Goal: Task Accomplishment & Management: Manage account settings

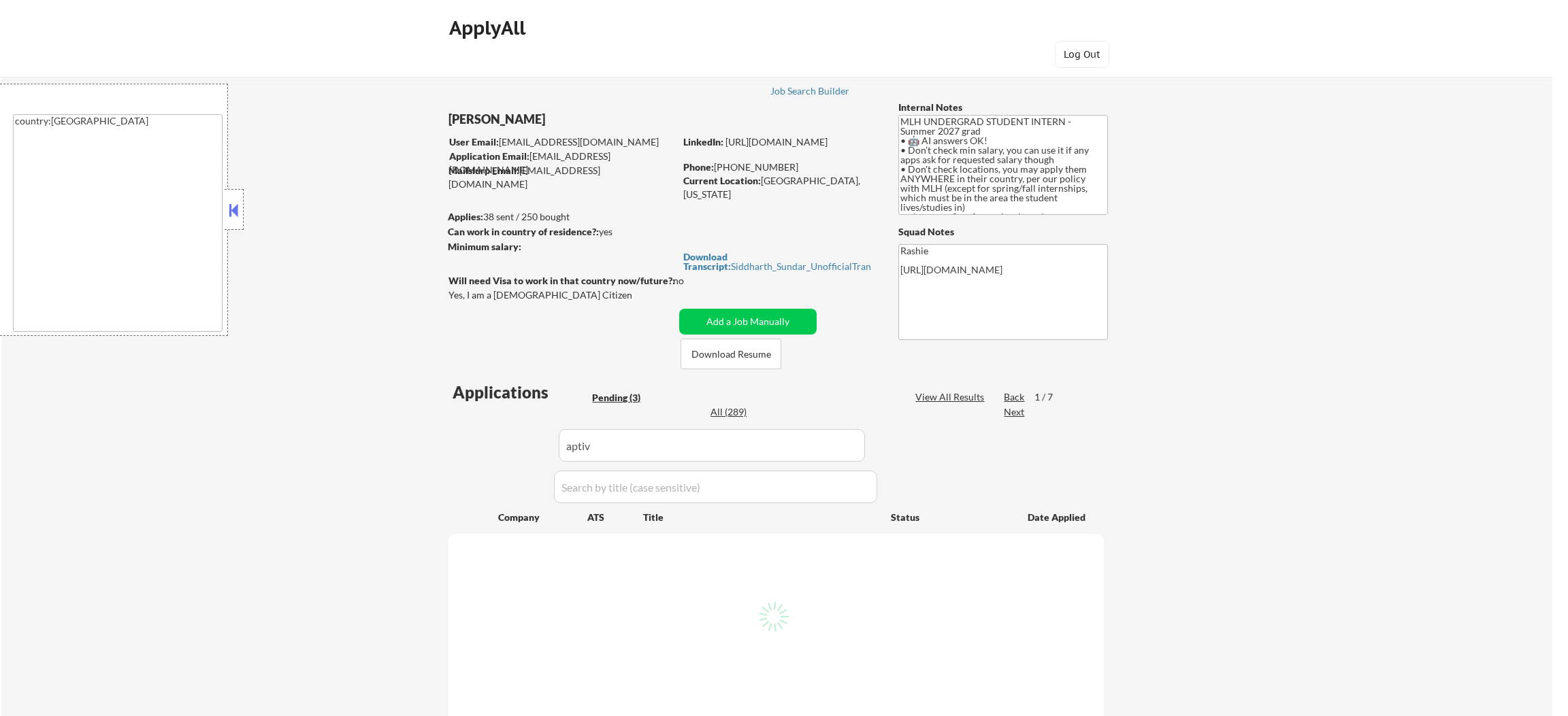
select select ""pending""
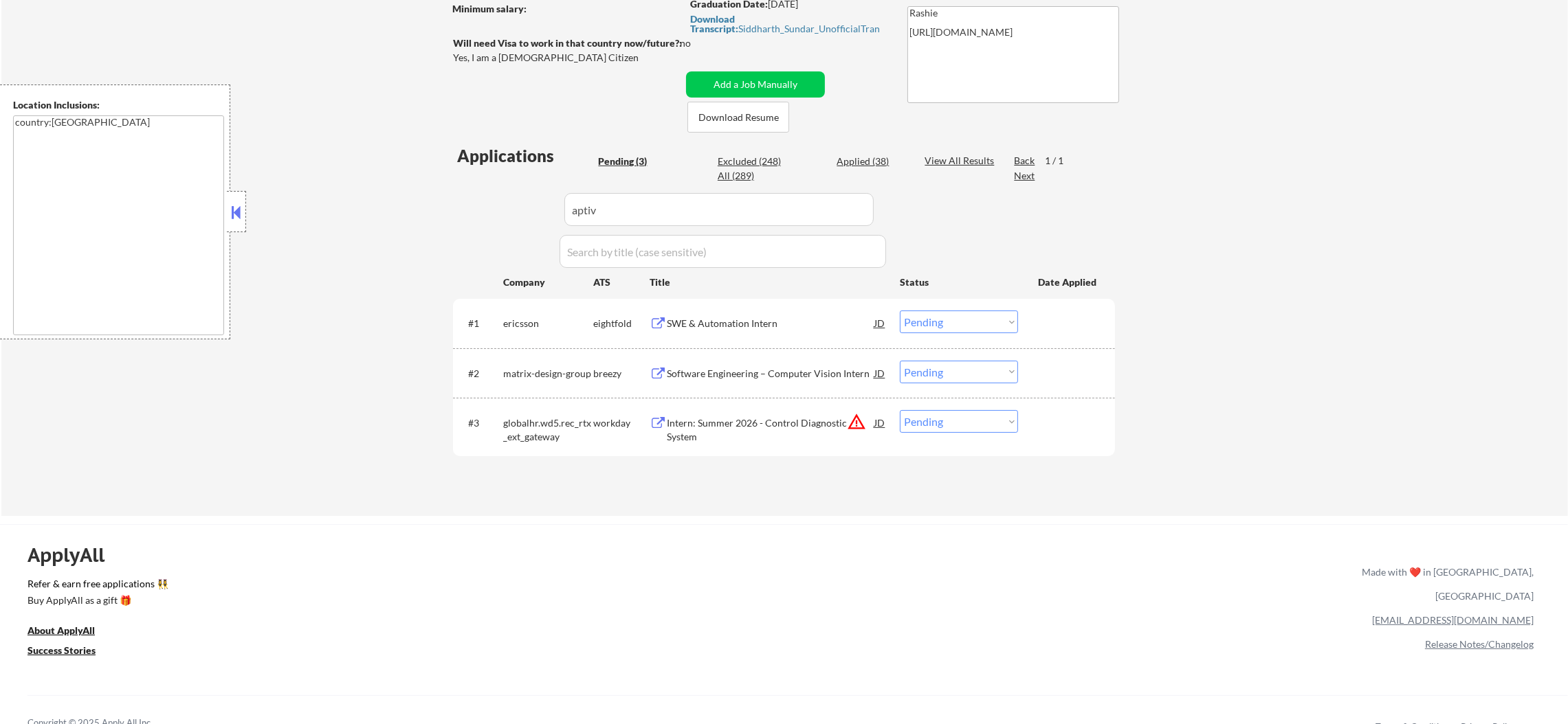
scroll to position [240, 0]
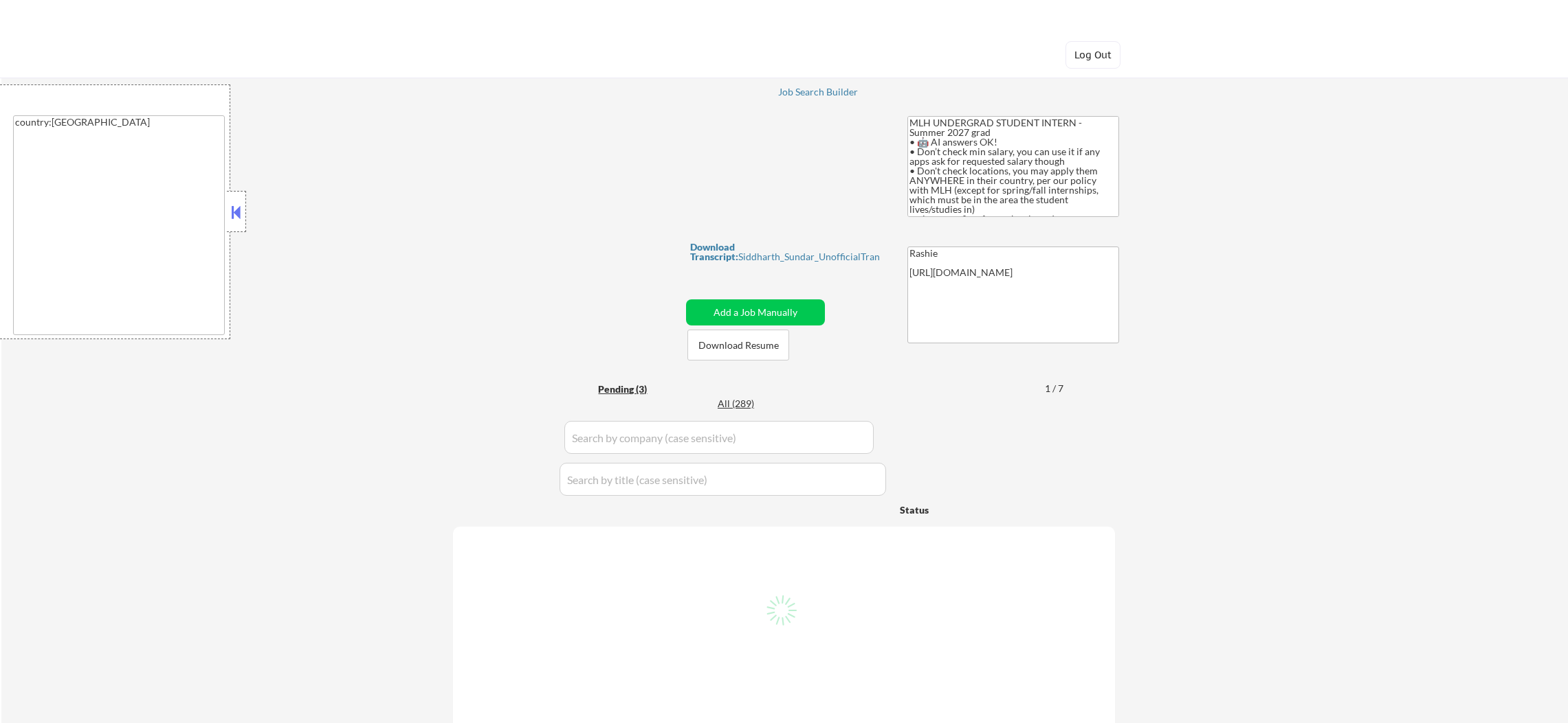
select select ""pending""
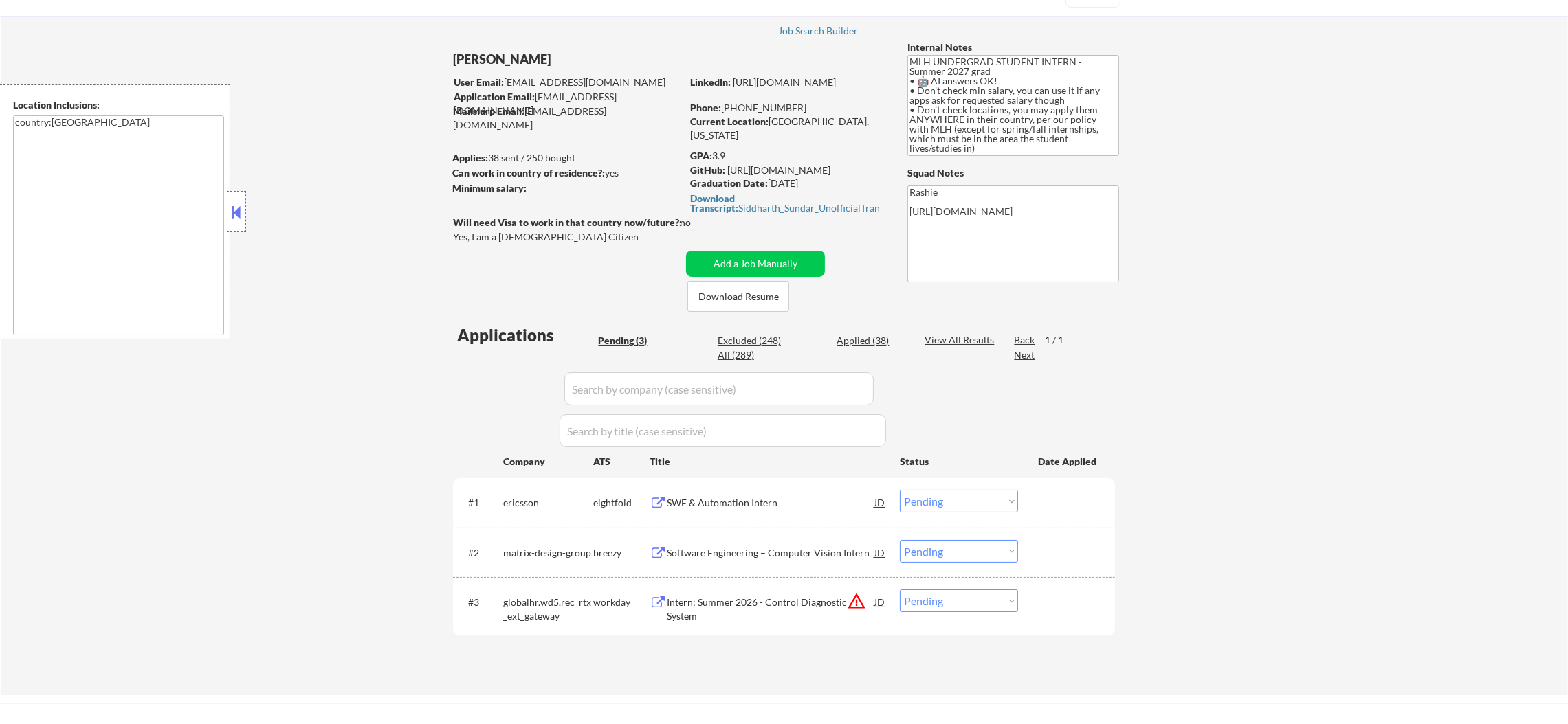
scroll to position [68, 0]
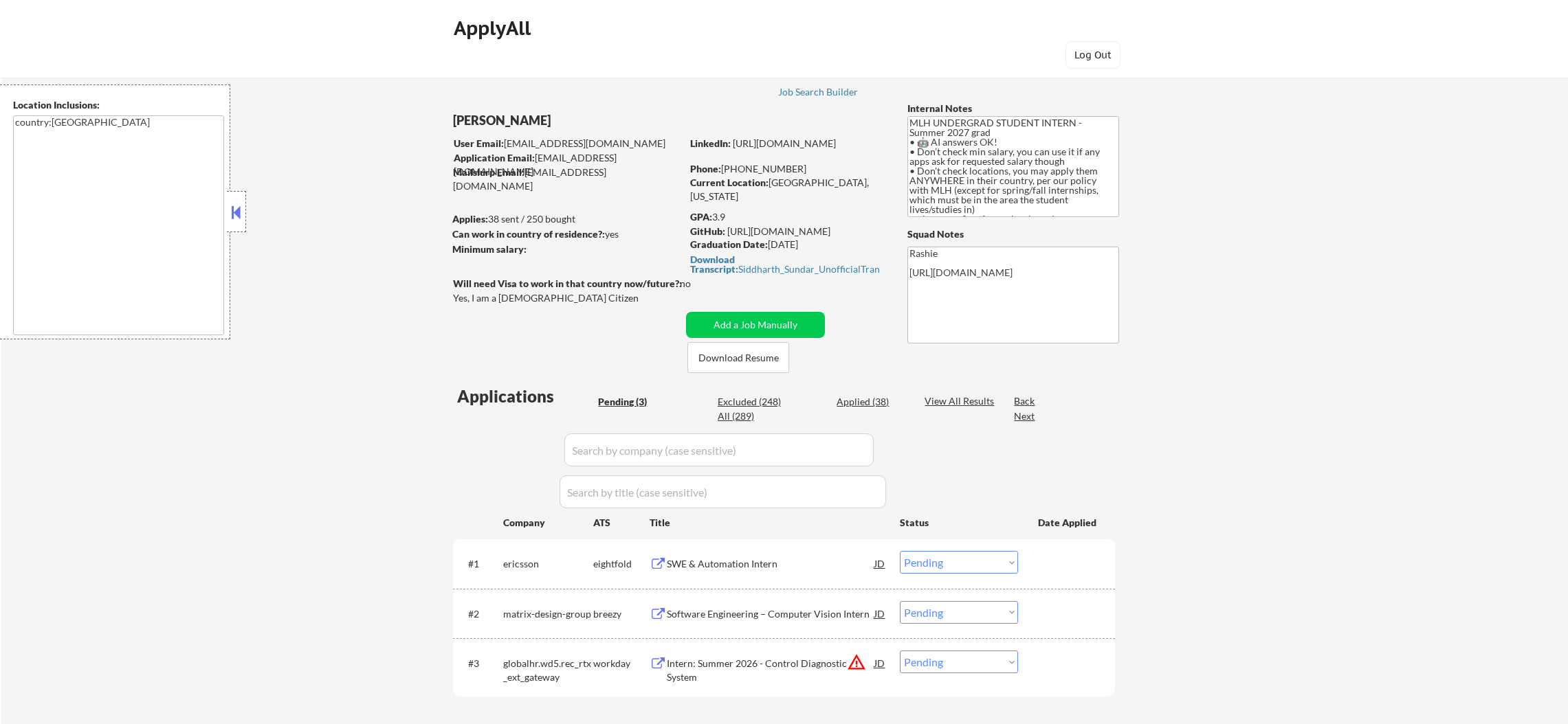
select select ""pending""
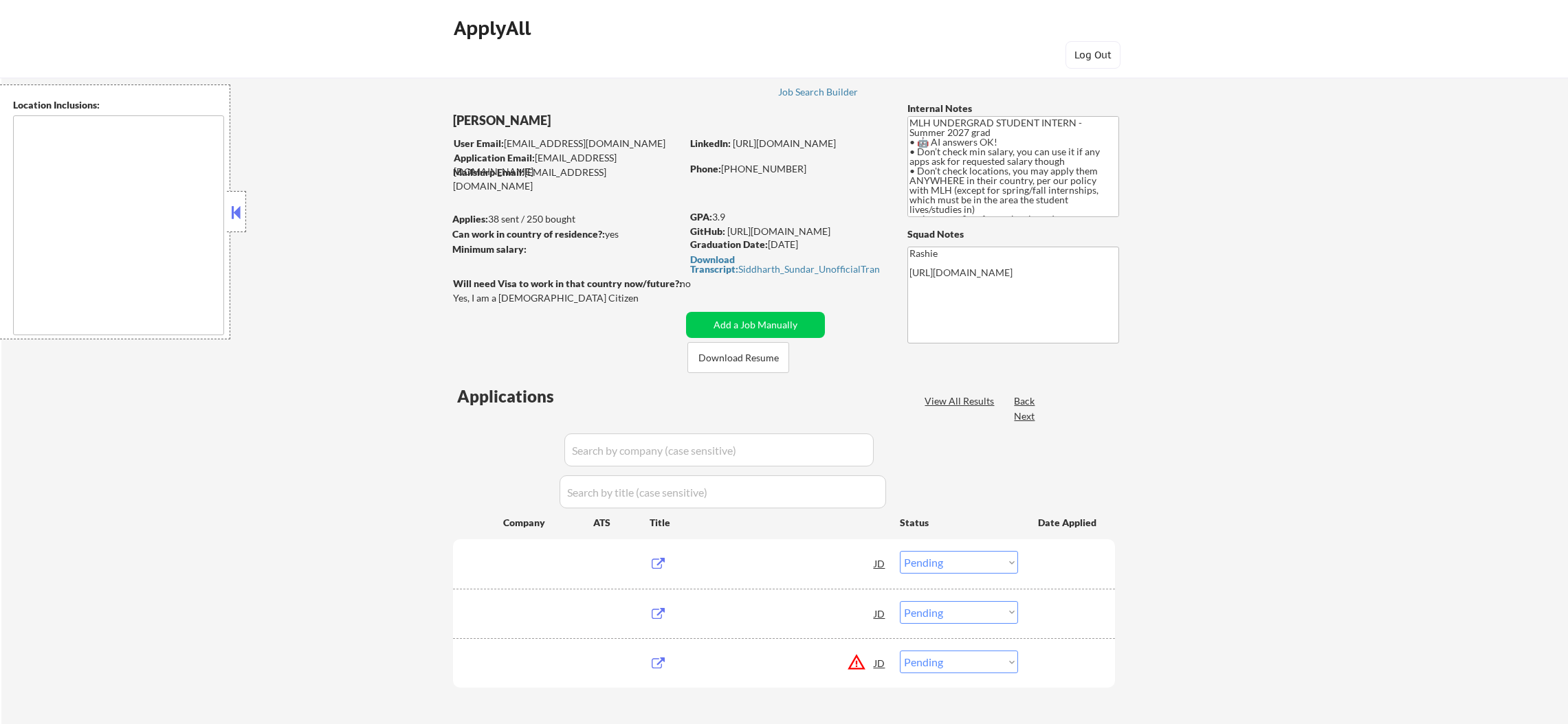
select select ""pending""
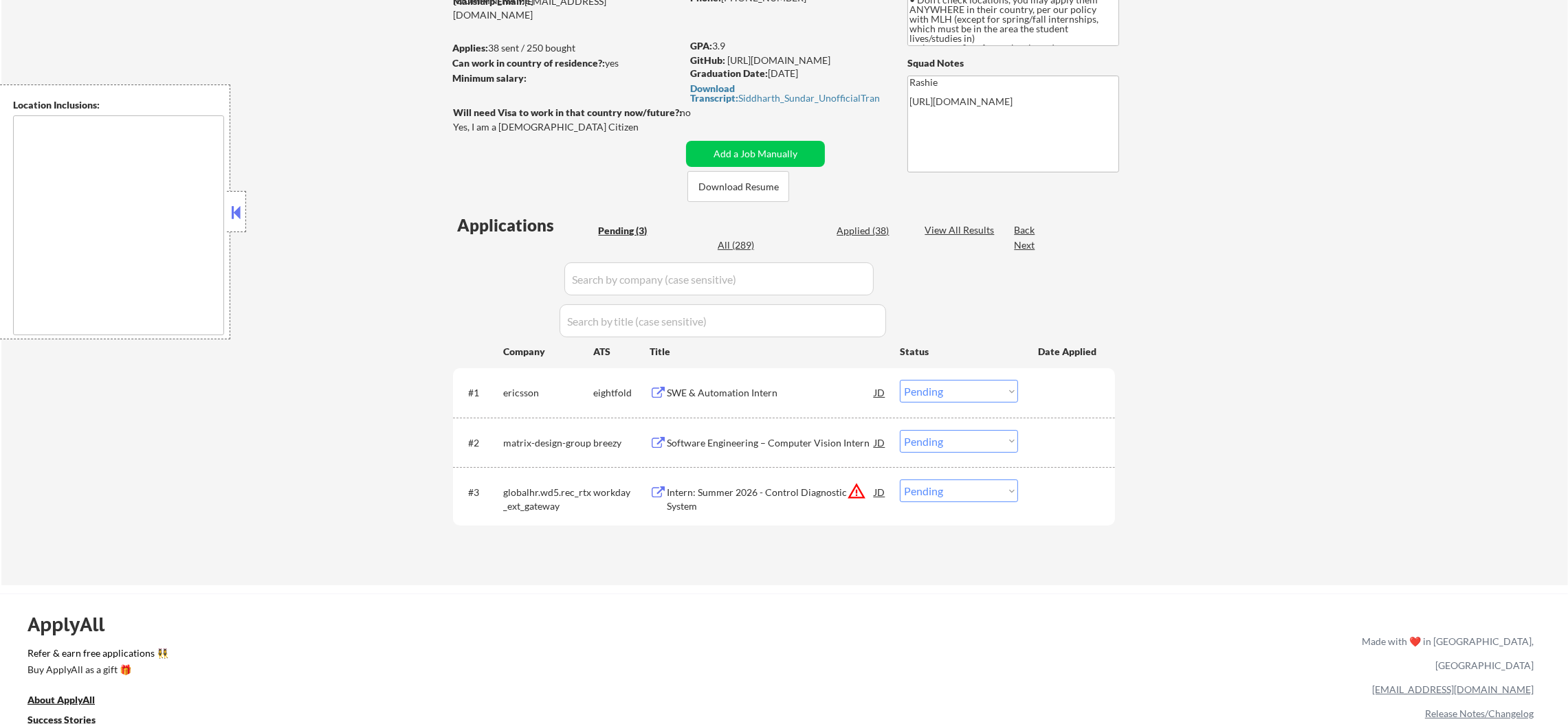
type textarea "country:[GEOGRAPHIC_DATA]"
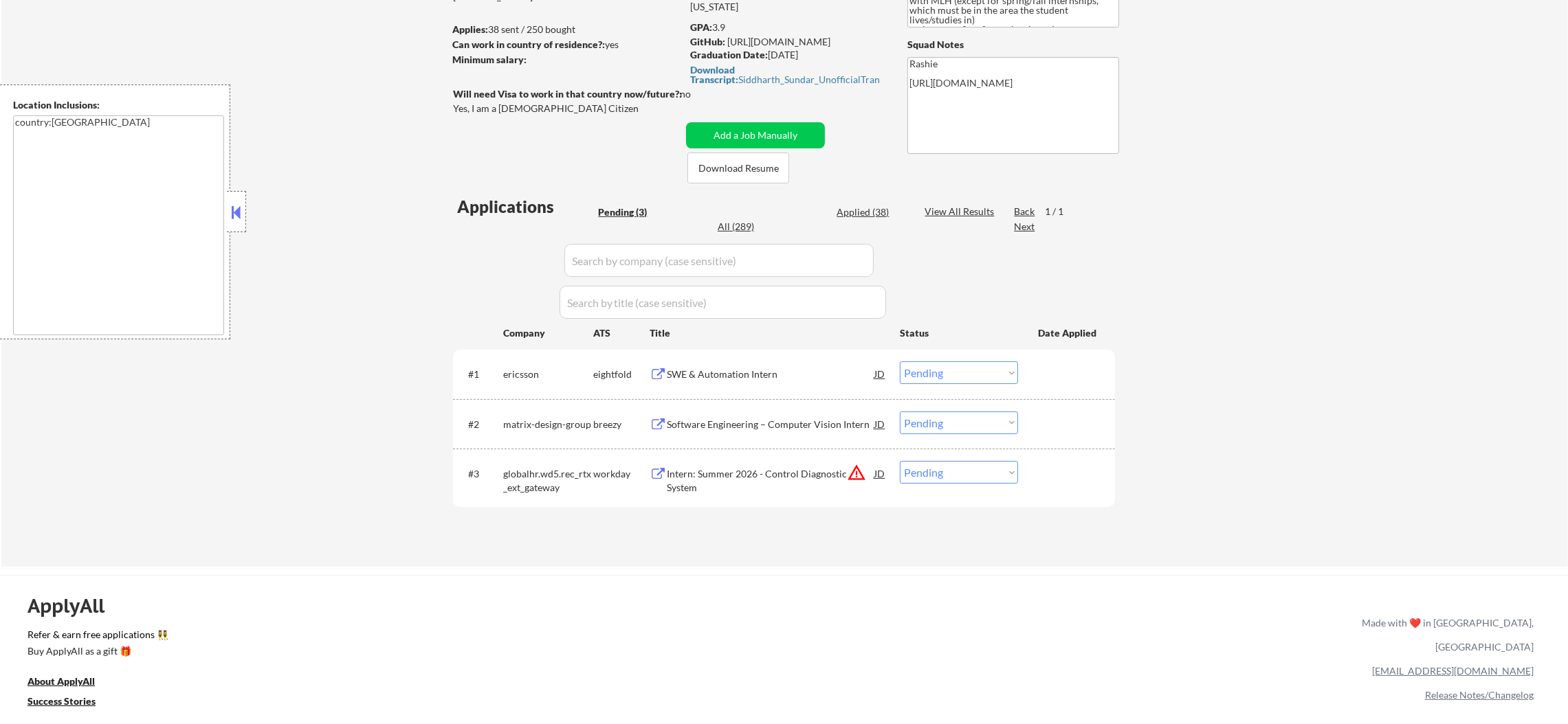
scroll to position [206, 0]
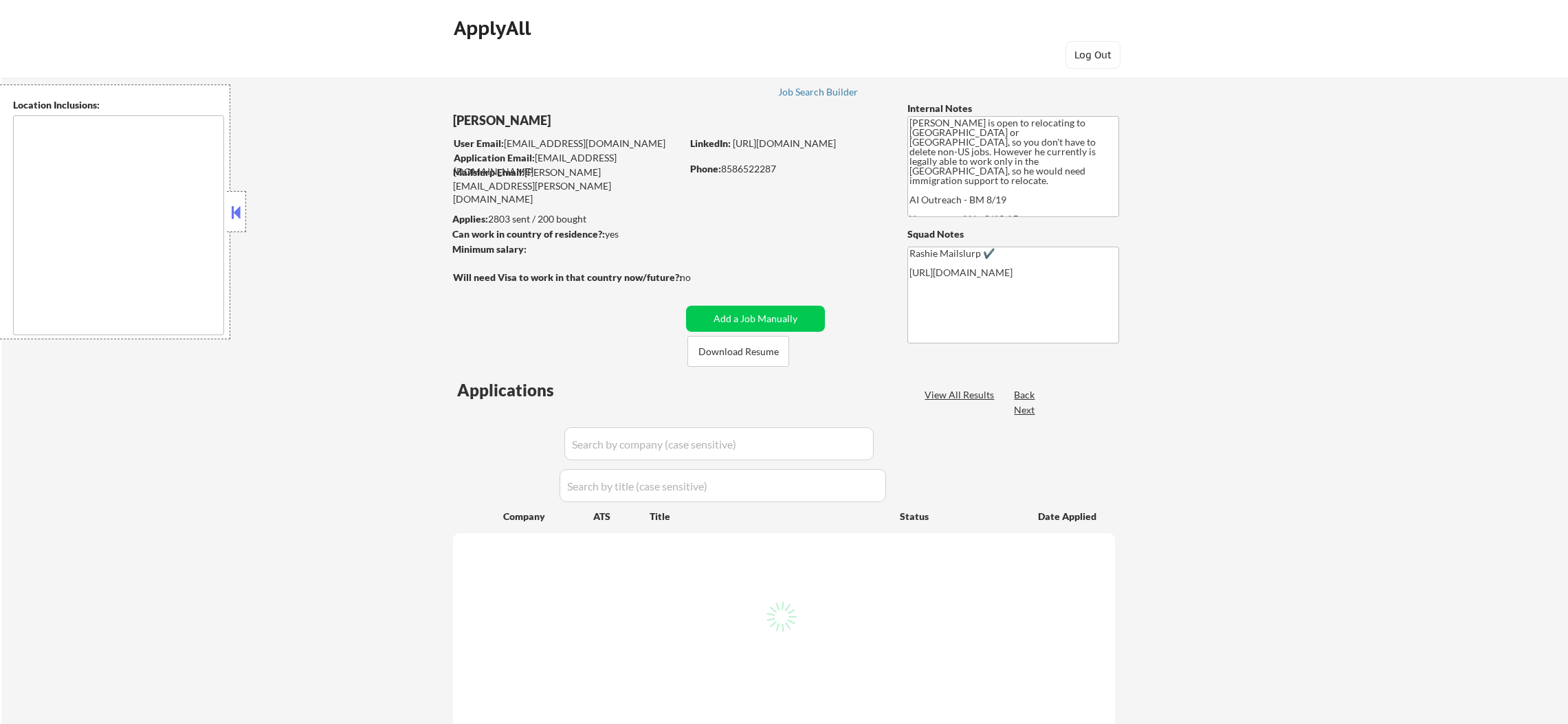
type textarea "[GEOGRAPHIC_DATA], [GEOGRAPHIC_DATA], [GEOGRAPHIC_DATA] [GEOGRAPHIC_DATA], [GEO…"
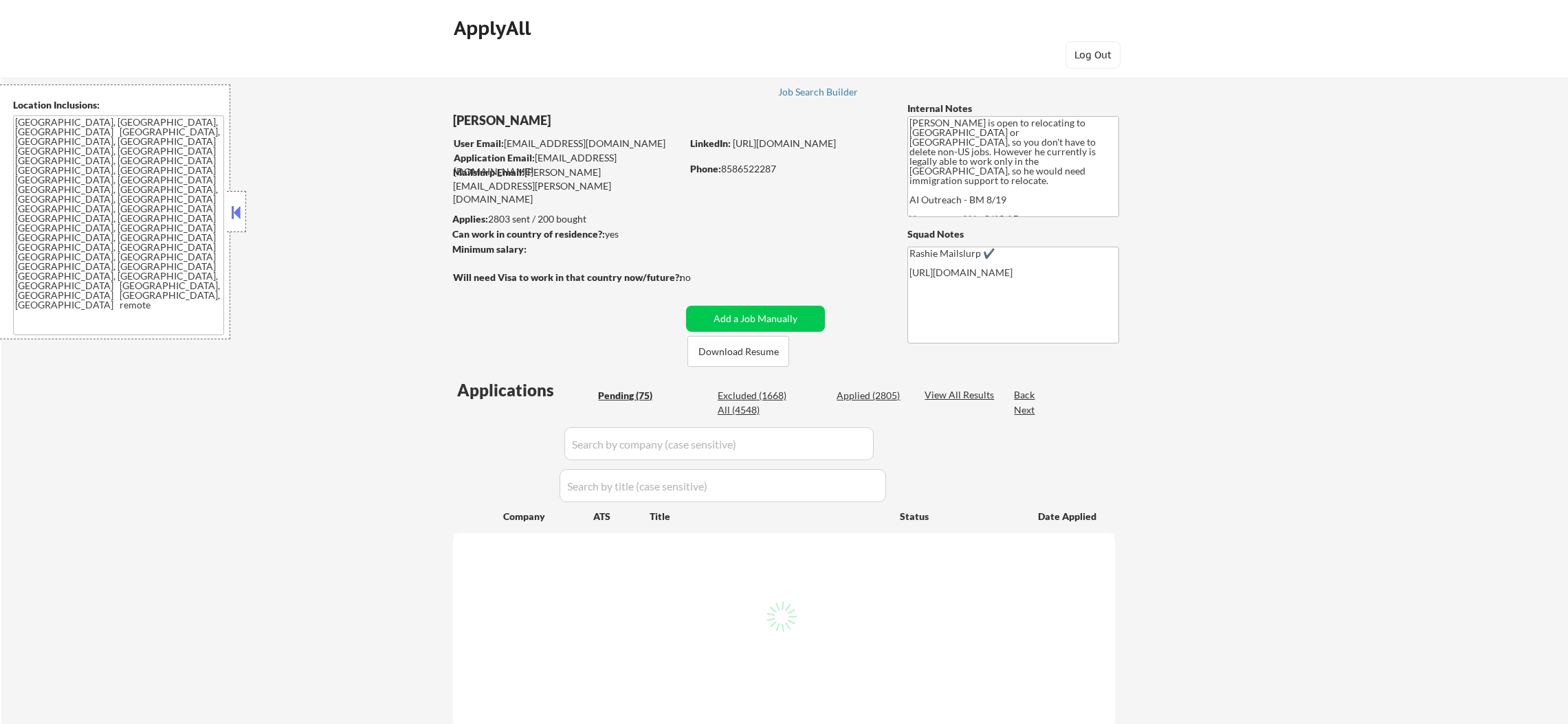
select select ""pending""
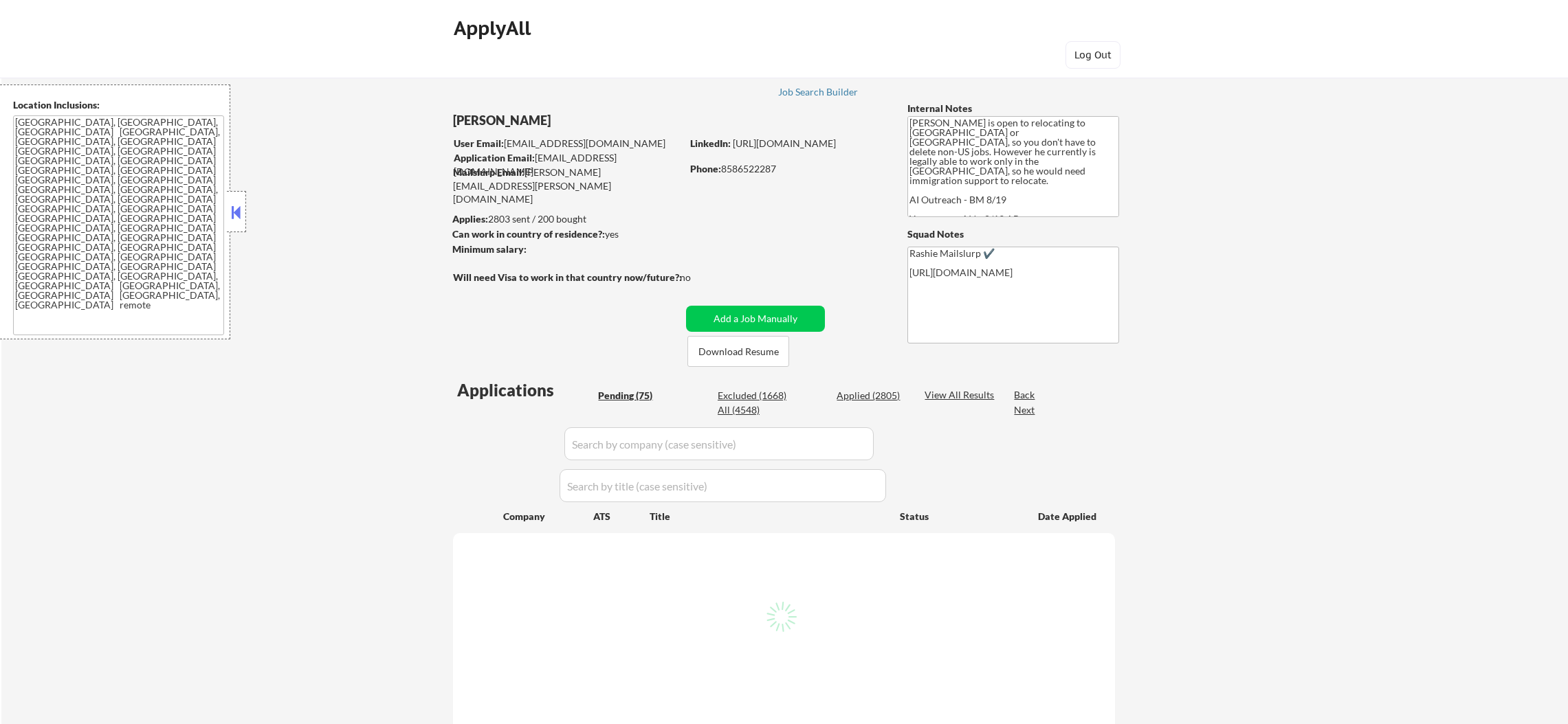
select select ""pending""
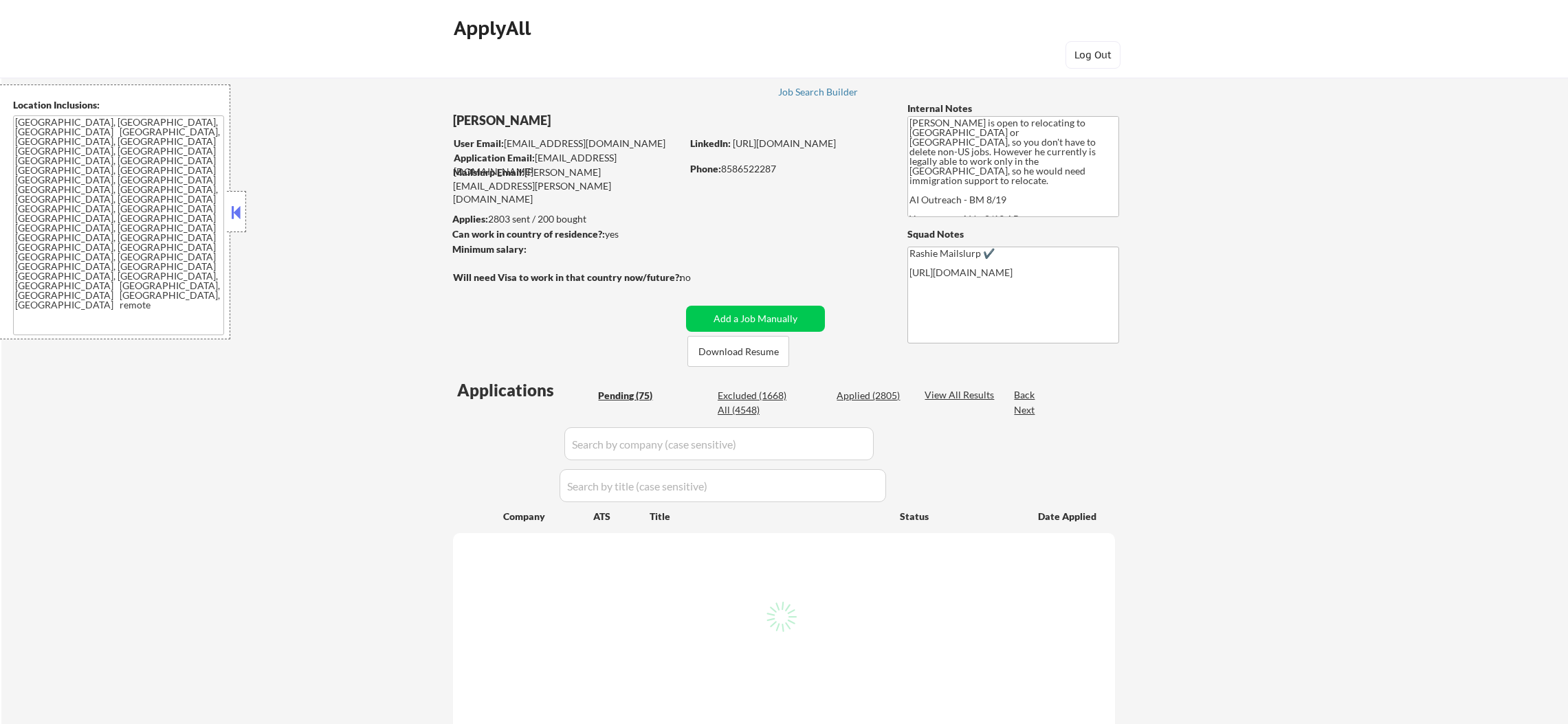
select select ""pending""
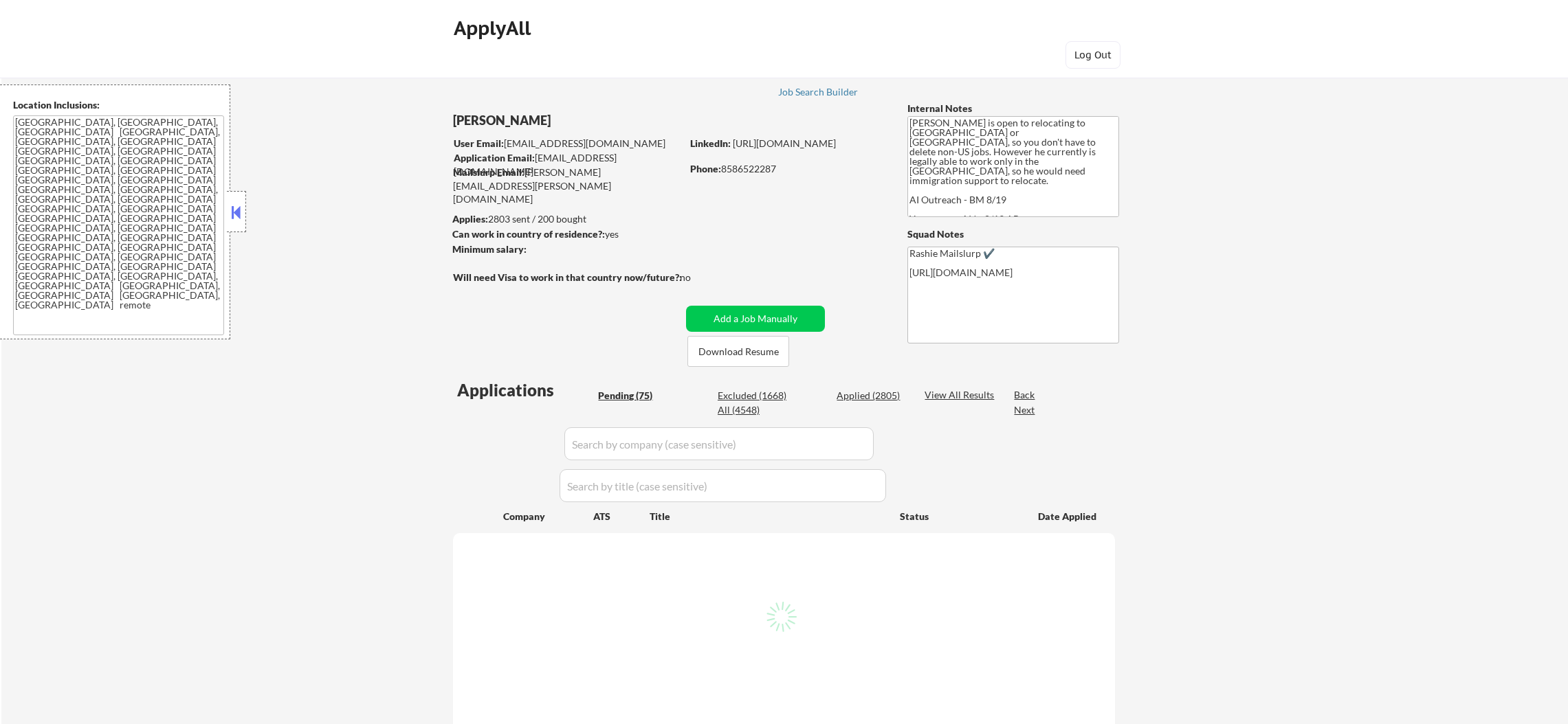
select select ""pending""
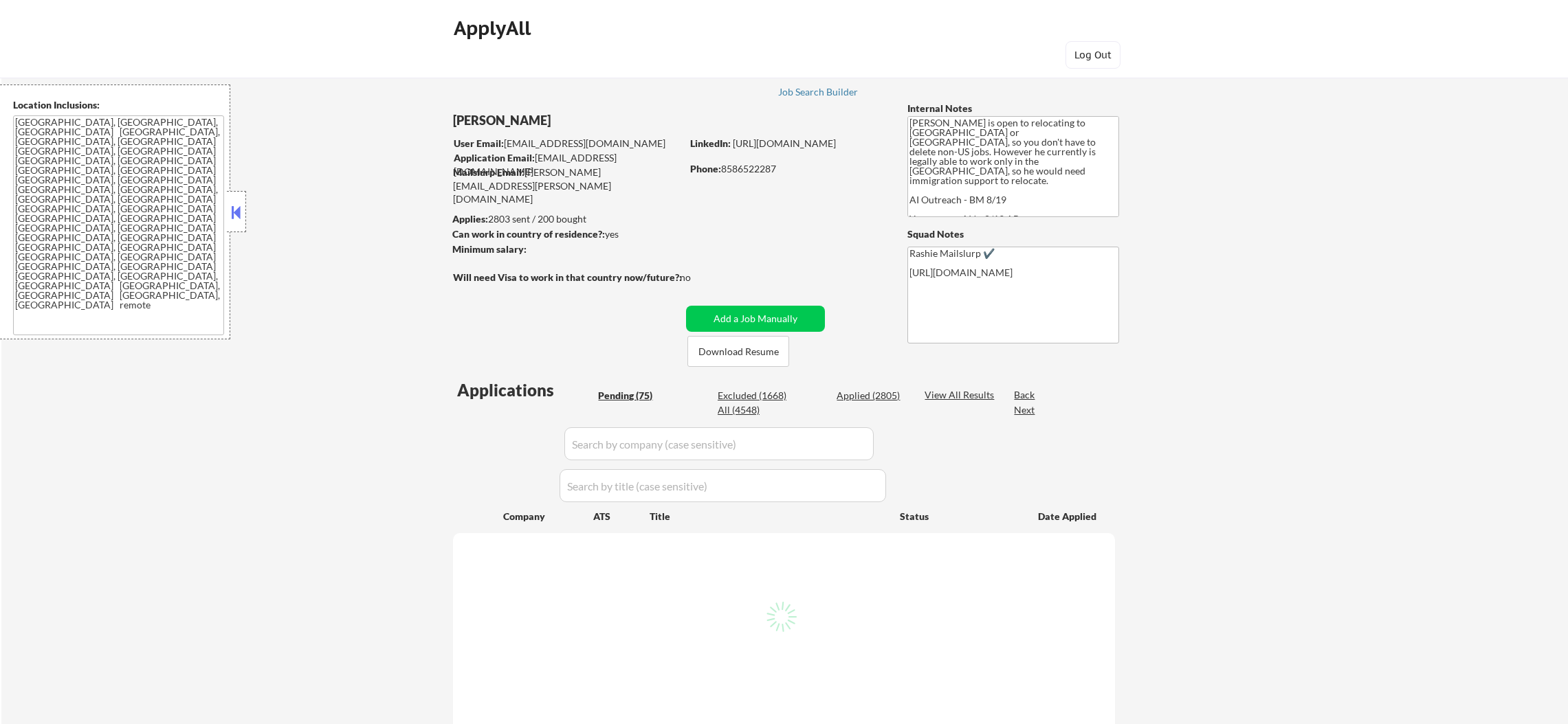
select select ""pending""
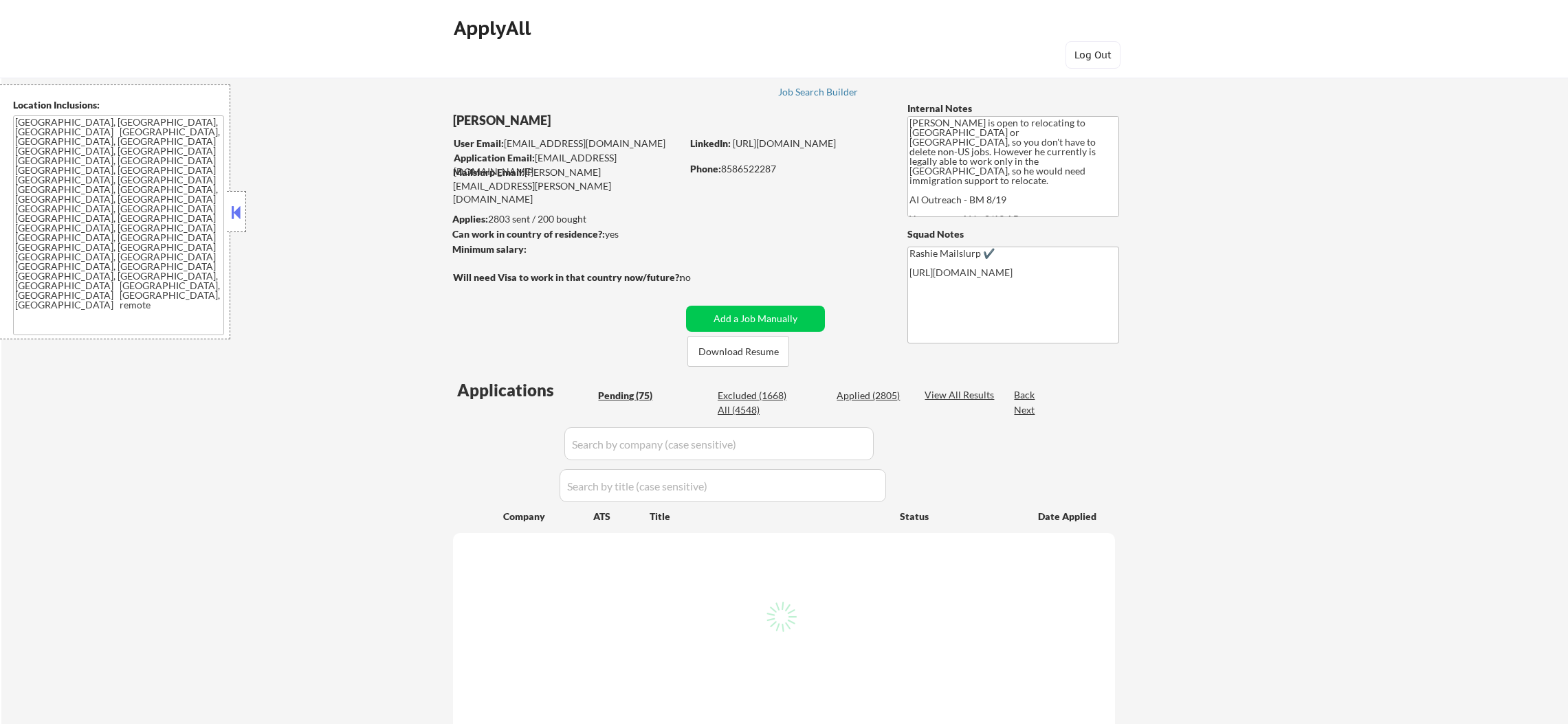
select select ""pending""
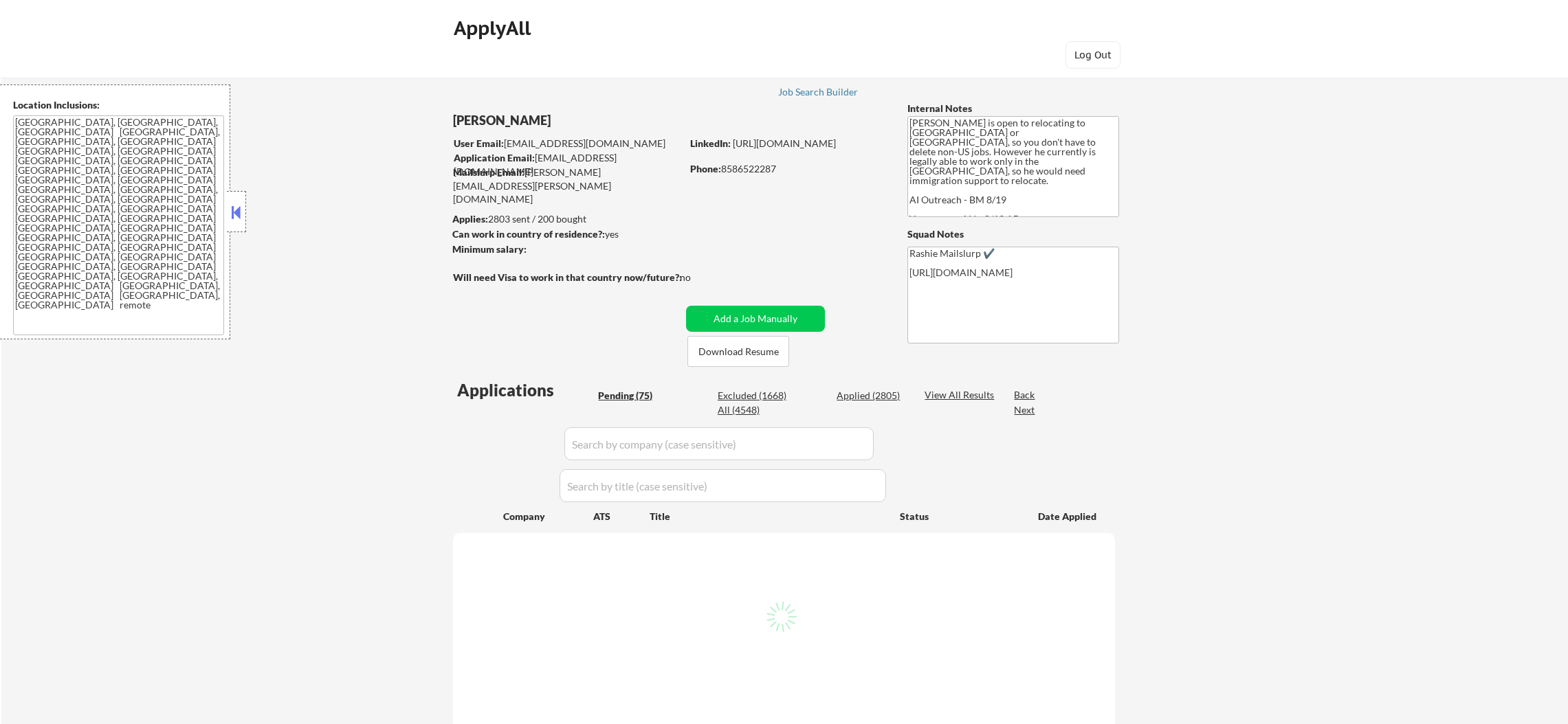
select select ""pending""
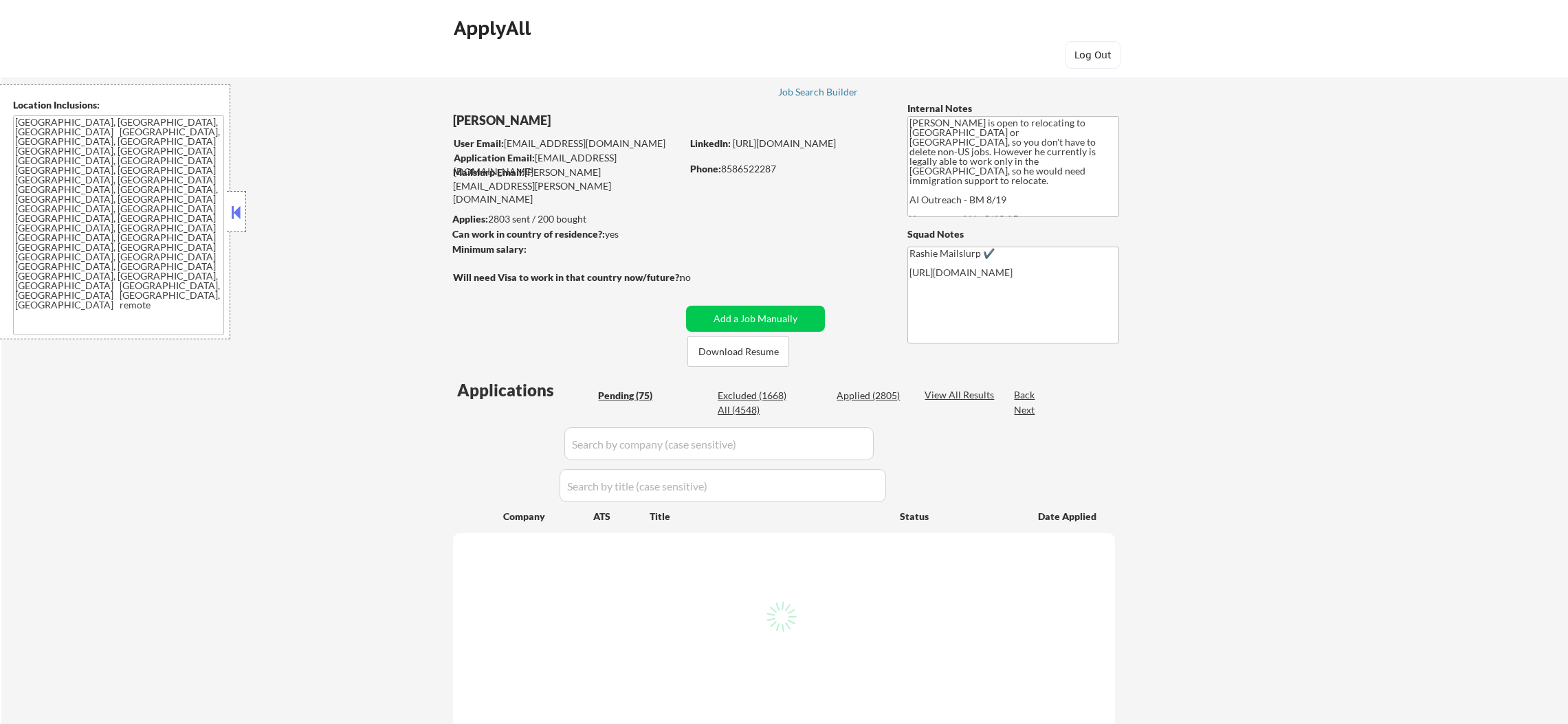
select select ""pending""
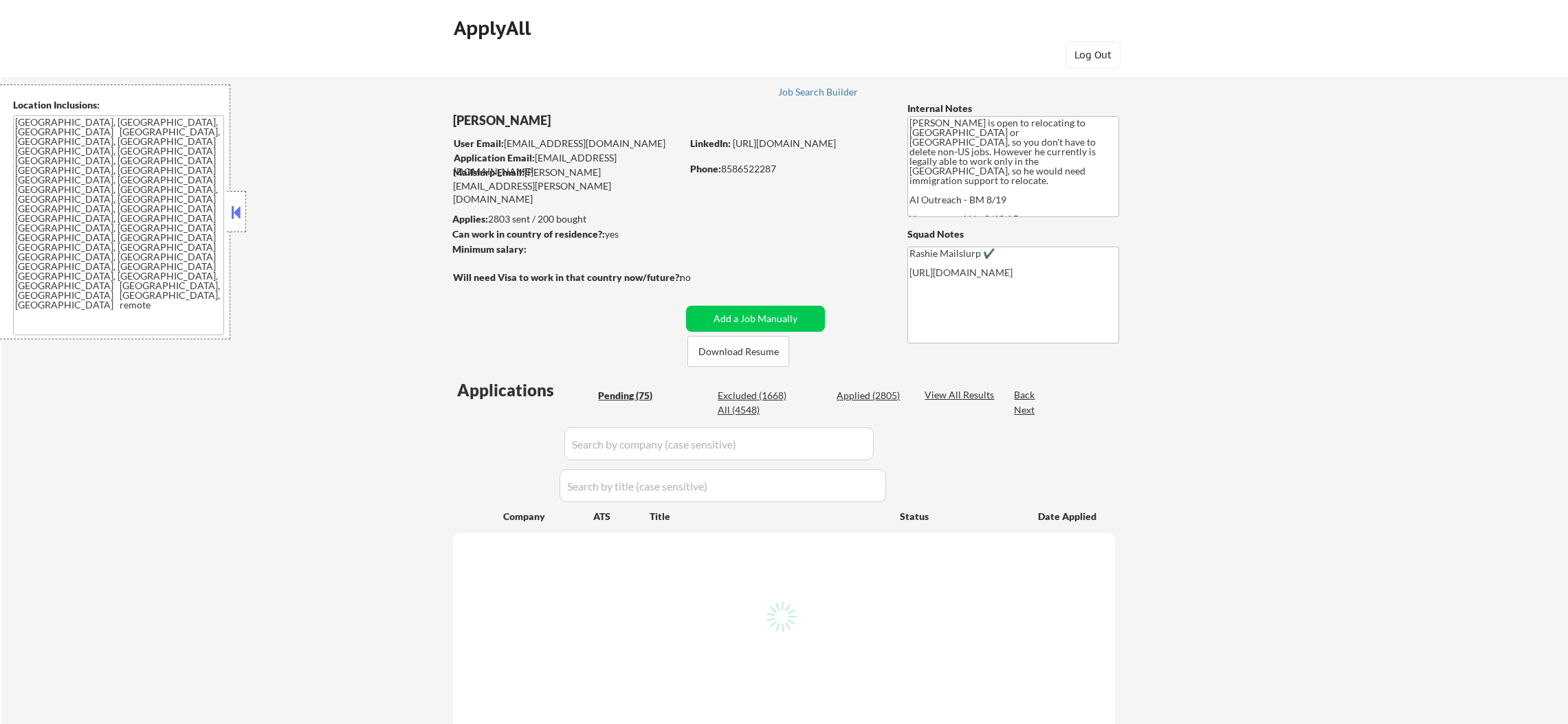
select select ""pending""
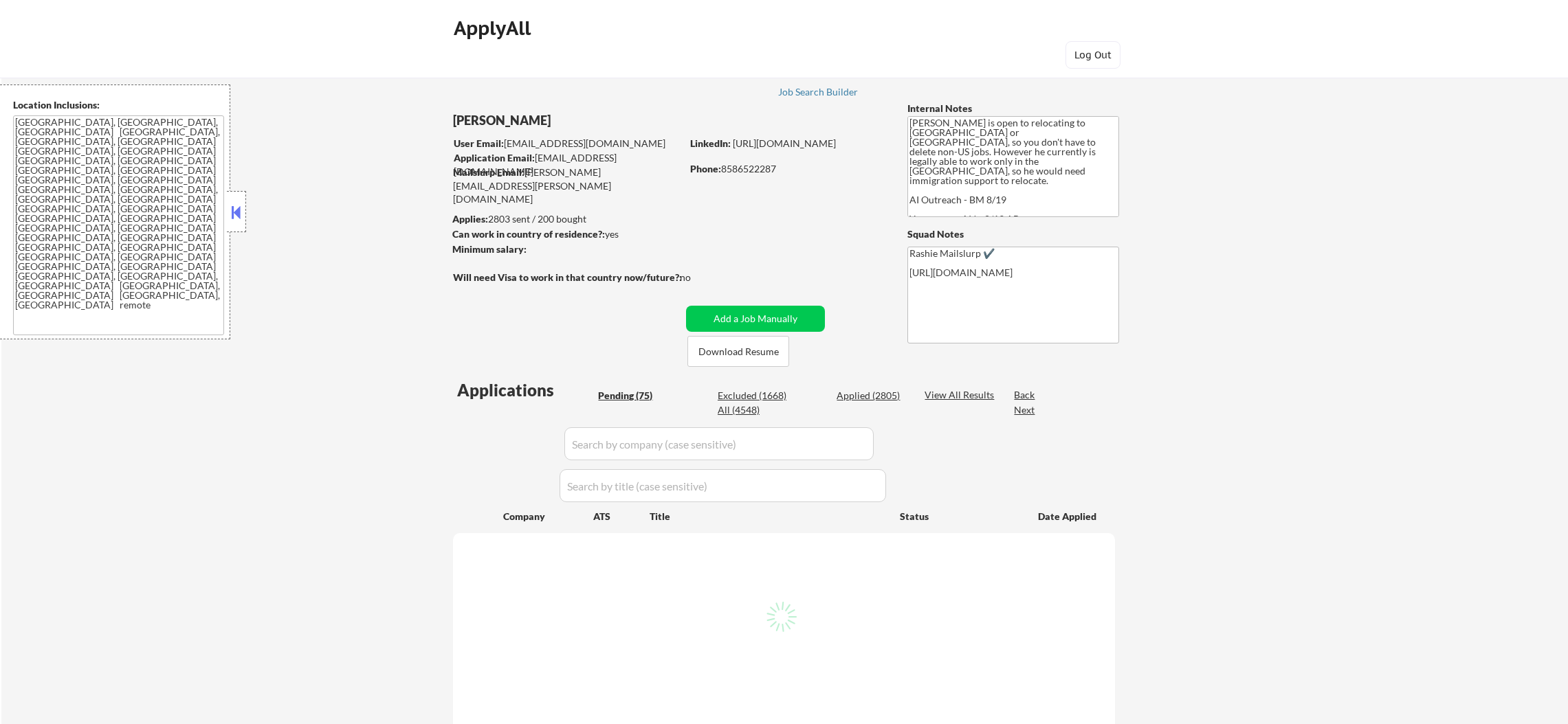
select select ""pending""
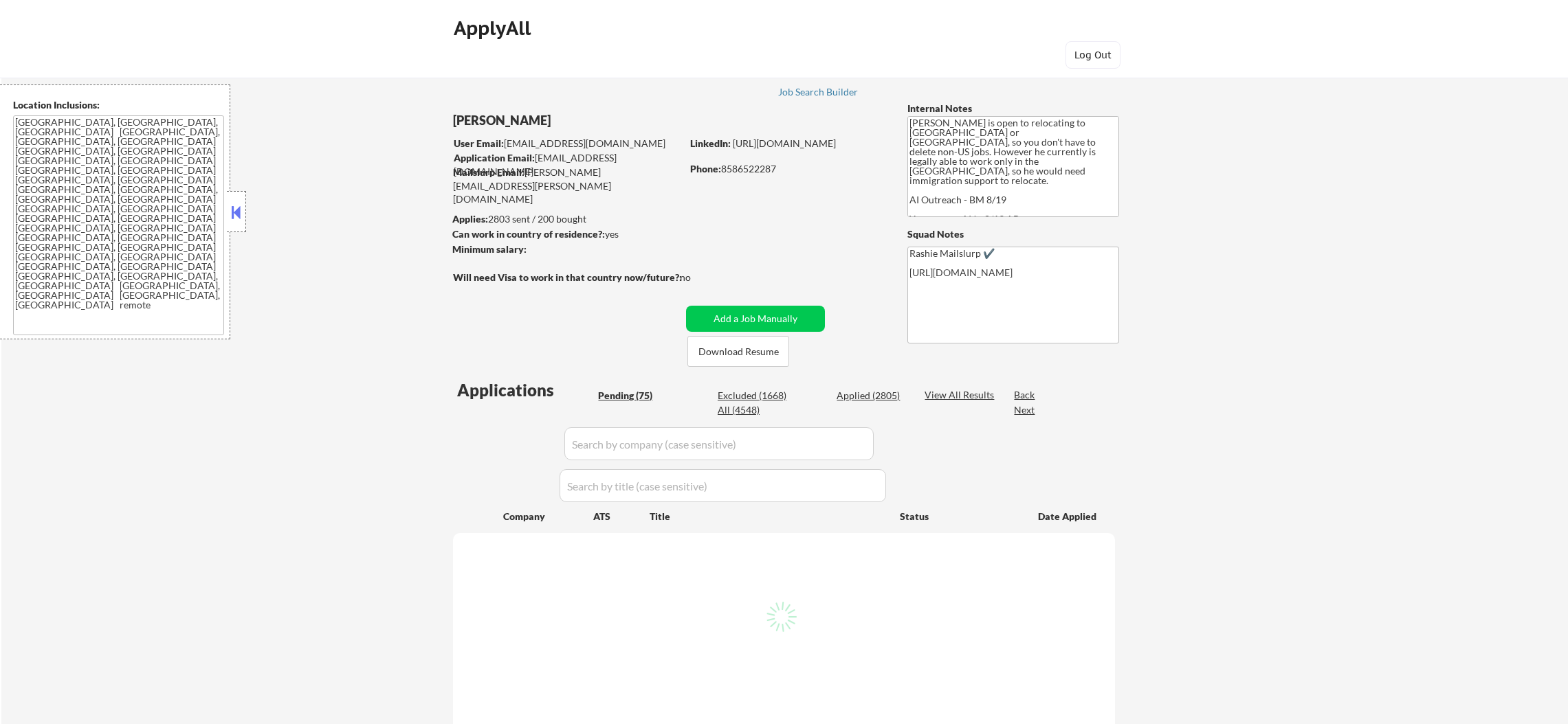
select select ""pending""
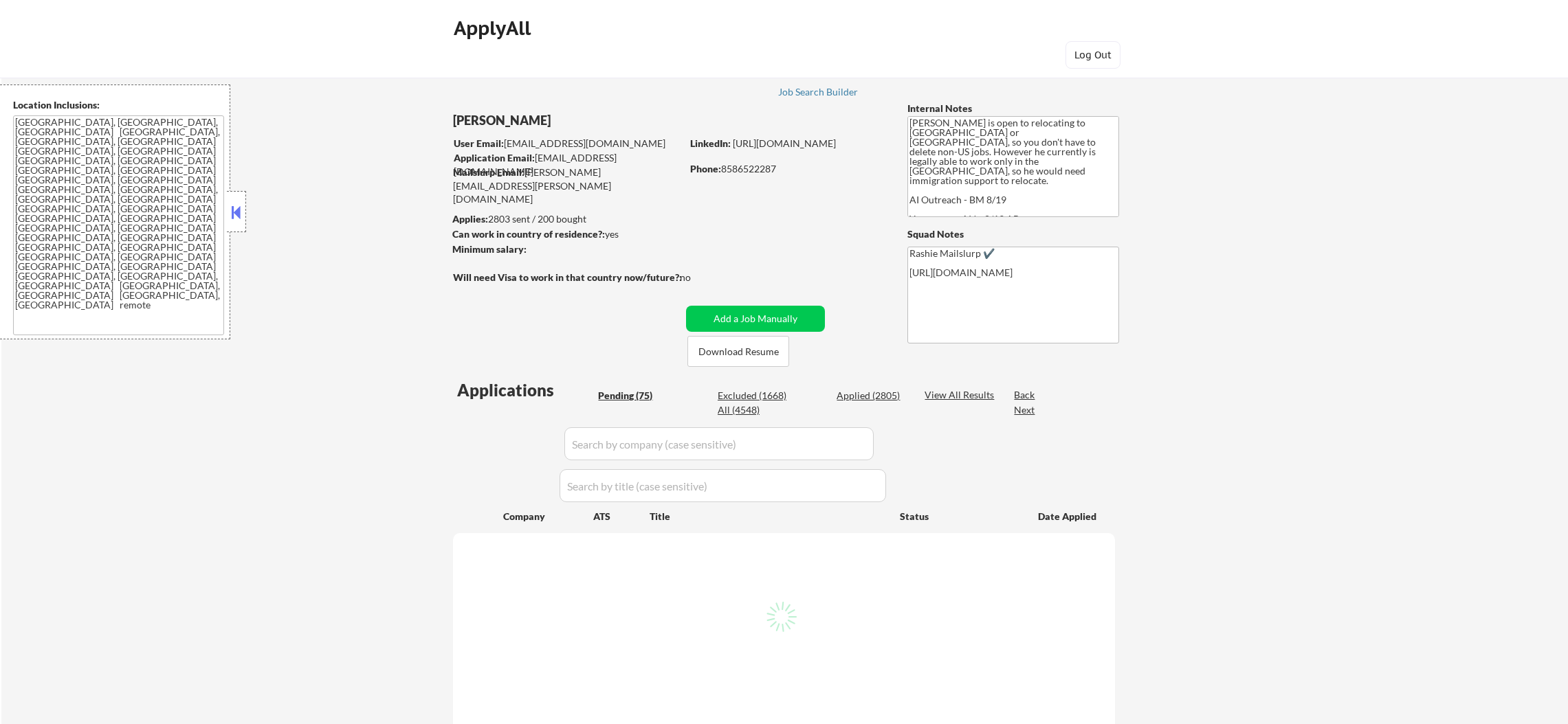
select select ""pending""
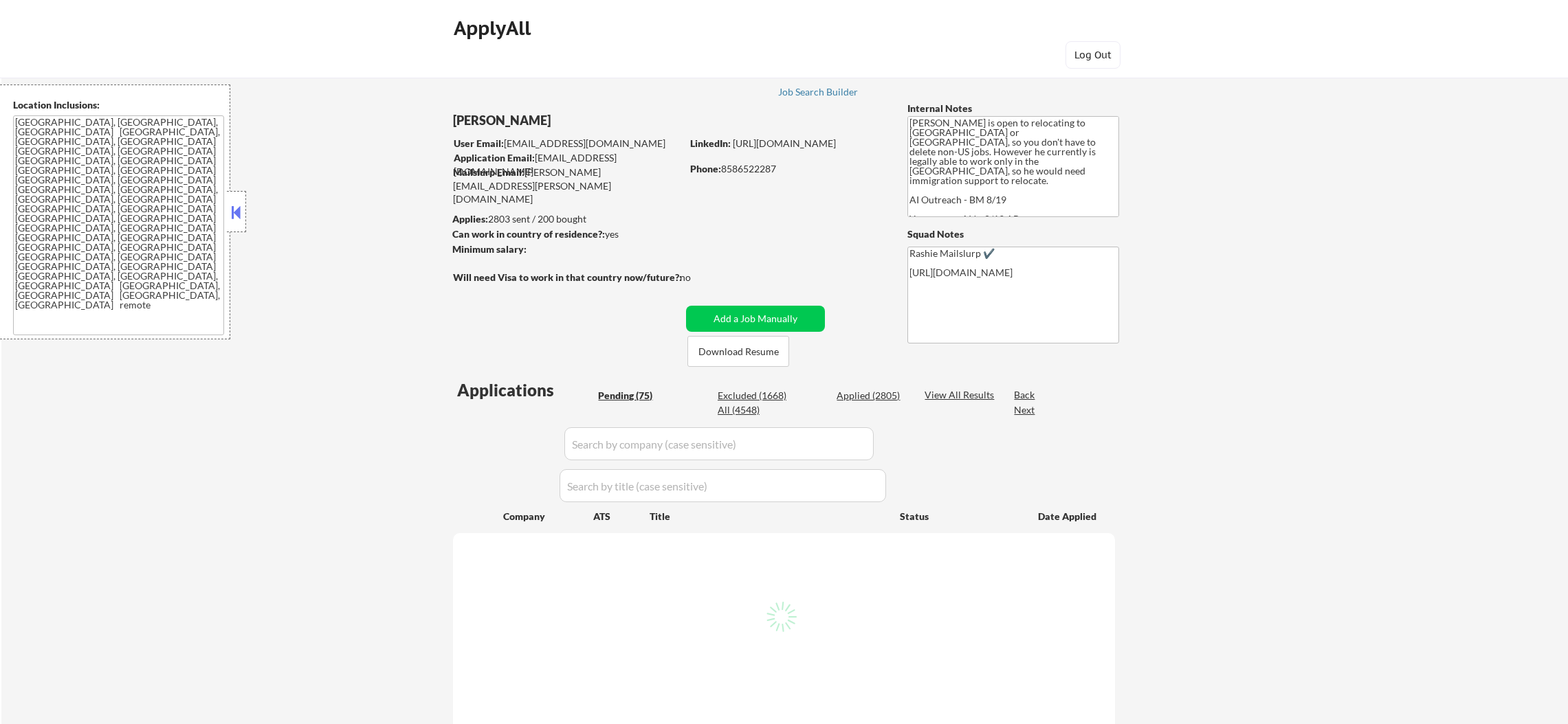
select select ""pending""
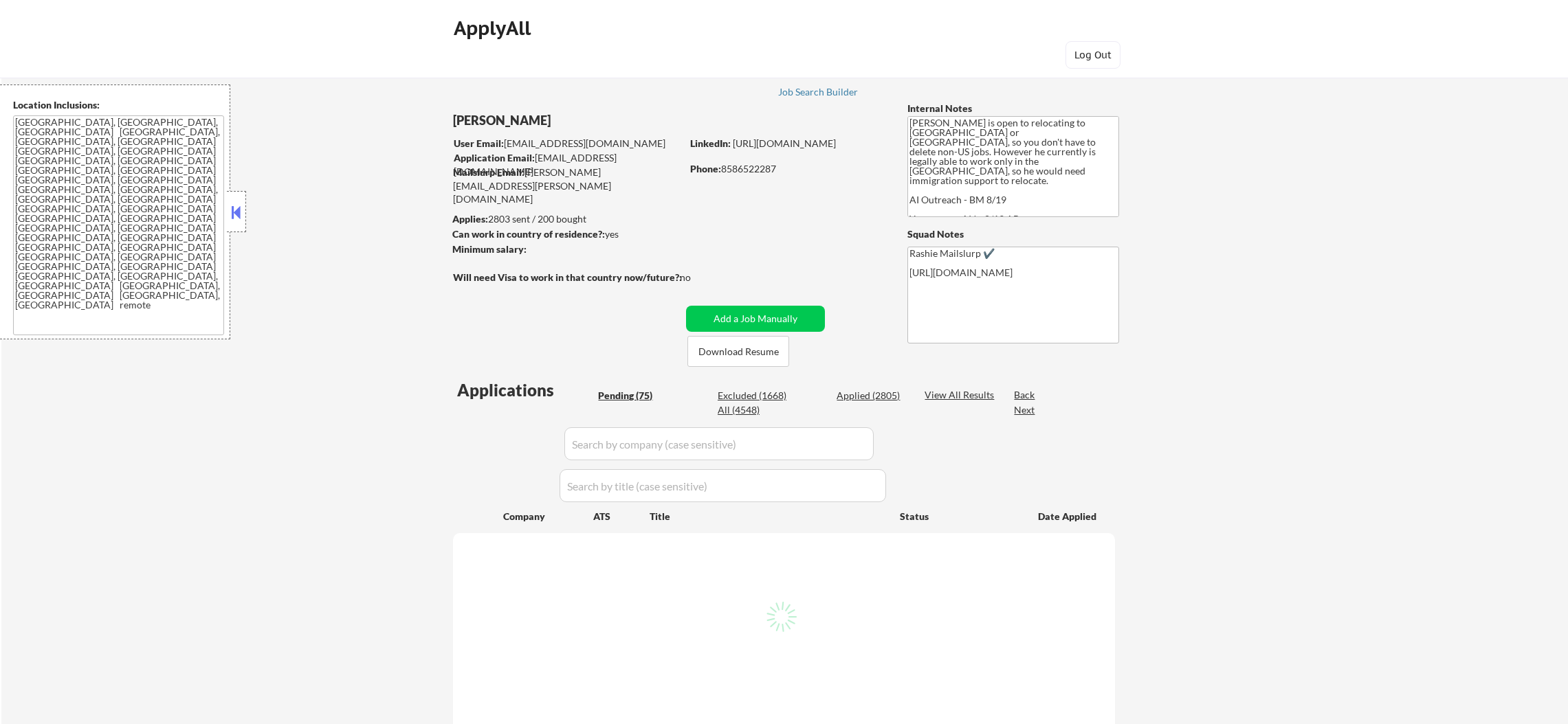
select select ""pending""
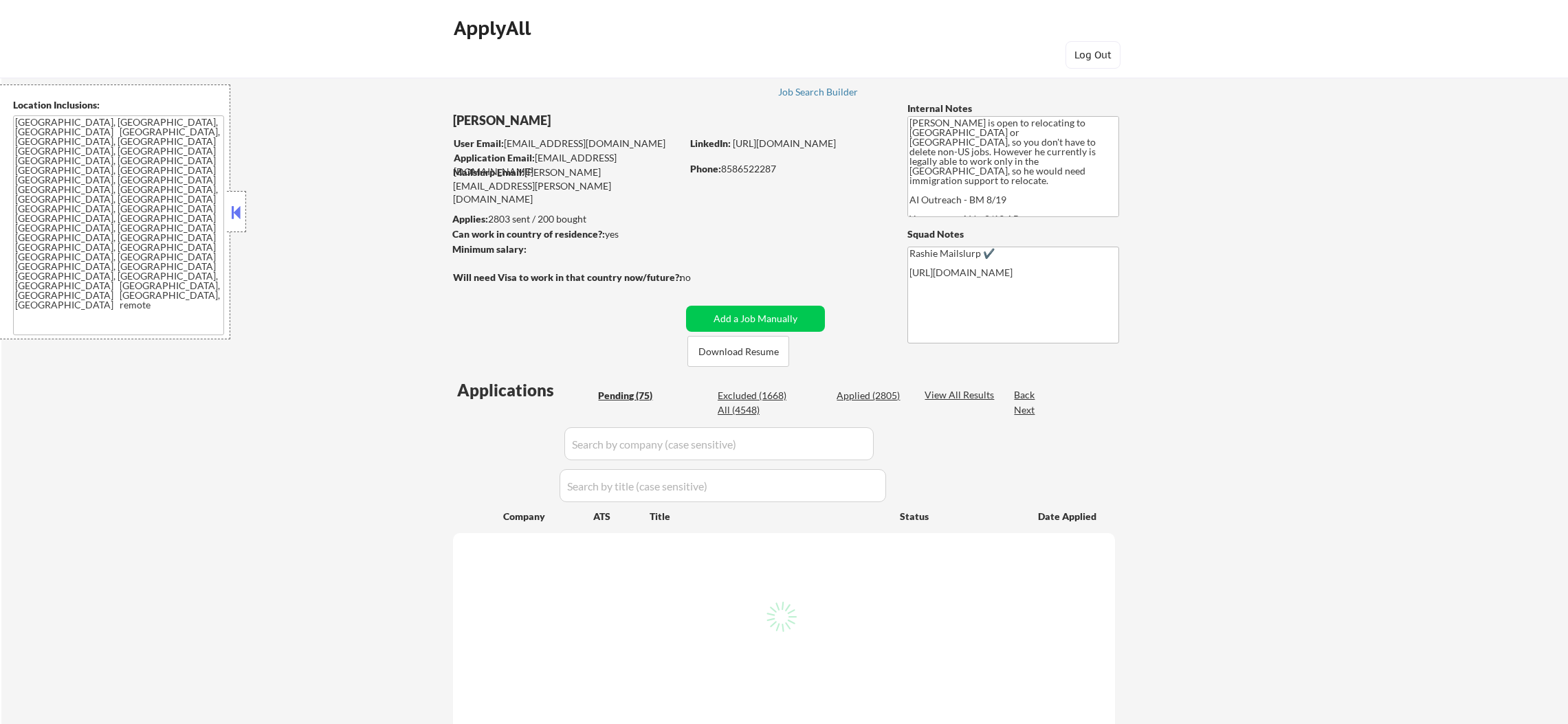
select select ""pending""
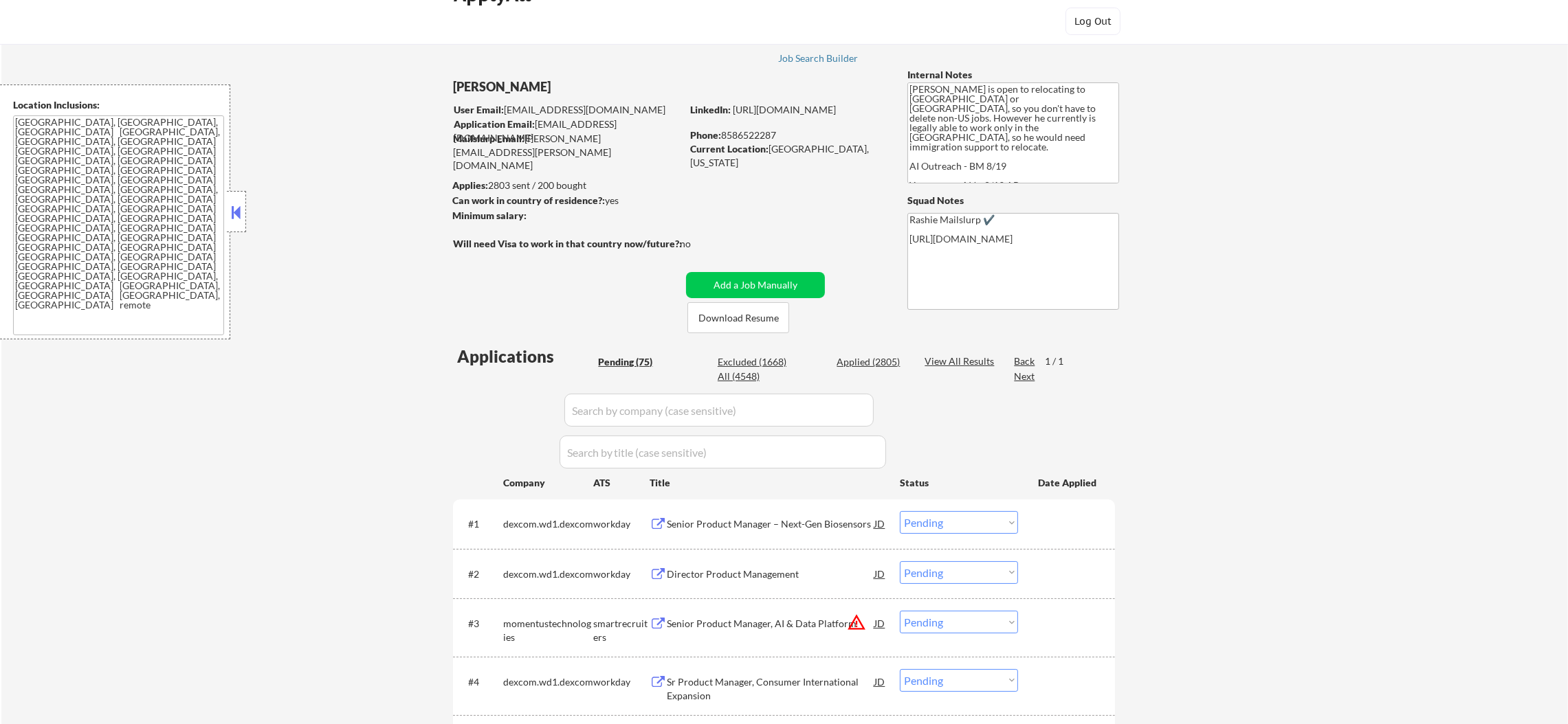
scroll to position [35, 0]
select select ""pending""
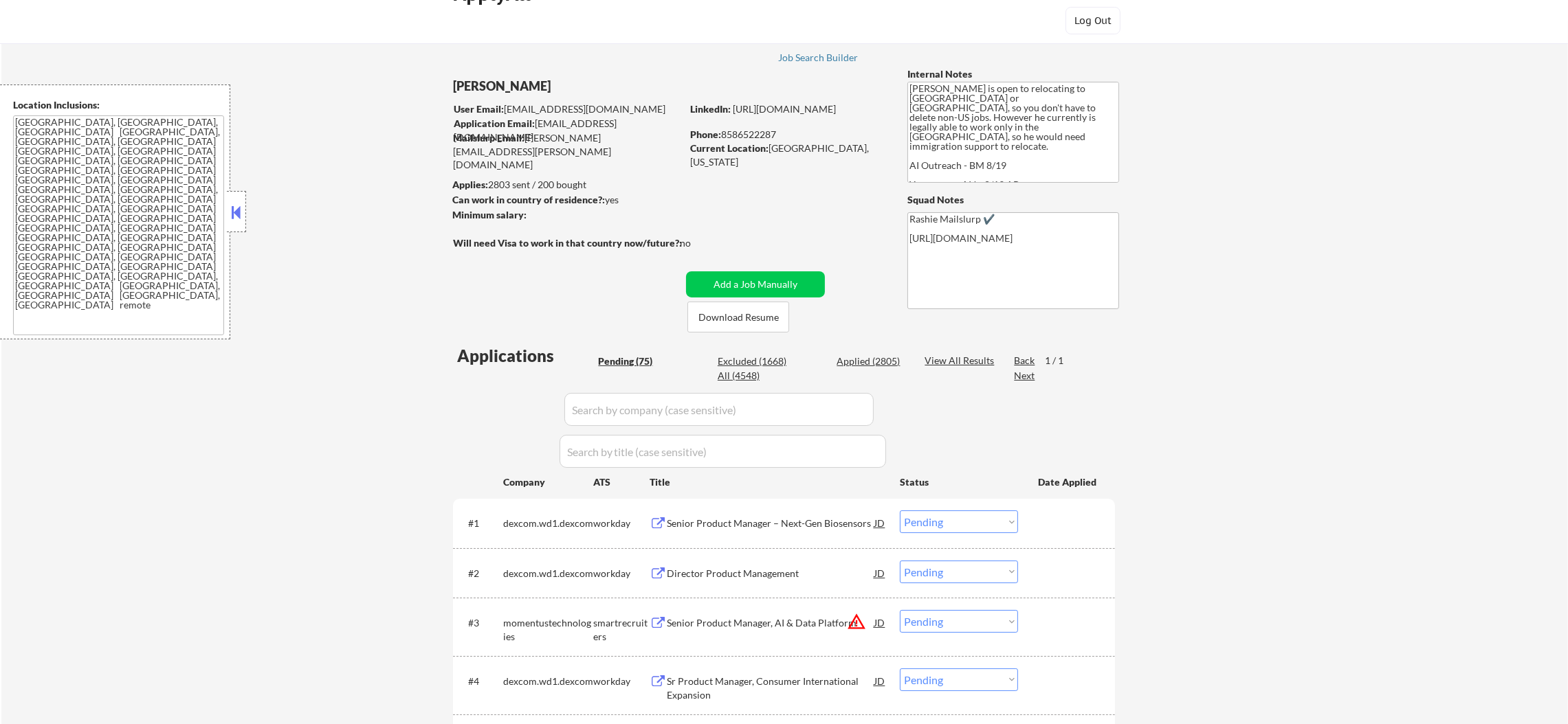
select select ""pending""
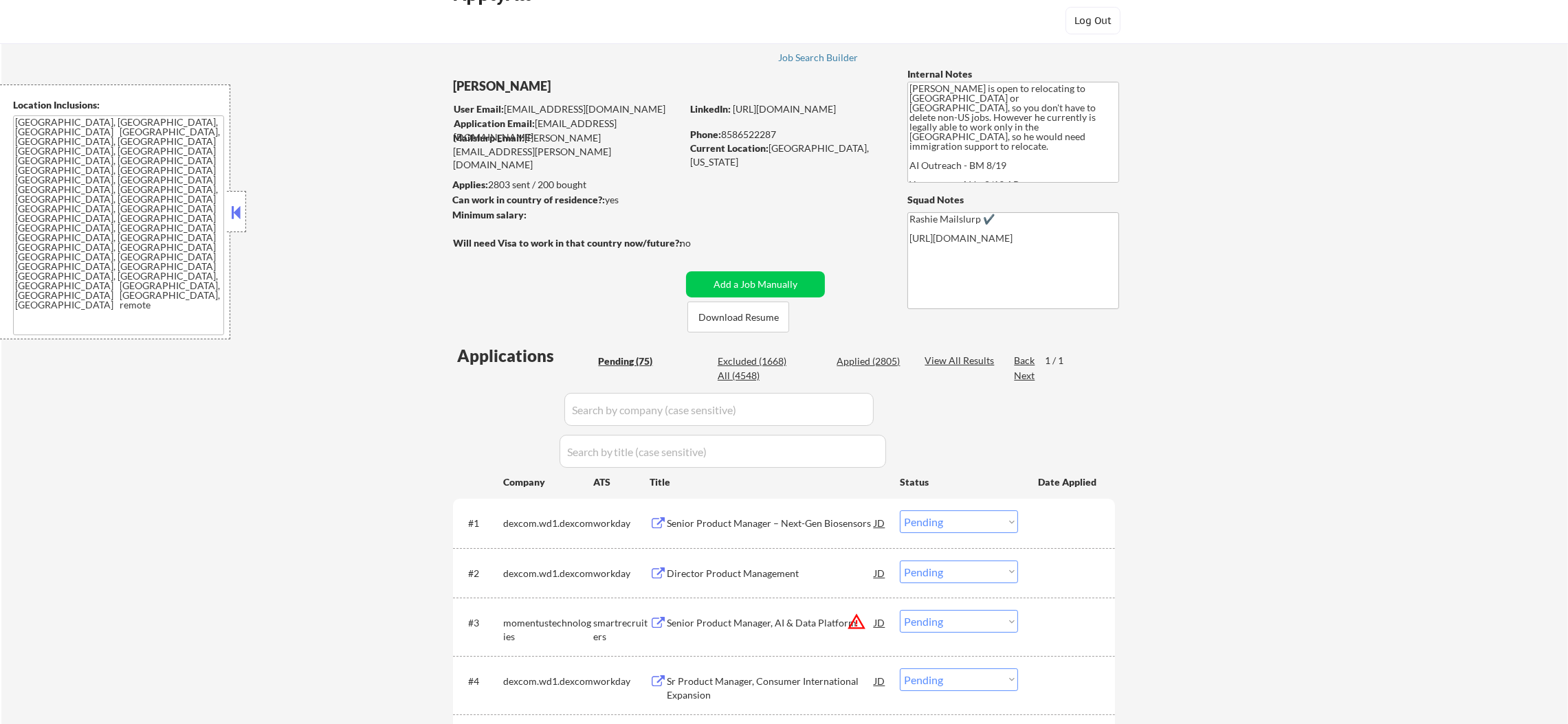
select select ""pending""
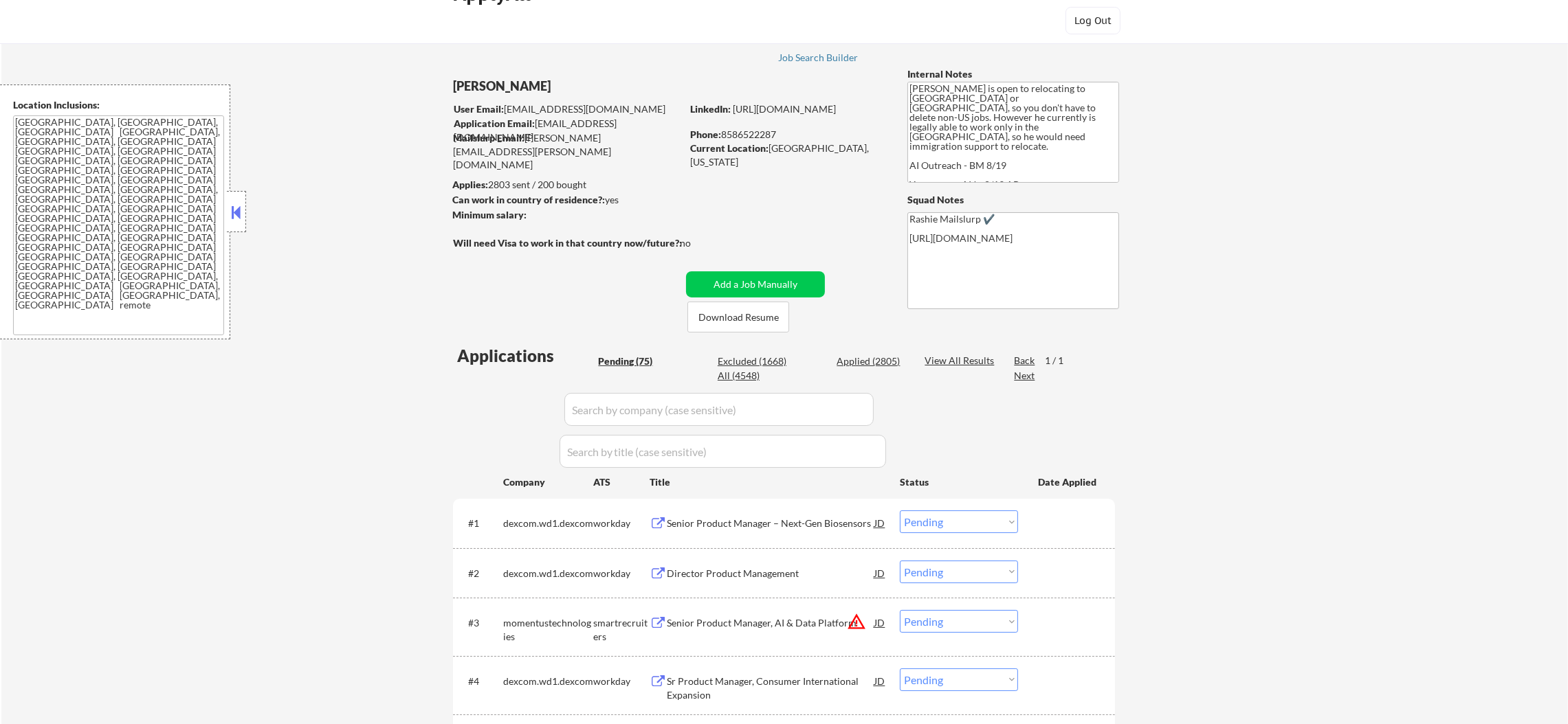
select select ""pending""
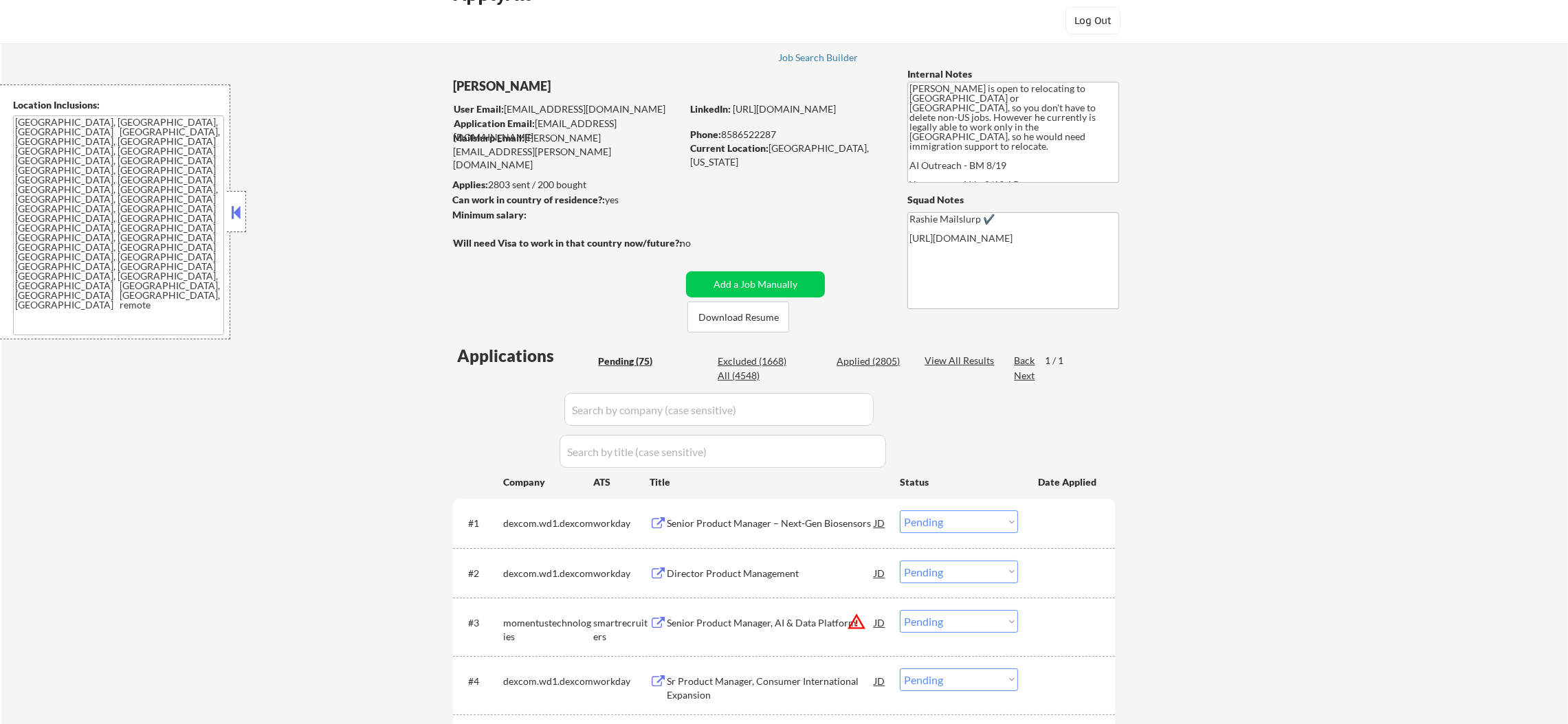
select select ""pending""
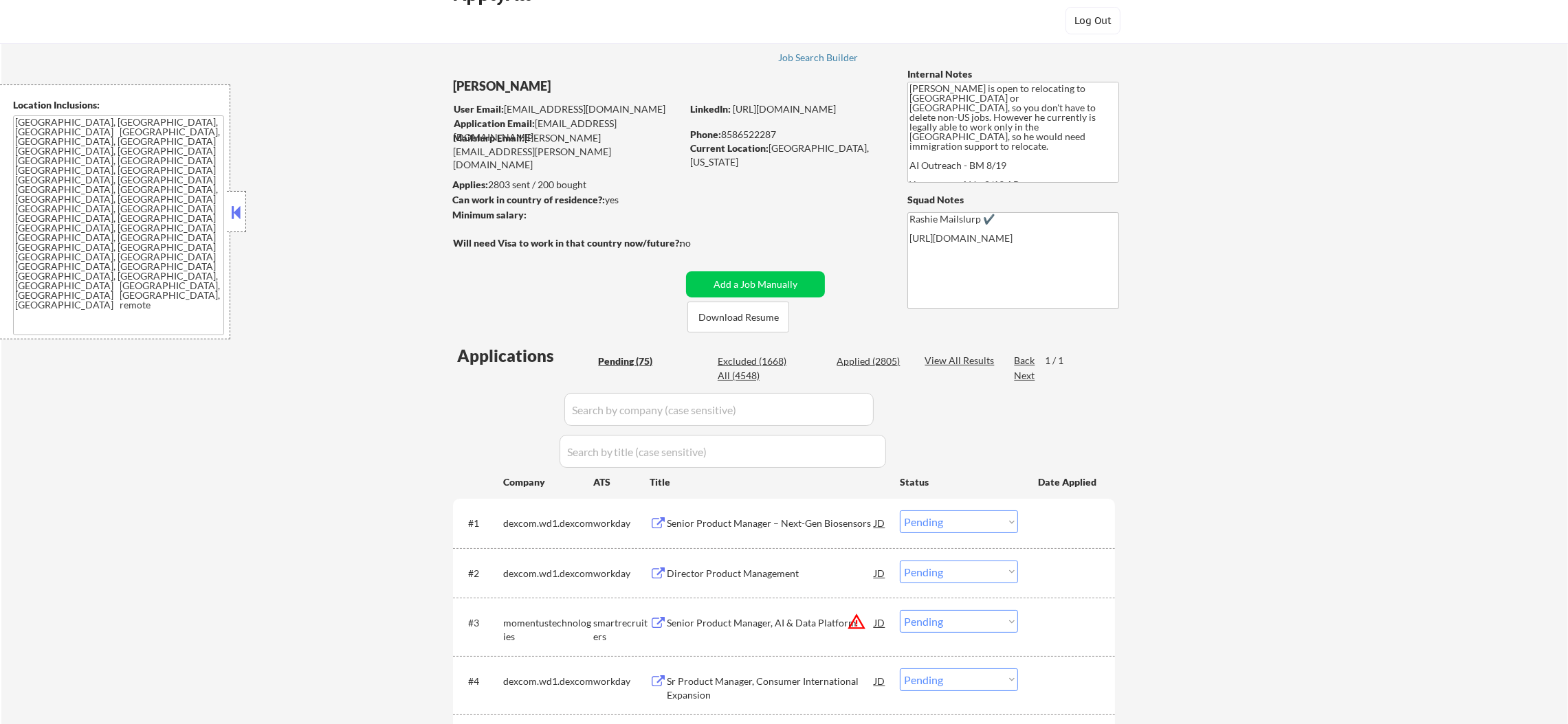
select select ""pending""
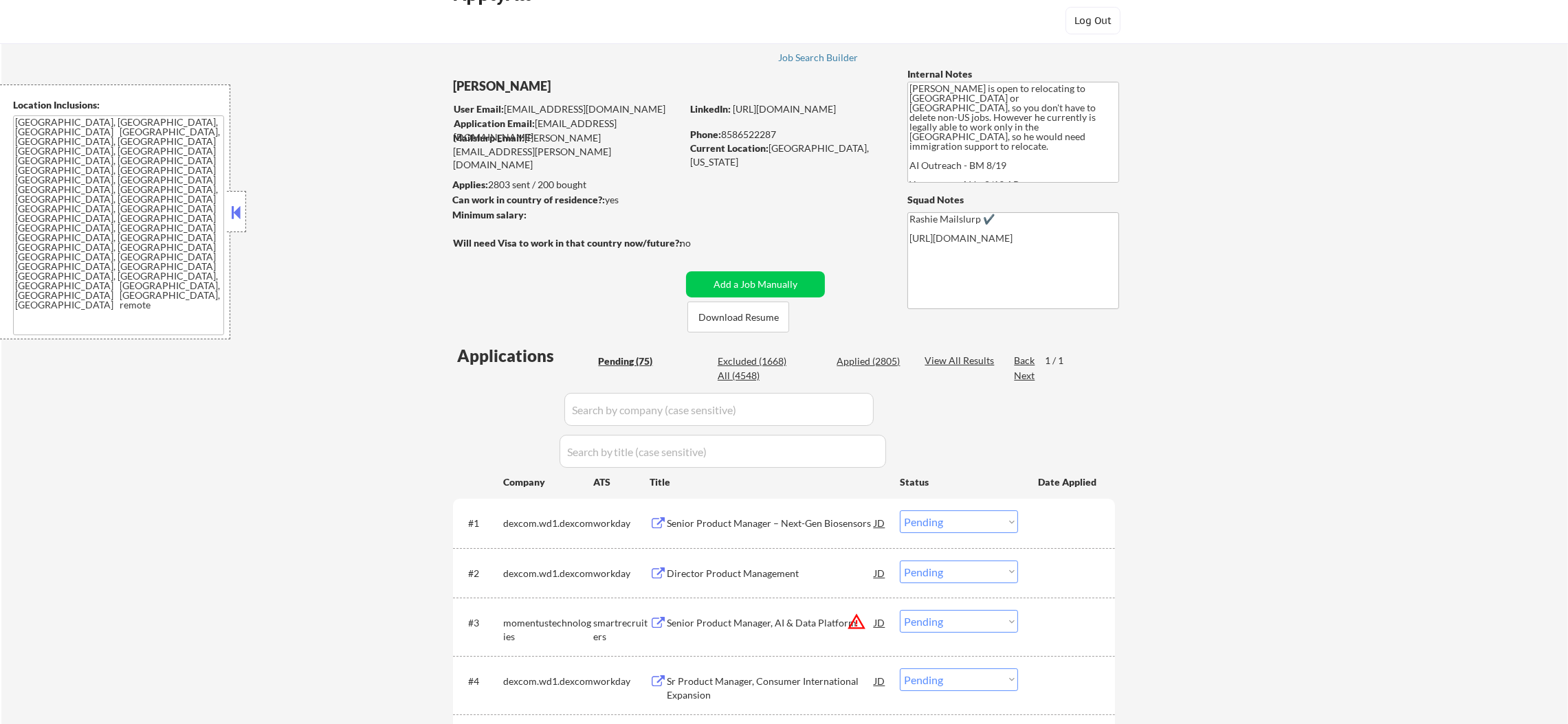
select select ""pending""
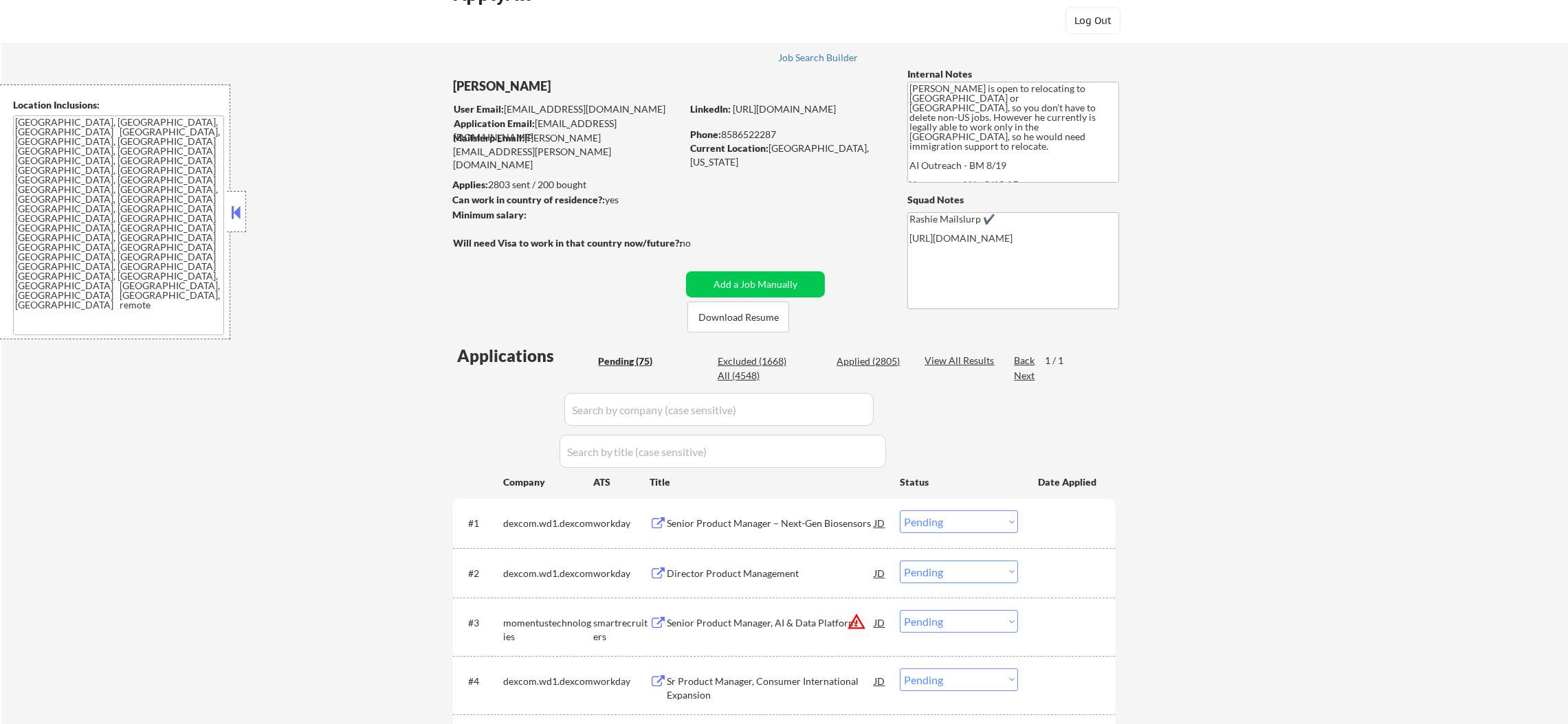
select select ""pending""
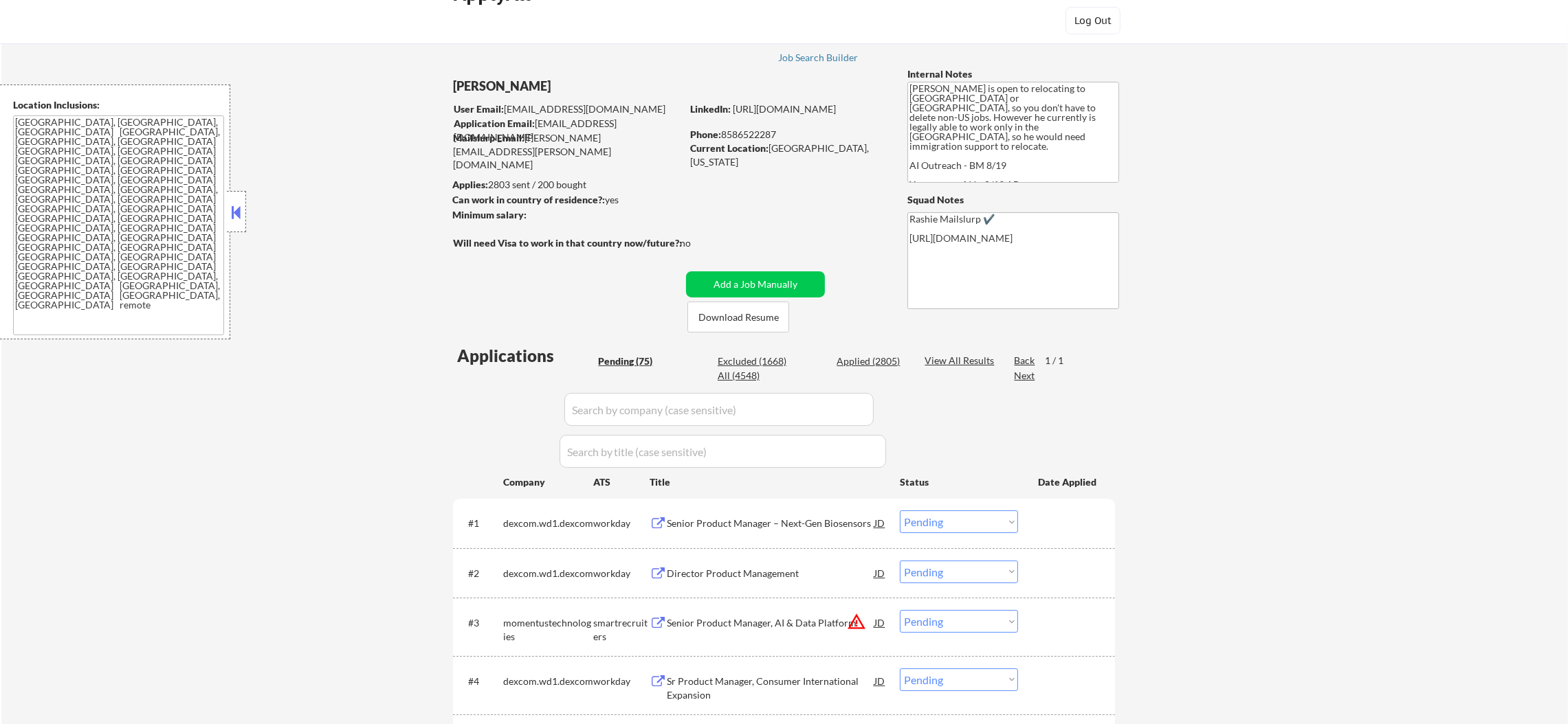
select select ""pending""
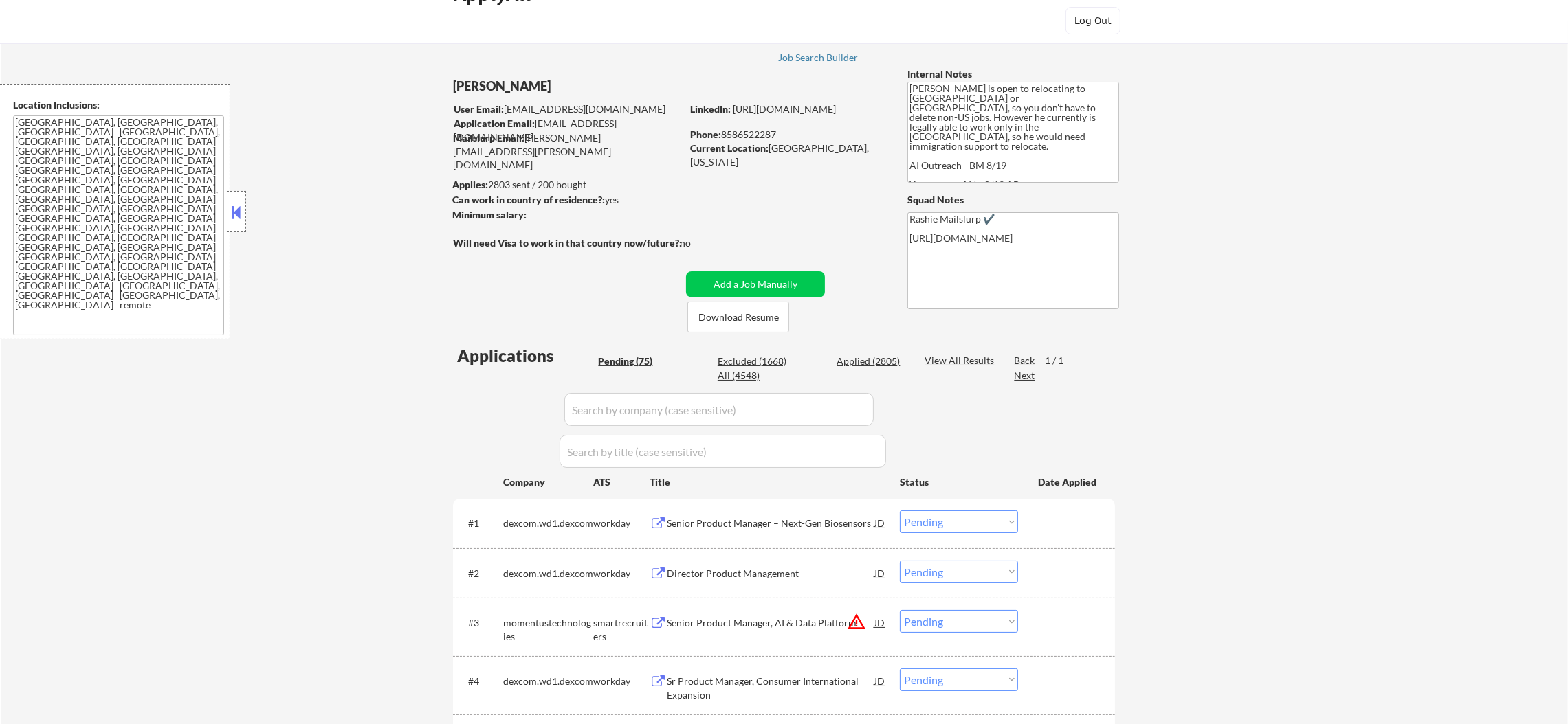
select select ""pending""
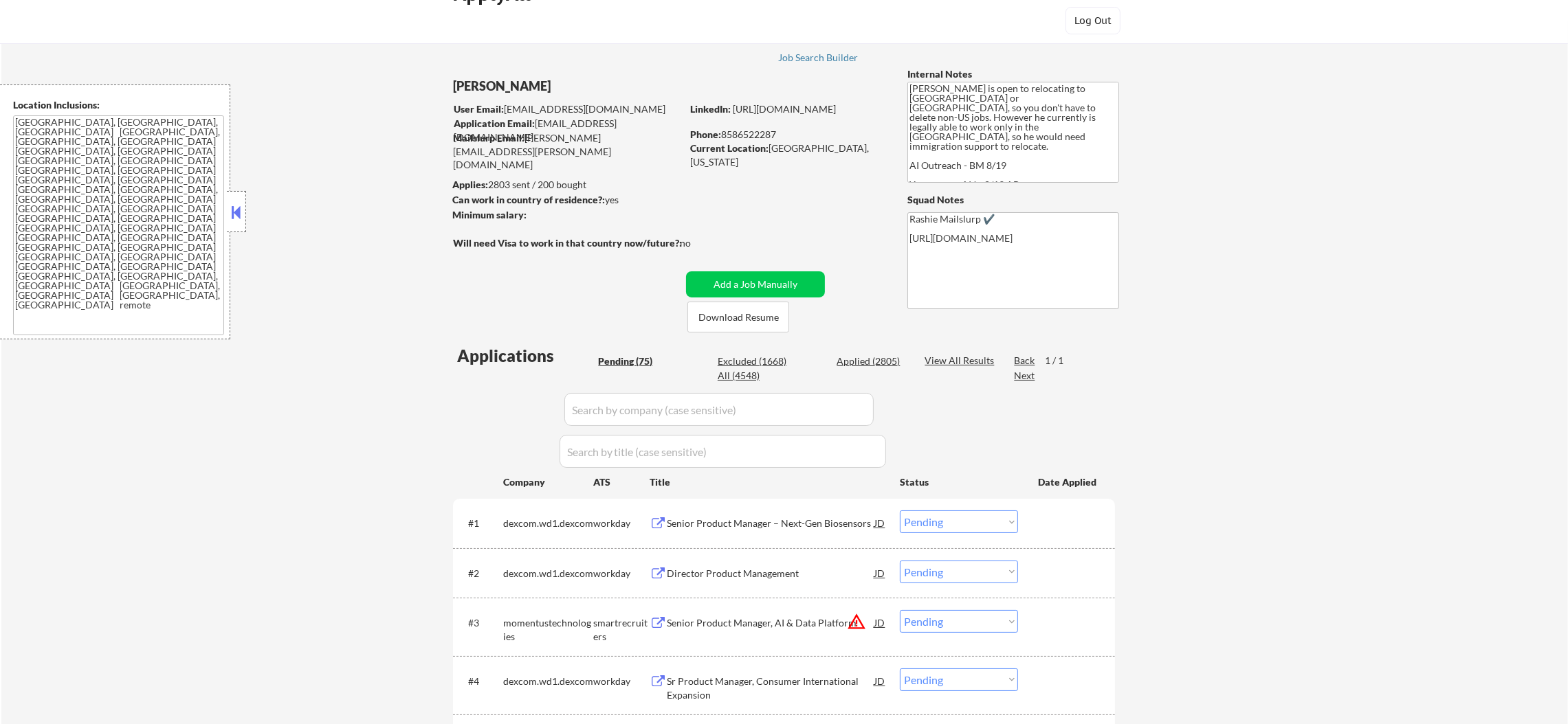
select select ""pending""
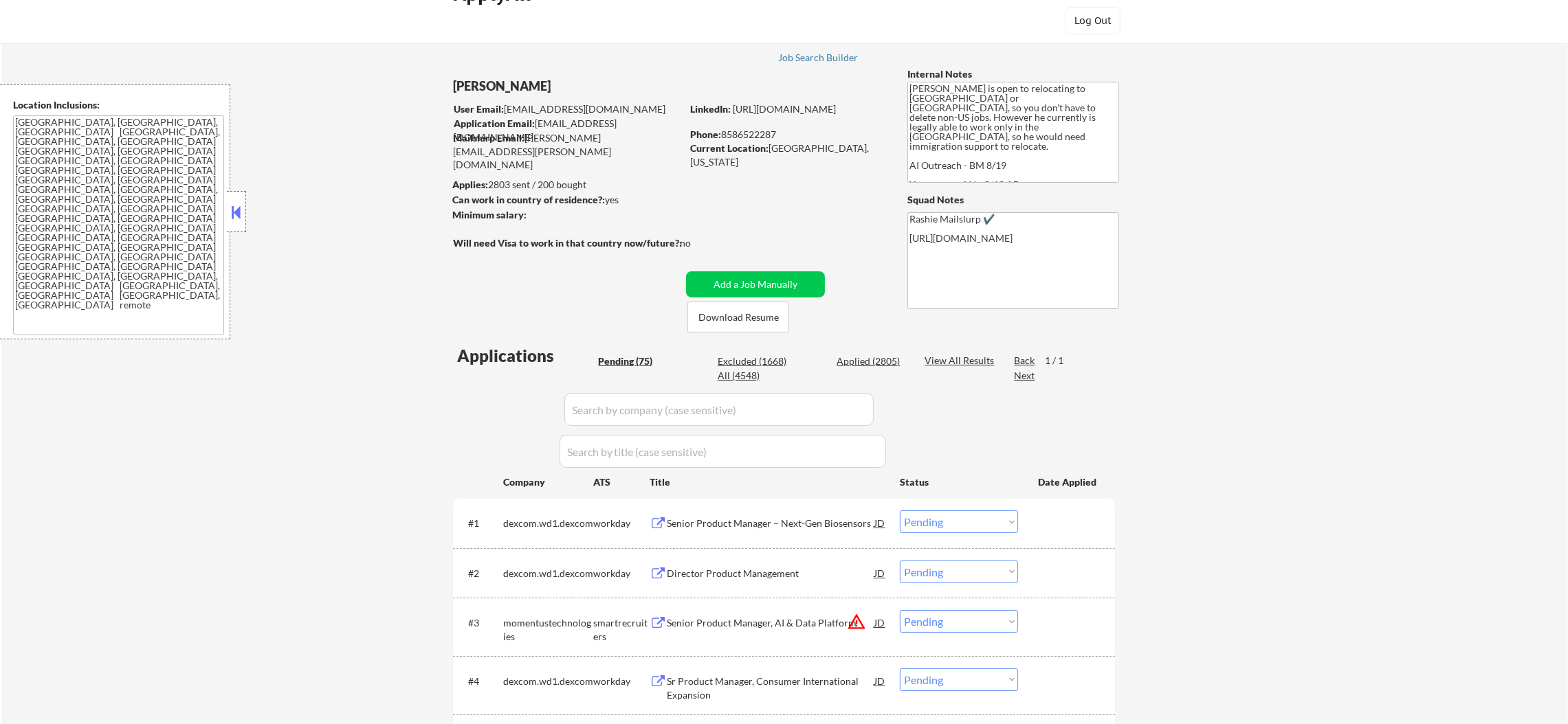
select select ""pending""
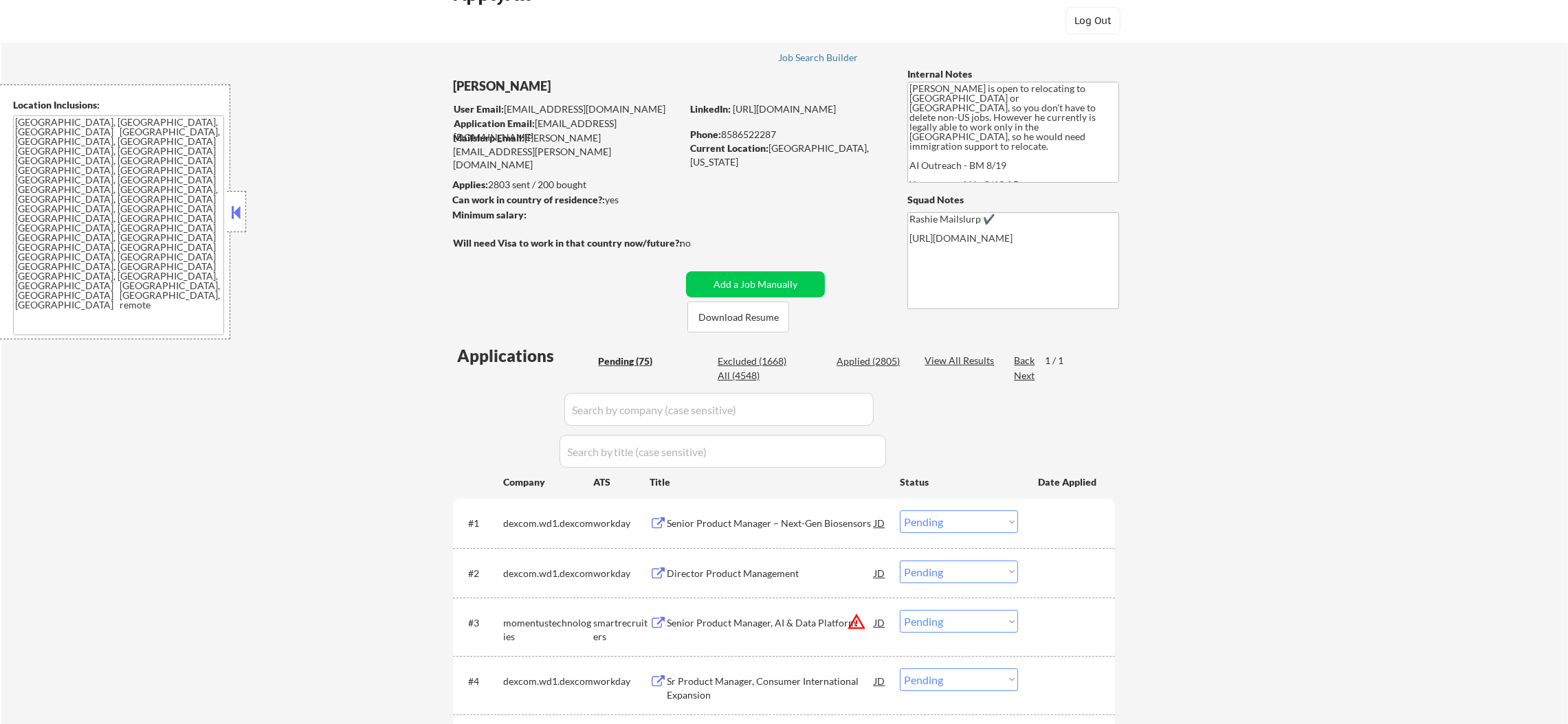
select select ""pending""
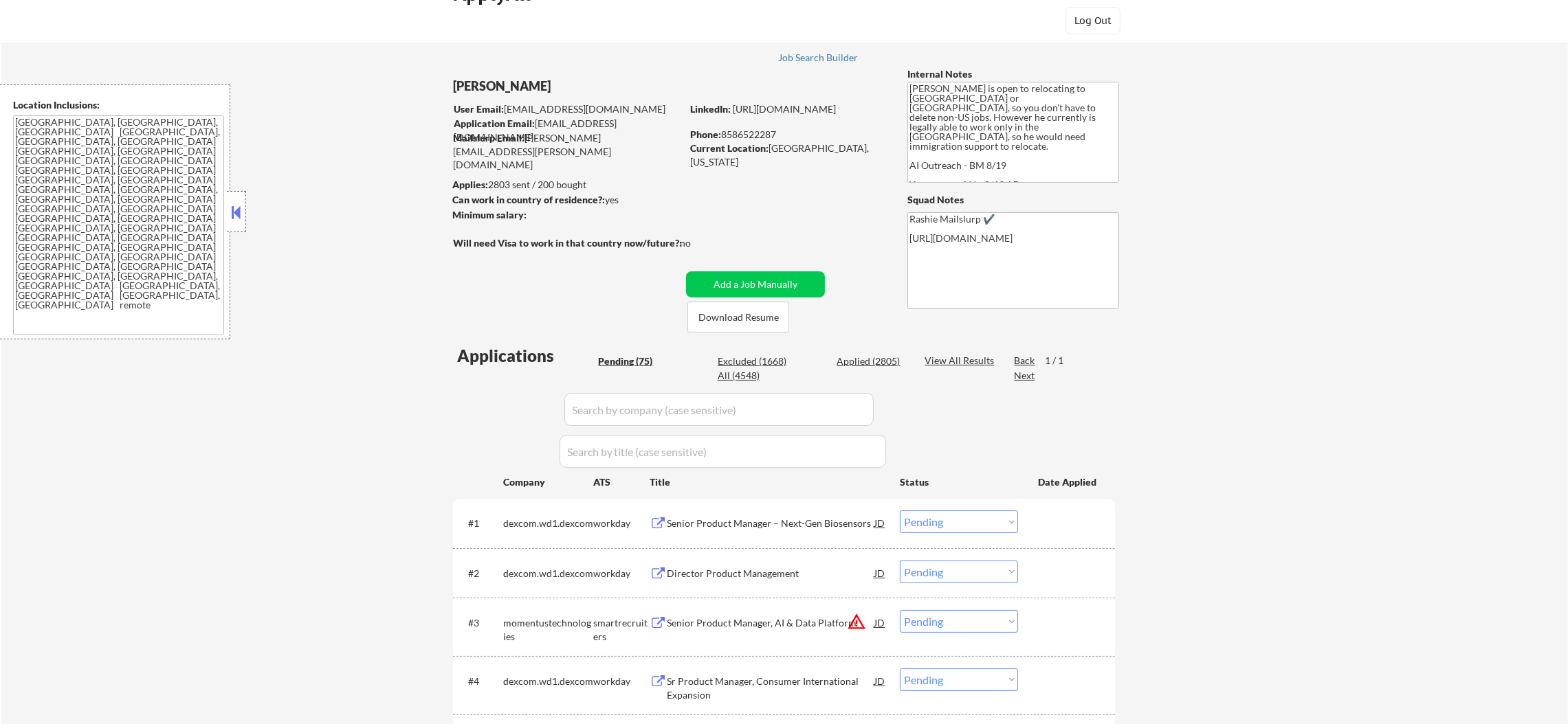
select select ""pending""
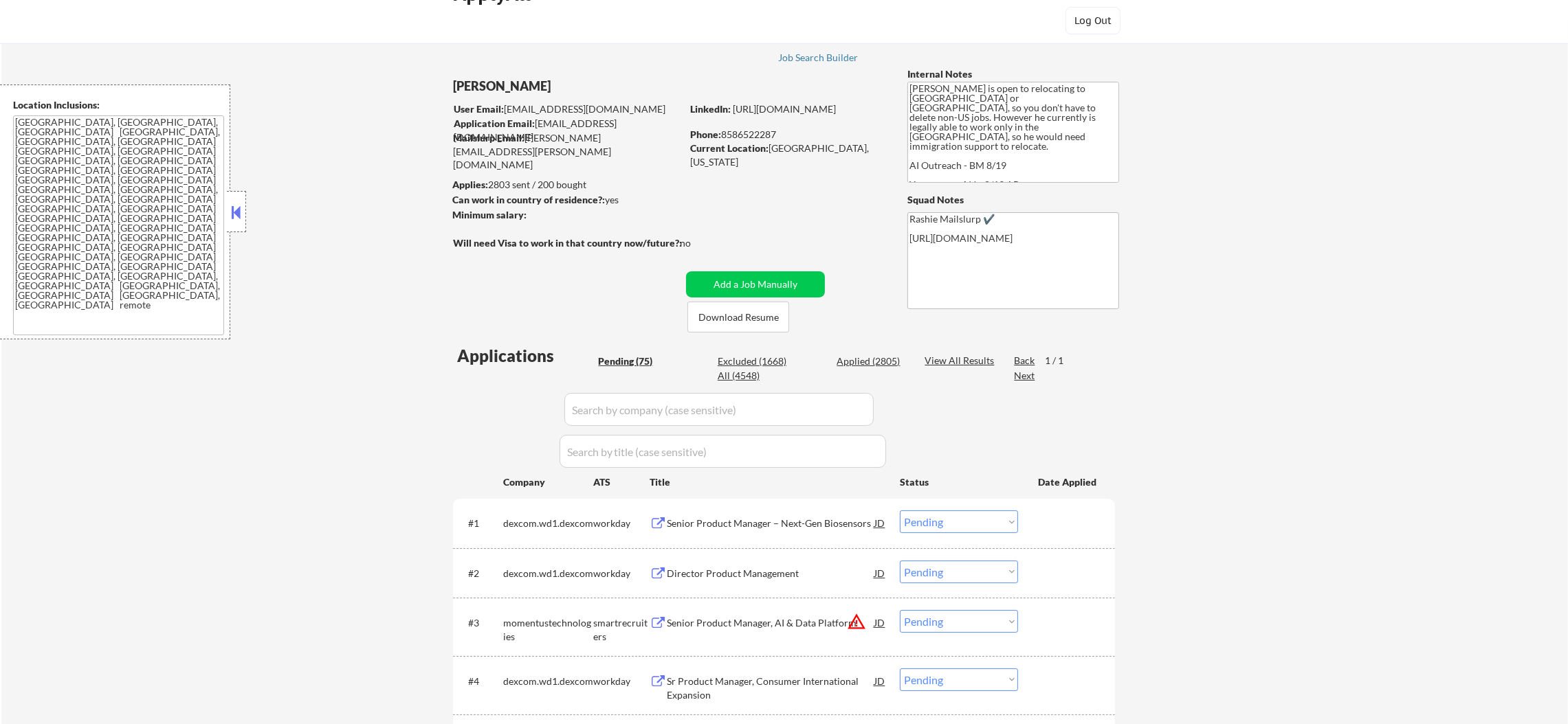
select select ""pending""
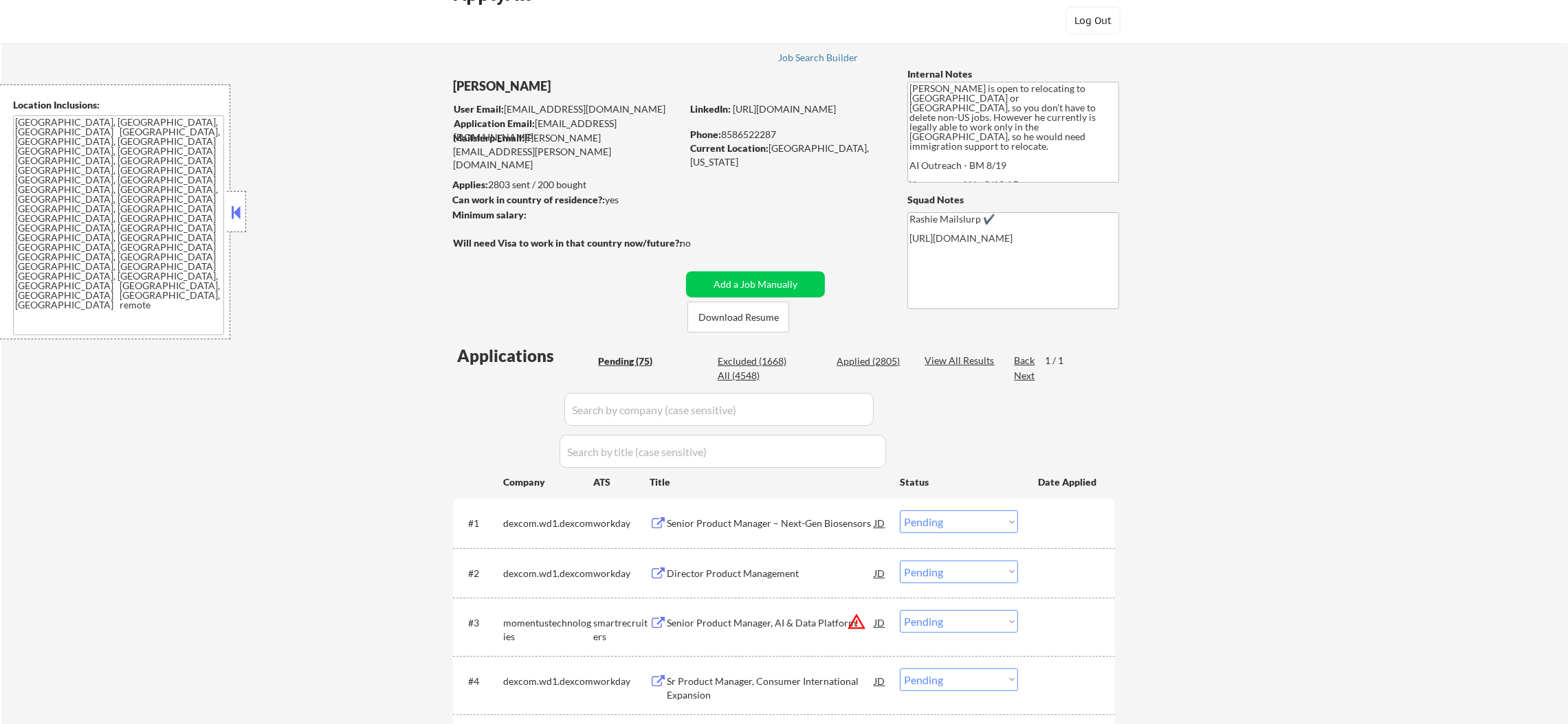
select select ""pending""
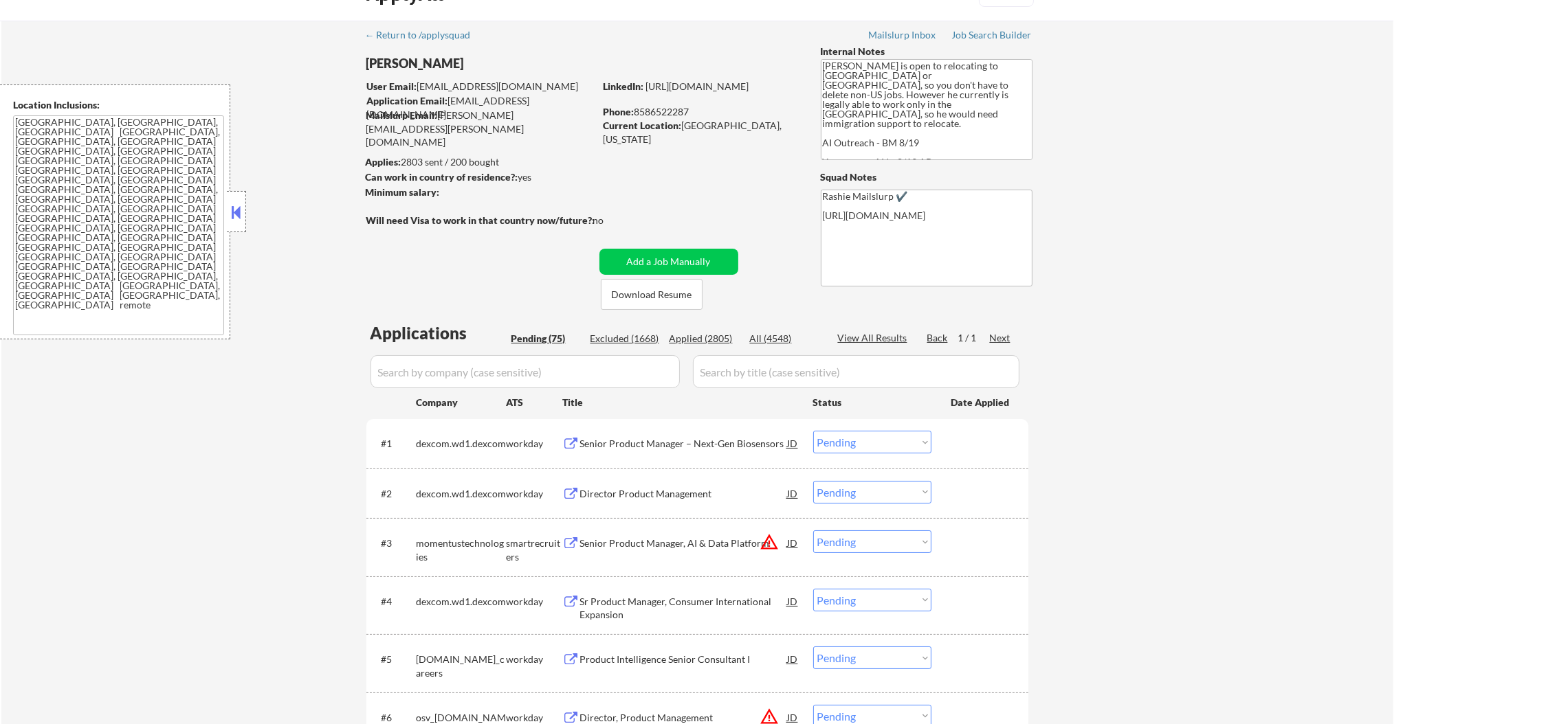
select select ""pending""
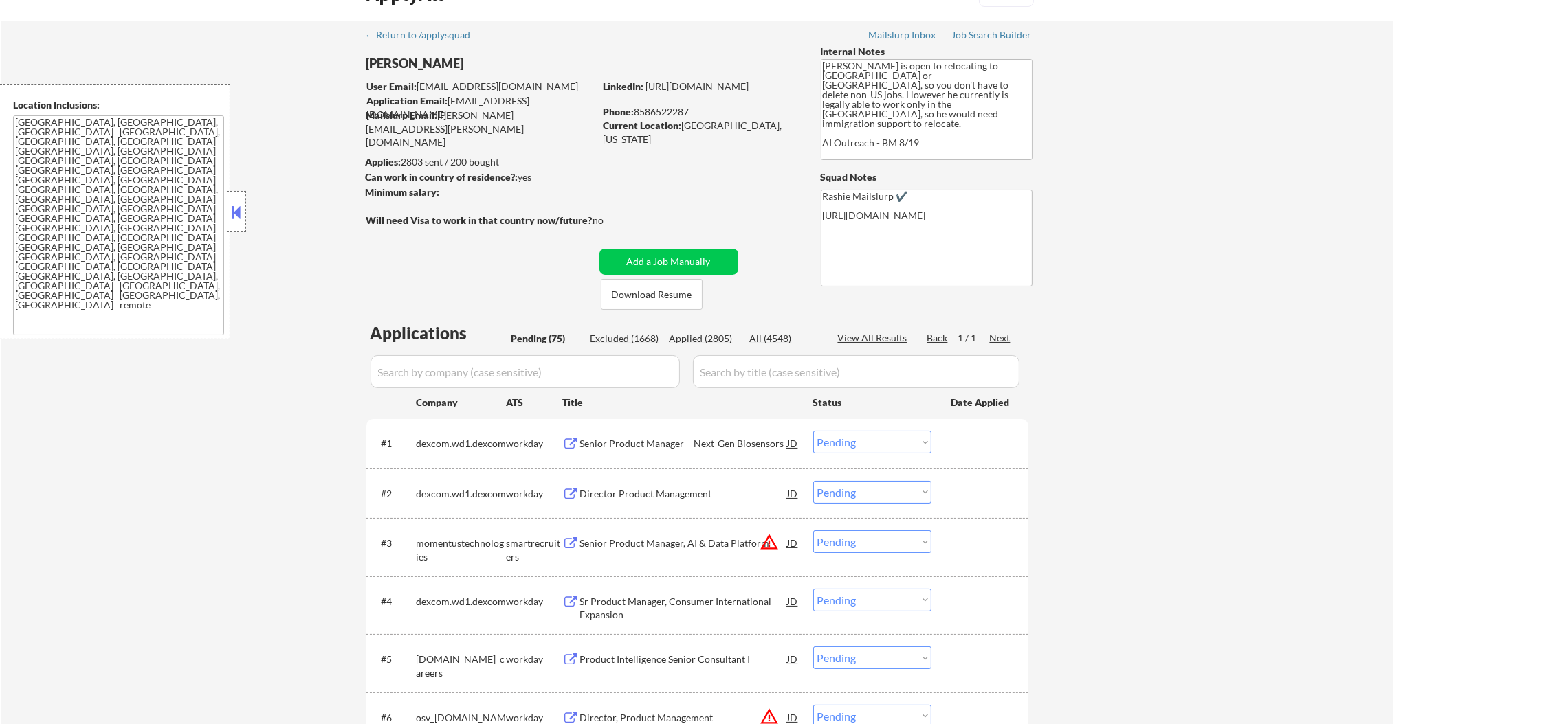
select select ""pending""
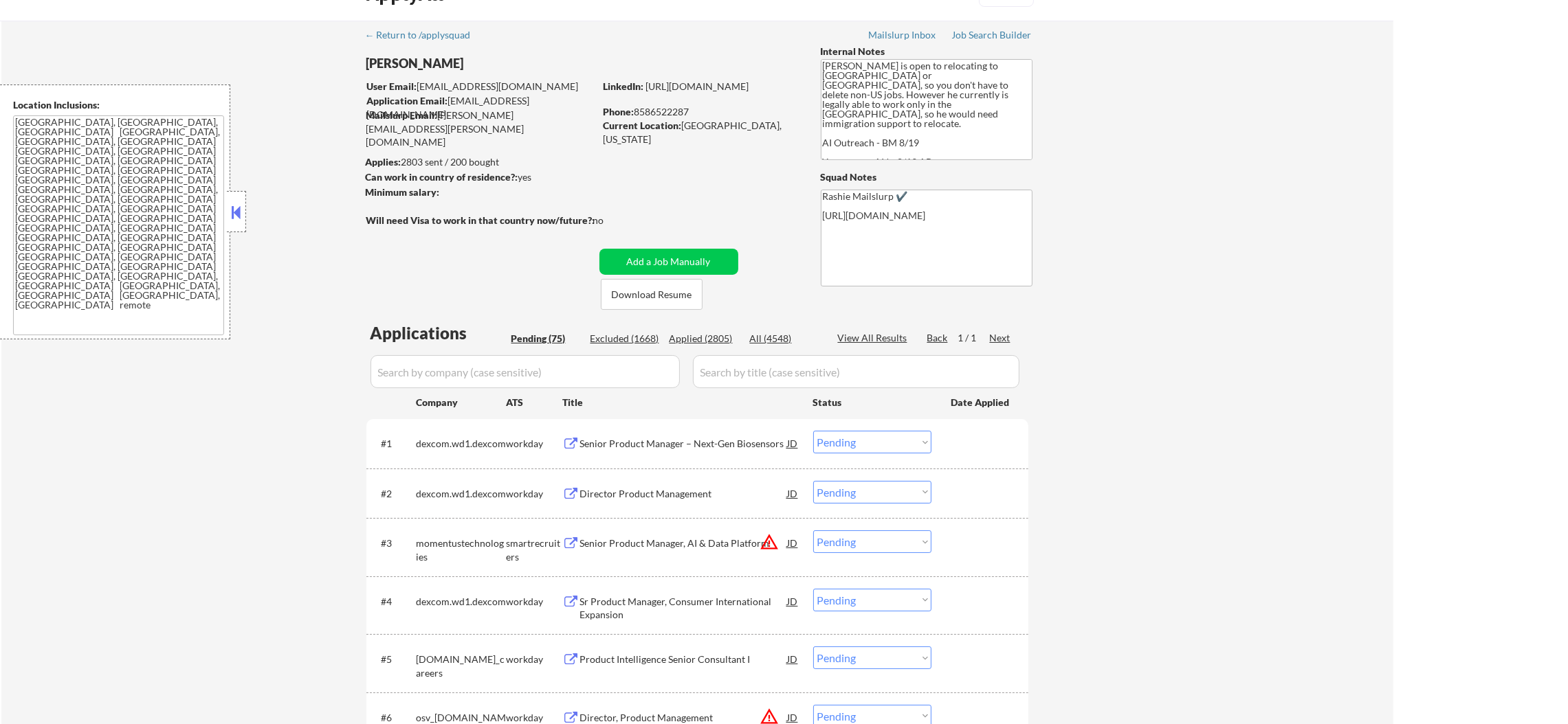
select select ""pending""
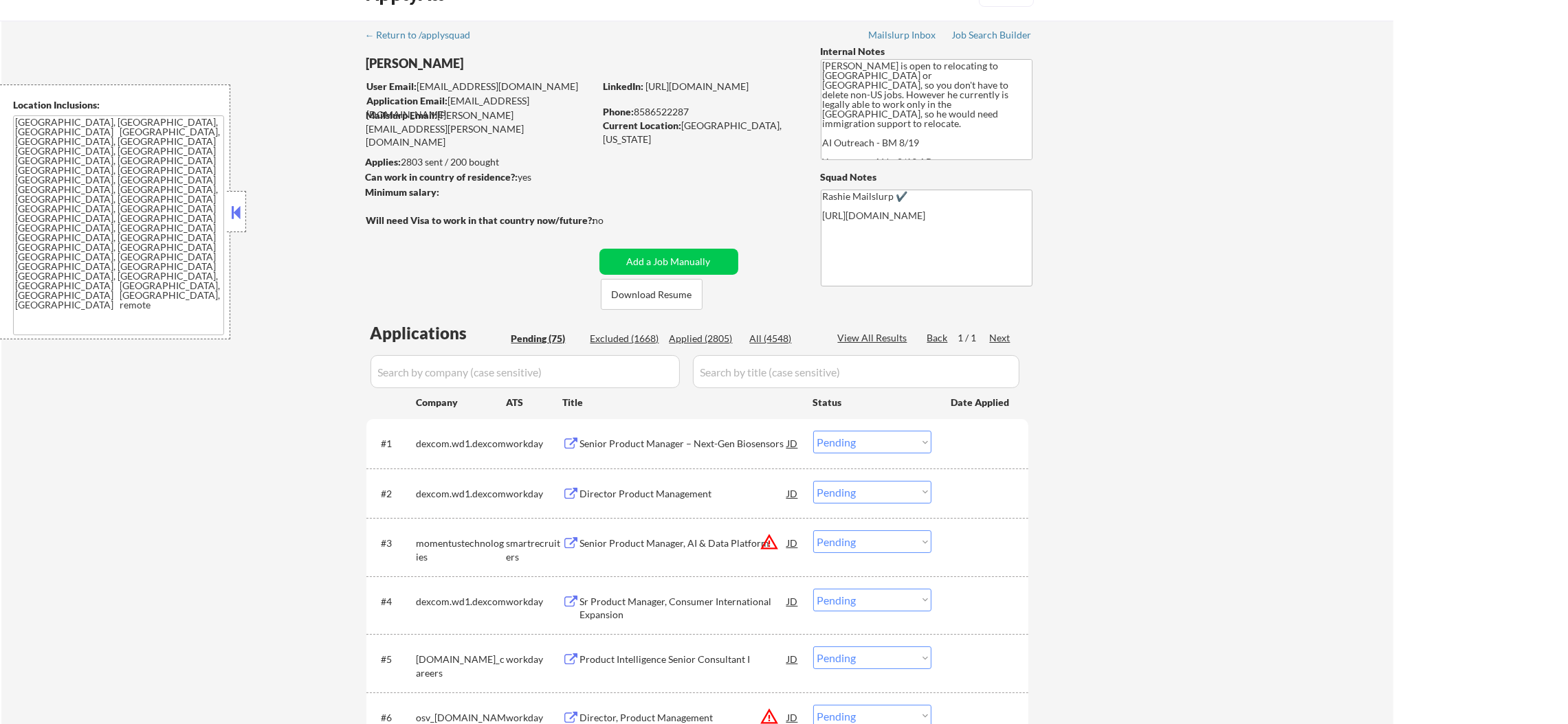
select select ""pending""
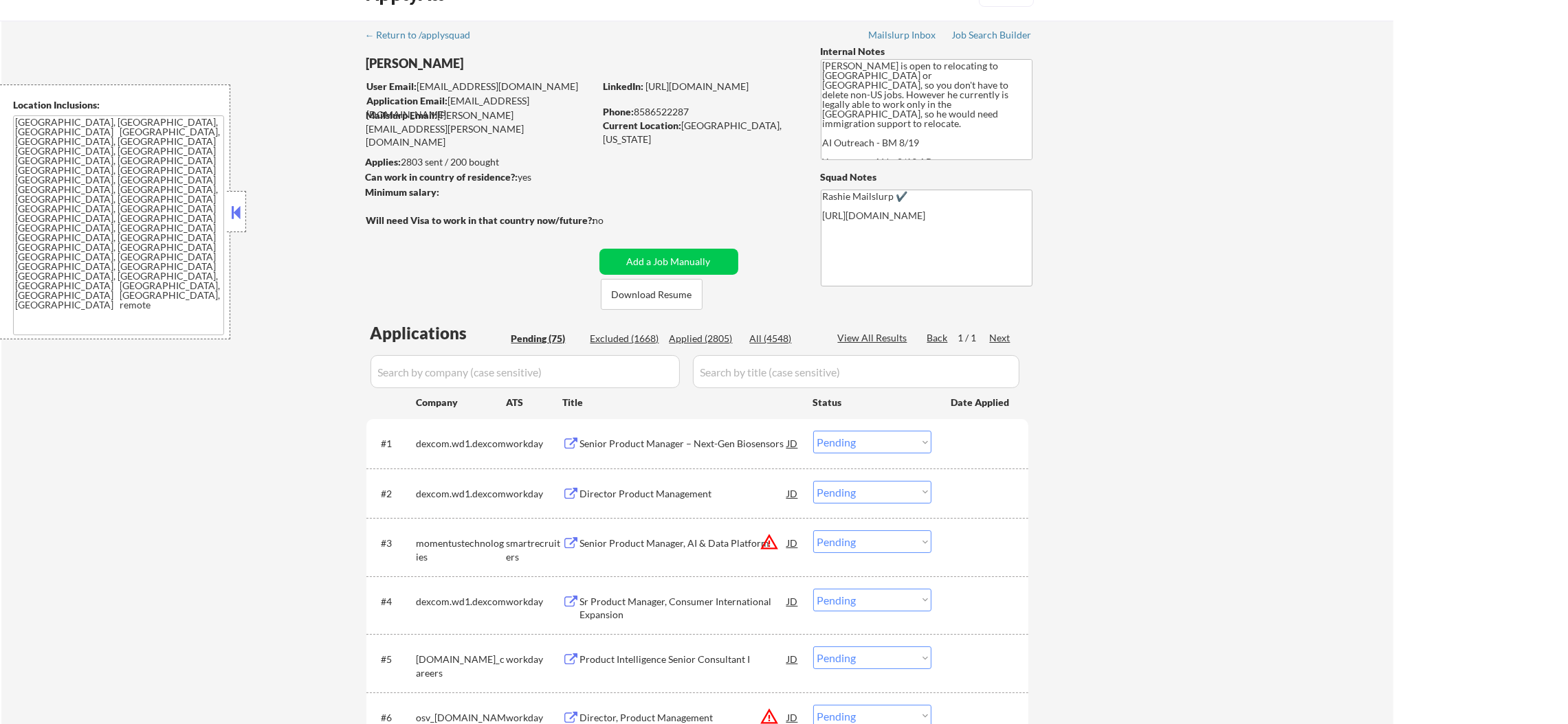
select select ""pending""
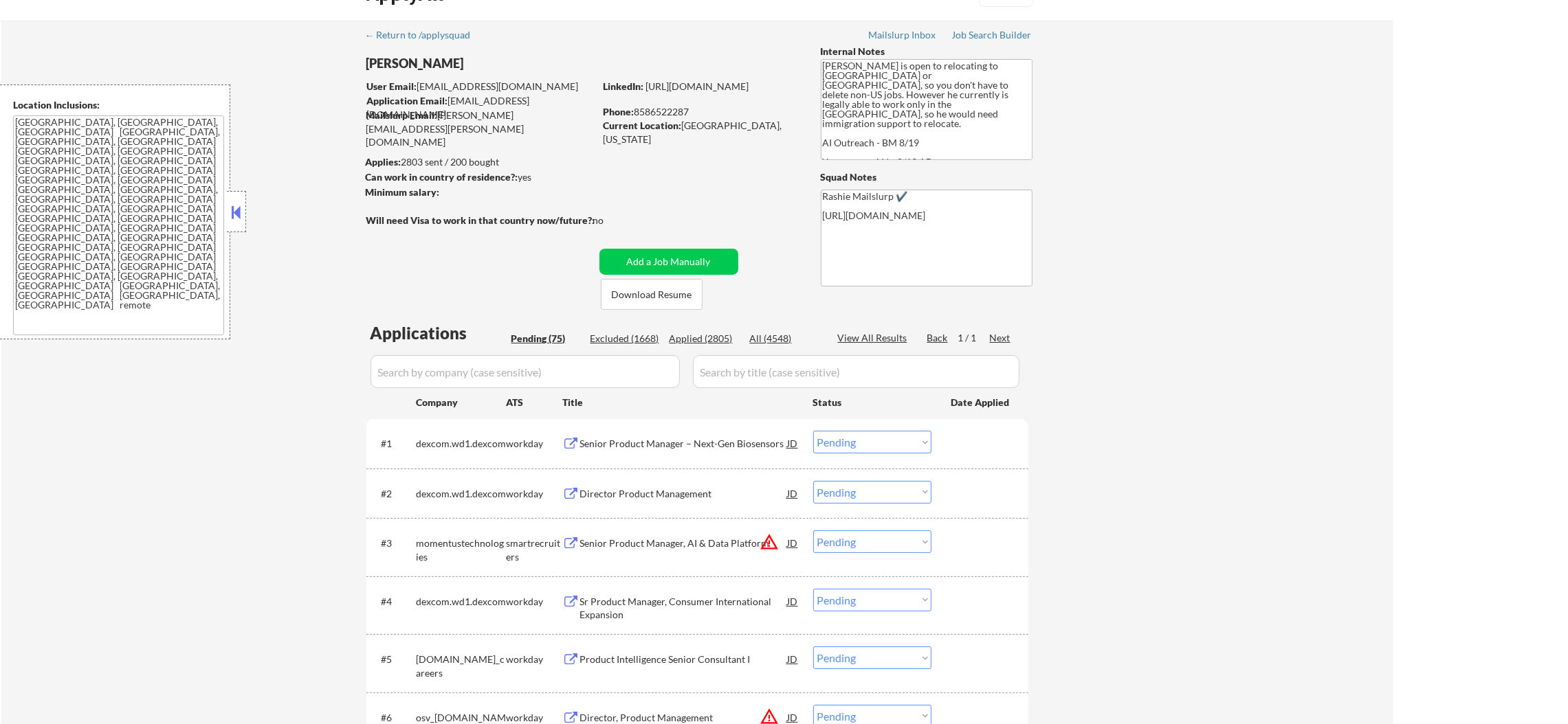
select select ""pending""
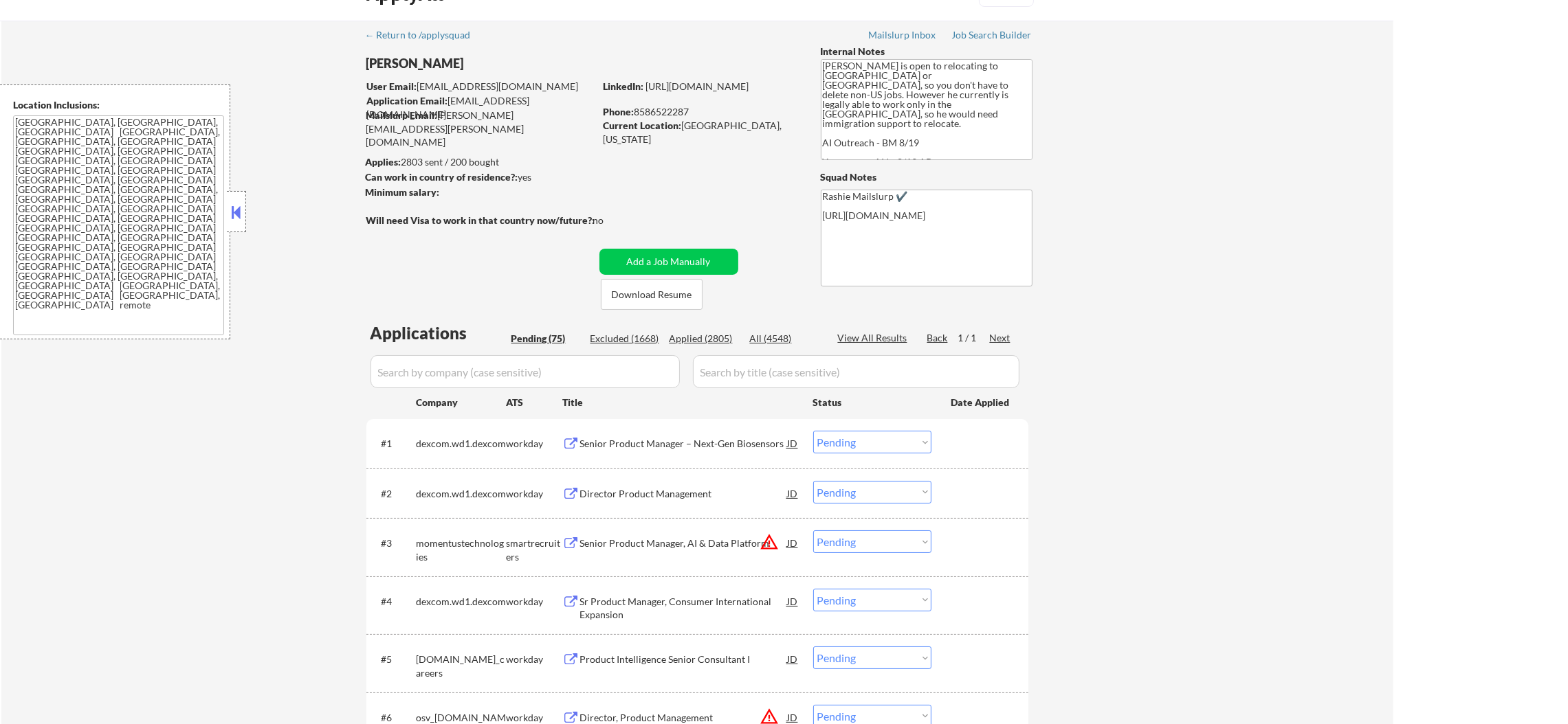
select select ""pending""
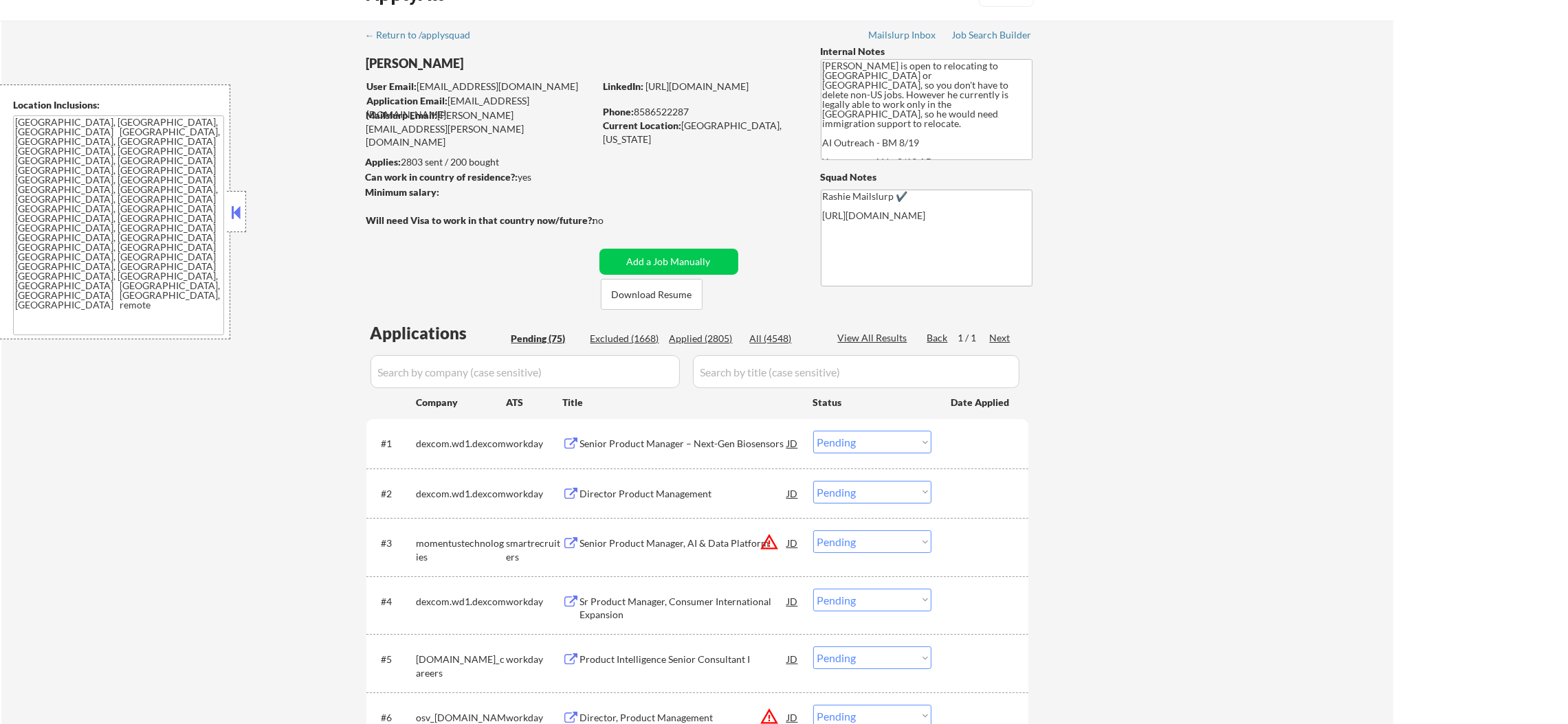
select select ""pending""
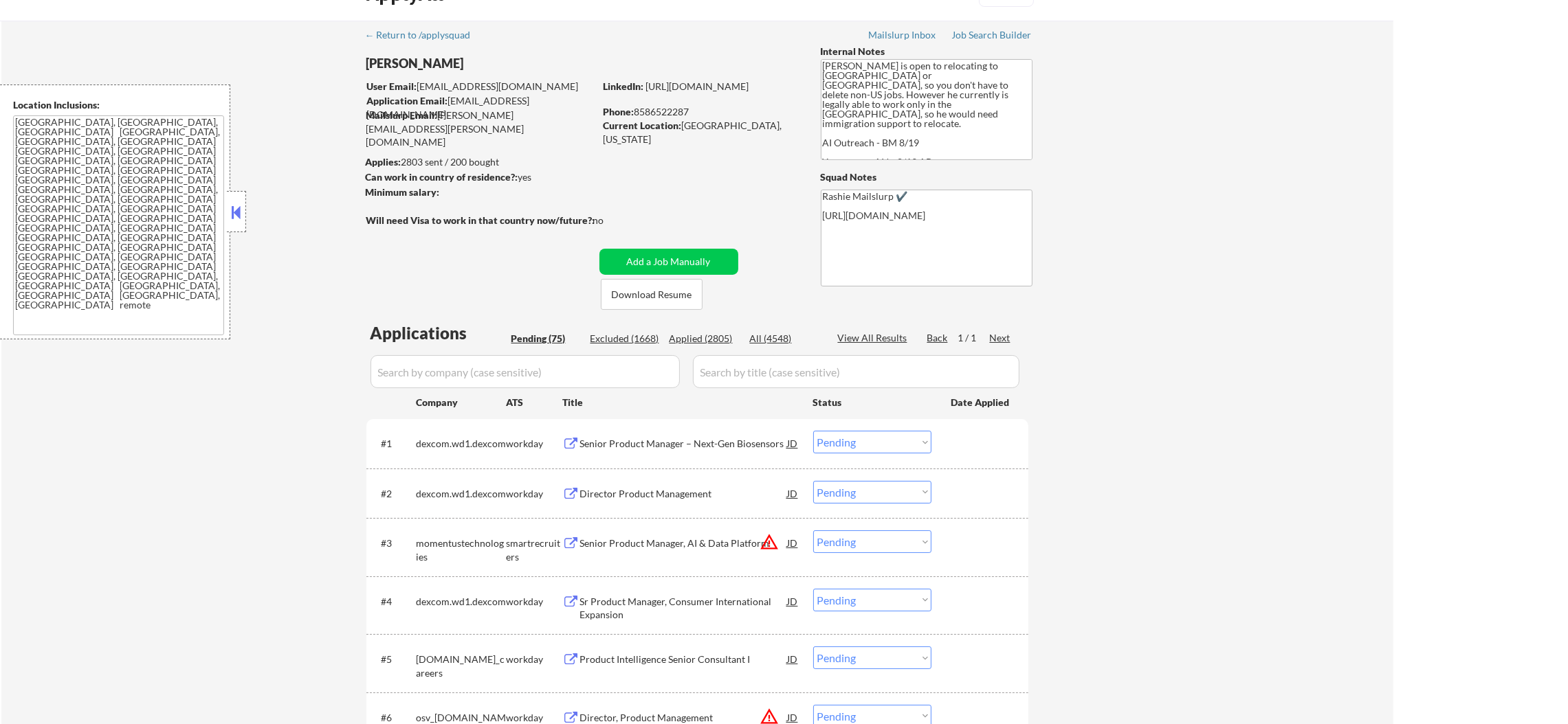
select select ""pending""
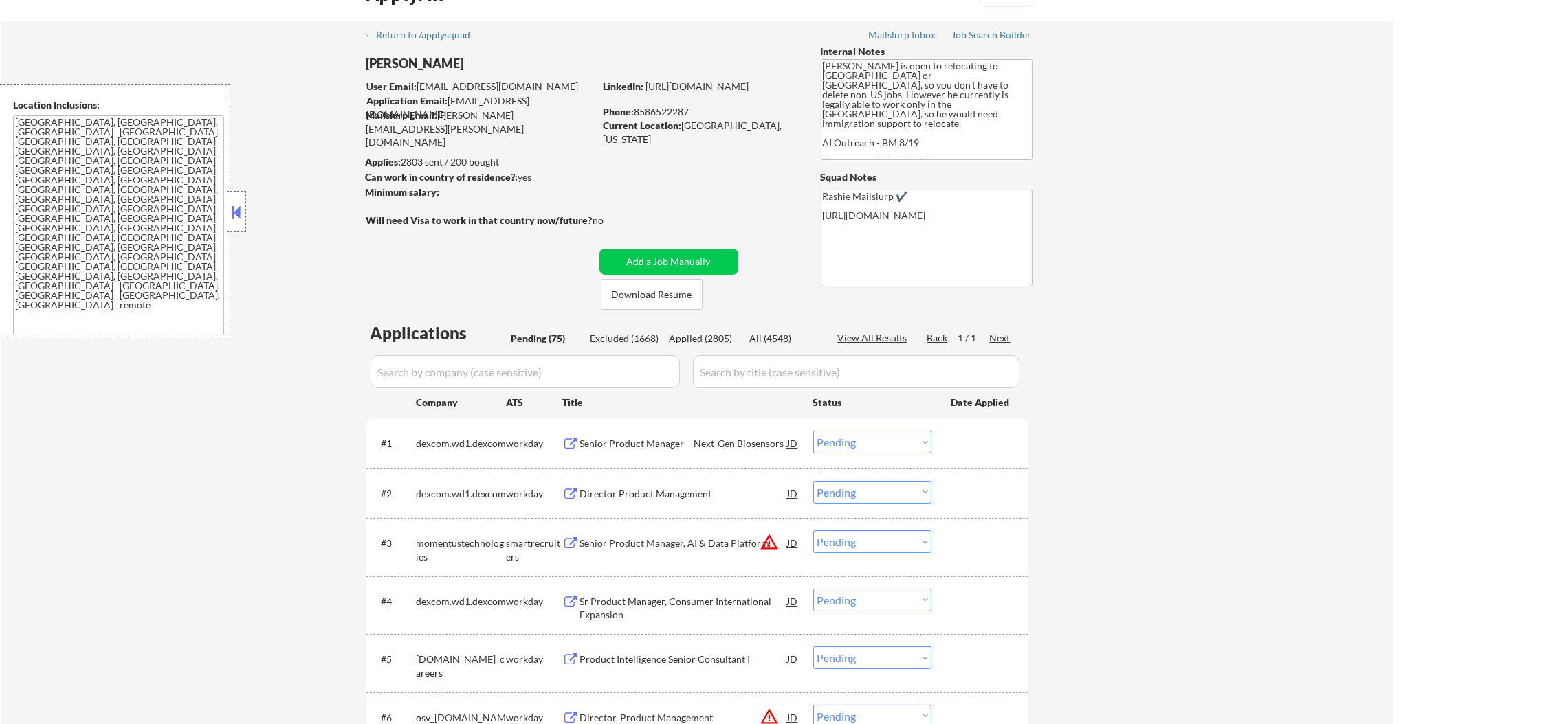
select select ""pending""
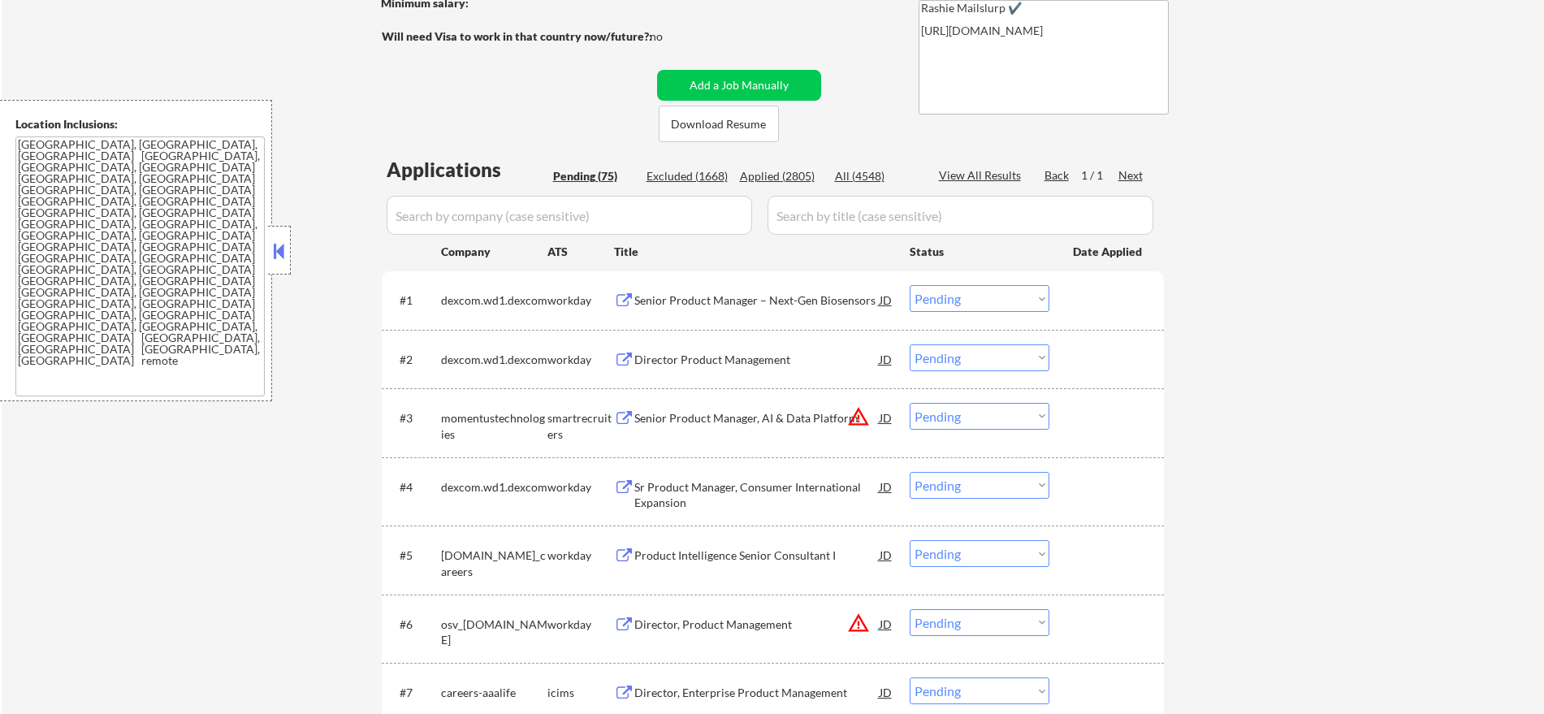
scroll to position [277, 0]
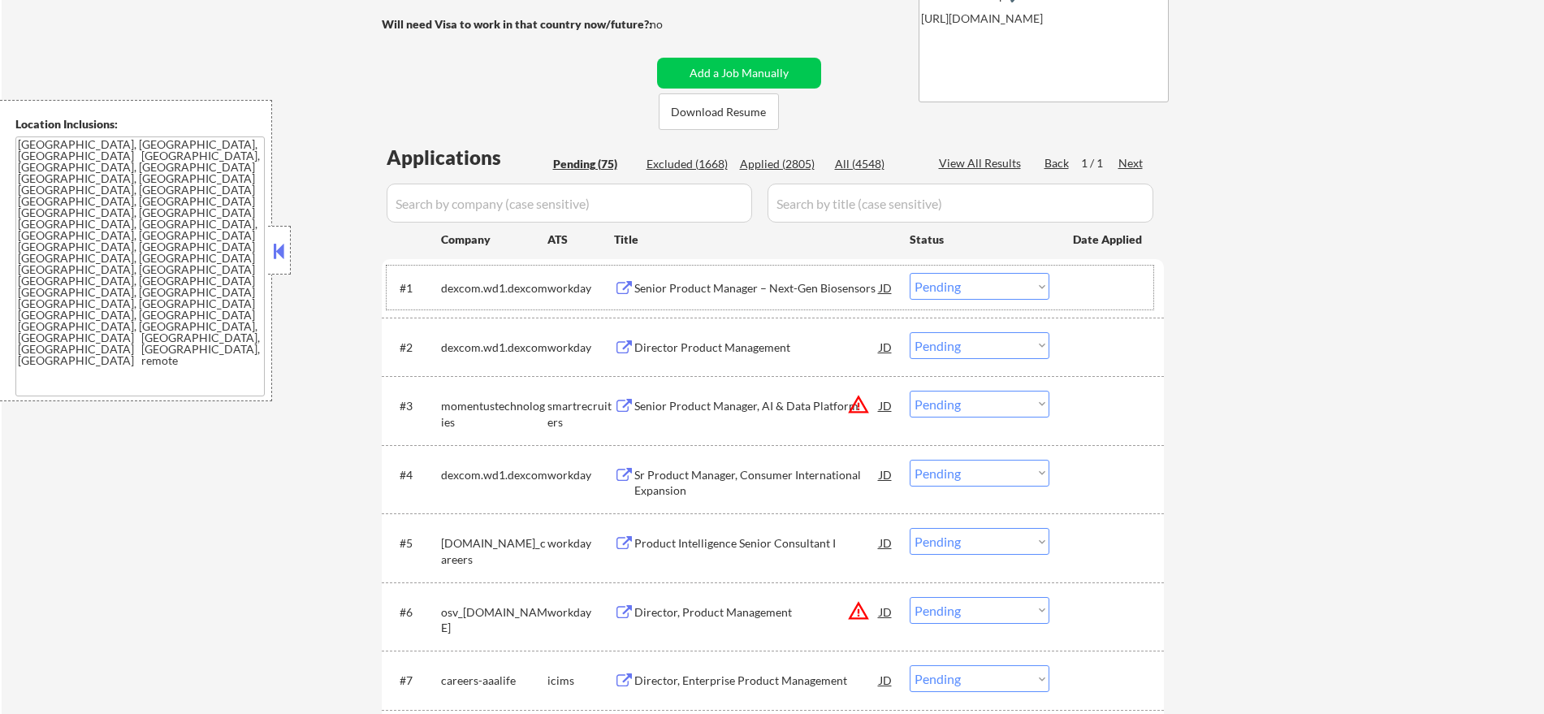
click at [465, 284] on div "dexcom.wd1.dexcom" at bounding box center [494, 288] width 106 height 16
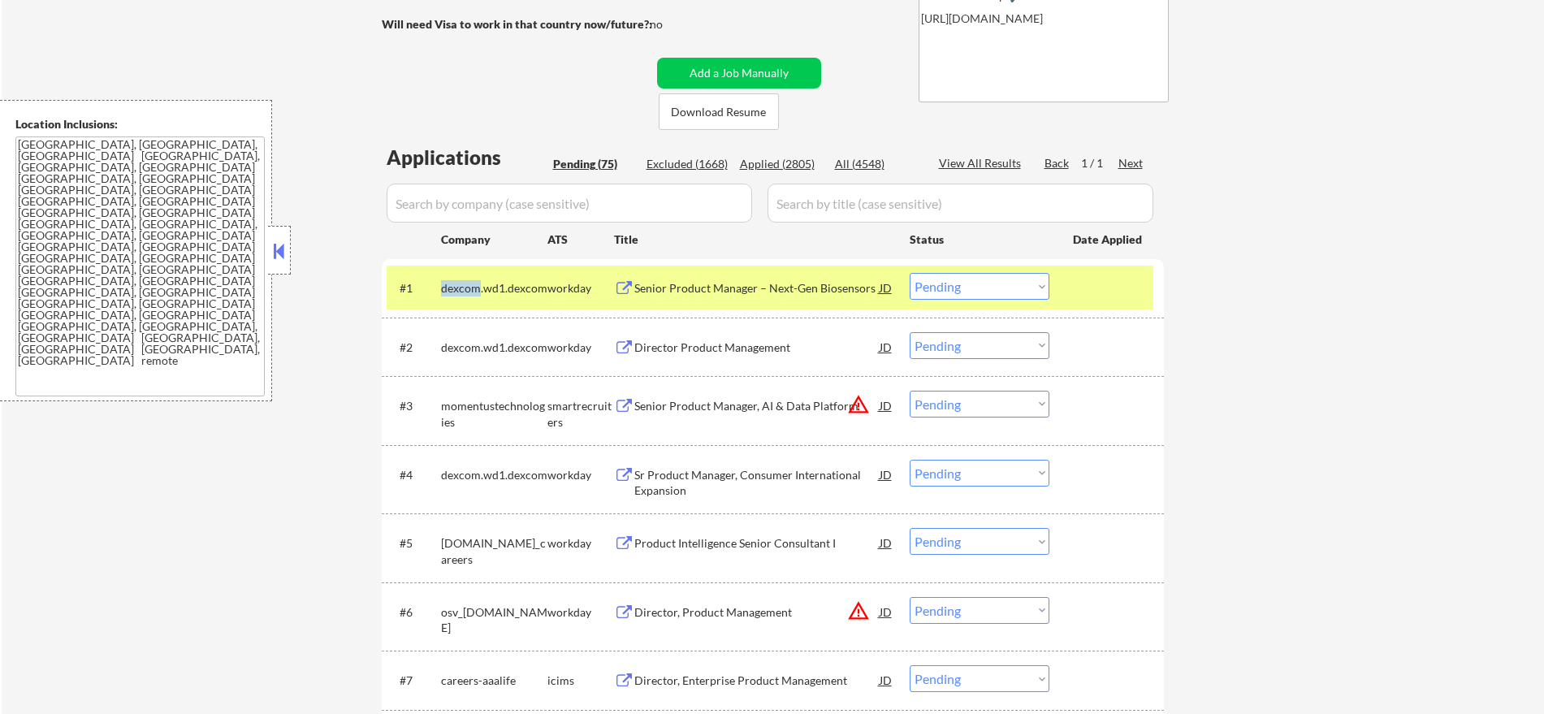
click at [465, 284] on div "dexcom.wd1.dexcom" at bounding box center [494, 288] width 106 height 16
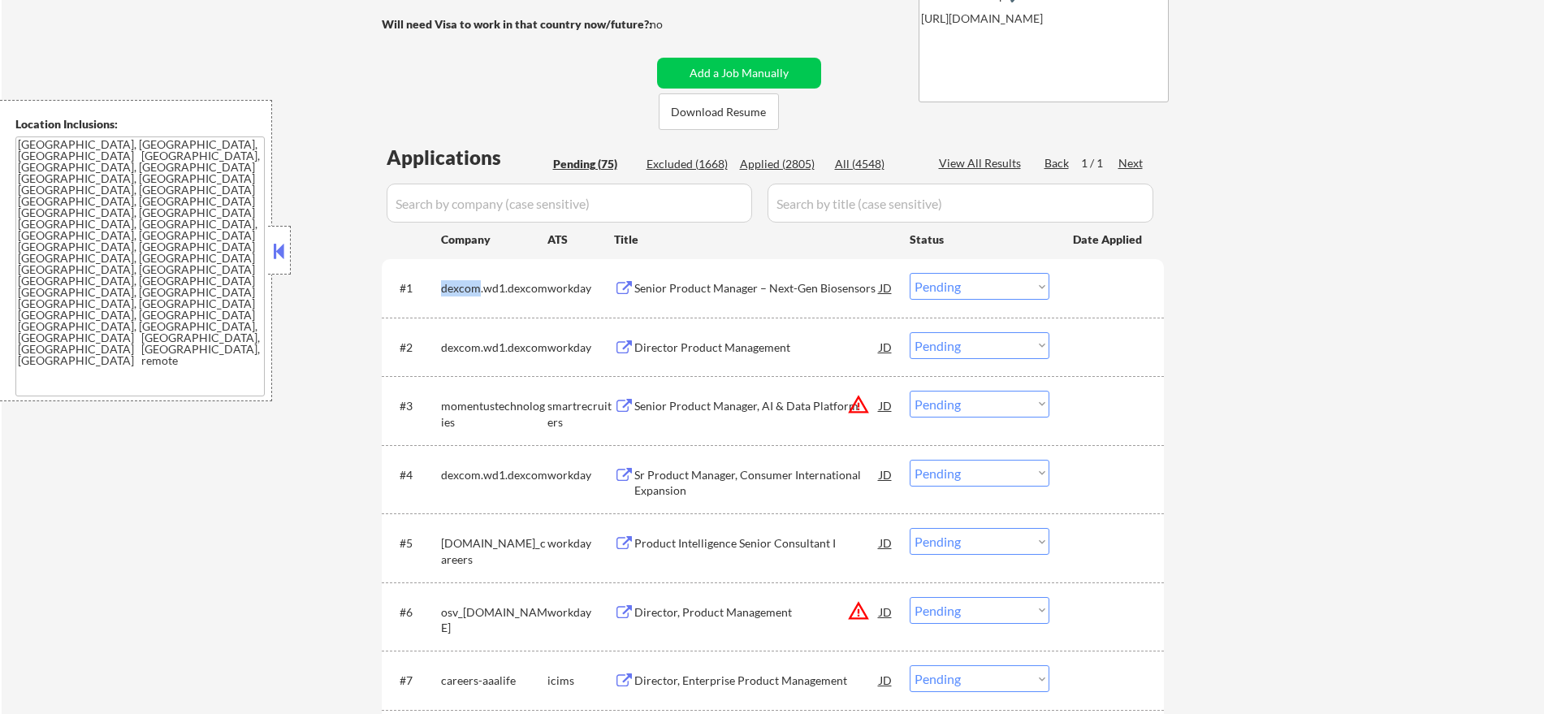
copy div "dexcom"
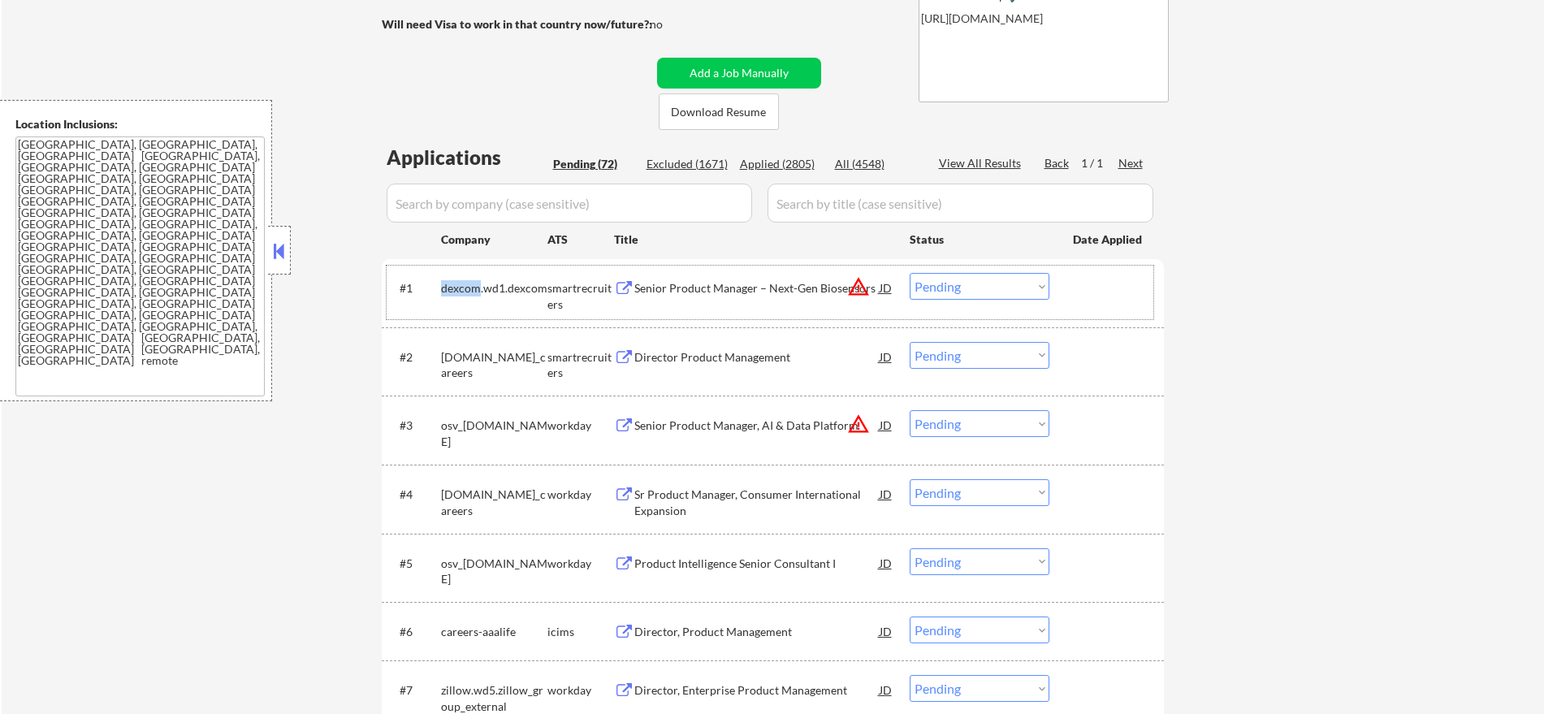
scroll to position [345, 0]
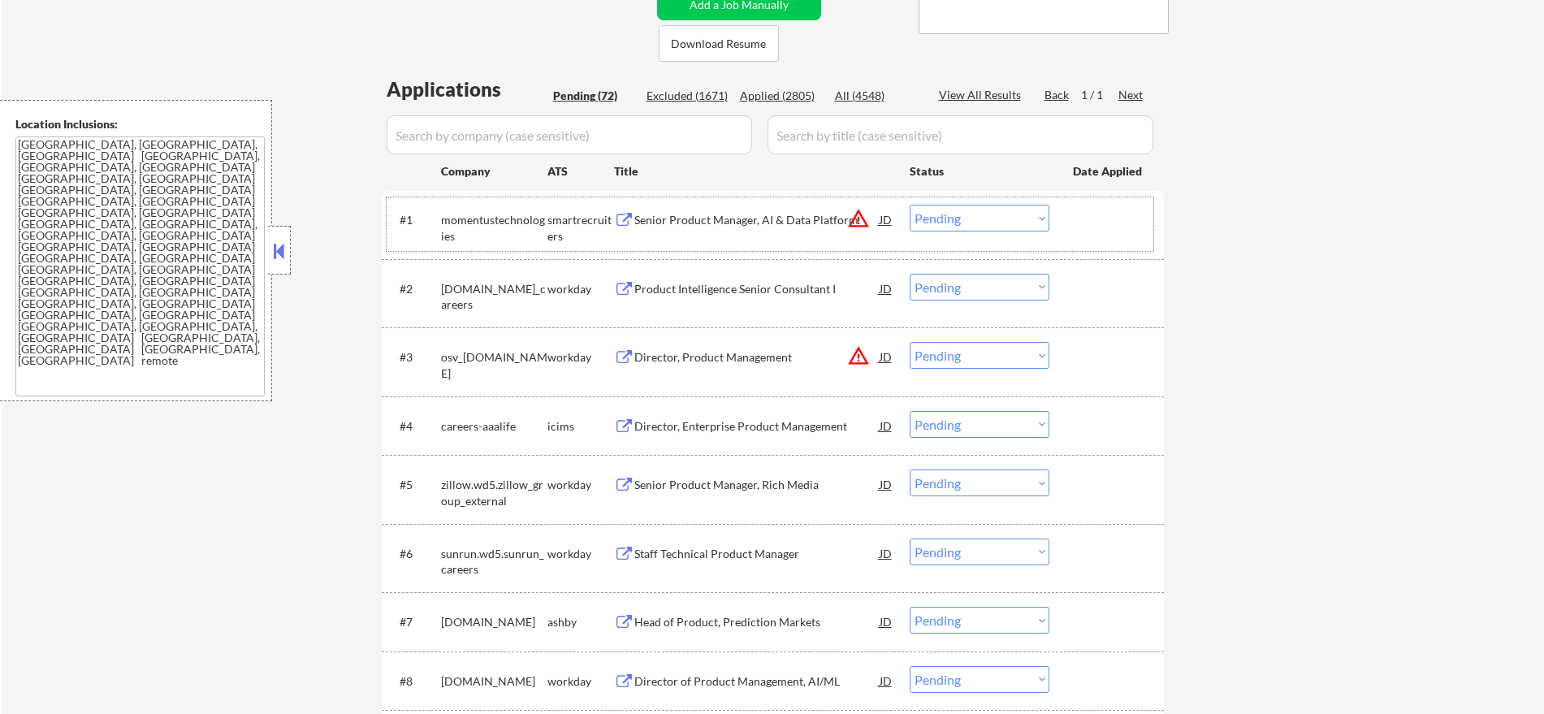
click at [475, 221] on div "momentustechnologies" at bounding box center [494, 228] width 106 height 32
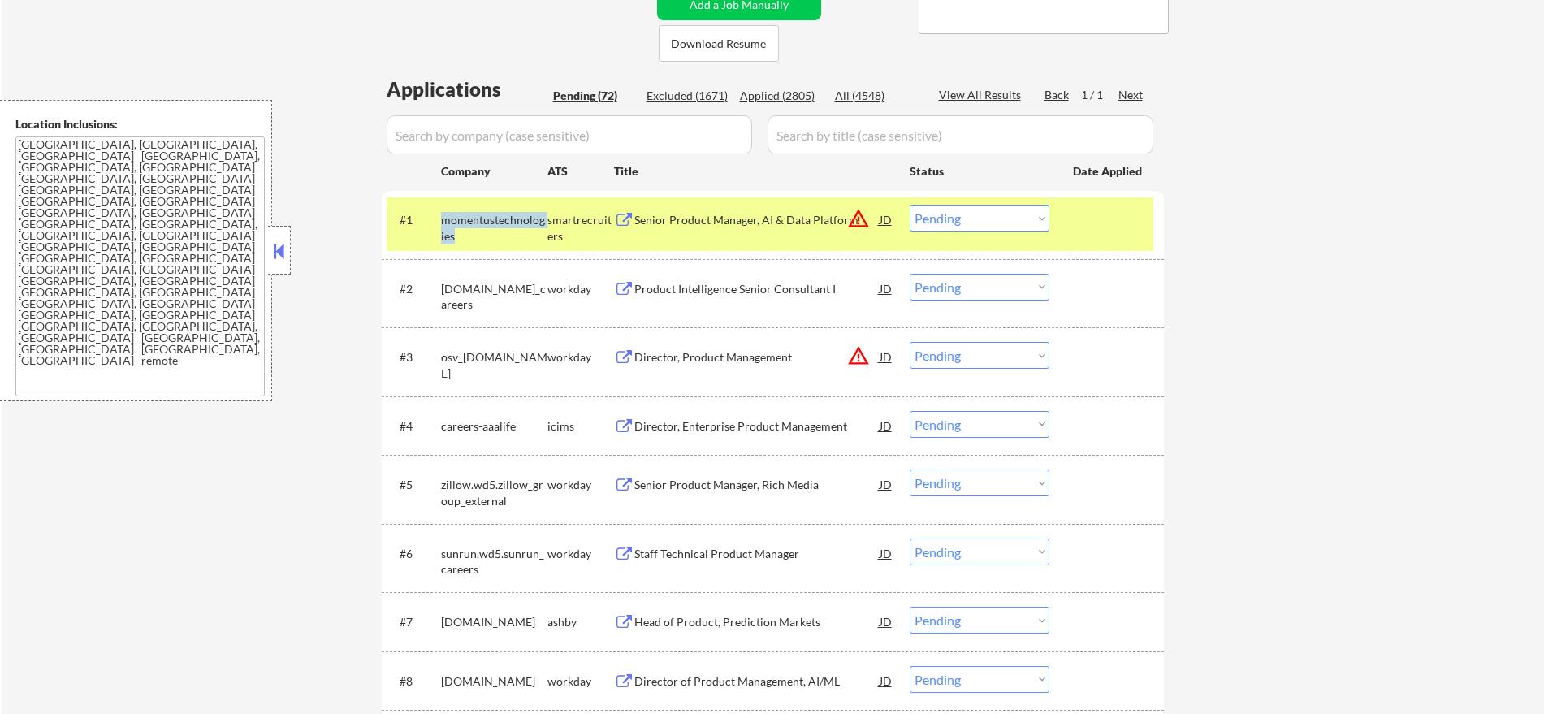
click at [475, 221] on div "momentustechnologies" at bounding box center [494, 228] width 106 height 32
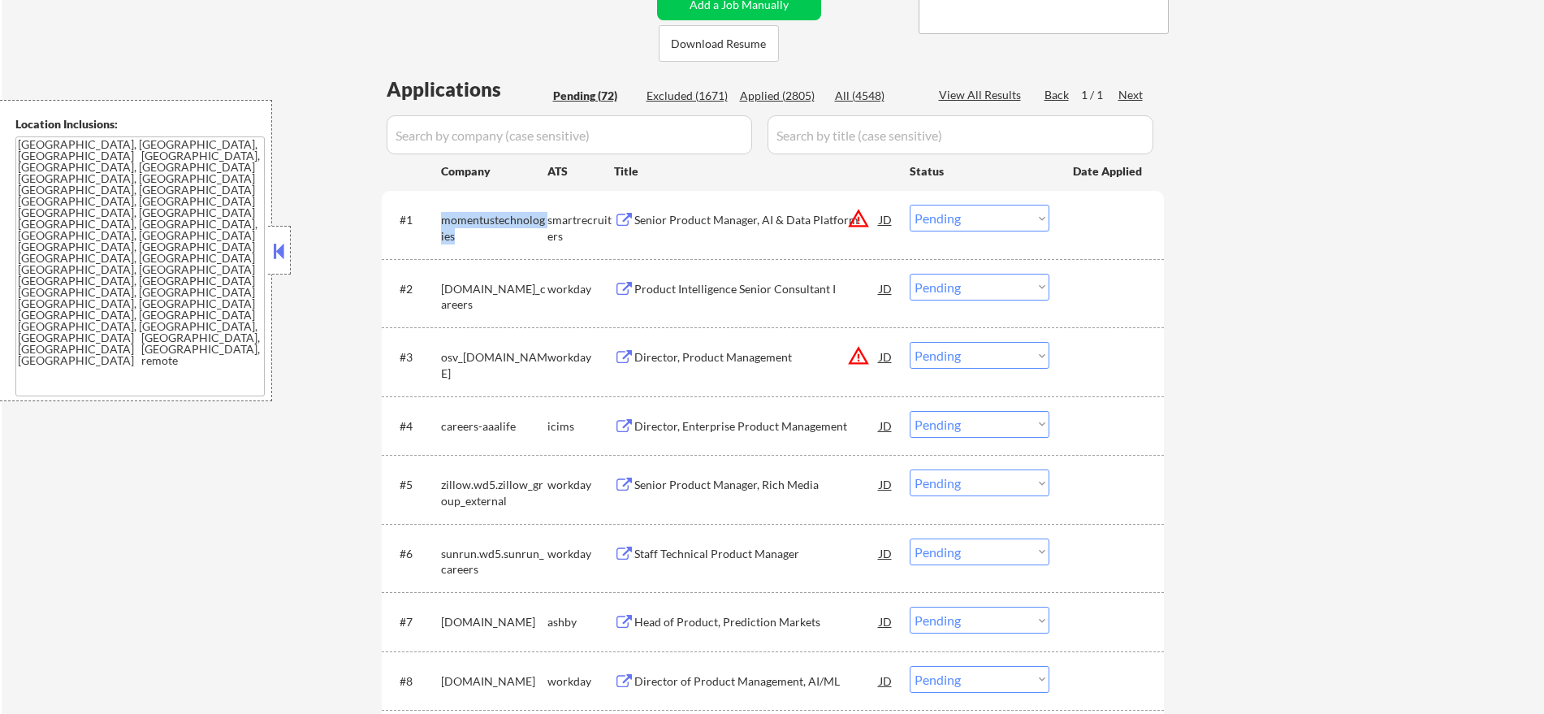
copy div "momentustechnologies"
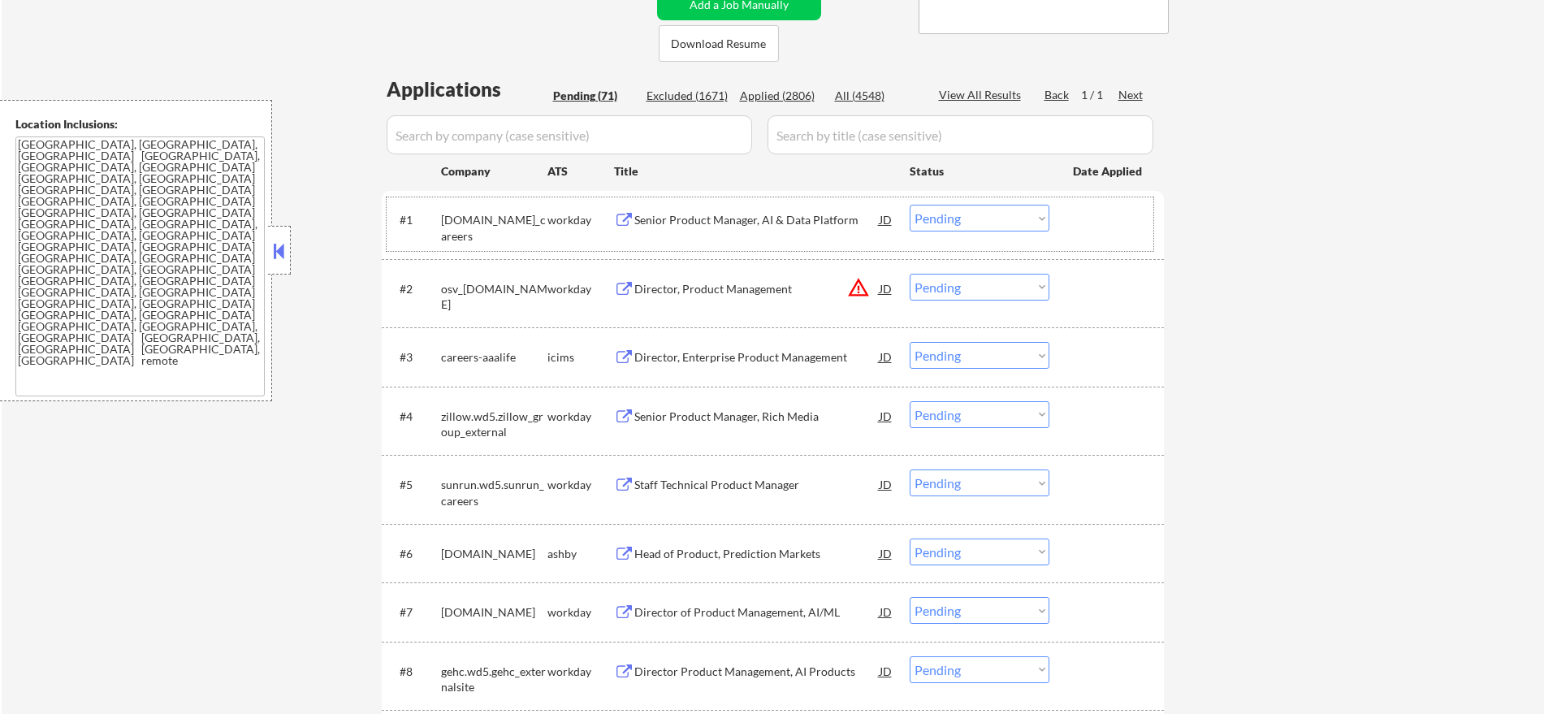
click at [466, 223] on div "[DOMAIN_NAME]_careers" at bounding box center [494, 228] width 106 height 32
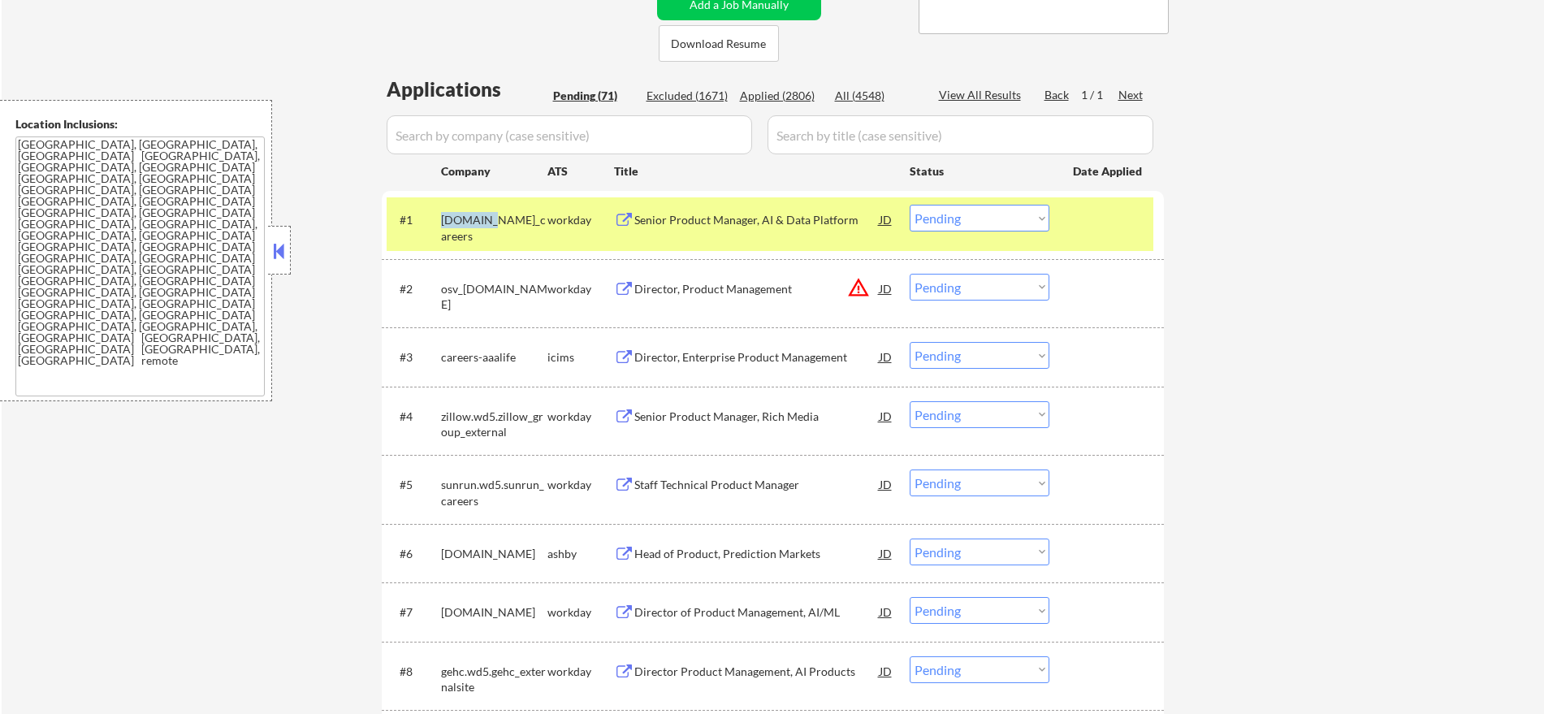
click at [466, 223] on div "[DOMAIN_NAME]_careers" at bounding box center [494, 228] width 106 height 32
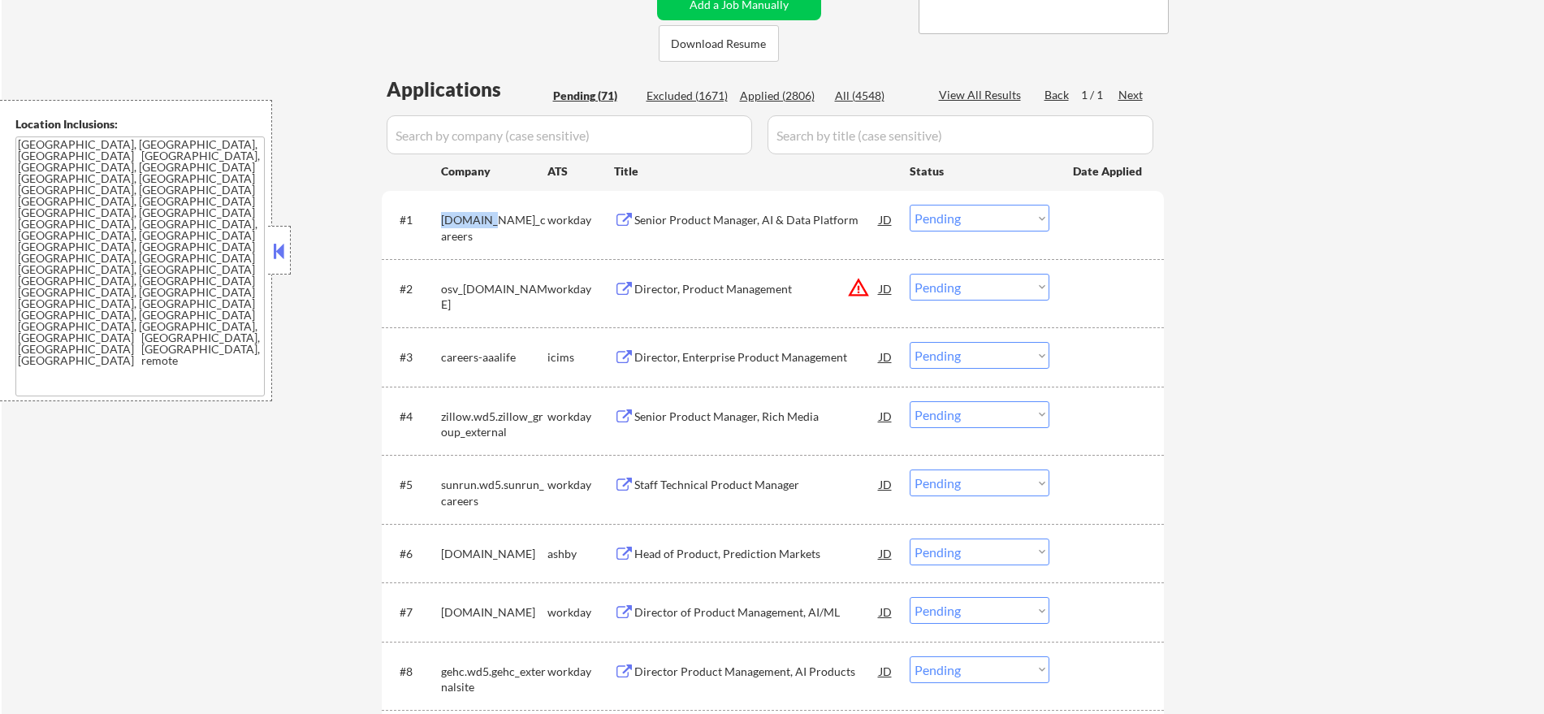
copy div "allstate"
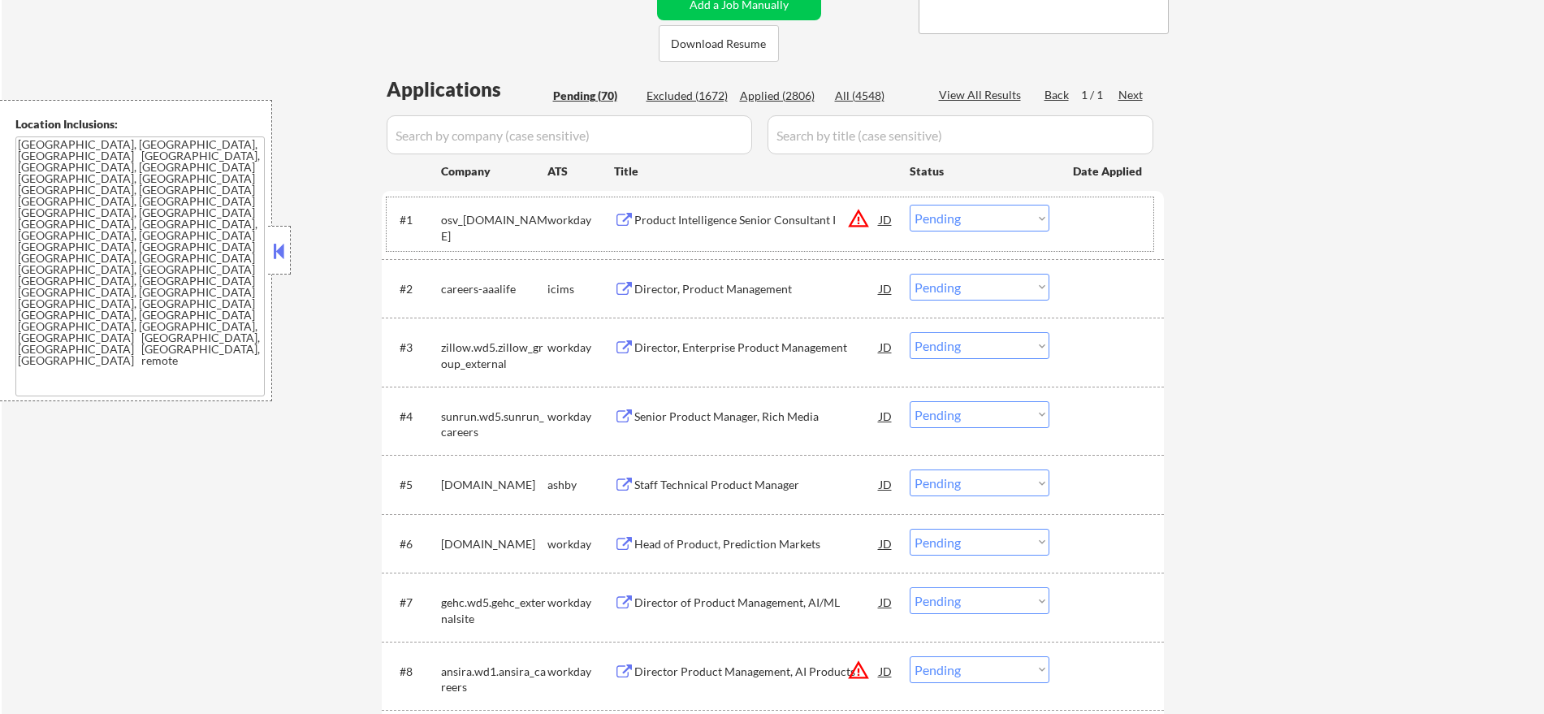
click at [448, 216] on div "osv_[DOMAIN_NAME]" at bounding box center [494, 228] width 106 height 32
copy div "osv_cfainstitute"
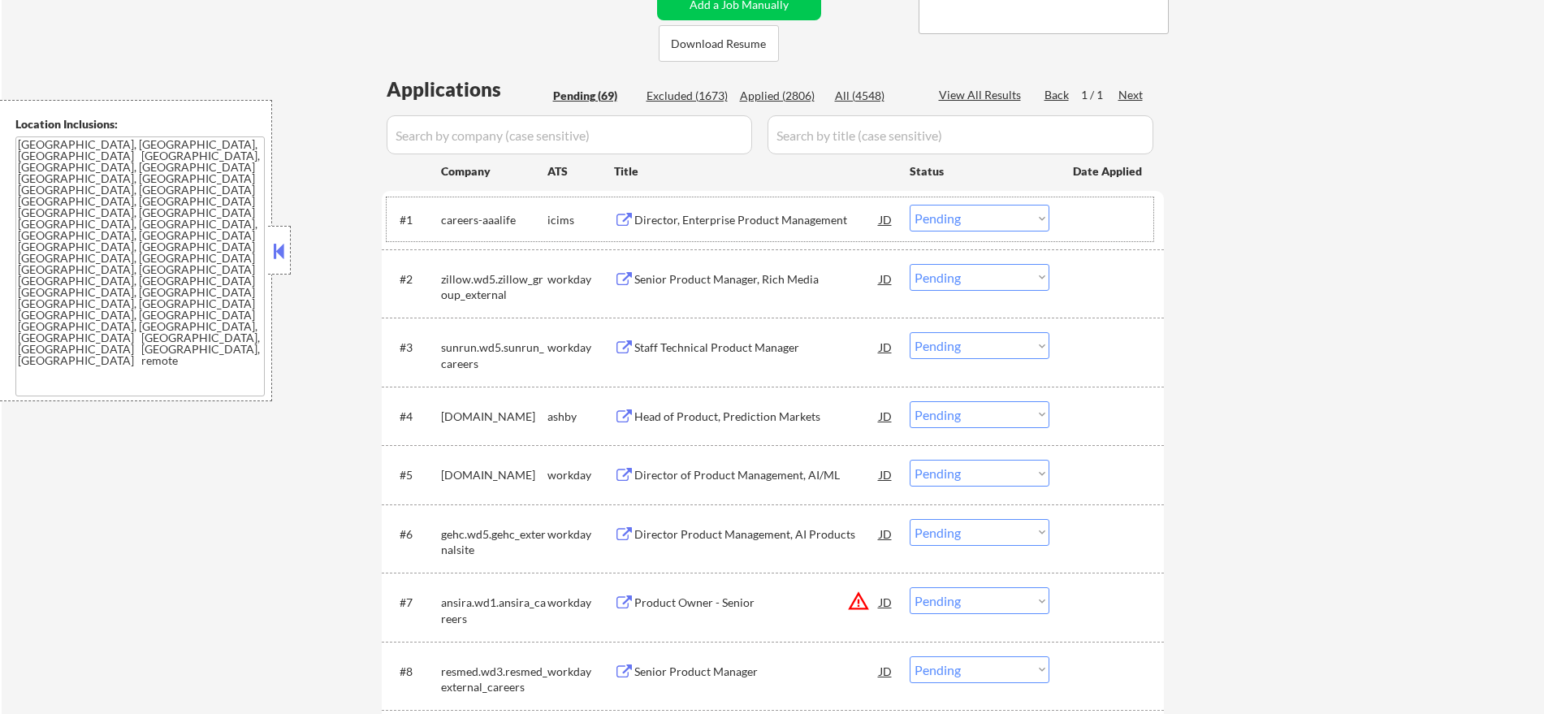
click at [461, 230] on div "careers-aaalife" at bounding box center [494, 219] width 106 height 29
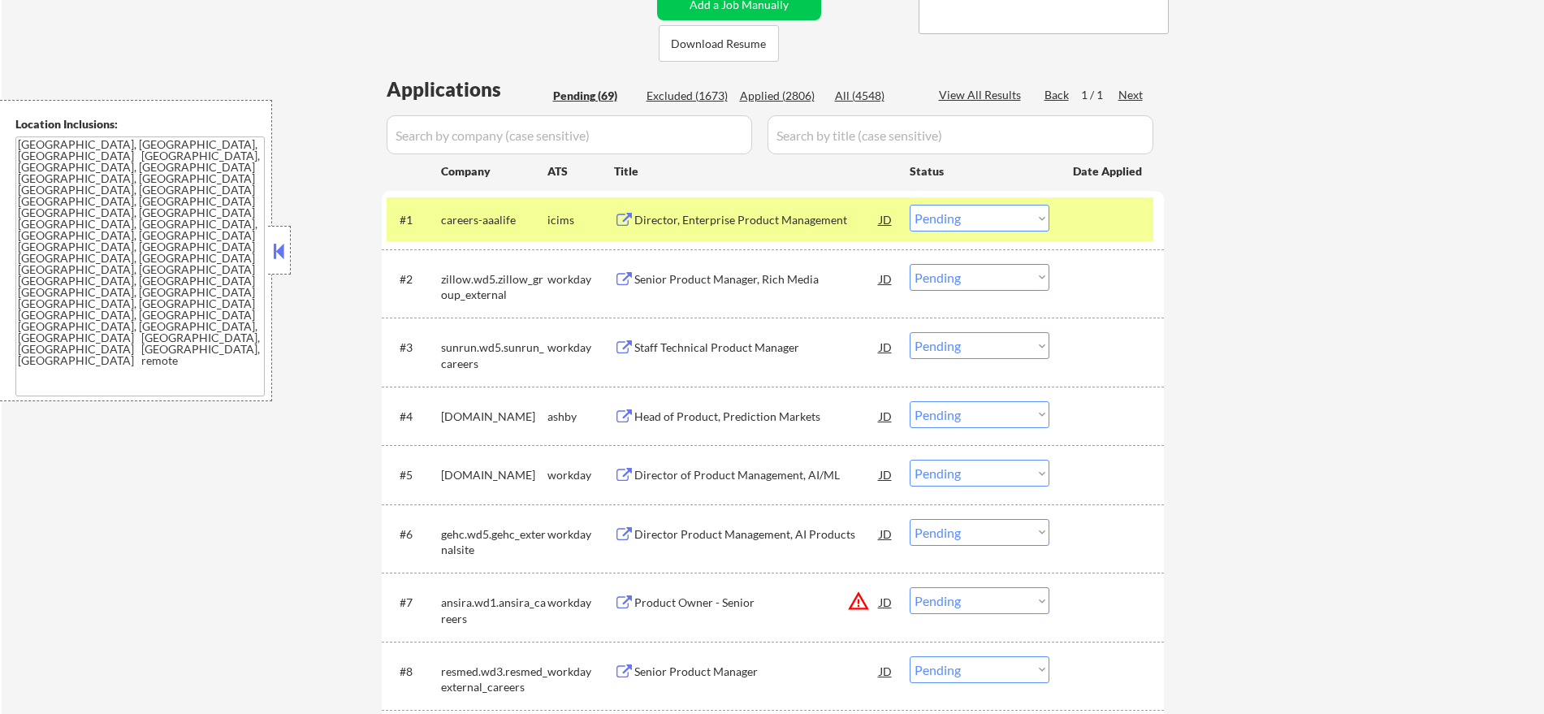
click at [467, 219] on div "careers-aaalife" at bounding box center [494, 220] width 106 height 16
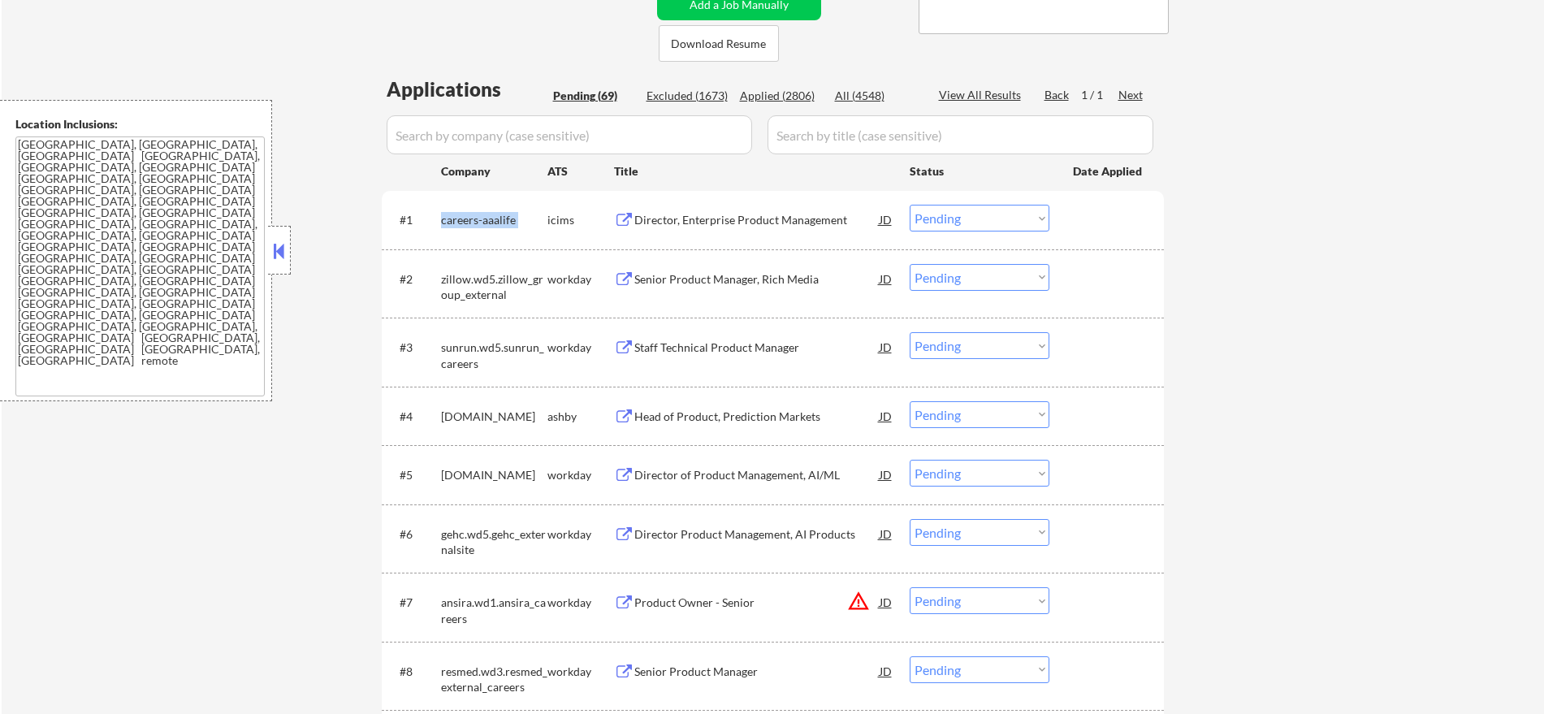
copy div "careers-aaalife"
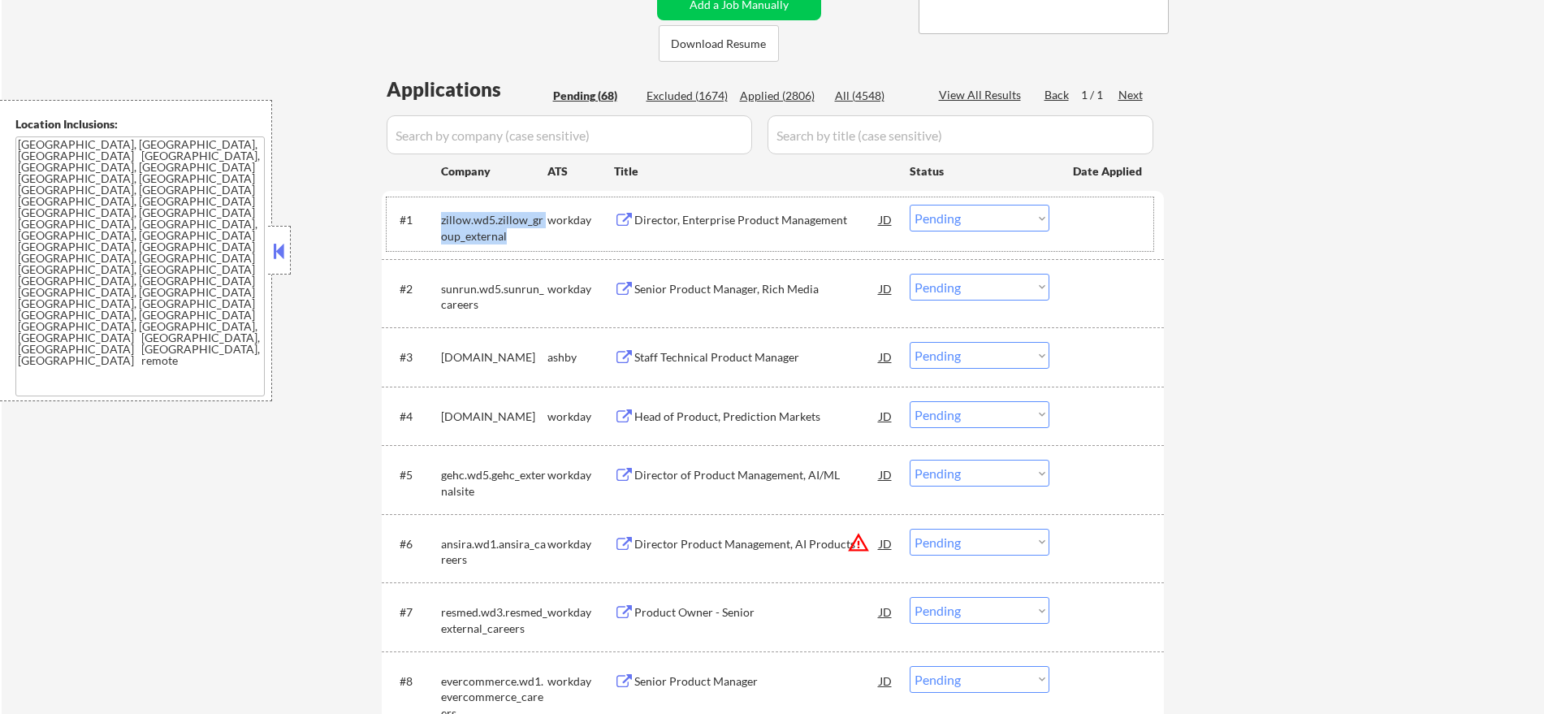
click at [480, 224] on div "zillow.wd5.zillow_group_external" at bounding box center [494, 228] width 106 height 32
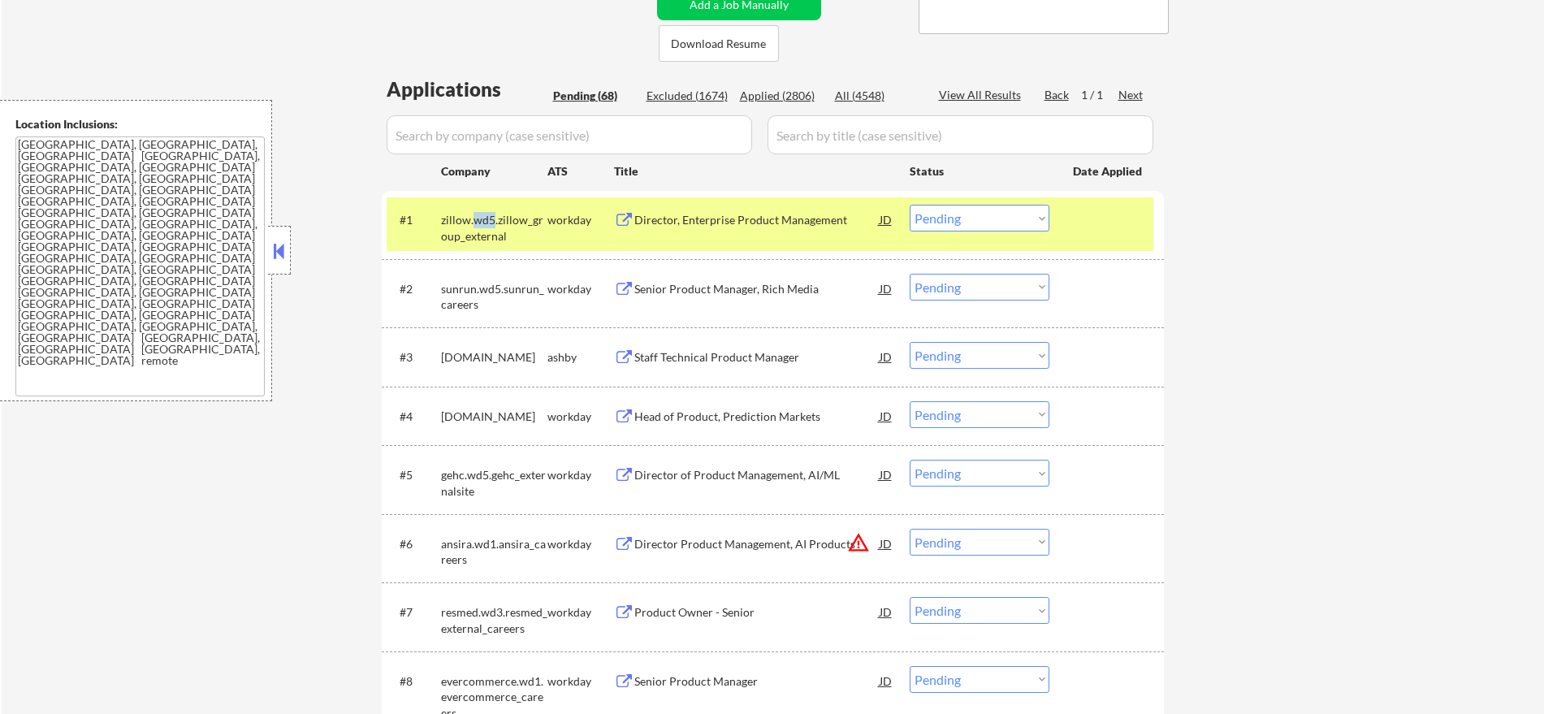
click at [480, 224] on div "zillow.wd5.zillow_group_external" at bounding box center [494, 228] width 106 height 32
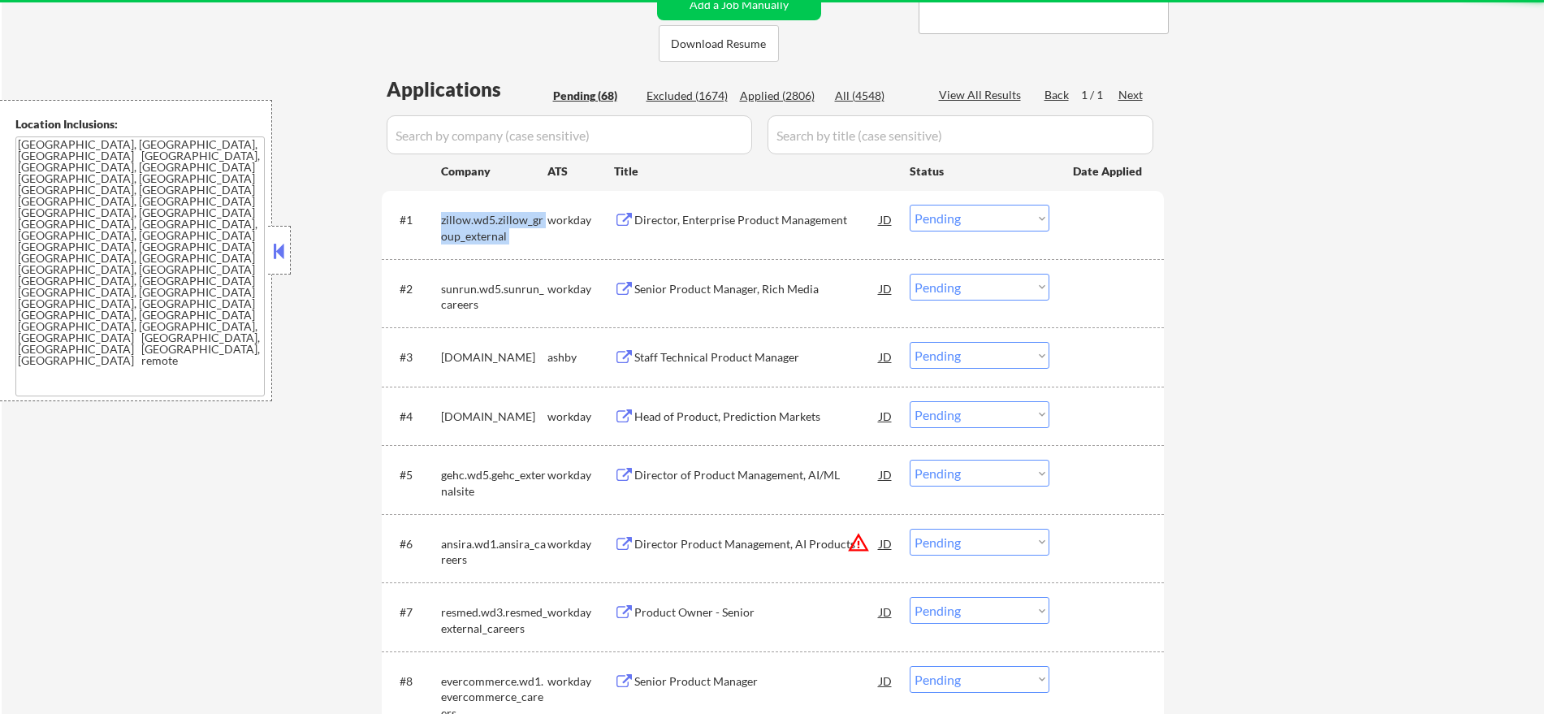
click at [480, 224] on div "zillow.wd5.zillow_group_external" at bounding box center [494, 228] width 106 height 32
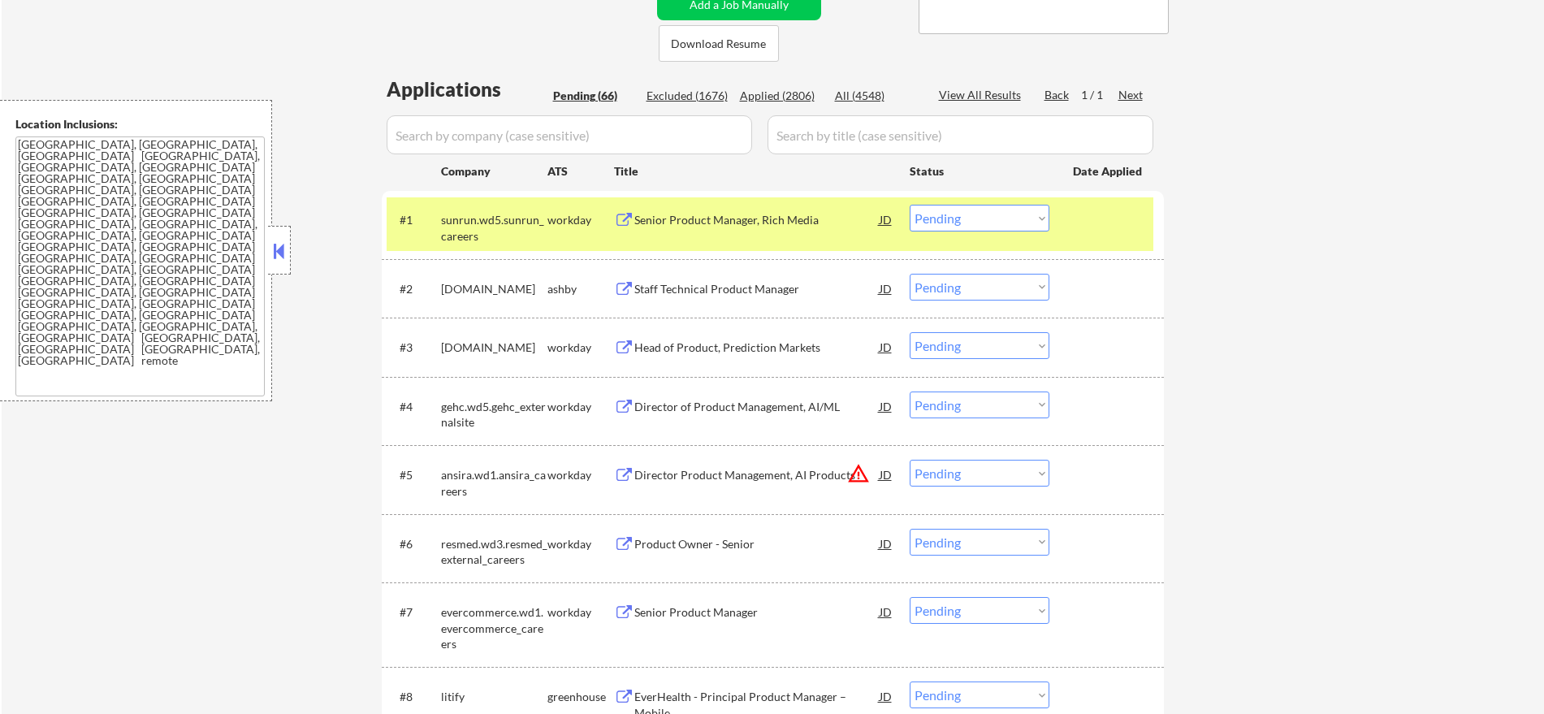
click at [485, 212] on div "sunrun.wd5.sunrun_careers" at bounding box center [494, 228] width 106 height 32
click at [460, 219] on div "sunrun.wd5.sunrun_careers" at bounding box center [494, 228] width 106 height 32
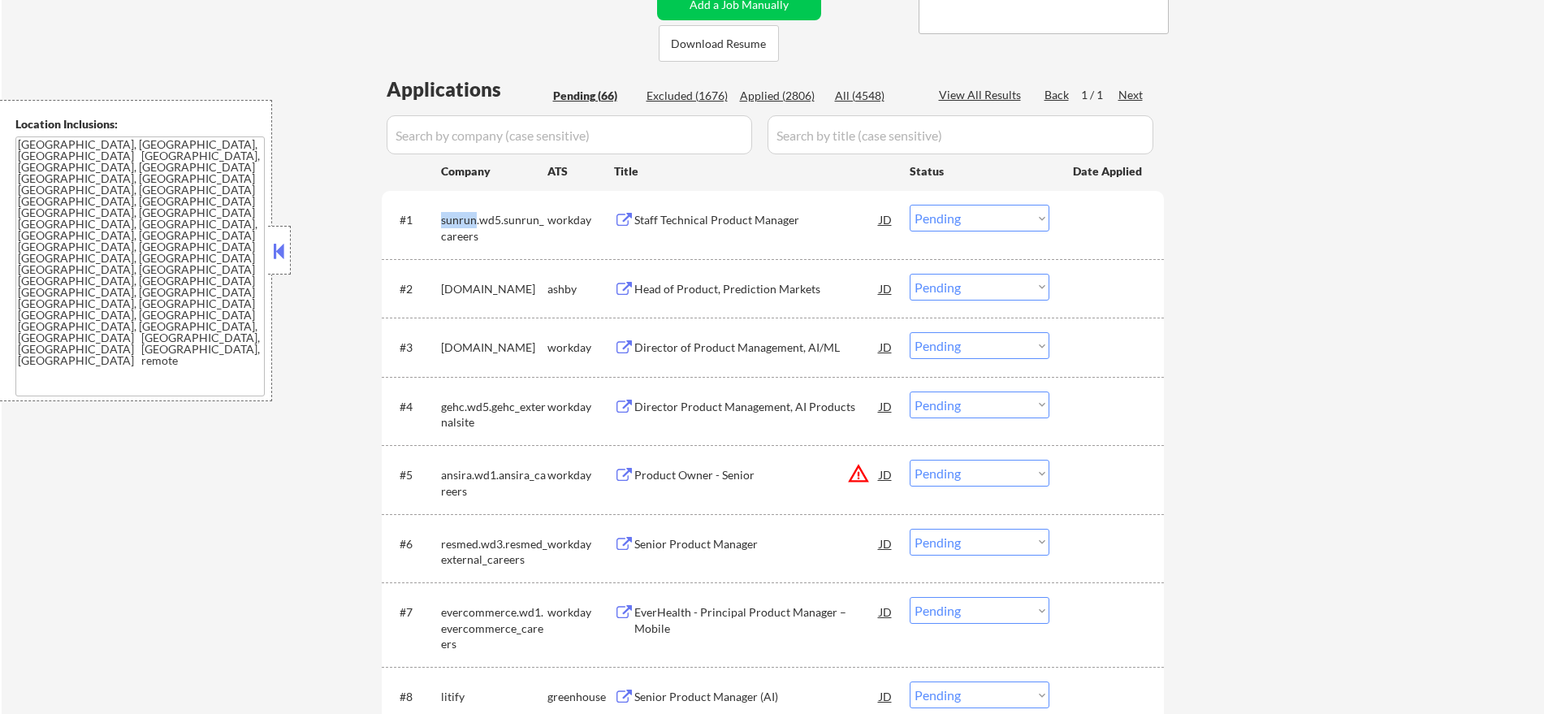
click at [459, 219] on div "sunrun.wd5.sunrun_careers" at bounding box center [494, 228] width 106 height 32
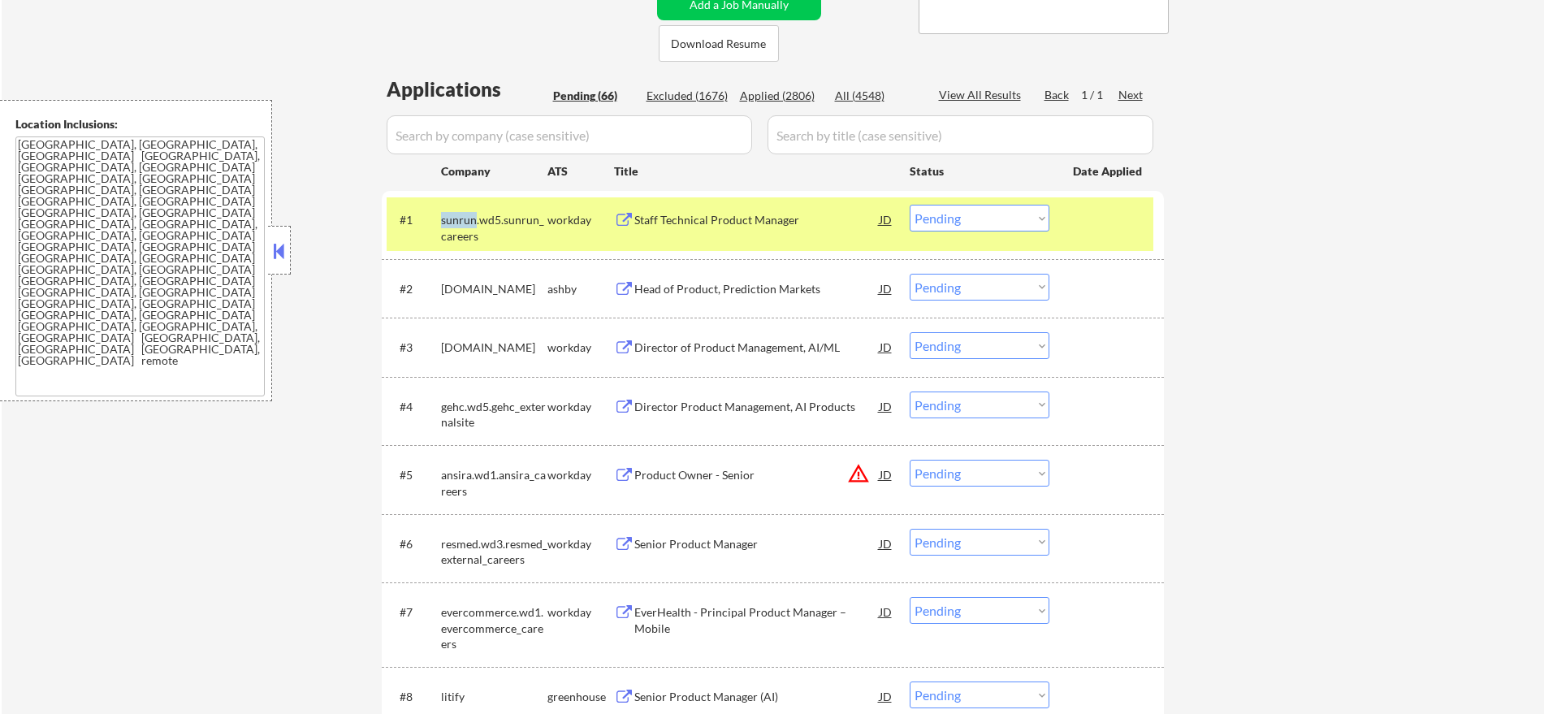
copy div "sunrun"
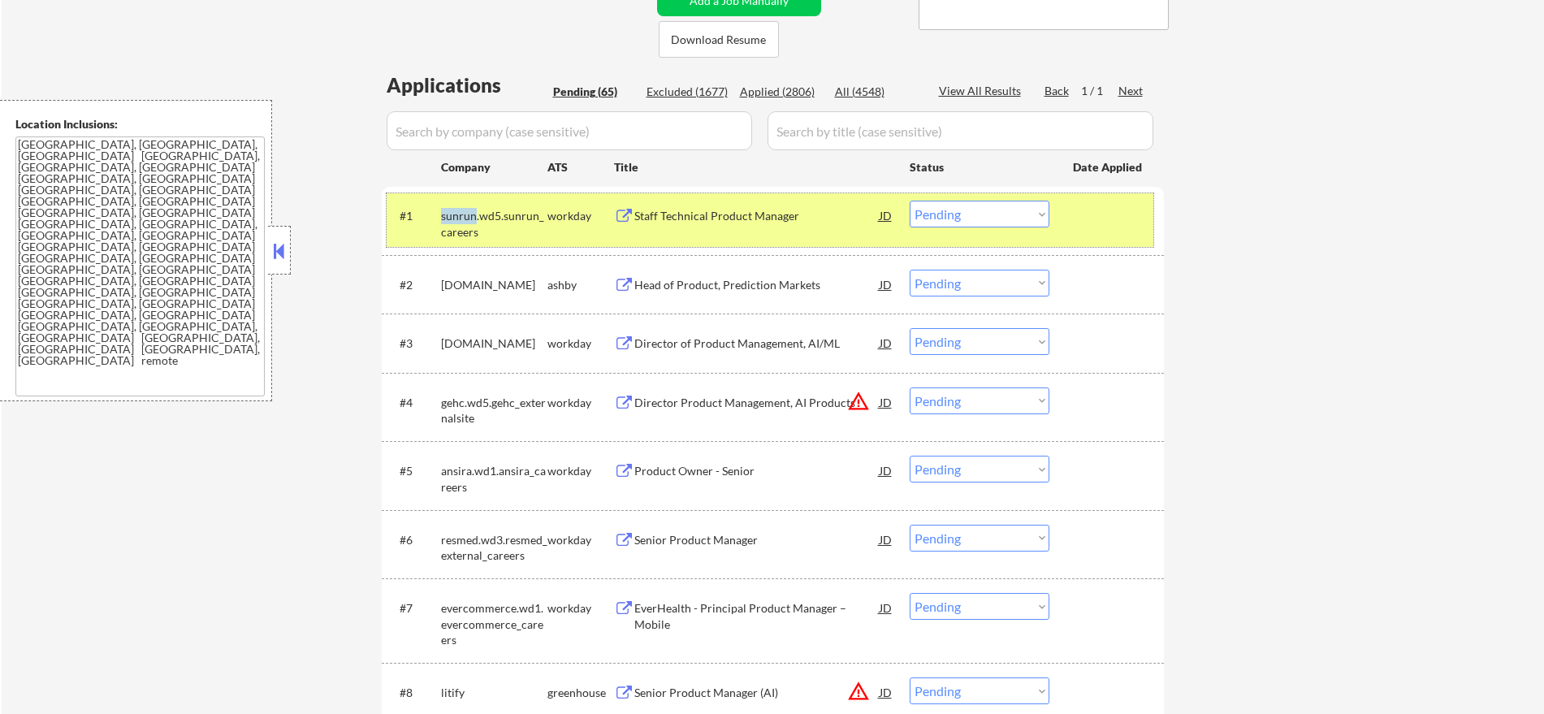
scroll to position [379, 0]
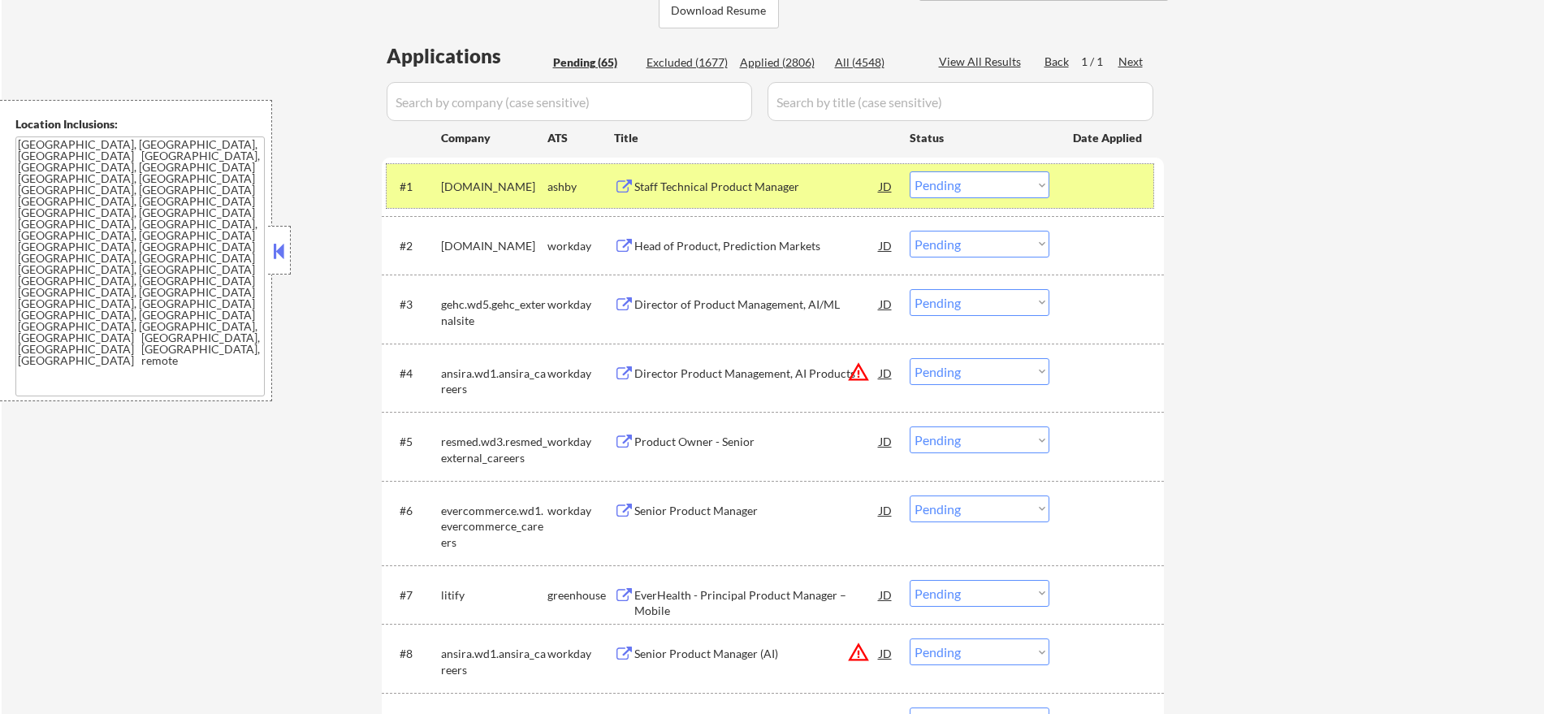
click at [472, 184] on div "[DOMAIN_NAME]" at bounding box center [494, 187] width 106 height 16
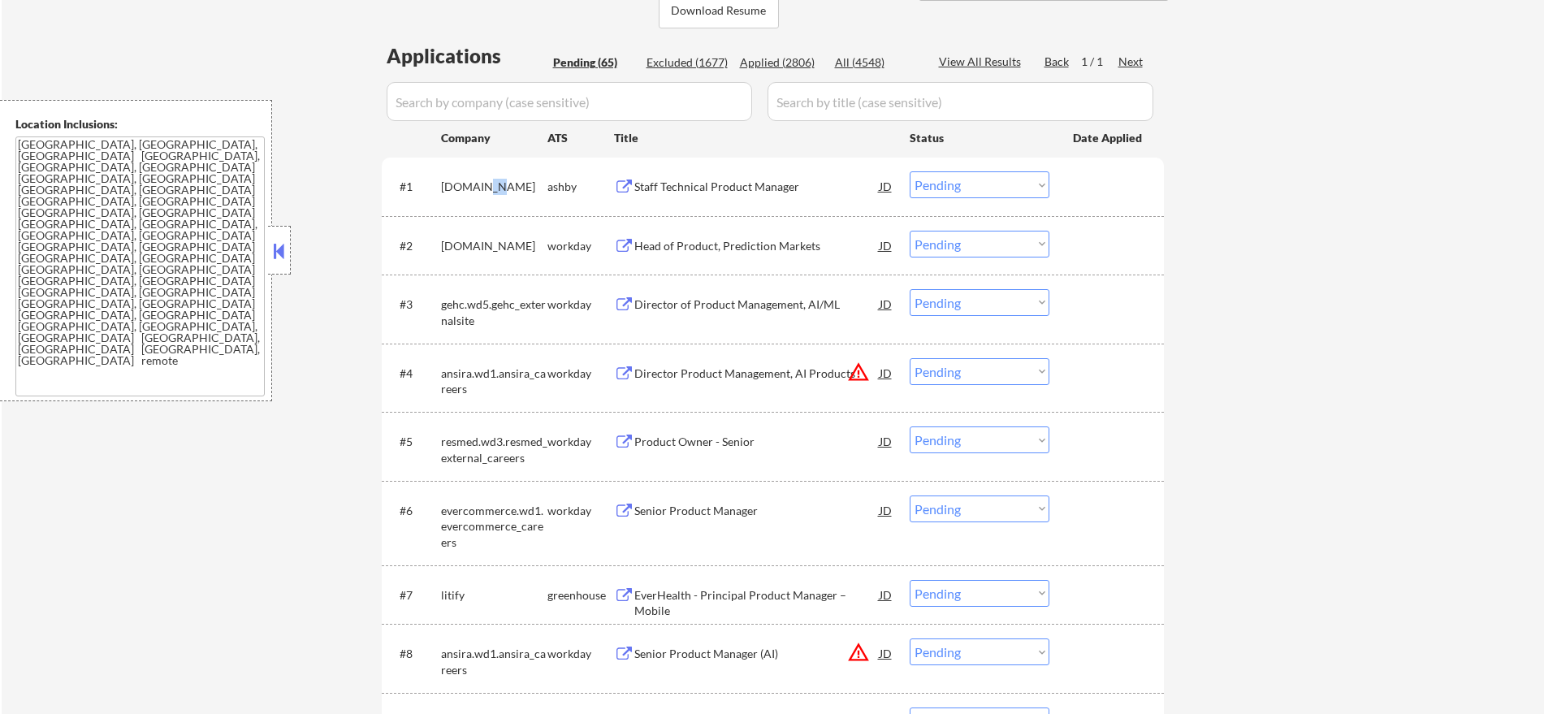
click at [472, 184] on div "[DOMAIN_NAME]" at bounding box center [494, 187] width 106 height 16
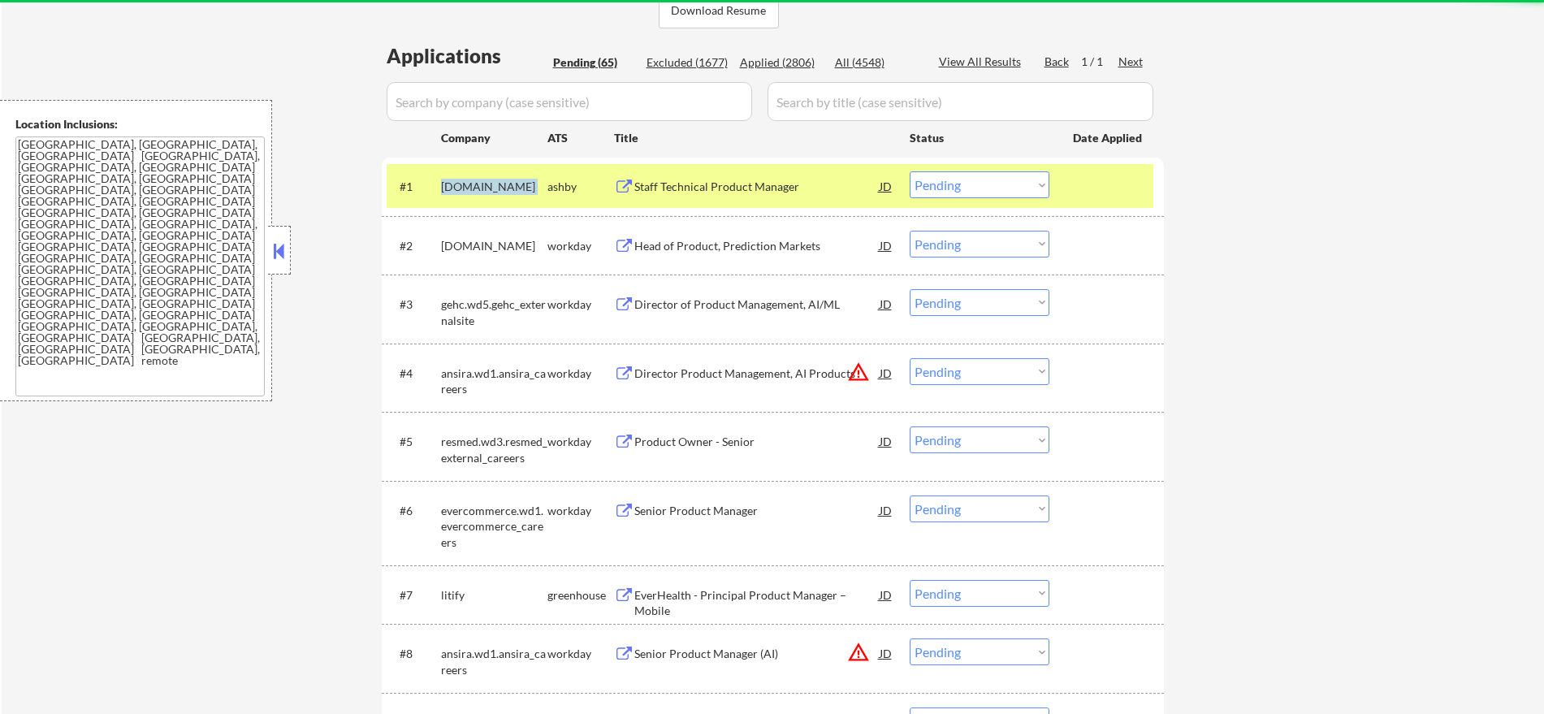
click at [472, 184] on div "[DOMAIN_NAME]" at bounding box center [494, 187] width 106 height 16
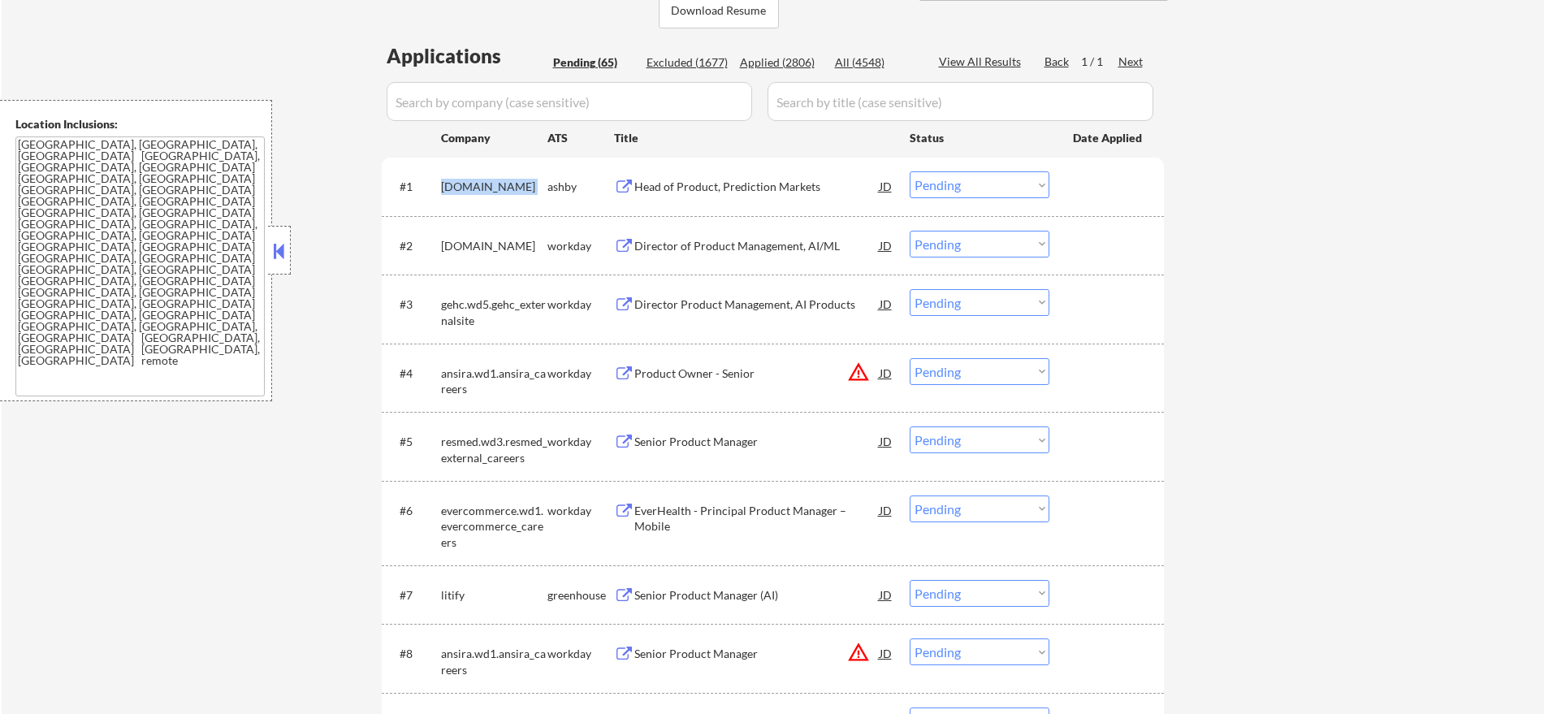
copy div "[DOMAIN_NAME]"
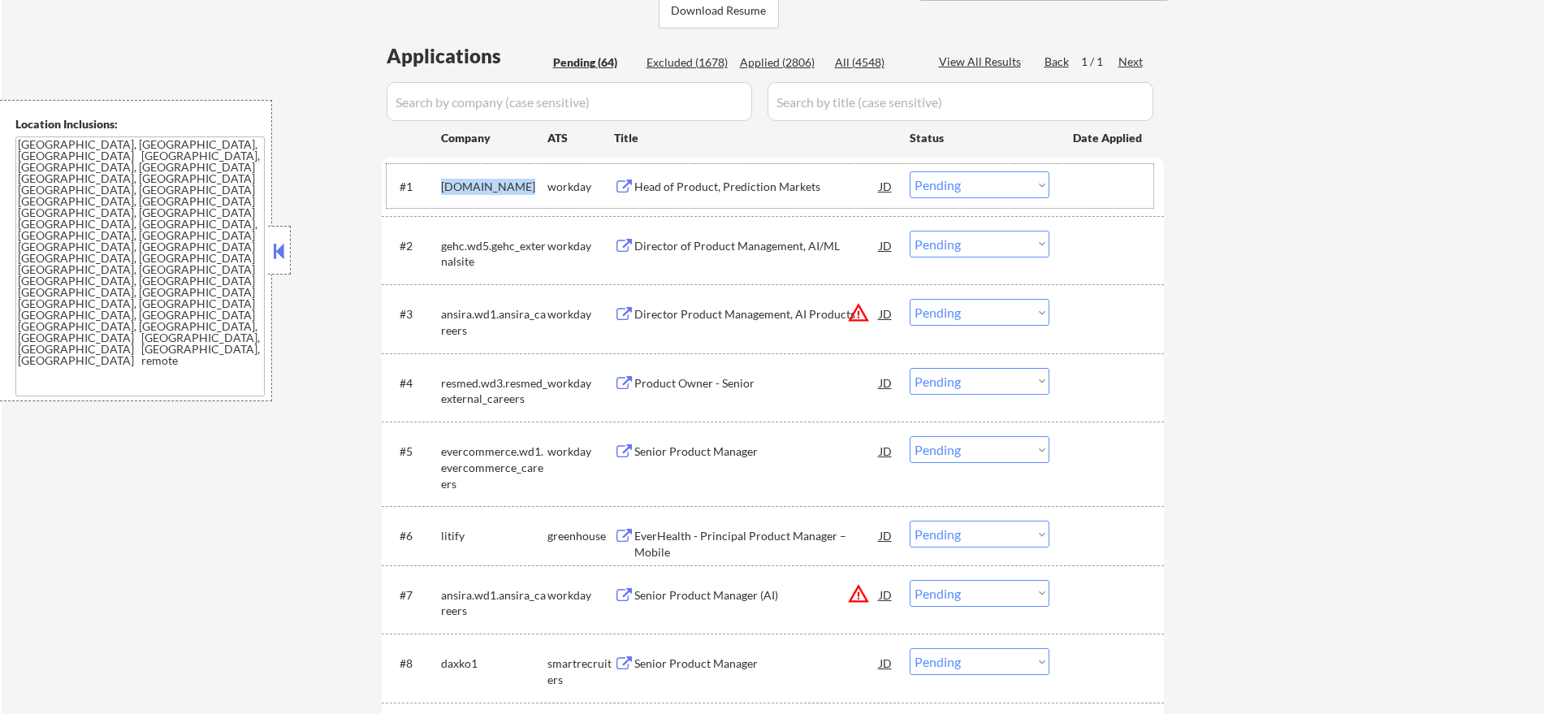
copy div "[DOMAIN_NAME]"
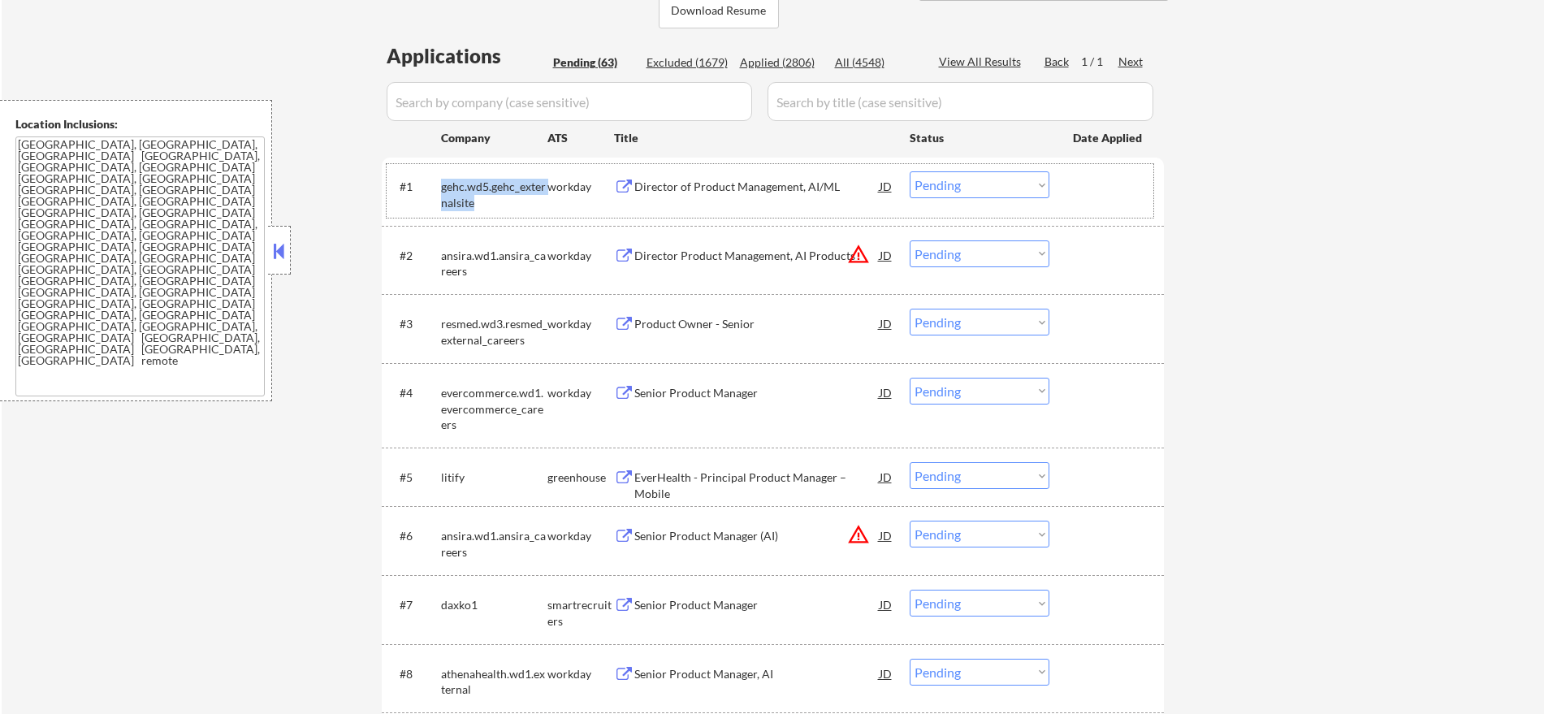
copy div "[DOMAIN_NAME]"
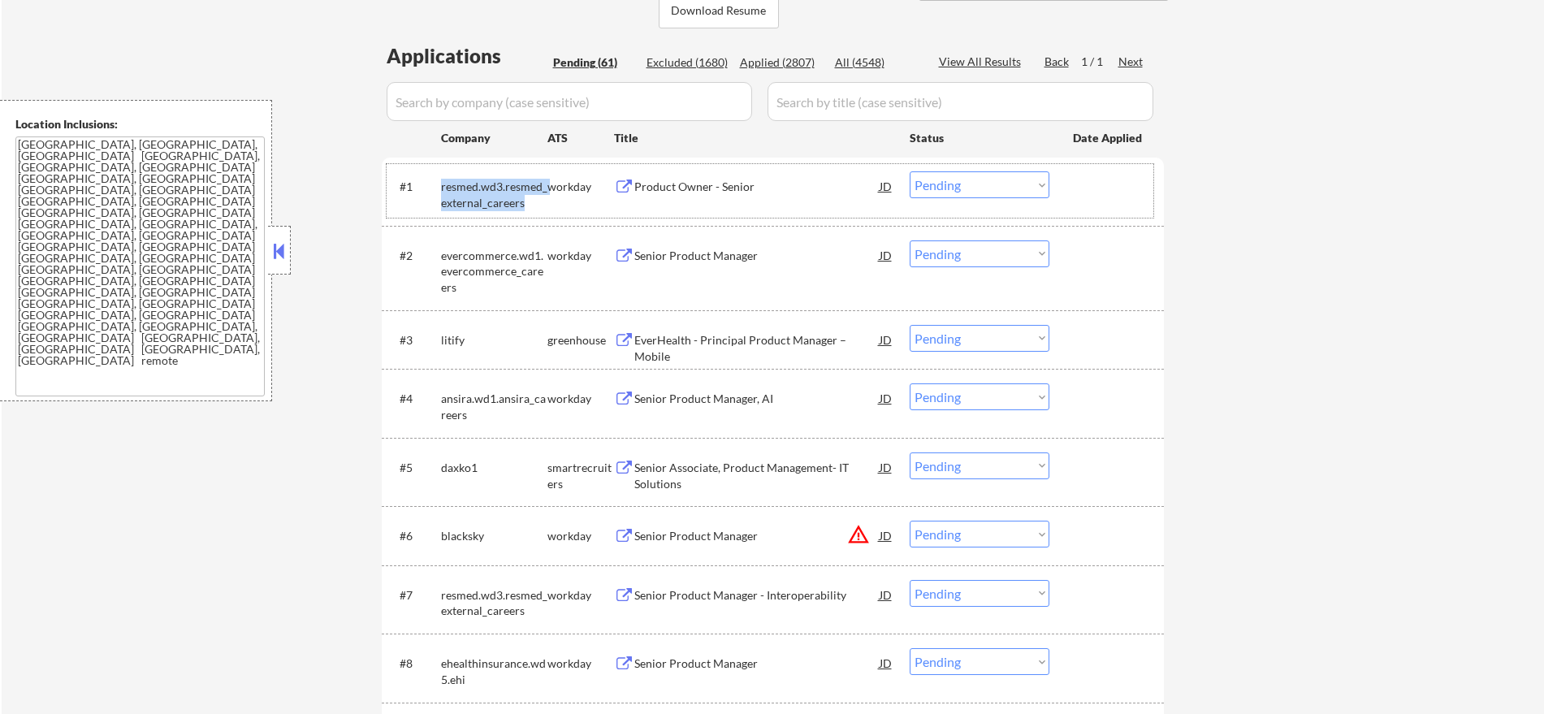
click at [405, 201] on div "#1 resmed.wd3.resmed_external_careers workday Product Owner - Senior JD warning…" at bounding box center [770, 191] width 767 height 54
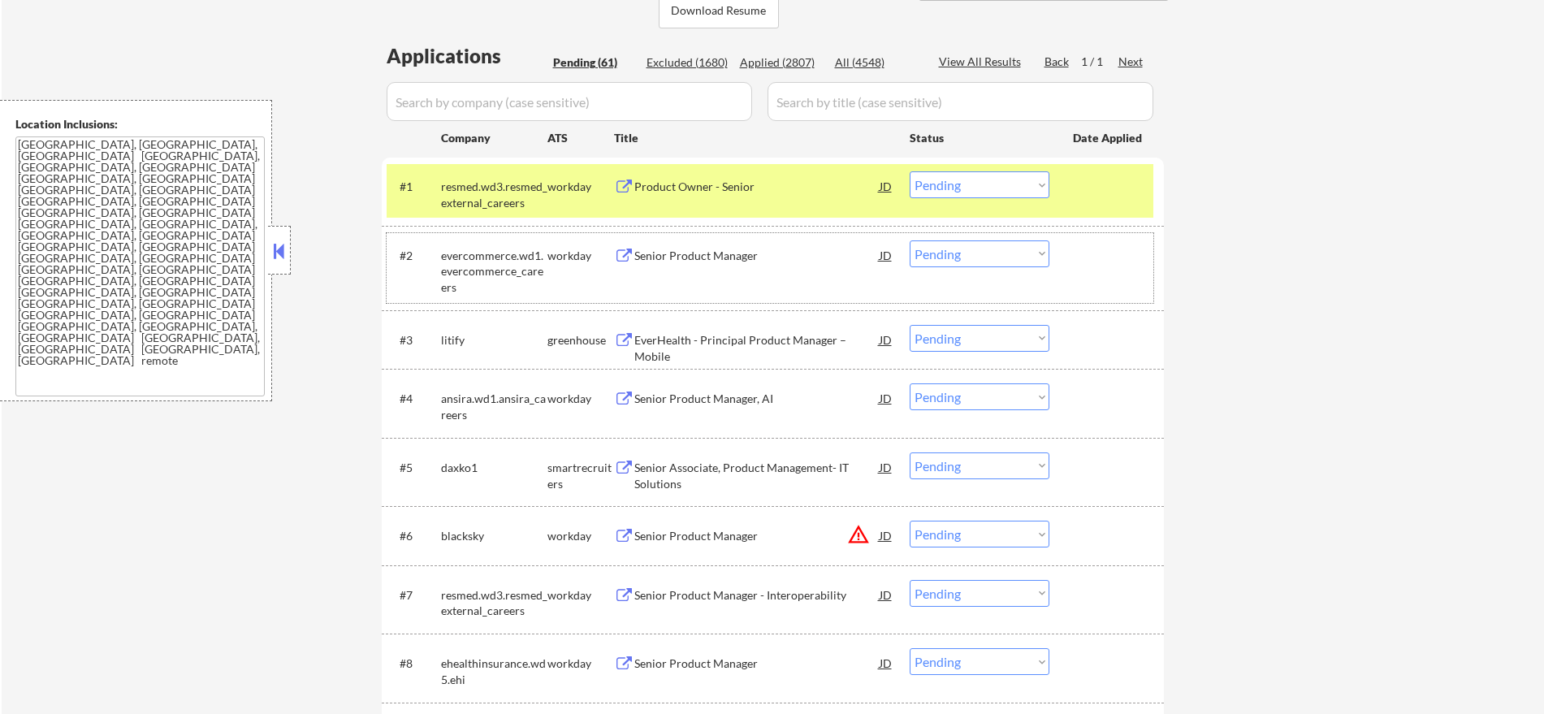
click at [438, 249] on div "#2 evercommerce.wd1.evercommerce_careers workday Senior Product Manager JD warn…" at bounding box center [770, 268] width 767 height 70
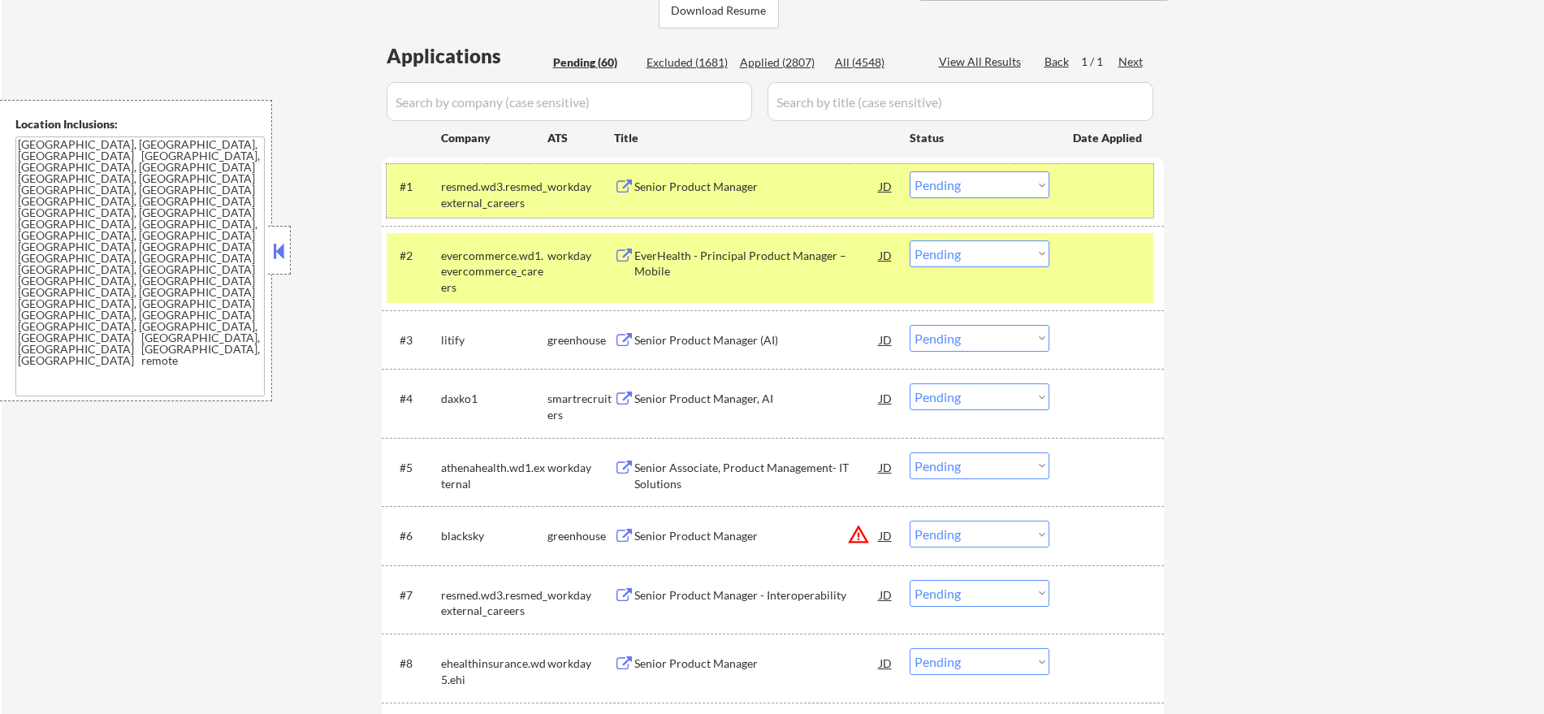
drag, startPoint x: 498, startPoint y: 179, endPoint x: 476, endPoint y: 262, distance: 86.5
click at [498, 180] on div "resmed.wd3.resmed_external_careers" at bounding box center [494, 195] width 106 height 32
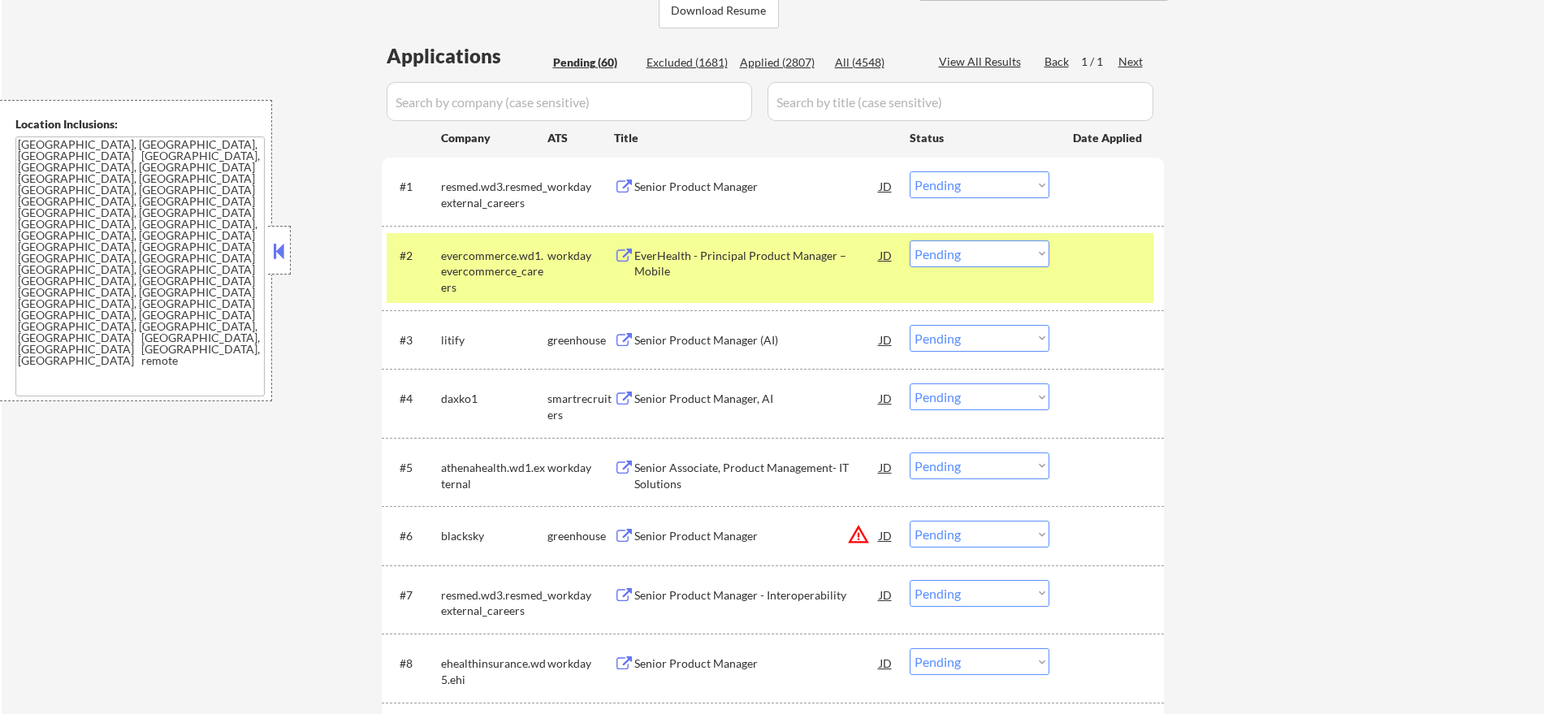
click at [476, 272] on div "evercommerce.wd1.evercommerce_careers" at bounding box center [494, 272] width 106 height 48
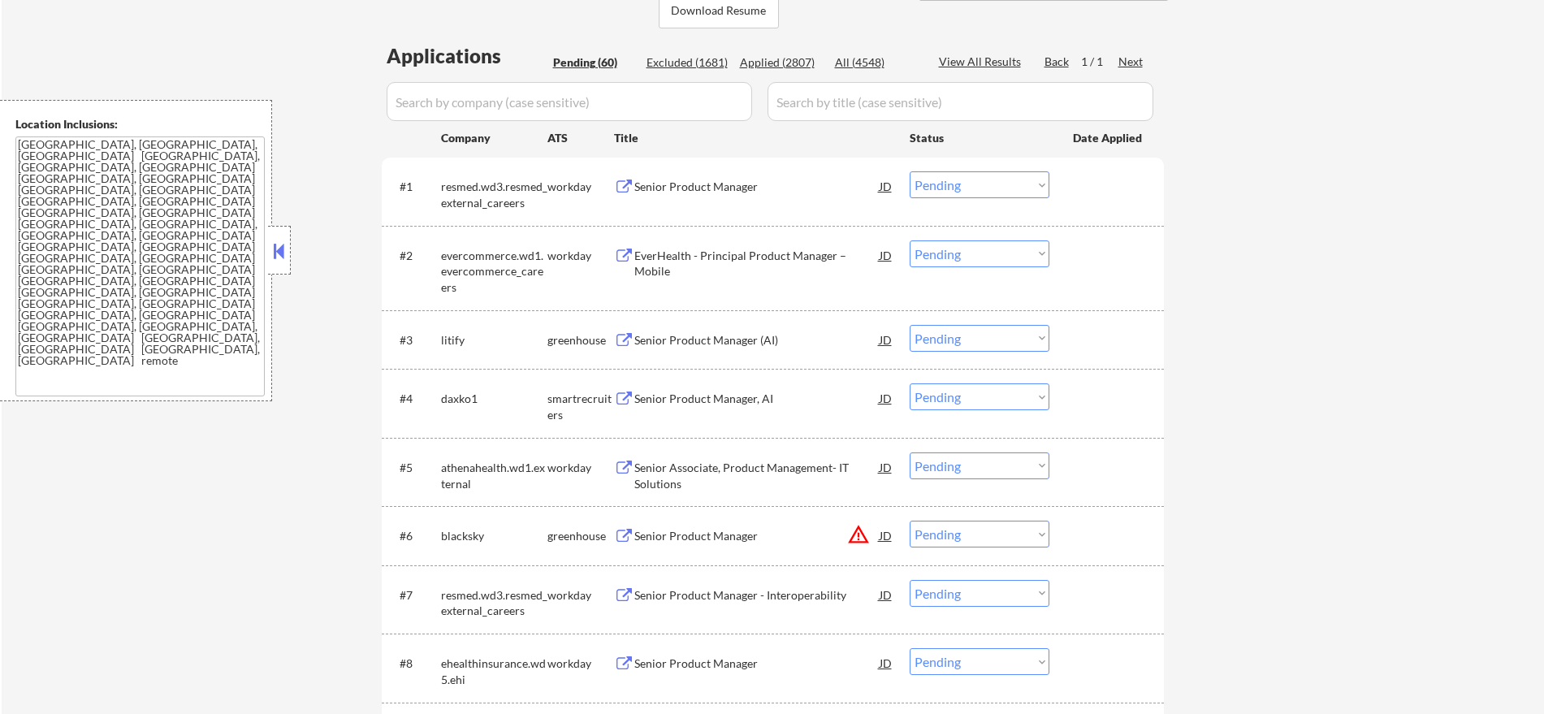
click at [468, 254] on div "evercommerce.wd1.evercommerce_careers" at bounding box center [494, 272] width 106 height 48
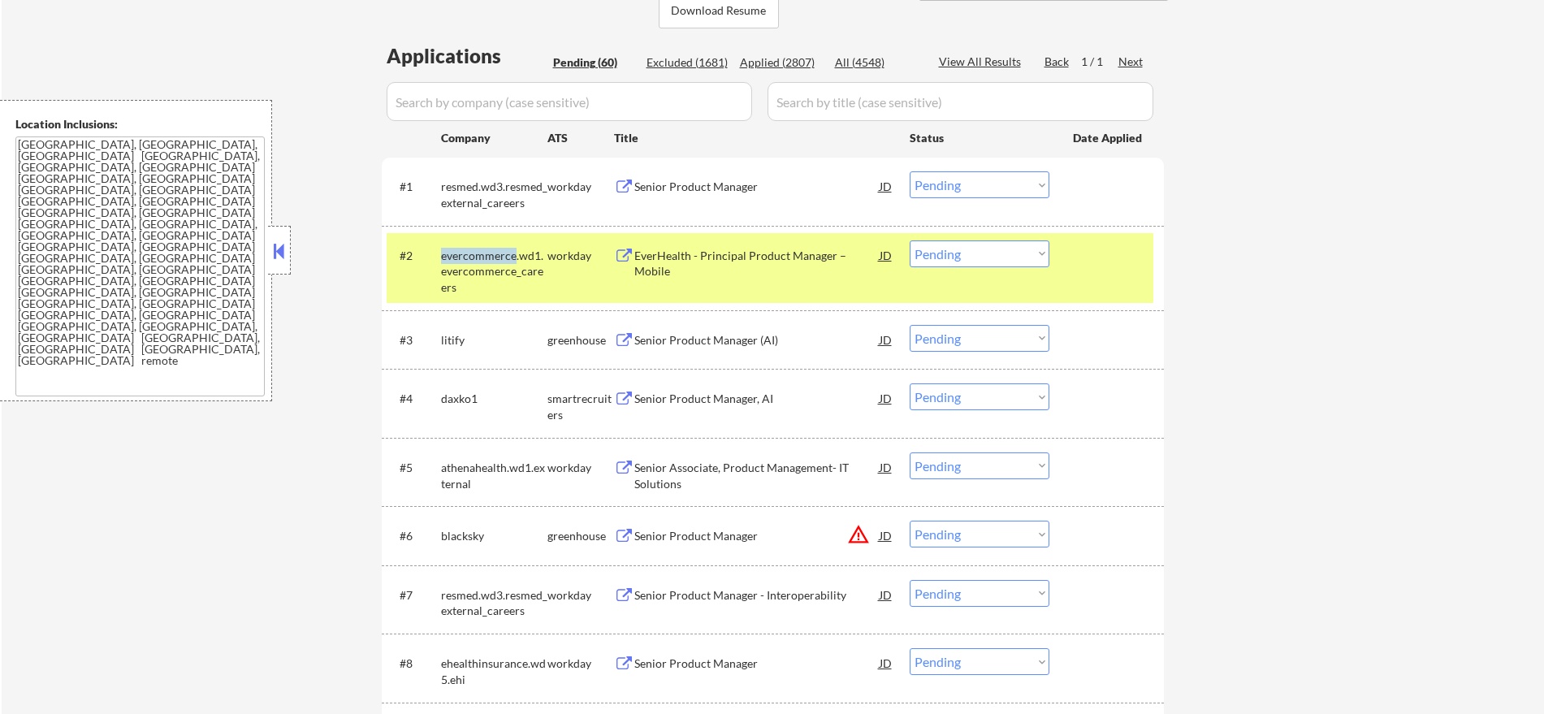
click at [468, 254] on div "evercommerce.wd1.evercommerce_careers" at bounding box center [494, 272] width 106 height 48
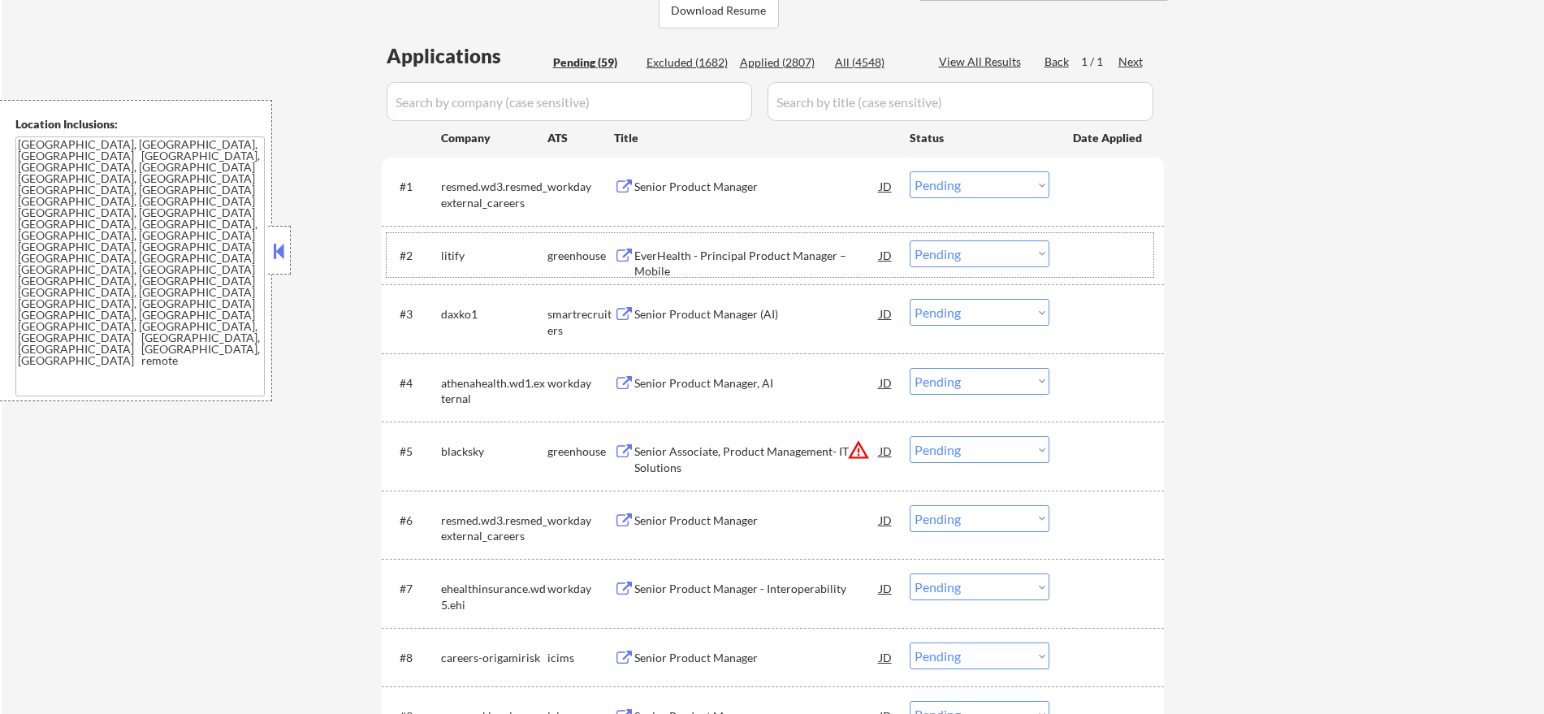
click at [448, 253] on div "litify" at bounding box center [494, 256] width 106 height 16
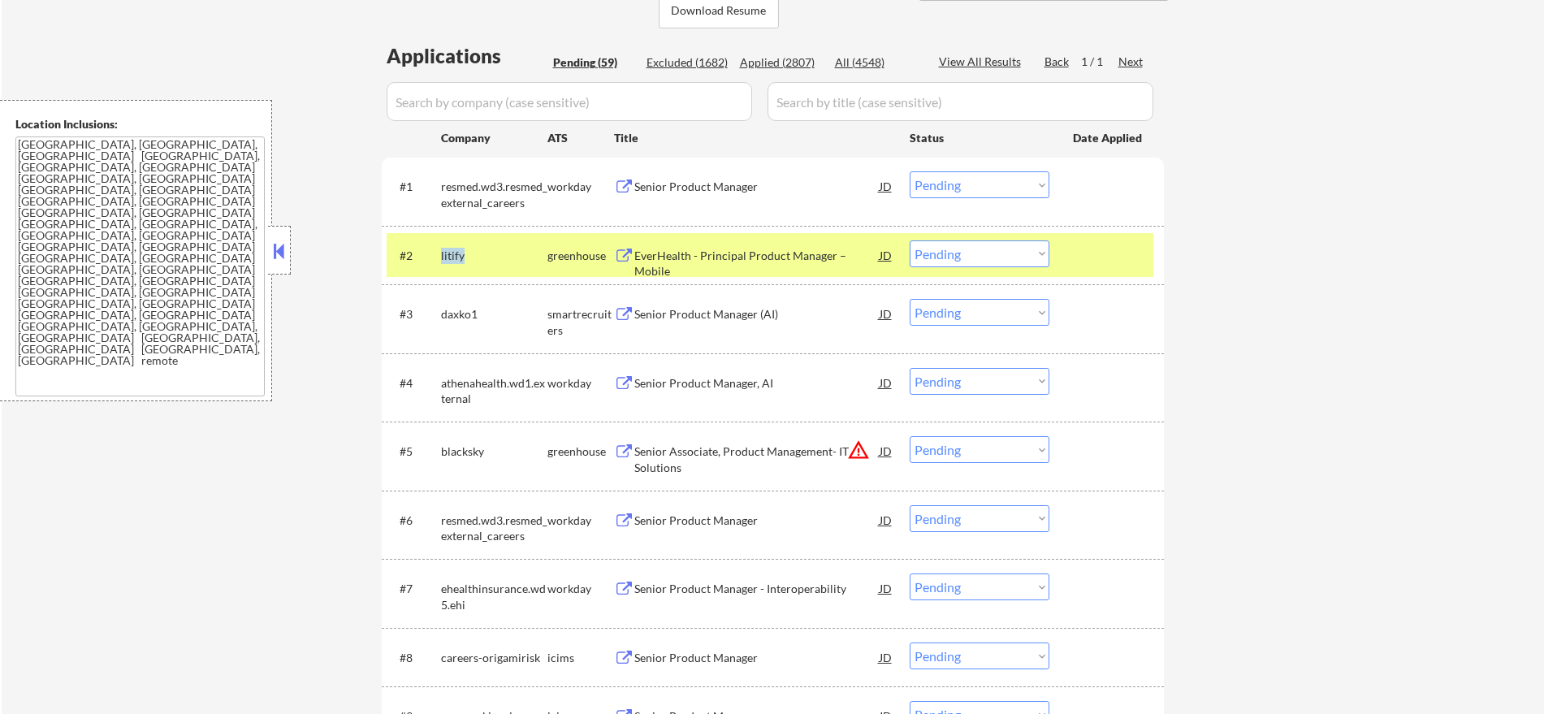
click at [448, 253] on div "litify" at bounding box center [494, 256] width 106 height 16
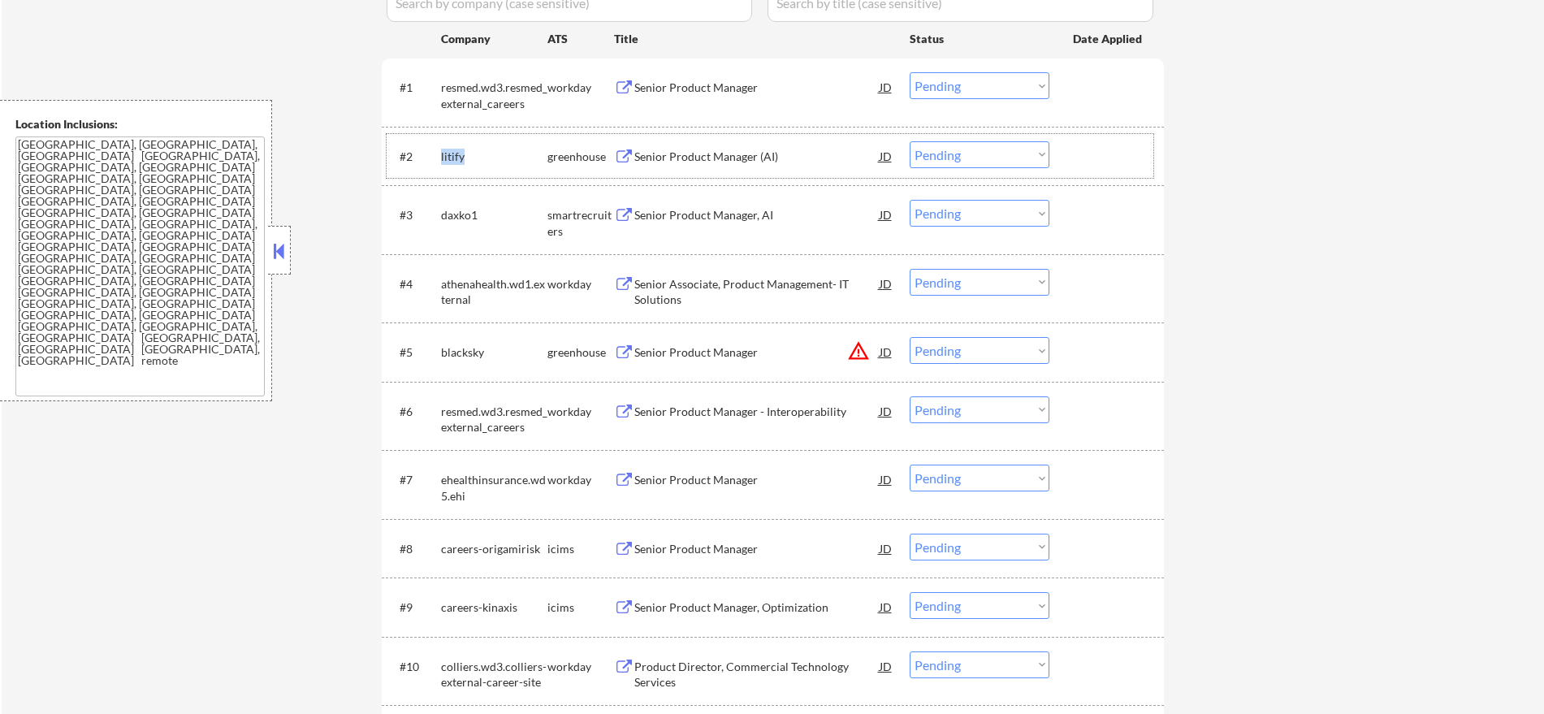
scroll to position [480, 0]
click at [458, 212] on div "daxko1" at bounding box center [494, 213] width 106 height 16
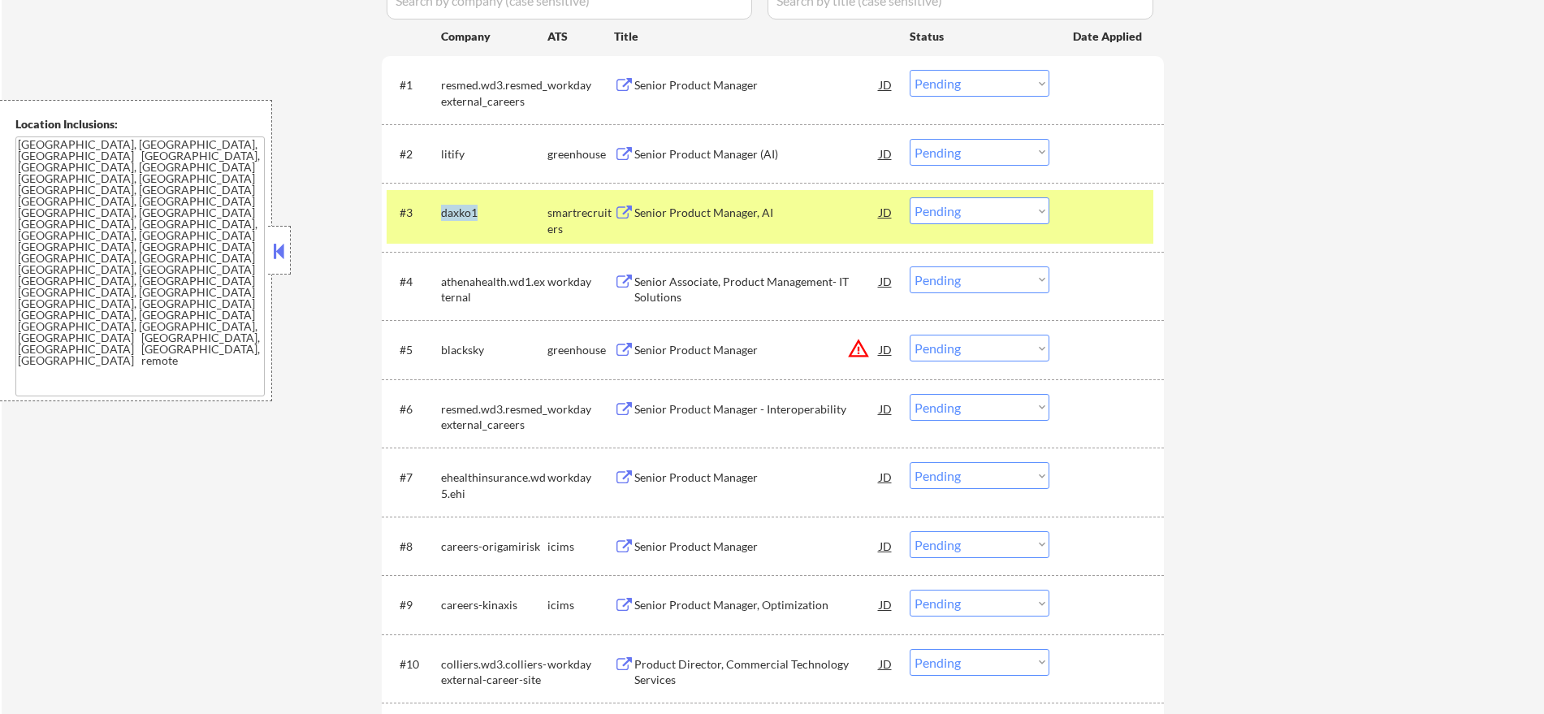
click at [458, 212] on div "daxko1" at bounding box center [494, 213] width 106 height 16
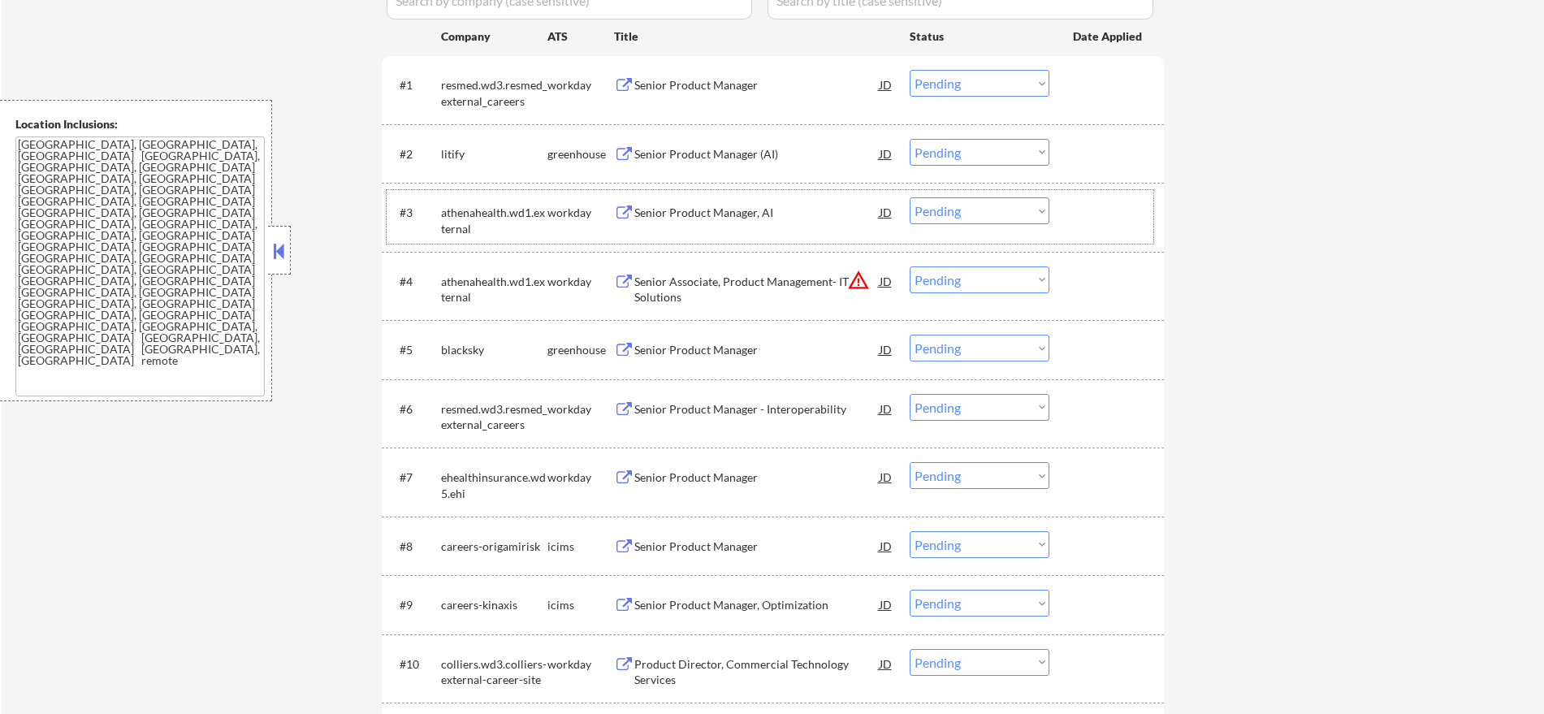
scroll to position [514, 0]
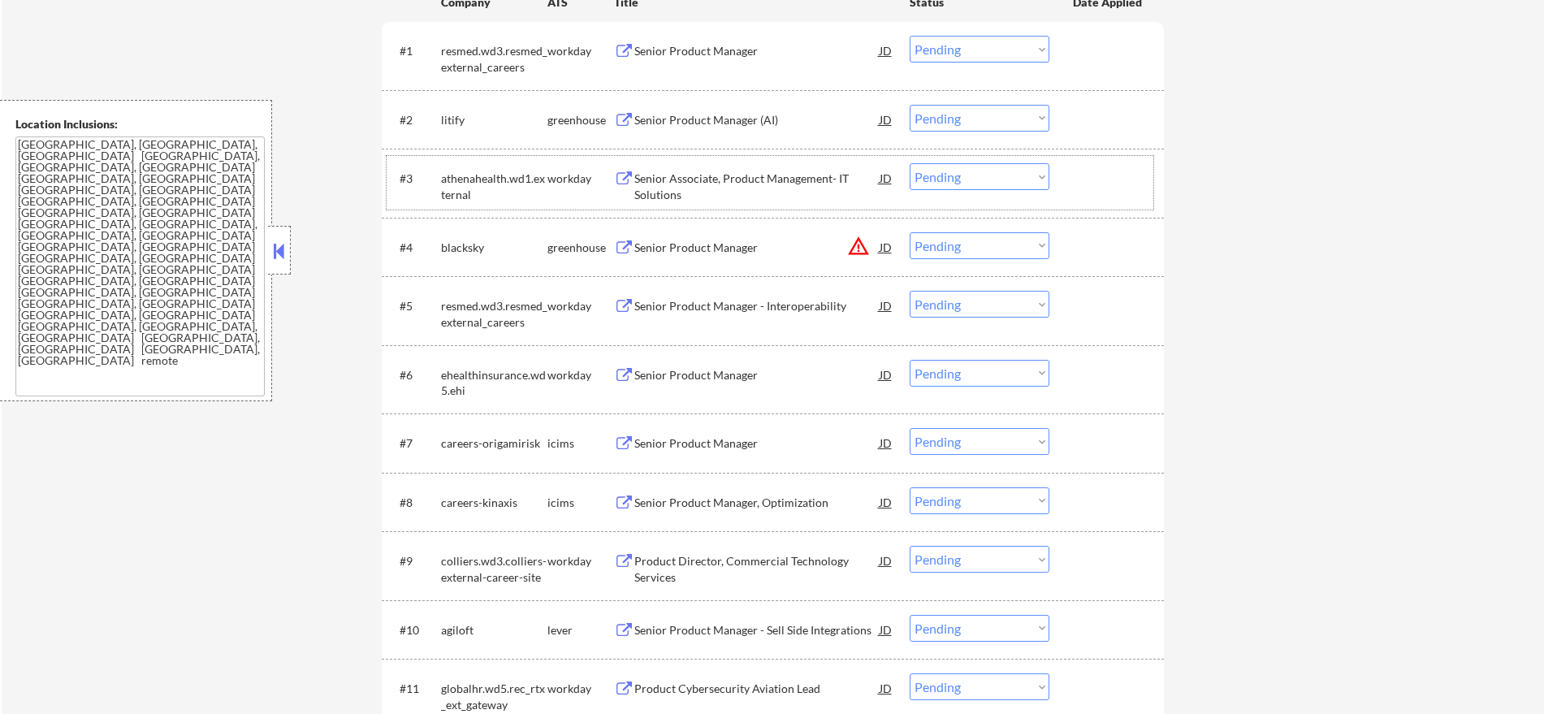
click at [464, 250] on div "blacksky" at bounding box center [494, 248] width 106 height 16
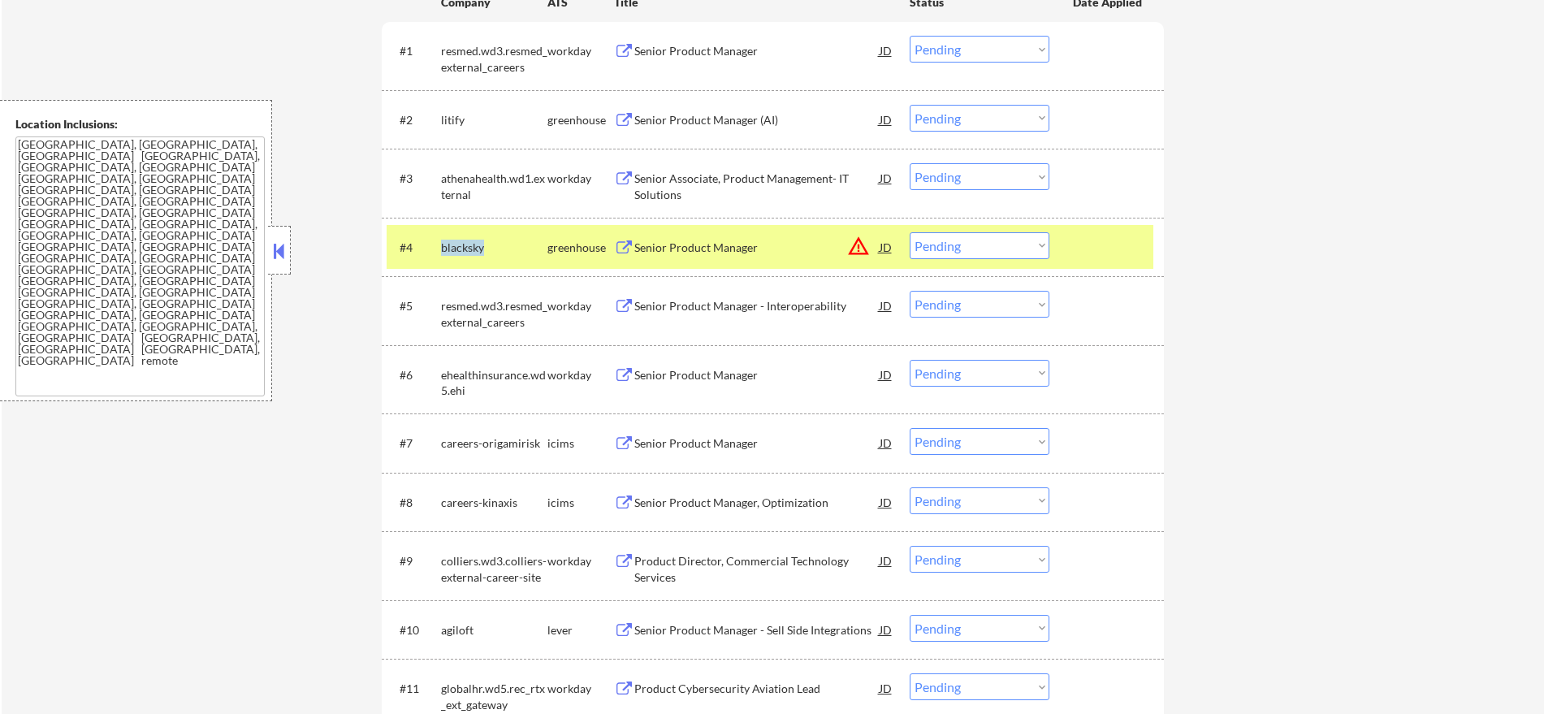
click at [464, 250] on div "blacksky" at bounding box center [494, 248] width 106 height 16
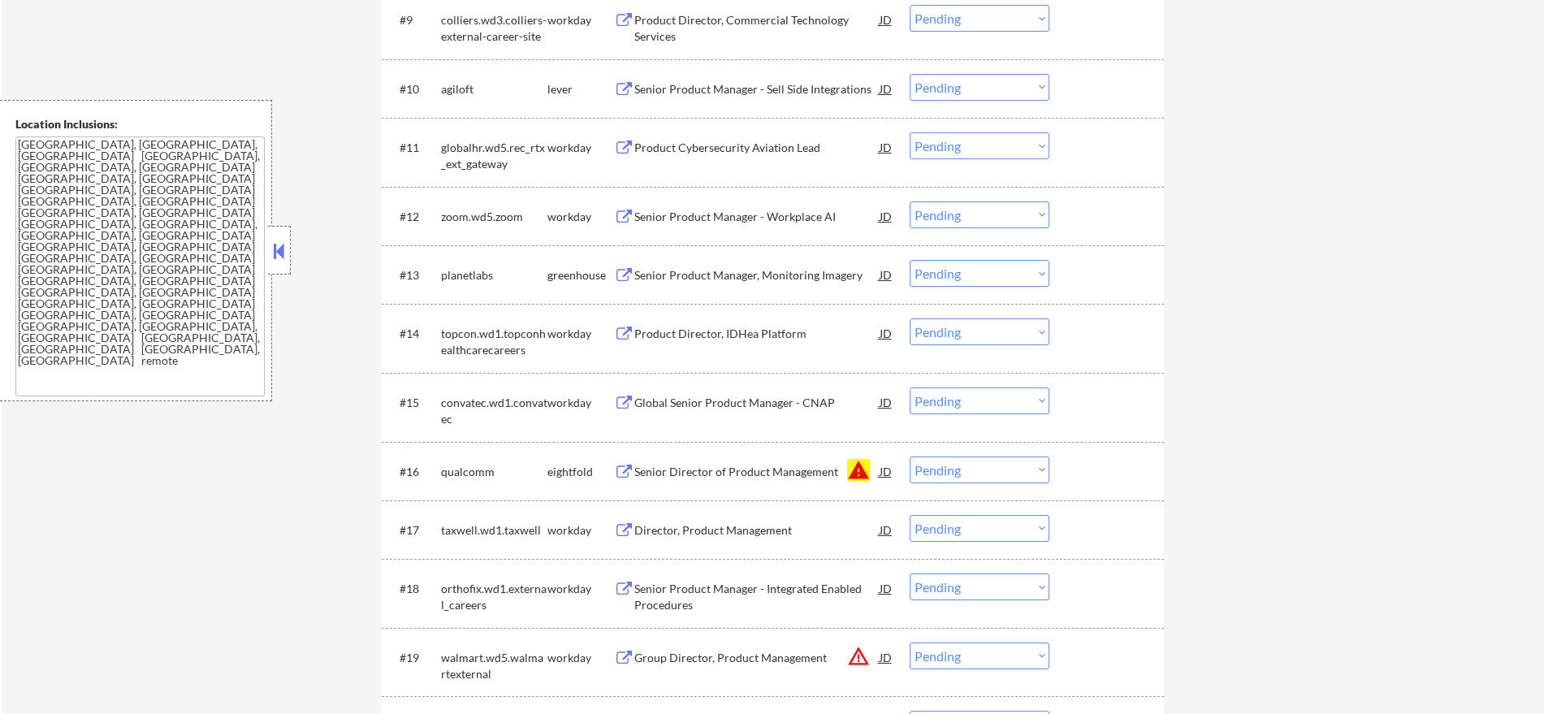
scroll to position [1056, 0]
click at [993, 473] on select "Choose an option... Pending Applied Excluded (Questions) Excluded (Expired) Exc…" at bounding box center [980, 469] width 140 height 27
click at [910, 456] on select "Choose an option... Pending Applied Excluded (Questions) Excluded (Expired) Exc…" at bounding box center [980, 469] width 140 height 27
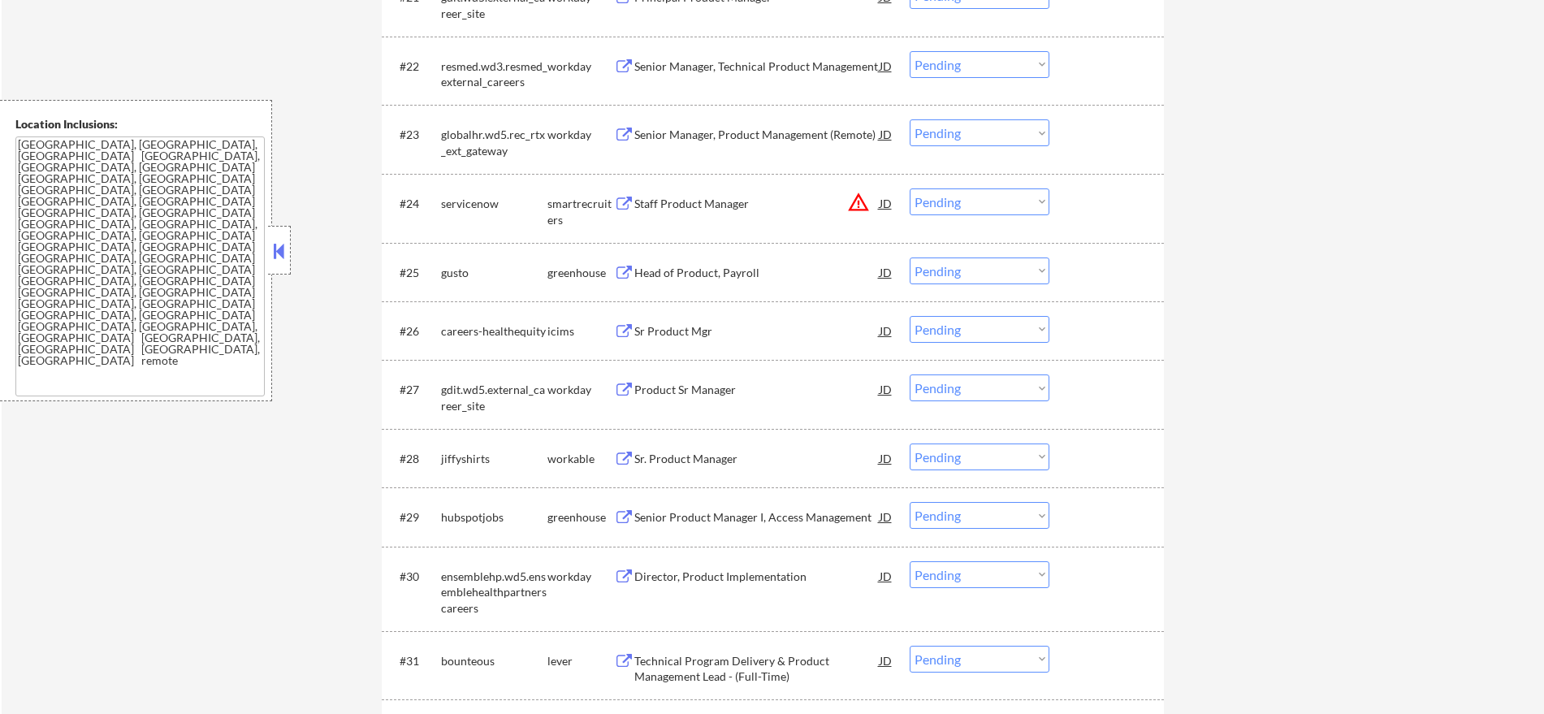
scroll to position [1869, 0]
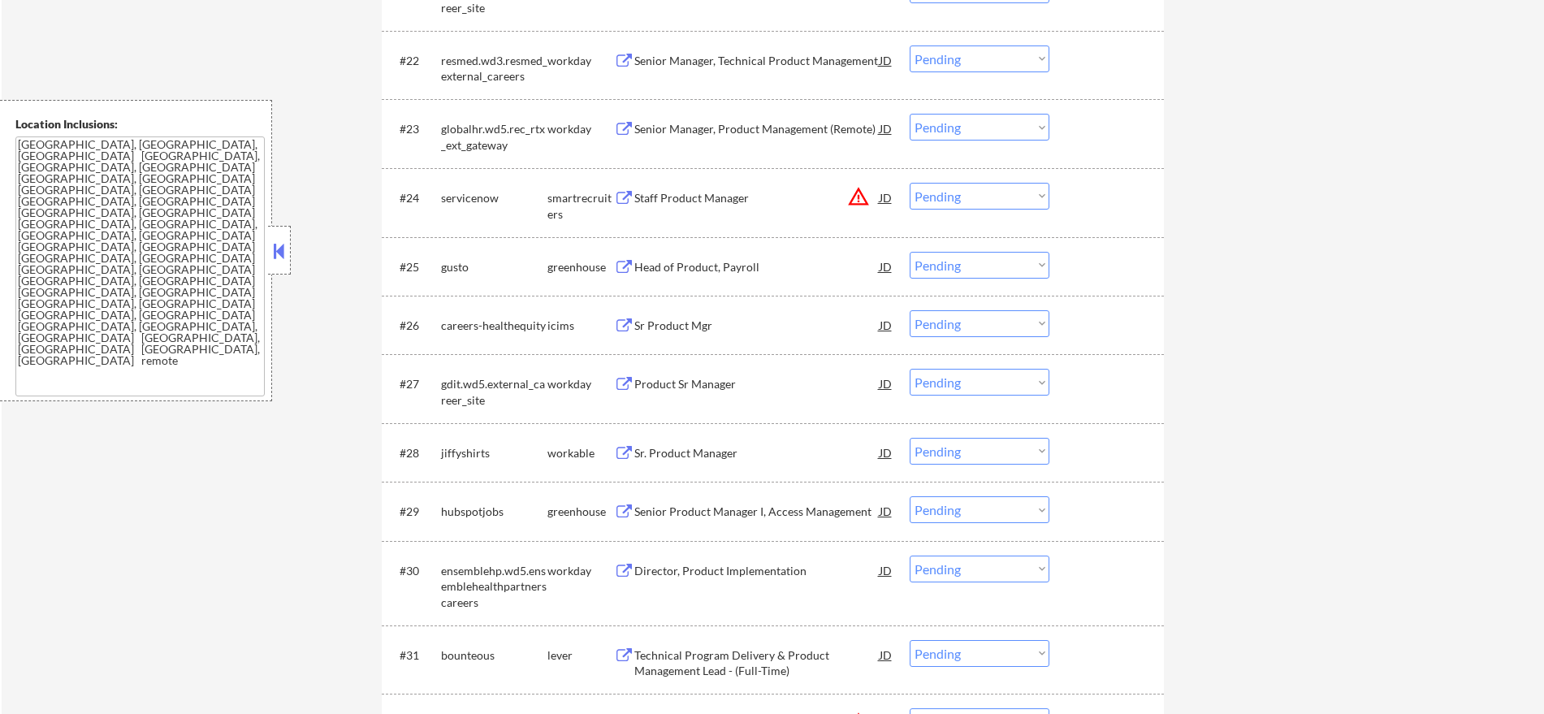
click at [964, 204] on select "Choose an option... Pending Applied Excluded (Questions) Excluded (Expired) Exc…" at bounding box center [980, 196] width 140 height 27
click at [910, 183] on select "Choose an option... Pending Applied Excluded (Questions) Excluded (Expired) Exc…" at bounding box center [980, 196] width 140 height 27
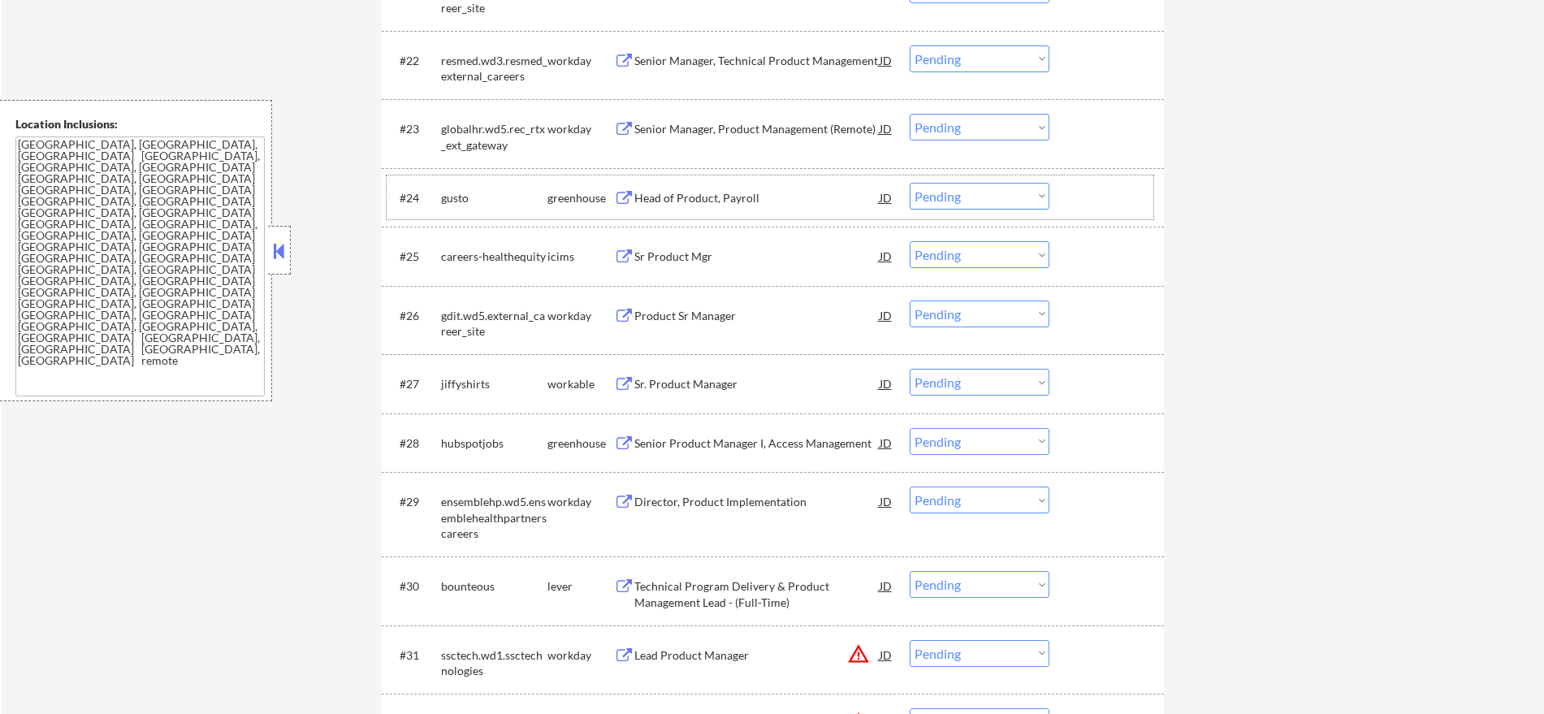
click at [453, 200] on div "gusto" at bounding box center [494, 198] width 106 height 16
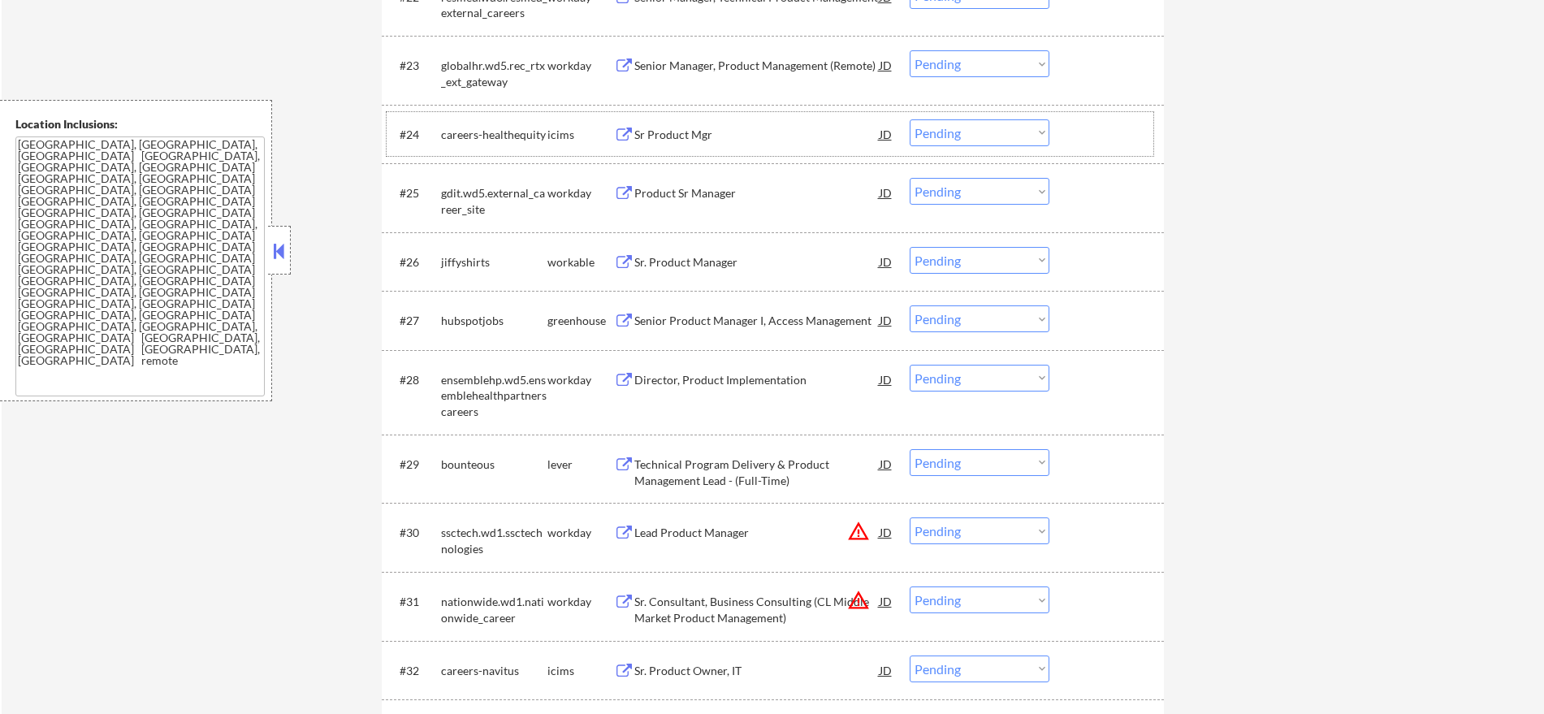
scroll to position [2003, 0]
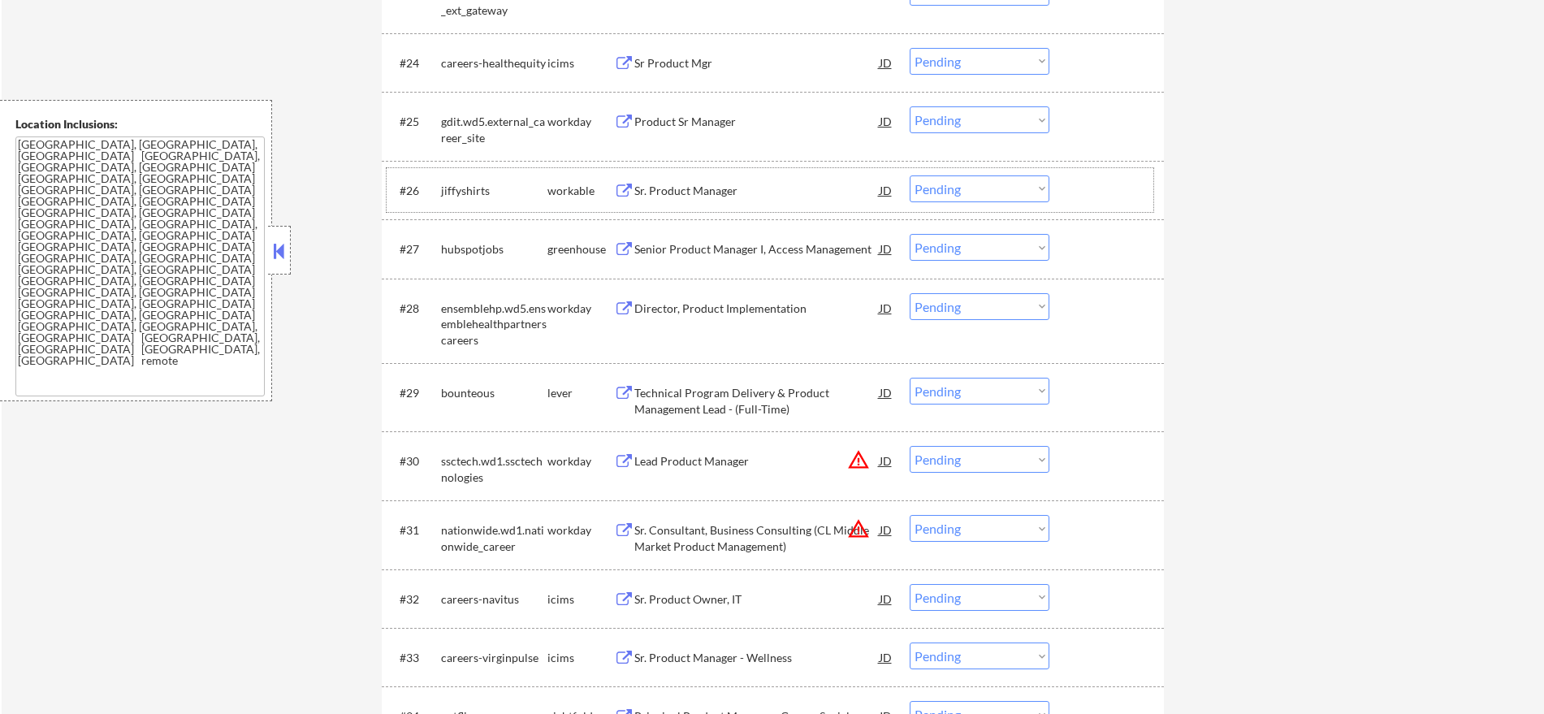
click at [470, 189] on div "jiffyshirts" at bounding box center [494, 191] width 106 height 16
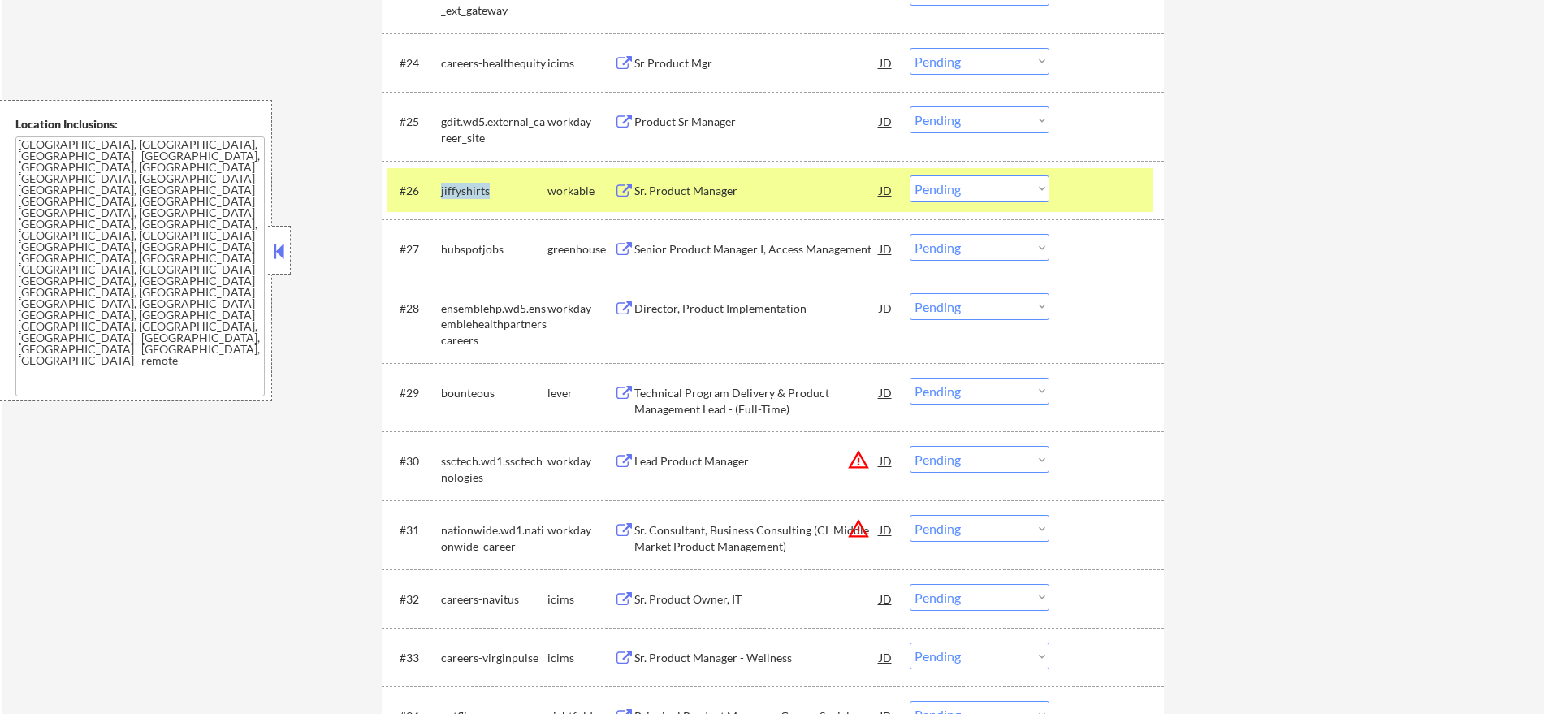
click at [470, 189] on div "jiffyshirts" at bounding box center [494, 191] width 106 height 16
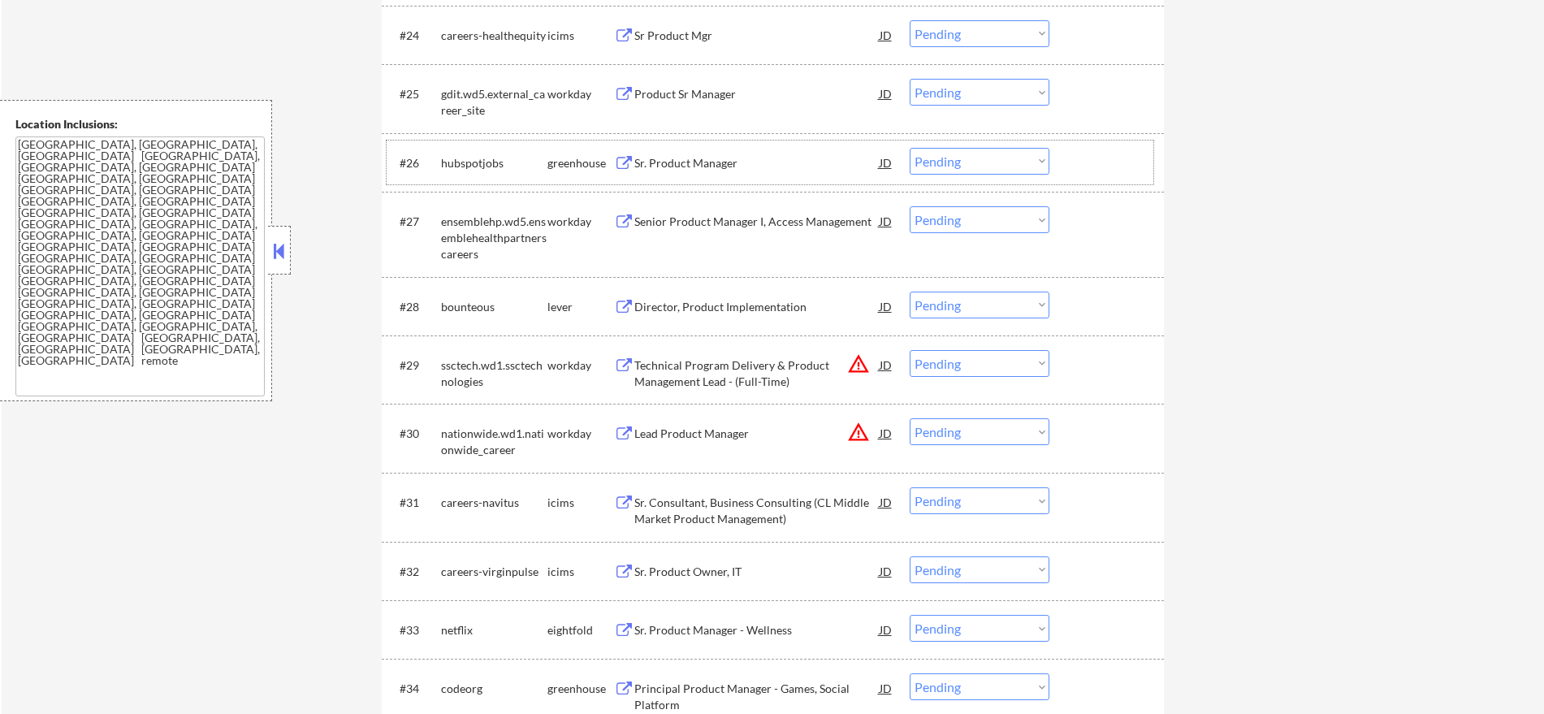
scroll to position [2038, 0]
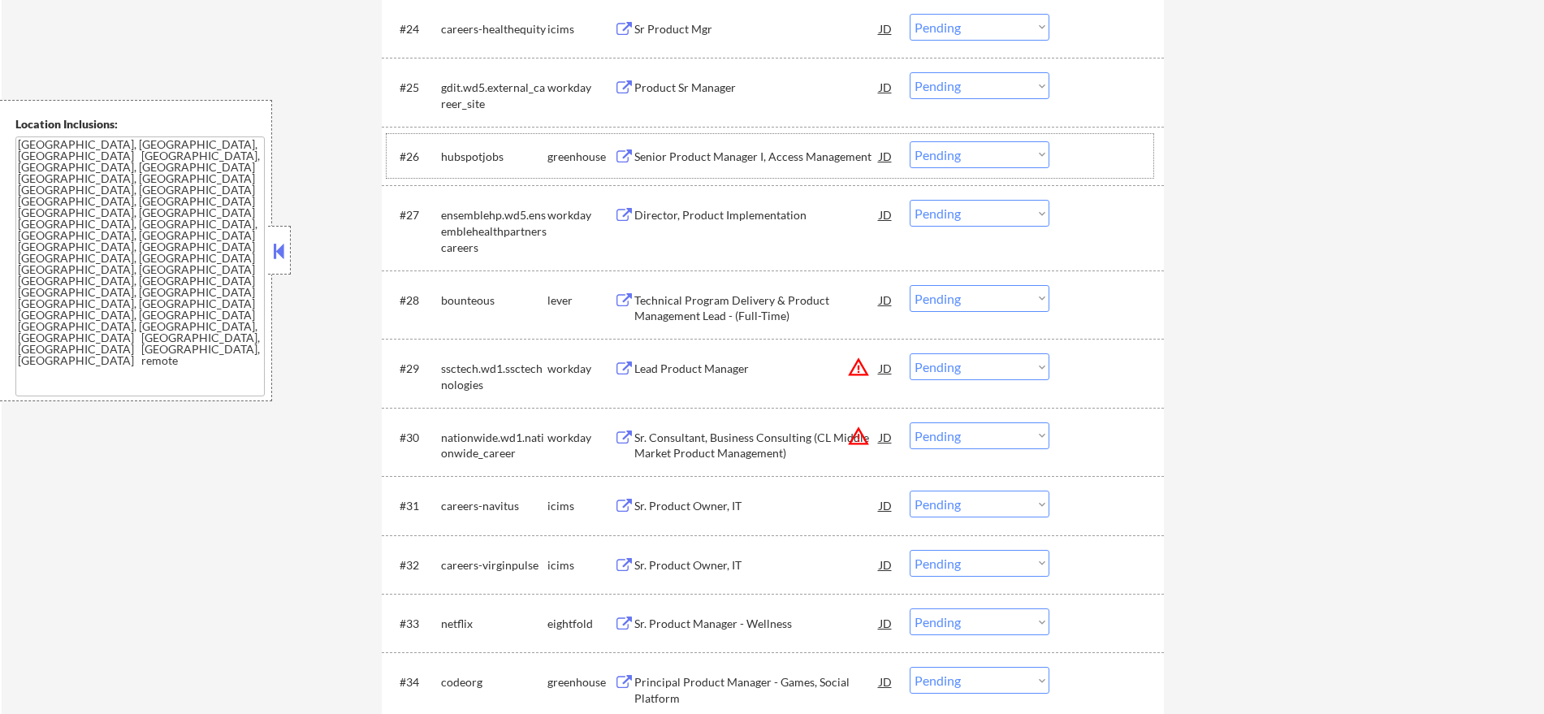
click at [461, 154] on div "hubspotjobs" at bounding box center [494, 157] width 106 height 16
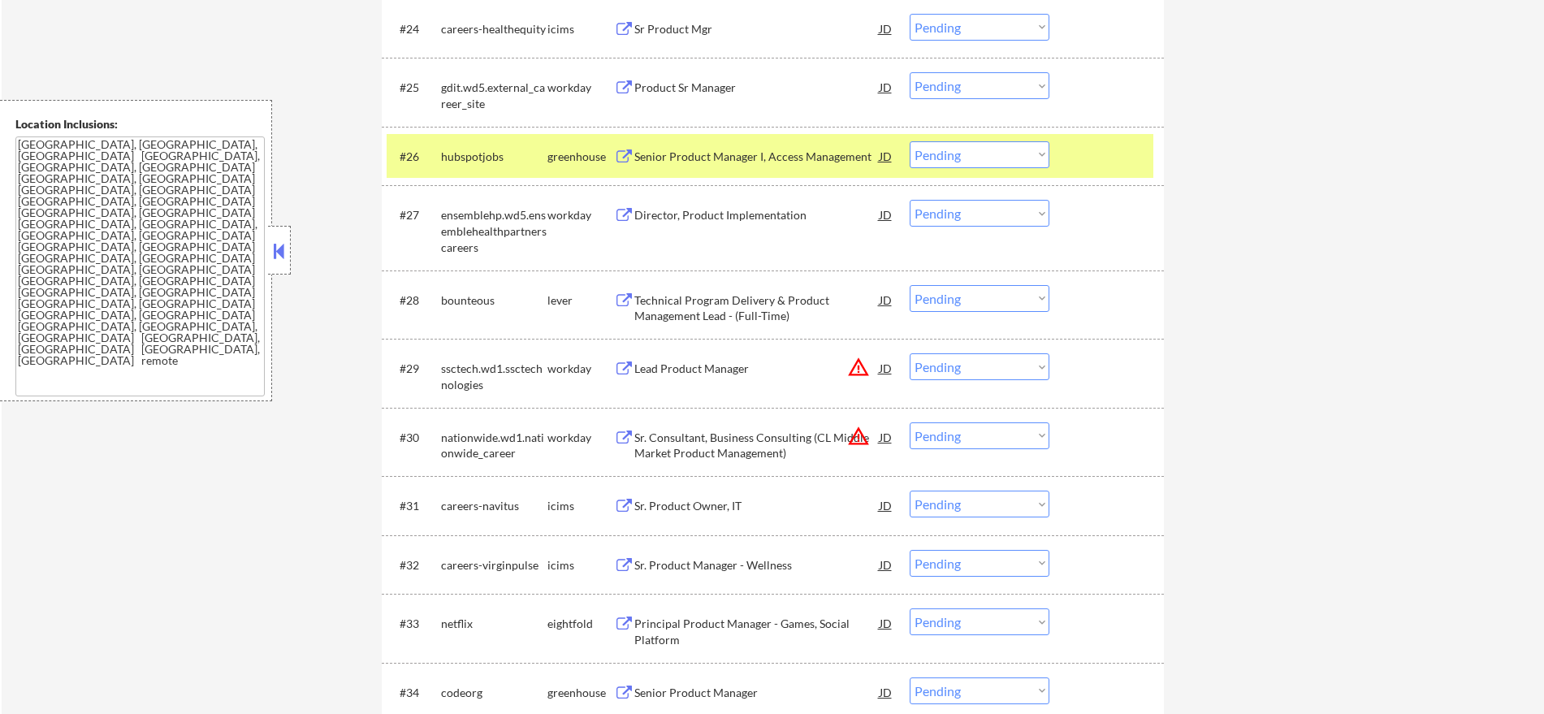
click at [461, 154] on div "hubspotjobs" at bounding box center [494, 157] width 106 height 16
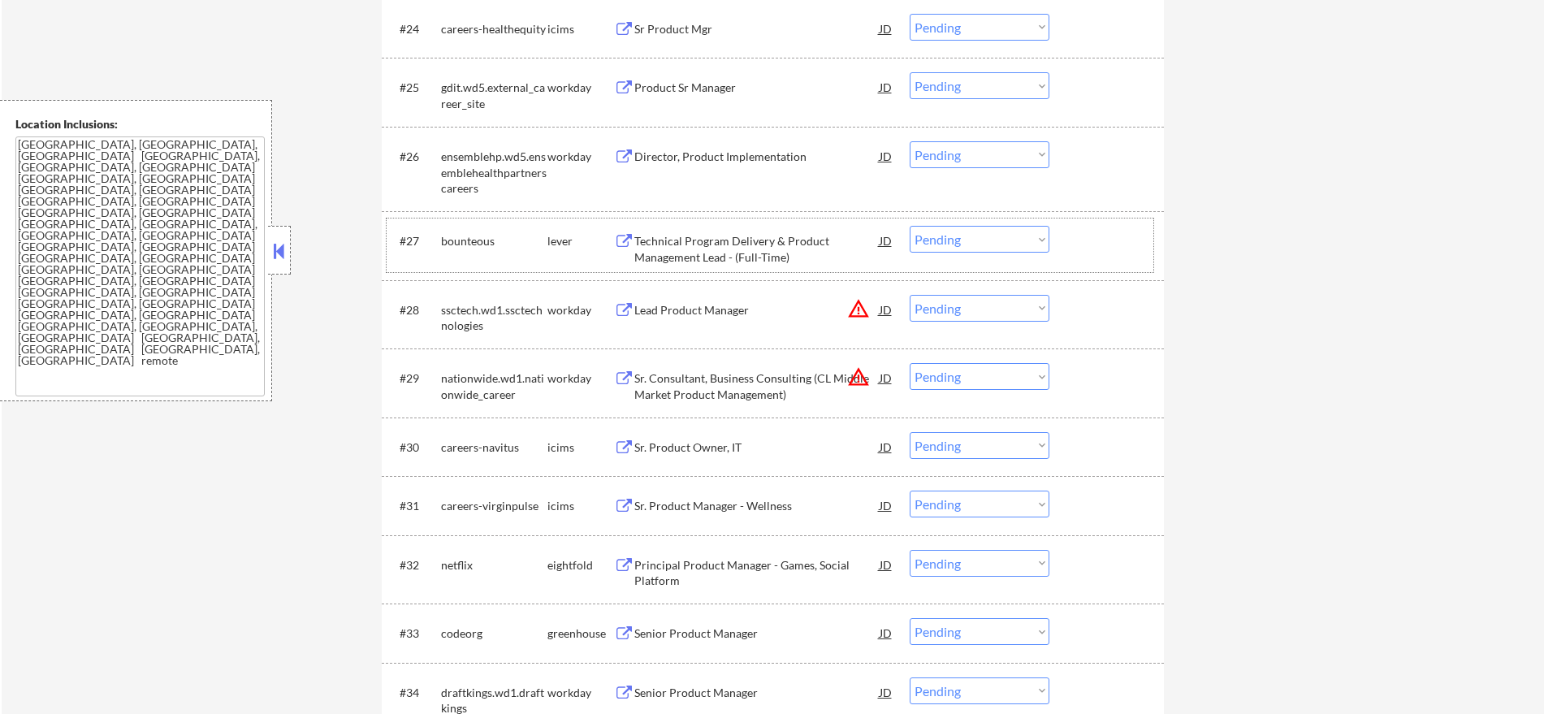
click at [483, 240] on div "bounteous" at bounding box center [494, 241] width 106 height 16
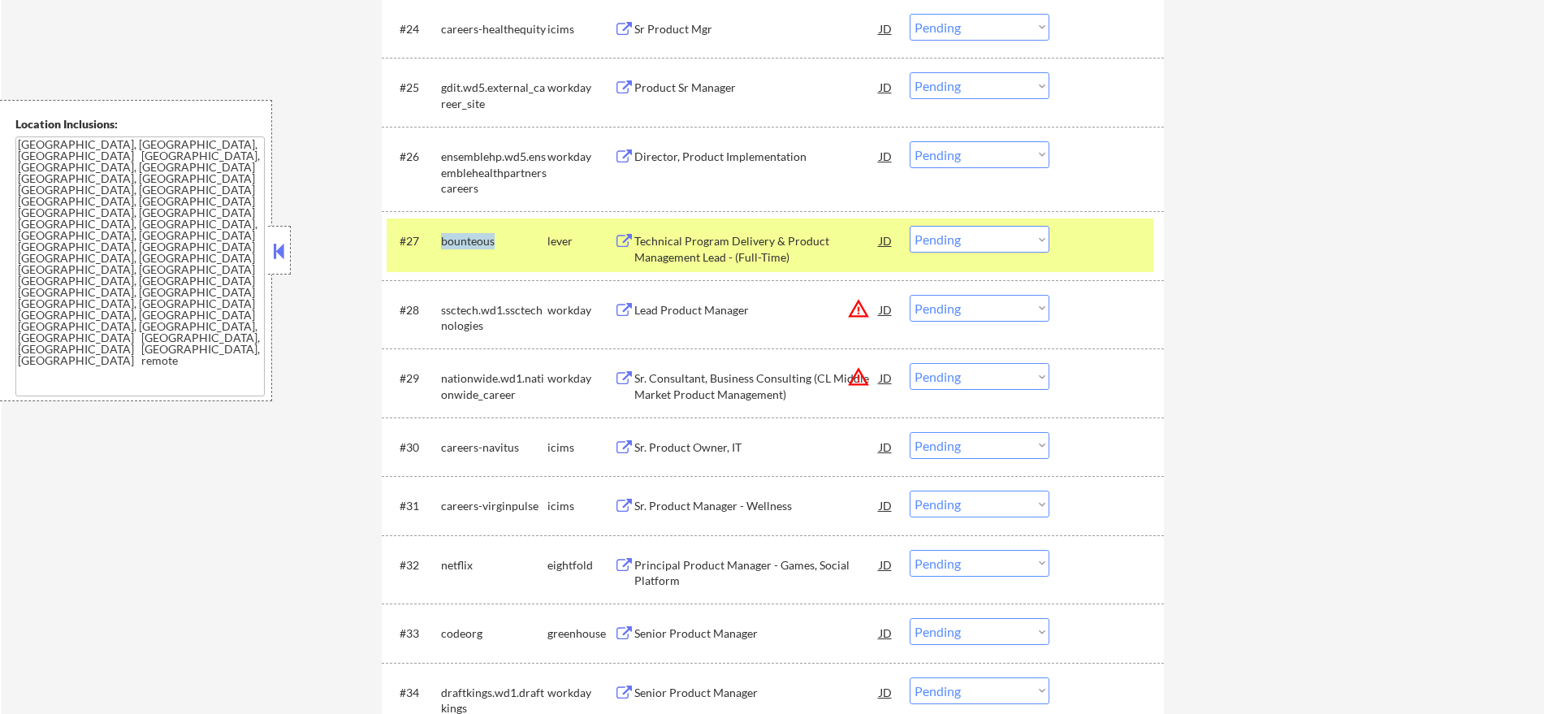
click at [483, 240] on div "bounteous" at bounding box center [494, 241] width 106 height 16
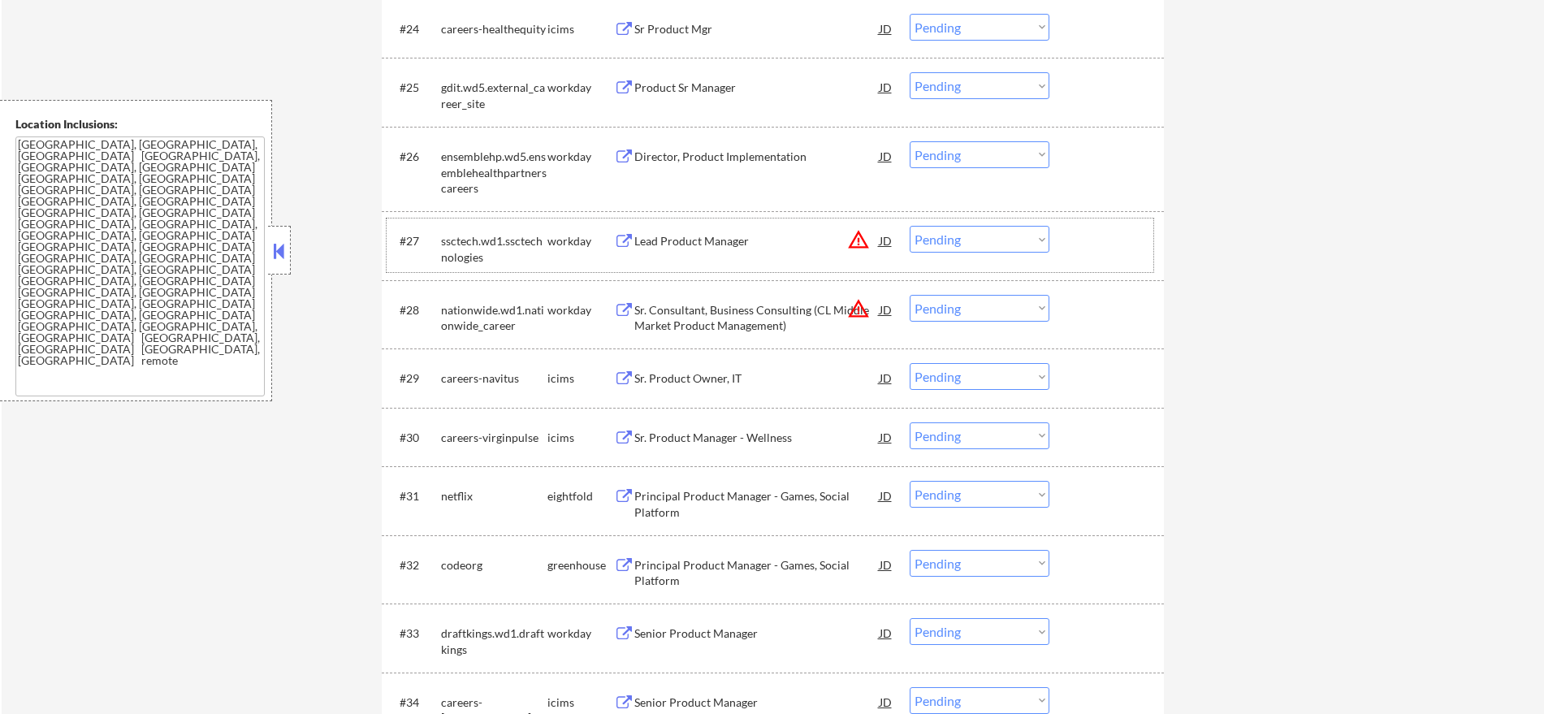
scroll to position [2241, 0]
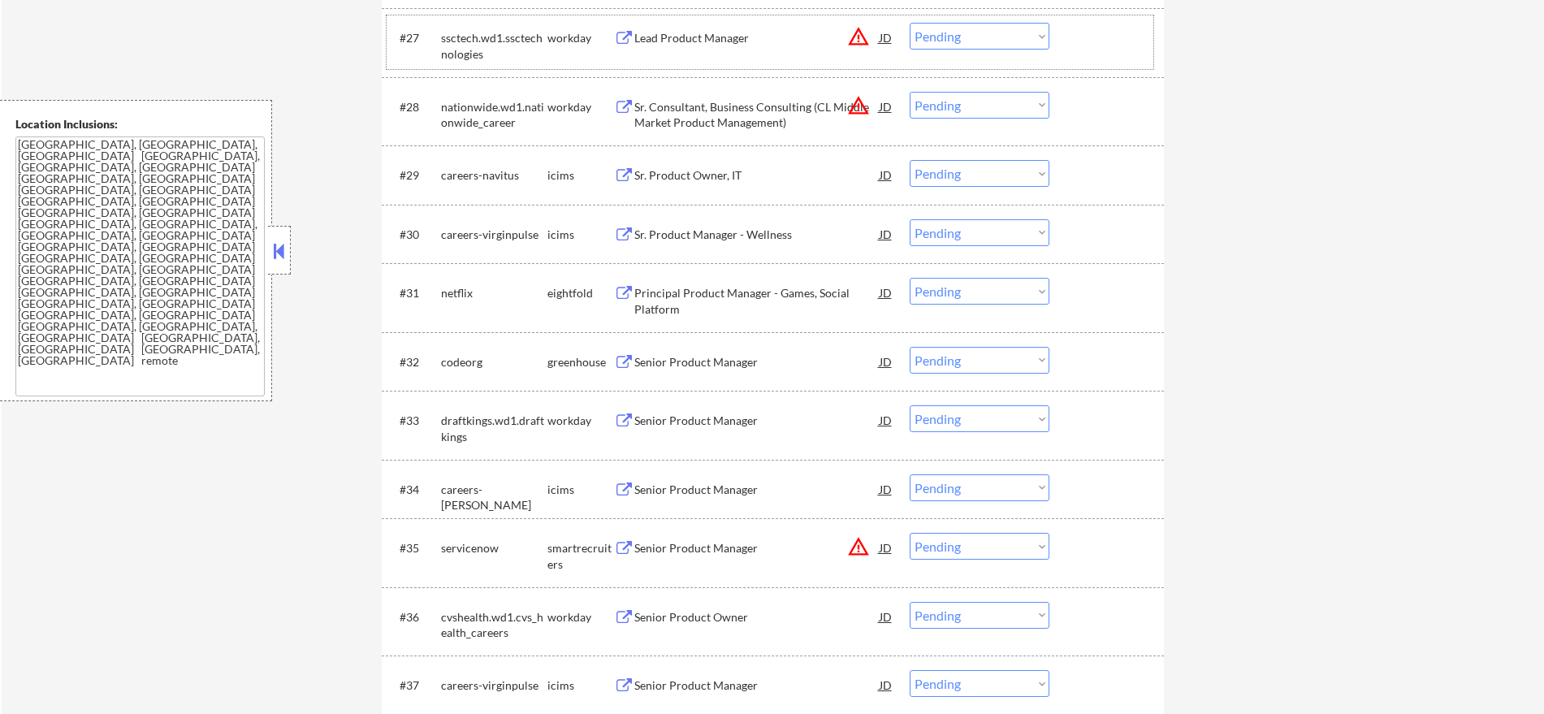
click at [445, 372] on div "codeorg" at bounding box center [494, 361] width 106 height 29
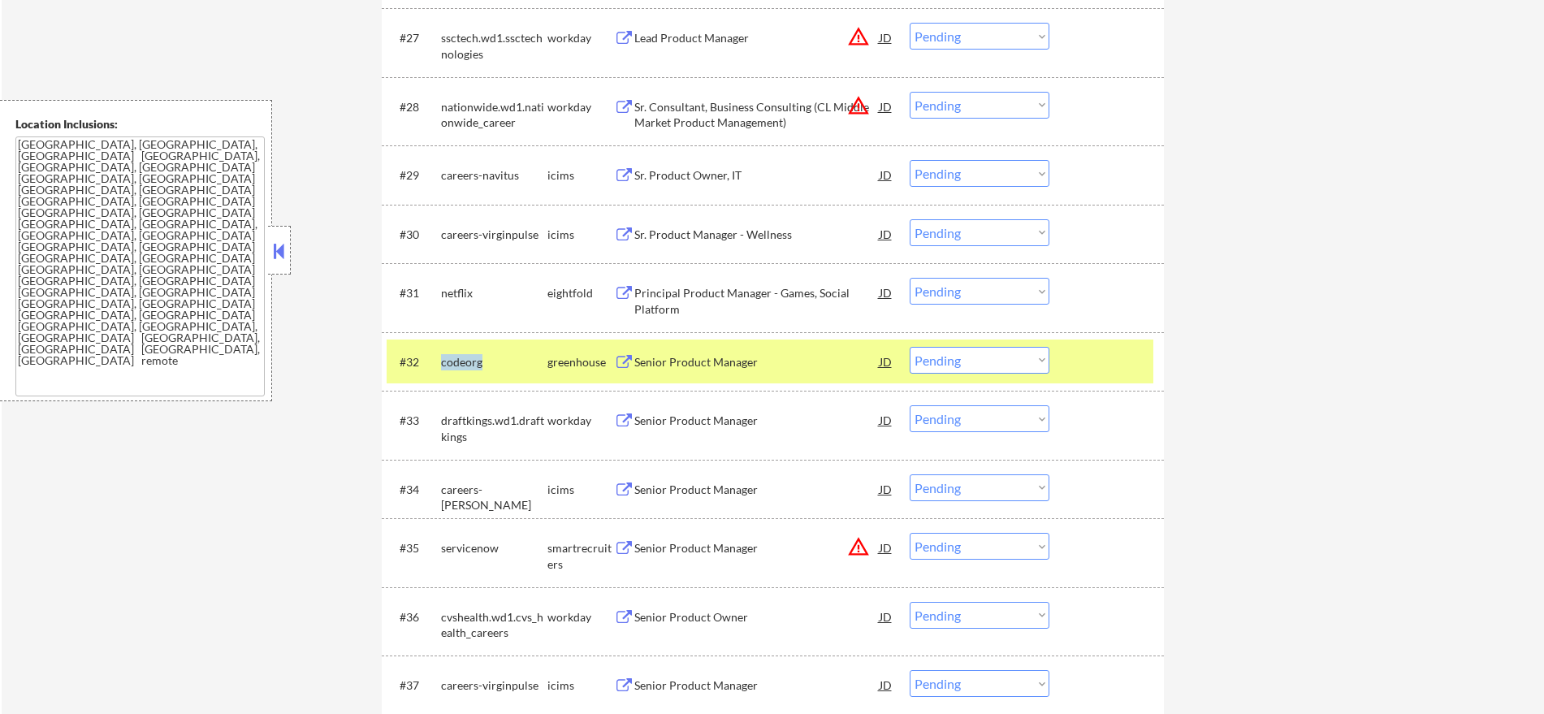
click at [445, 372] on div "codeorg" at bounding box center [494, 361] width 106 height 29
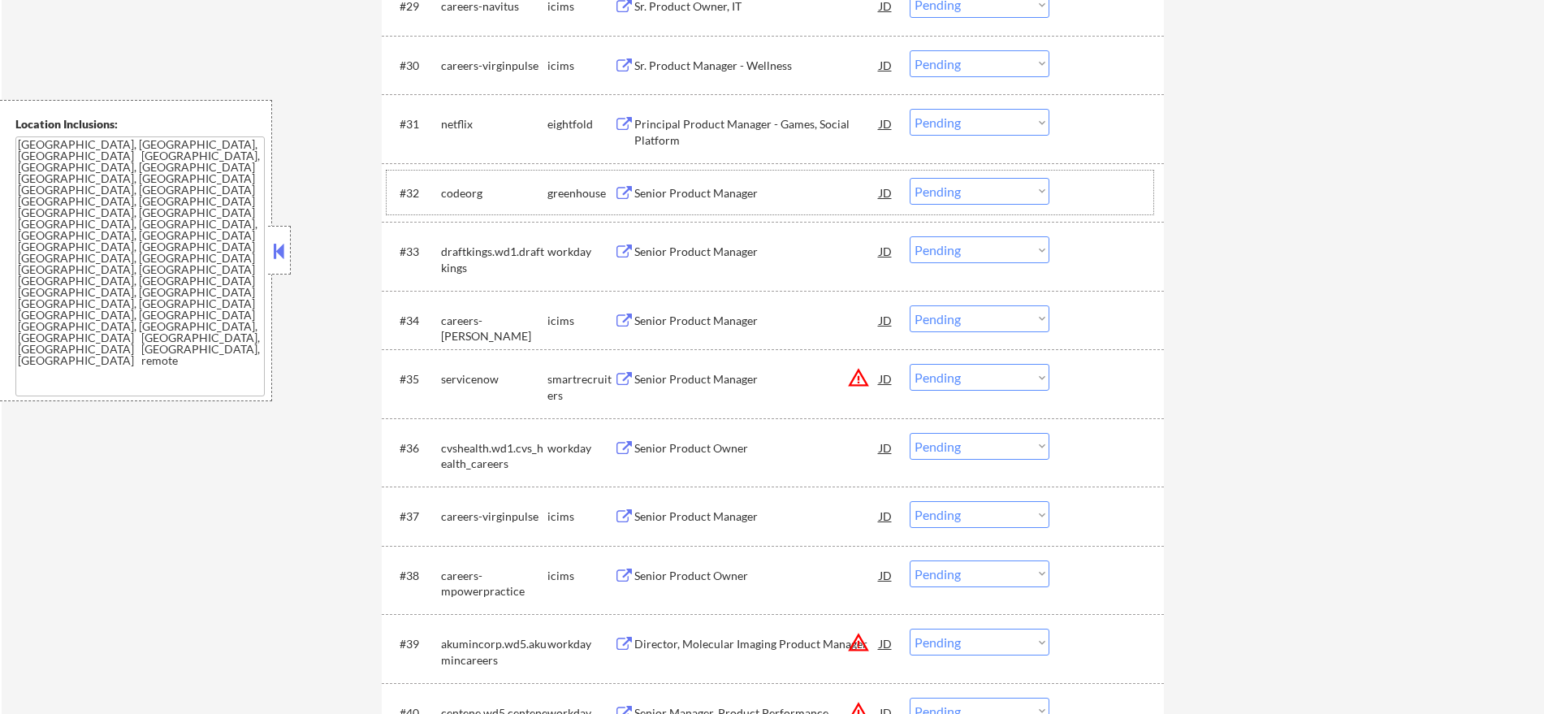
click at [396, 152] on div "#31 netflix eightfold Principal Product Manager - Games, Social Platform JD war…" at bounding box center [770, 129] width 767 height 54
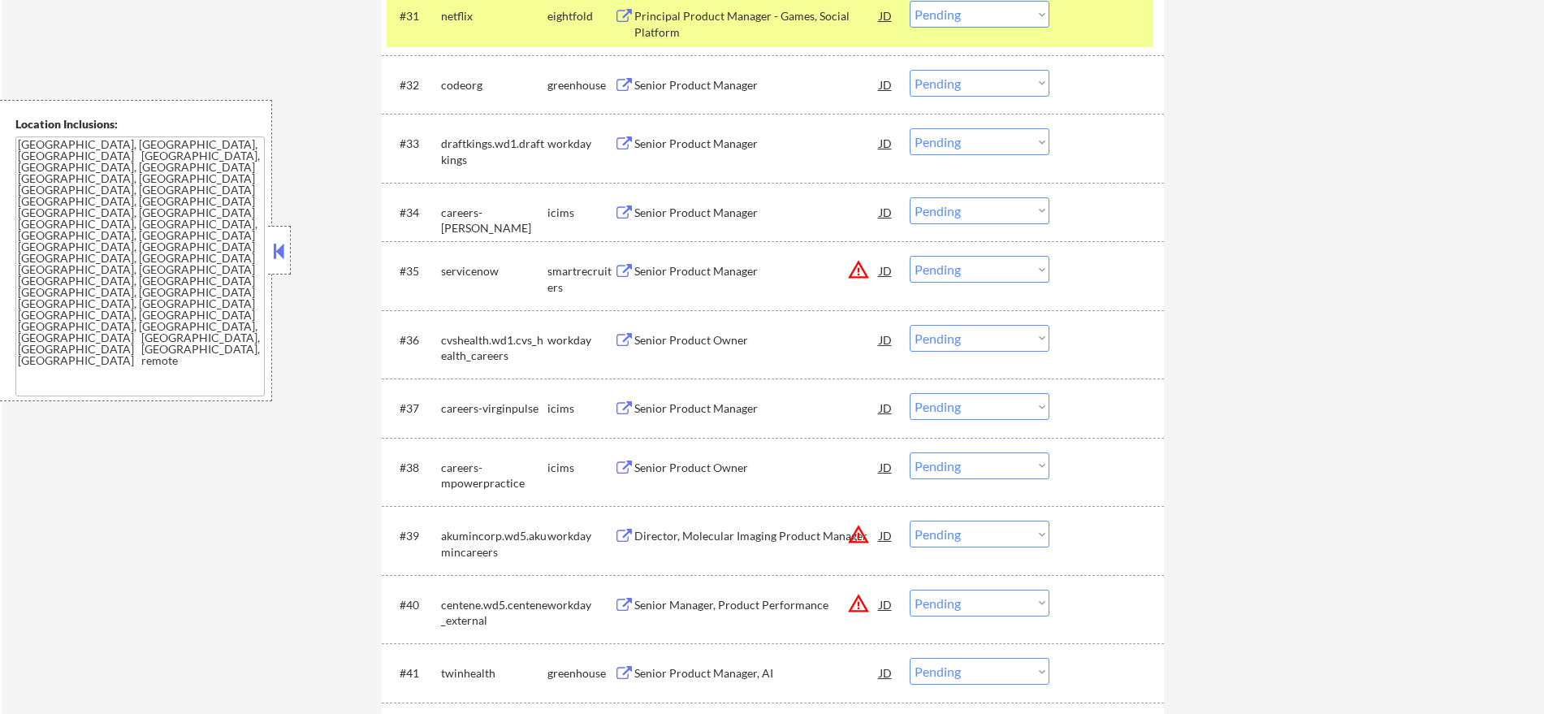
scroll to position [2545, 0]
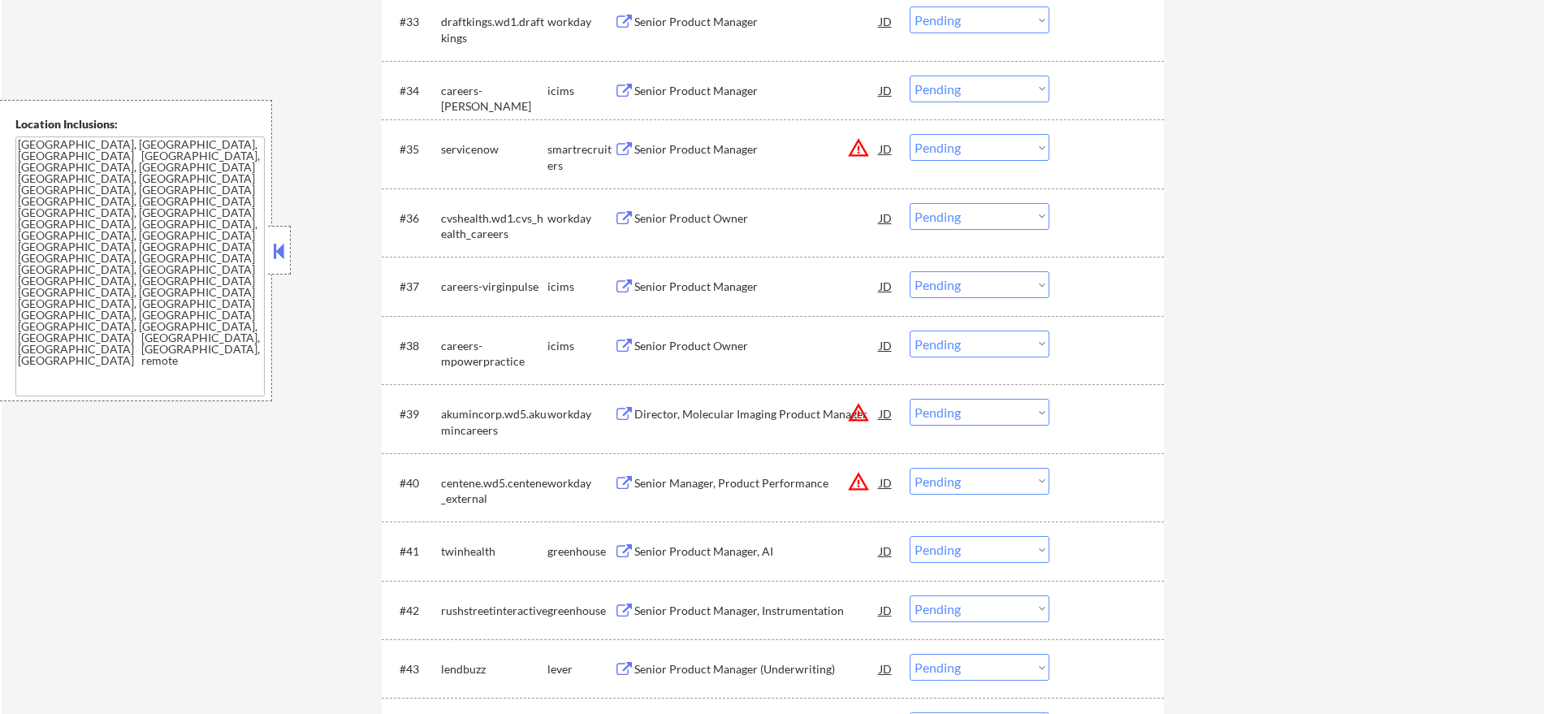
scroll to position [2681, 0]
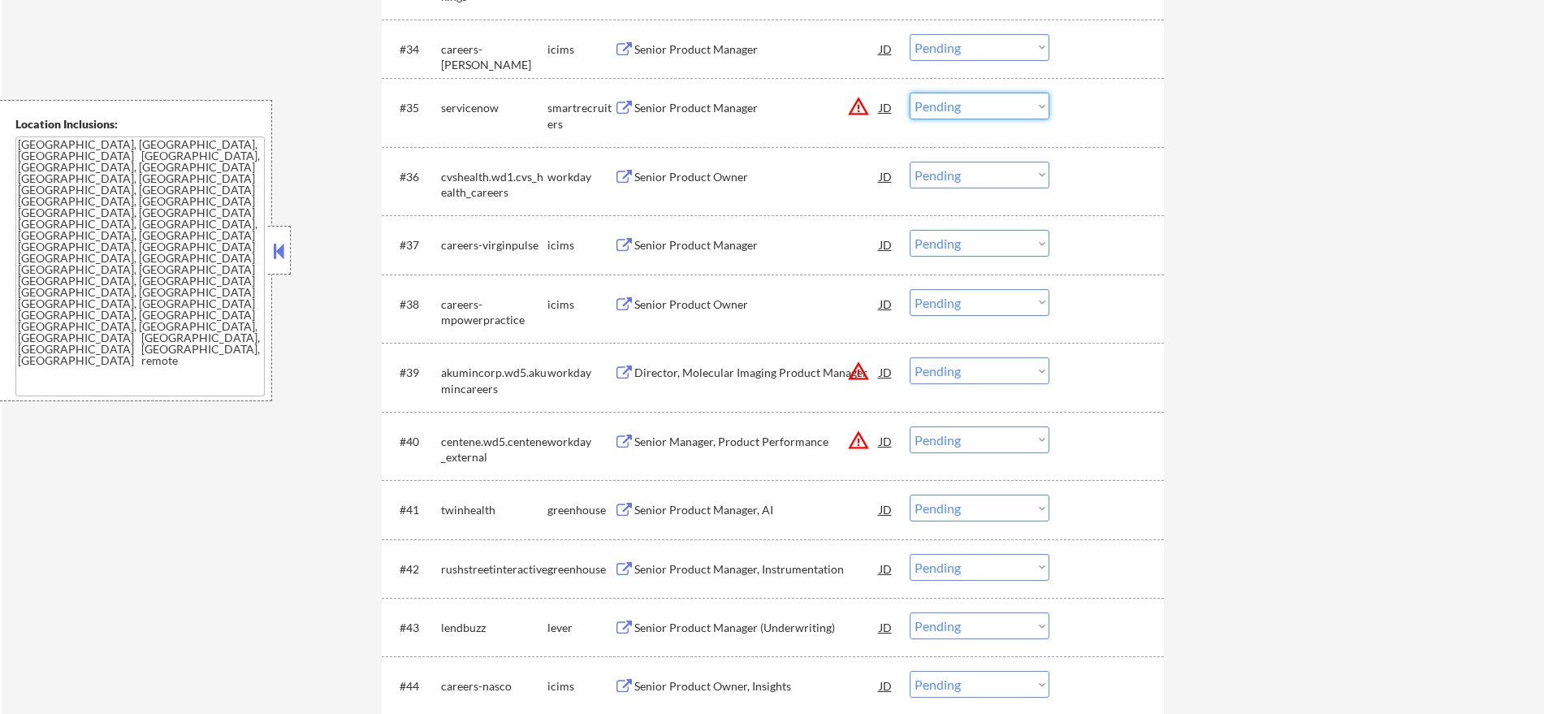
click at [945, 109] on select "Choose an option... Pending Applied Excluded (Questions) Excluded (Expired) Exc…" at bounding box center [980, 106] width 140 height 27
click at [910, 93] on select "Choose an option... Pending Applied Excluded (Questions) Excluded (Expired) Exc…" at bounding box center [980, 106] width 140 height 27
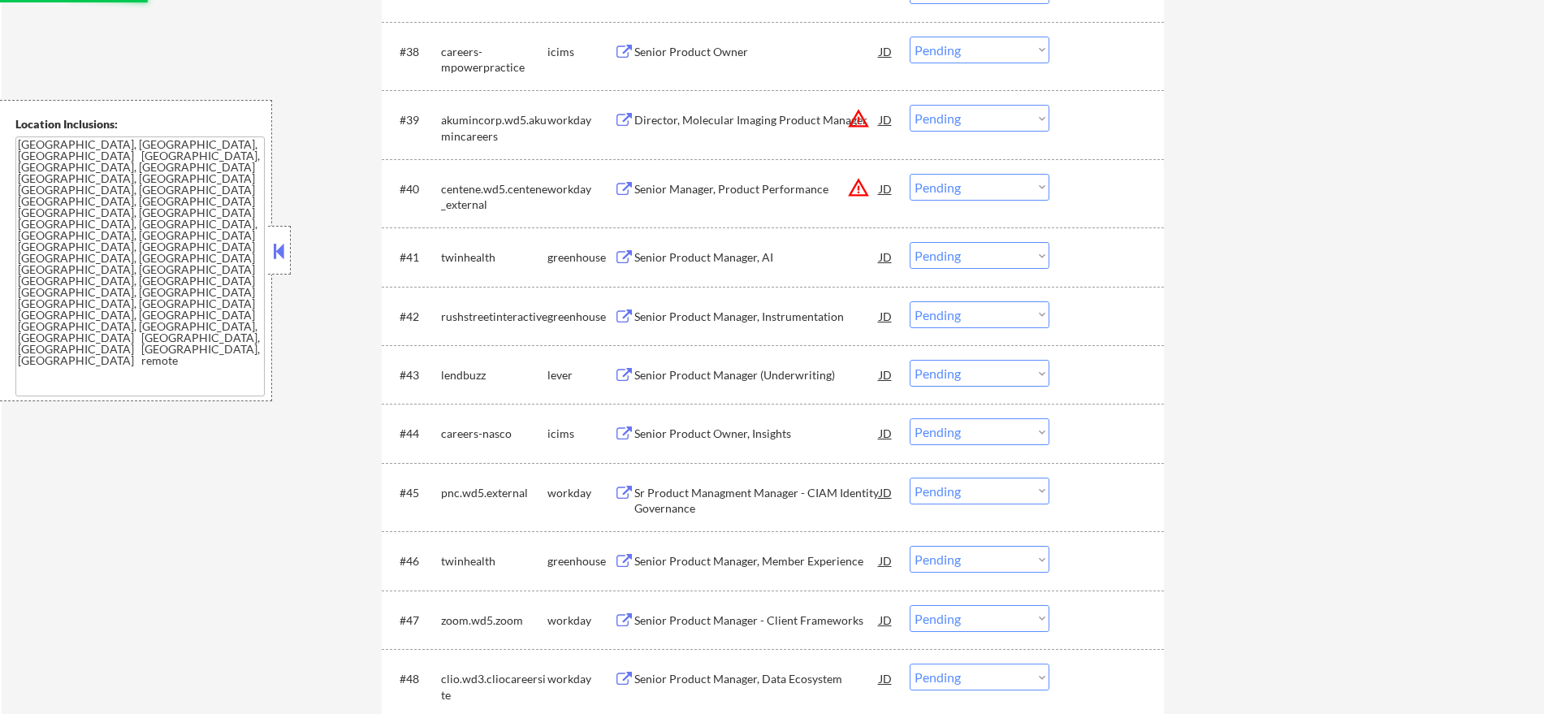
scroll to position [2986, 0]
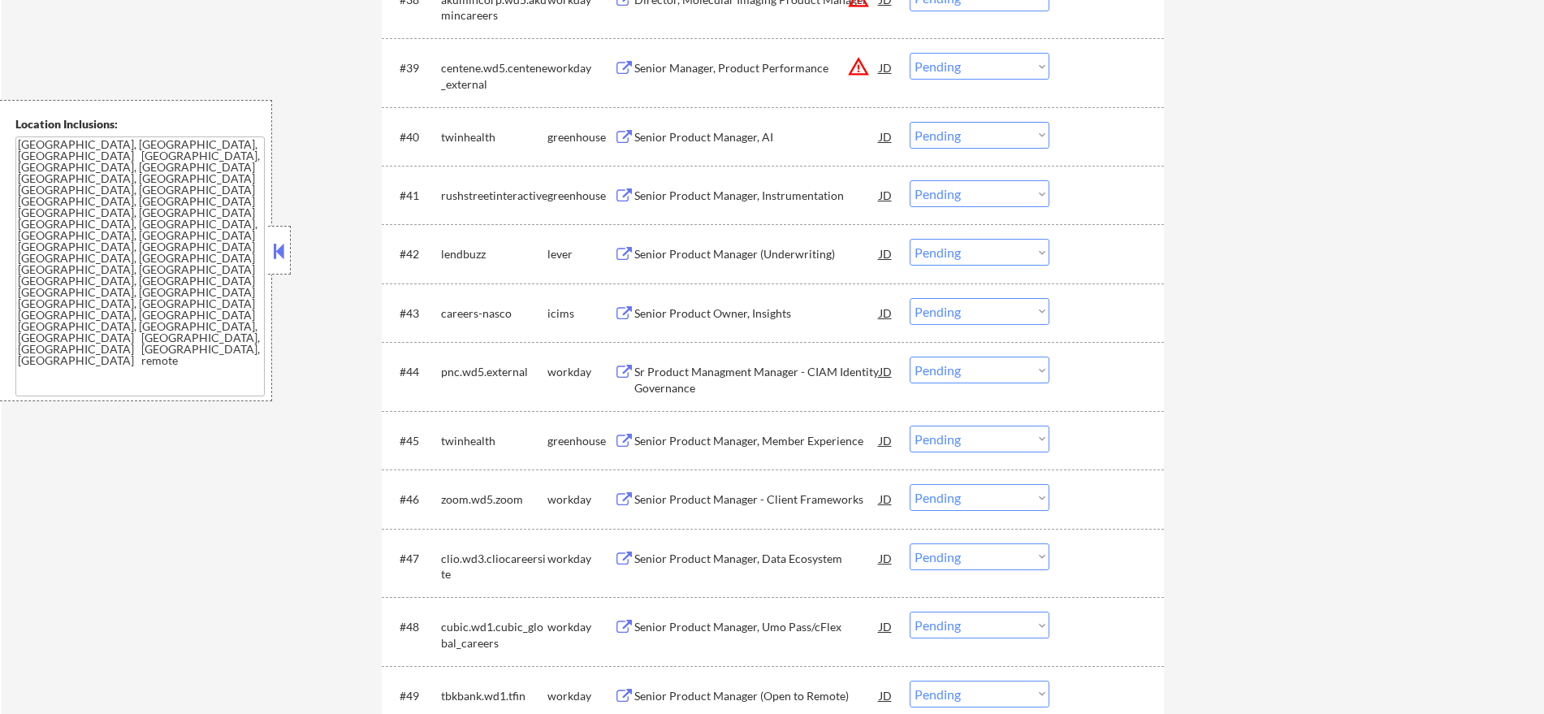
click at [479, 141] on div "twinhealth" at bounding box center [494, 137] width 106 height 16
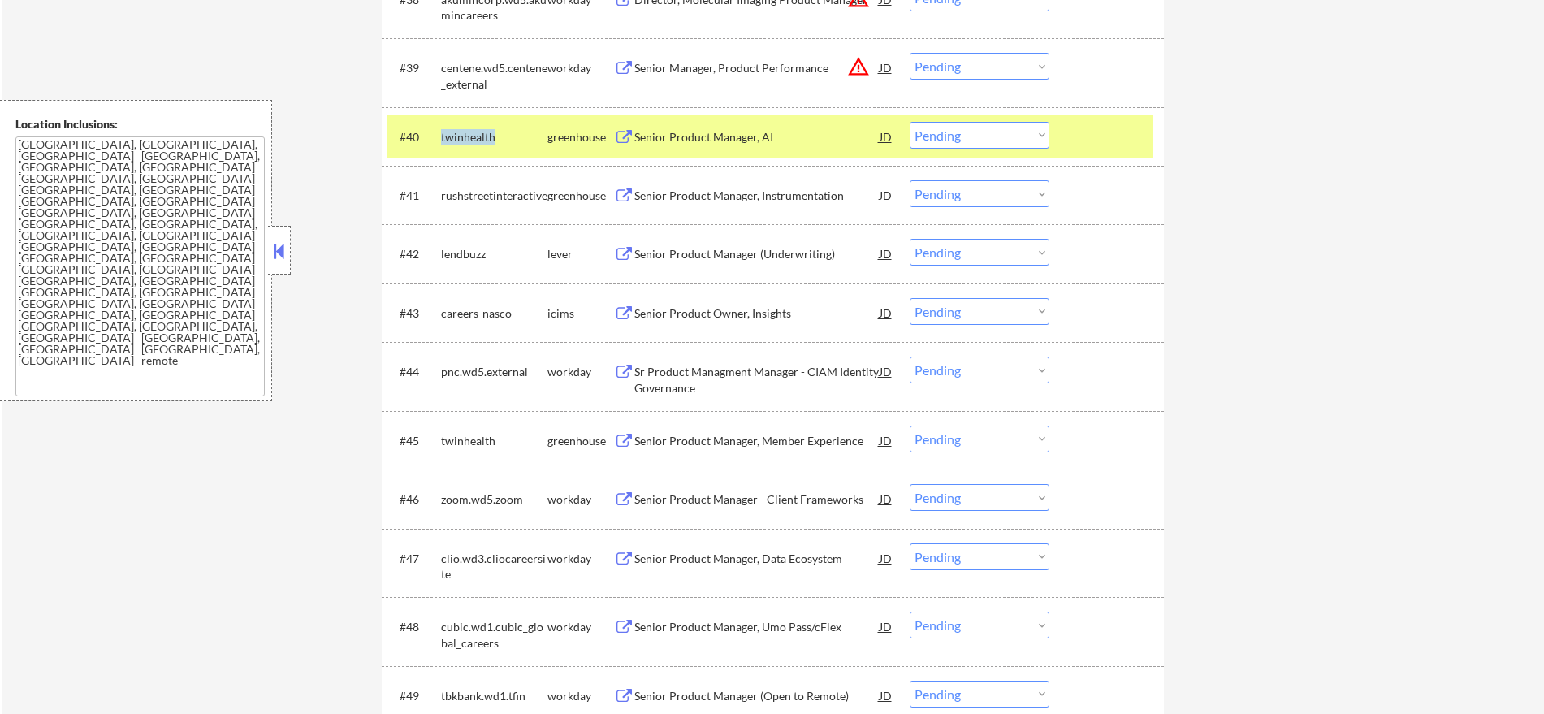
click at [479, 141] on div "twinhealth" at bounding box center [494, 137] width 106 height 16
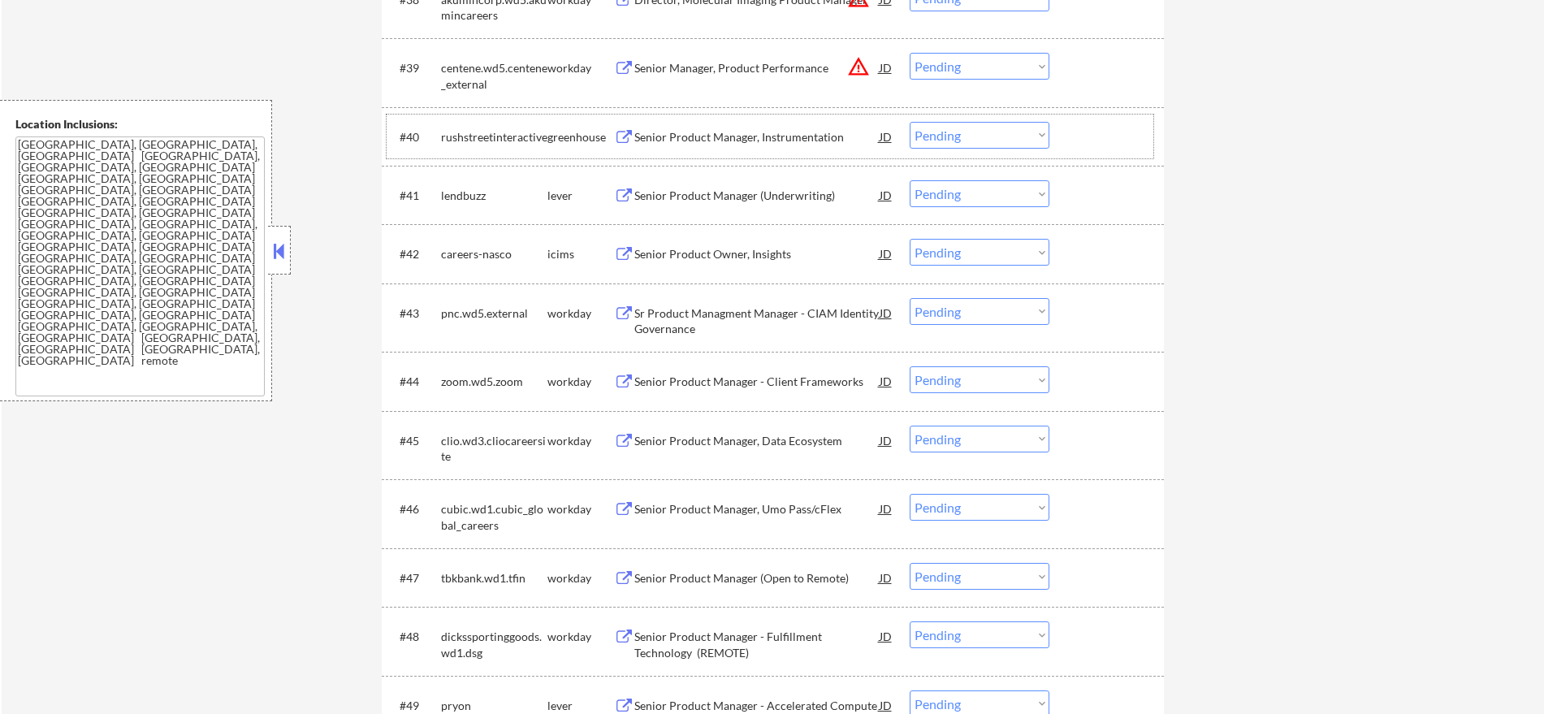
click at [518, 129] on div "rushstreetinteractive" at bounding box center [494, 137] width 106 height 16
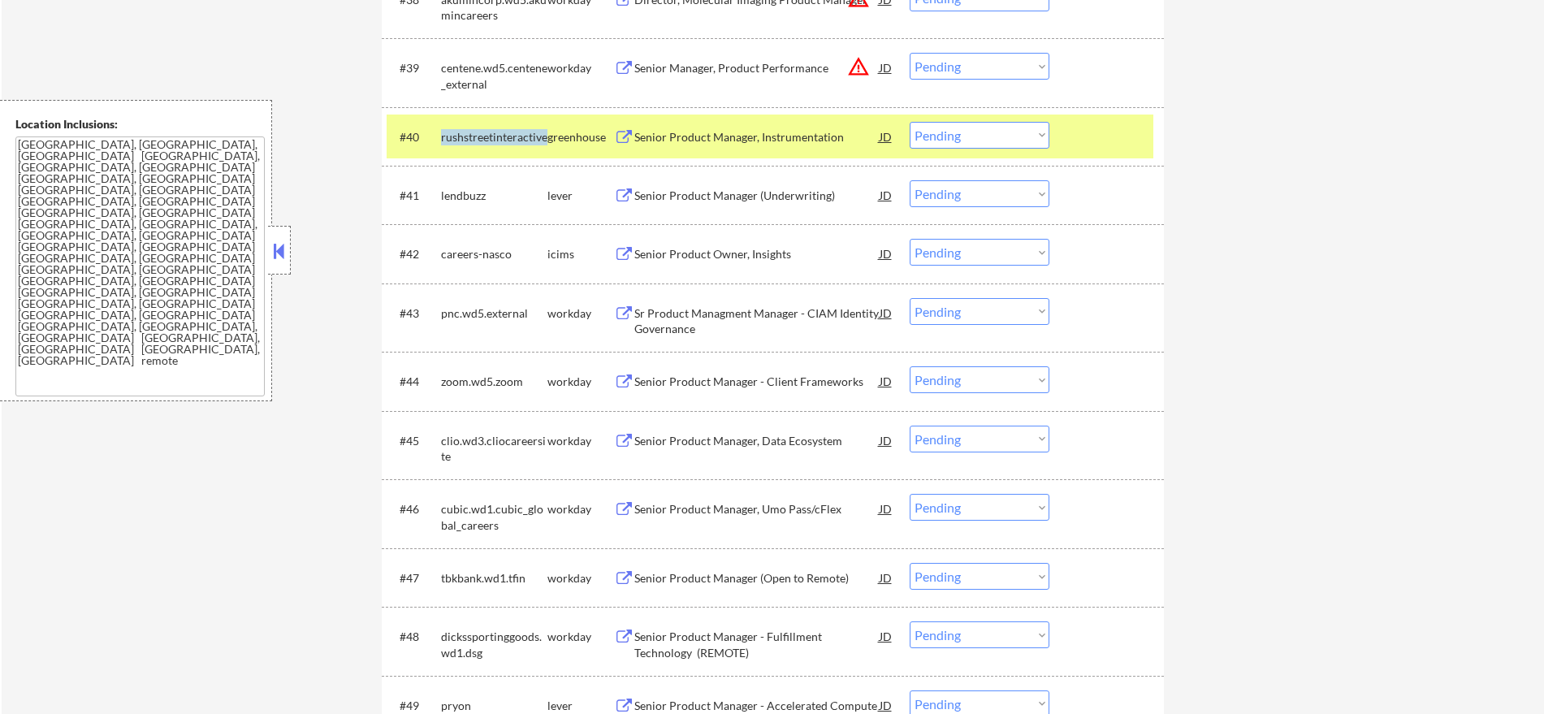
click at [518, 129] on div "rushstreetinteractive" at bounding box center [494, 137] width 106 height 16
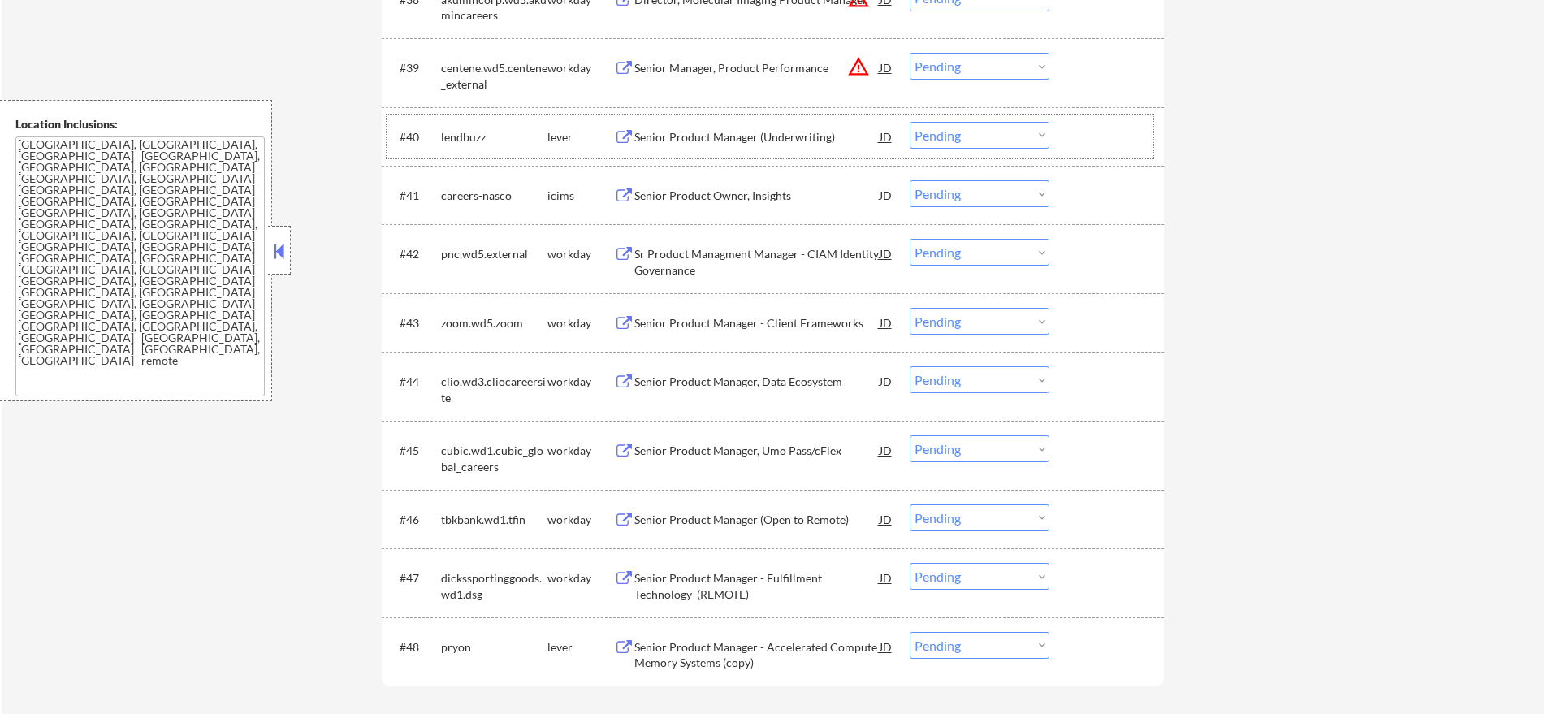
click at [478, 137] on div "lendbuzz" at bounding box center [494, 137] width 106 height 16
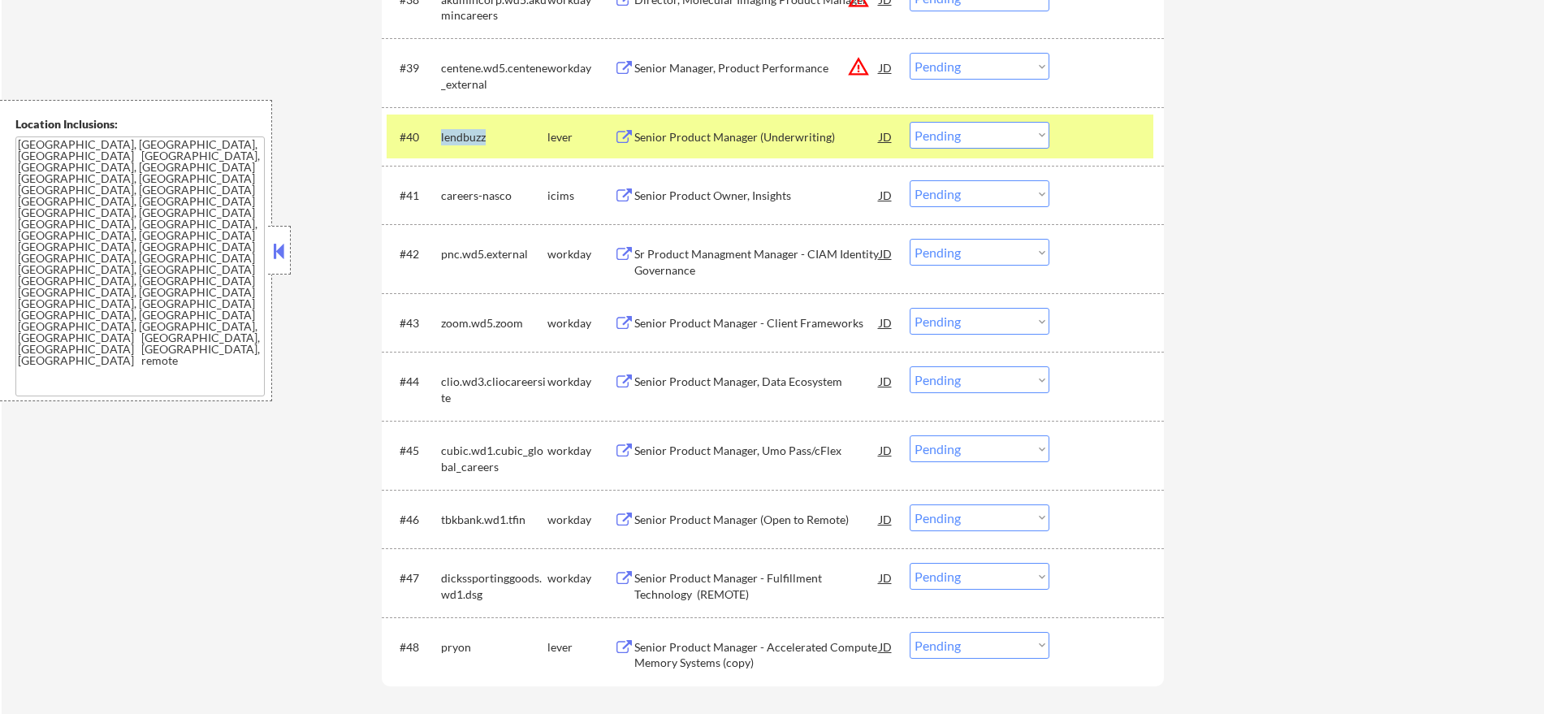
click at [478, 137] on div "lendbuzz" at bounding box center [494, 137] width 106 height 16
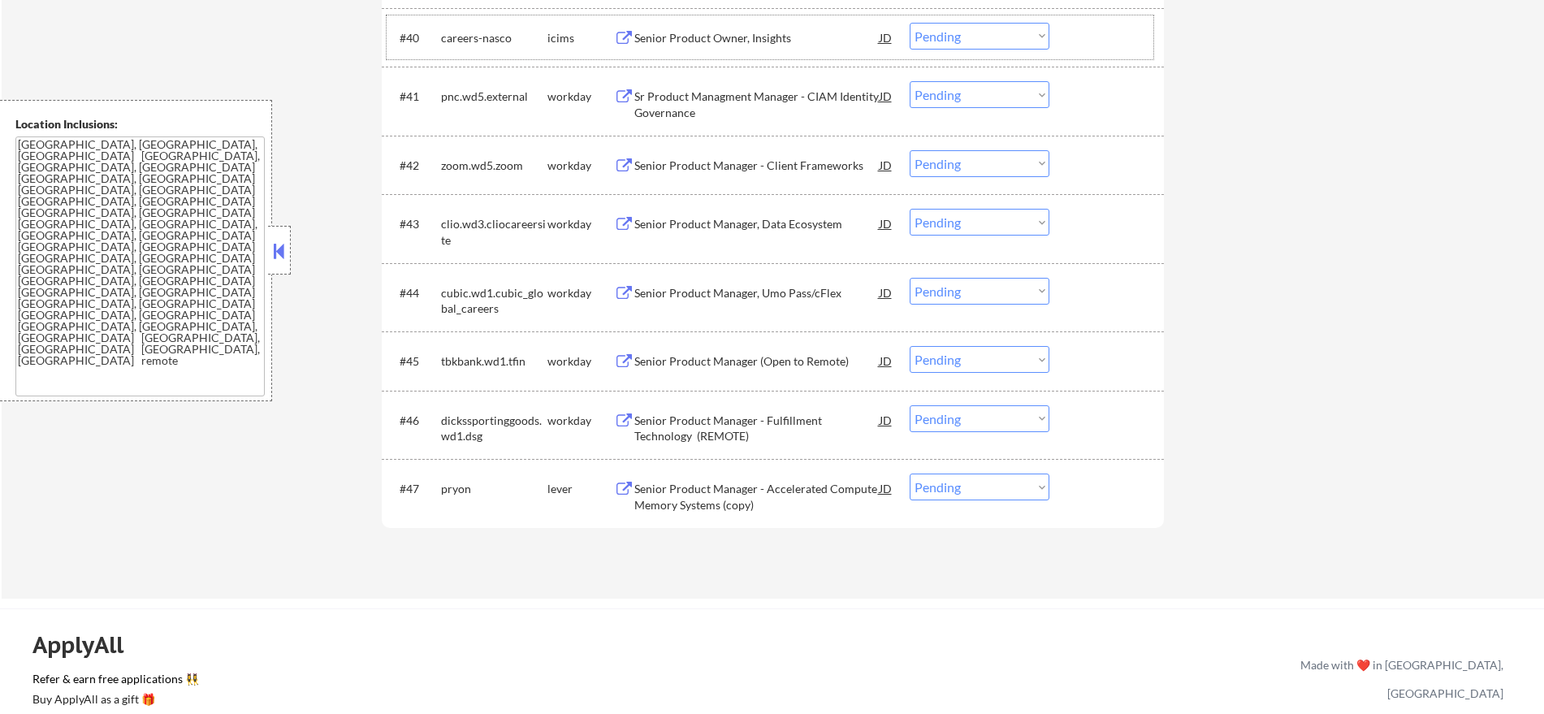
scroll to position [3087, 0]
click at [453, 485] on div "pryon" at bounding box center [494, 487] width 106 height 16
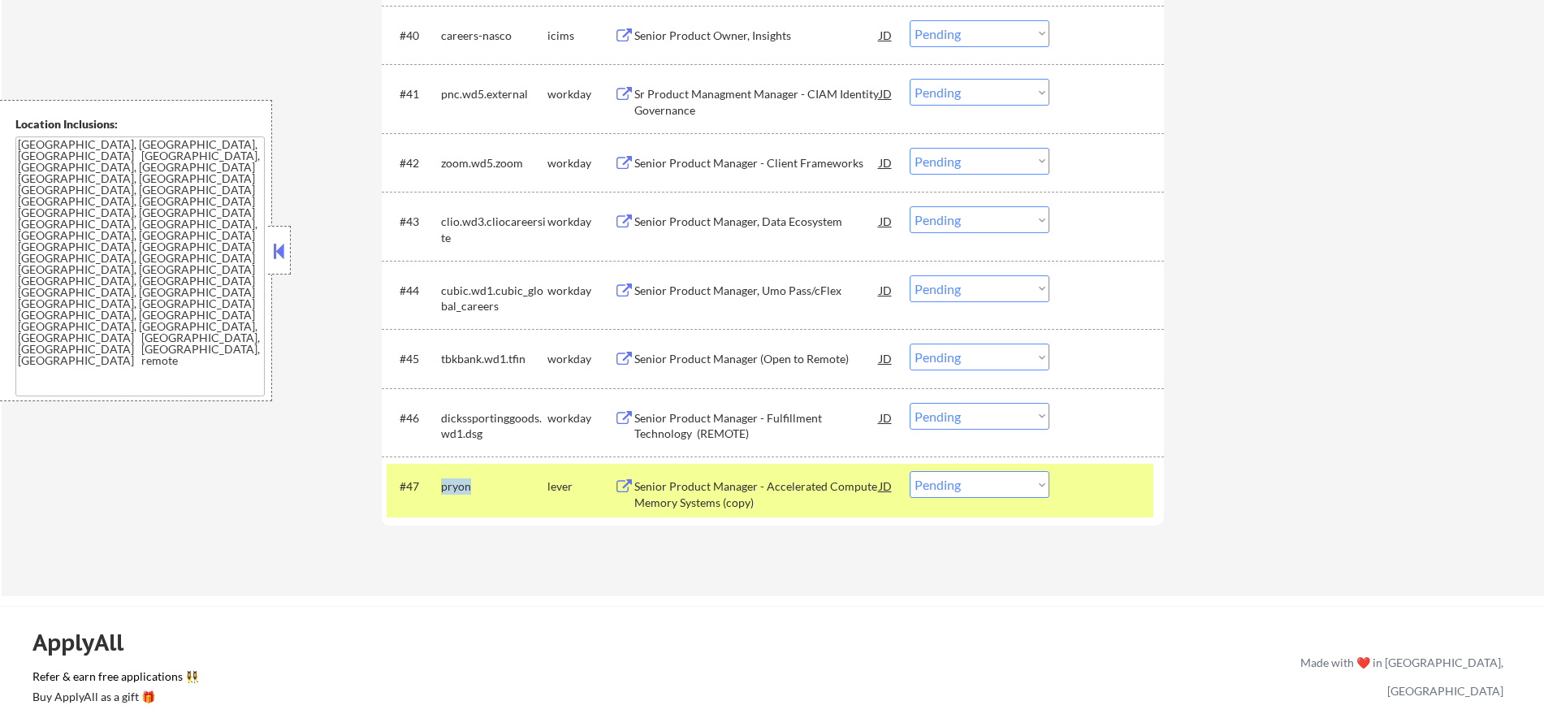
click at [452, 484] on div "pryon" at bounding box center [494, 487] width 106 height 16
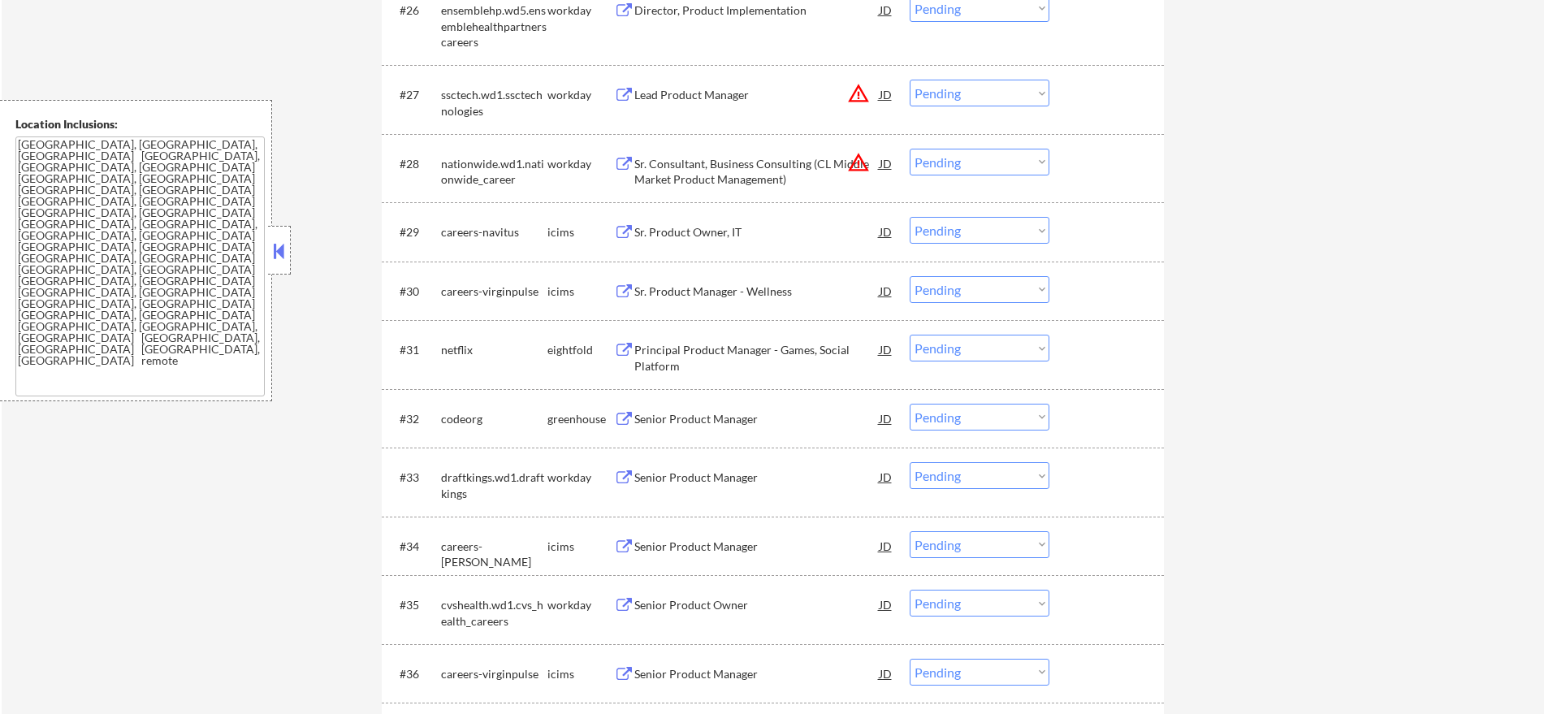
scroll to position [2173, 0]
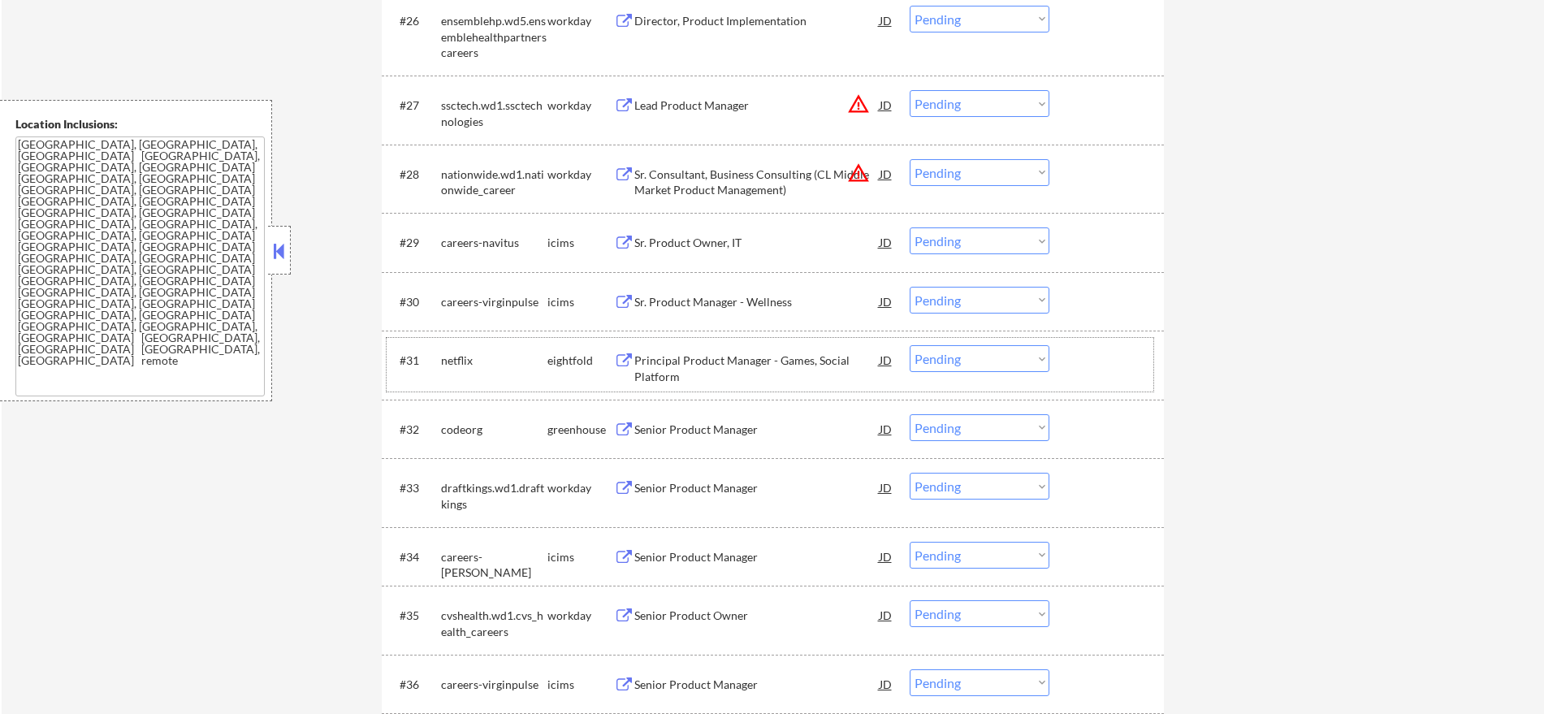
click at [445, 367] on div "netflix" at bounding box center [494, 361] width 106 height 16
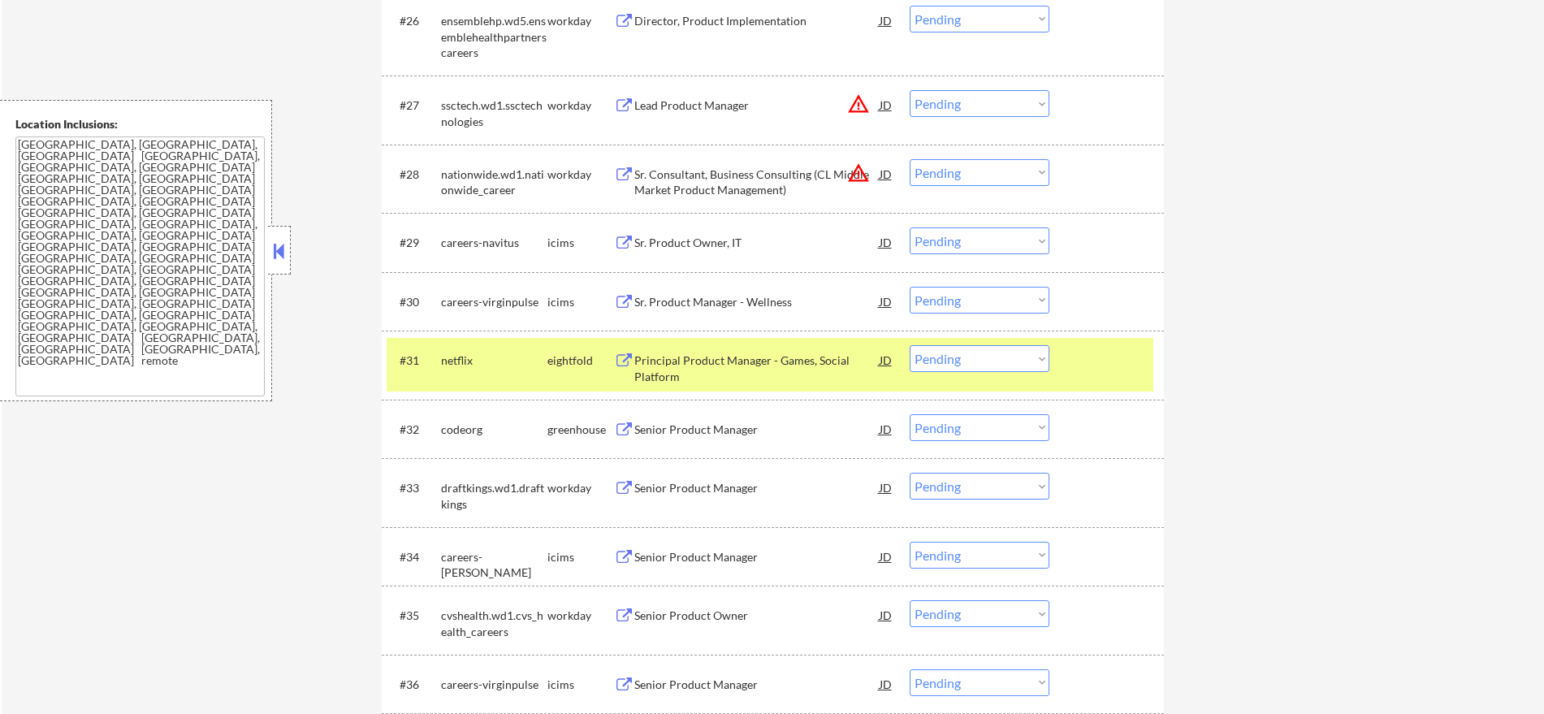
click at [466, 422] on div "codeorg" at bounding box center [494, 430] width 106 height 16
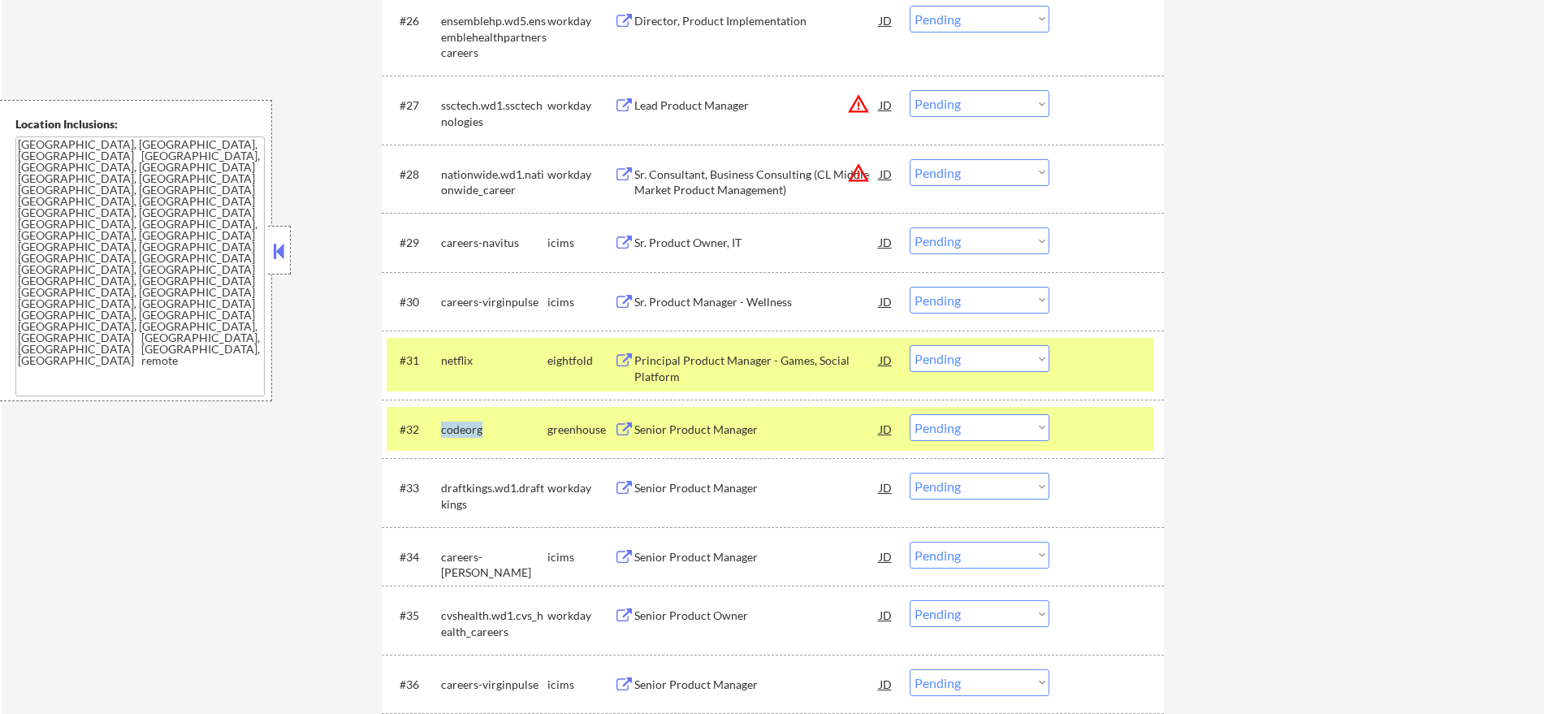
click at [466, 422] on div "codeorg" at bounding box center [494, 430] width 106 height 16
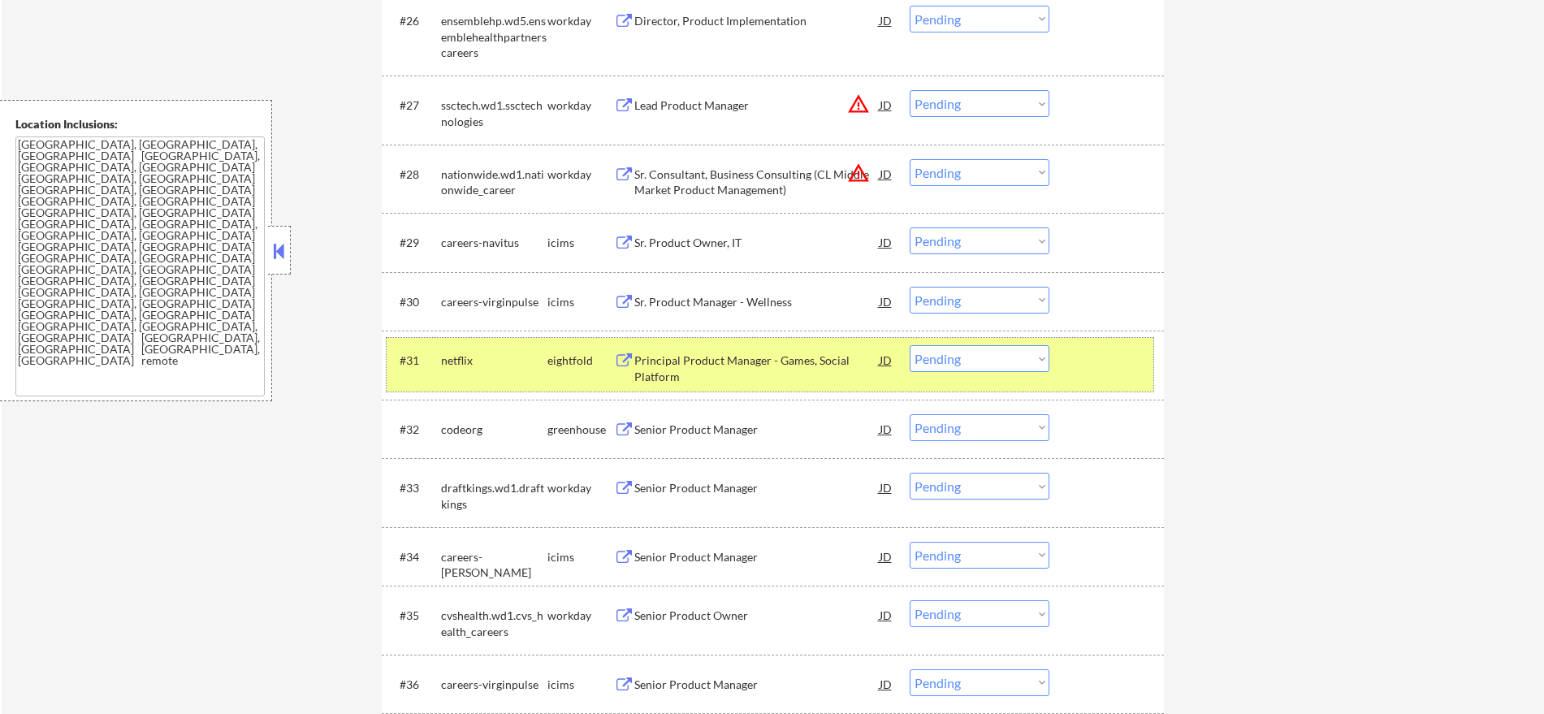
click at [460, 357] on div "netflix" at bounding box center [494, 361] width 106 height 16
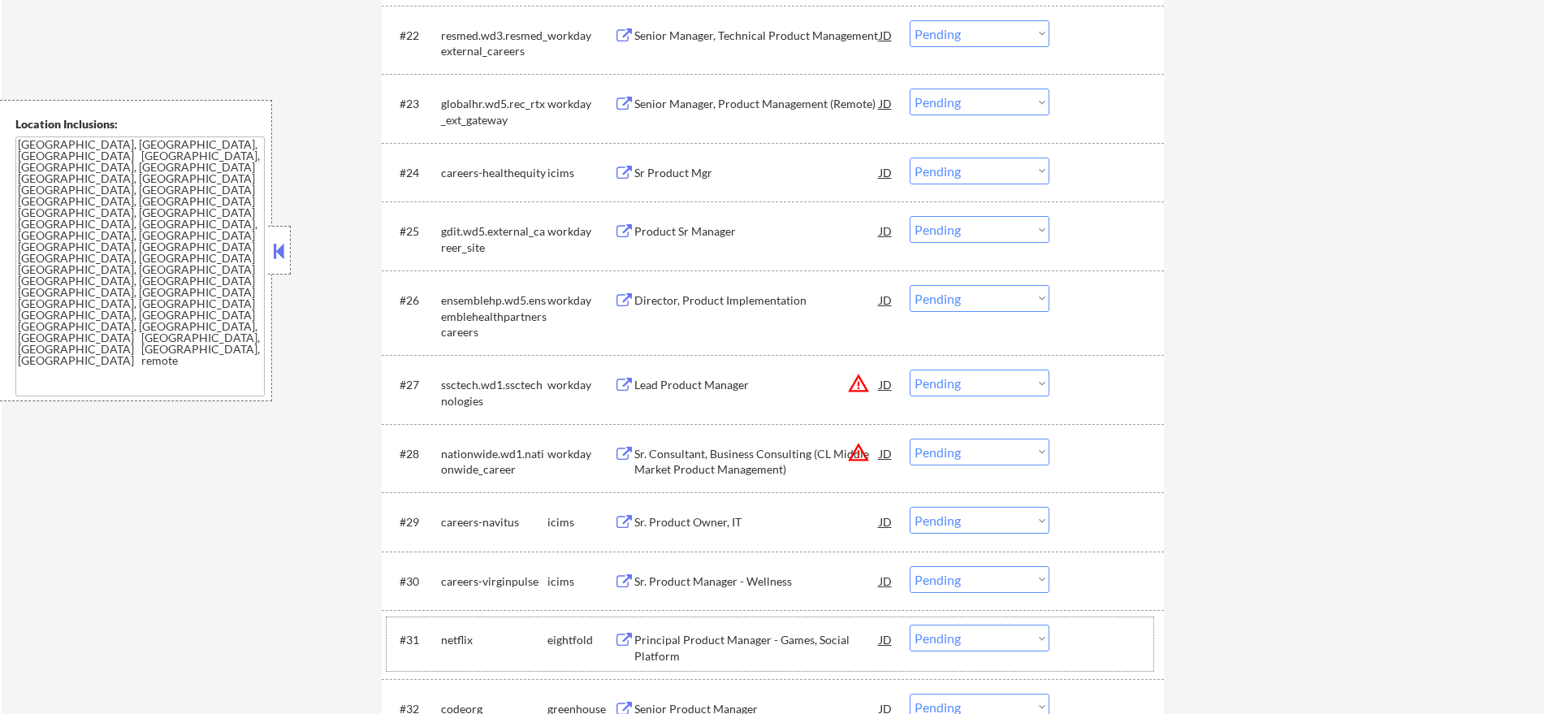
scroll to position [2003, 0]
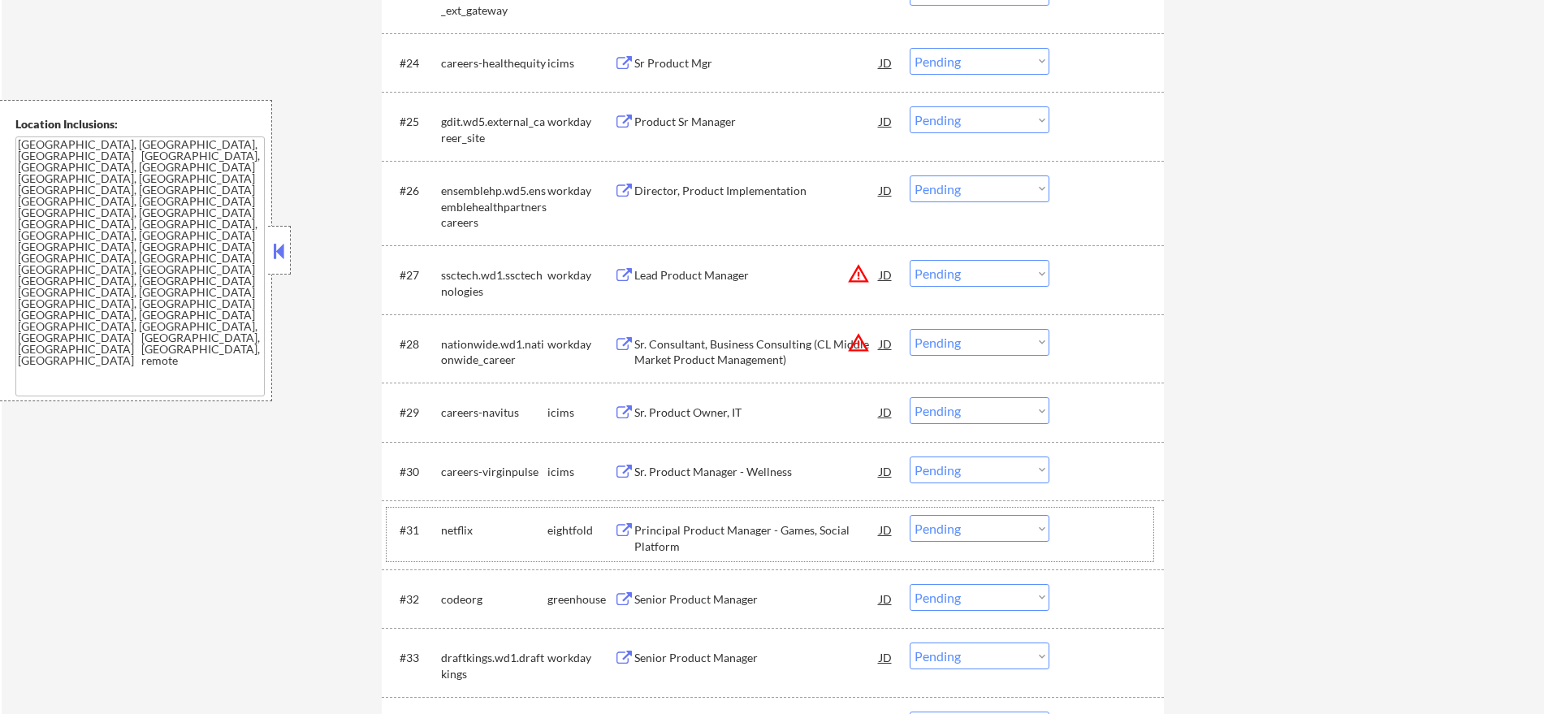
click at [453, 525] on div "netflix" at bounding box center [494, 530] width 106 height 16
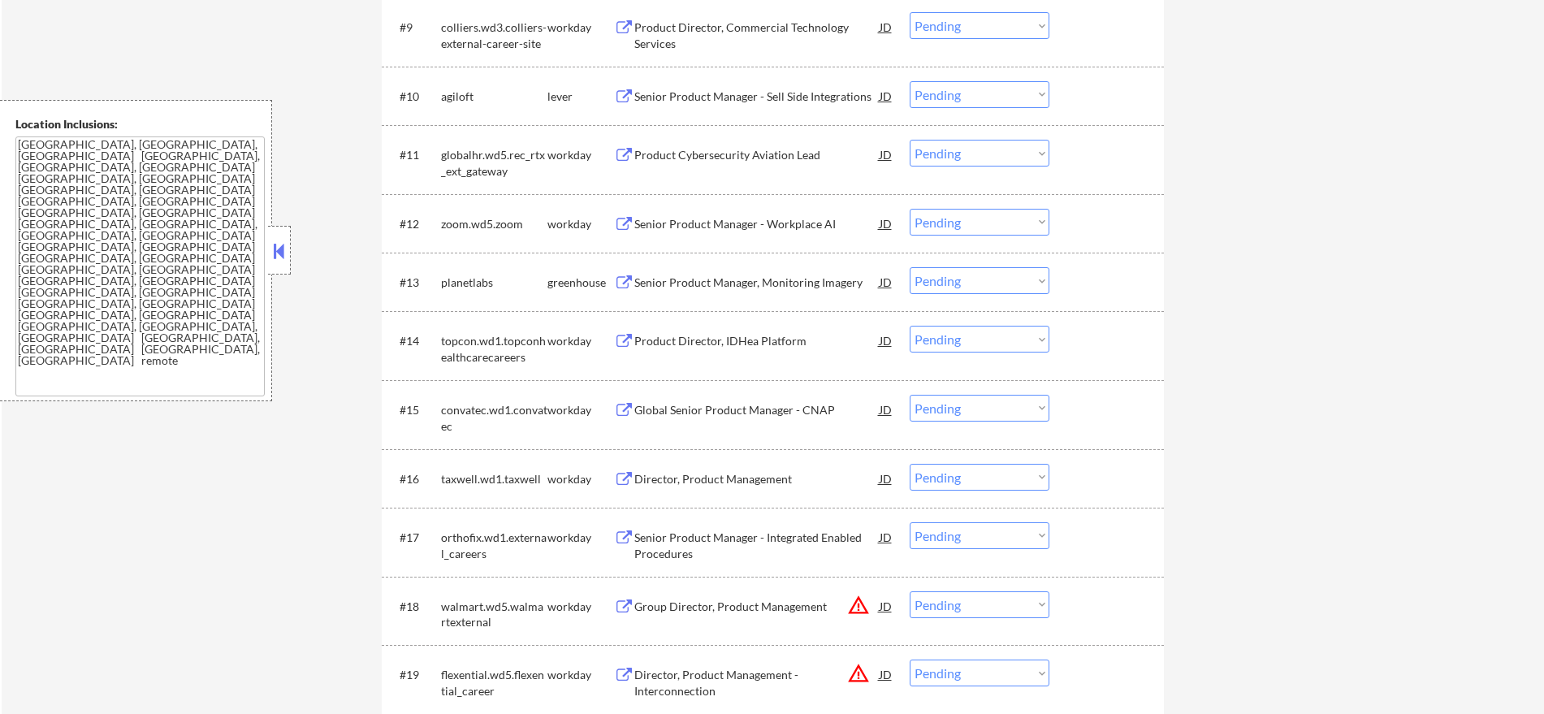
scroll to position [1022, 0]
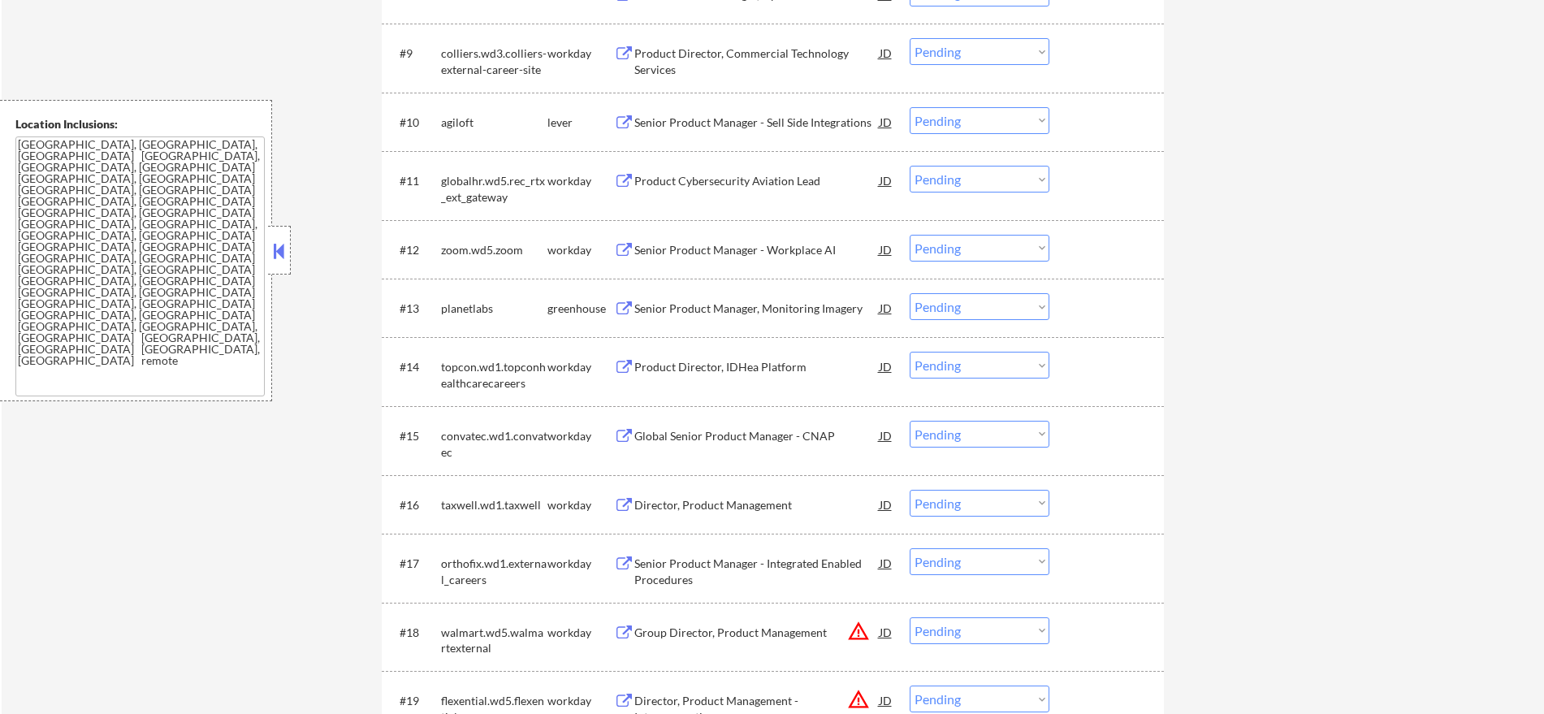
click at [461, 312] on div "planetlabs" at bounding box center [494, 309] width 106 height 16
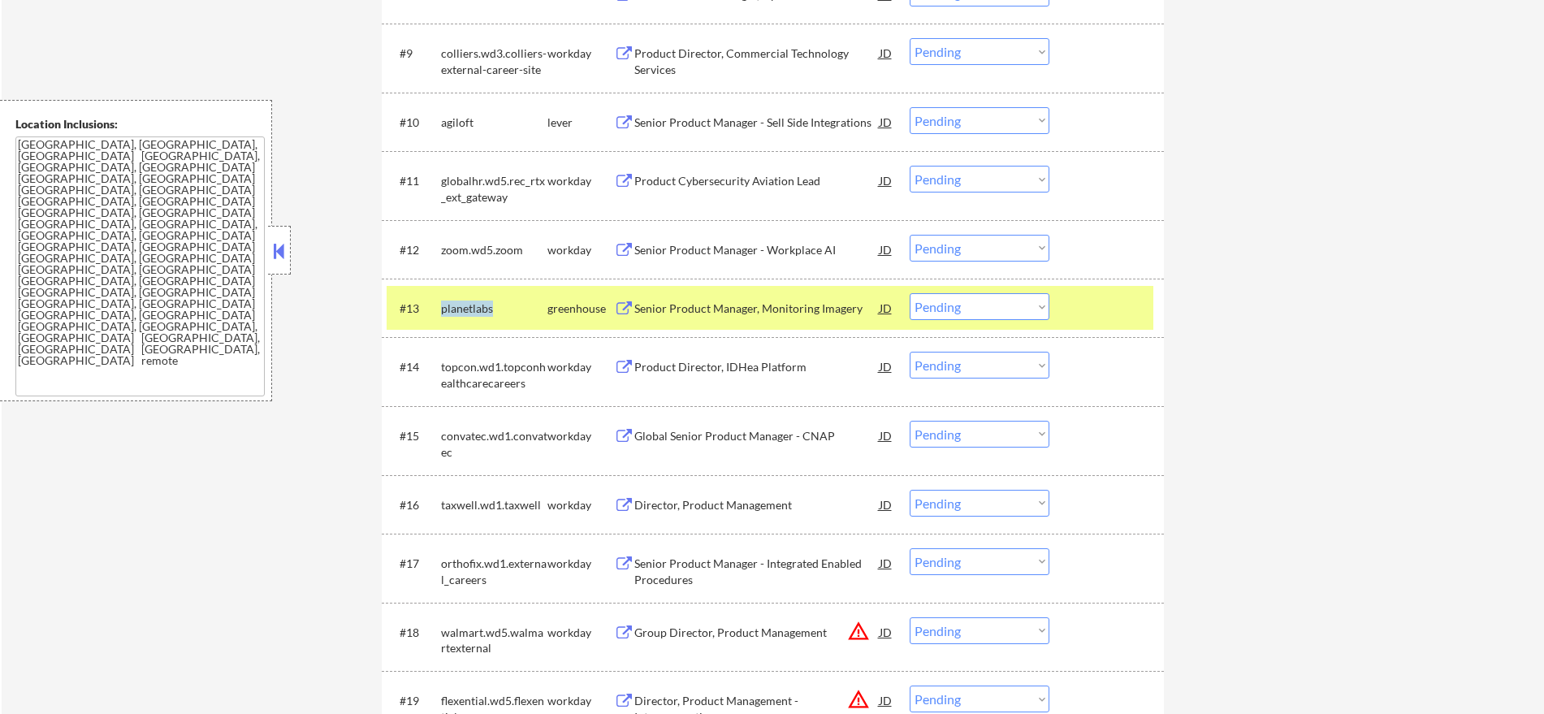
click at [461, 312] on div "planetlabs" at bounding box center [494, 309] width 106 height 16
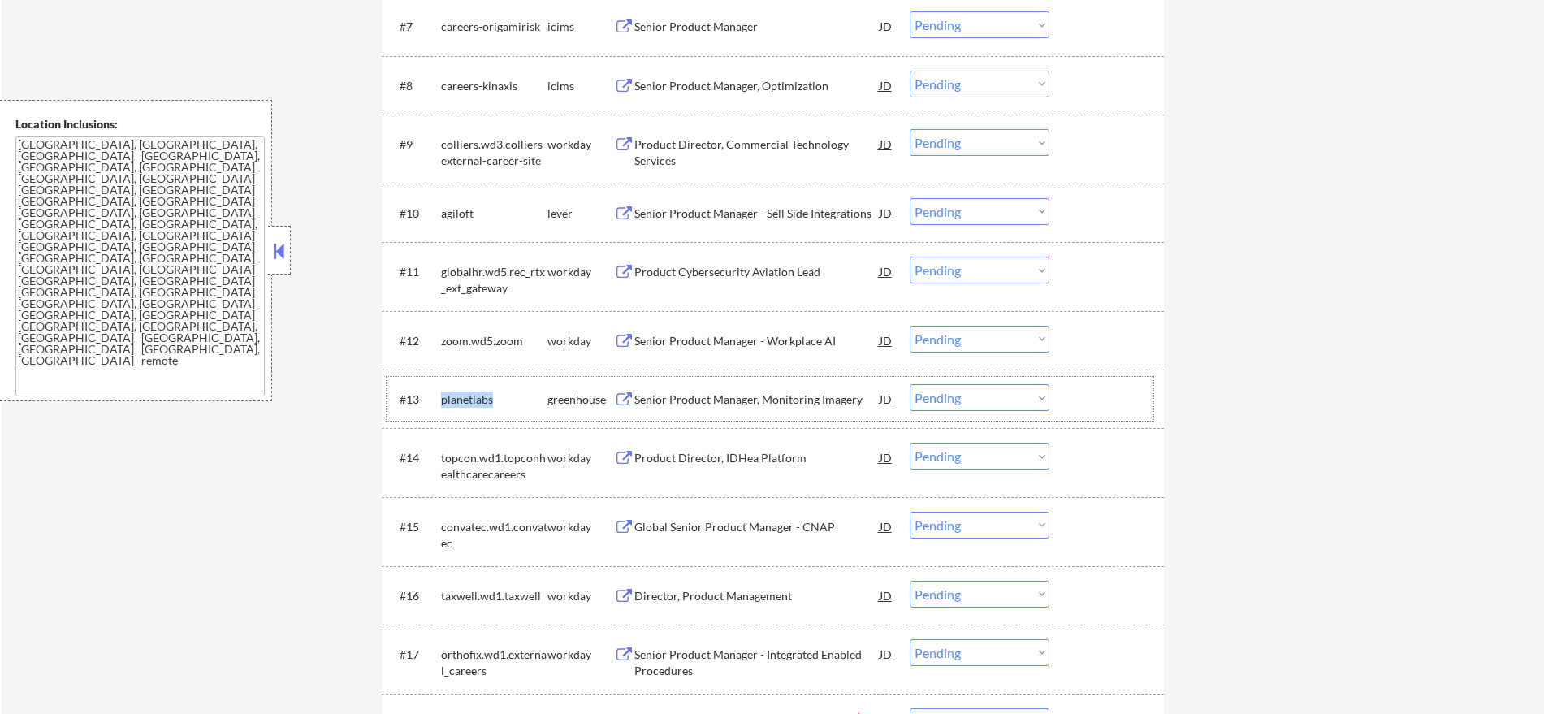
scroll to position [920, 0]
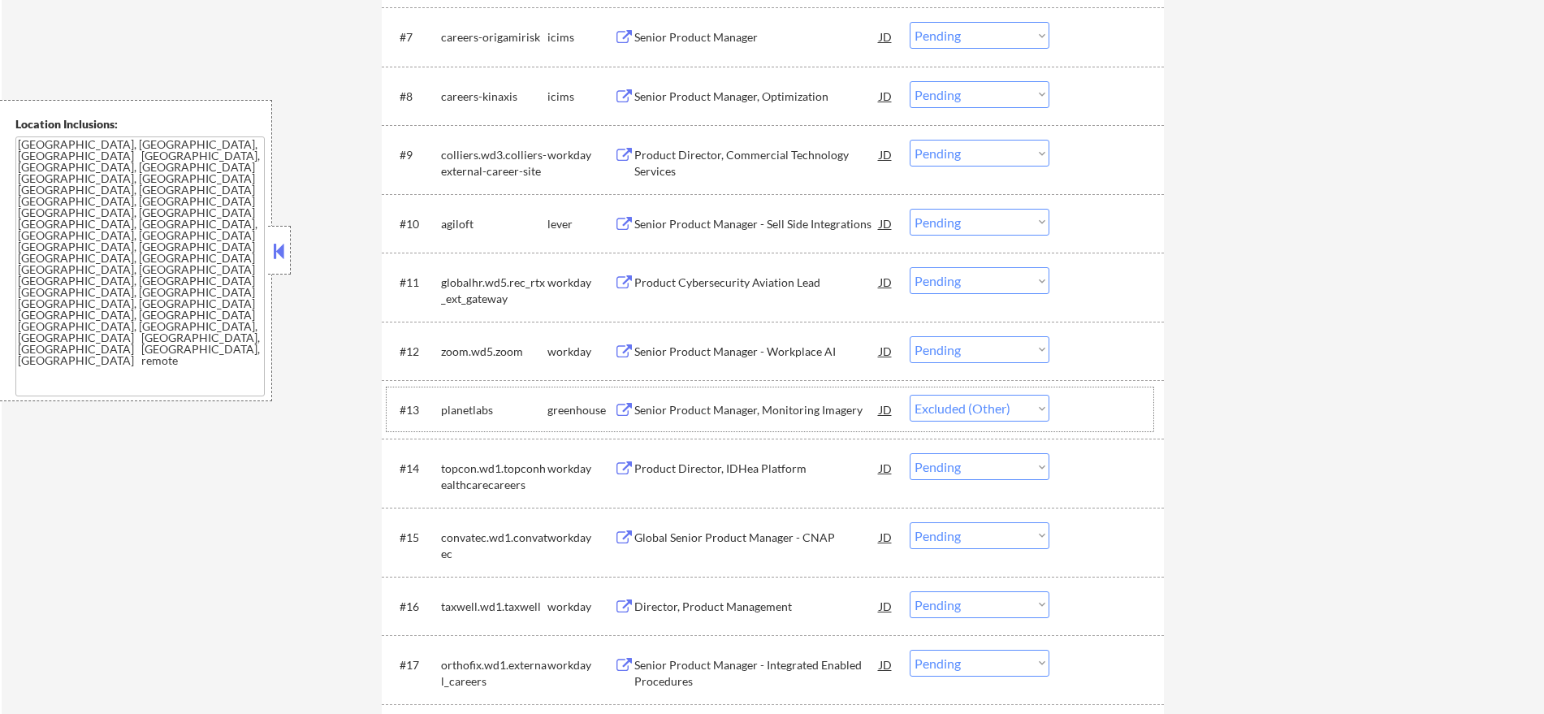
click at [448, 227] on div "#10 agiloft lever Senior Product Manager - Sell Side Integrations JD warning_am…" at bounding box center [770, 223] width 767 height 44
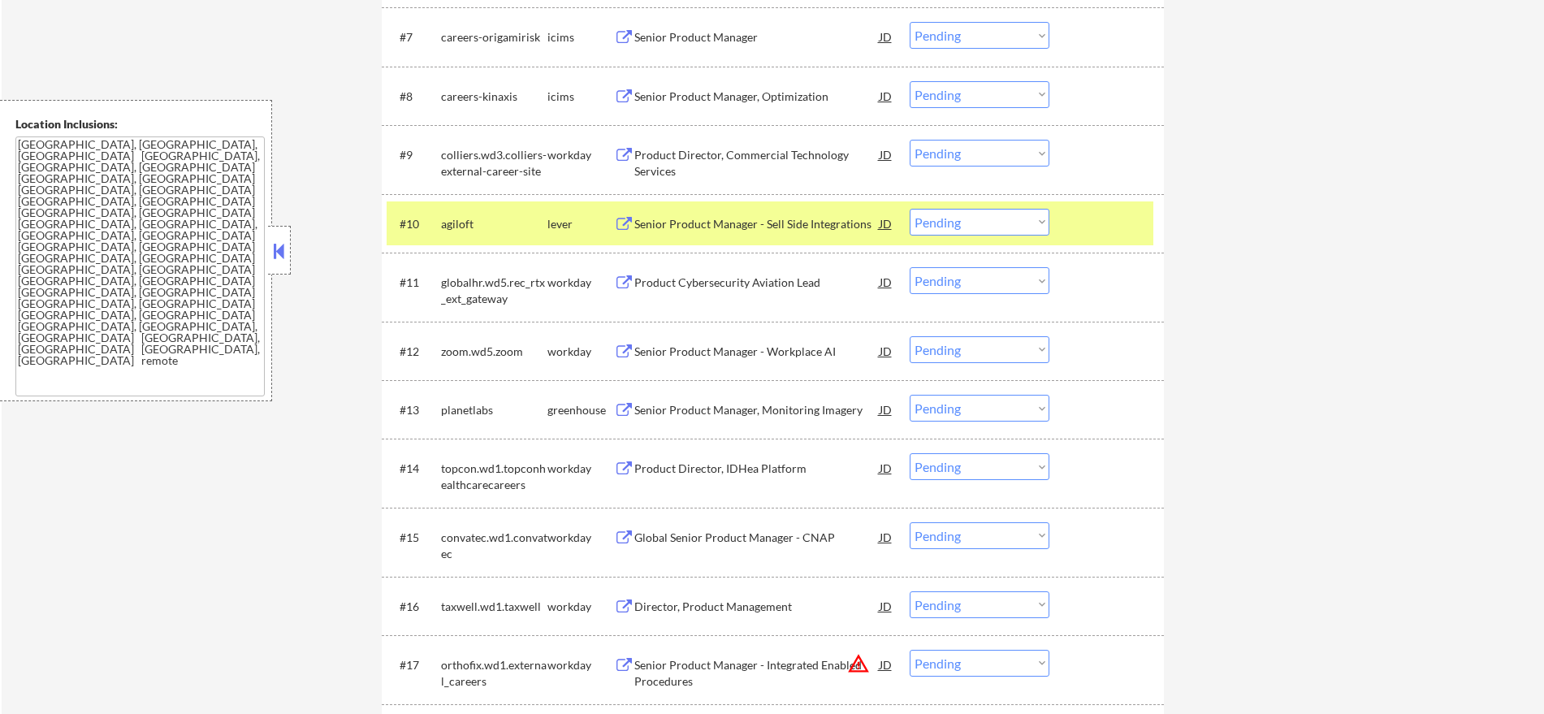
click at [446, 228] on div "agiloft" at bounding box center [494, 224] width 106 height 16
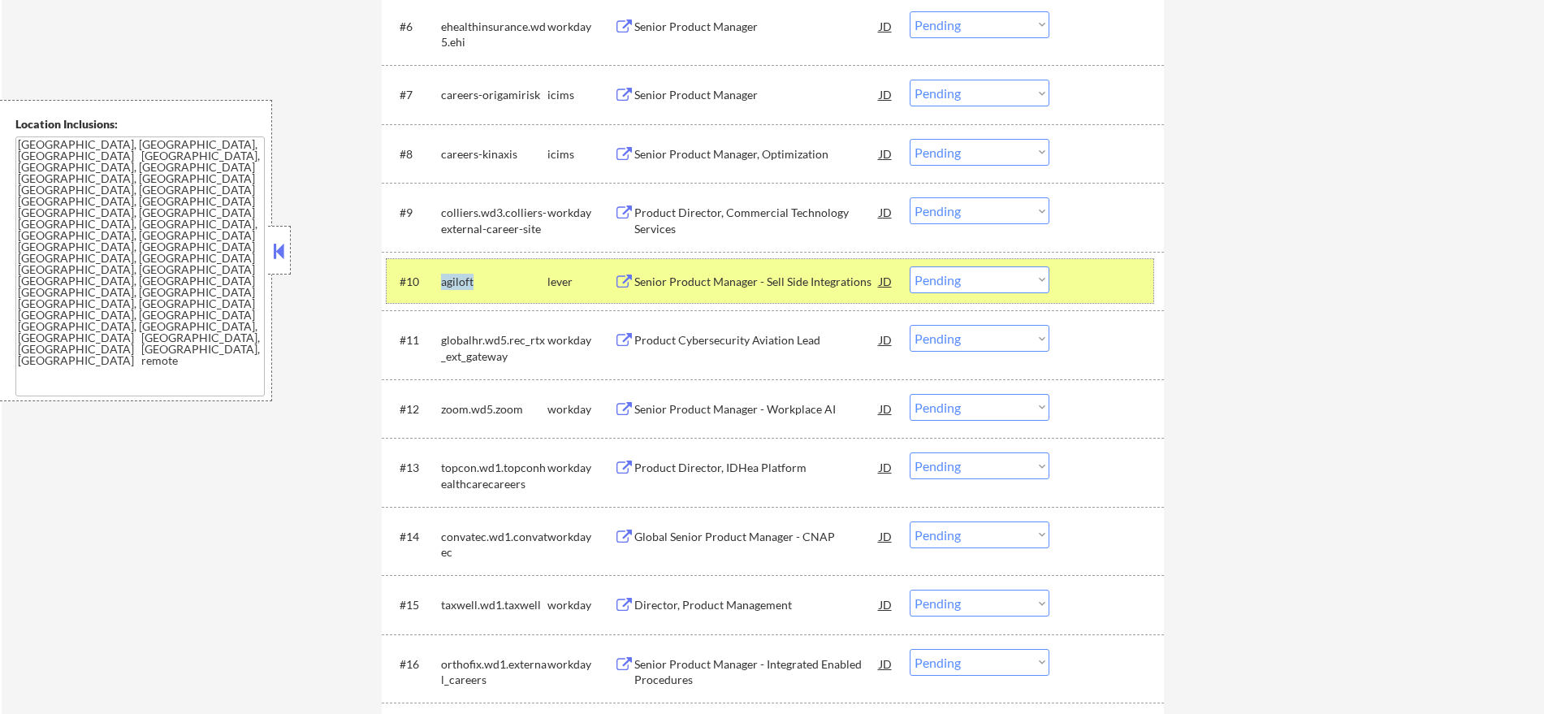
scroll to position [785, 0]
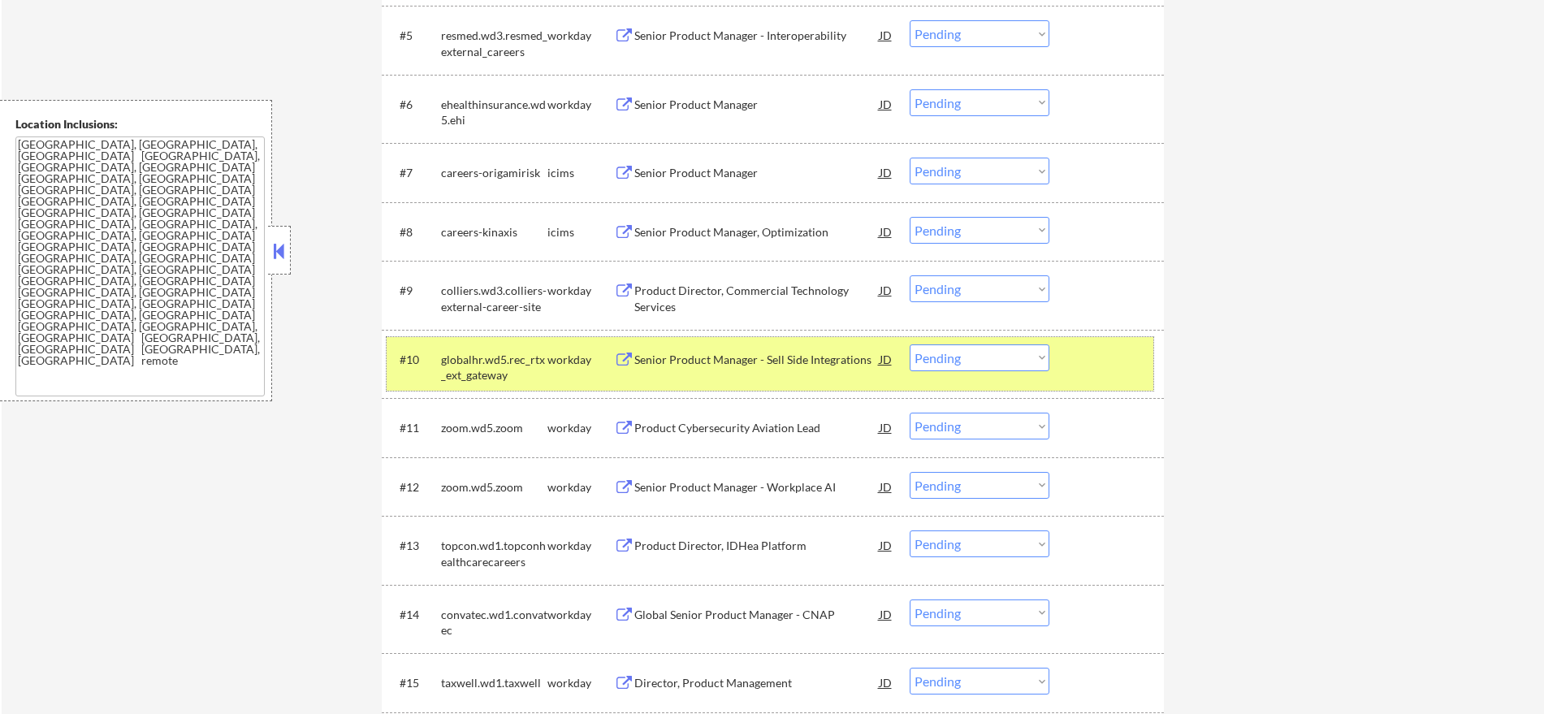
click at [461, 375] on div "globalhr.wd5.rec_rtx_ext_gateway" at bounding box center [494, 368] width 106 height 32
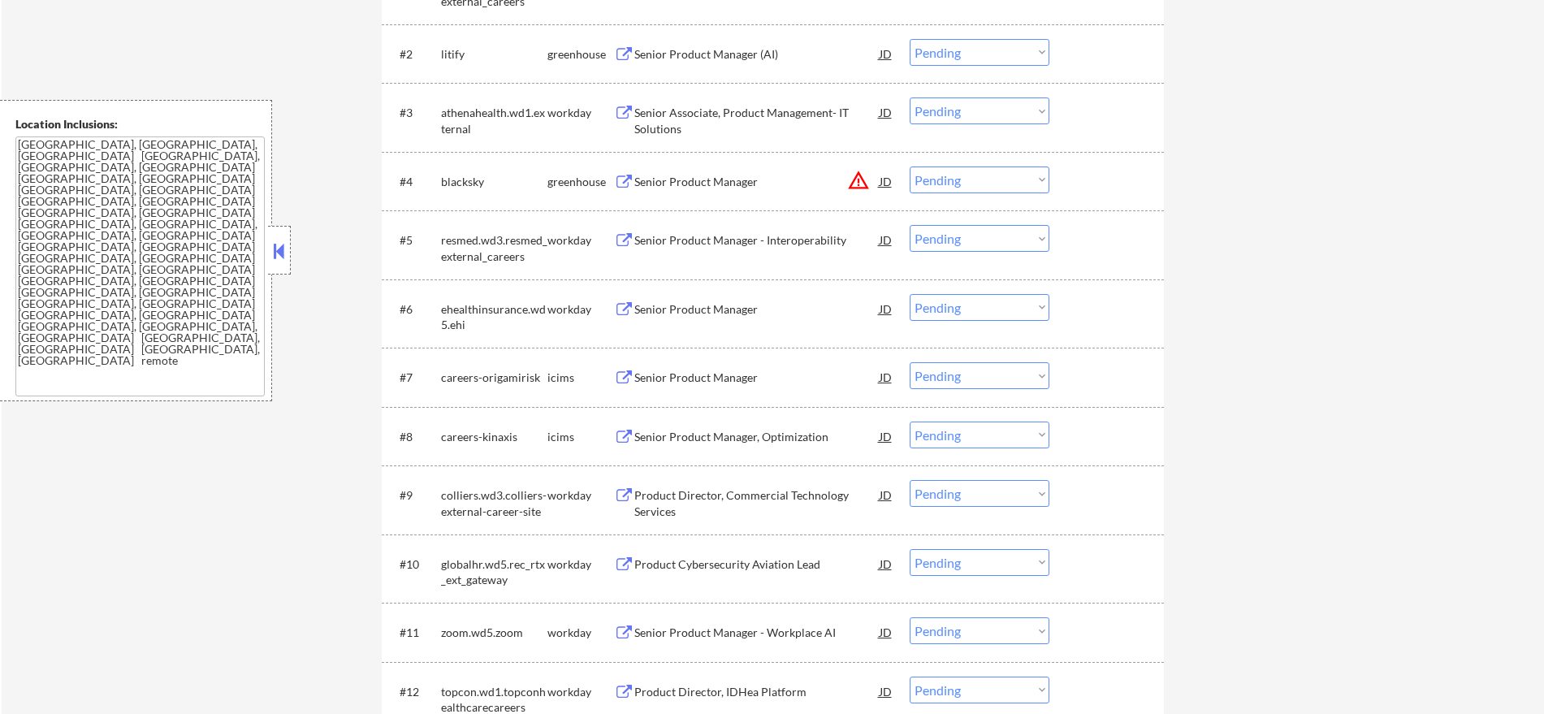
scroll to position [616, 0]
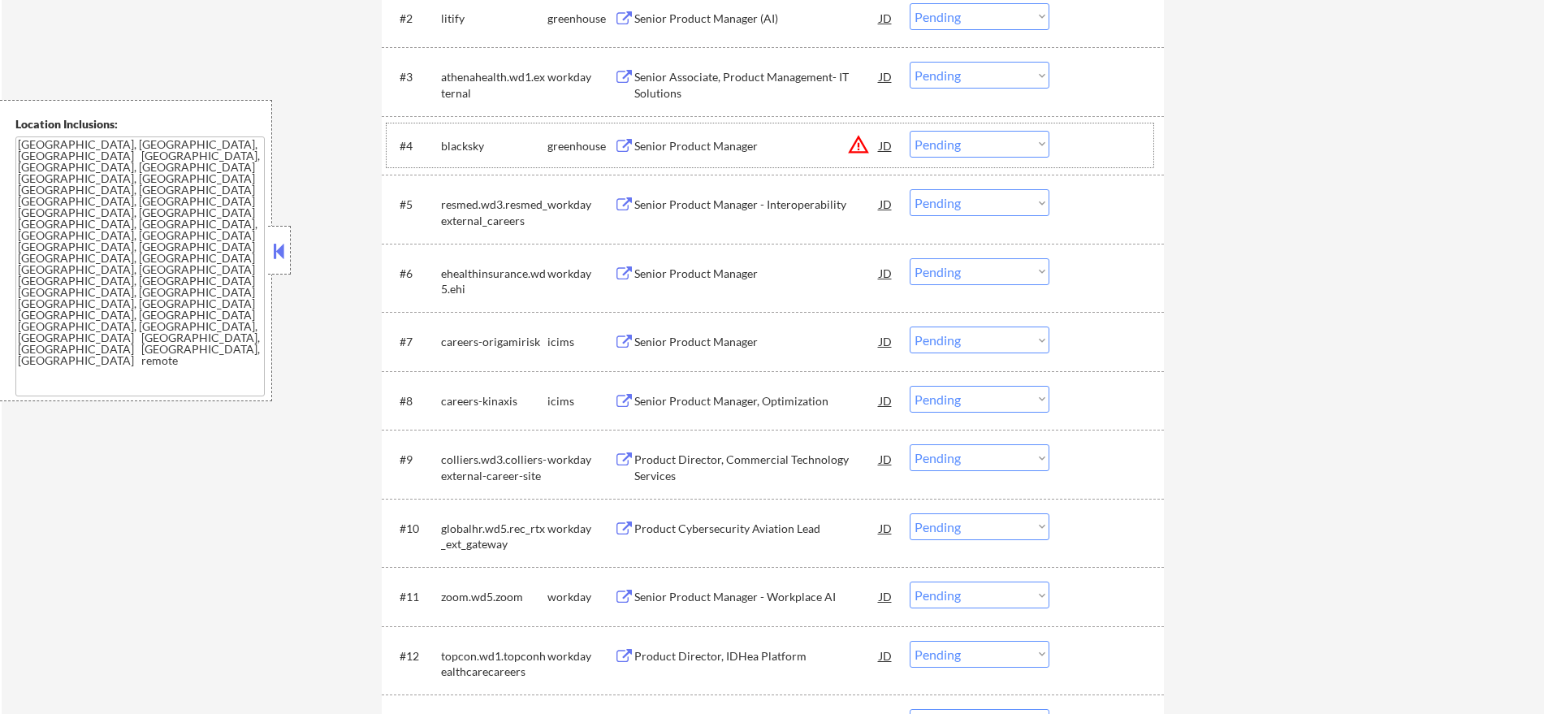
click at [473, 145] on div "blacksky" at bounding box center [494, 146] width 106 height 16
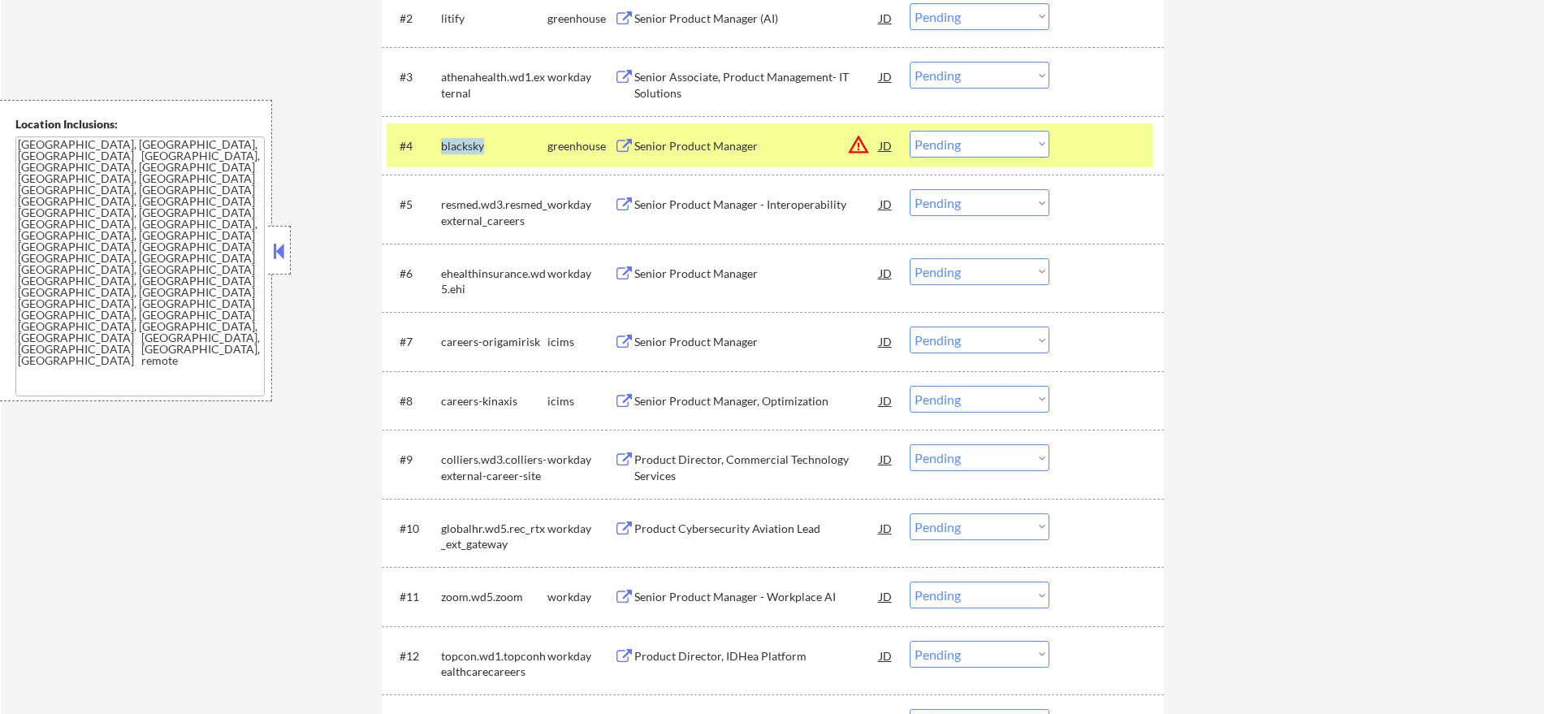
click at [473, 145] on div "blacksky" at bounding box center [494, 146] width 106 height 16
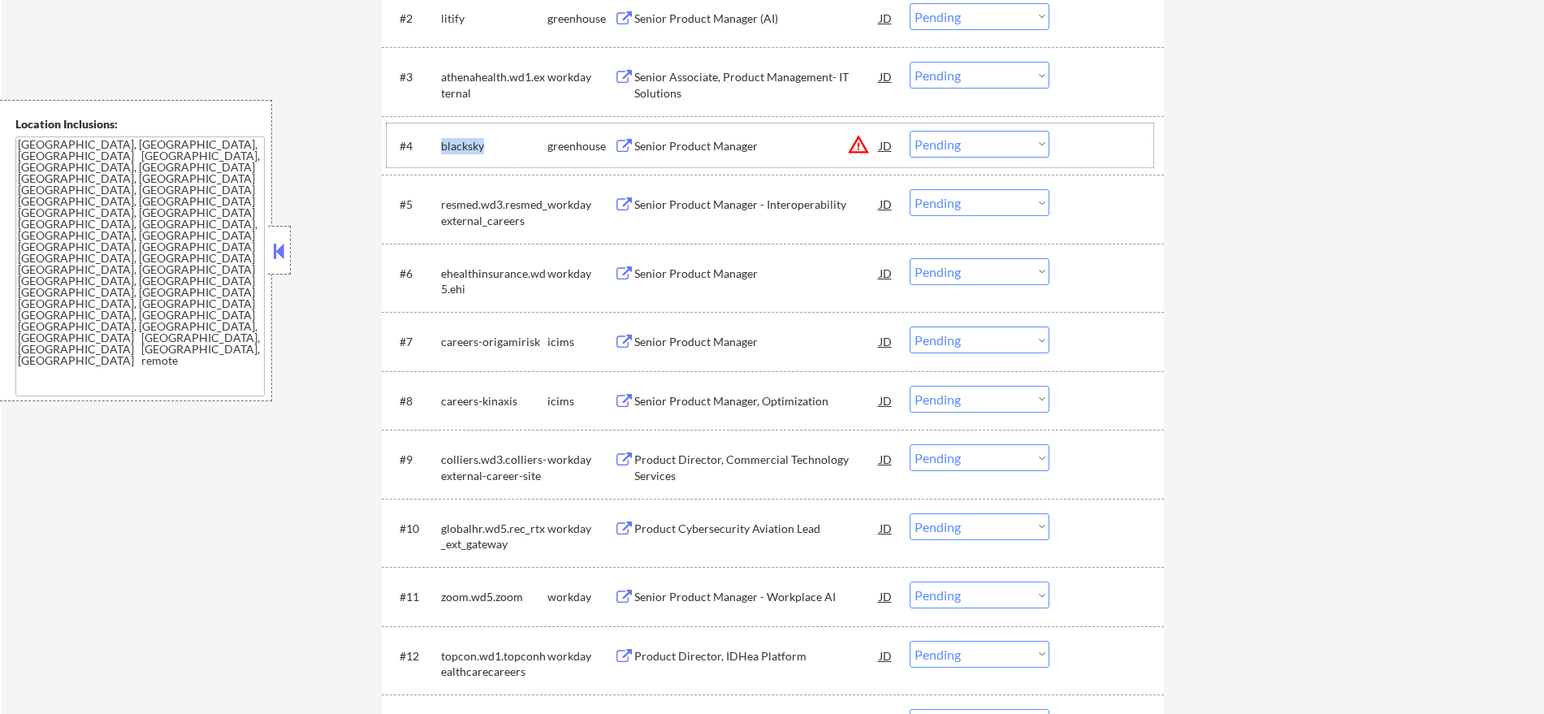
click at [458, 149] on div "blacksky" at bounding box center [494, 146] width 106 height 16
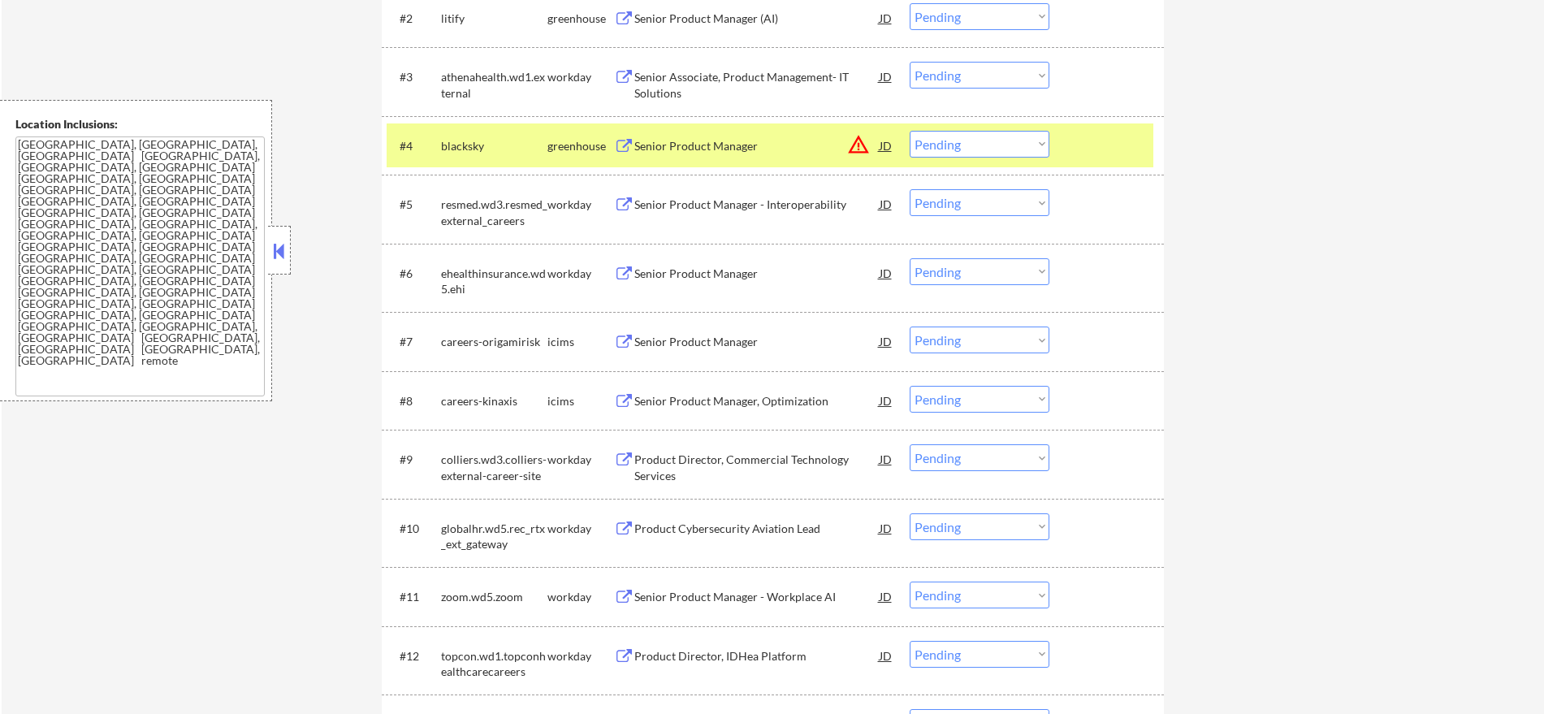
click at [455, 146] on div "blacksky" at bounding box center [494, 146] width 106 height 16
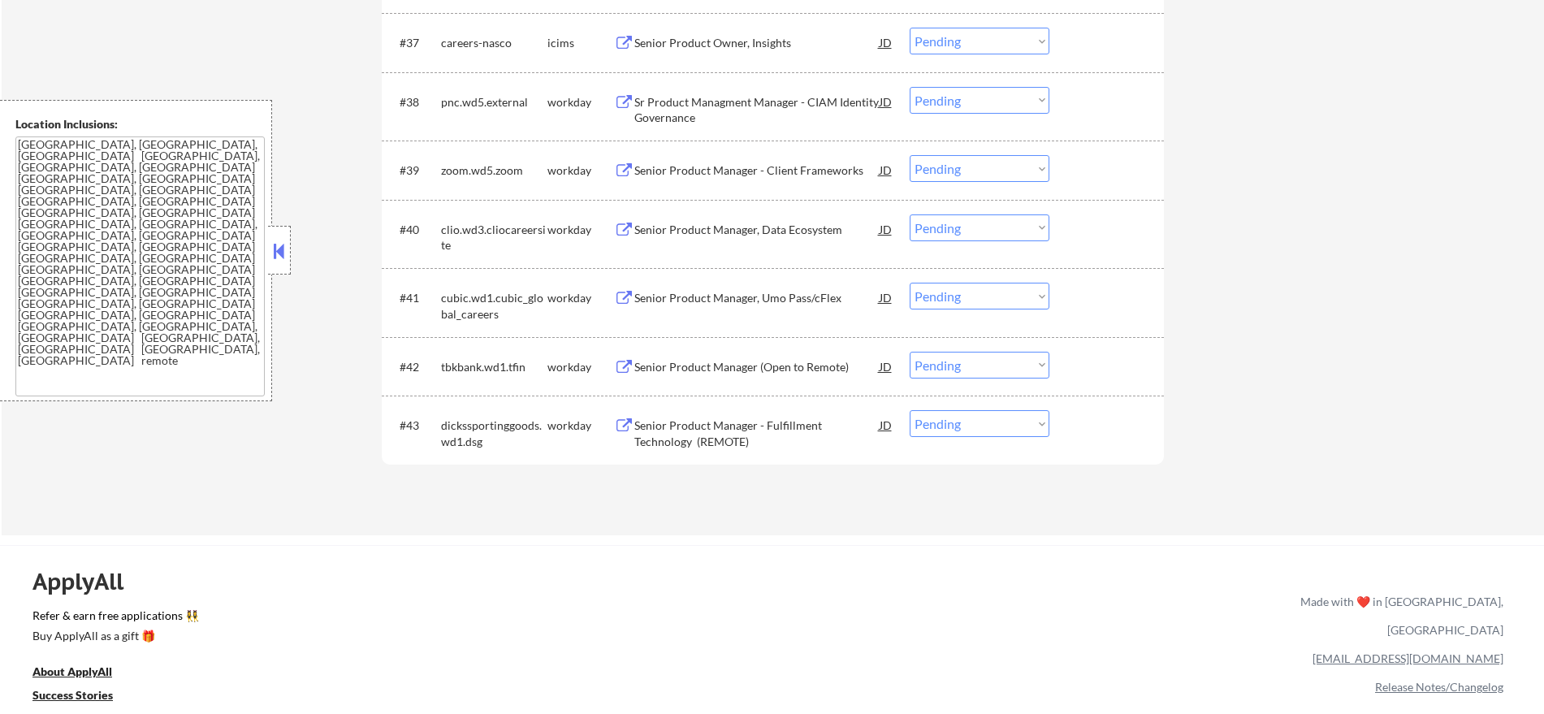
scroll to position [2911, 0]
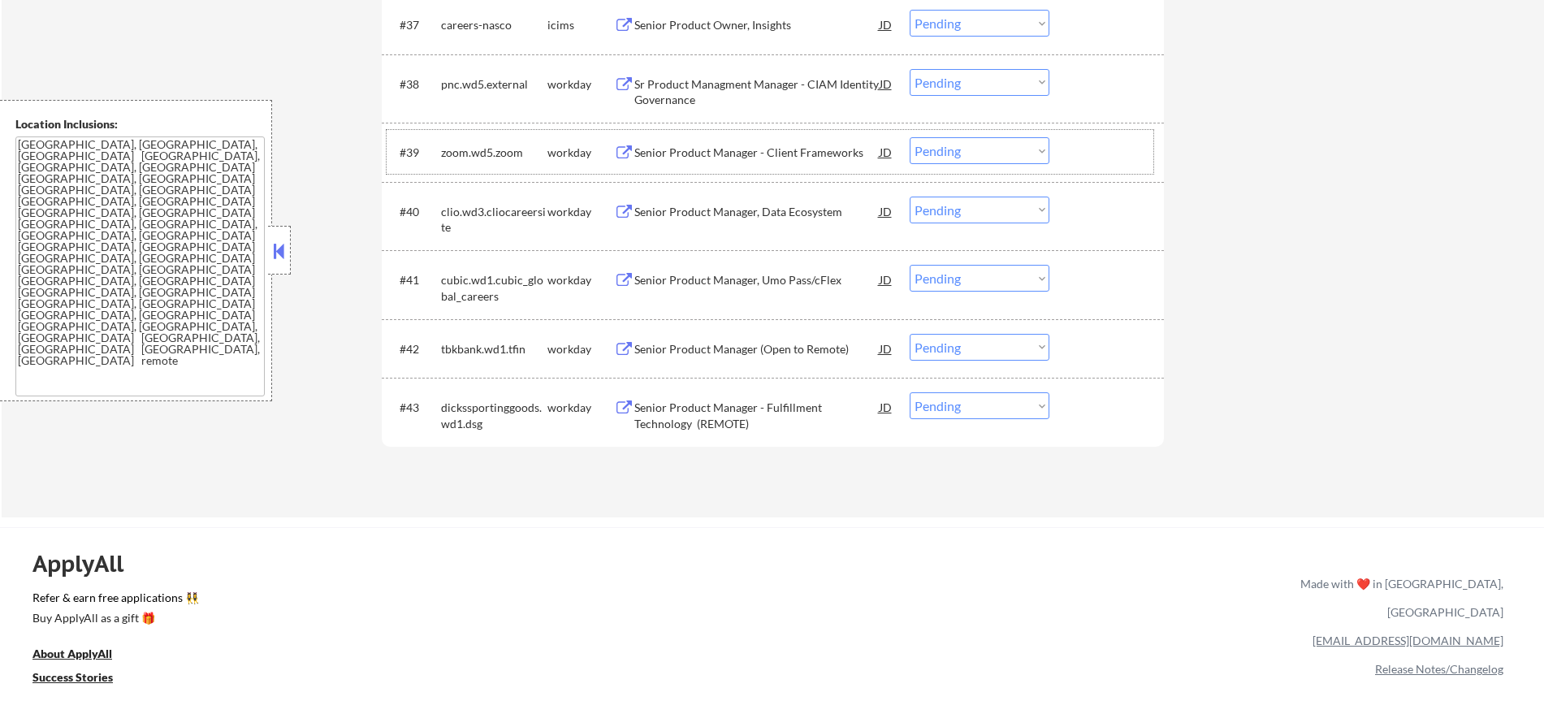
click at [457, 154] on div "zoom.wd5.zoom" at bounding box center [494, 153] width 106 height 16
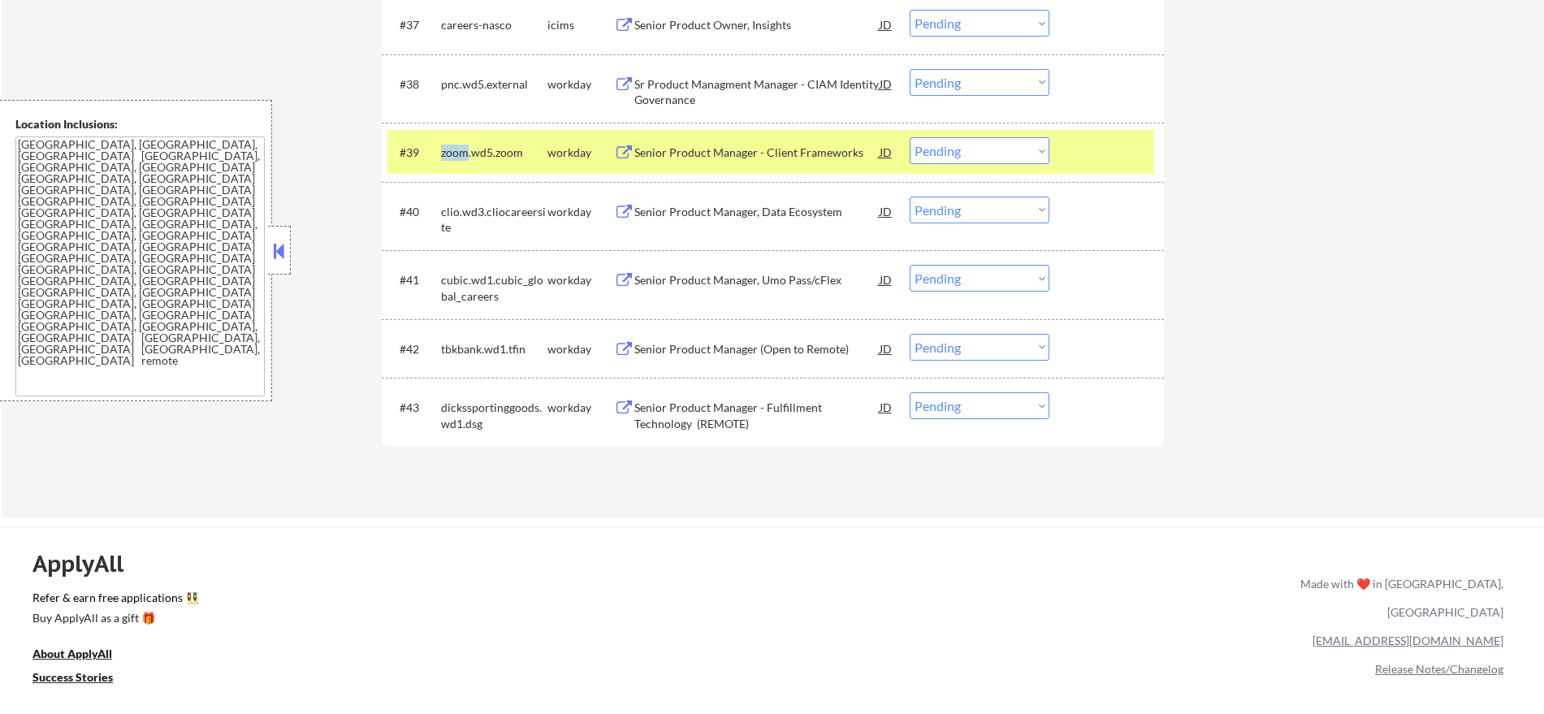
click at [457, 154] on div "zoom.wd5.zoom" at bounding box center [494, 153] width 106 height 16
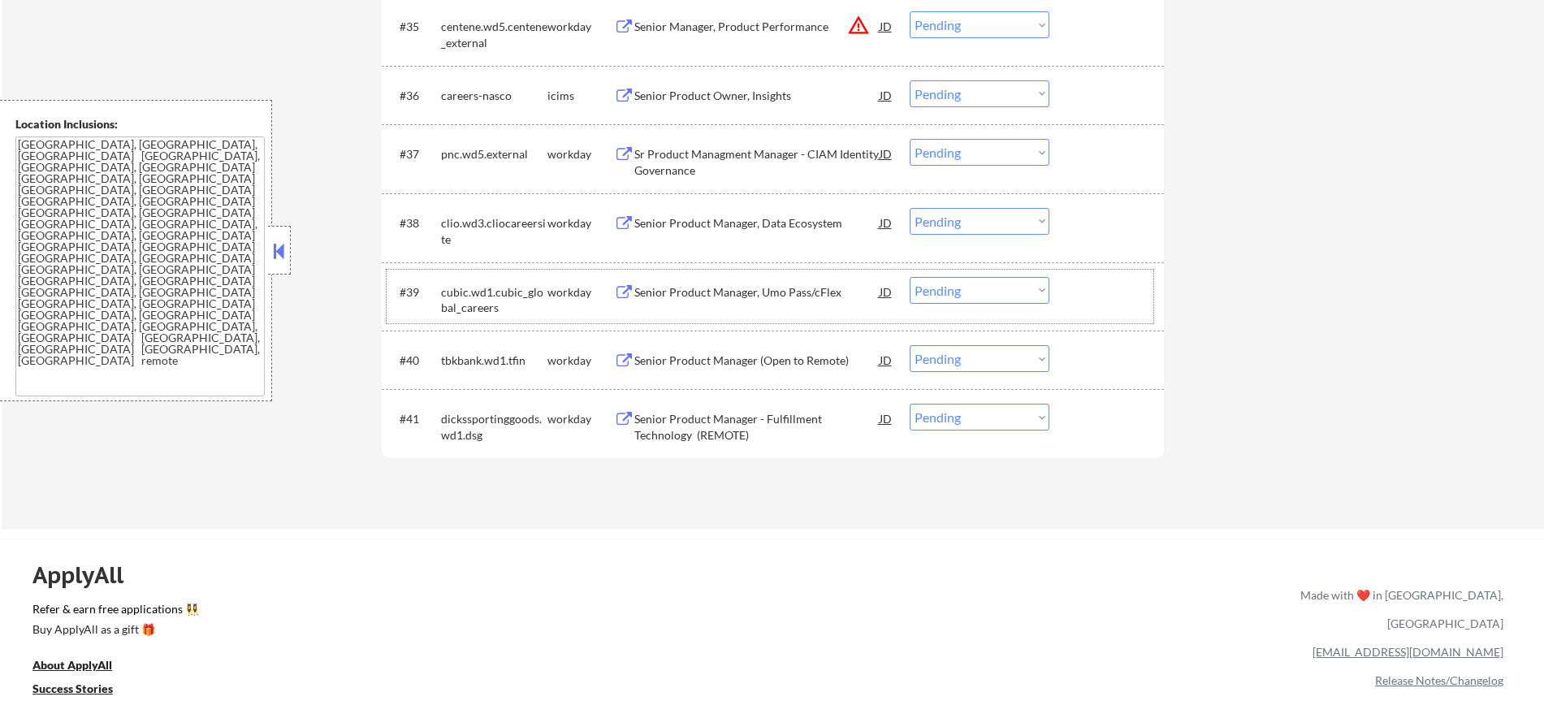
scroll to position [2741, 0]
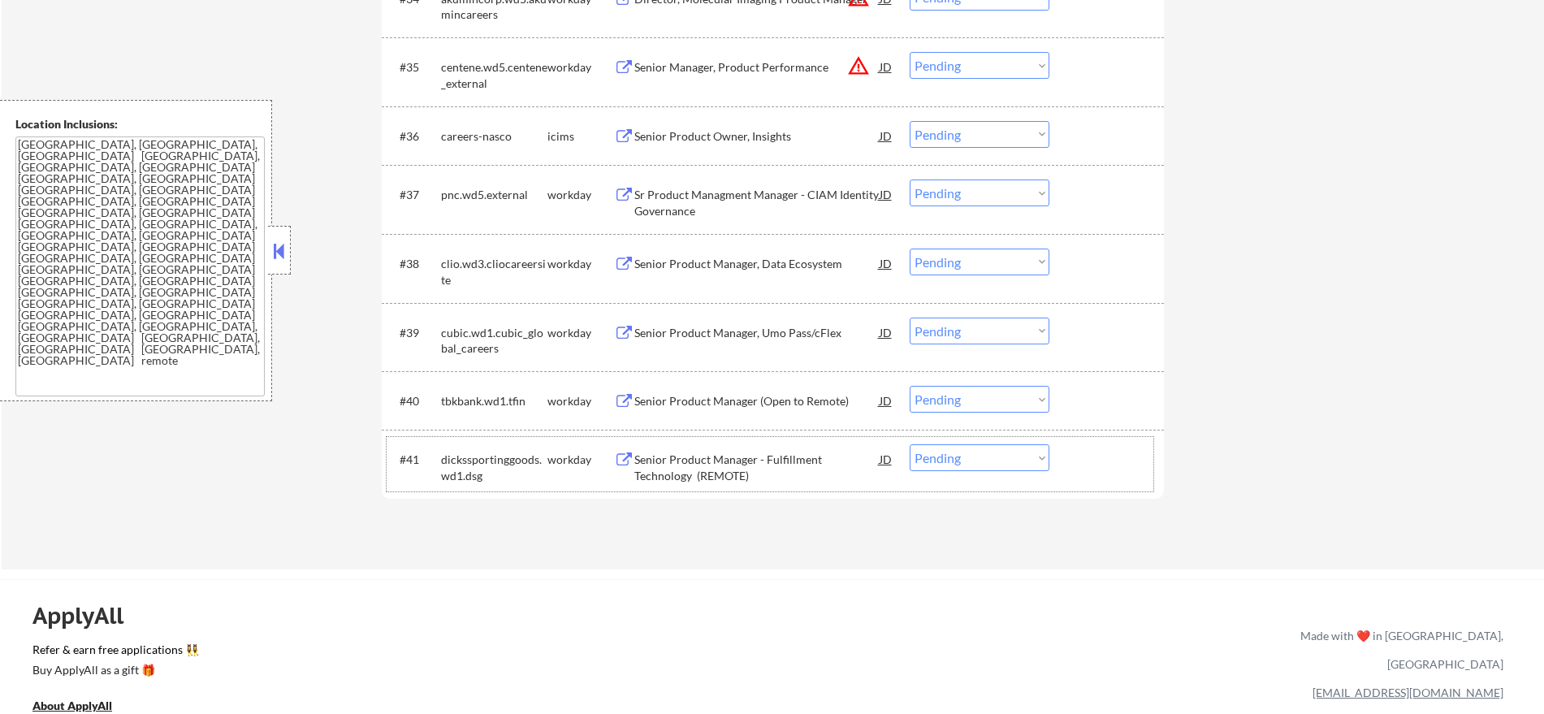
click at [483, 461] on div "dickssportinggoods.wd1.dsg" at bounding box center [494, 468] width 106 height 32
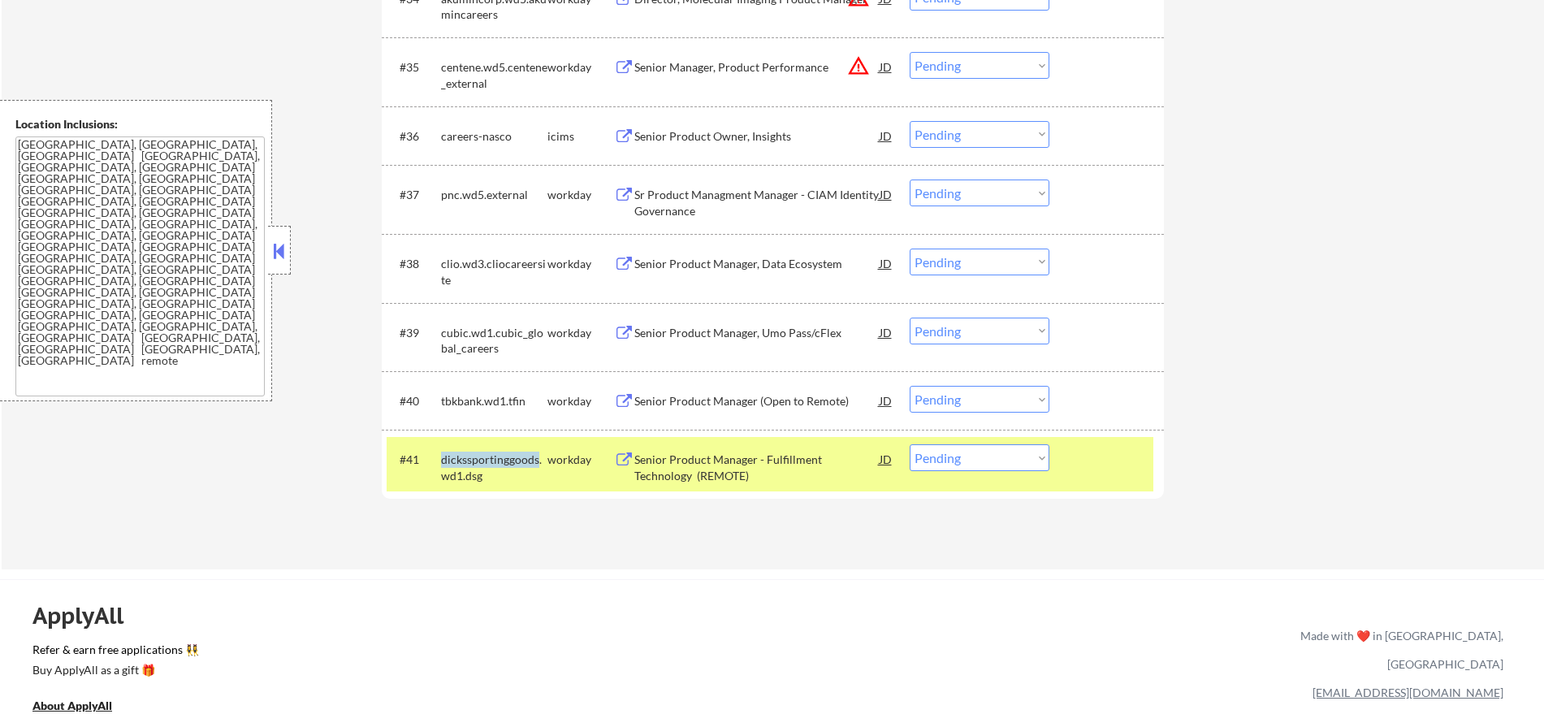
click at [483, 461] on div "dickssportinggoods.wd1.dsg" at bounding box center [494, 468] width 106 height 32
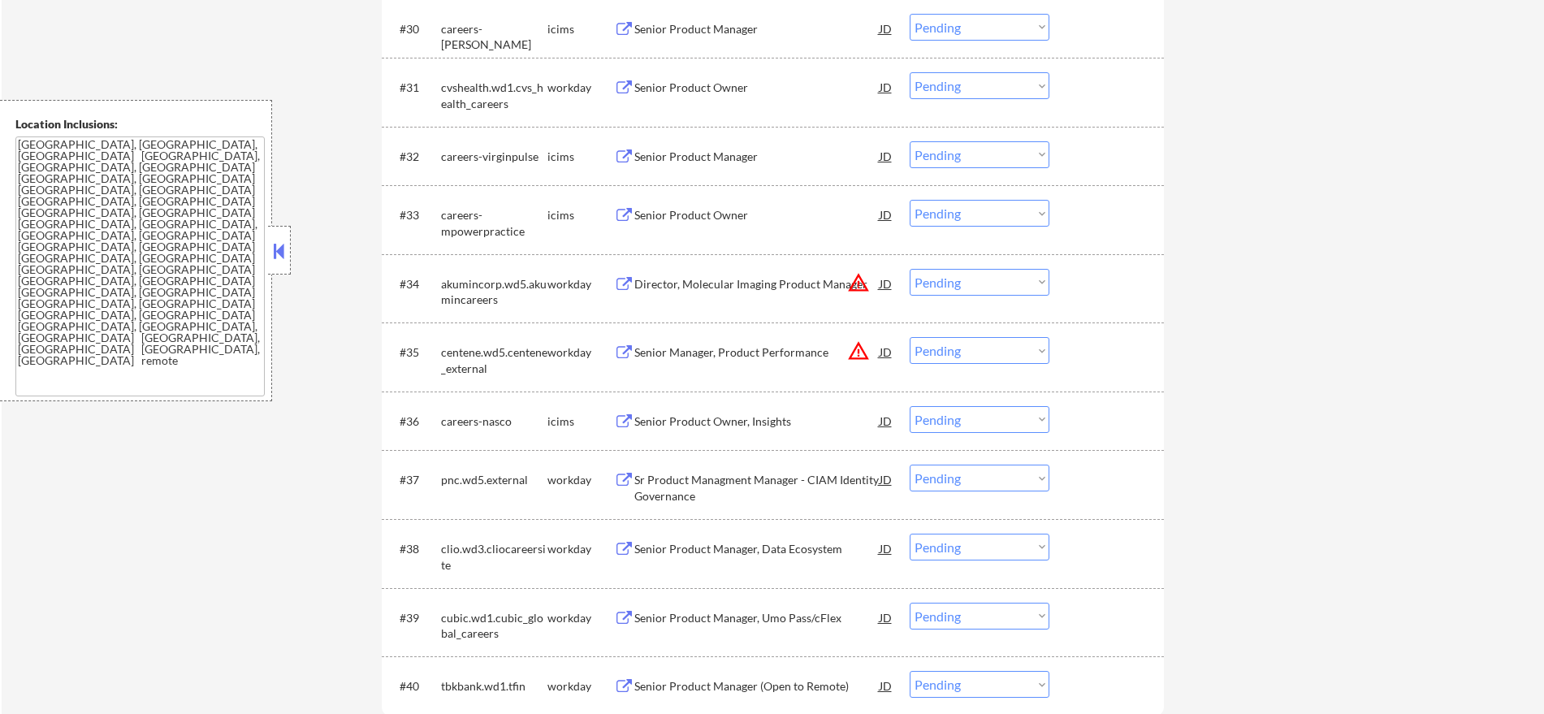
scroll to position [2403, 0]
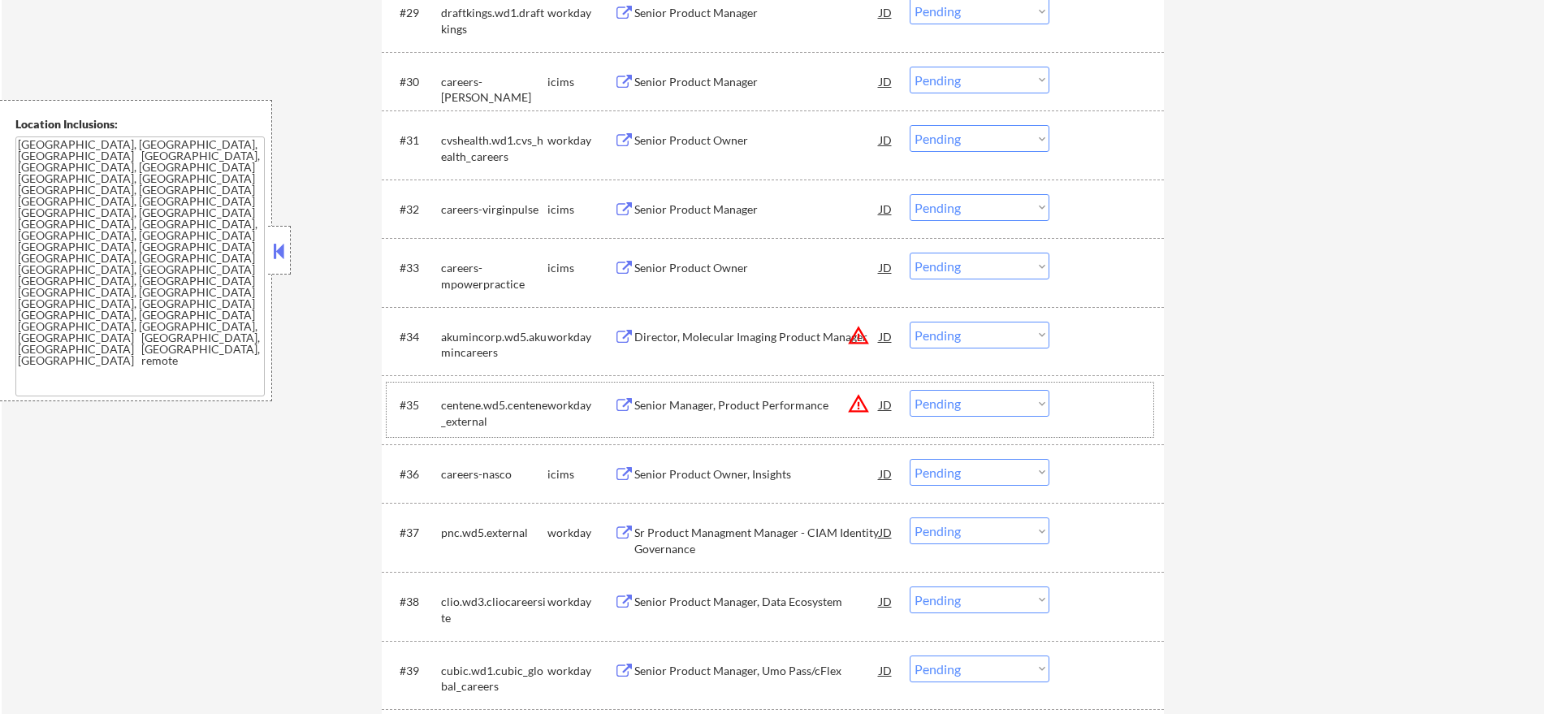
click at [467, 410] on div "centene.wd5.centene_external" at bounding box center [494, 413] width 106 height 32
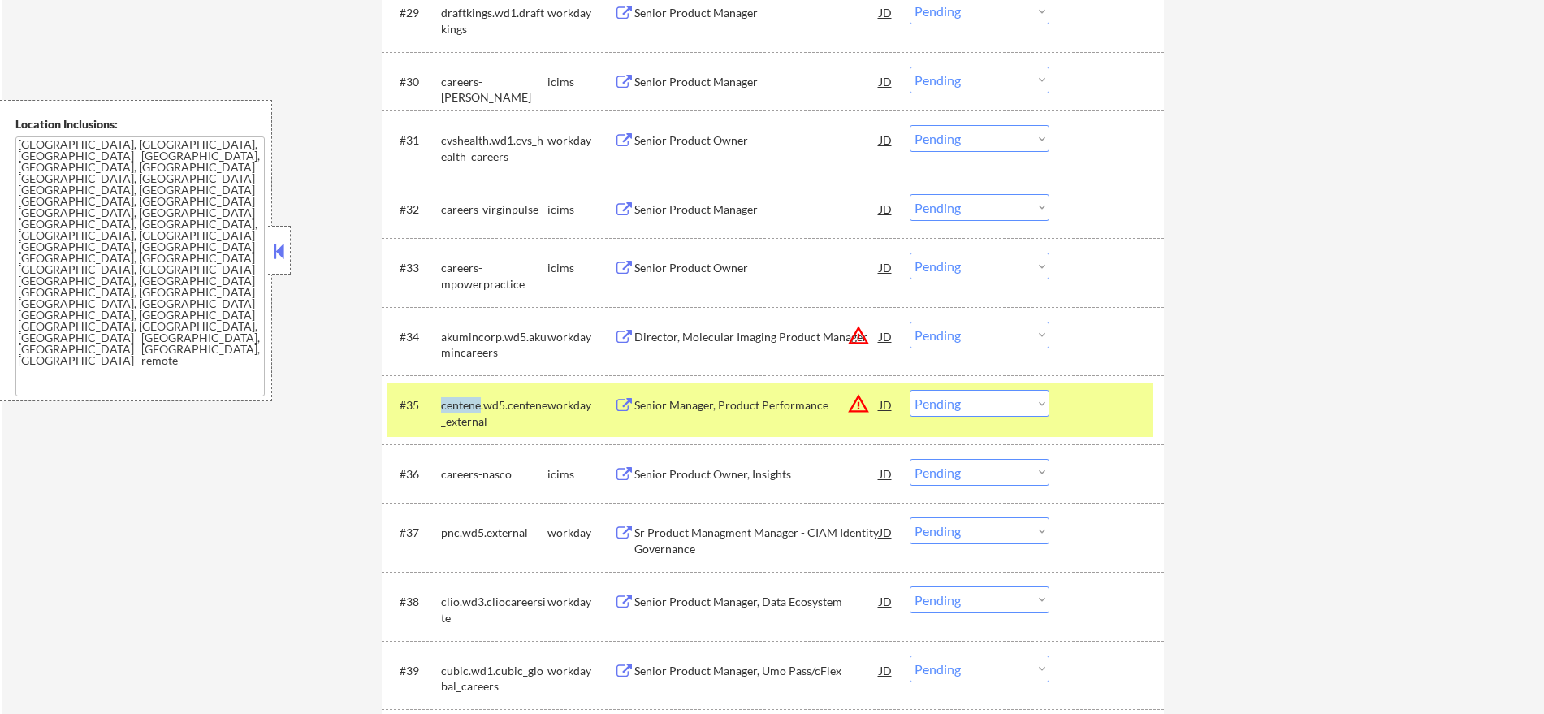
click at [467, 410] on div "centene.wd5.centene_external" at bounding box center [494, 413] width 106 height 32
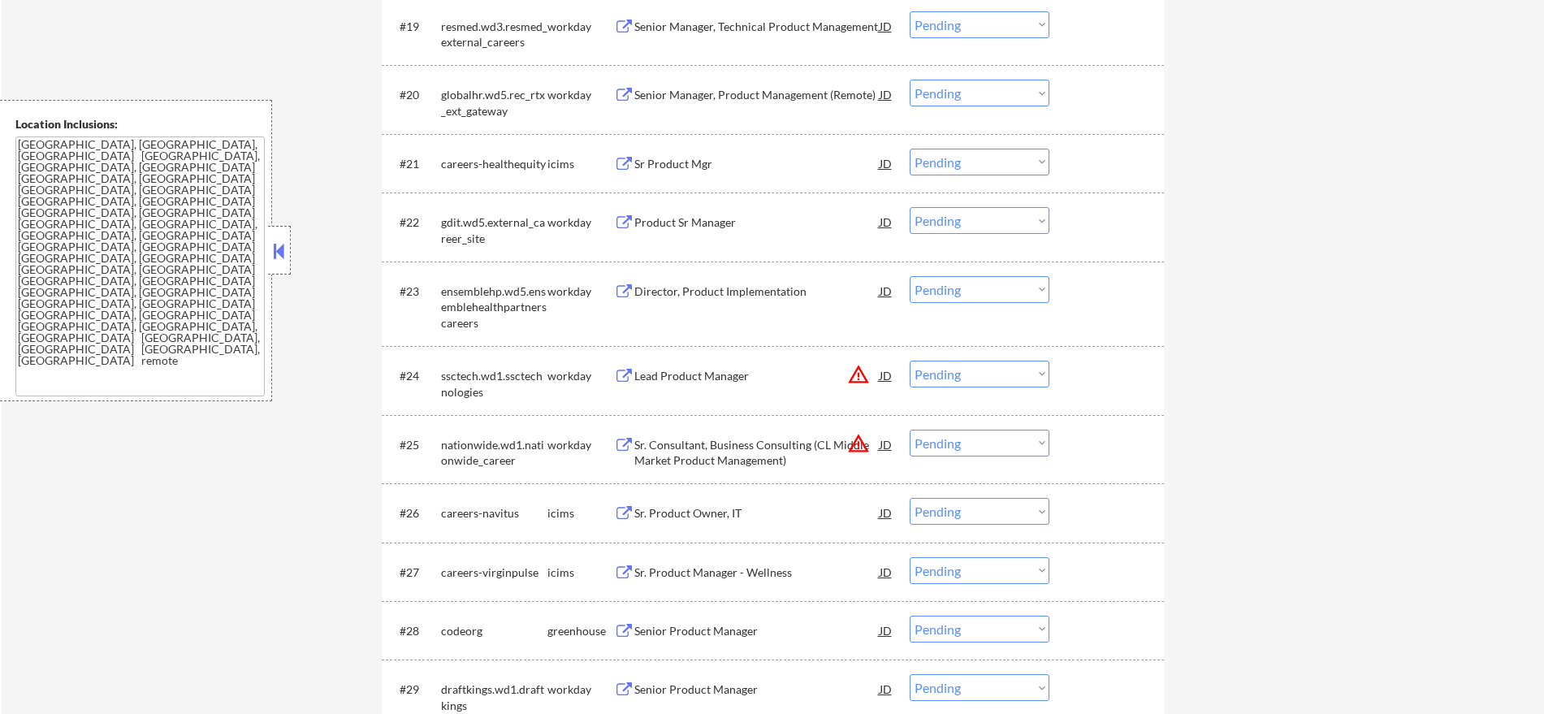
scroll to position [1726, 0]
click at [471, 280] on div "ensemblehp.wd5.ensemblehealthpartnerscareers" at bounding box center [494, 304] width 106 height 55
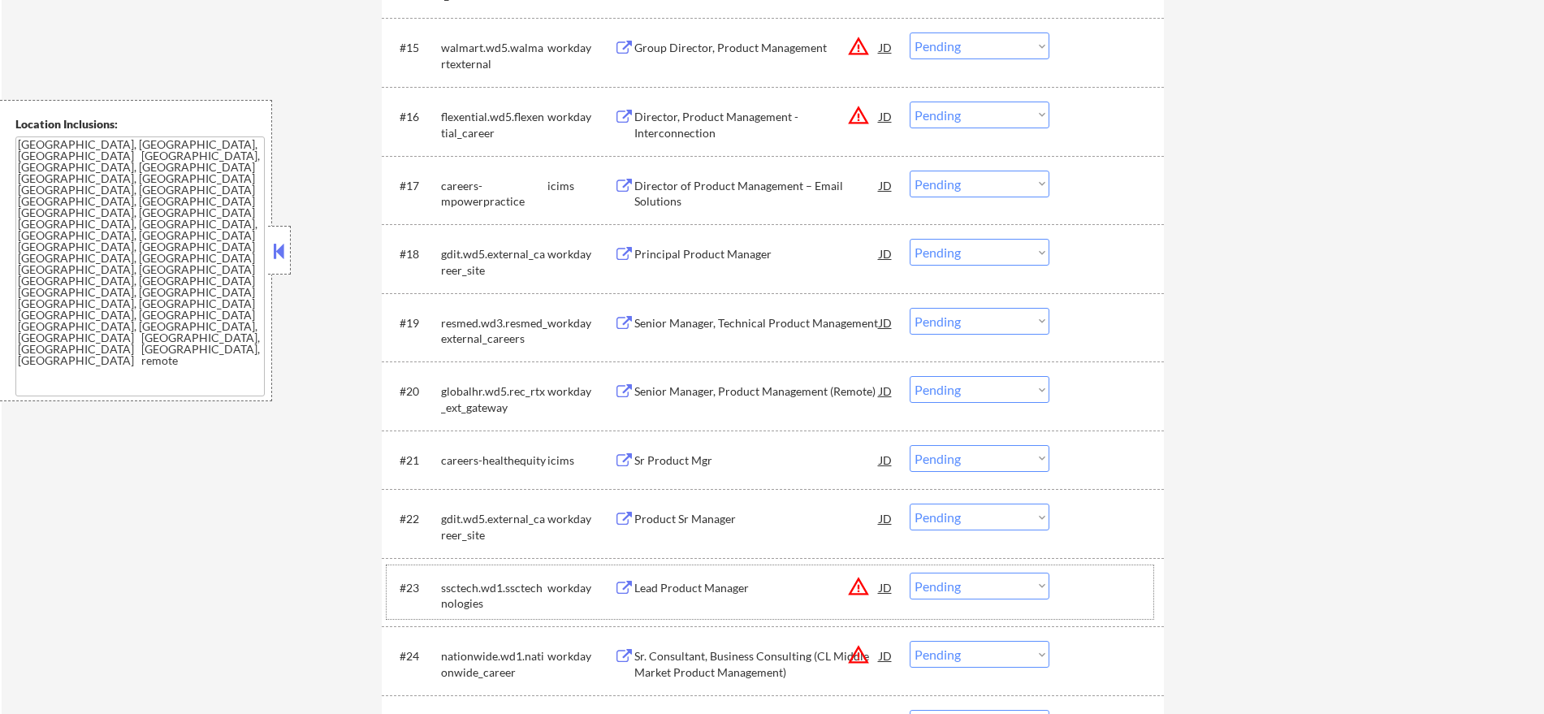
scroll to position [1421, 0]
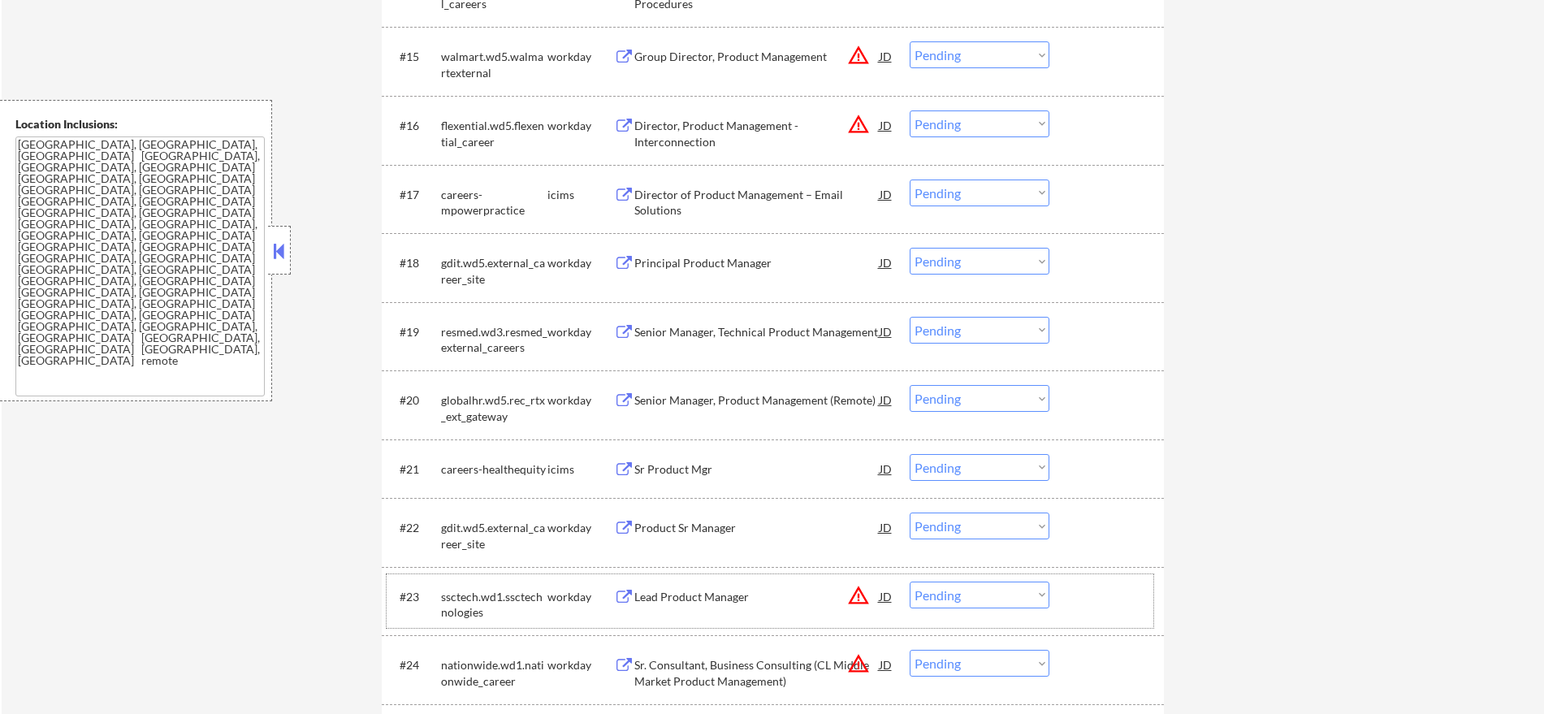
click at [450, 401] on div "globalhr.wd5.rec_rtx_ext_gateway" at bounding box center [494, 408] width 106 height 32
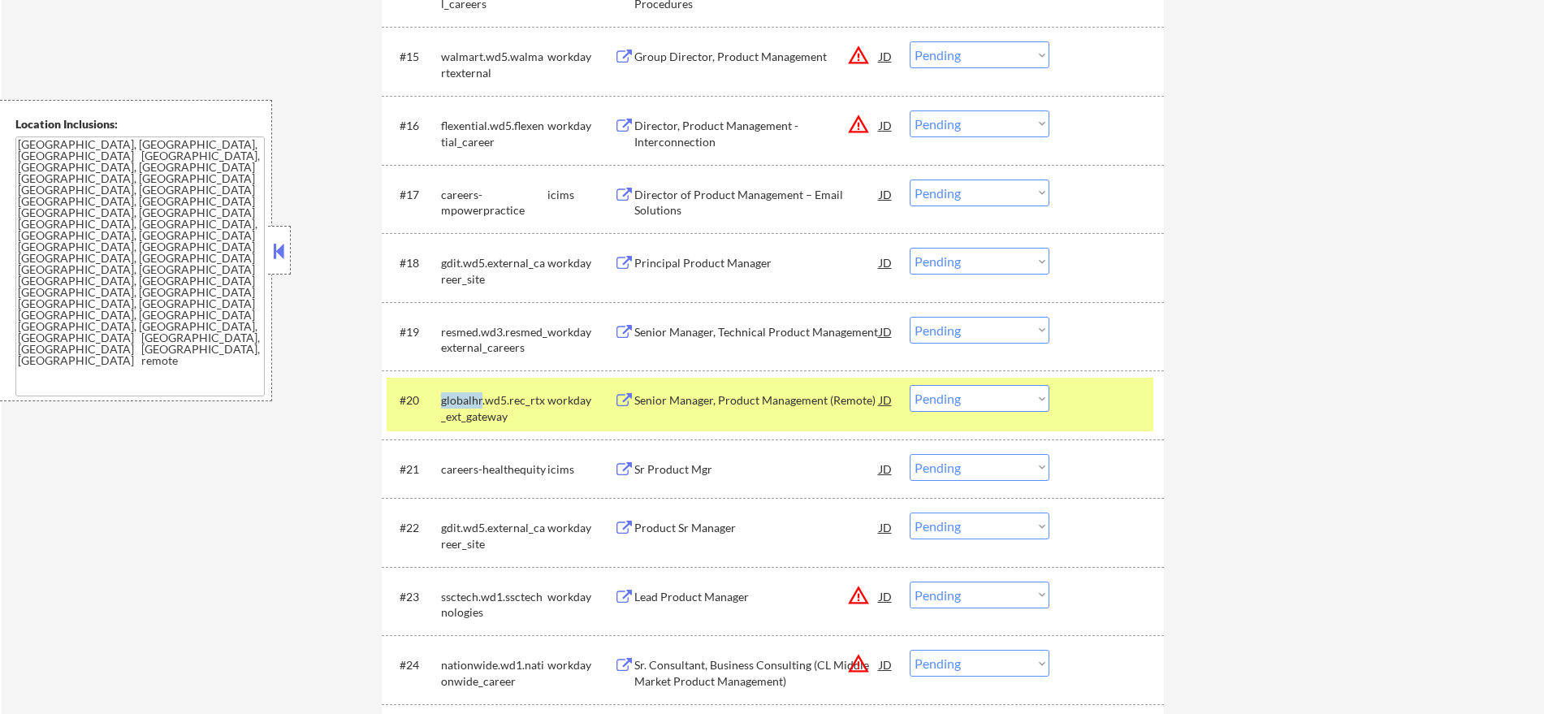
click at [450, 401] on div "globalhr.wd5.rec_rtx_ext_gateway" at bounding box center [494, 408] width 106 height 32
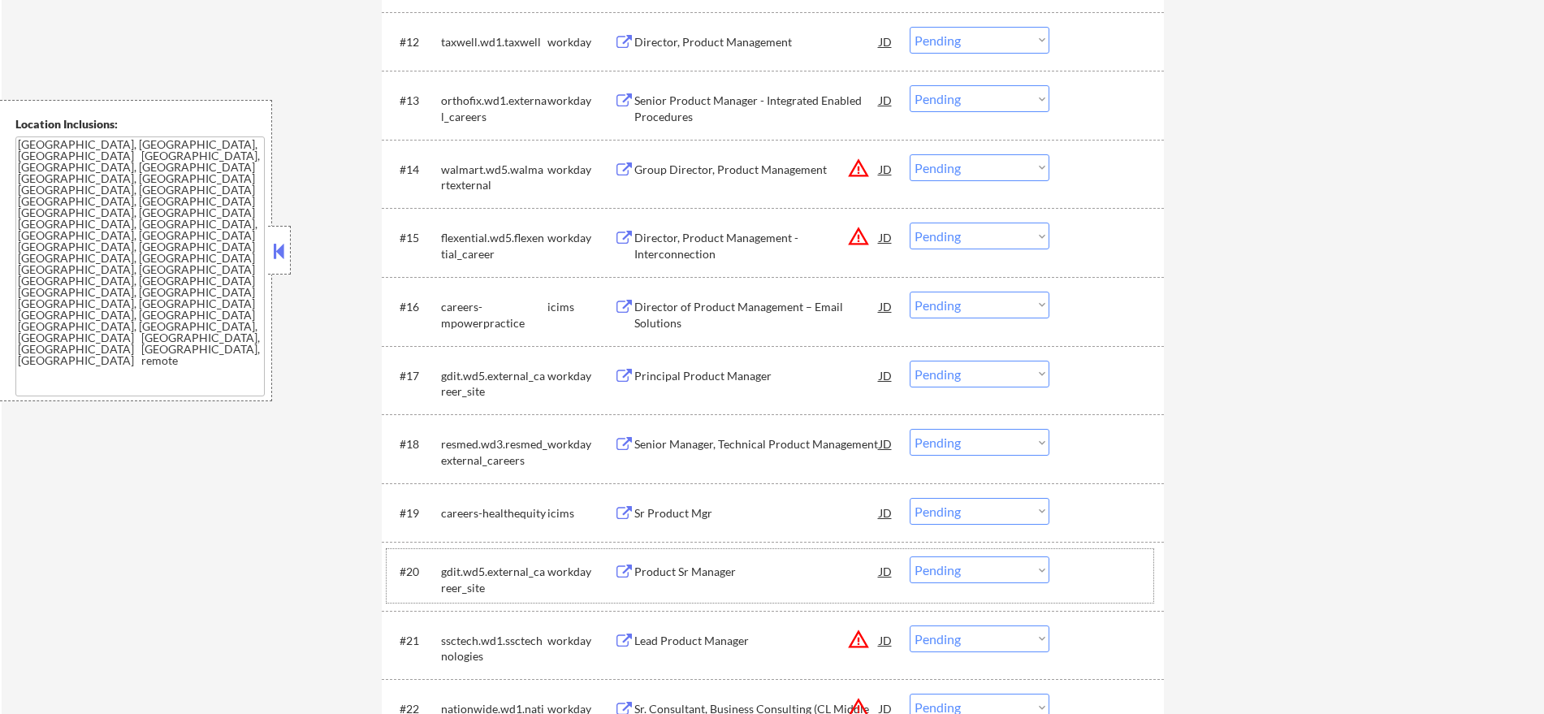
scroll to position [1218, 0]
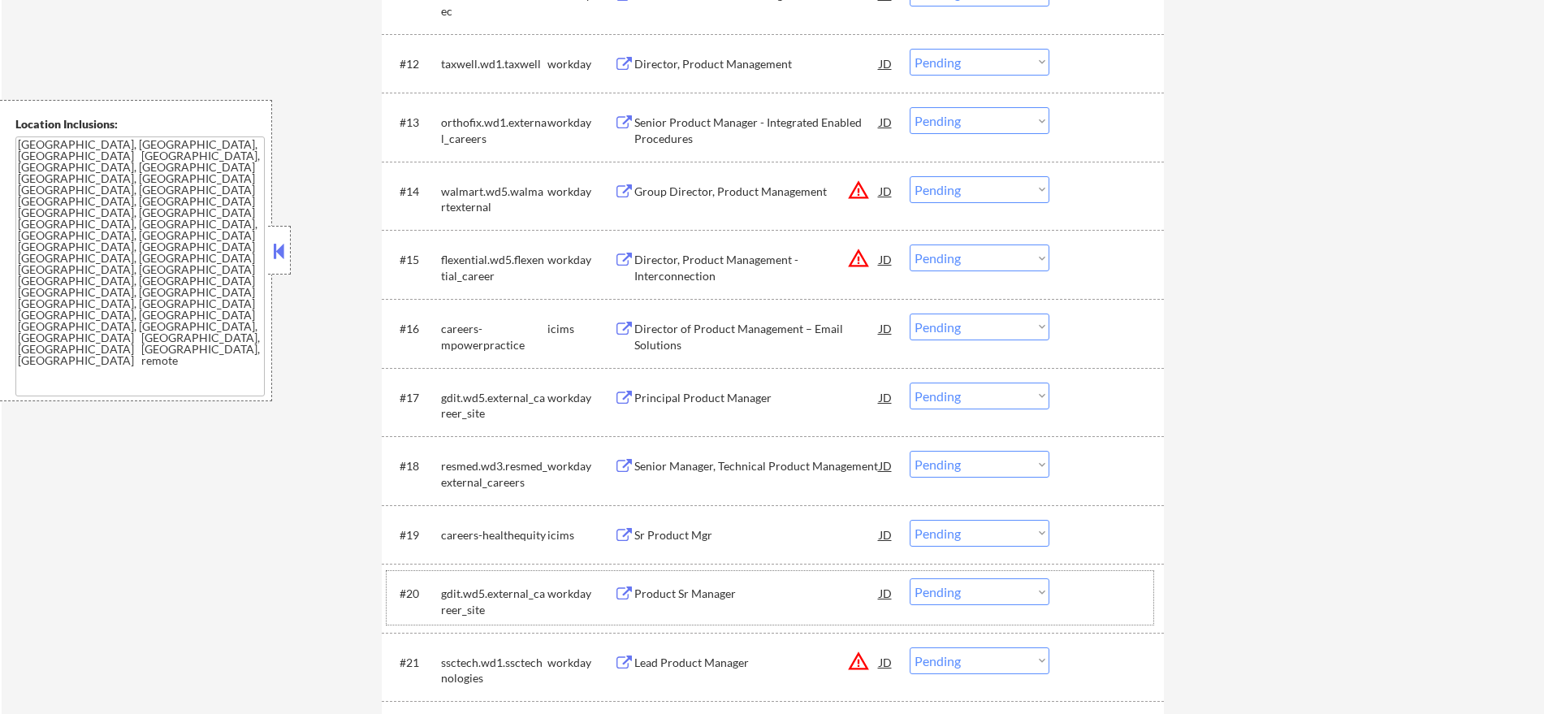
drag, startPoint x: 435, startPoint y: 402, endPoint x: 448, endPoint y: 397, distance: 13.9
click at [440, 401] on div "#17 gdit.wd5.external_career_site workday Principal Product Manager JD warning_…" at bounding box center [770, 402] width 767 height 54
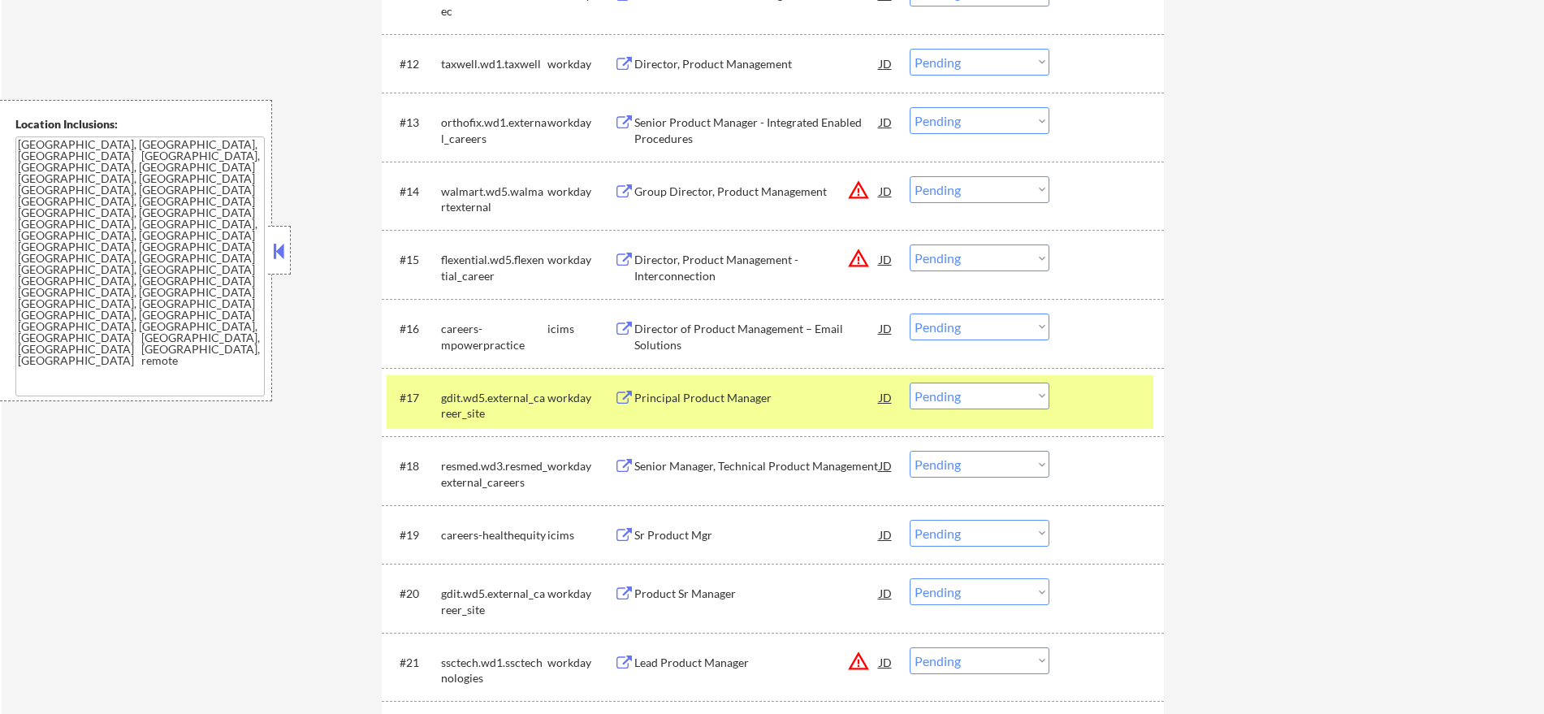
click at [451, 396] on div "gdit.wd5.external_career_site" at bounding box center [494, 406] width 106 height 32
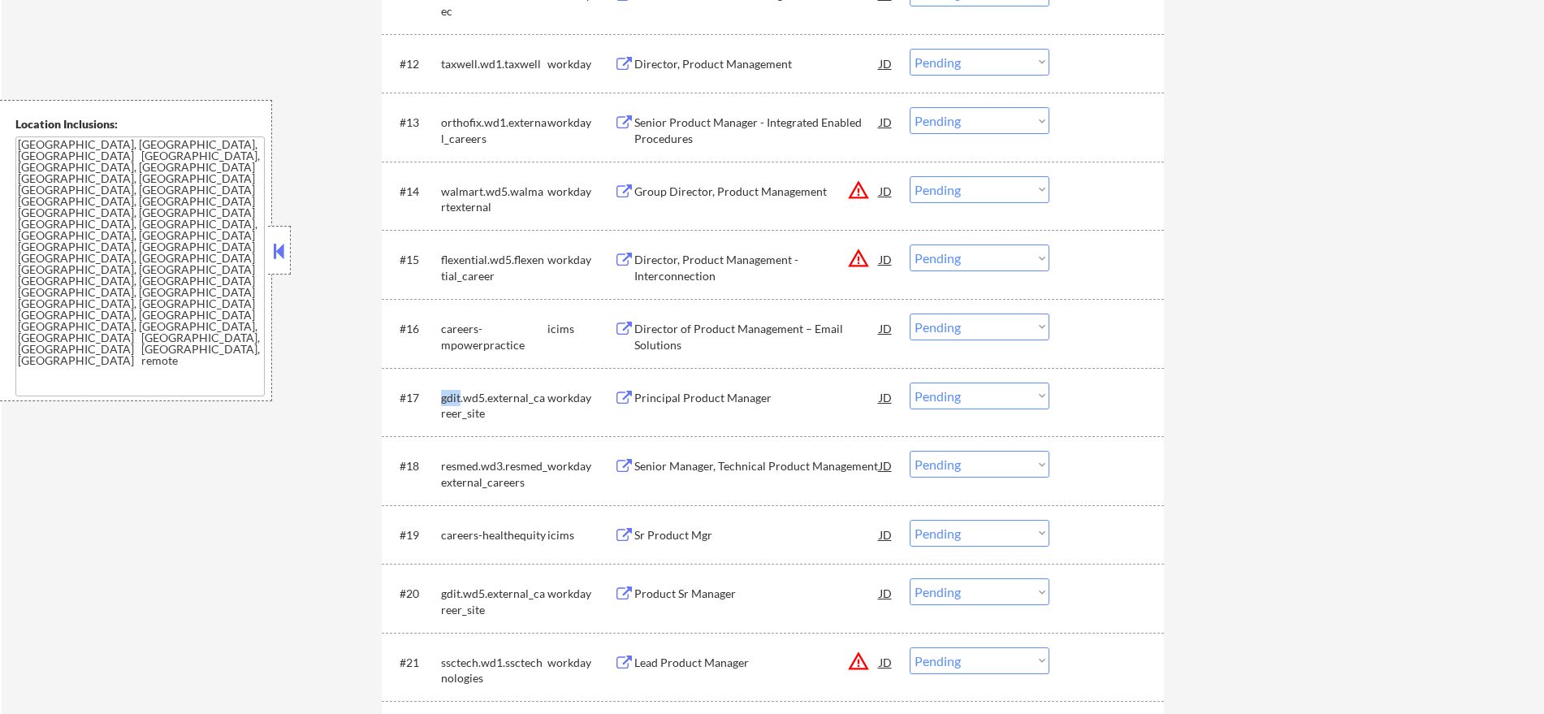
click at [451, 396] on div "gdit.wd5.external_career_site" at bounding box center [494, 406] width 106 height 32
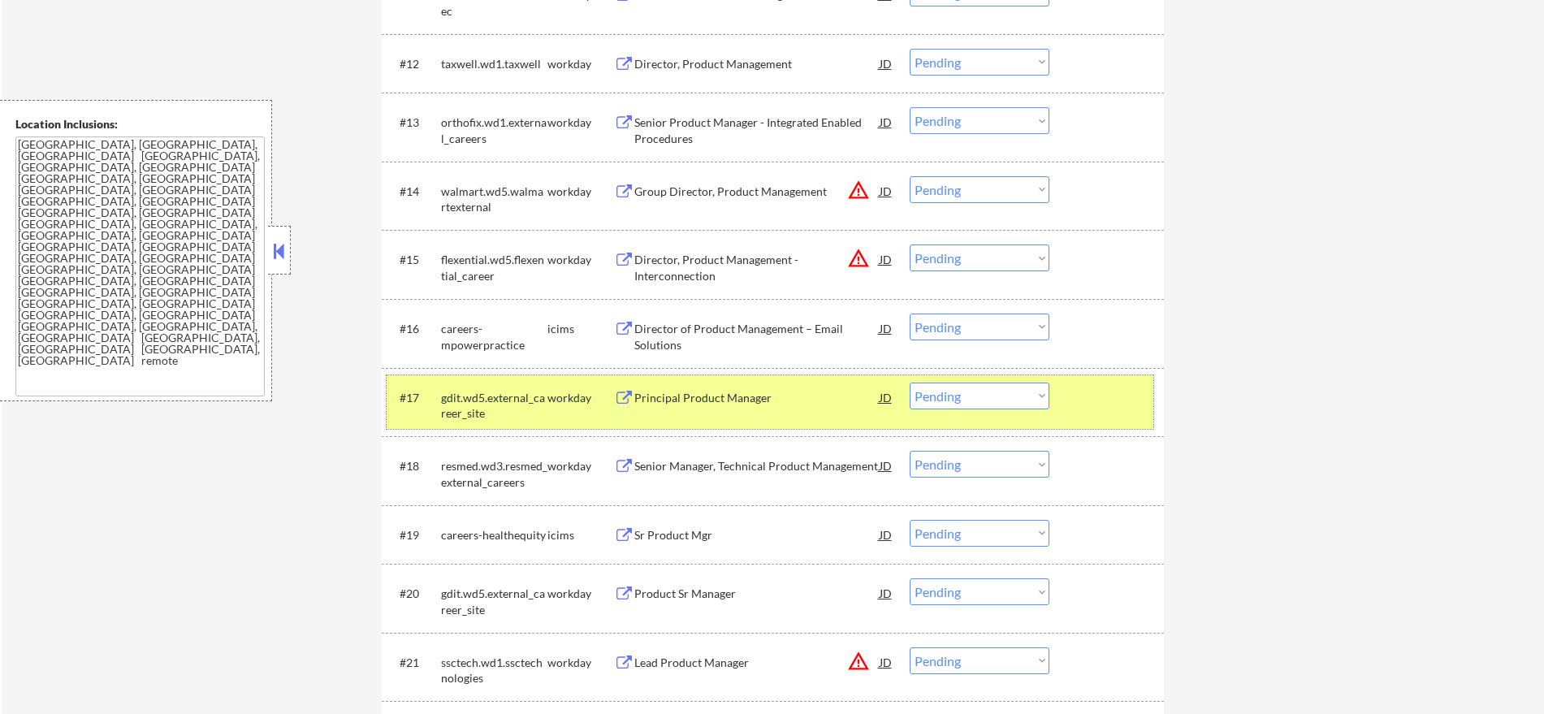
click at [459, 418] on div "gdit.wd5.external_career_site" at bounding box center [494, 406] width 106 height 32
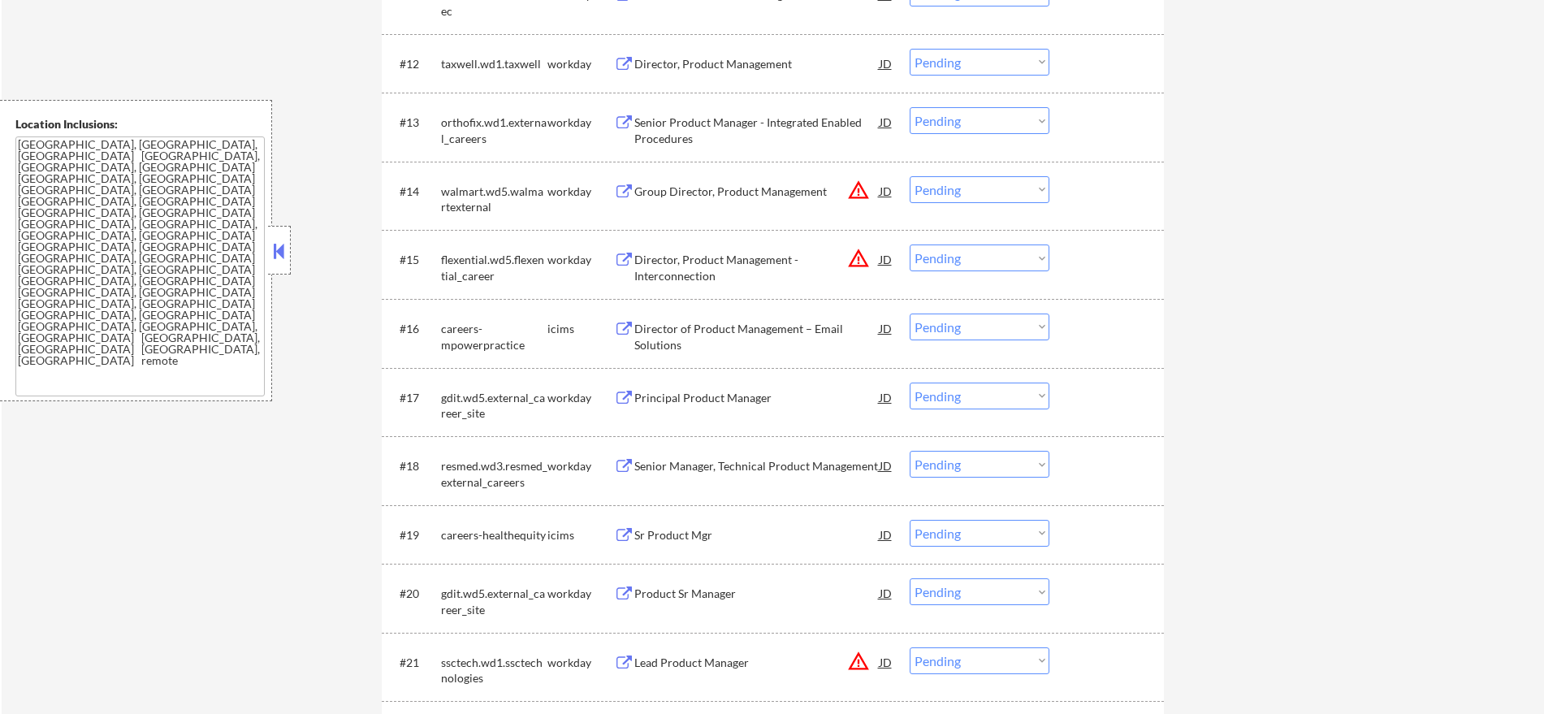
scroll to position [0, 0]
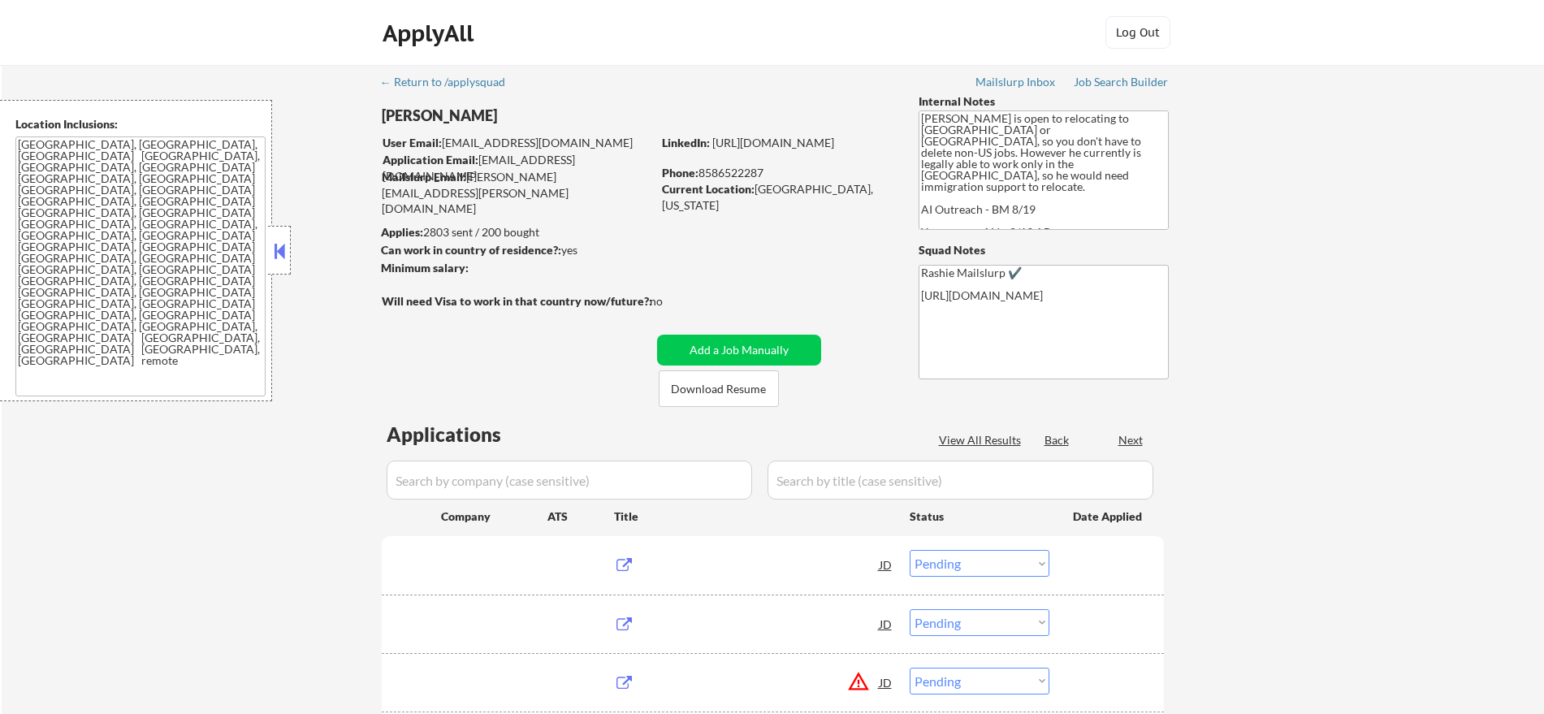
select select ""pending""
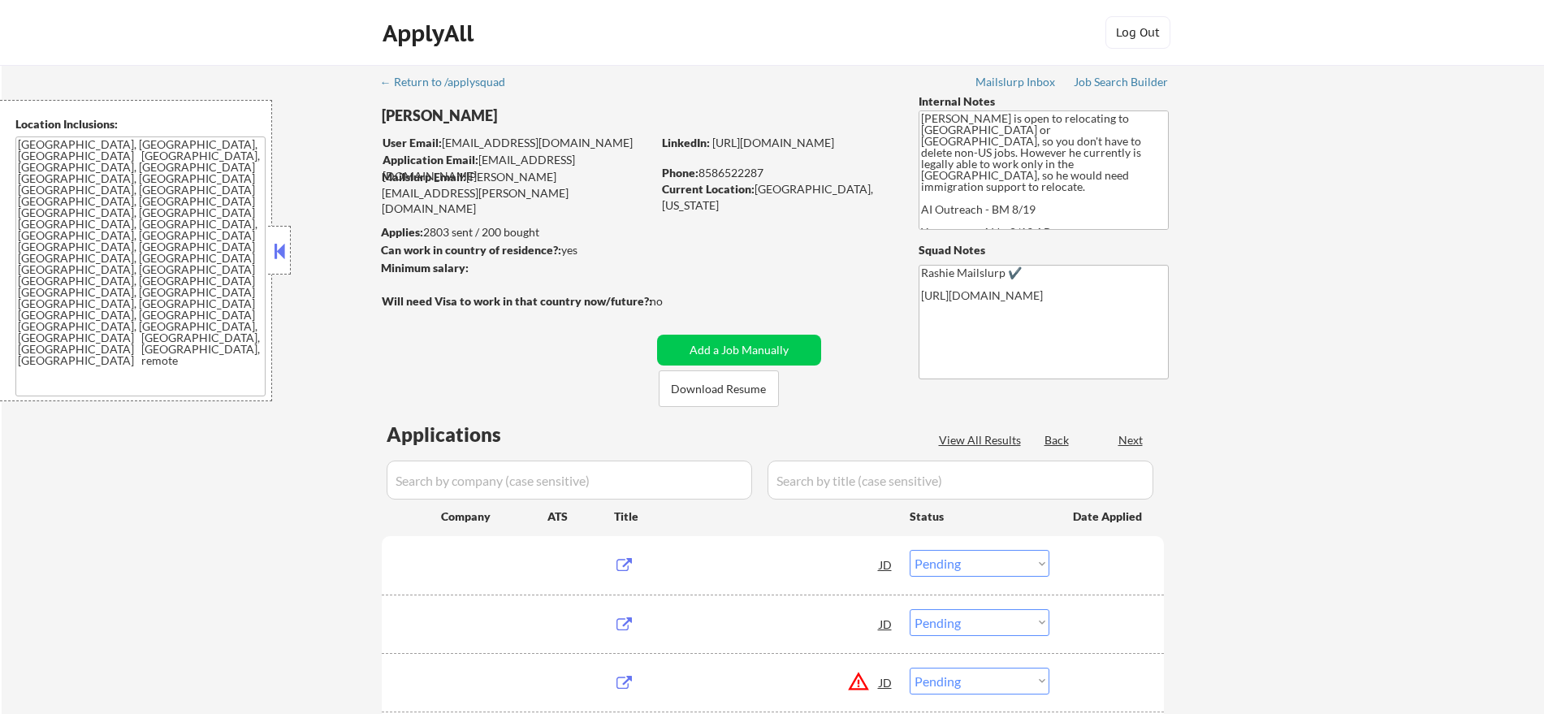
select select ""pending""
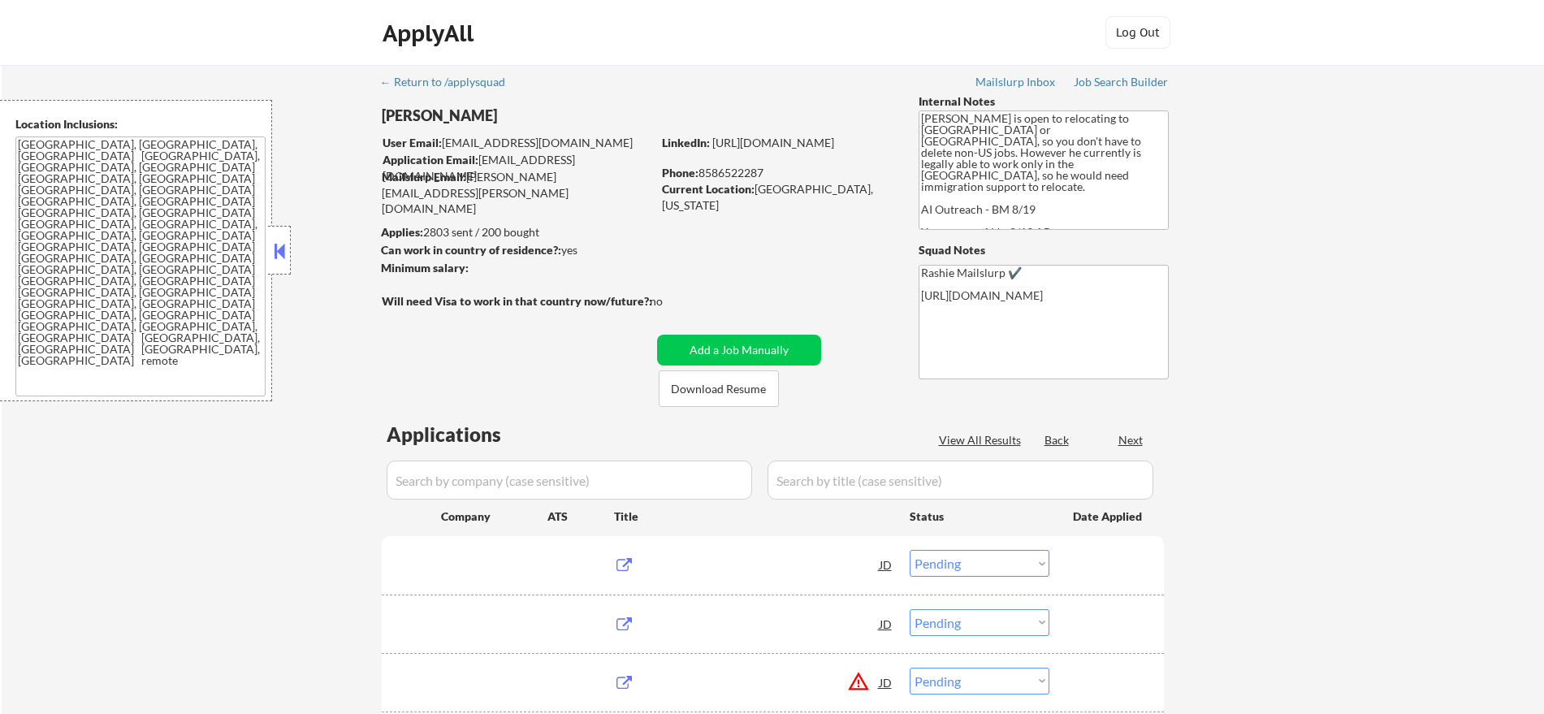
select select ""pending""
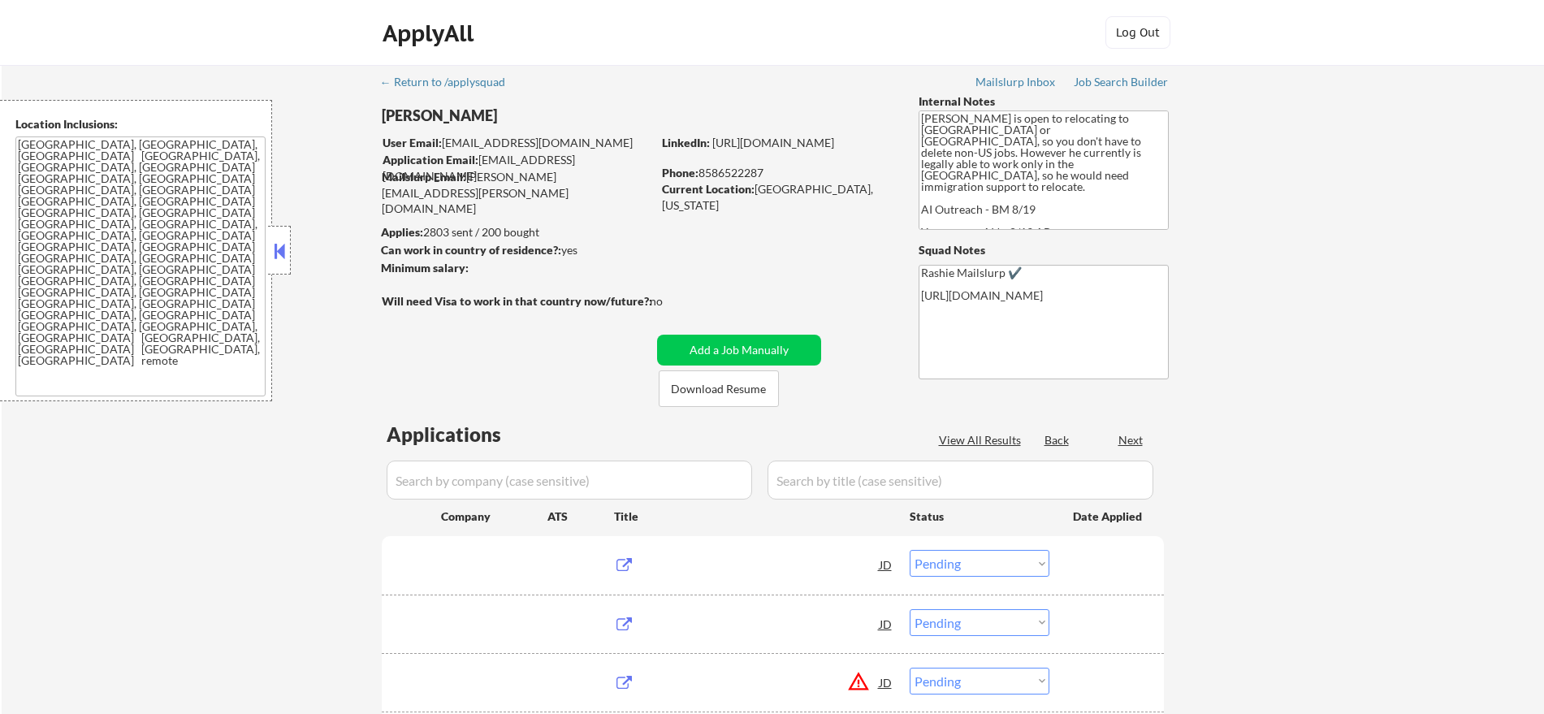
select select ""pending""
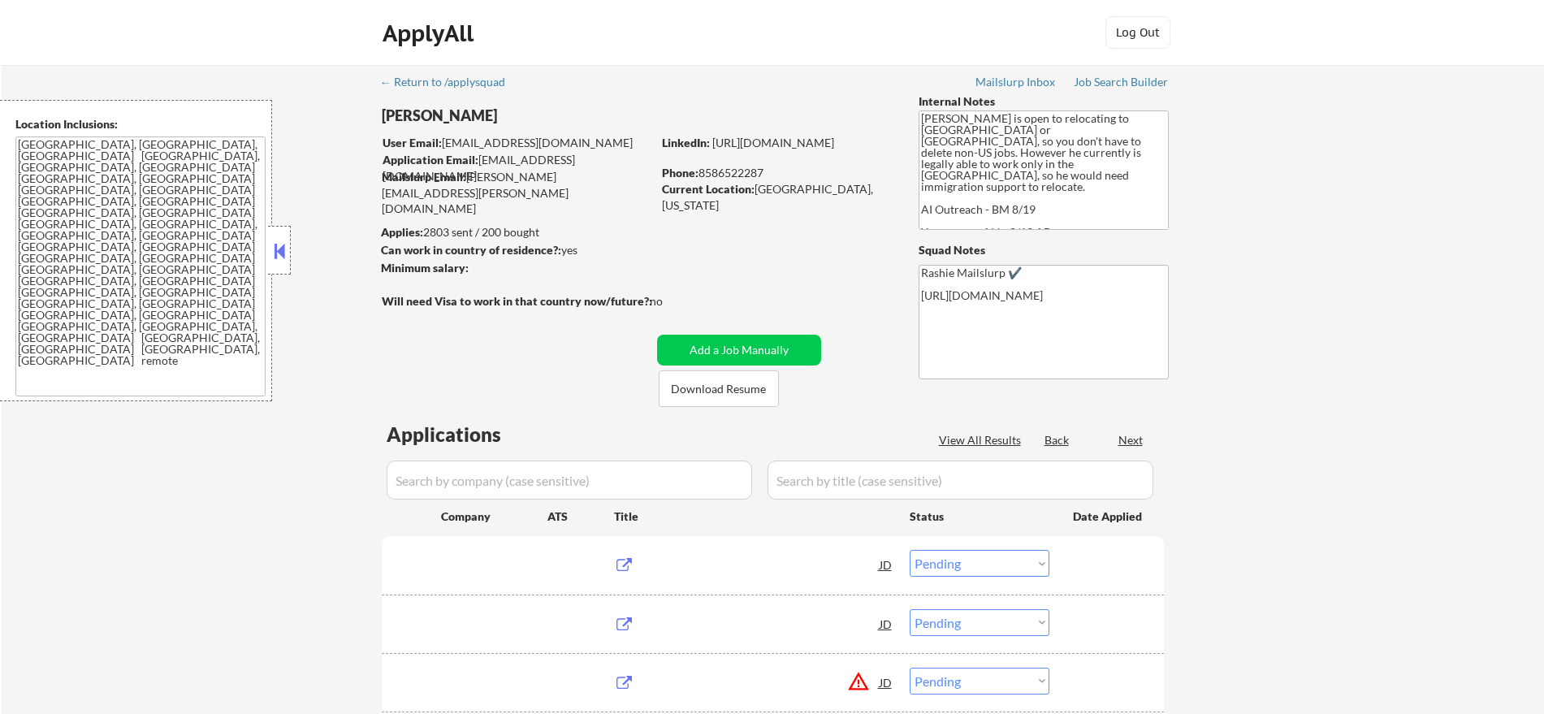
select select ""pending""
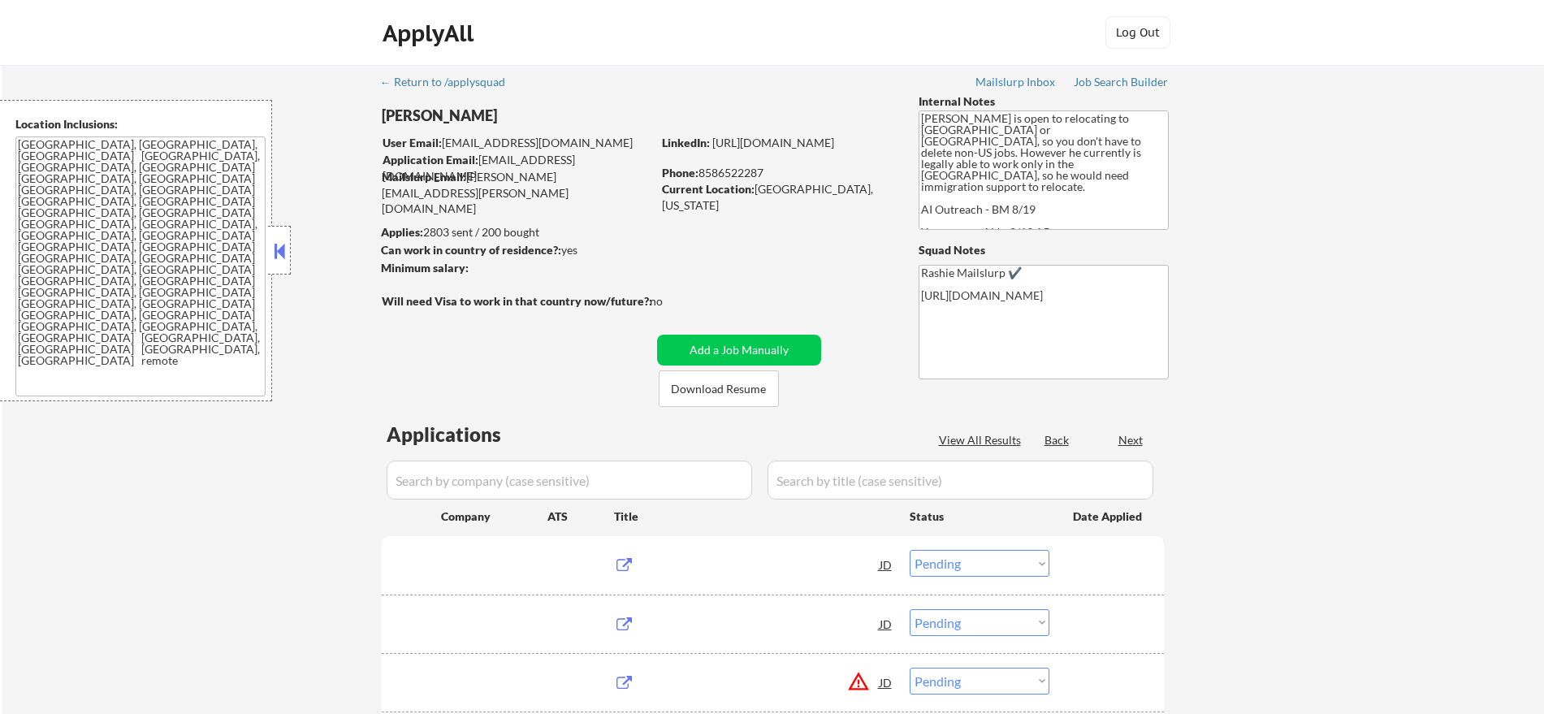
select select ""pending""
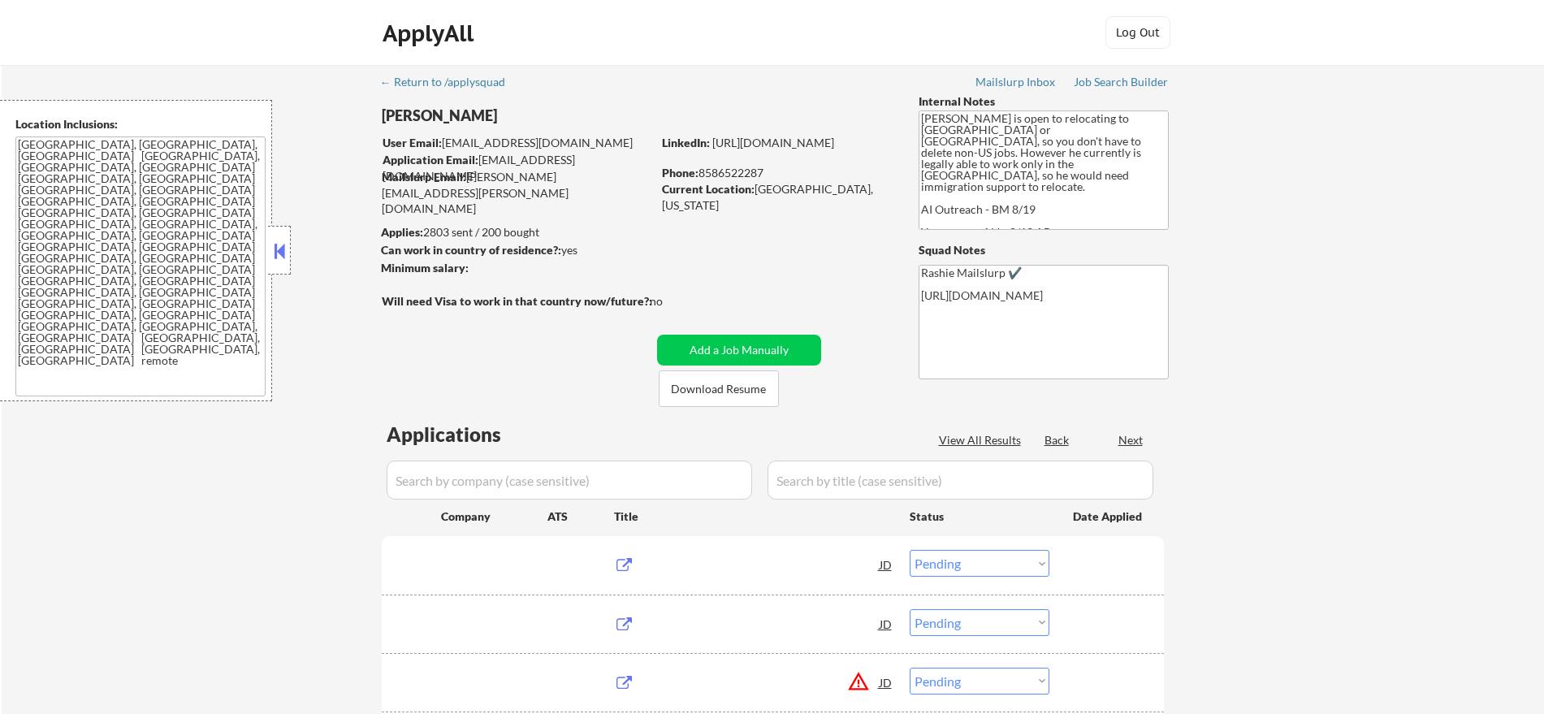
select select ""pending""
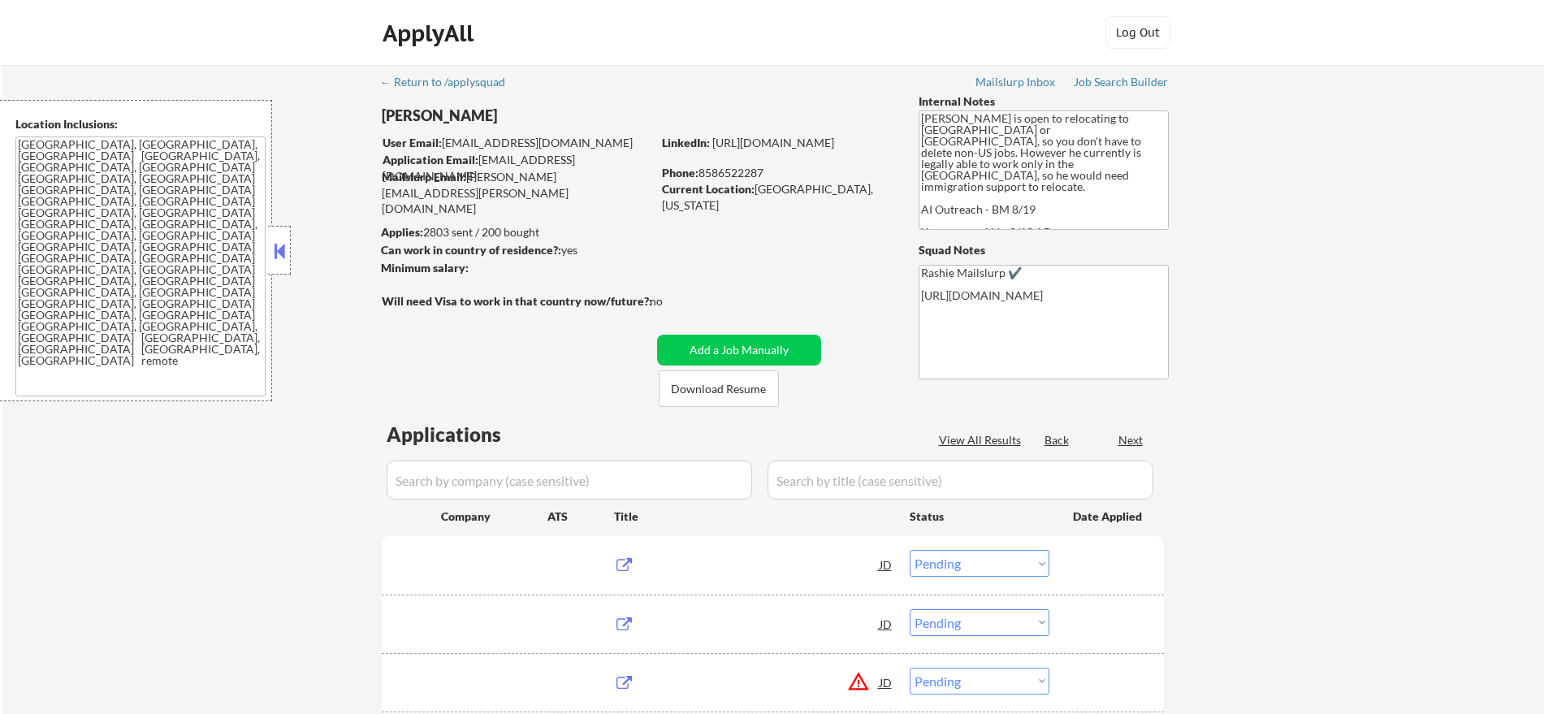
select select ""pending""
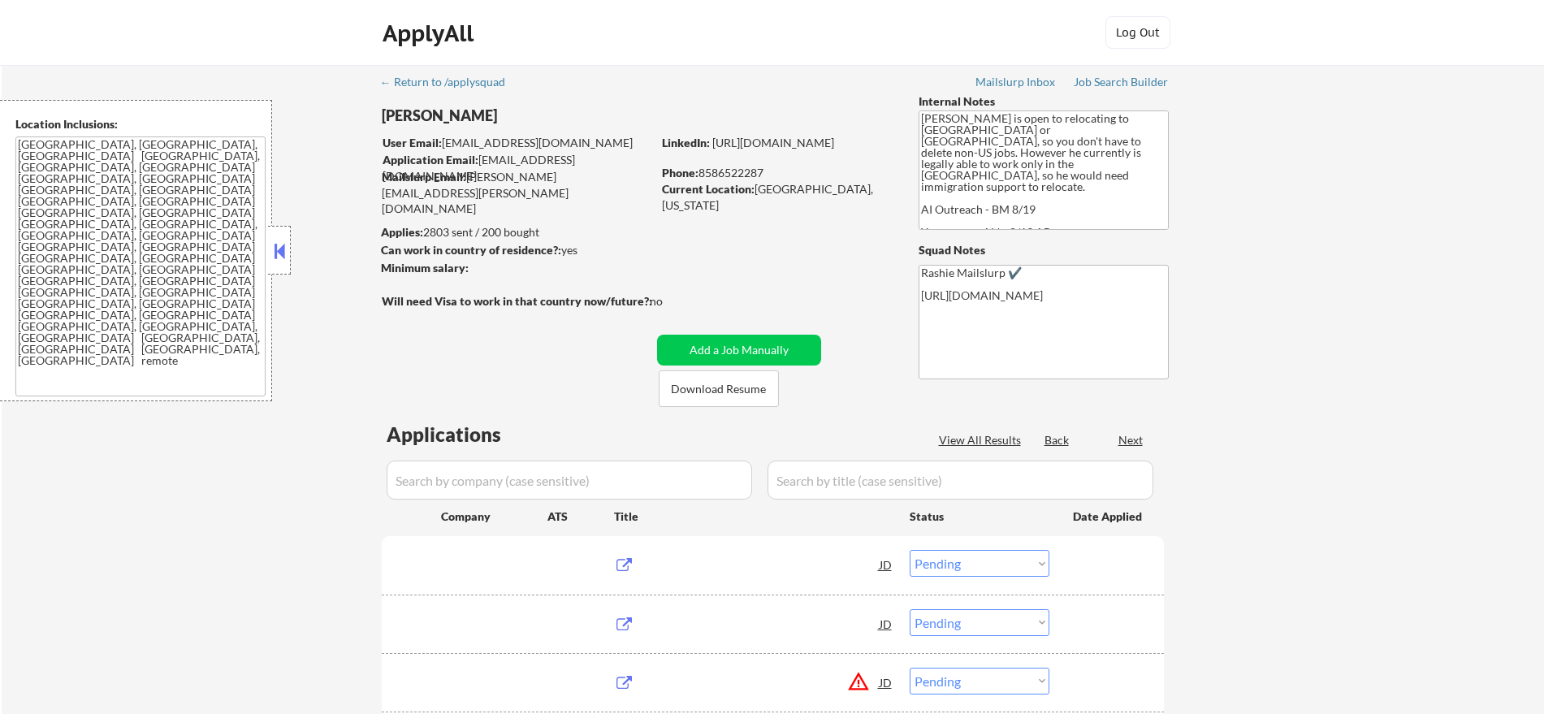
select select ""pending""
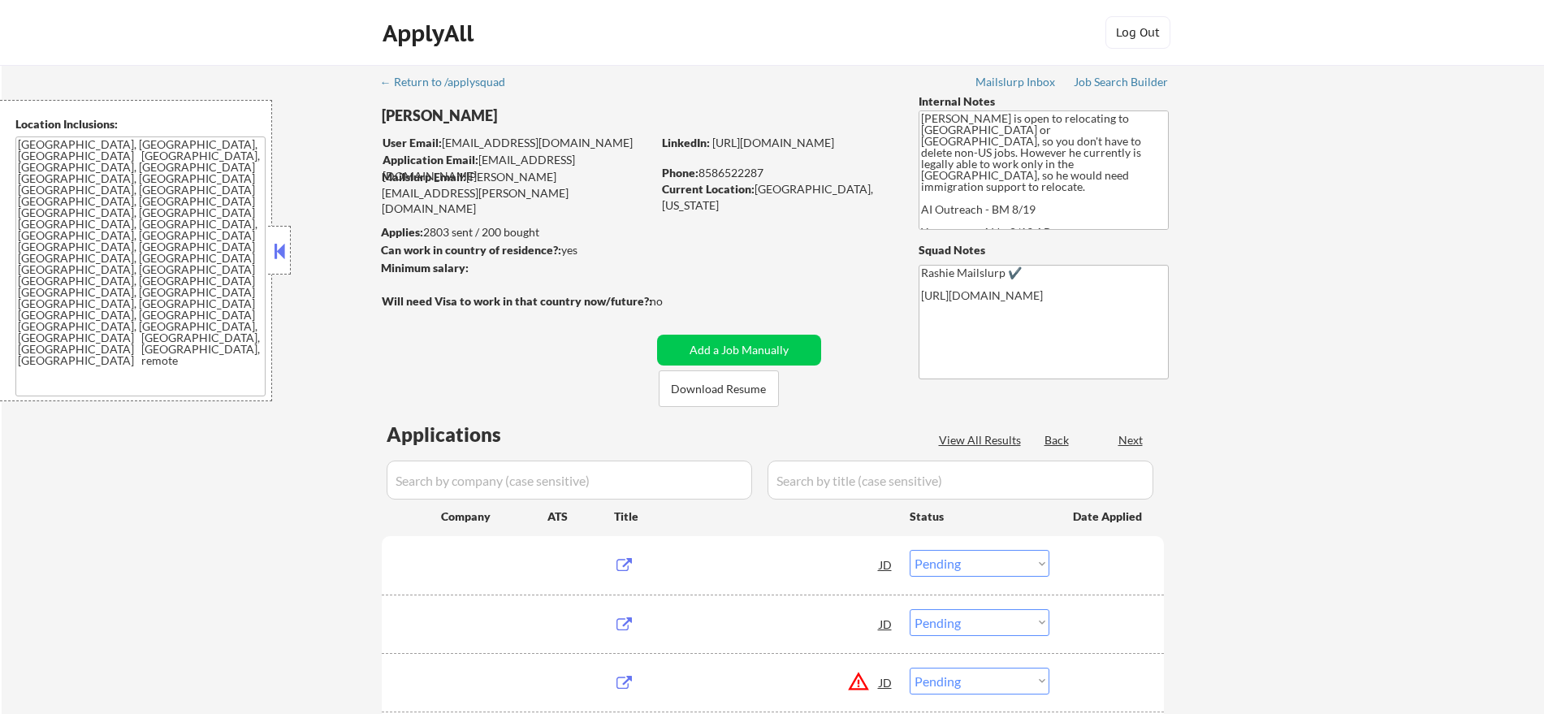
select select ""pending""
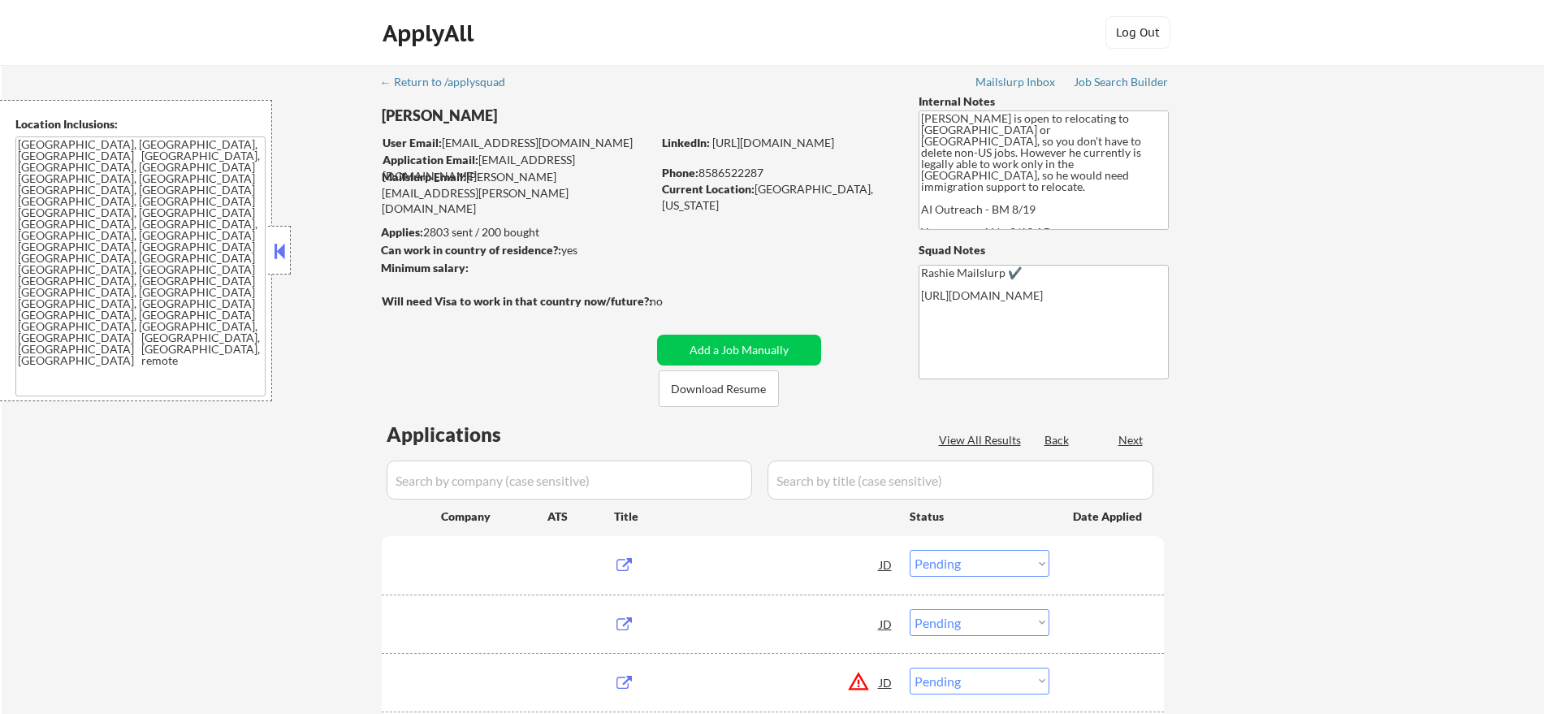
select select ""pending""
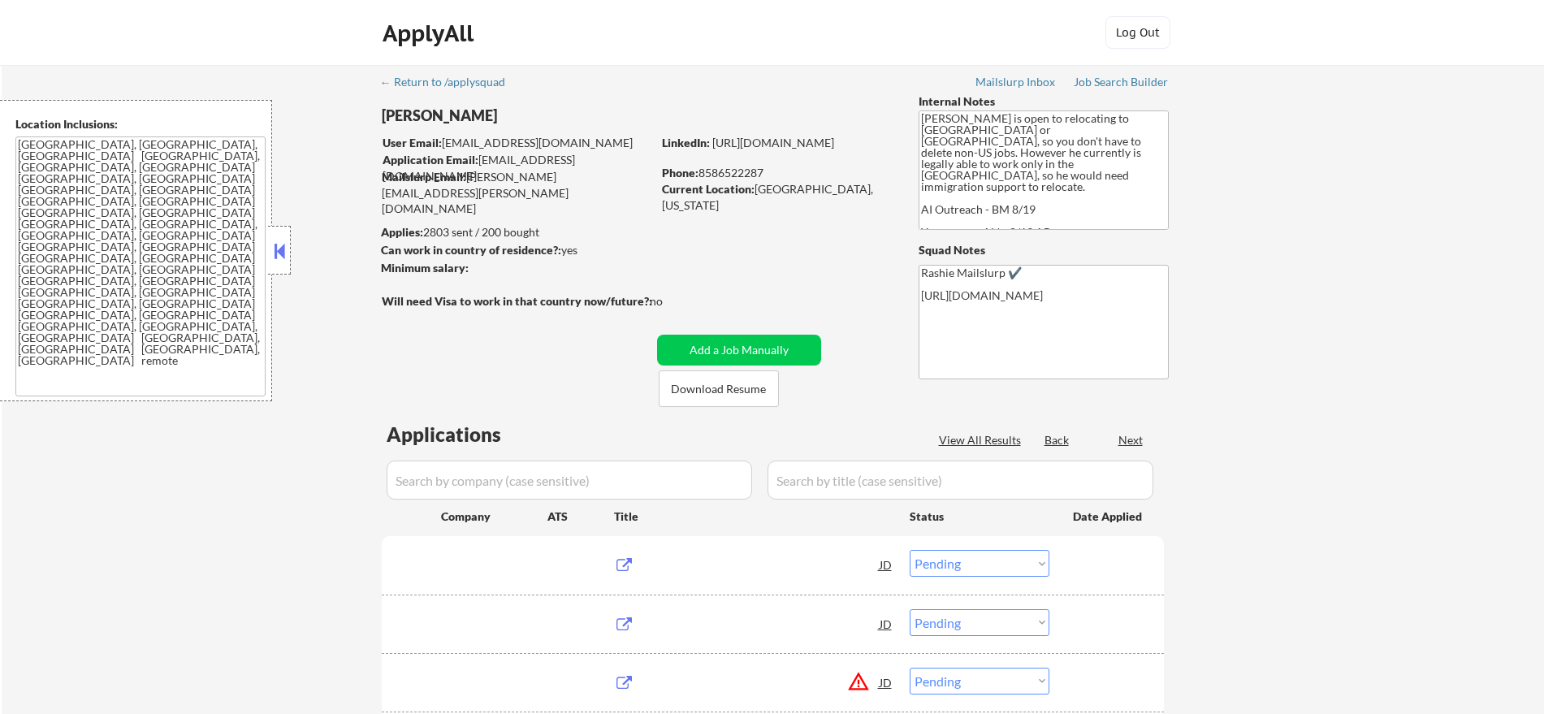
select select ""pending""
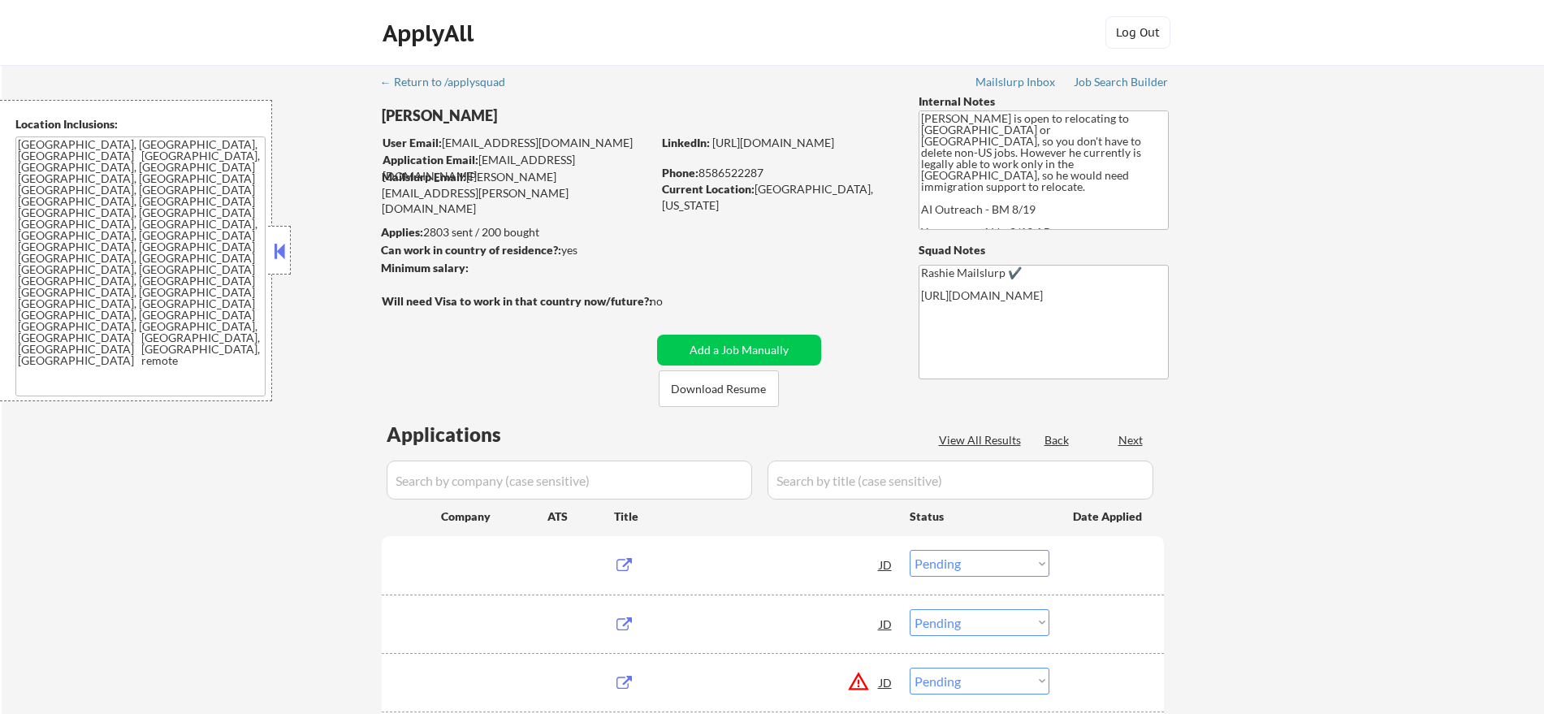
select select ""pending""
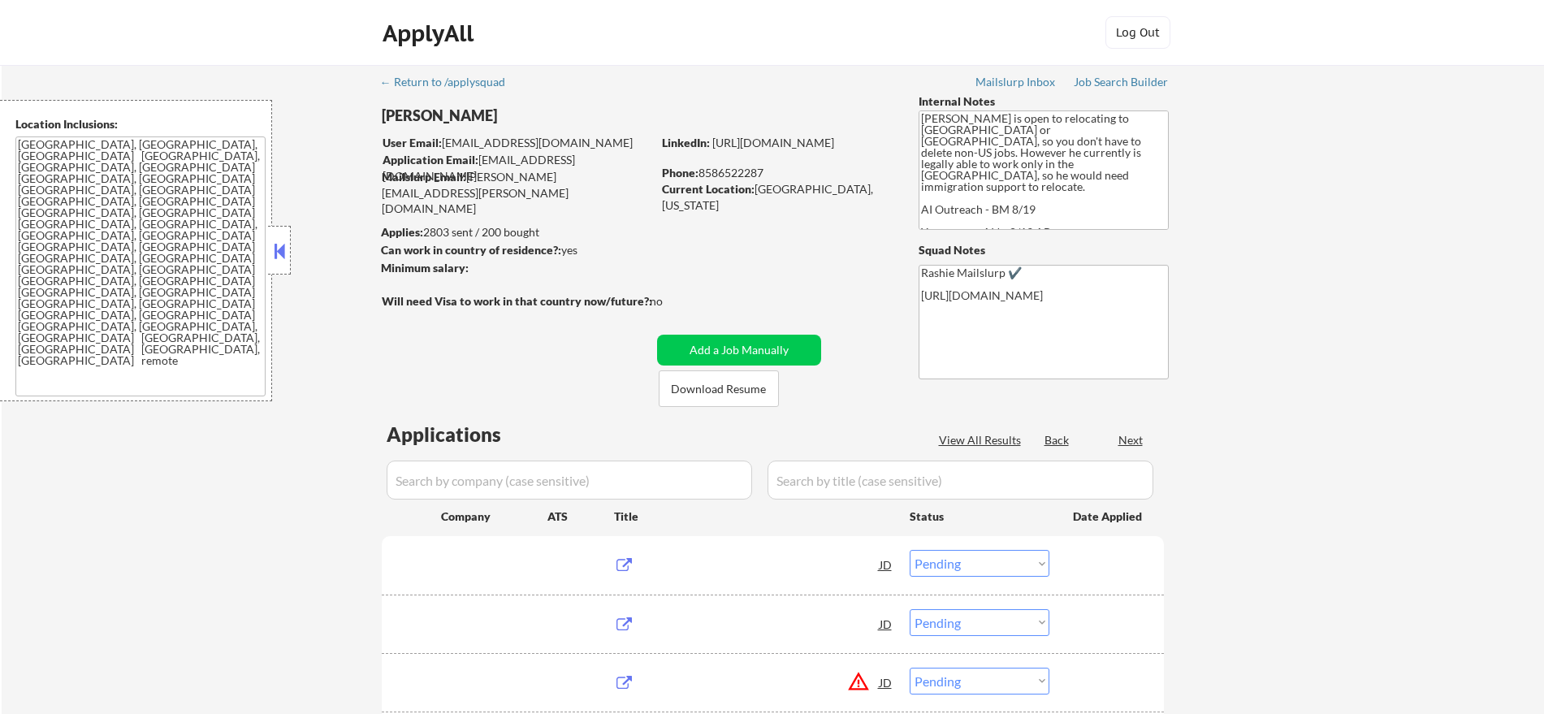
select select ""pending""
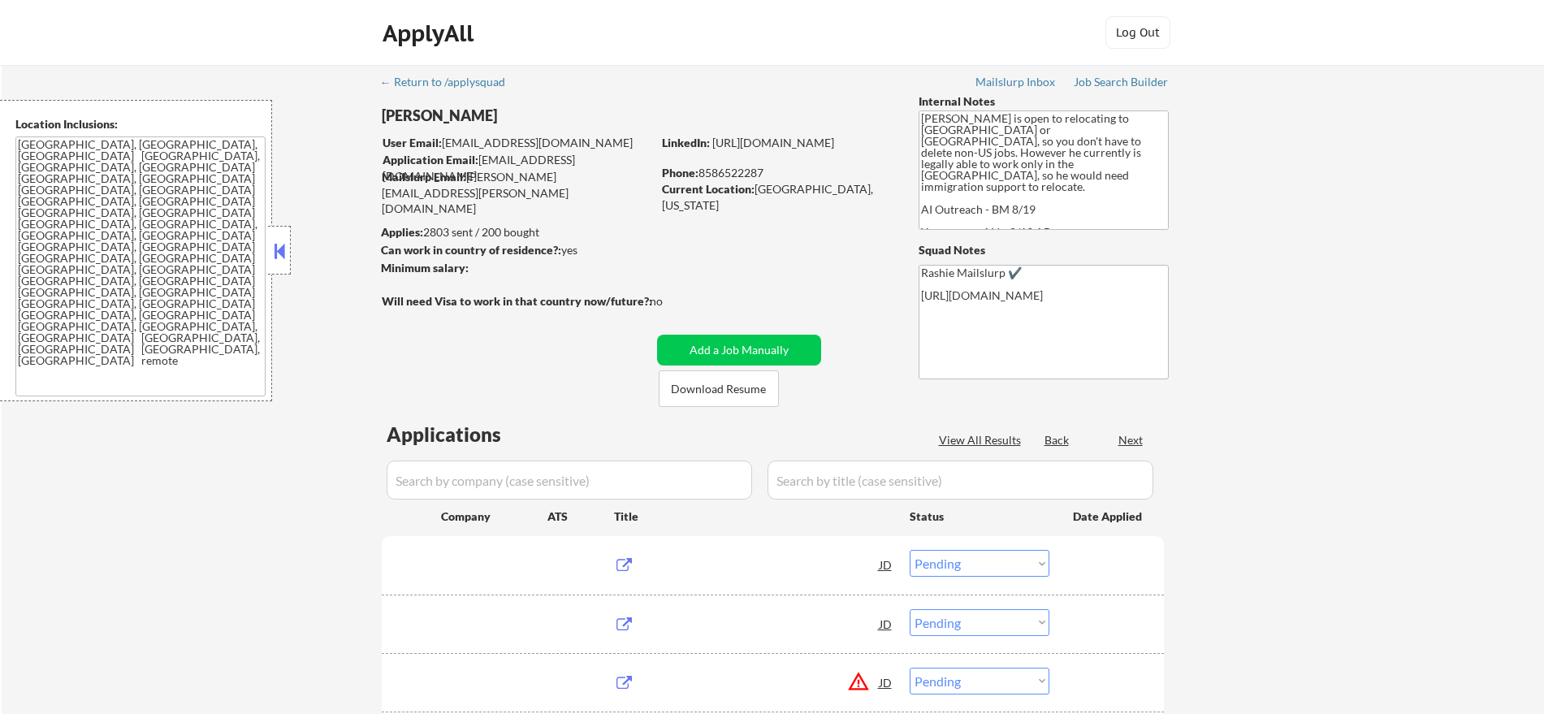
select select ""pending""
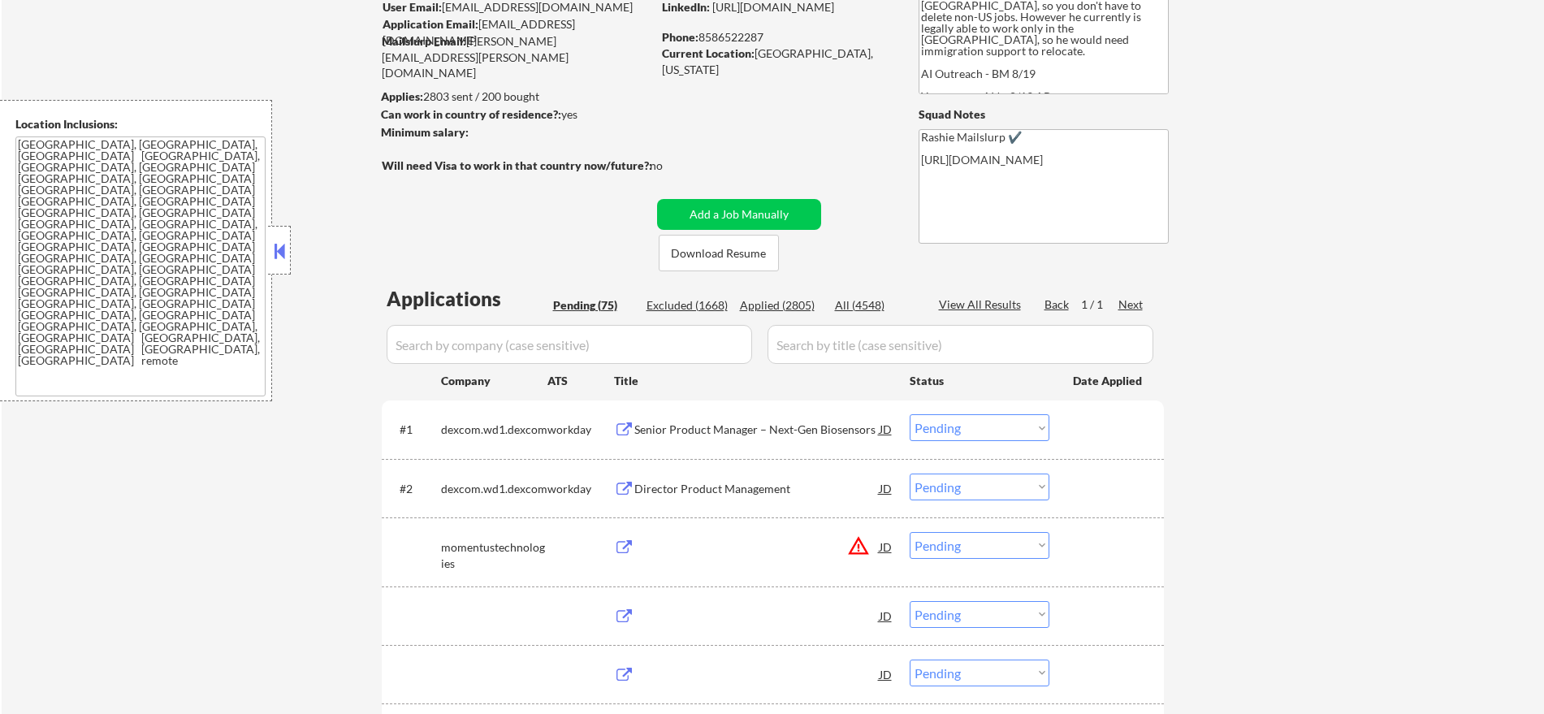
scroll to position [136, 0]
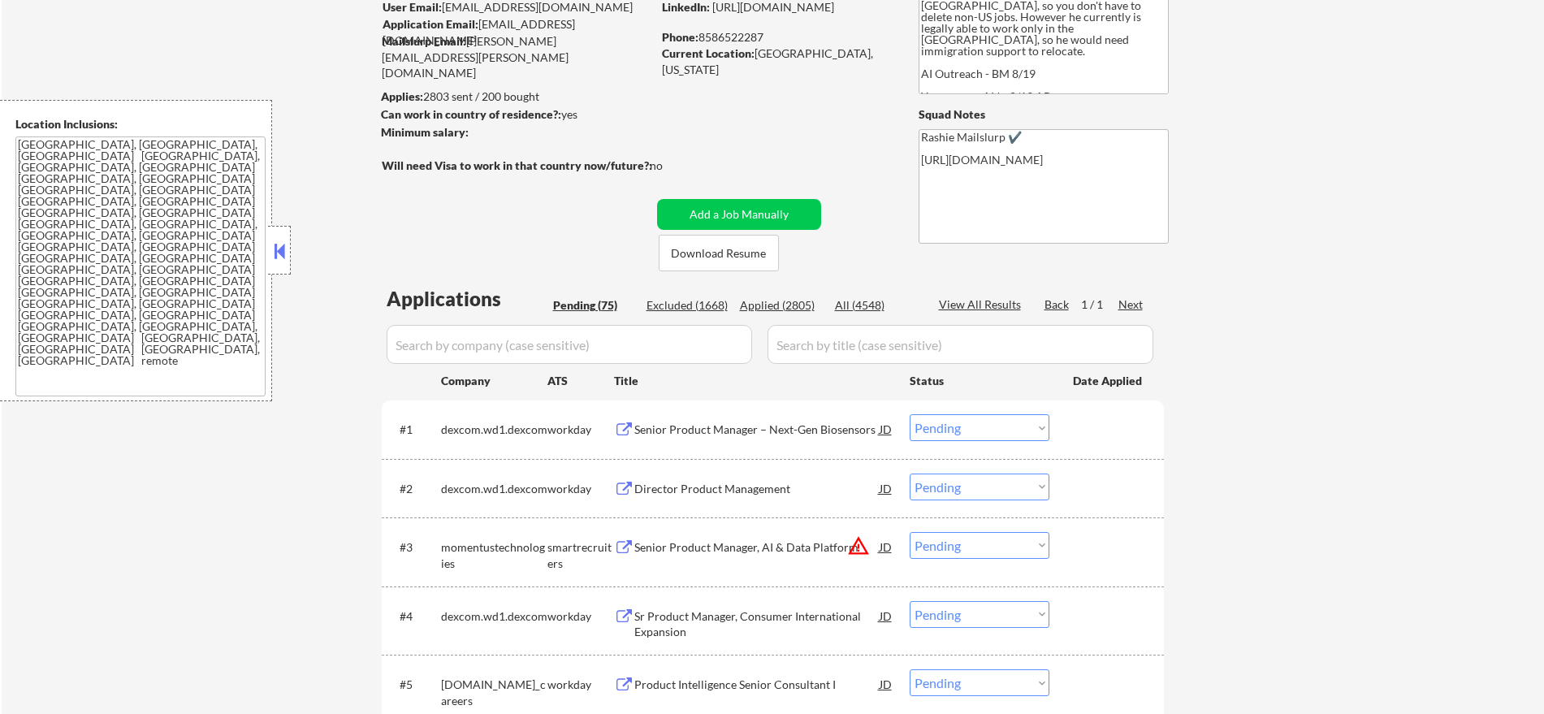
click at [852, 301] on div "All (4548)" at bounding box center [875, 305] width 81 height 16
select select ""applied""
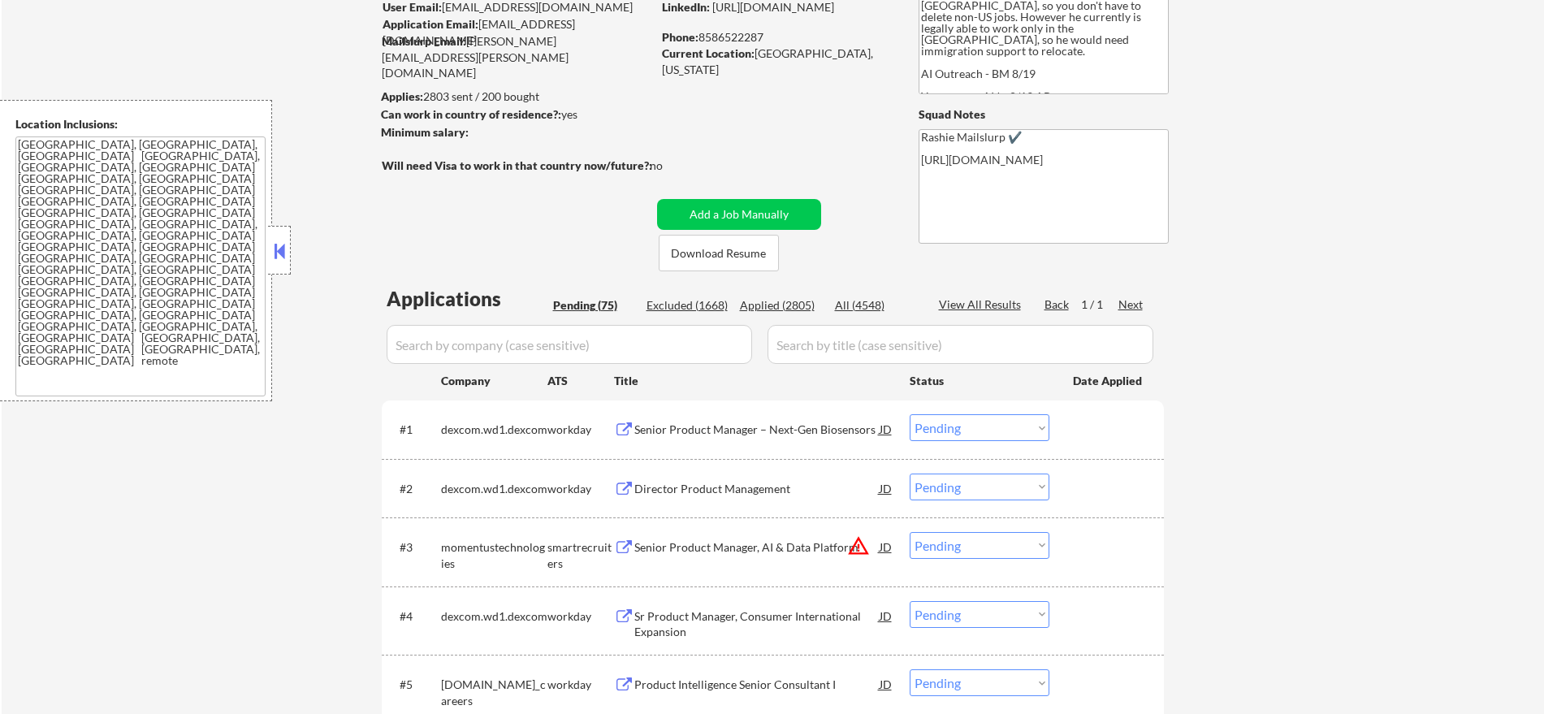
select select ""applied""
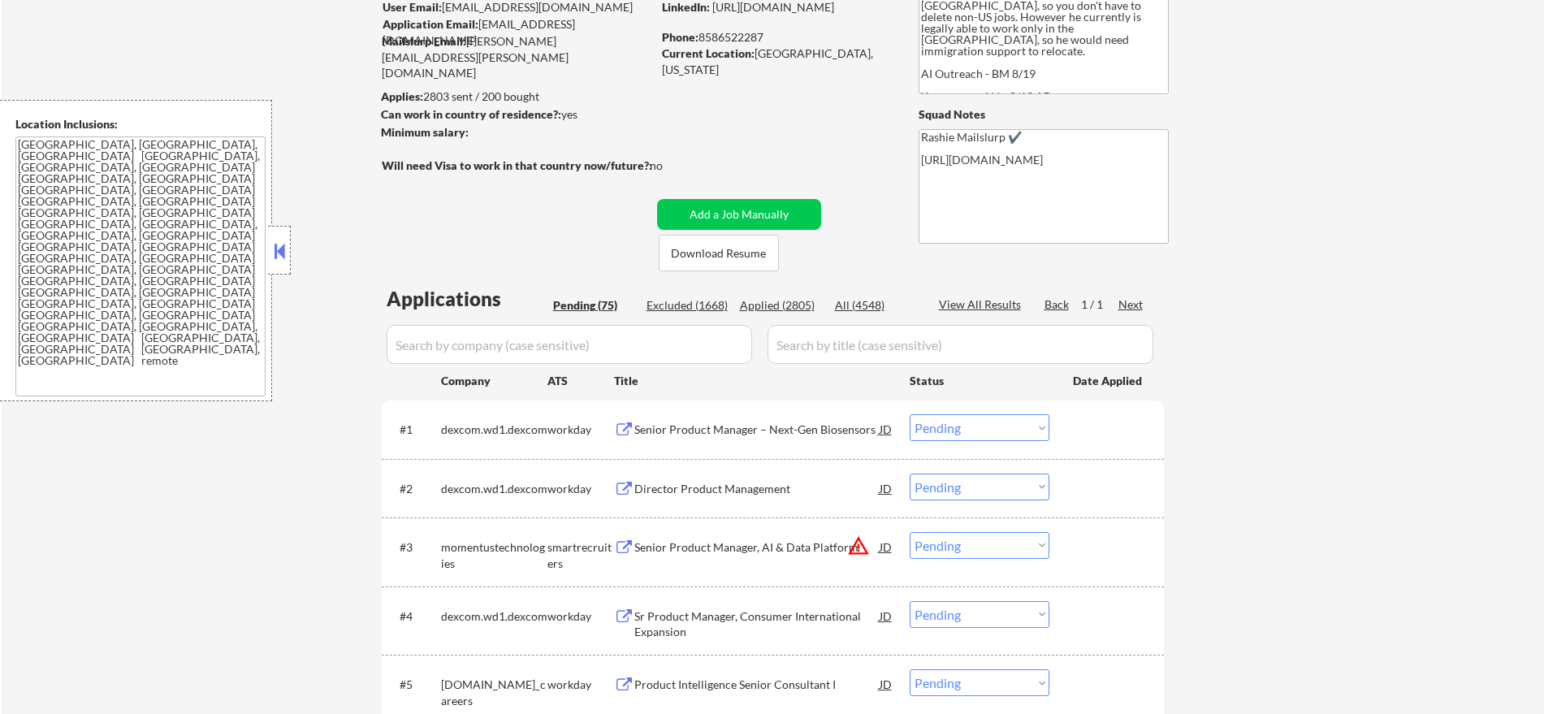
select select ""applied""
select select ""excluded__other_""
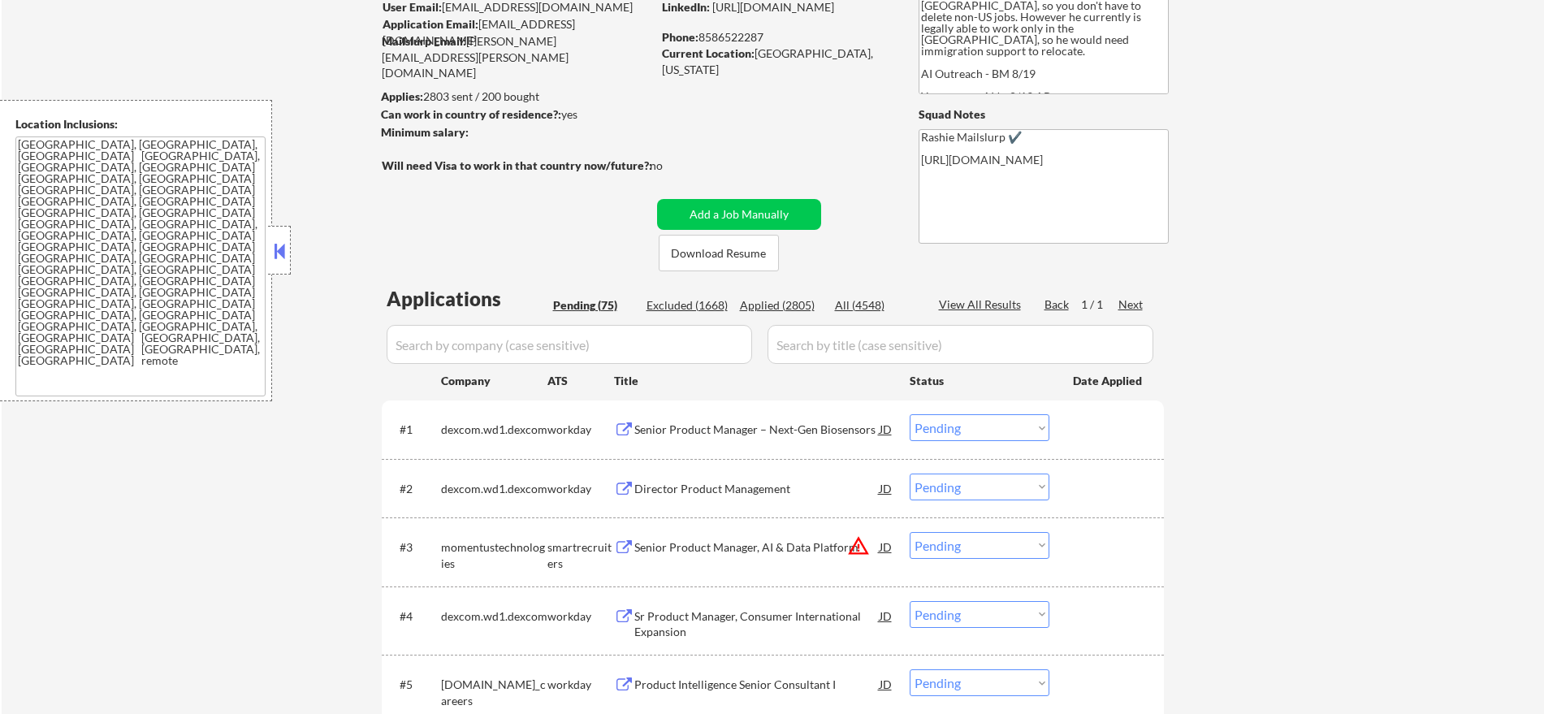
select select ""applied""
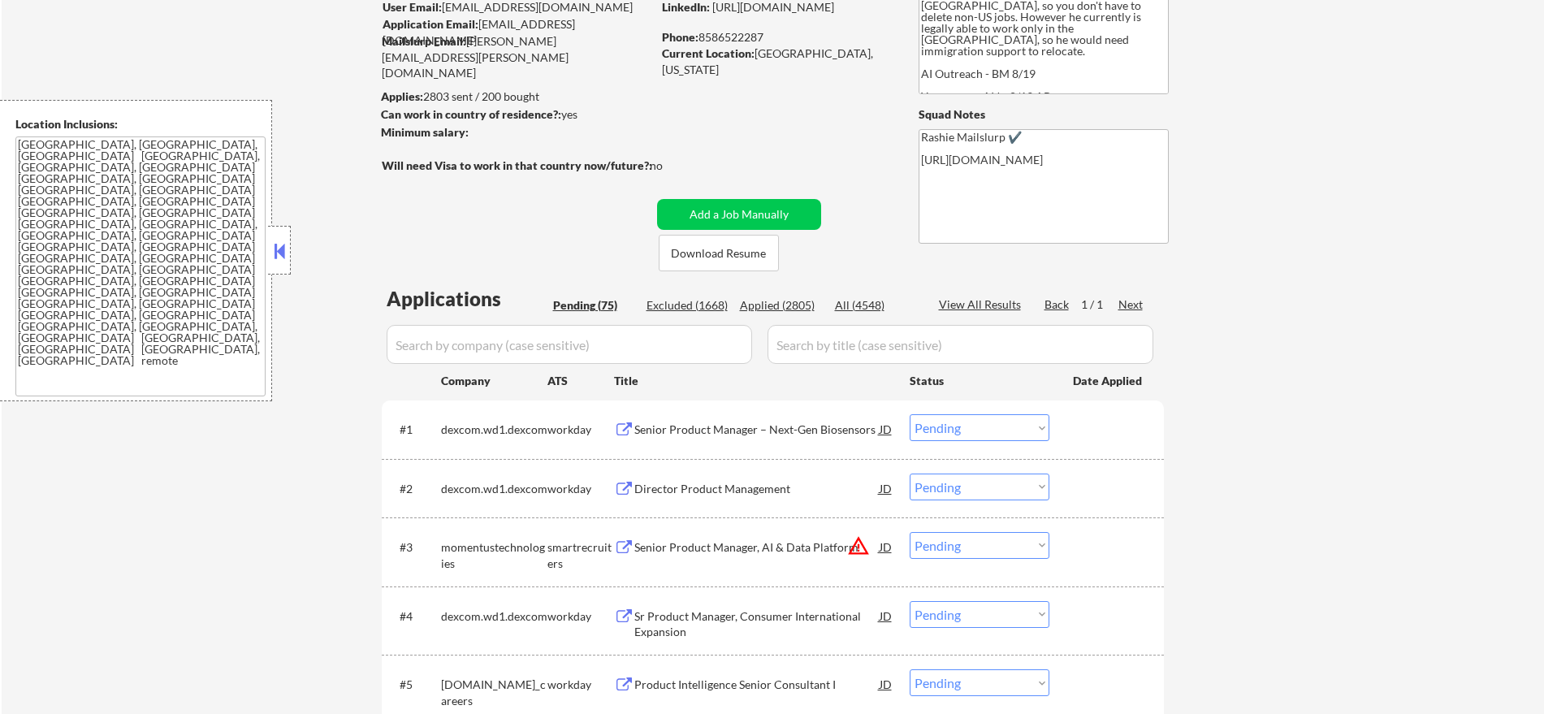
select select ""applied""
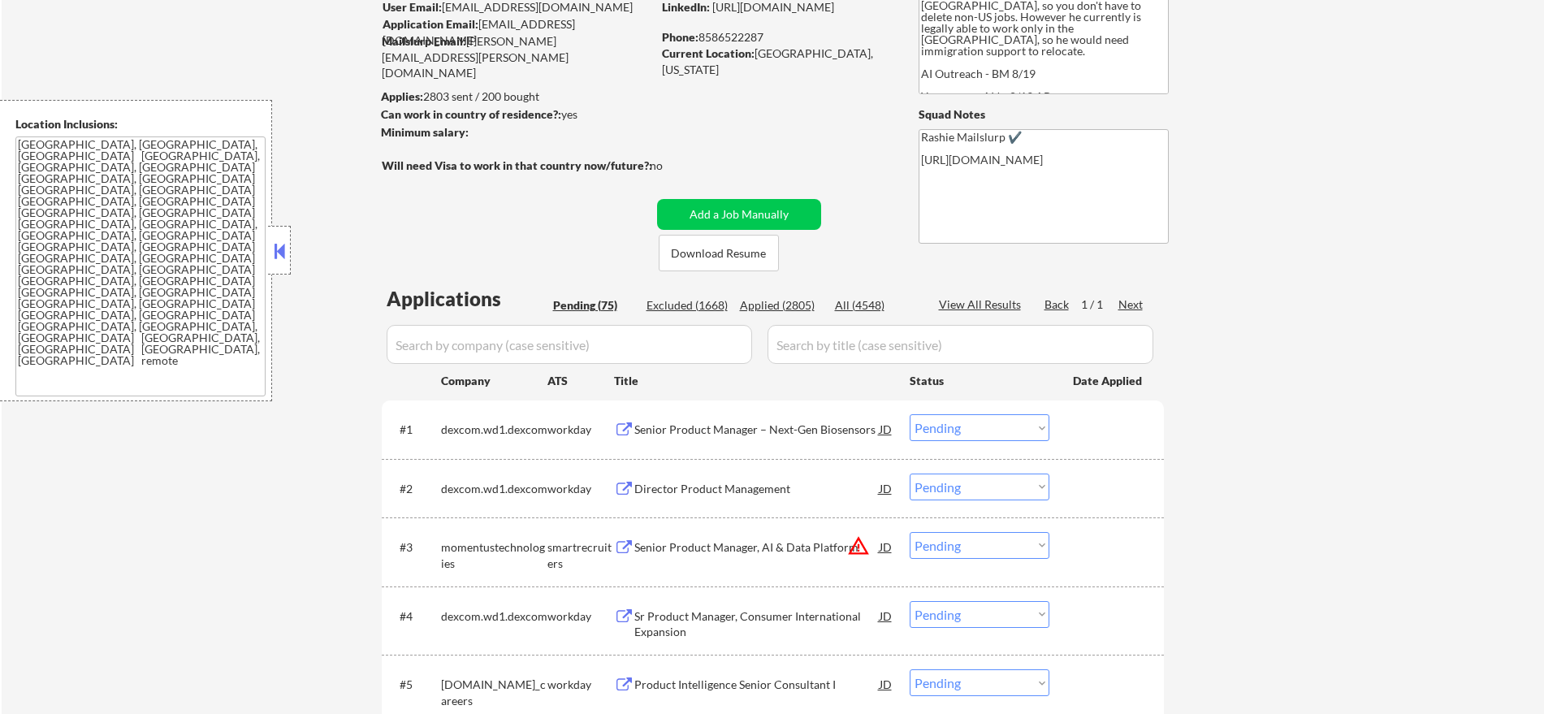
select select ""applied""
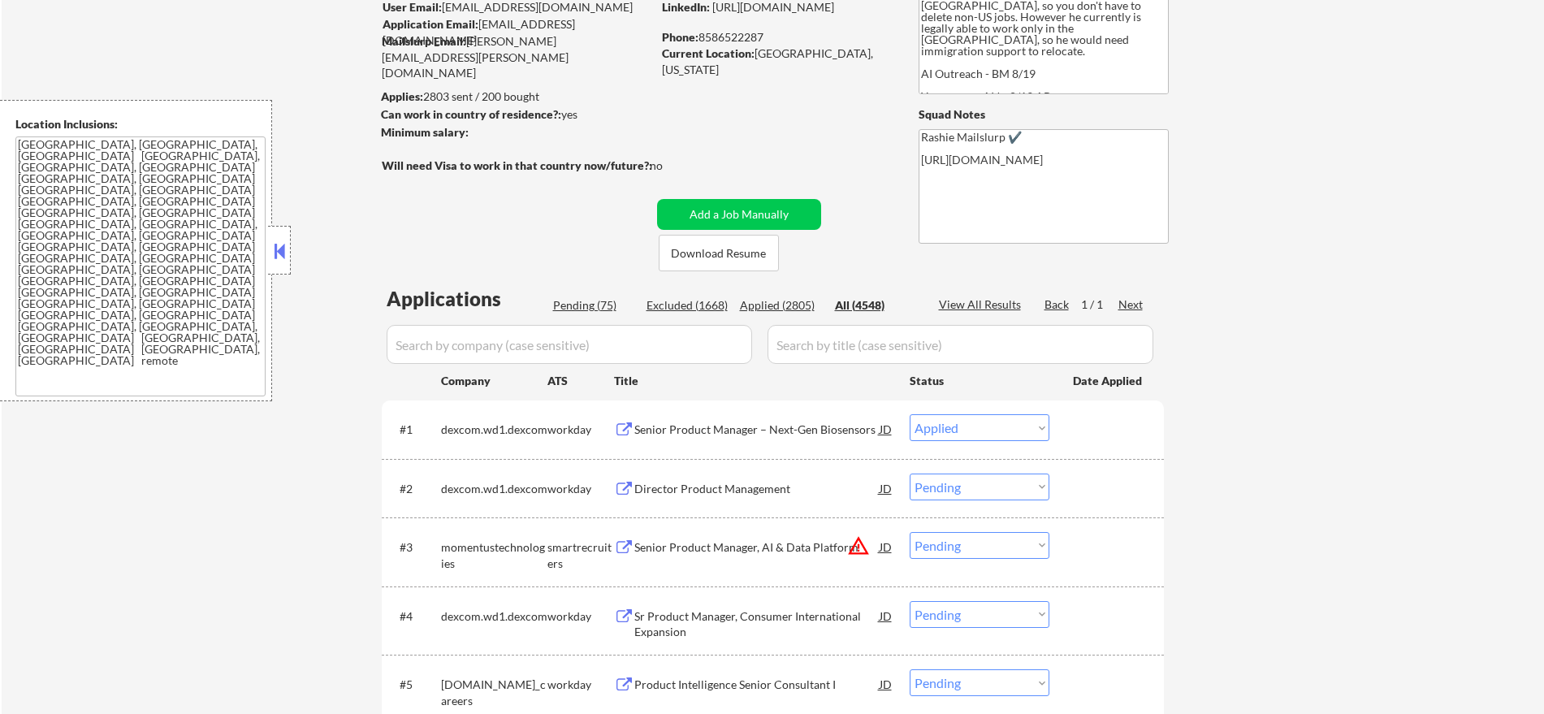
select select ""applied""
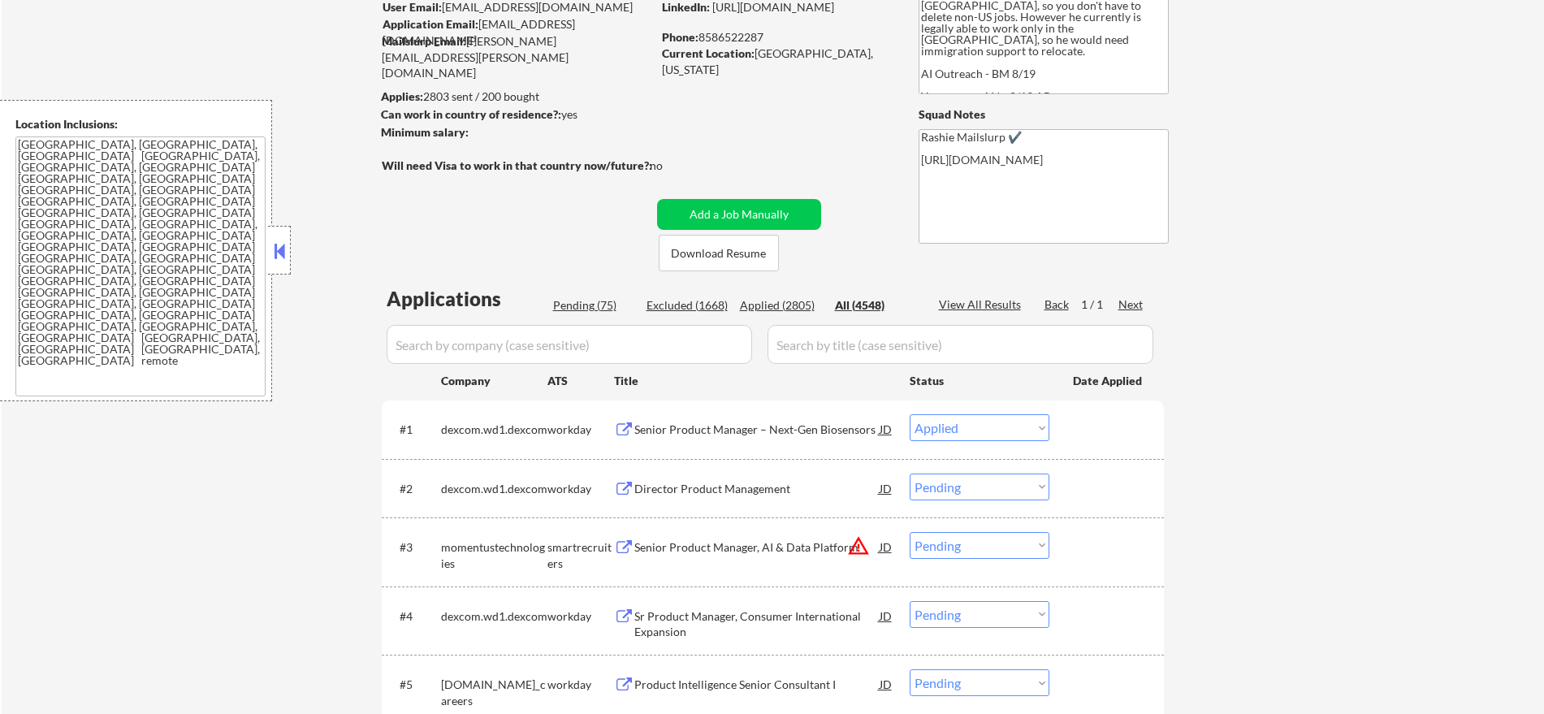
select select ""applied""
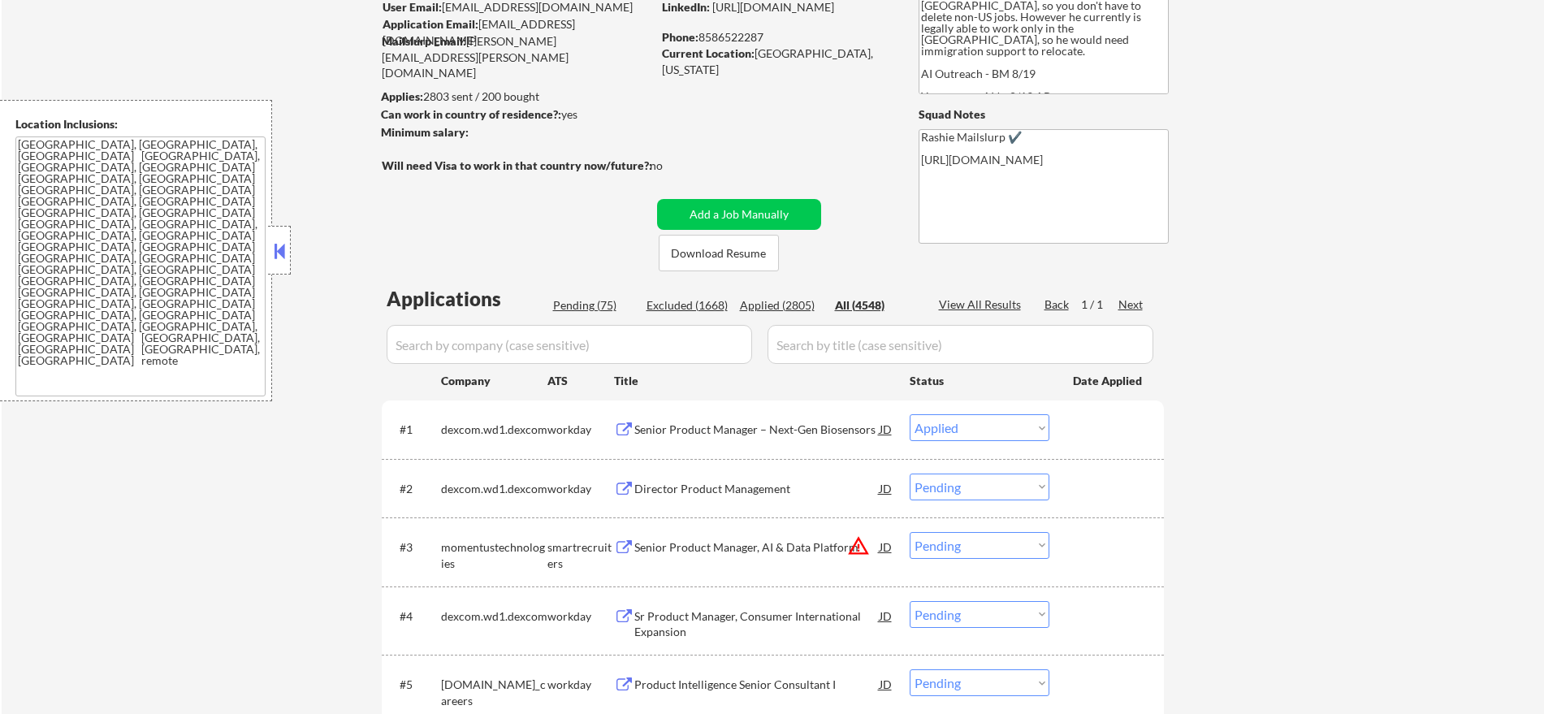
select select ""applied""
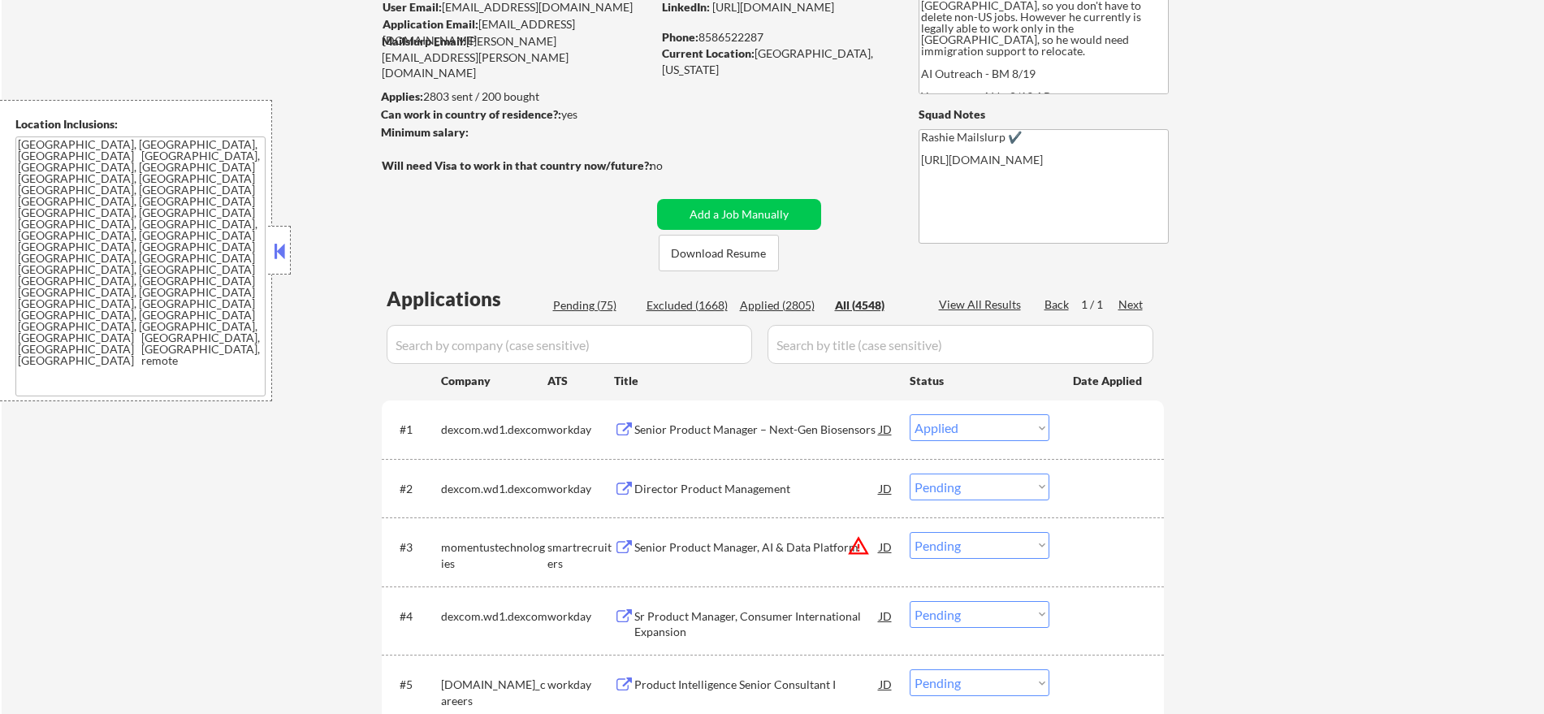
select select ""applied""
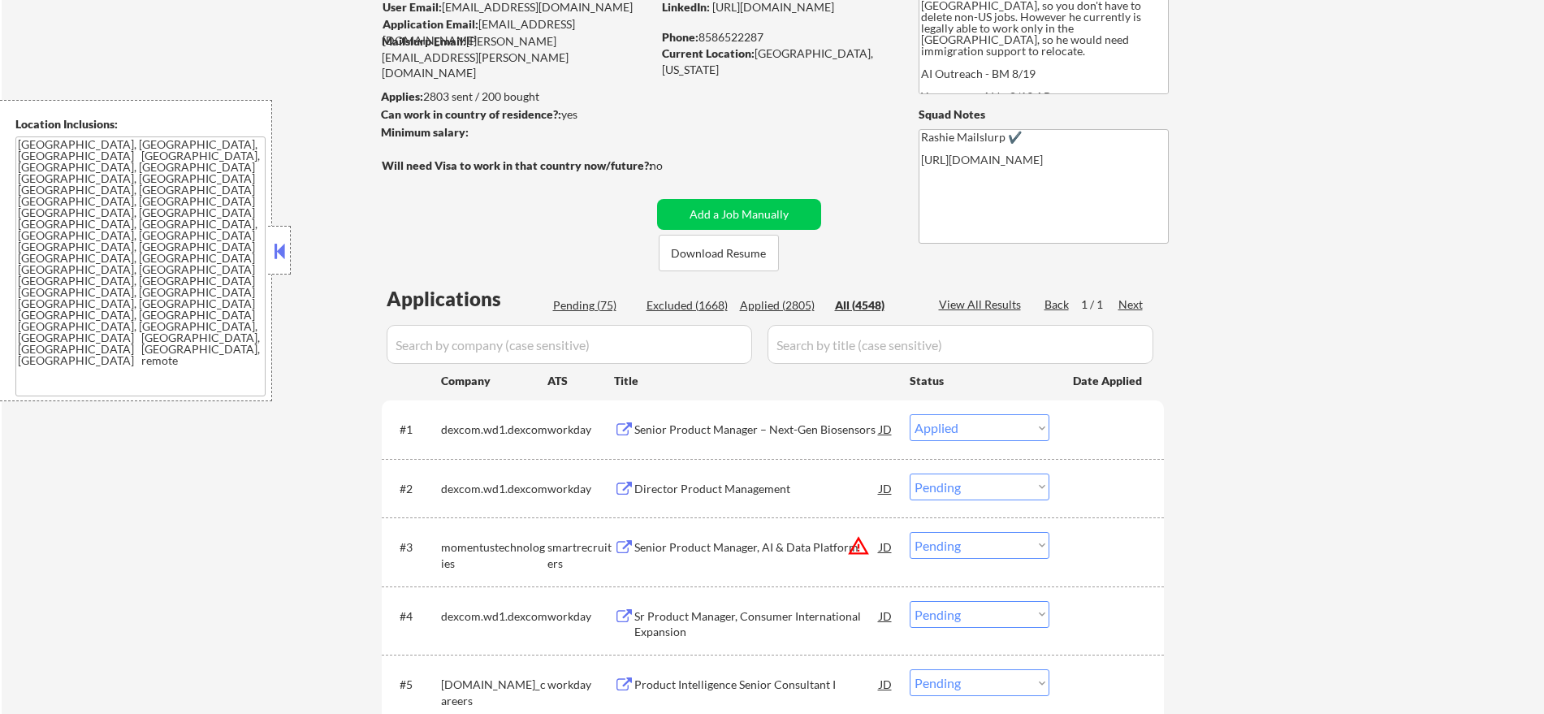
select select ""applied""
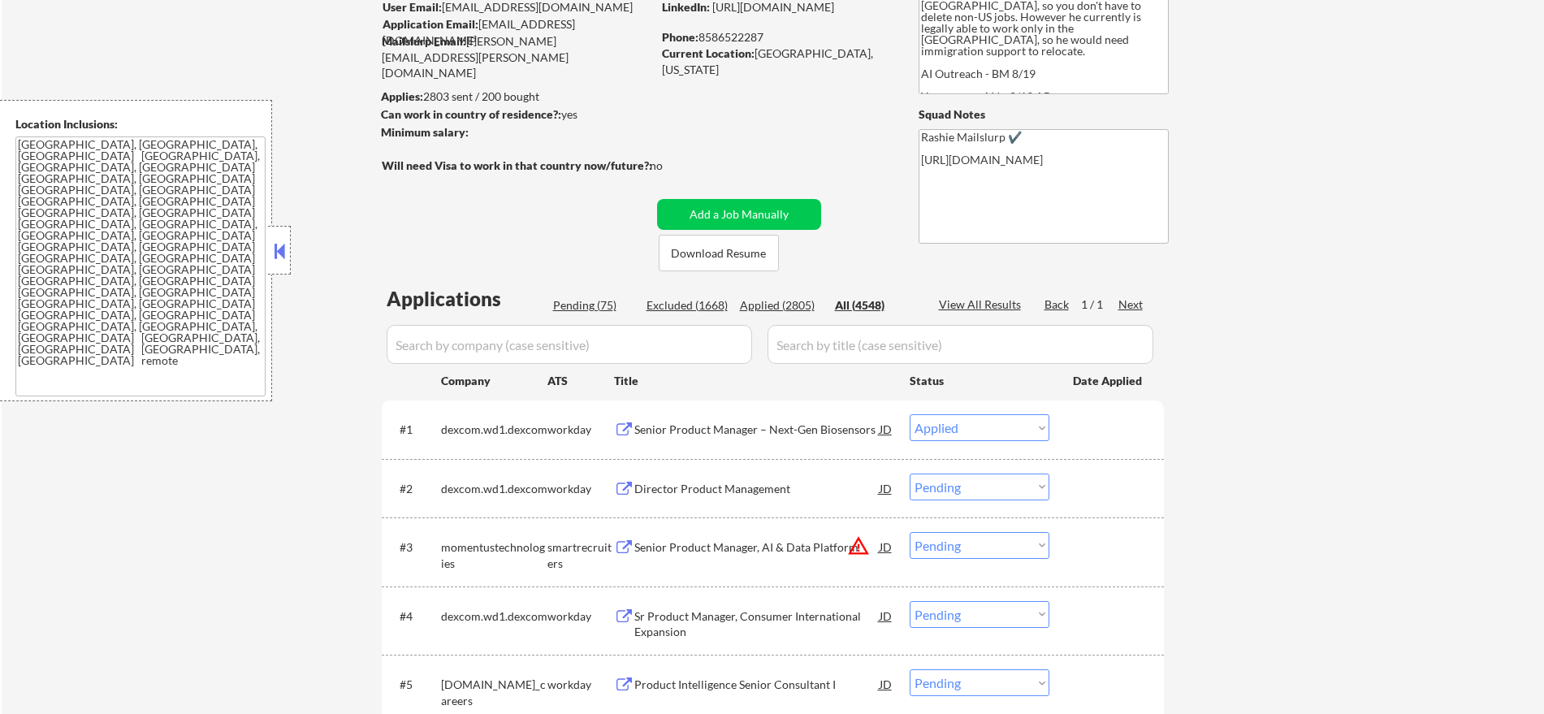
select select ""applied""
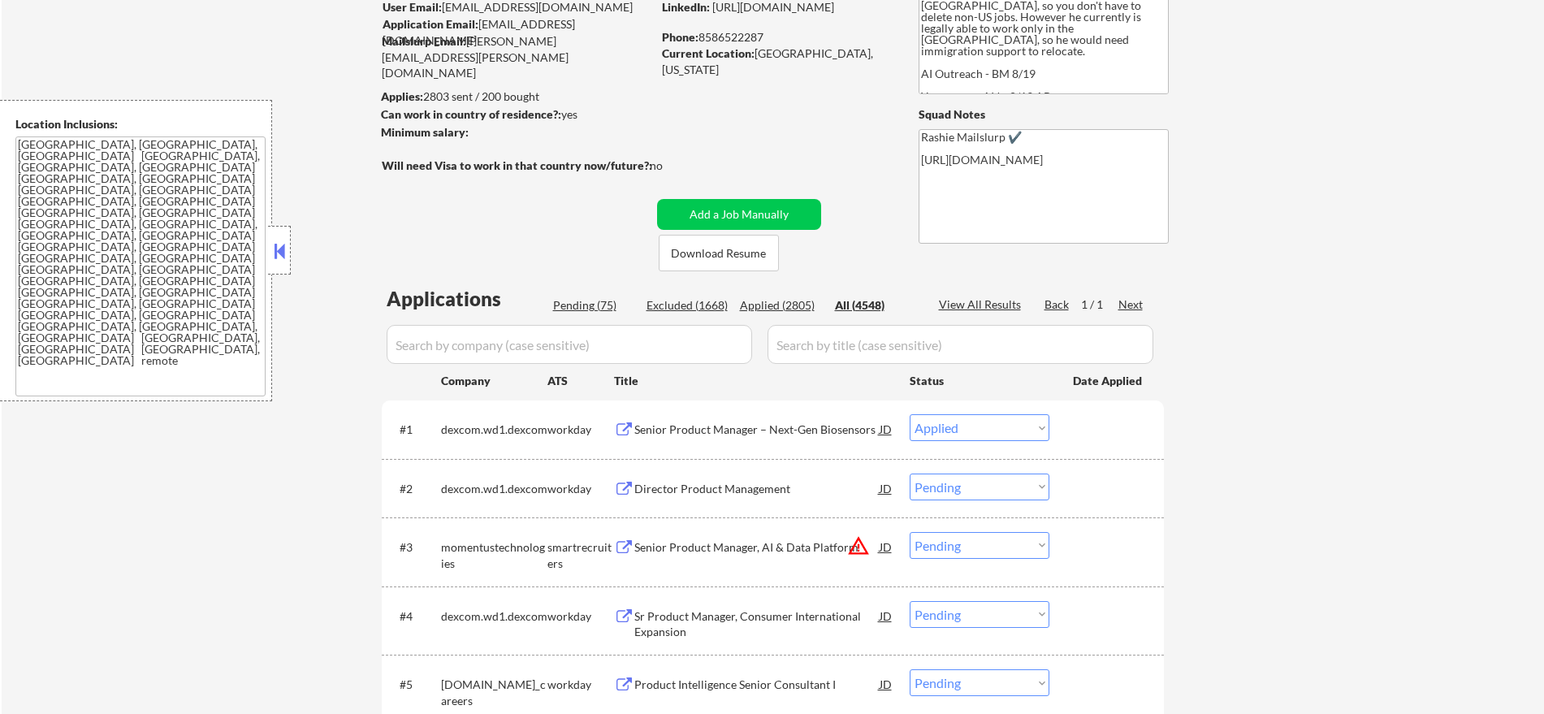
select select ""applied""
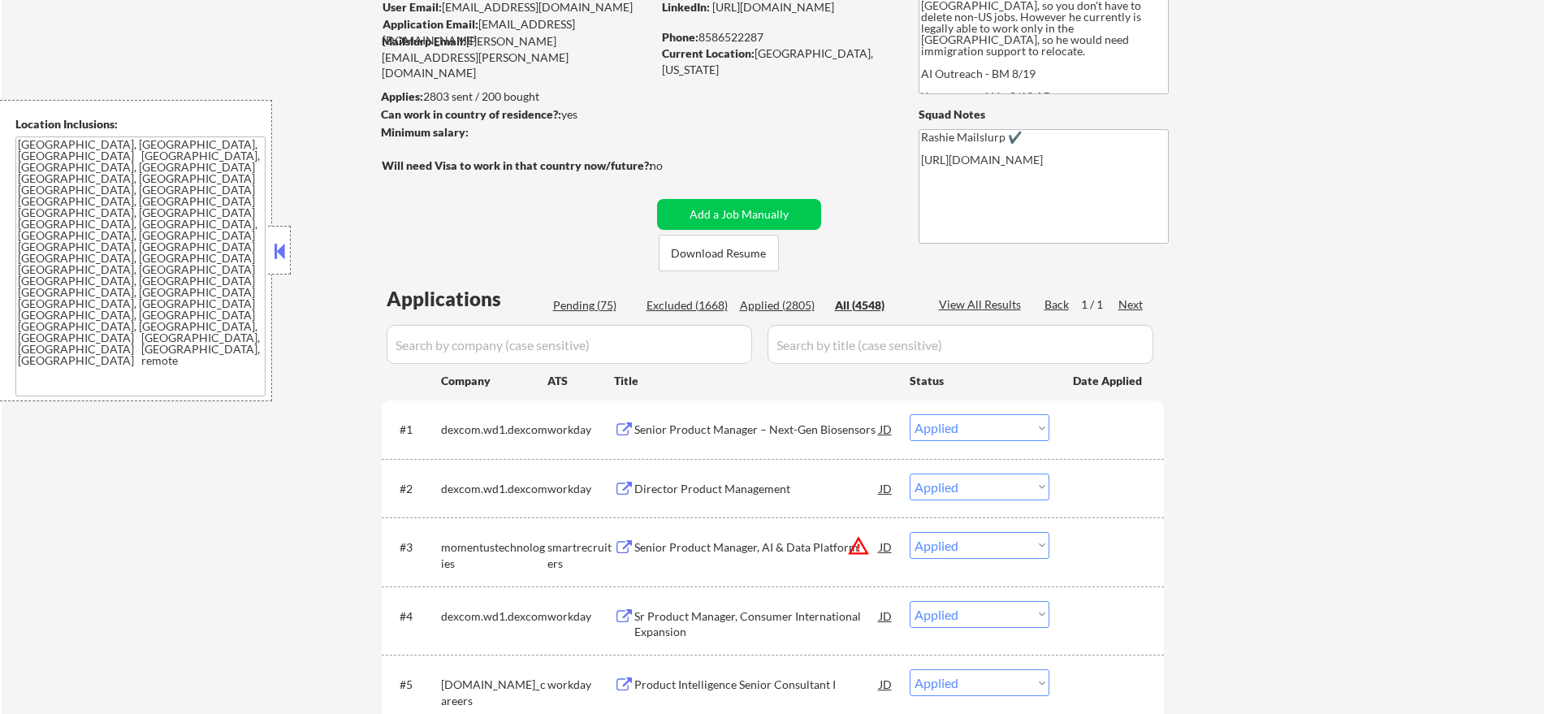
select select ""applied""
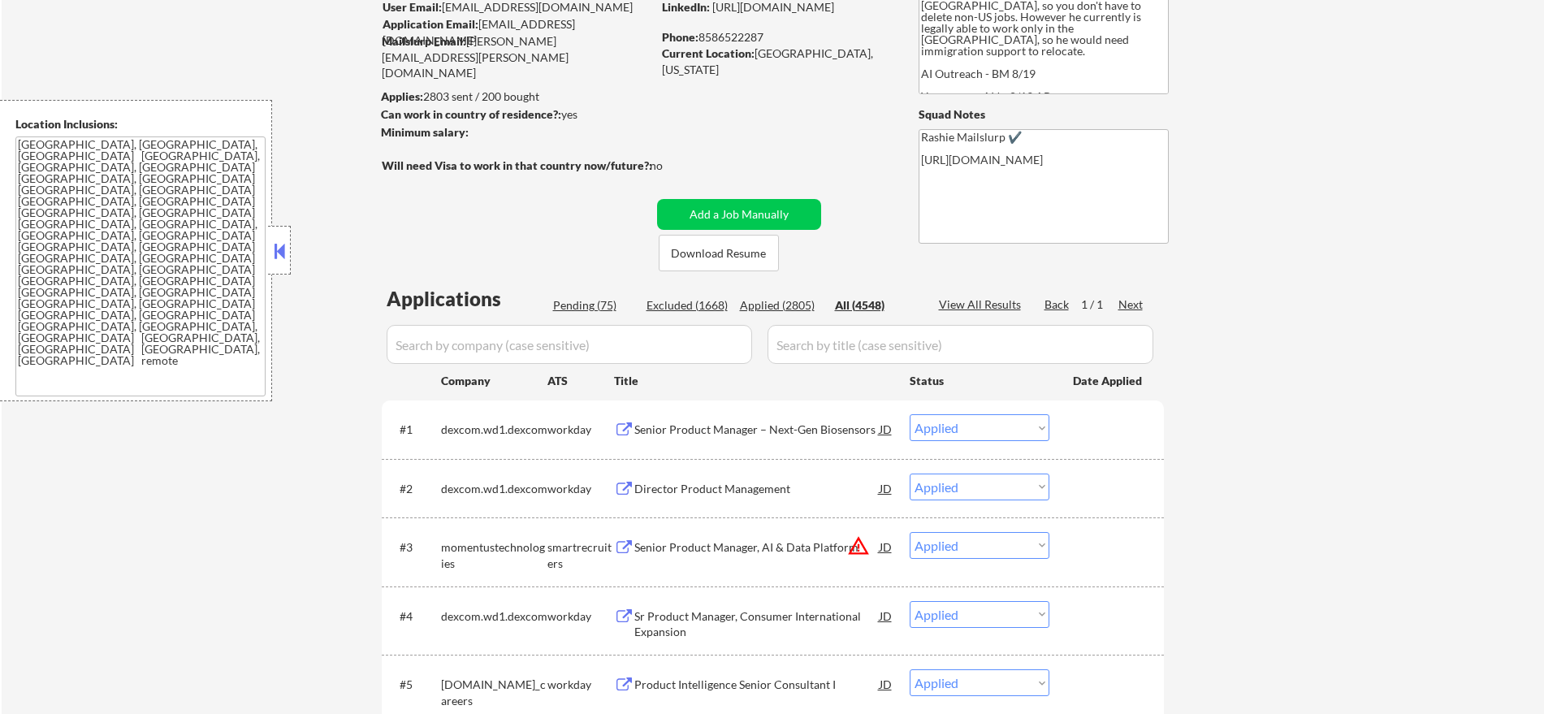
select select ""applied""
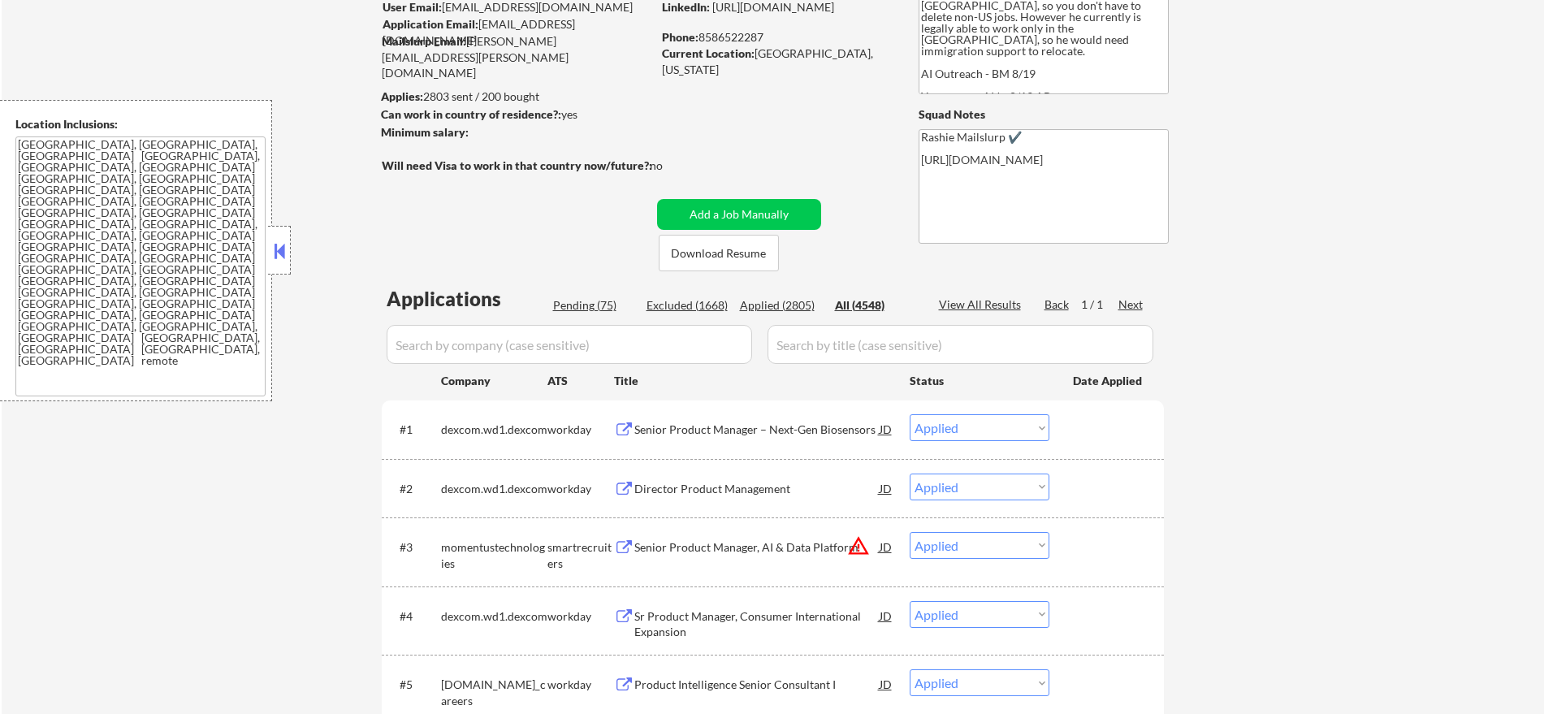
select select ""applied""
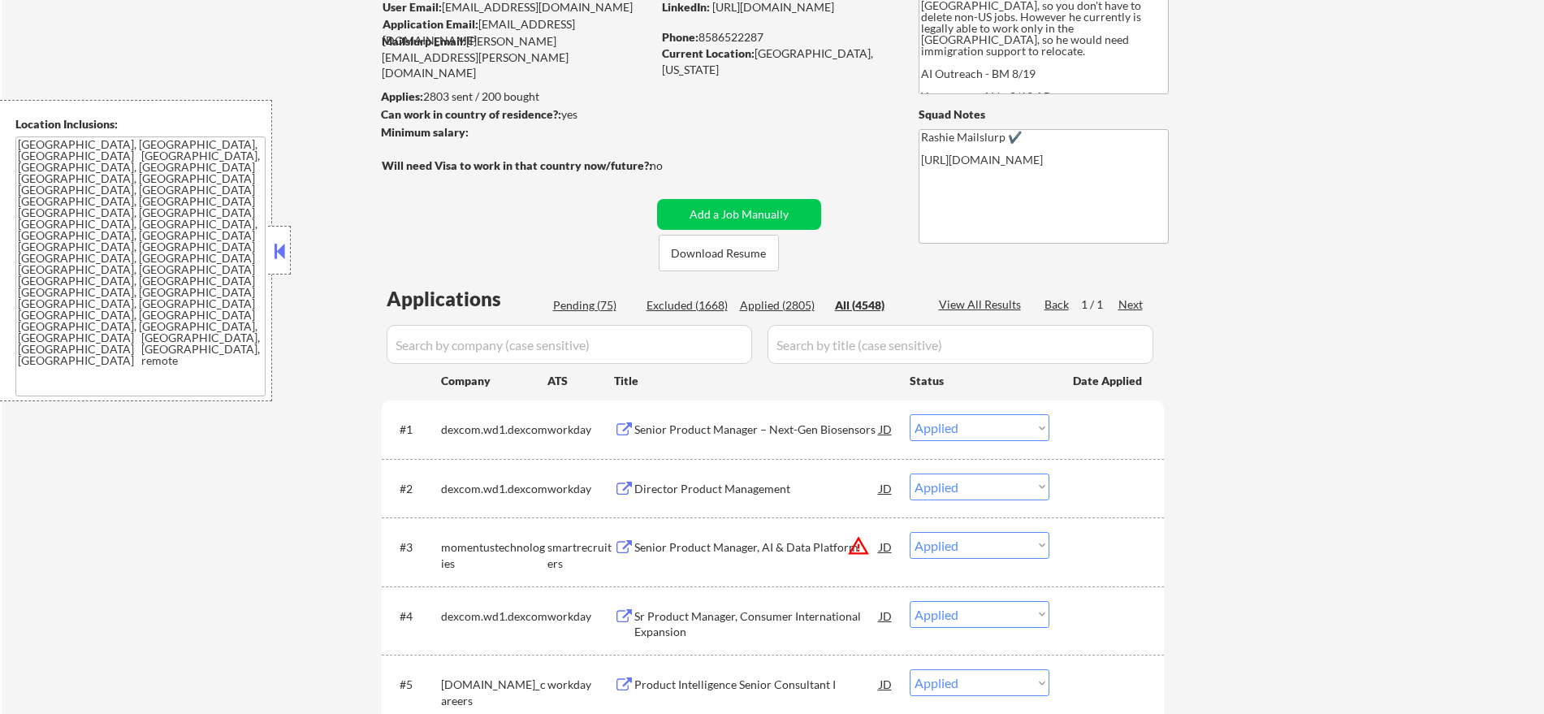
select select ""applied""
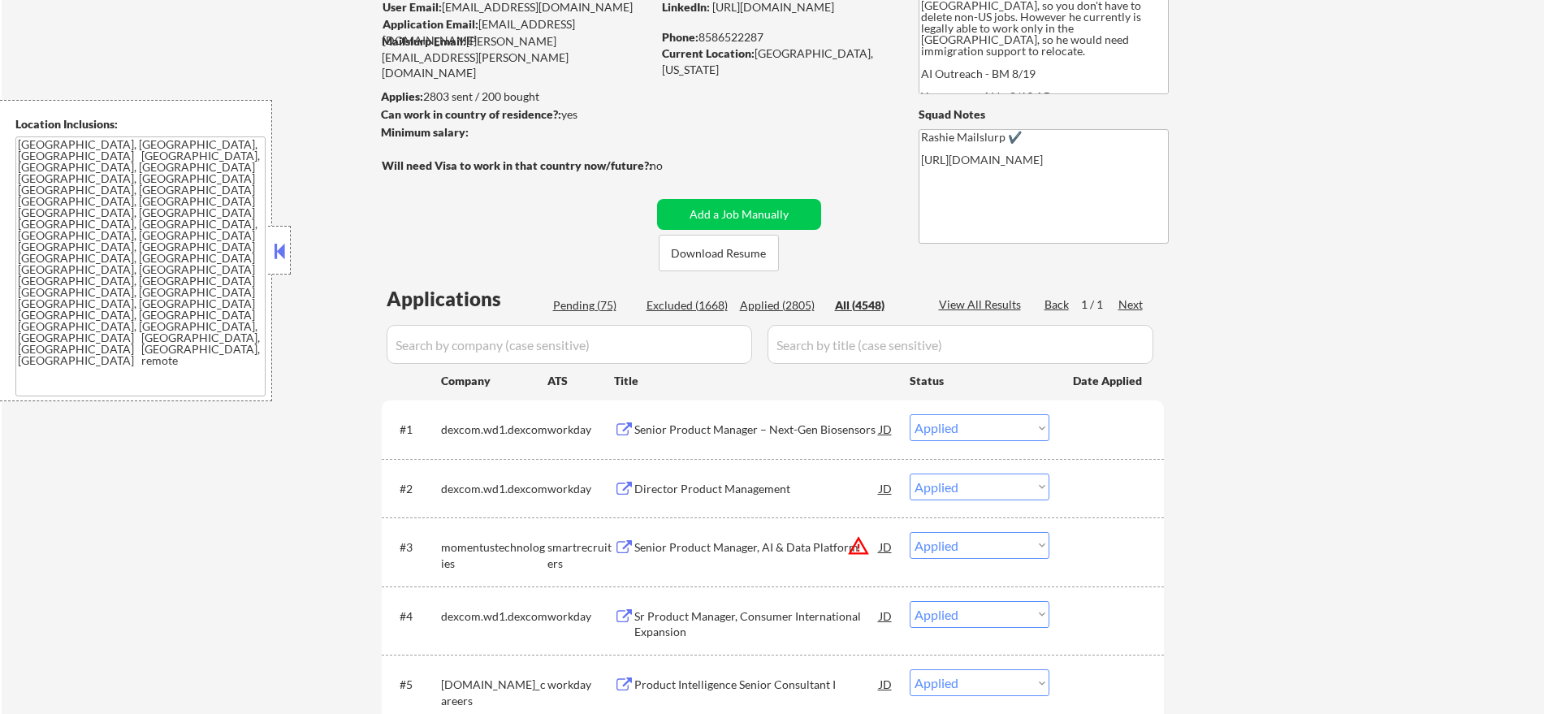
select select ""applied""
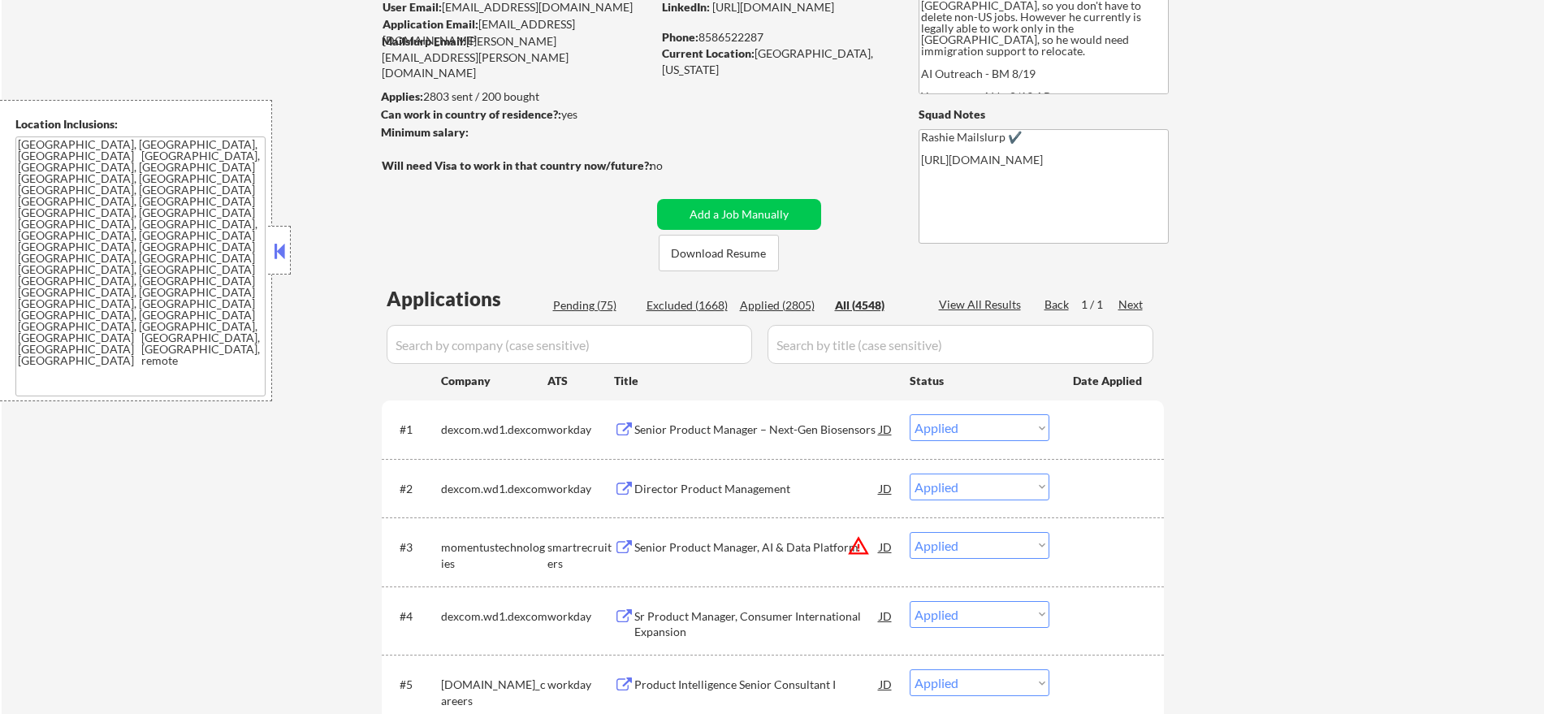
select select ""applied""
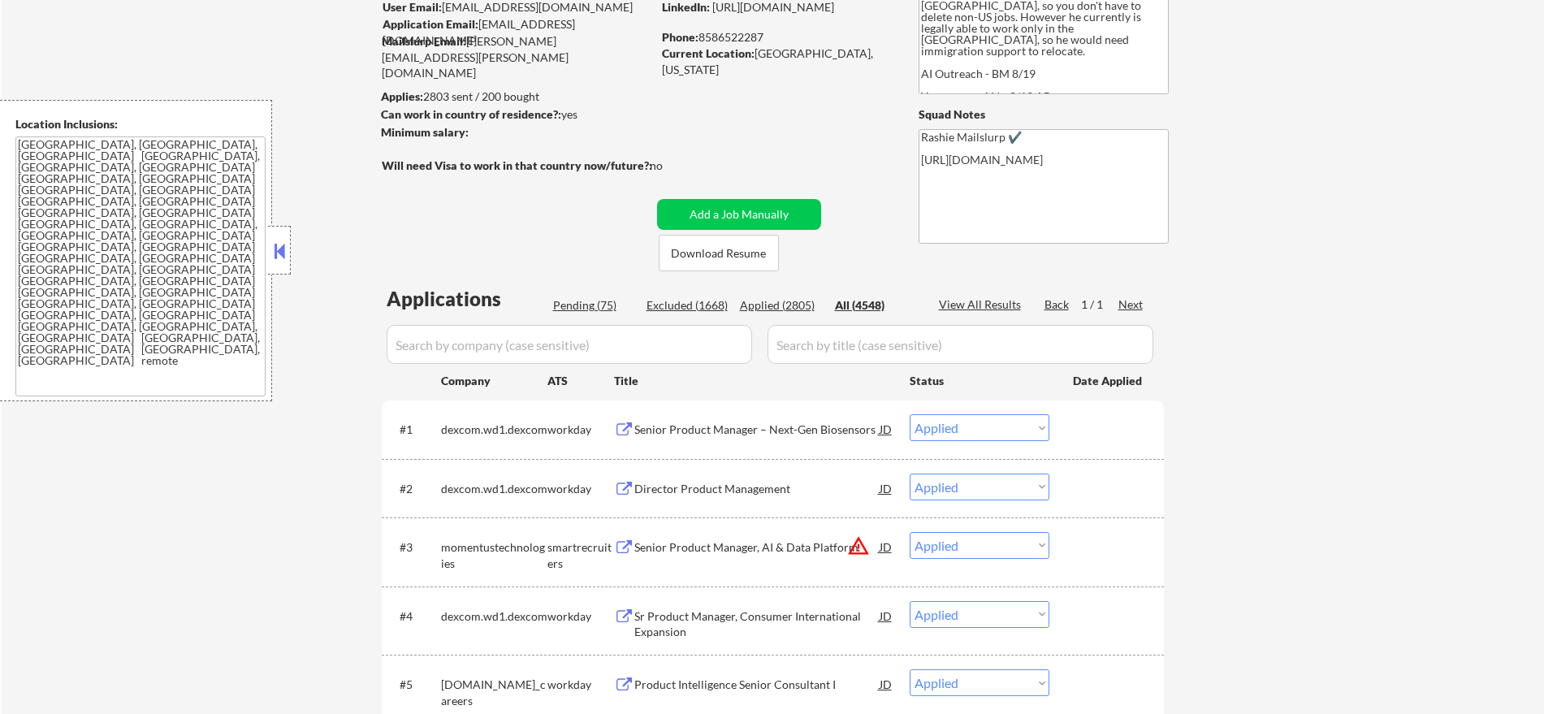
select select ""applied""
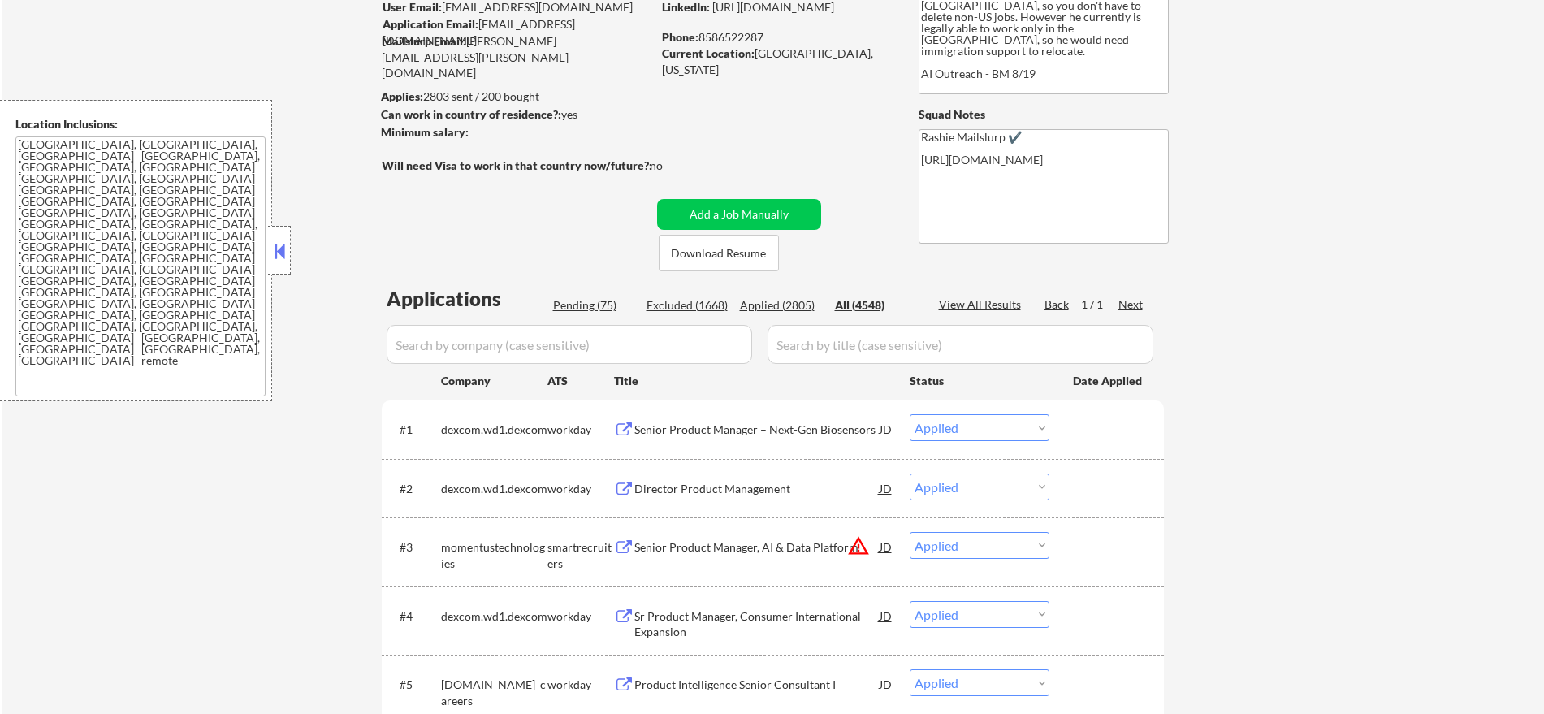
select select ""applied""
click at [609, 349] on input "input" at bounding box center [570, 344] width 366 height 39
paste input "dexcom"
type input "dexcom"
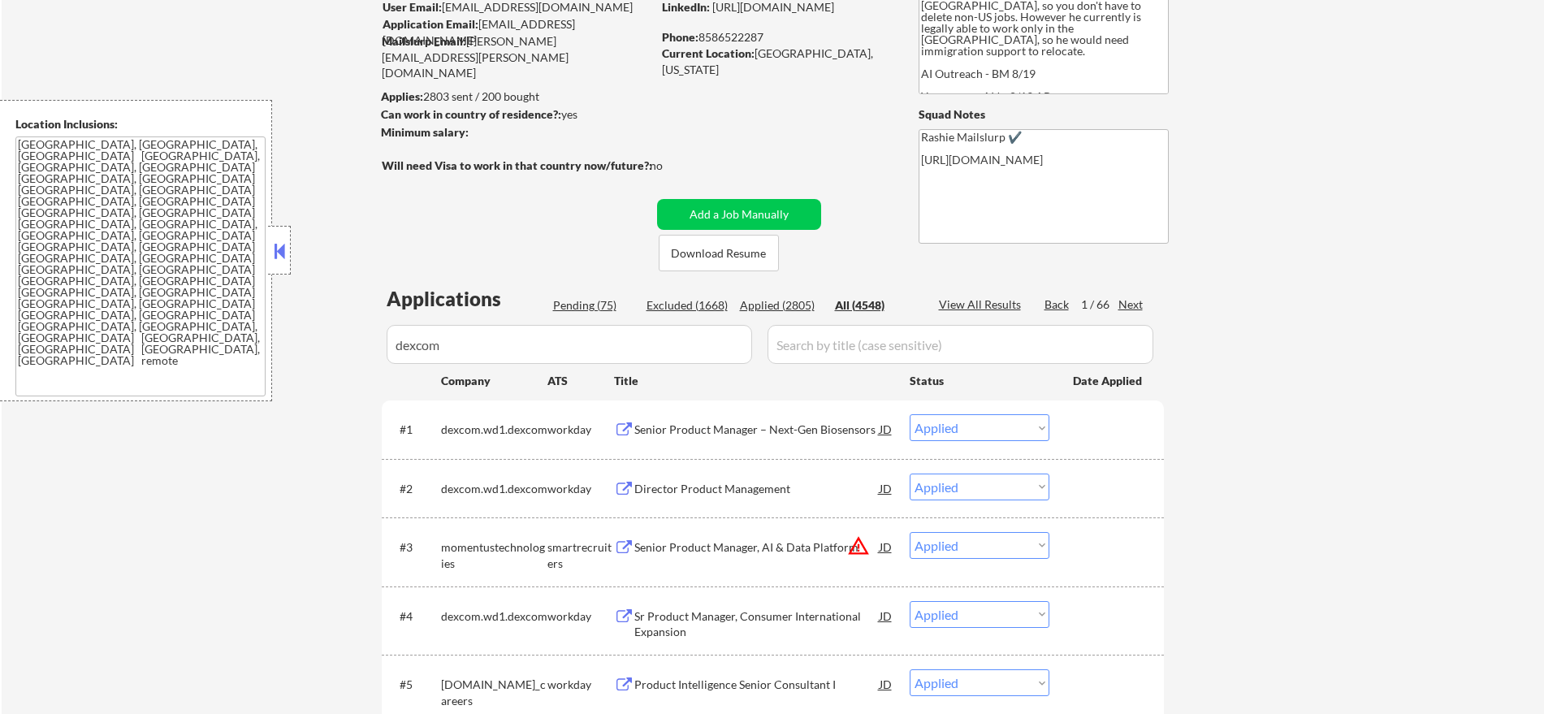
select select ""pending""
select select ""excluded__salary_""
select select ""pending""
select select ""excluded__other_""
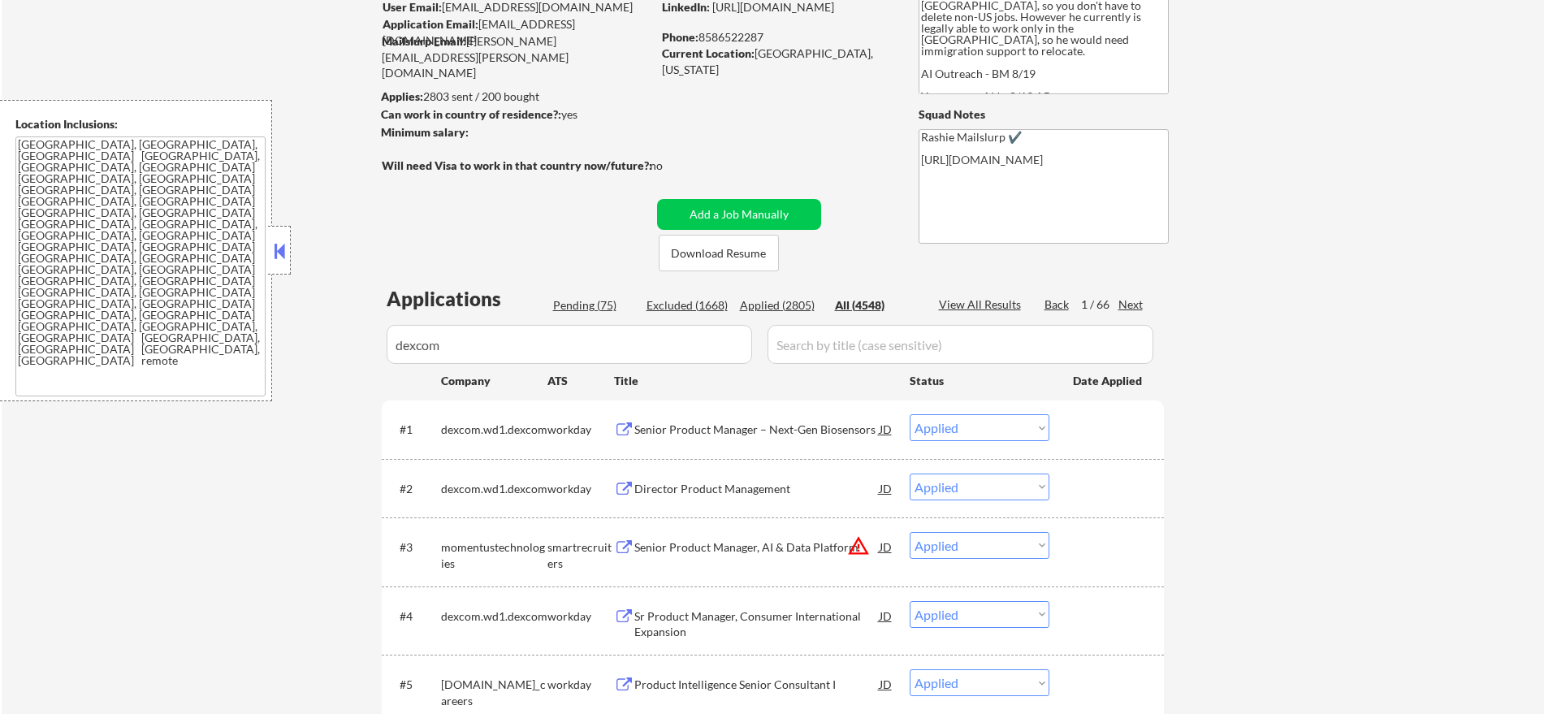
select select ""excluded__location_""
select select ""excluded__other_""
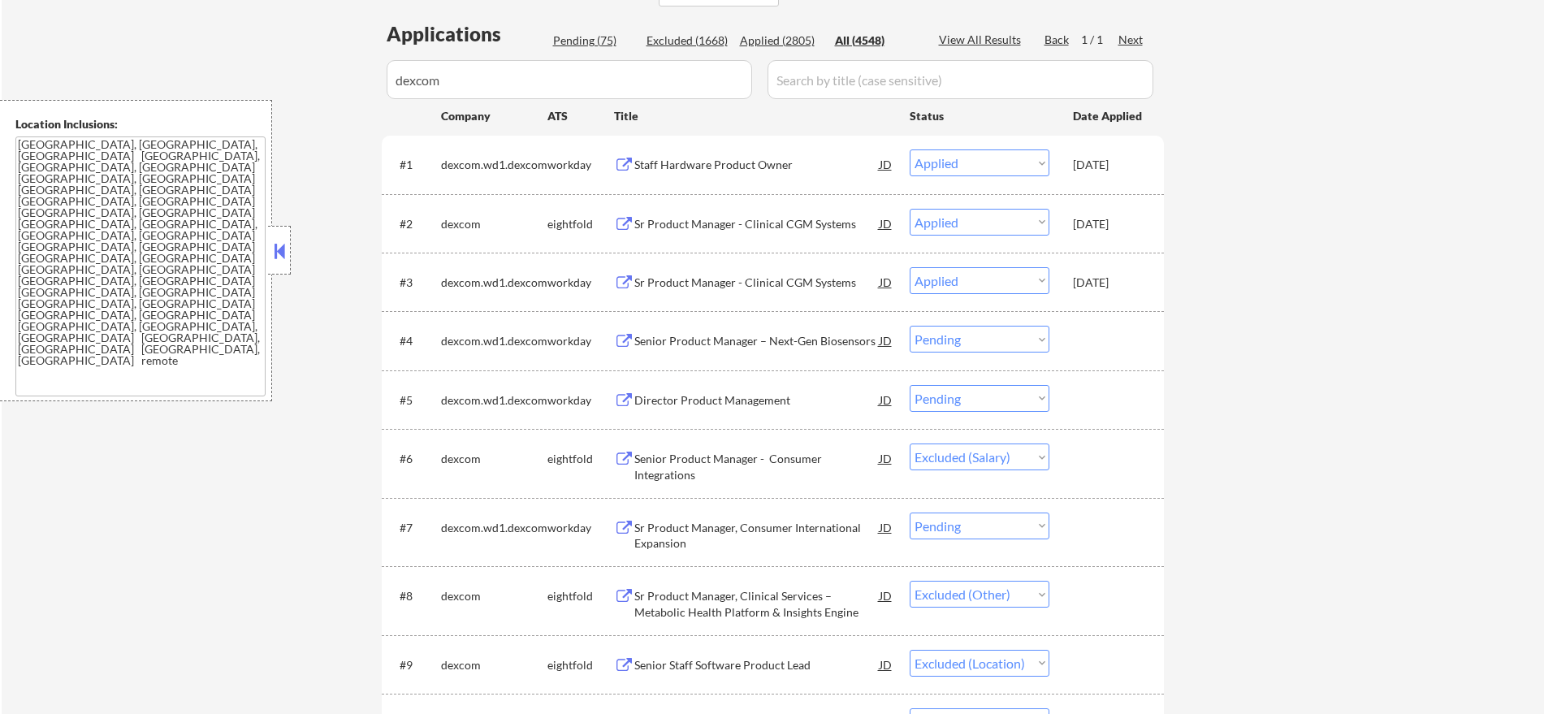
scroll to position [406, 0]
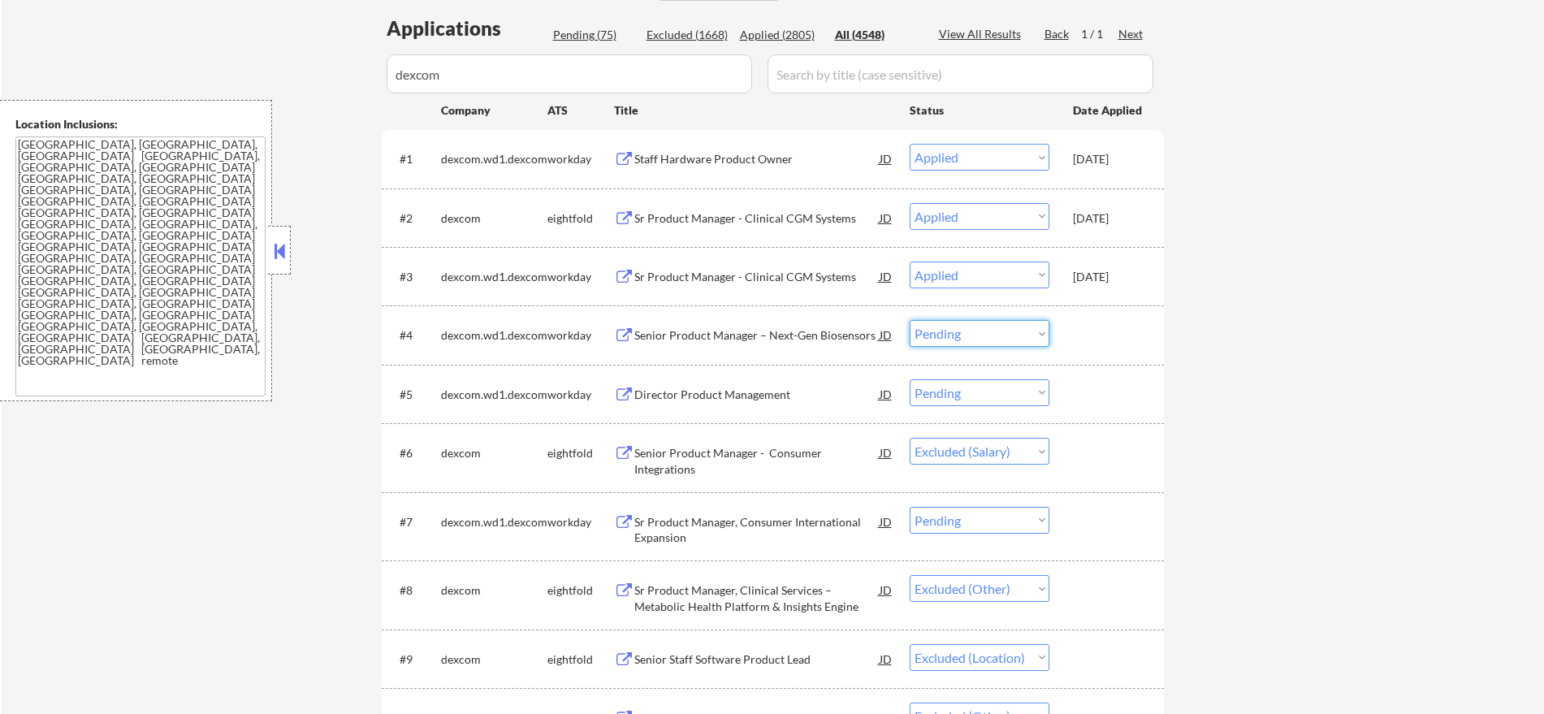
click at [973, 336] on select "Choose an option... Pending Applied Excluded (Questions) Excluded (Expired) Exc…" at bounding box center [980, 333] width 140 height 27
select select ""excluded__other_""
click at [910, 320] on select "Choose an option... Pending Applied Excluded (Questions) Excluded (Expired) Exc…" at bounding box center [980, 333] width 140 height 27
click at [976, 402] on select "Choose an option... Pending Applied Excluded (Questions) Excluded (Expired) Exc…" at bounding box center [980, 392] width 140 height 27
select select ""excluded__other_""
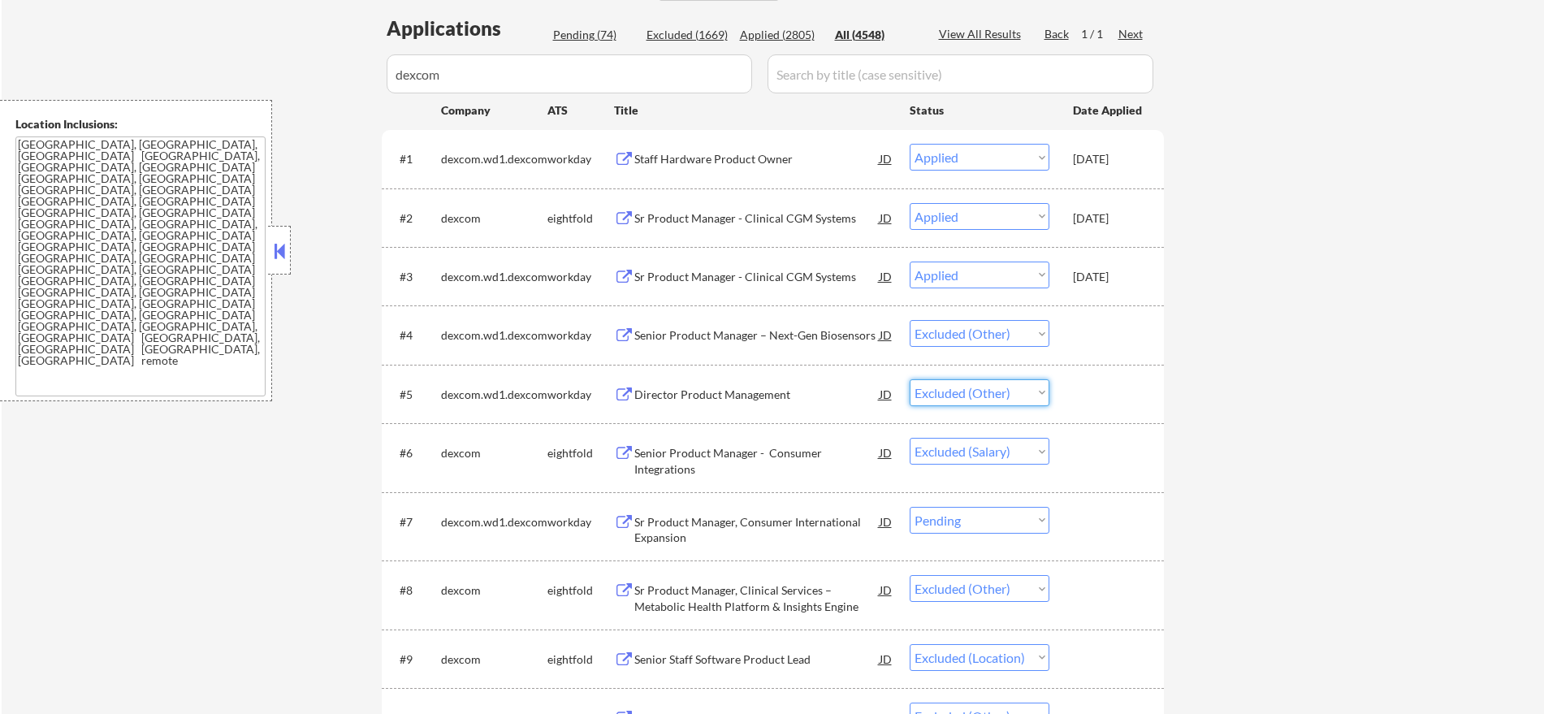
click at [910, 379] on select "Choose an option... Pending Applied Excluded (Questions) Excluded (Expired) Exc…" at bounding box center [980, 392] width 140 height 27
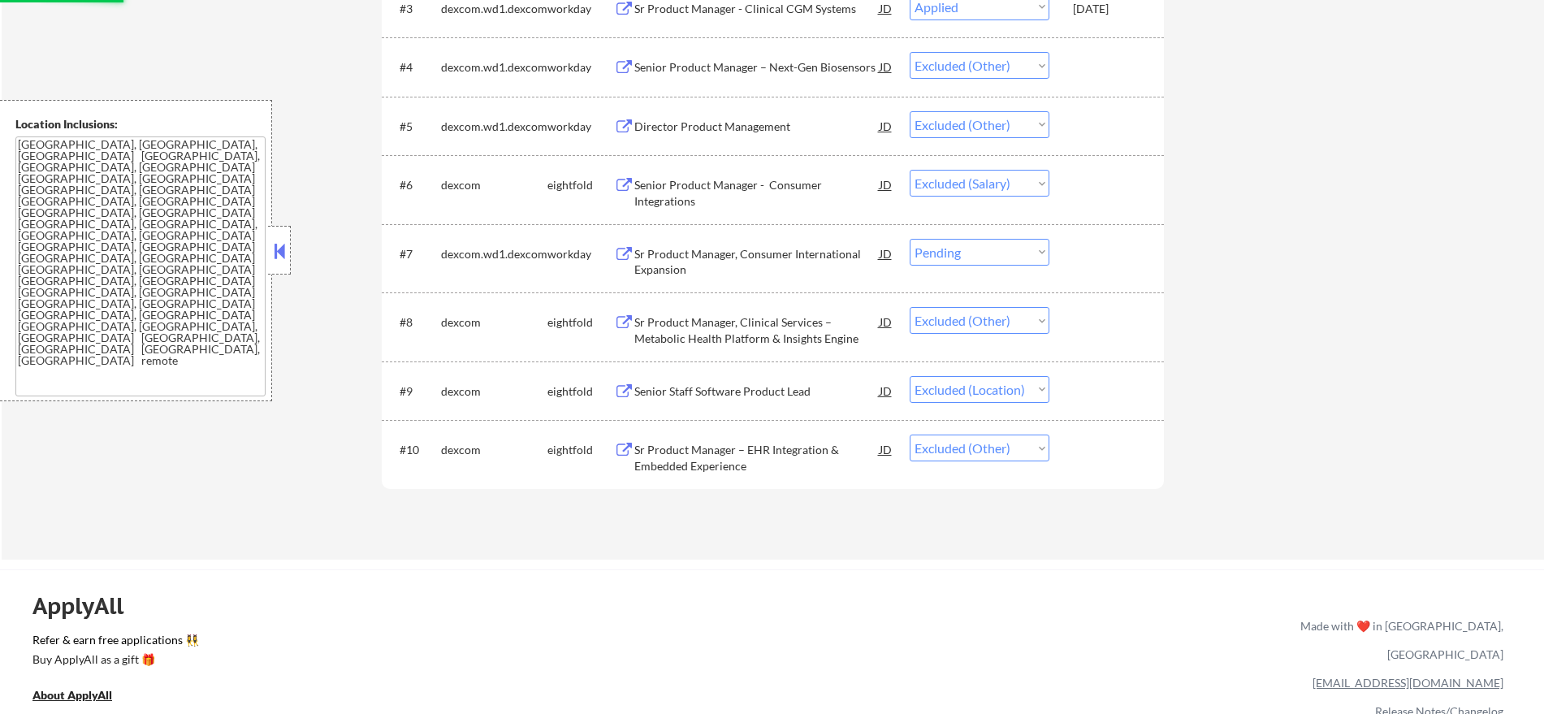
scroll to position [677, 0]
click at [1006, 261] on select "Choose an option... Pending Applied Excluded (Questions) Excluded (Expired) Exc…" at bounding box center [980, 249] width 140 height 27
select select ""excluded__other_""
click at [910, 236] on select "Choose an option... Pending Applied Excluded (Questions) Excluded (Expired) Exc…" at bounding box center [980, 249] width 140 height 27
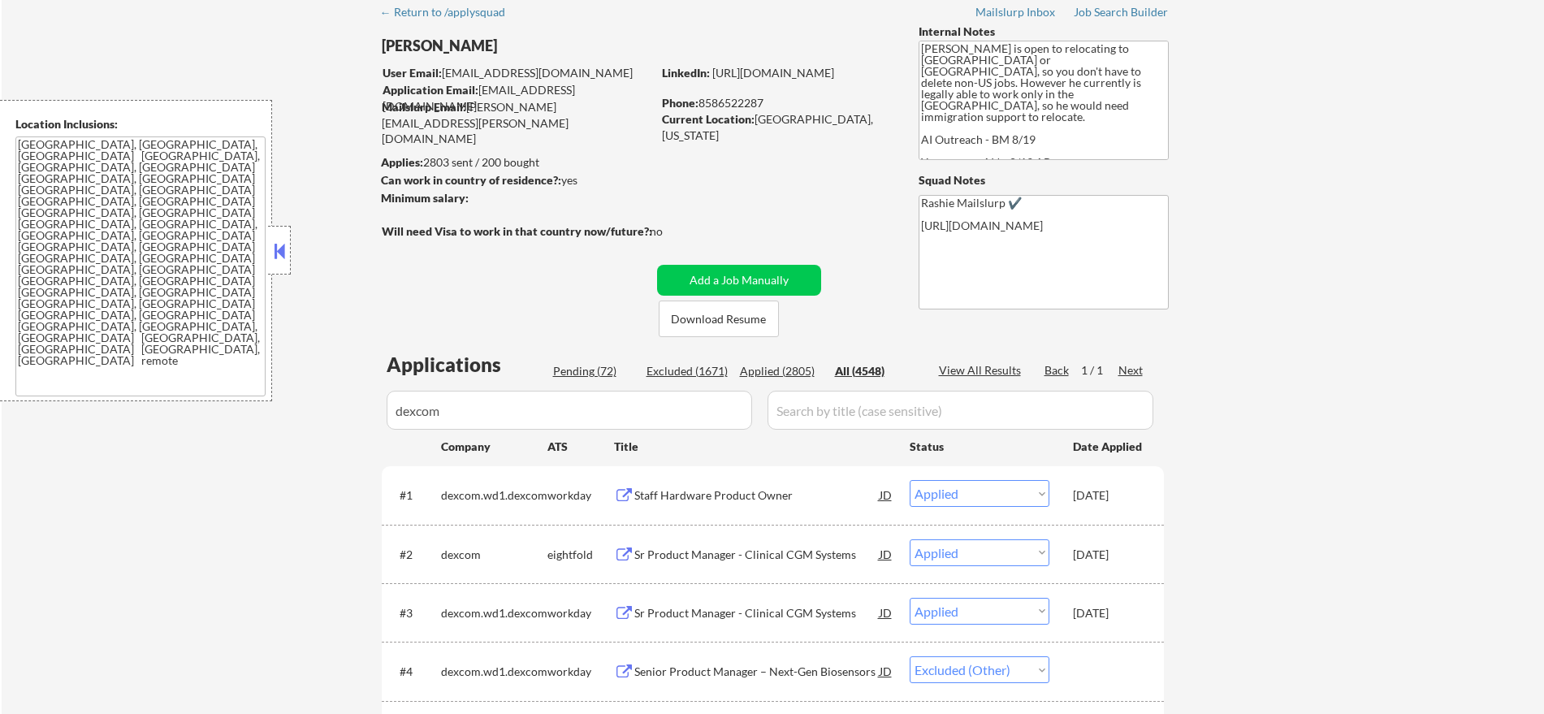
scroll to position [0, 0]
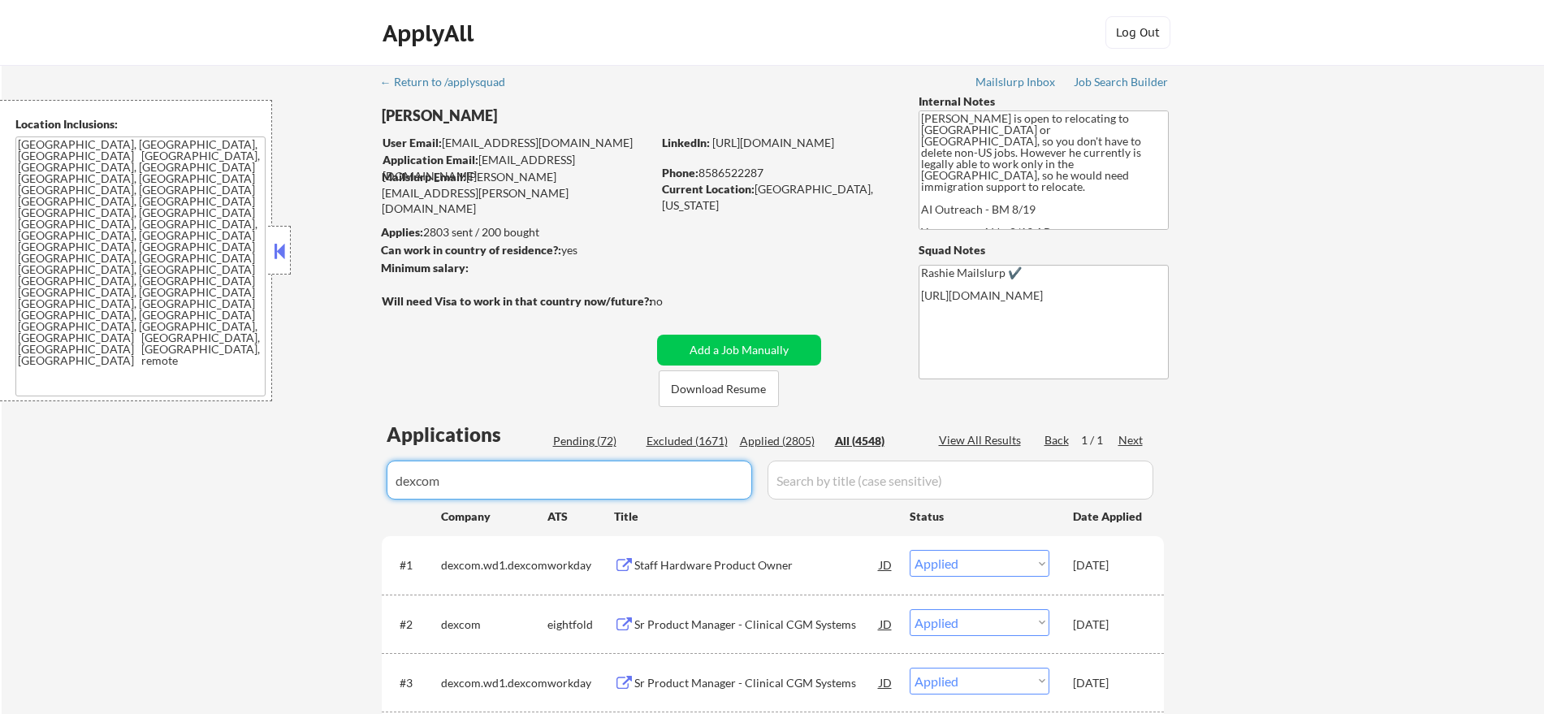
drag, startPoint x: 526, startPoint y: 494, endPoint x: 168, endPoint y: 494, distance: 357.5
click at [181, 494] on div "← Return to /applysquad Mailslurp Inbox Job Search Builder [PERSON_NAME] User E…" at bounding box center [773, 649] width 1543 height 1169
paste input "momentustechnologies"
type input "momentustechnologies"
click at [142, 515] on div "← Return to /applysquad Mailslurp Inbox Job Search Builder [PERSON_NAME] User E…" at bounding box center [773, 649] width 1543 height 1169
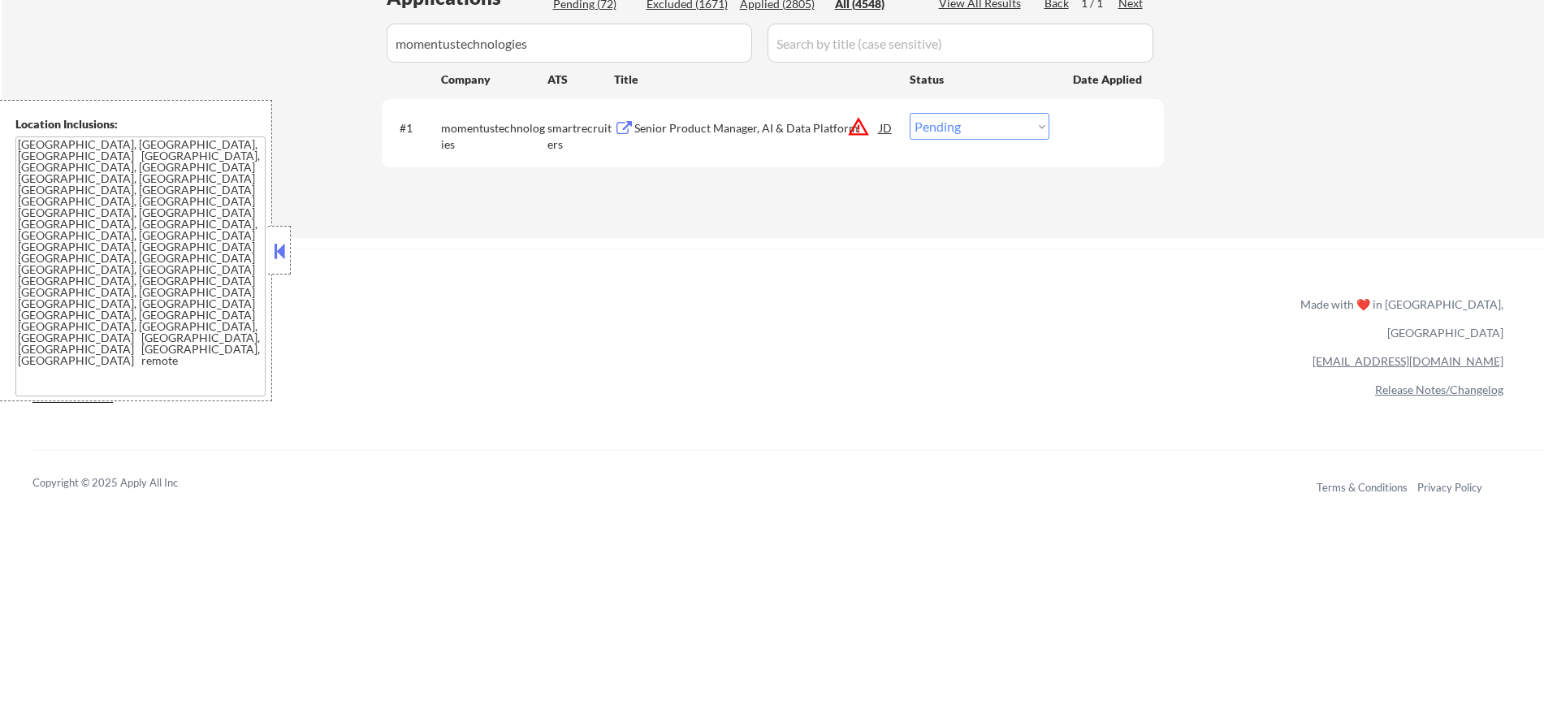
scroll to position [440, 0]
click at [802, 125] on div "Senior Product Manager, AI & Data Platform" at bounding box center [756, 125] width 245 height 16
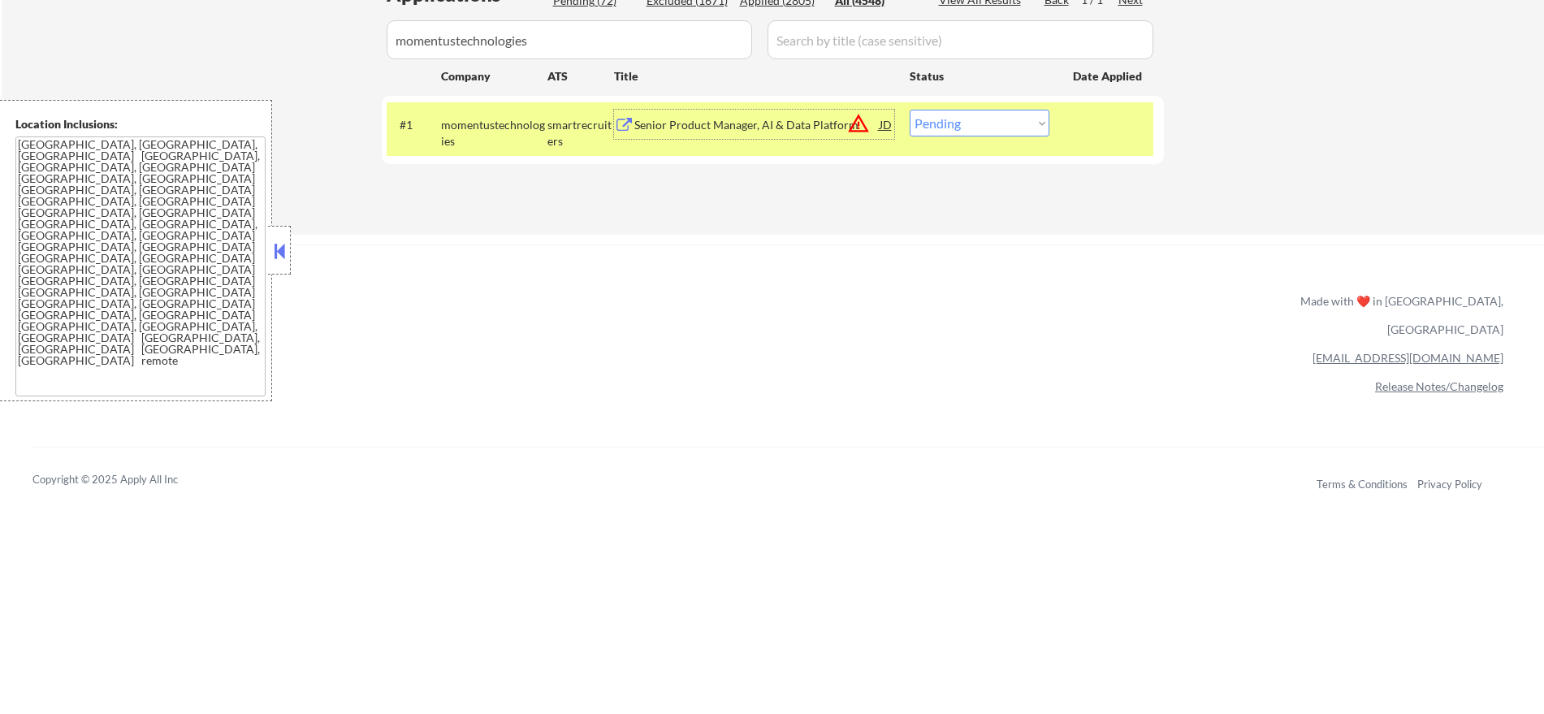
click at [952, 121] on select "Choose an option... Pending Applied Excluded (Questions) Excluded (Expired) Exc…" at bounding box center [980, 123] width 140 height 27
select select ""applied""
click at [910, 110] on select "Choose an option... Pending Applied Excluded (Questions) Excluded (Expired) Exc…" at bounding box center [980, 123] width 140 height 27
paste input "allstate"
drag, startPoint x: 554, startPoint y: 32, endPoint x: 55, endPoint y: 20, distance: 499.0
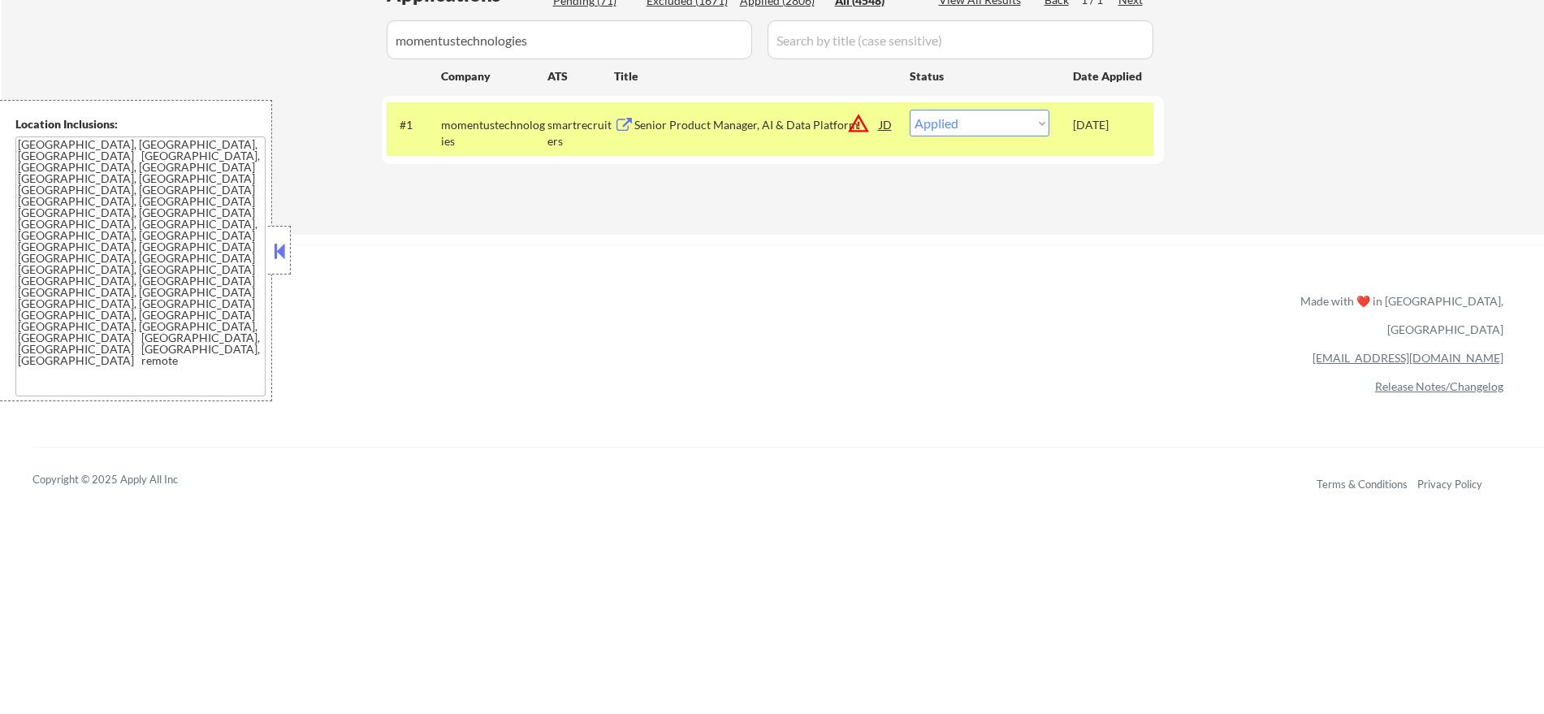
type input "allstate"
select select ""excluded""
select select ""pending""
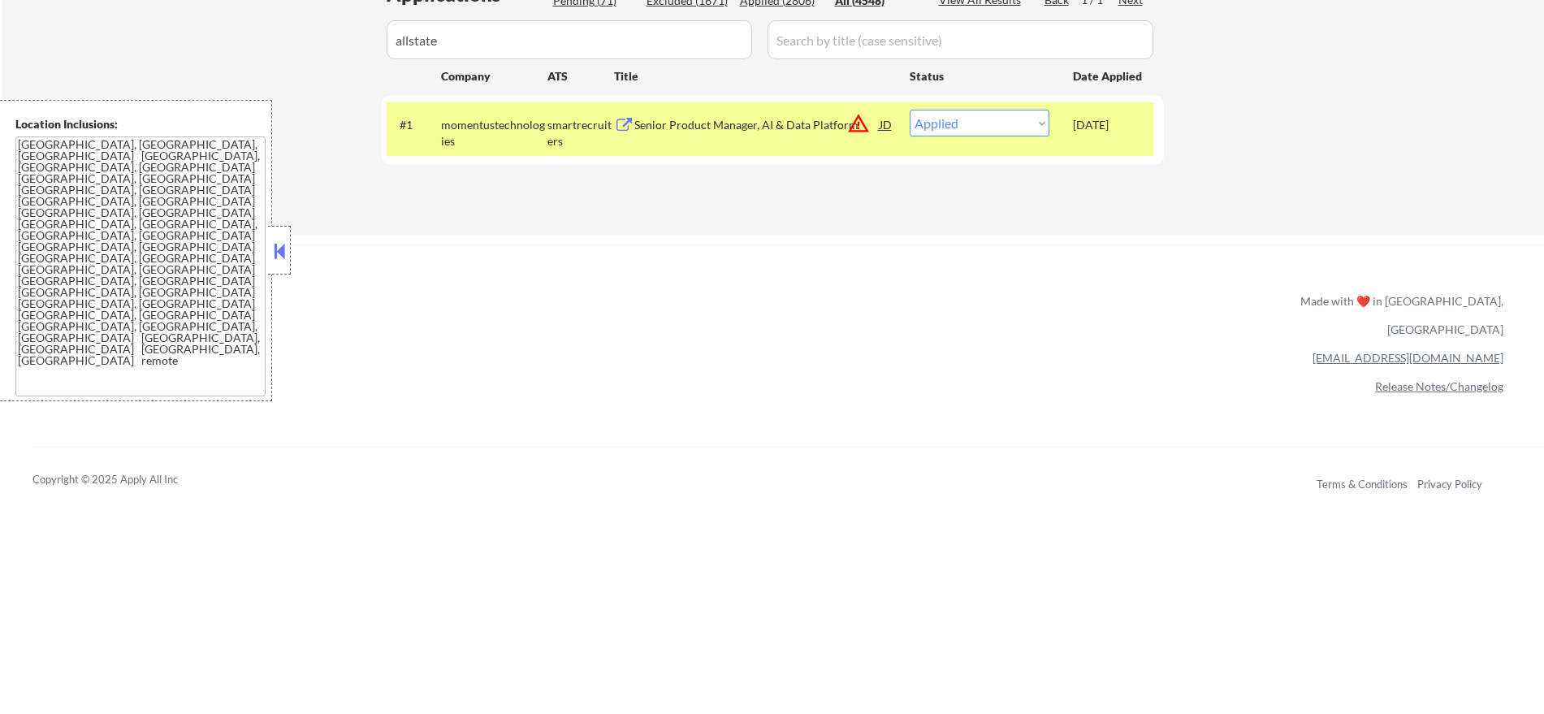
select select ""excluded__other_""
select select ""excluded__expired_""
select select ""excluded__other_""
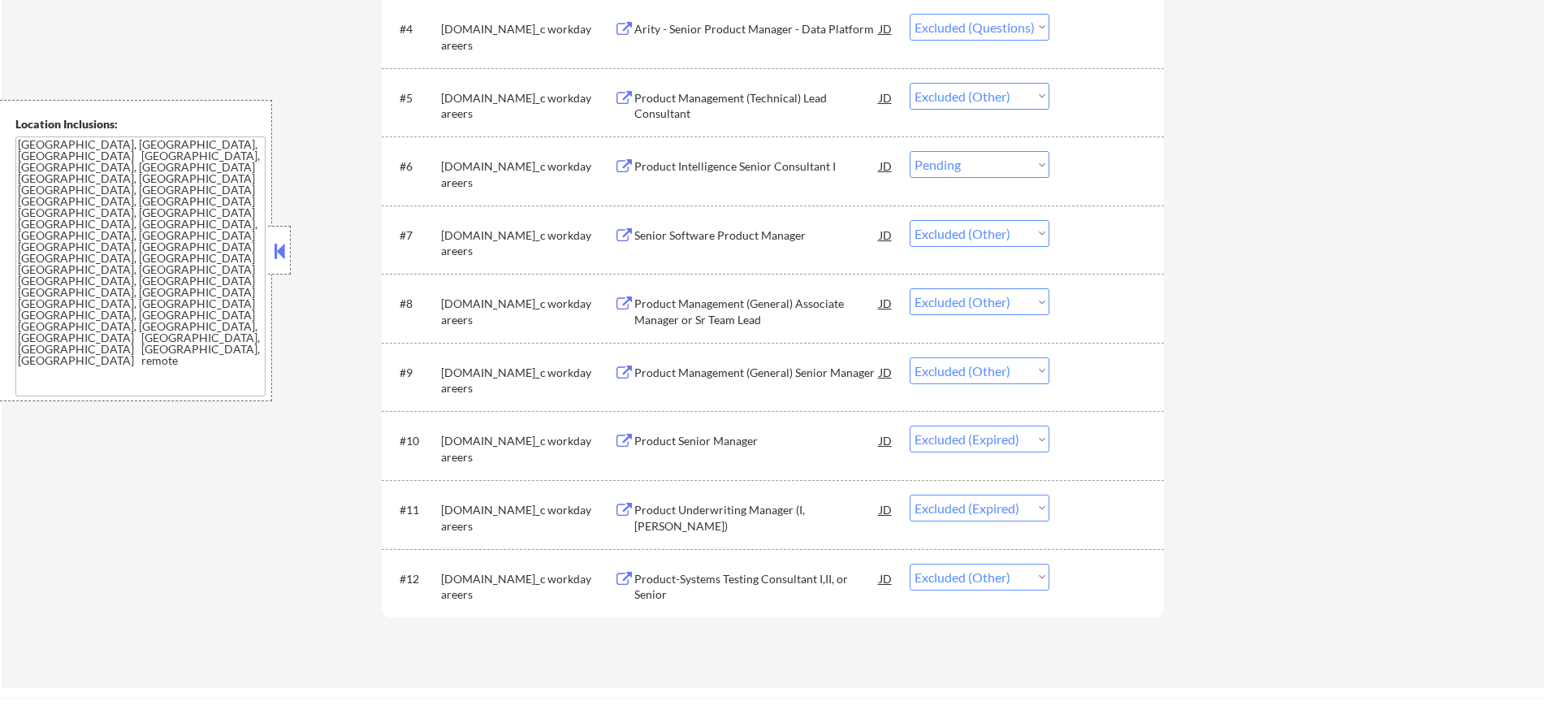
scroll to position [745, 0]
click at [1000, 159] on select "Choose an option... Pending Applied Excluded (Questions) Excluded (Expired) Exc…" at bounding box center [980, 162] width 140 height 27
select select ""excluded__other_""
click at [910, 149] on select "Choose an option... Pending Applied Excluded (Questions) Excluded (Expired) Exc…" at bounding box center [980, 162] width 140 height 27
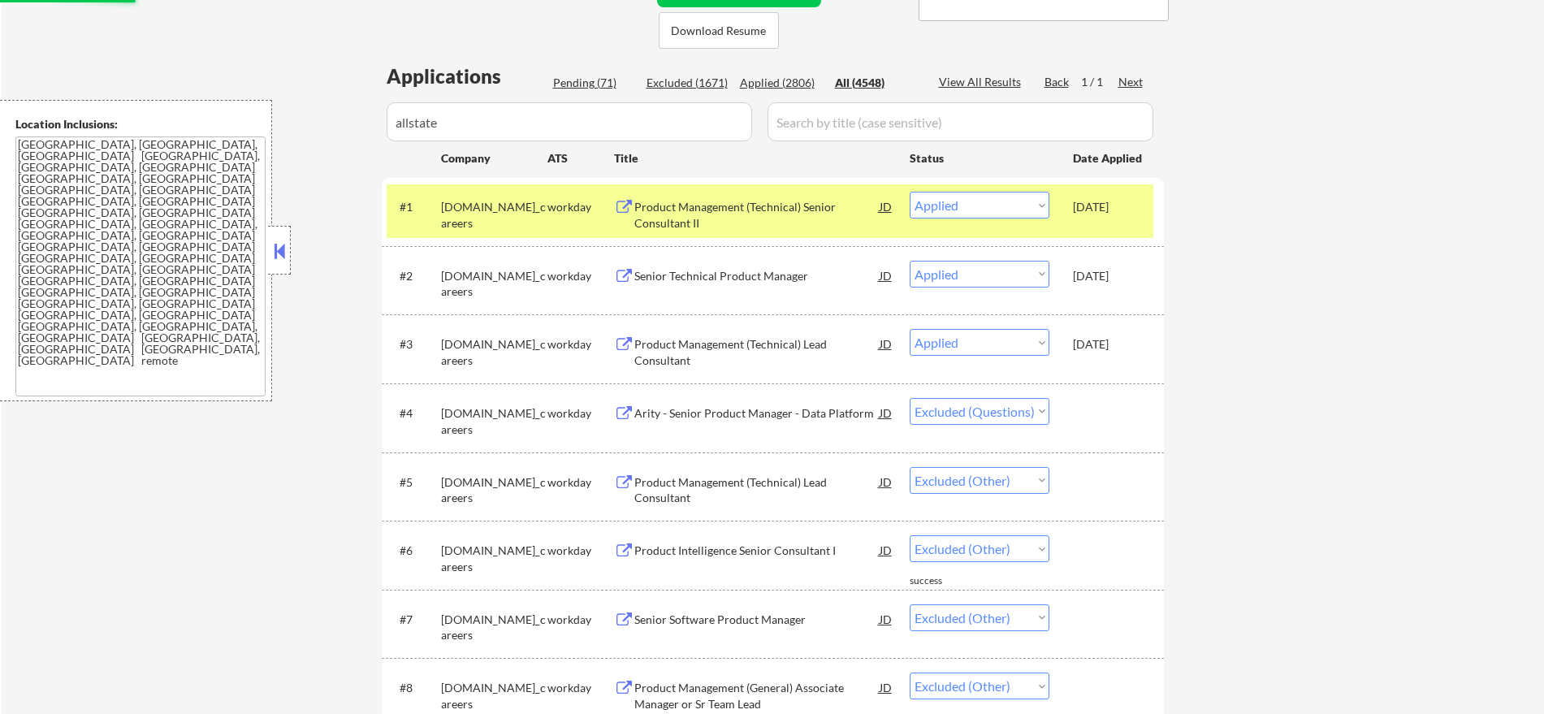
scroll to position [339, 0]
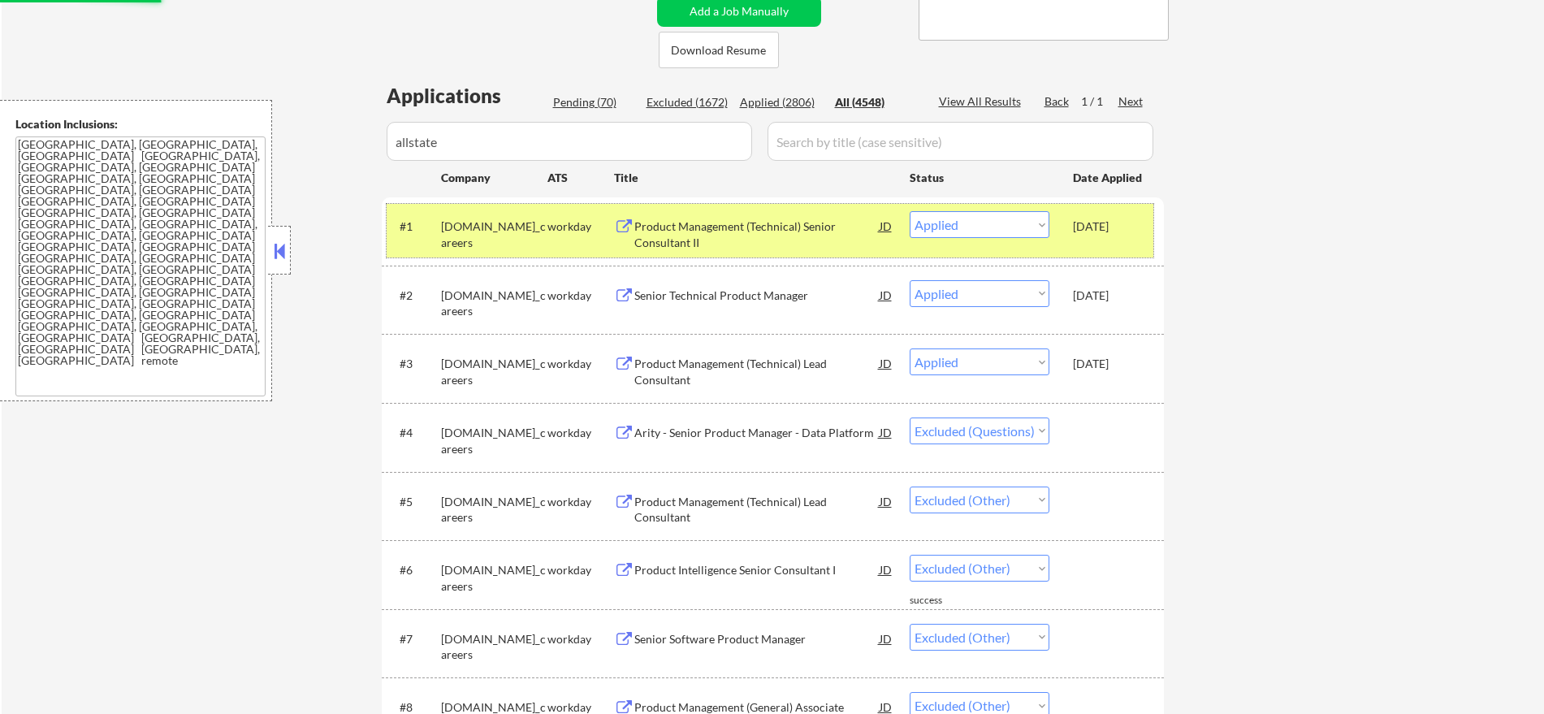
click at [478, 245] on div "[DOMAIN_NAME]_careers" at bounding box center [494, 235] width 106 height 32
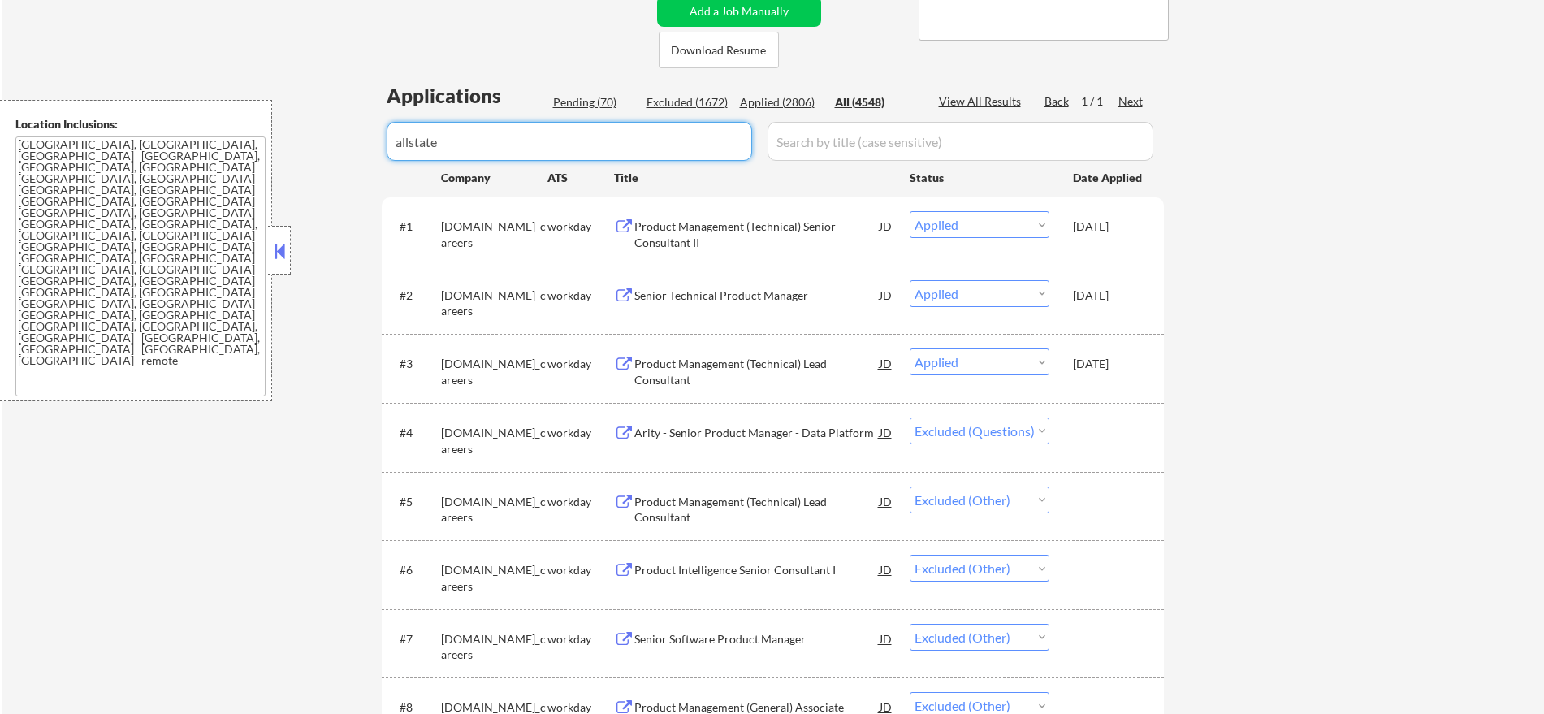
drag, startPoint x: 431, startPoint y: 132, endPoint x: 185, endPoint y: 128, distance: 246.2
click at [218, 128] on body "← Return to /applysquad Mailslurp Inbox Job Search Builder [PERSON_NAME] User E…" at bounding box center [772, 18] width 1544 height 714
paste input "osv_cfainstitute"
type input "osv_cfainstitute"
click at [331, 101] on div "← Return to /applysquad Mailslurp Inbox Job Search Builder [PERSON_NAME] User E…" at bounding box center [773, 409] width 1543 height 1366
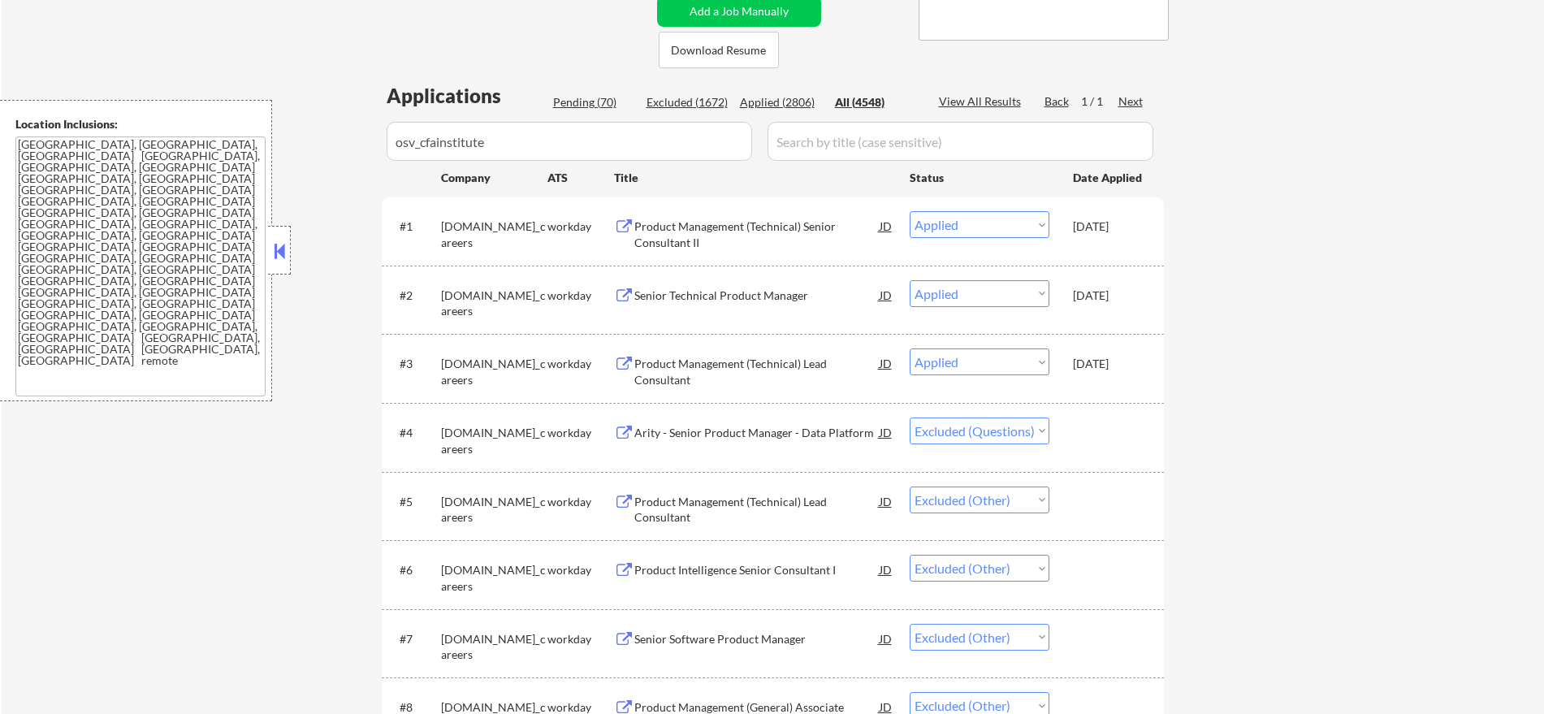
select select ""pending""
select select ""excluded""
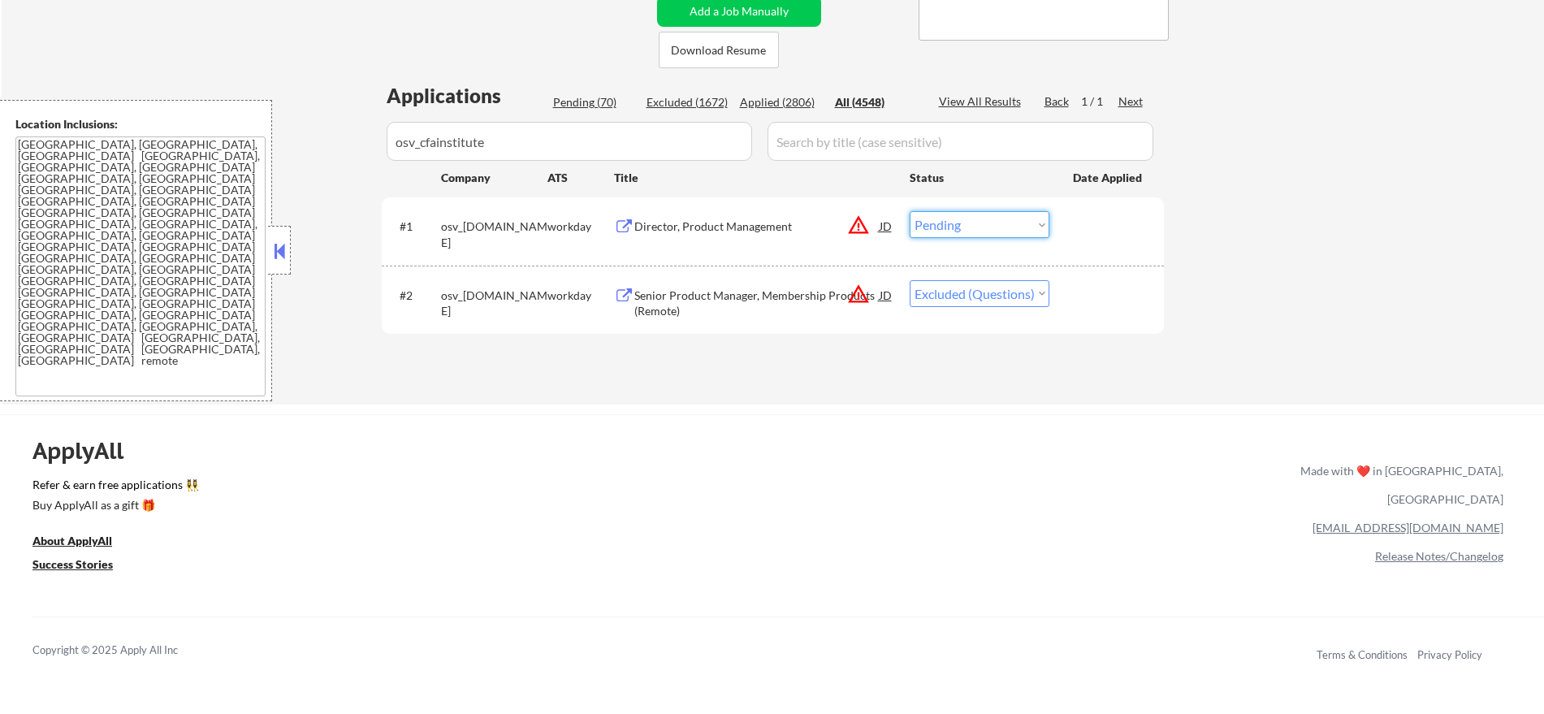
click at [990, 230] on select "Choose an option... Pending Applied Excluded (Questions) Excluded (Expired) Exc…" at bounding box center [980, 224] width 140 height 27
select select ""excluded__other_""
click at [910, 211] on select "Choose an option... Pending Applied Excluded (Questions) Excluded (Expired) Exc…" at bounding box center [980, 224] width 140 height 27
paste input "careers-aaalife"
drag, startPoint x: 505, startPoint y: 146, endPoint x: 215, endPoint y: 115, distance: 290.9
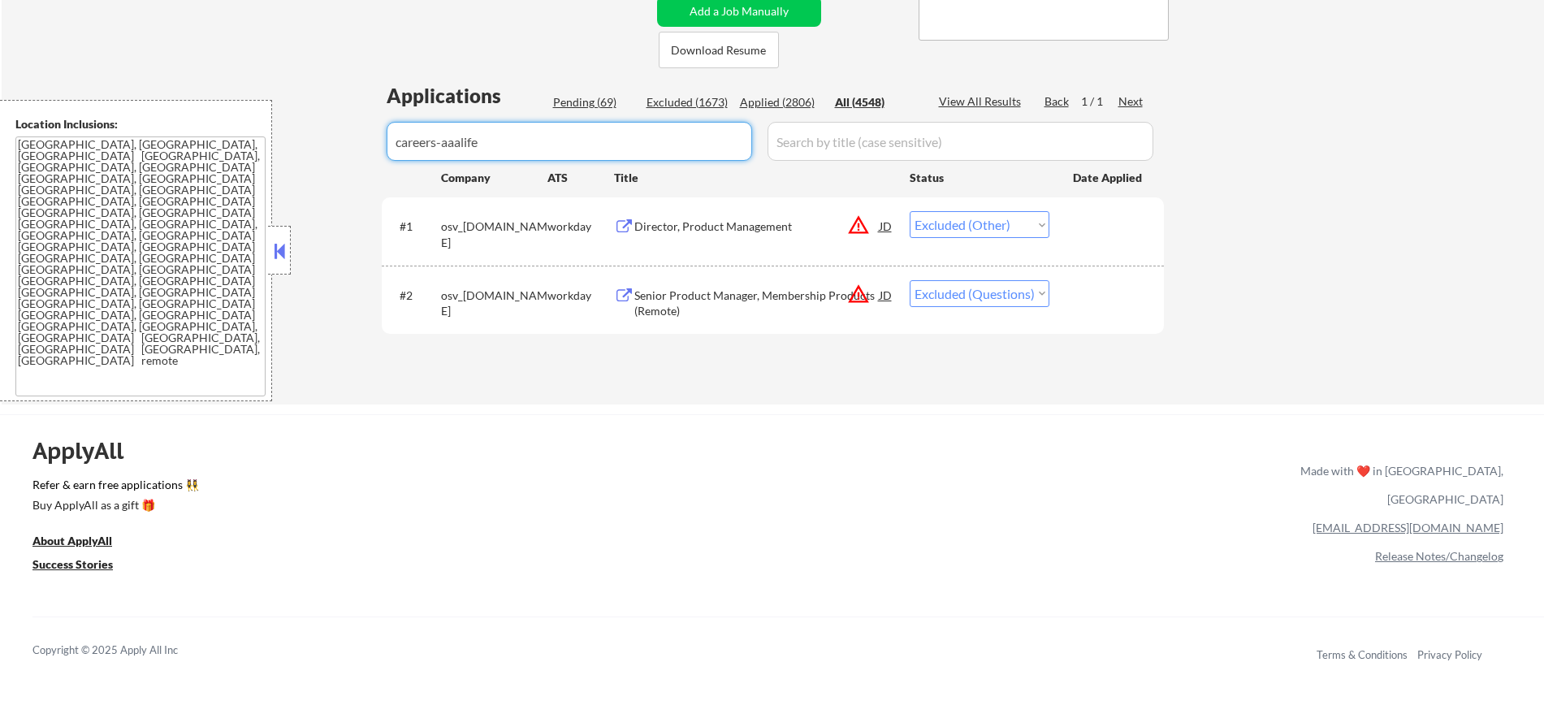
click at [221, 115] on body "← Return to /applysquad Mailslurp Inbox Job Search Builder [PERSON_NAME] User E…" at bounding box center [772, 18] width 1544 height 714
click at [307, 63] on div "← Return to /applysquad Mailslurp Inbox Job Search Builder [PERSON_NAME] User E…" at bounding box center [773, 65] width 1543 height 678
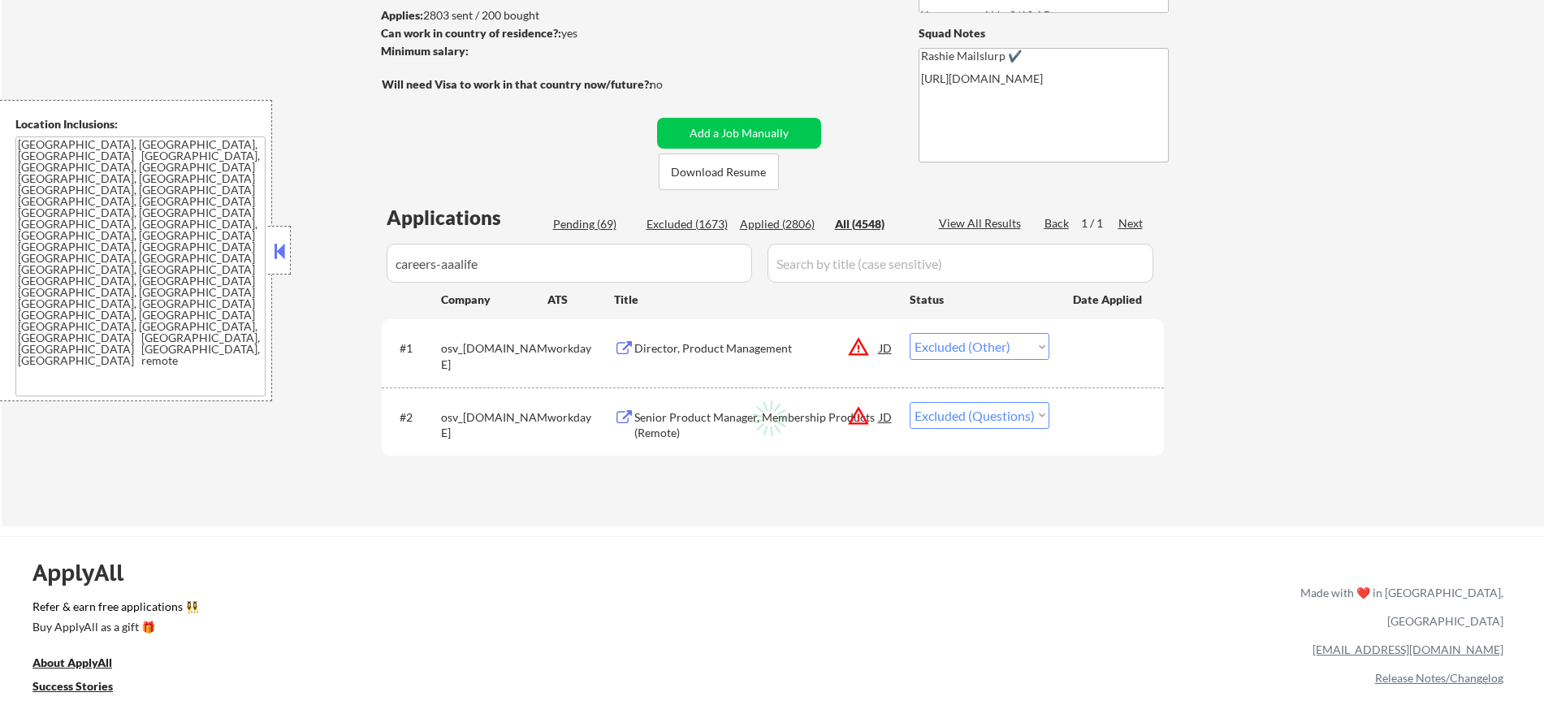
scroll to position [203, 0]
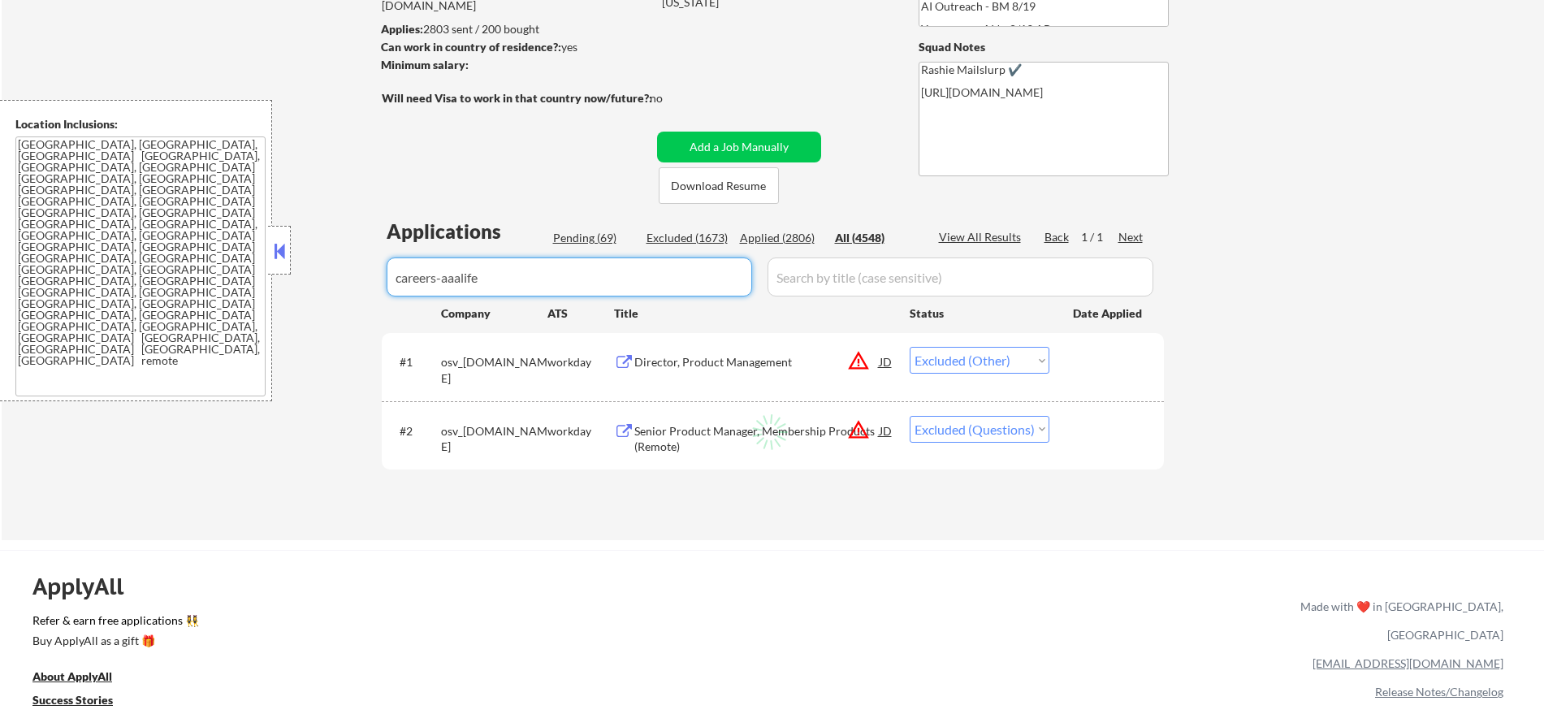
drag, startPoint x: 490, startPoint y: 280, endPoint x: 252, endPoint y: 260, distance: 238.9
click at [253, 260] on body "← Return to /applysquad Mailslurp Inbox Job Search Builder [PERSON_NAME] User E…" at bounding box center [772, 154] width 1544 height 714
click at [293, 260] on div "← Return to /applysquad Mailslurp Inbox Job Search Builder [PERSON_NAME] User E…" at bounding box center [773, 201] width 1543 height 678
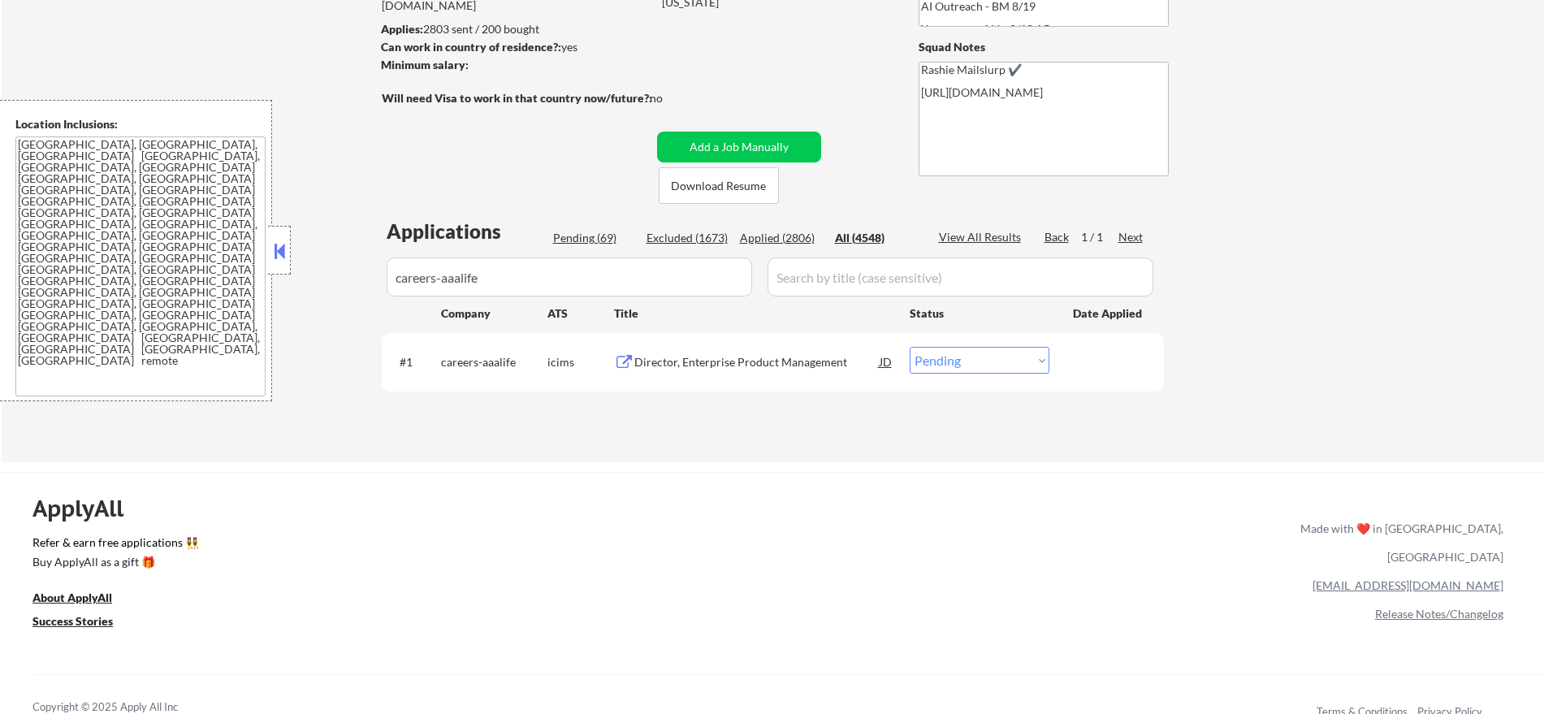
click at [847, 499] on div "ApplyAll Refer & earn free applications 👯‍♀️ Buy ApplyAll as a gift 🎁 About App…" at bounding box center [772, 612] width 1544 height 258
click at [818, 353] on div "Director, Enterprise Product Management" at bounding box center [756, 361] width 245 height 29
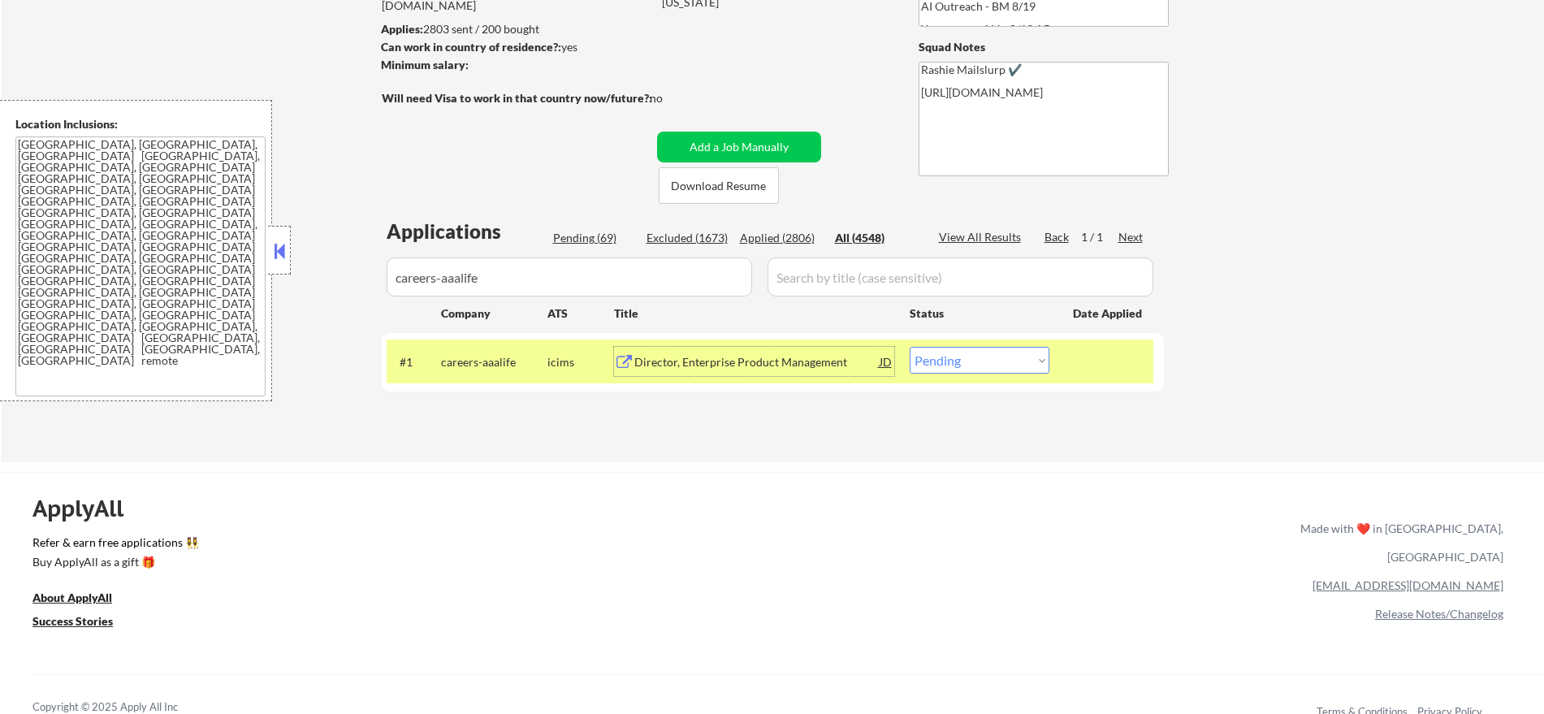
click at [938, 351] on select "Choose an option... Pending Applied Excluded (Questions) Excluded (Expired) Exc…" at bounding box center [980, 360] width 140 height 27
click at [910, 347] on select "Choose an option... Pending Applied Excluded (Questions) Excluded (Expired) Exc…" at bounding box center [980, 360] width 140 height 27
drag, startPoint x: 477, startPoint y: 292, endPoint x: 245, endPoint y: 291, distance: 232.3
click at [245, 291] on body "← Return to /applysquad Mailslurp Inbox Job Search Builder [PERSON_NAME] User E…" at bounding box center [772, 154] width 1544 height 714
paste input "zillow.wd5.zillow_group_external"
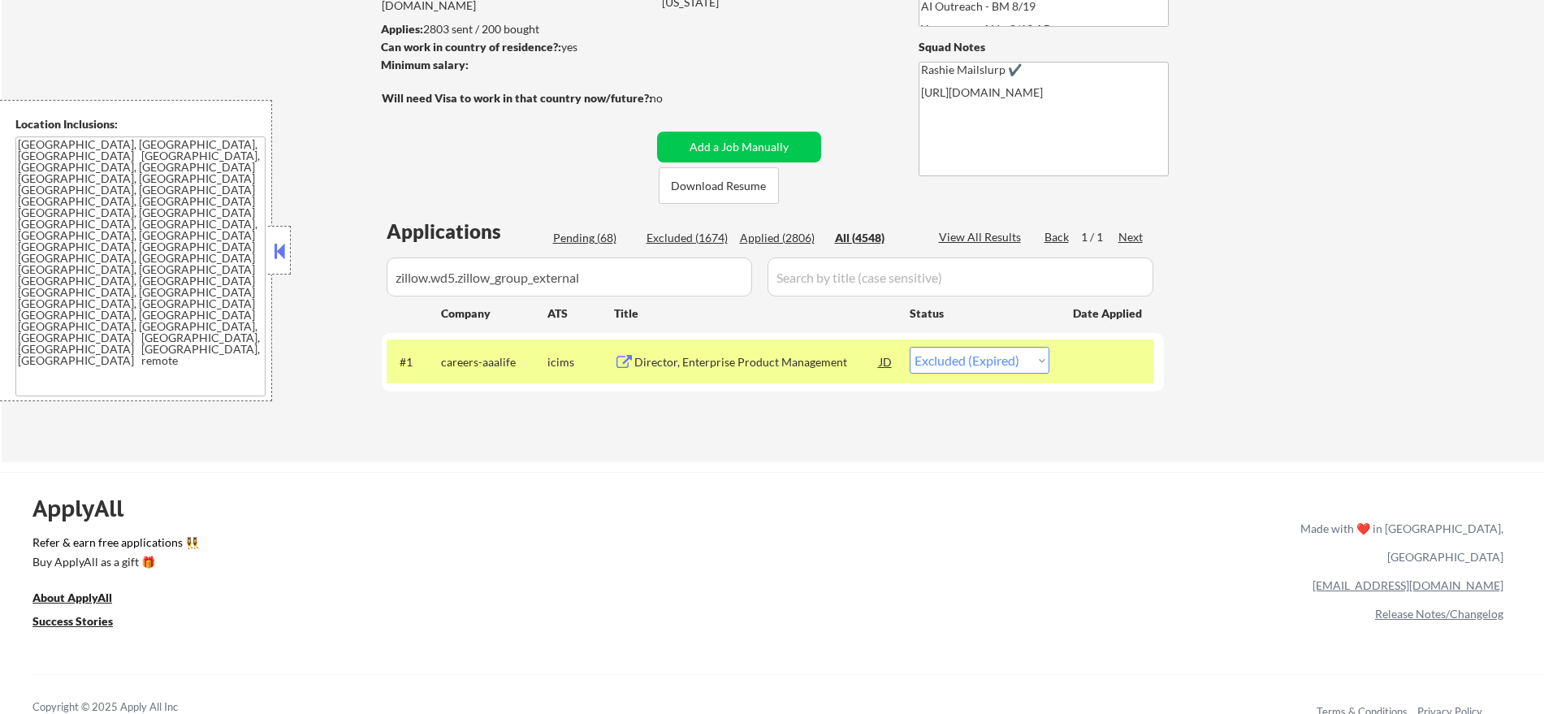
click at [375, 97] on div "← Return to /applysquad Mailslurp Inbox Job Search Builder [PERSON_NAME] User E…" at bounding box center [773, 155] width 811 height 587
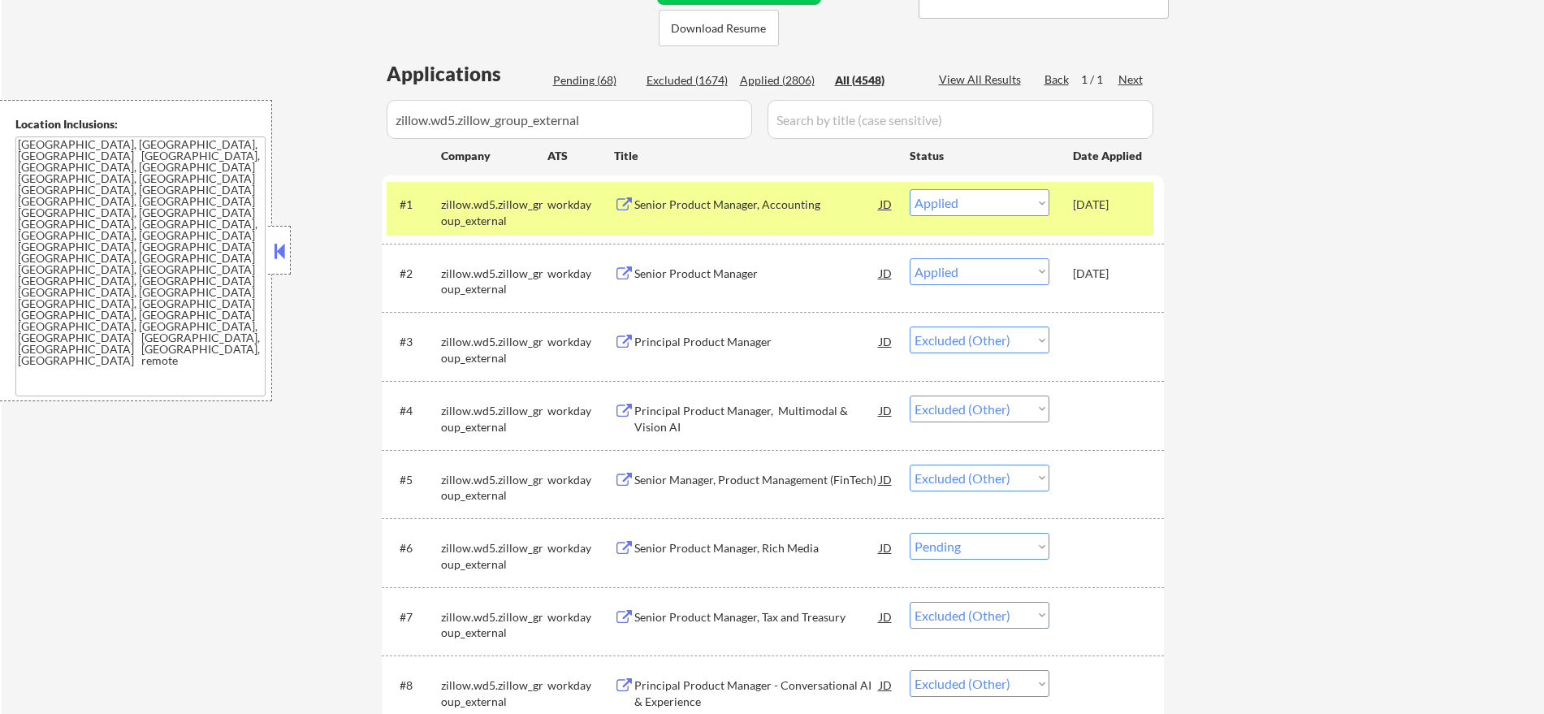
scroll to position [373, 0]
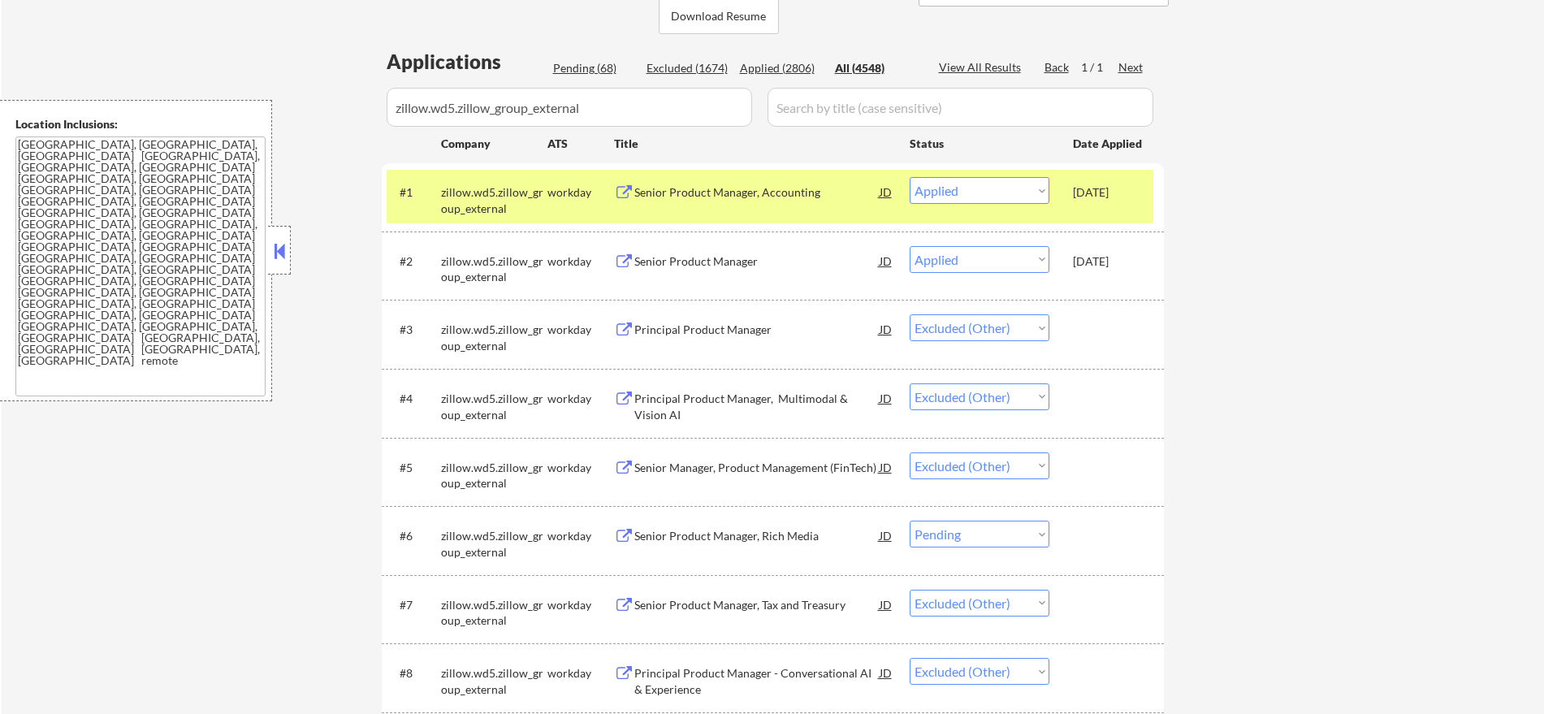
click at [466, 201] on div "zillow.wd5.zillow_group_external" at bounding box center [494, 200] width 106 height 32
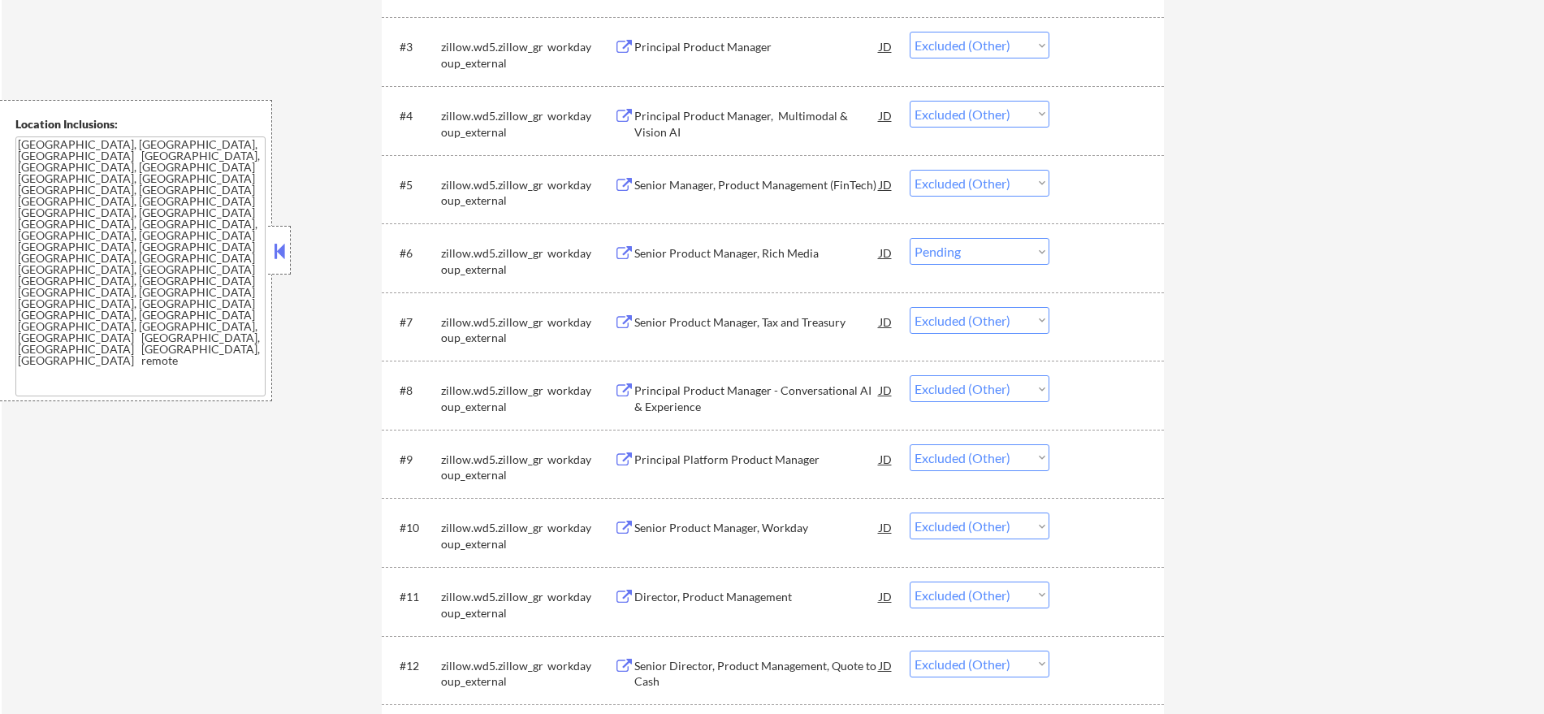
scroll to position [678, 0]
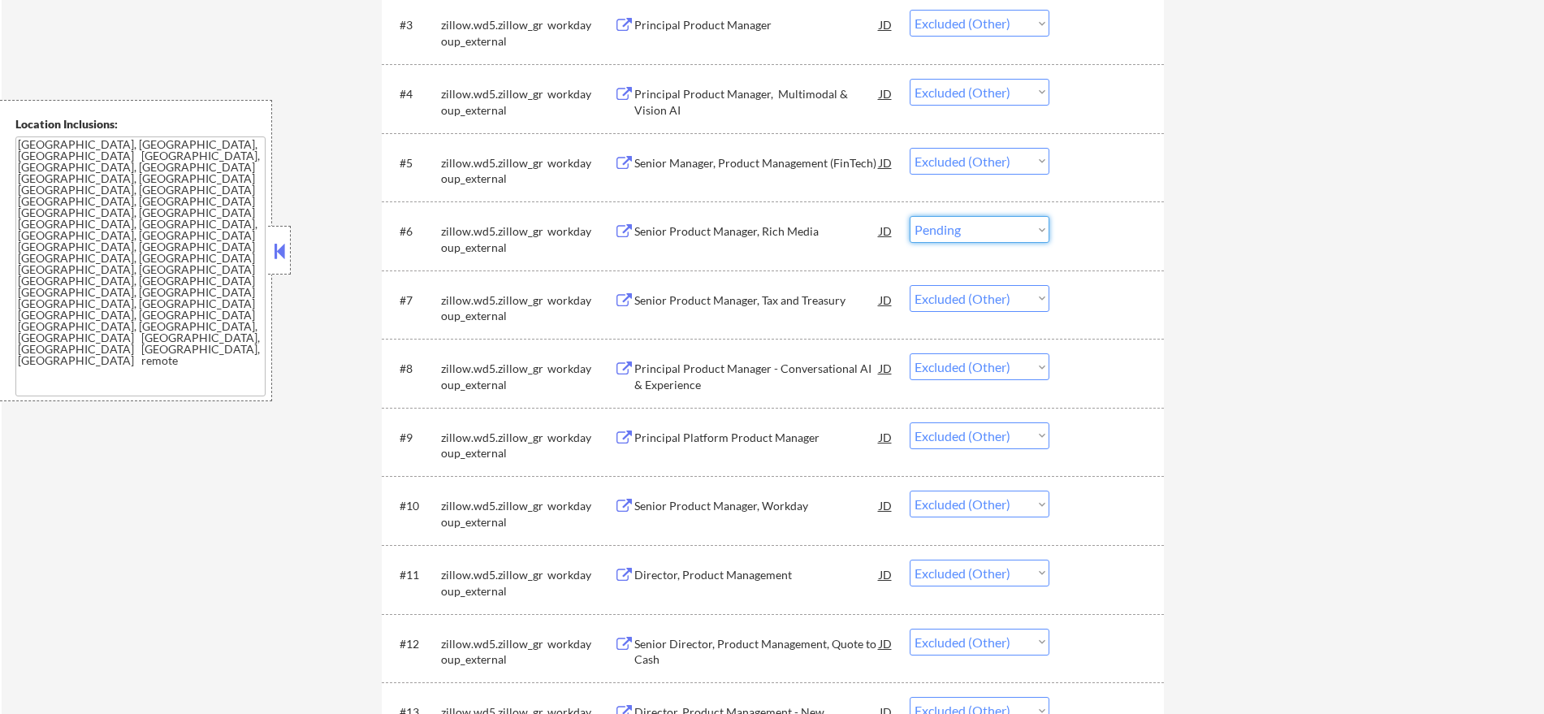
click at [985, 227] on select "Choose an option... Pending Applied Excluded (Questions) Excluded (Expired) Exc…" at bounding box center [980, 229] width 140 height 27
click at [1010, 230] on select "Choose an option... Pending Applied Excluded (Questions) Excluded (Expired) Exc…" at bounding box center [980, 229] width 140 height 27
click at [910, 216] on select "Choose an option... Pending Applied Excluded (Questions) Excluded (Expired) Exc…" at bounding box center [980, 229] width 140 height 27
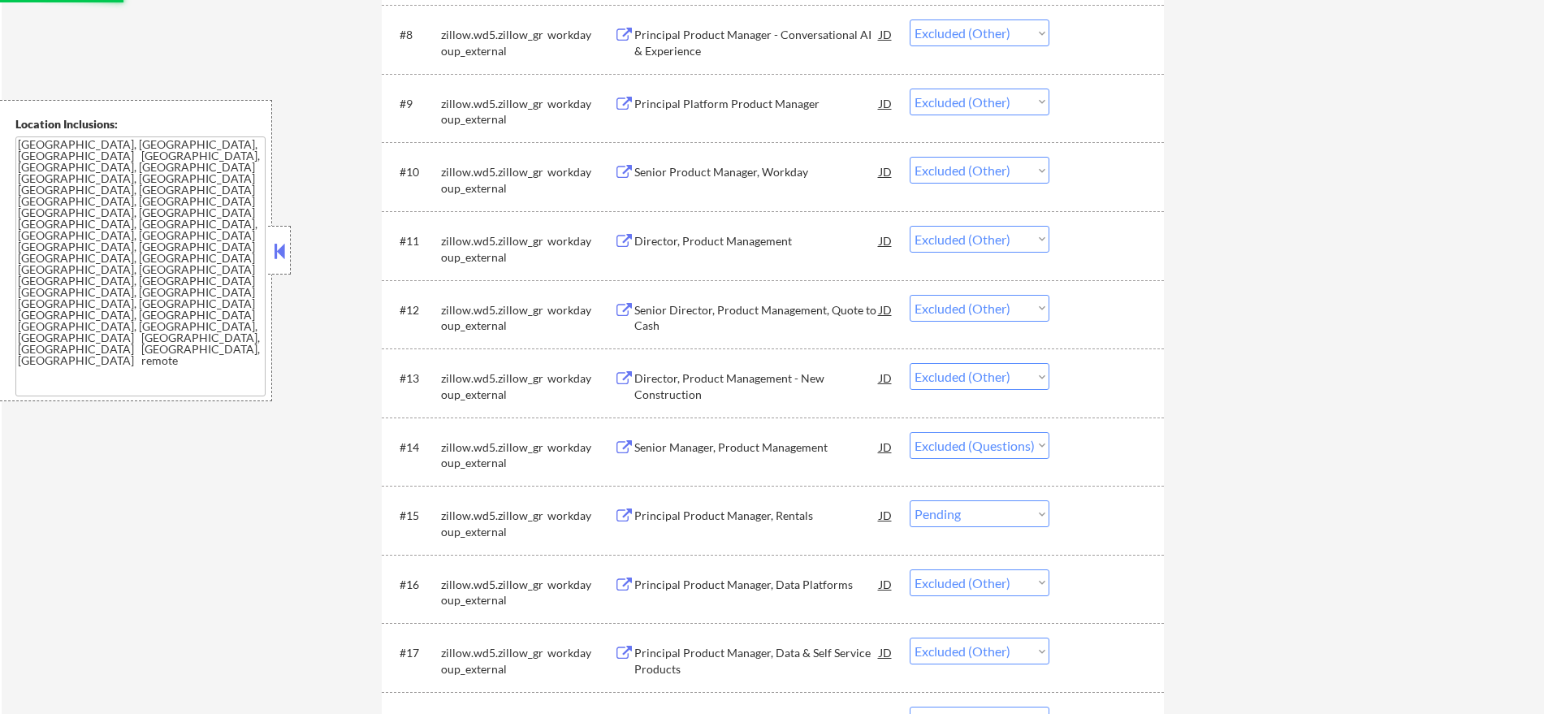
scroll to position [1084, 0]
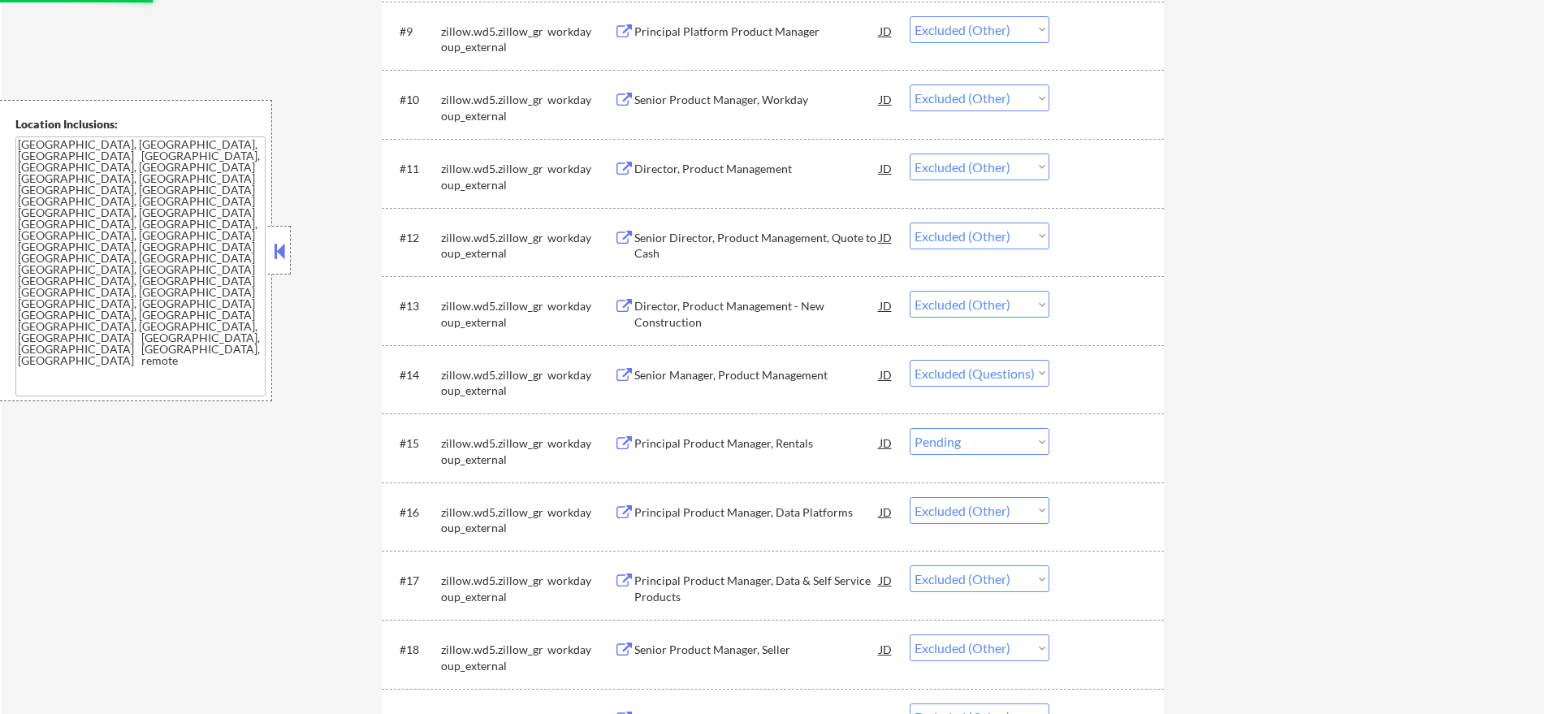
click at [1016, 444] on select "Choose an option... Pending Applied Excluded (Questions) Excluded (Expired) Exc…" at bounding box center [980, 441] width 140 height 27
click at [910, 428] on select "Choose an option... Pending Applied Excluded (Questions) Excluded (Expired) Exc…" at bounding box center [980, 441] width 140 height 27
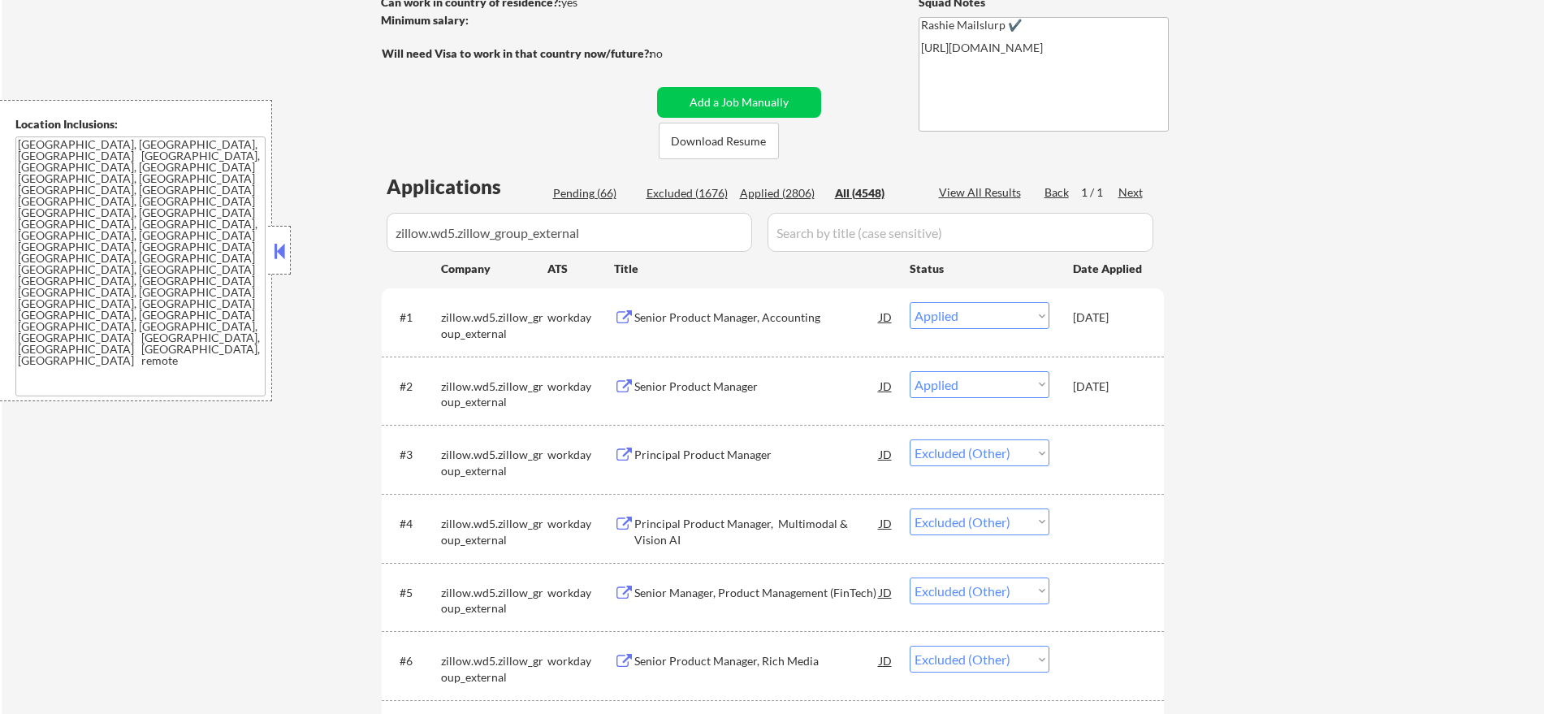
scroll to position [136, 0]
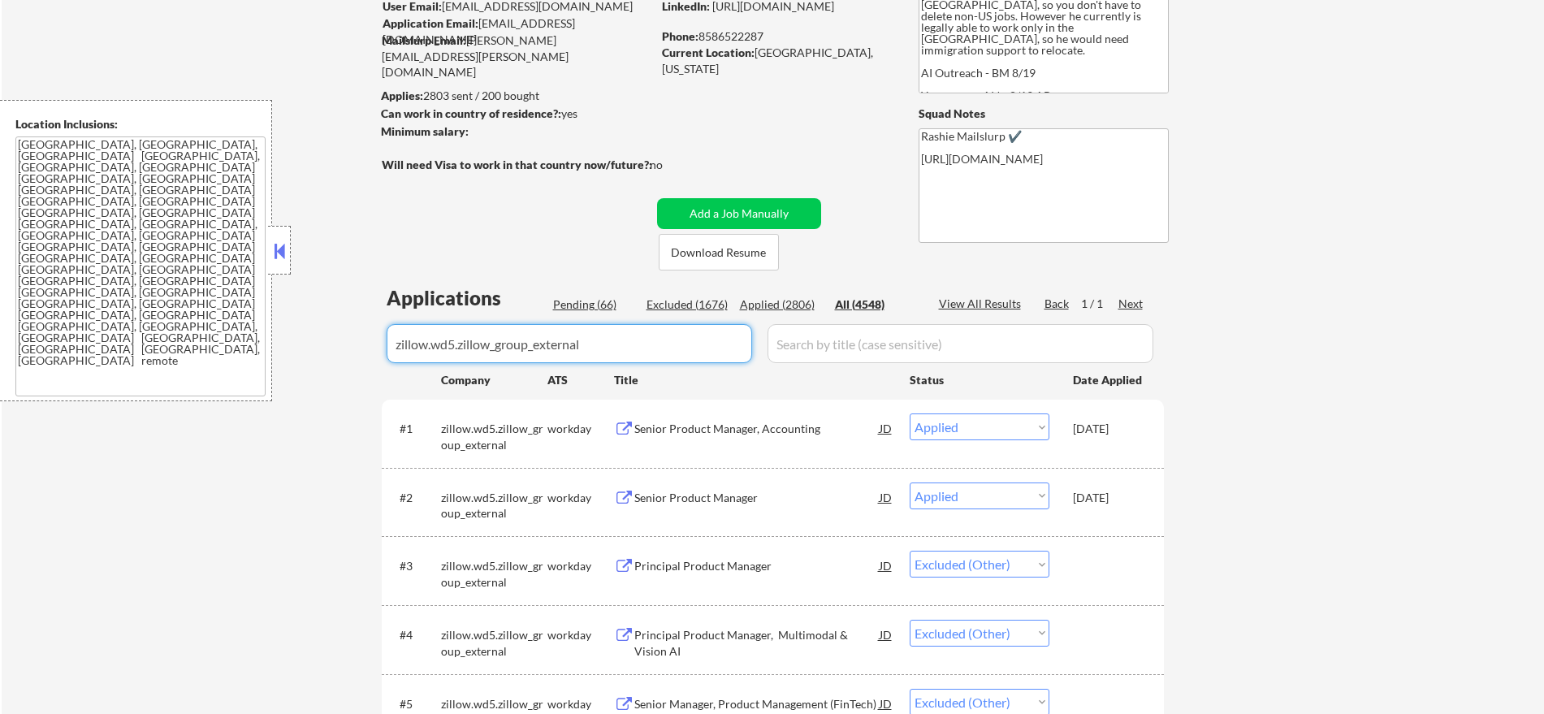
drag, startPoint x: 623, startPoint y: 346, endPoint x: 249, endPoint y: 349, distance: 374.5
click at [249, 349] on body "← Return to /applysquad Mailslurp Inbox Job Search Builder [PERSON_NAME] User E…" at bounding box center [772, 221] width 1544 height 714
paste input "sunrun"
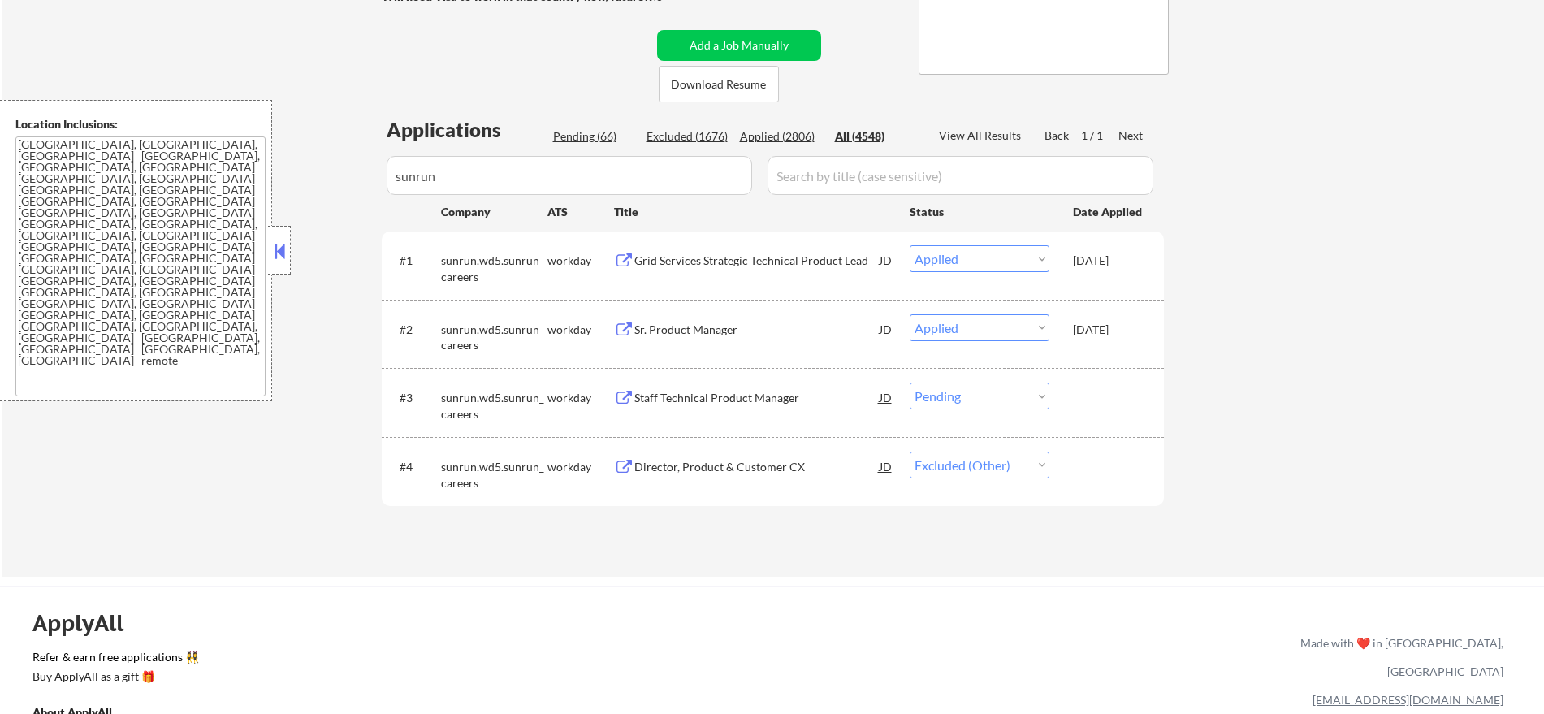
scroll to position [306, 0]
click at [1008, 394] on select "Choose an option... Pending Applied Excluded (Questions) Excluded (Expired) Exc…" at bounding box center [980, 394] width 140 height 27
click at [910, 381] on select "Choose an option... Pending Applied Excluded (Questions) Excluded (Expired) Exc…" at bounding box center [980, 394] width 140 height 27
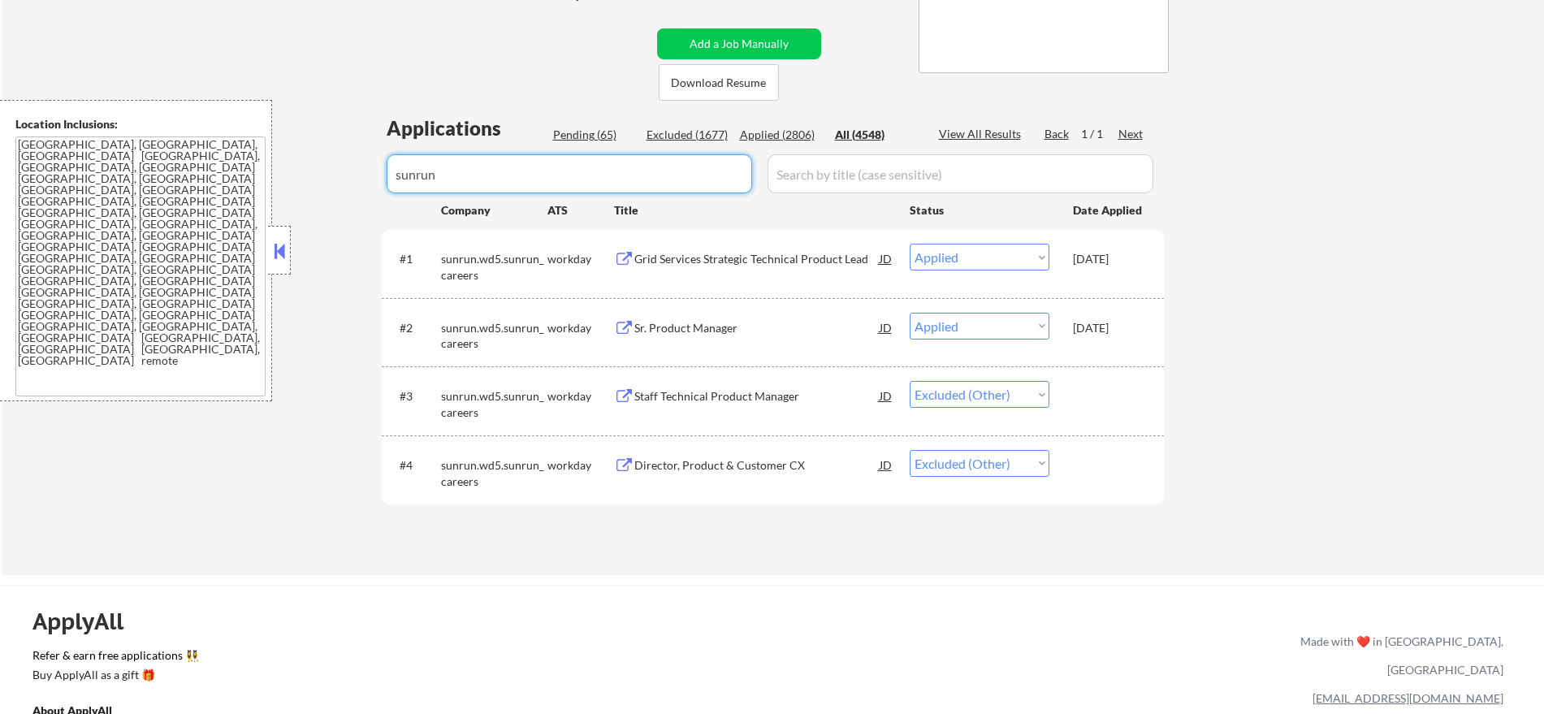
drag, startPoint x: 476, startPoint y: 171, endPoint x: 301, endPoint y: 135, distance: 179.1
click at [306, 149] on div "← Return to /applysquad Mailslurp Inbox Job Search Builder [PERSON_NAME] User E…" at bounding box center [773, 167] width 1543 height 816
paste input "[DOMAIN_NAME]"
click at [305, 63] on div "← Return to /applysquad Mailslurp Inbox Job Search Builder [PERSON_NAME] User E…" at bounding box center [773, 167] width 1543 height 816
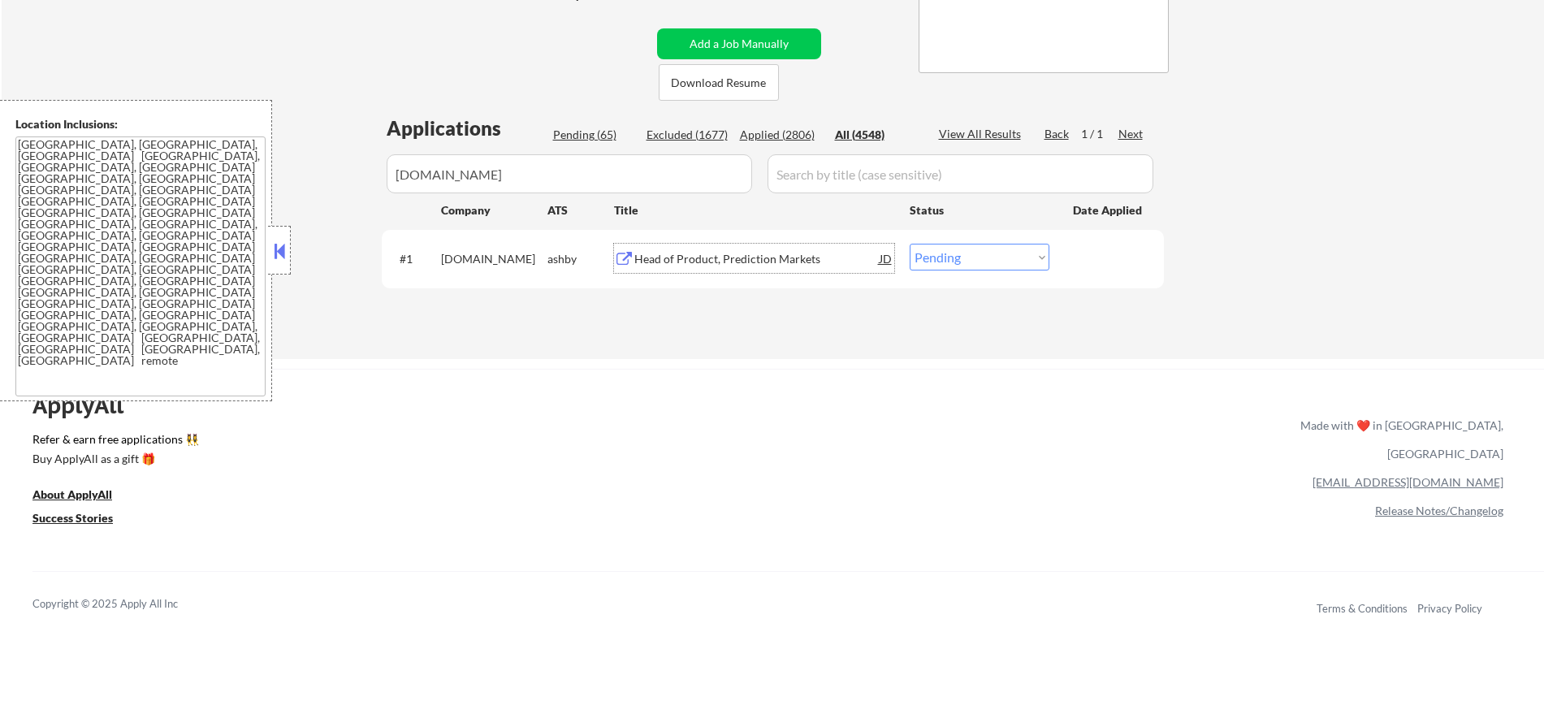
click at [746, 249] on div "Head of Product, Prediction Markets" at bounding box center [756, 258] width 245 height 29
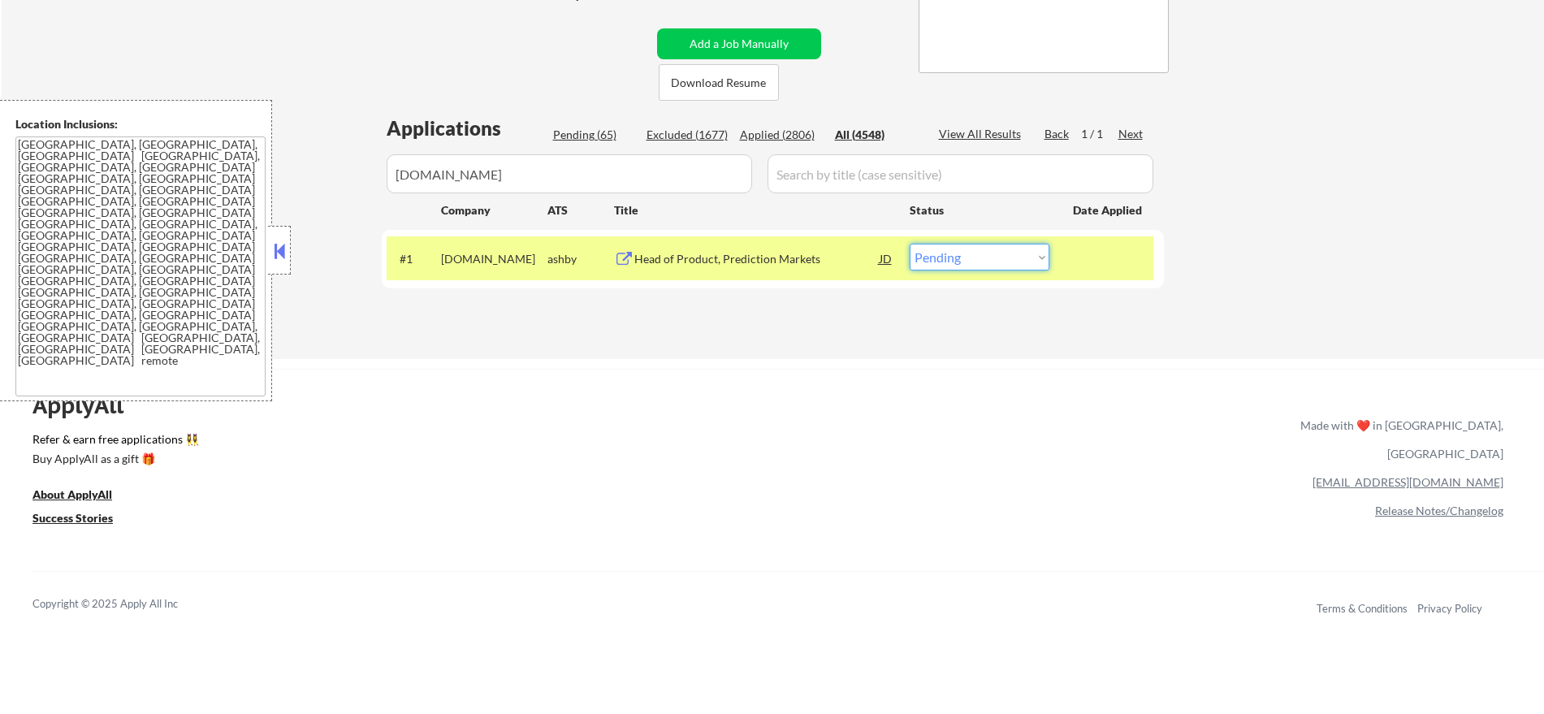
click at [959, 268] on select "Choose an option... Pending Applied Excluded (Questions) Excluded (Expired) Exc…" at bounding box center [980, 257] width 140 height 27
click at [910, 244] on select "Choose an option... Pending Applied Excluded (Questions) Excluded (Expired) Exc…" at bounding box center [980, 257] width 140 height 27
click at [475, 264] on div "[DOMAIN_NAME]" at bounding box center [494, 259] width 106 height 16
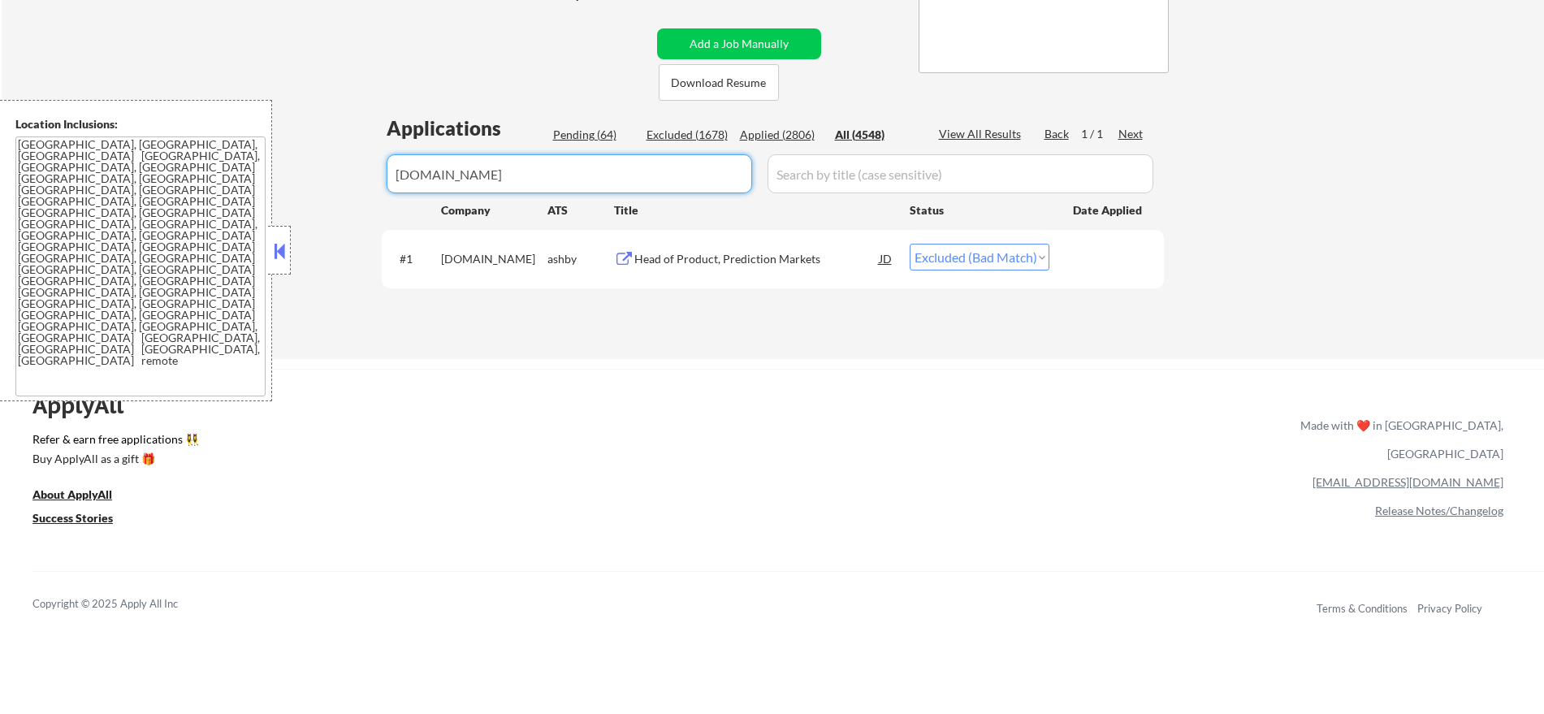
drag, startPoint x: 466, startPoint y: 165, endPoint x: 318, endPoint y: 167, distance: 147.9
click at [321, 168] on div "← Return to /applysquad Mailslurp Inbox Job Search Builder [PERSON_NAME] User E…" at bounding box center [773, 59] width 1543 height 600
paste input "[DOMAIN_NAME]"
click at [309, 6] on div "← Return to /applysquad Mailslurp Inbox Job Search Builder [PERSON_NAME] User E…" at bounding box center [773, 59] width 1543 height 600
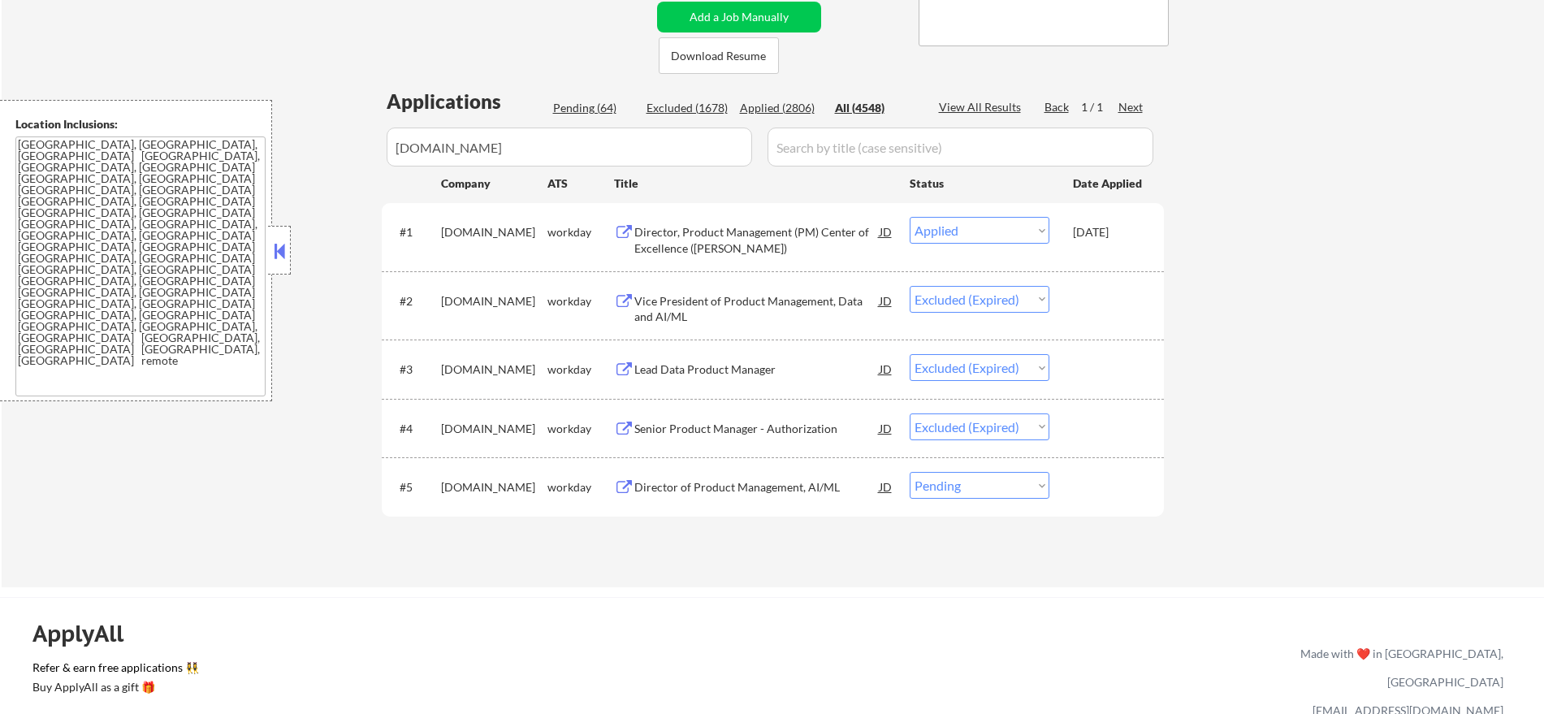
scroll to position [340, 0]
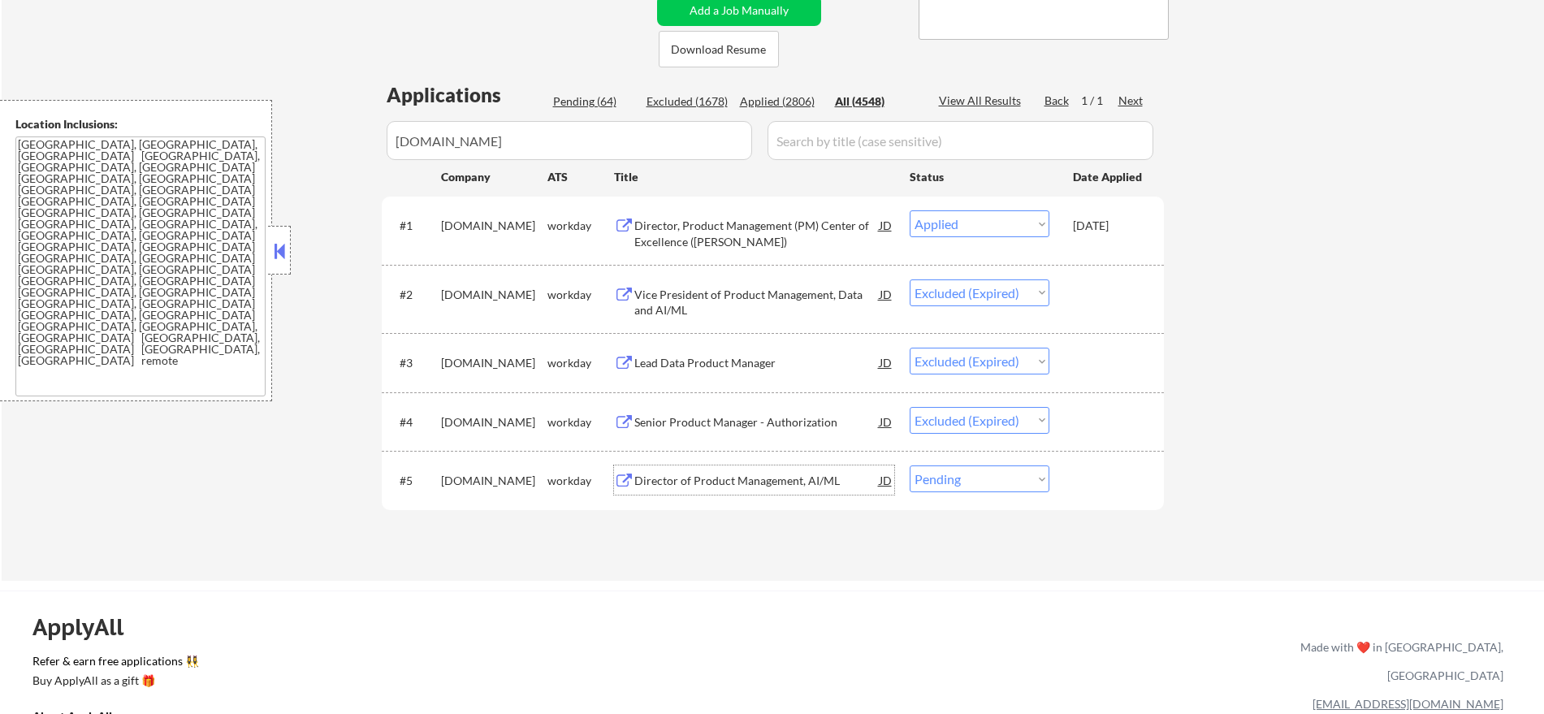
click at [831, 479] on div "Director of Product Management, AI/ML" at bounding box center [756, 481] width 245 height 16
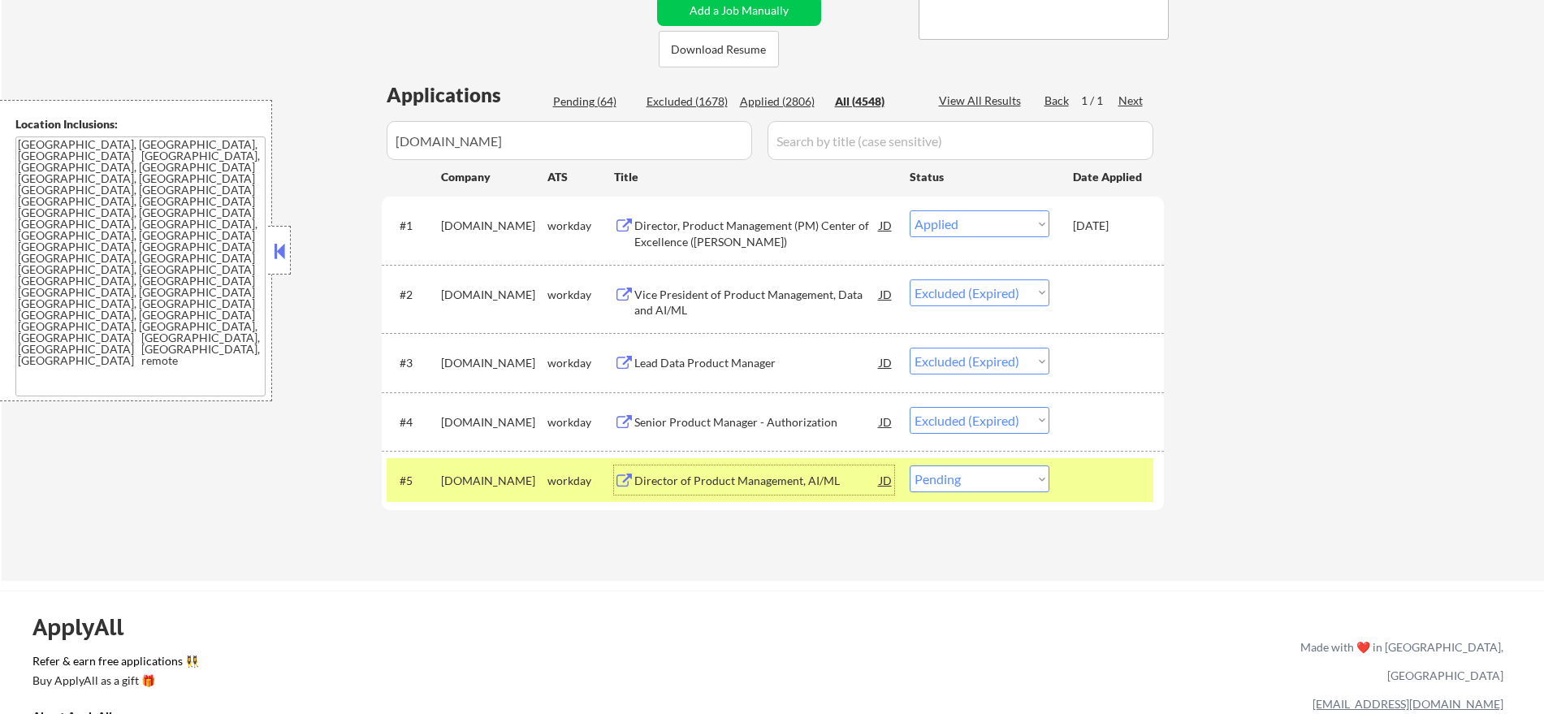
click at [943, 483] on select "Choose an option... Pending Applied Excluded (Questions) Excluded (Expired) Exc…" at bounding box center [980, 479] width 140 height 27
click at [910, 466] on select "Choose an option... Pending Applied Excluded (Questions) Excluded (Expired) Exc…" at bounding box center [980, 479] width 140 height 27
click at [474, 474] on div "[DOMAIN_NAME]" at bounding box center [494, 481] width 106 height 16
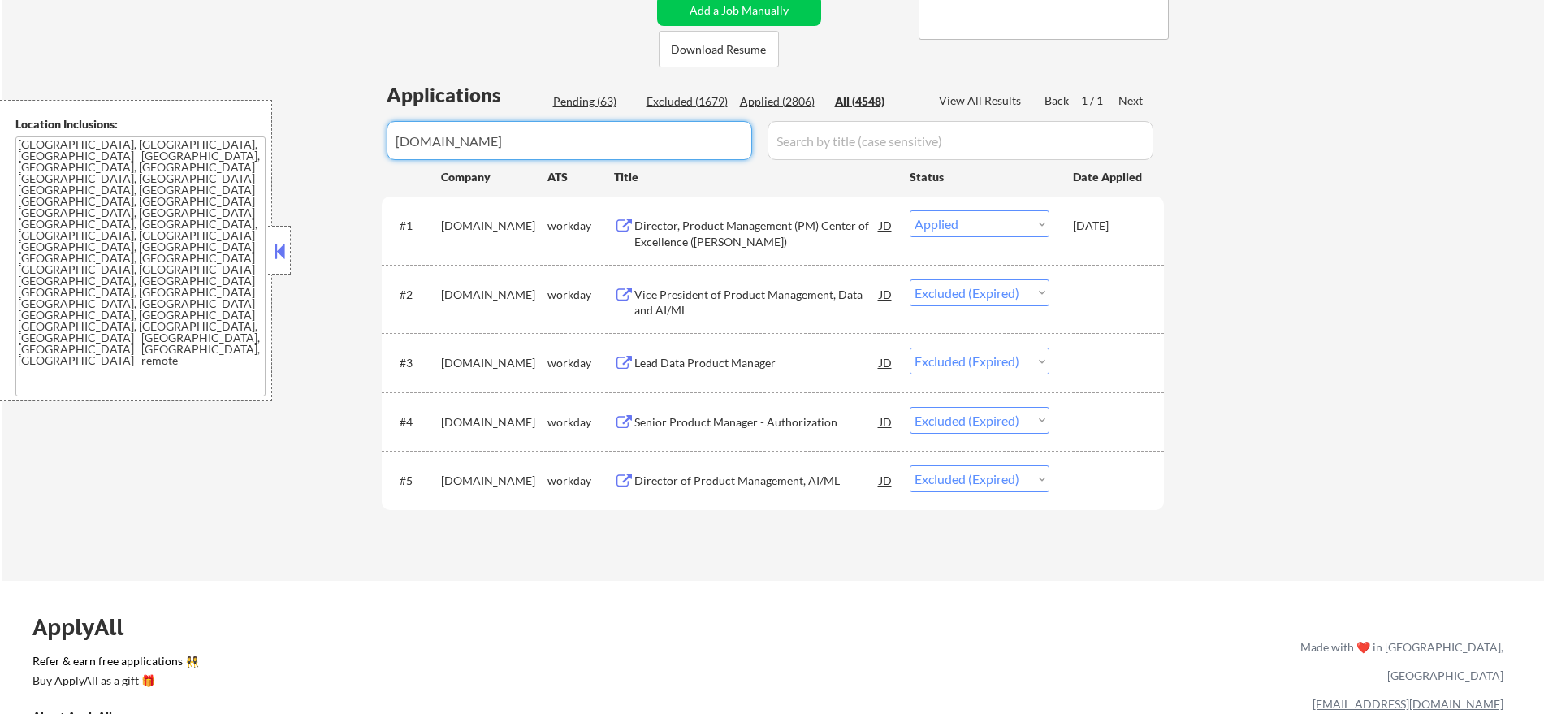
drag, startPoint x: 483, startPoint y: 129, endPoint x: 161, endPoint y: 104, distance: 322.7
click at [171, 108] on body "← Return to /applysquad Mailslurp Inbox Job Search Builder [PERSON_NAME] User E…" at bounding box center [772, 17] width 1544 height 714
paste input "gehc.wd5.gehc_externalsite"
click at [310, 80] on div "← Return to /applysquad Mailslurp Inbox Job Search Builder [PERSON_NAME] User E…" at bounding box center [773, 152] width 1543 height 855
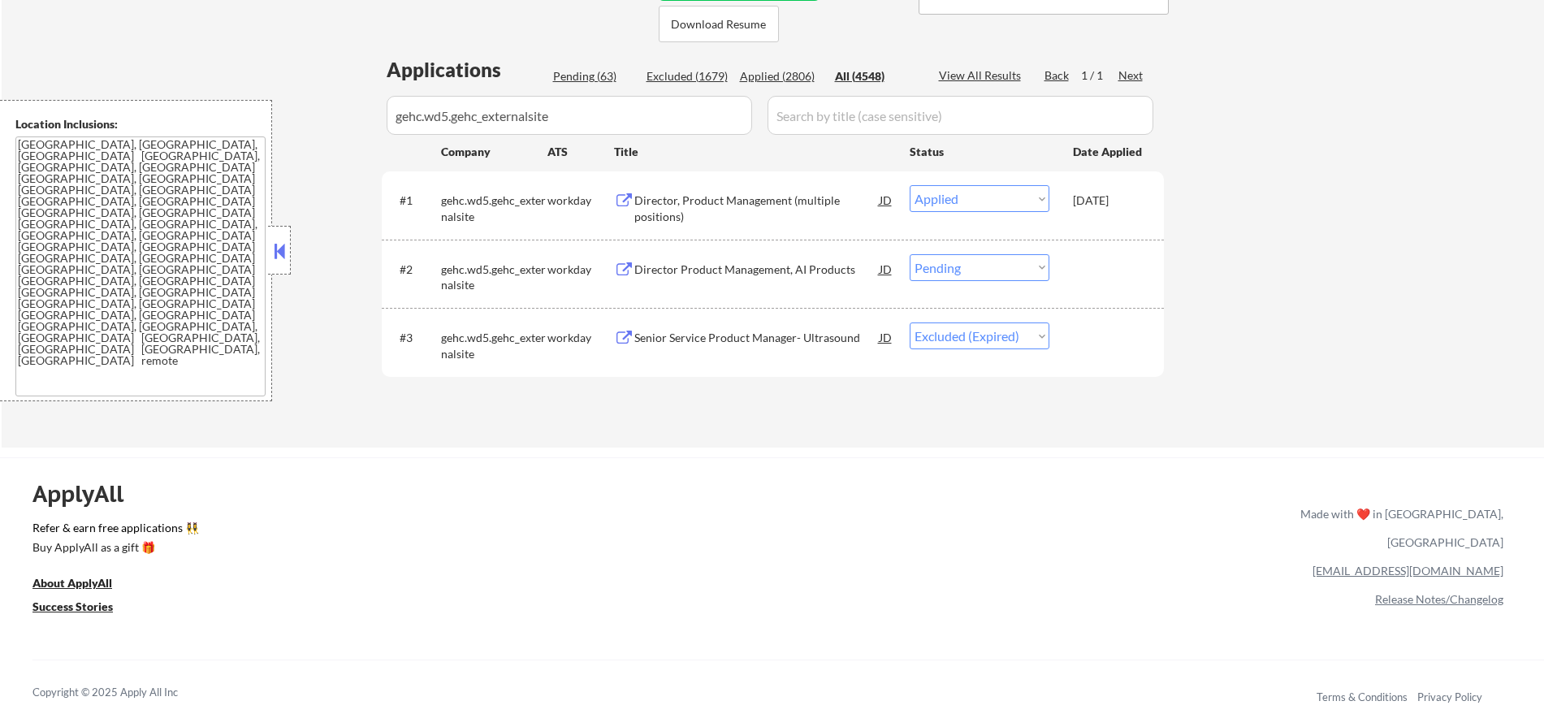
scroll to position [408, 0]
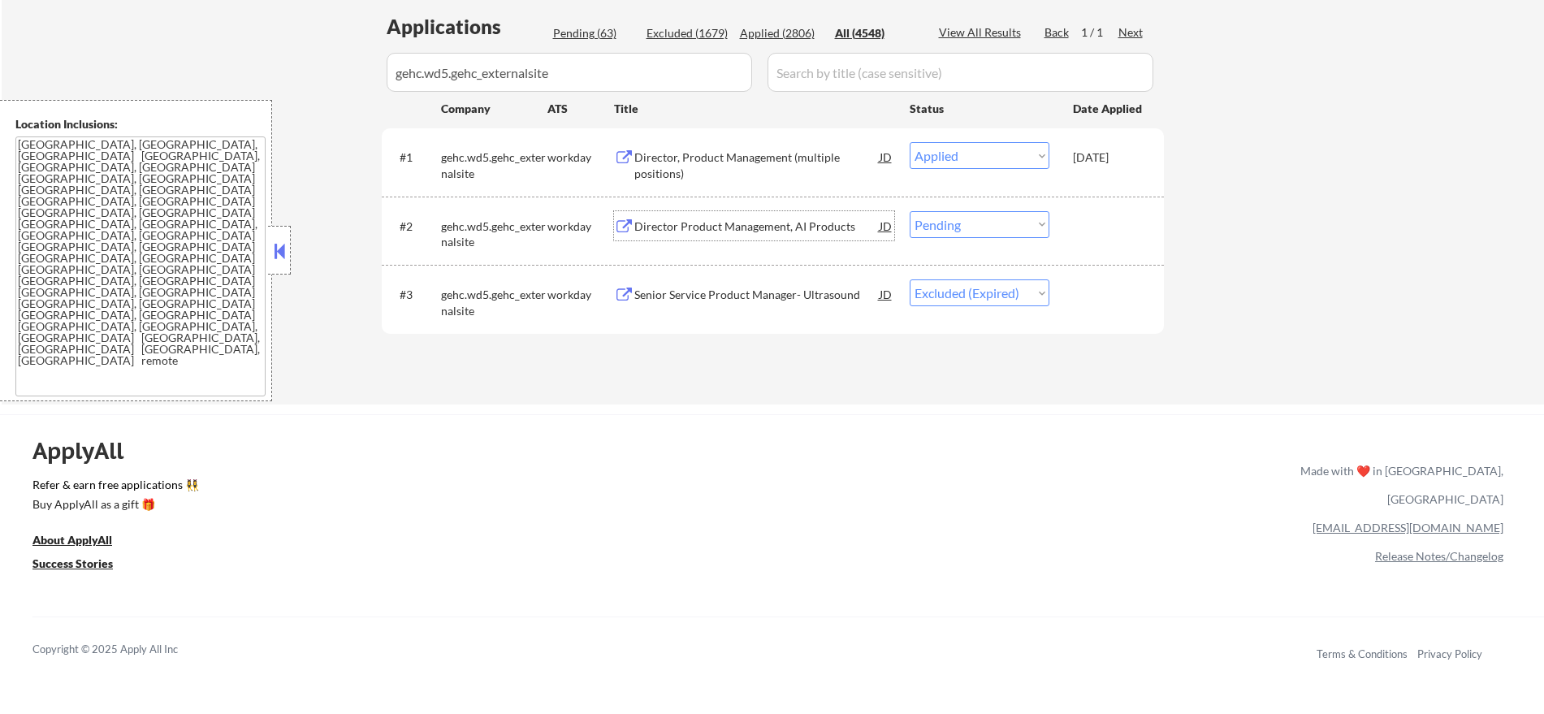
click at [760, 228] on div "Director Product Management, AI Products" at bounding box center [756, 227] width 245 height 16
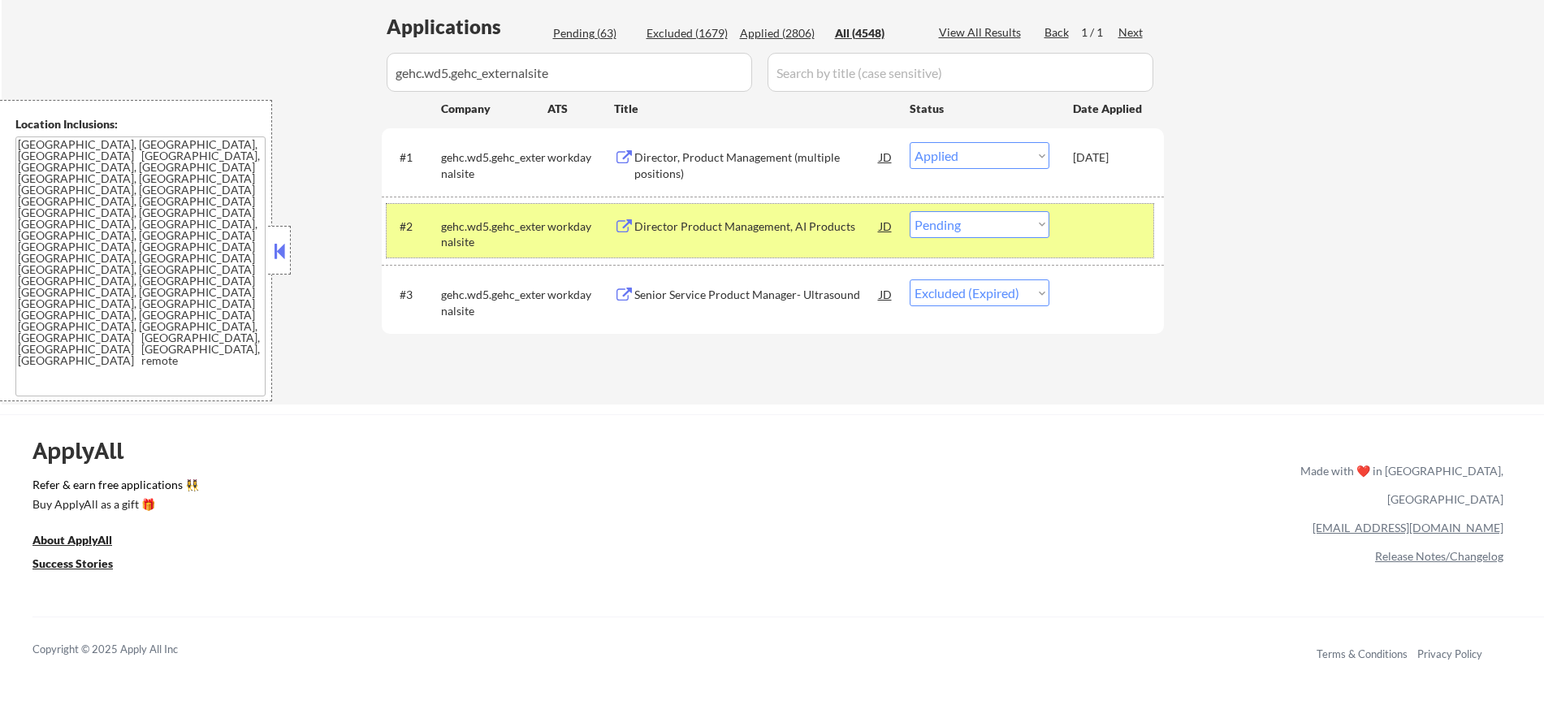
click at [929, 210] on div "#2 gehc.wd5.gehc_externalsite workday Director Product Management, AI Products …" at bounding box center [770, 231] width 767 height 54
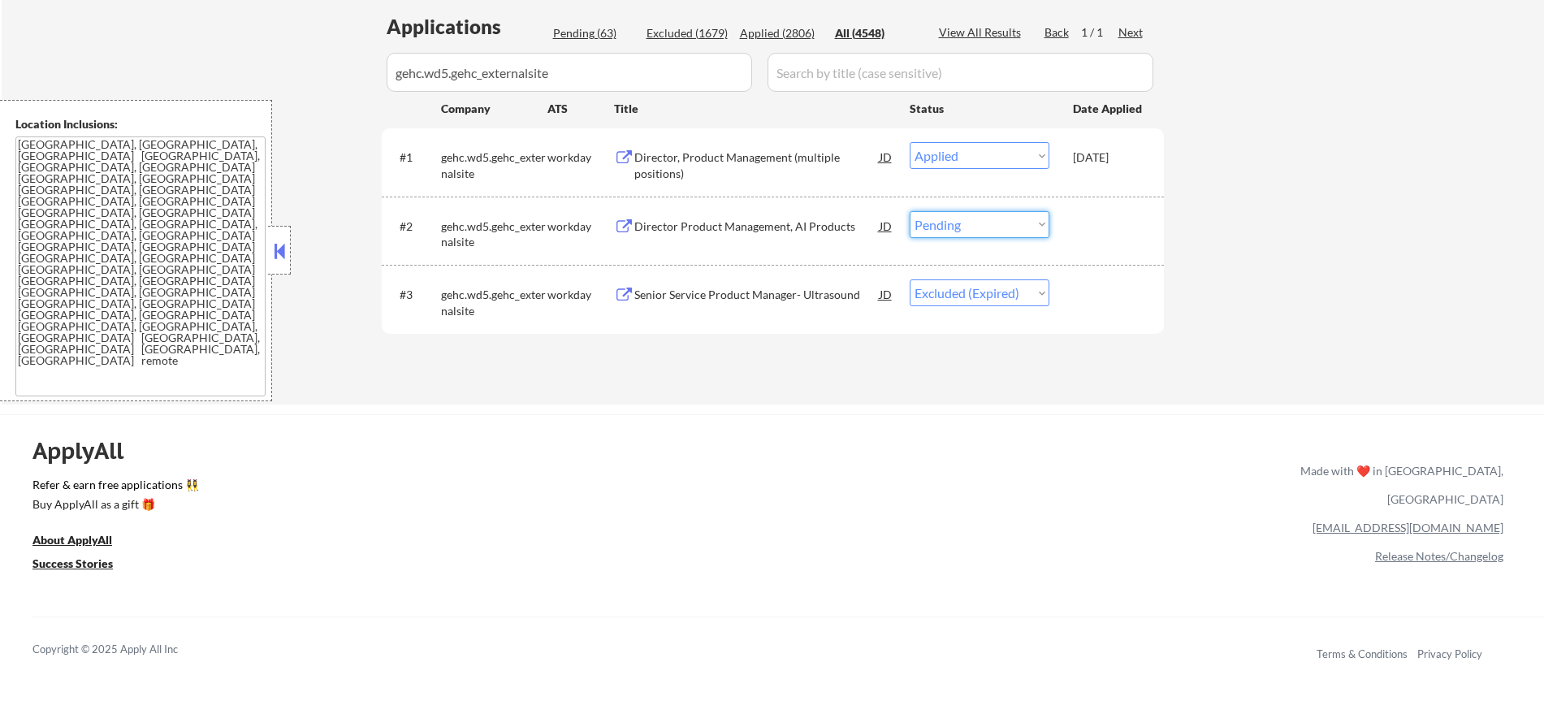
click at [934, 224] on select "Choose an option... Pending Applied Excluded (Questions) Excluded (Expired) Exc…" at bounding box center [980, 224] width 140 height 27
click at [910, 211] on select "Choose an option... Pending Applied Excluded (Questions) Excluded (Expired) Exc…" at bounding box center [980, 224] width 140 height 27
paste input "ansira.wd1.ansira_careers"
drag, startPoint x: 550, startPoint y: 61, endPoint x: 292, endPoint y: 48, distance: 258.7
click at [292, 49] on div "← Return to /applysquad Mailslurp Inbox Job Search Builder [PERSON_NAME] User E…" at bounding box center [773, 30] width 1543 height 747
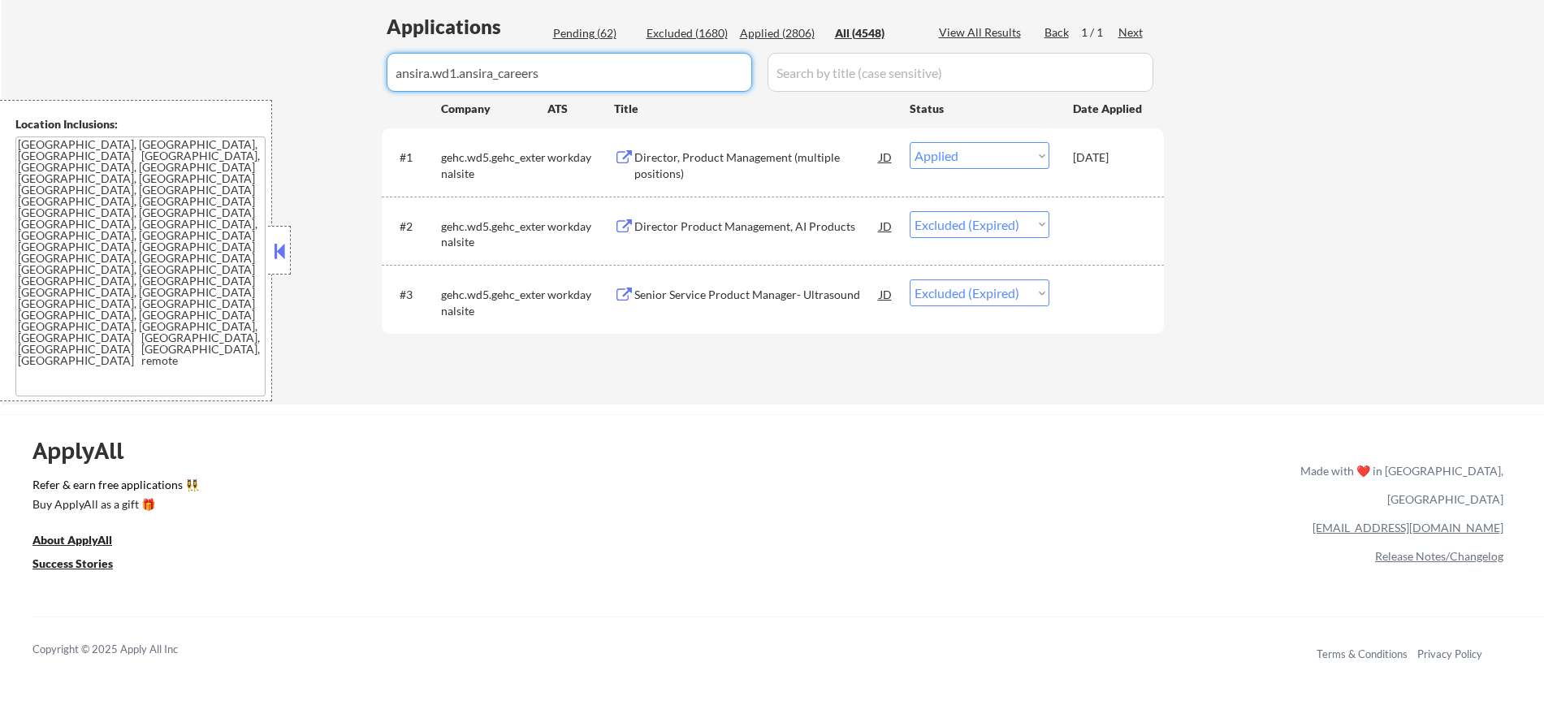
click at [289, 47] on div "← Return to /applysquad Mailslurp Inbox Job Search Builder [PERSON_NAME] User E…" at bounding box center [773, 30] width 1543 height 747
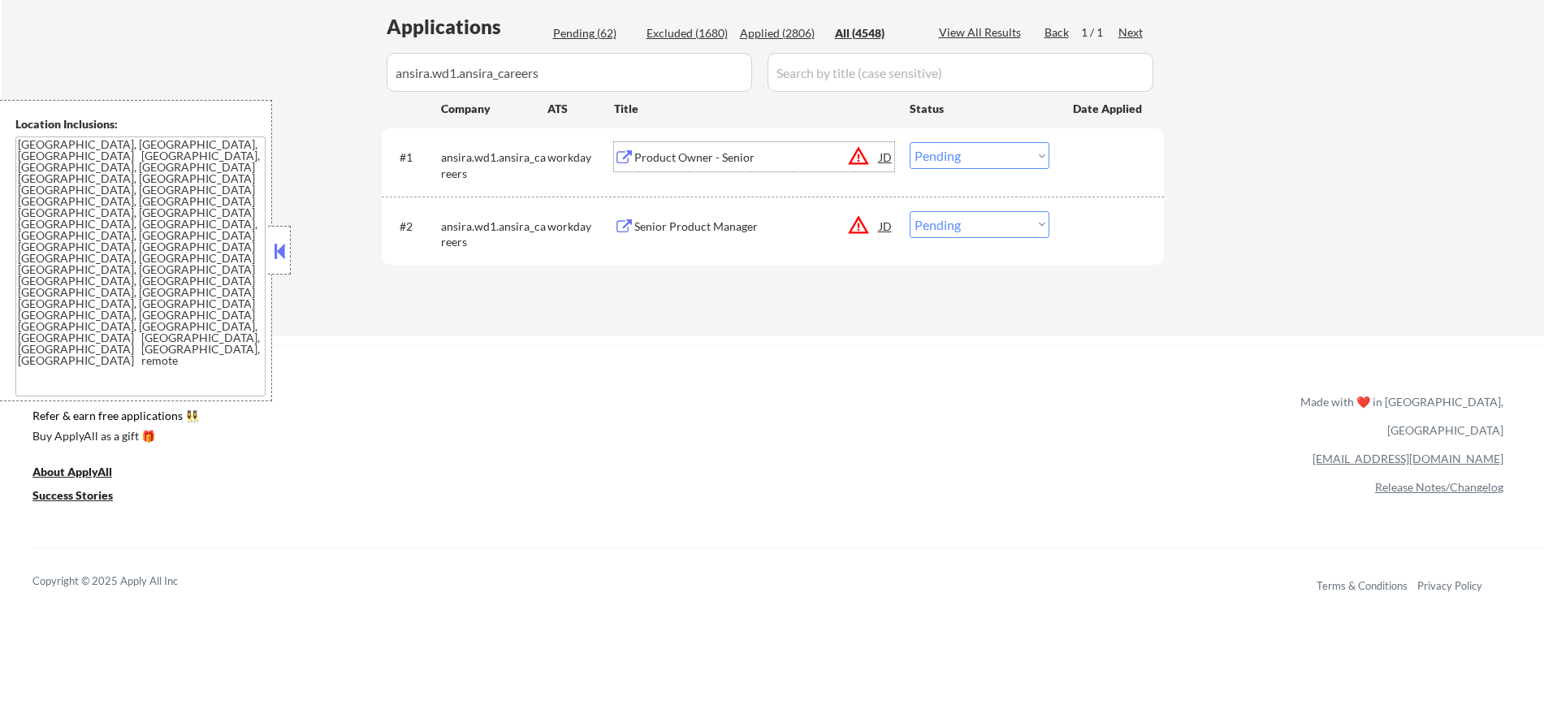
click at [746, 162] on div "Product Owner - Senior" at bounding box center [756, 157] width 245 height 16
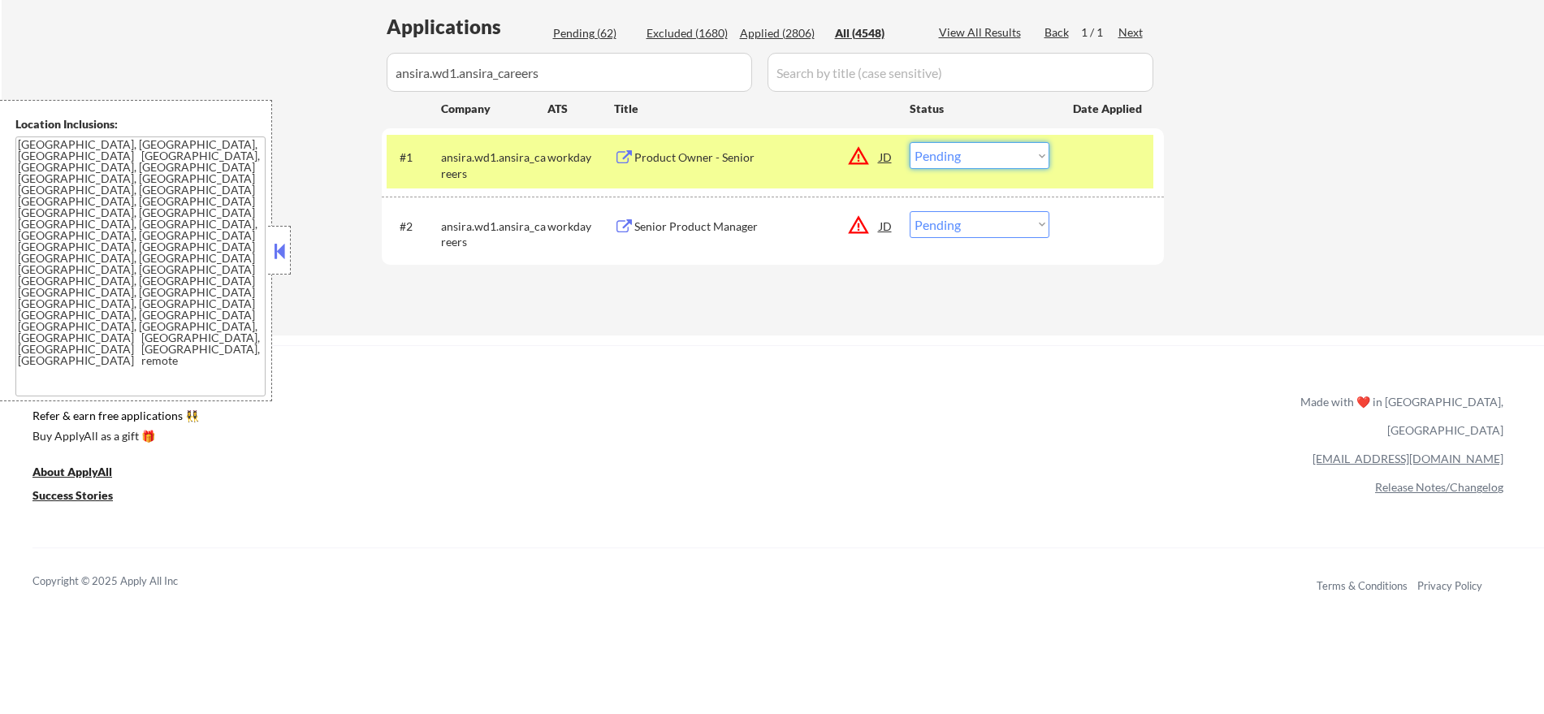
click at [1000, 158] on select "Choose an option... Pending Applied Excluded (Questions) Excluded (Expired) Exc…" at bounding box center [980, 155] width 140 height 27
click at [910, 142] on select "Choose an option... Pending Applied Excluded (Questions) Excluded (Expired) Exc…" at bounding box center [980, 155] width 140 height 27
click at [489, 162] on div "ansira.wd1.ansira_careers" at bounding box center [494, 165] width 106 height 32
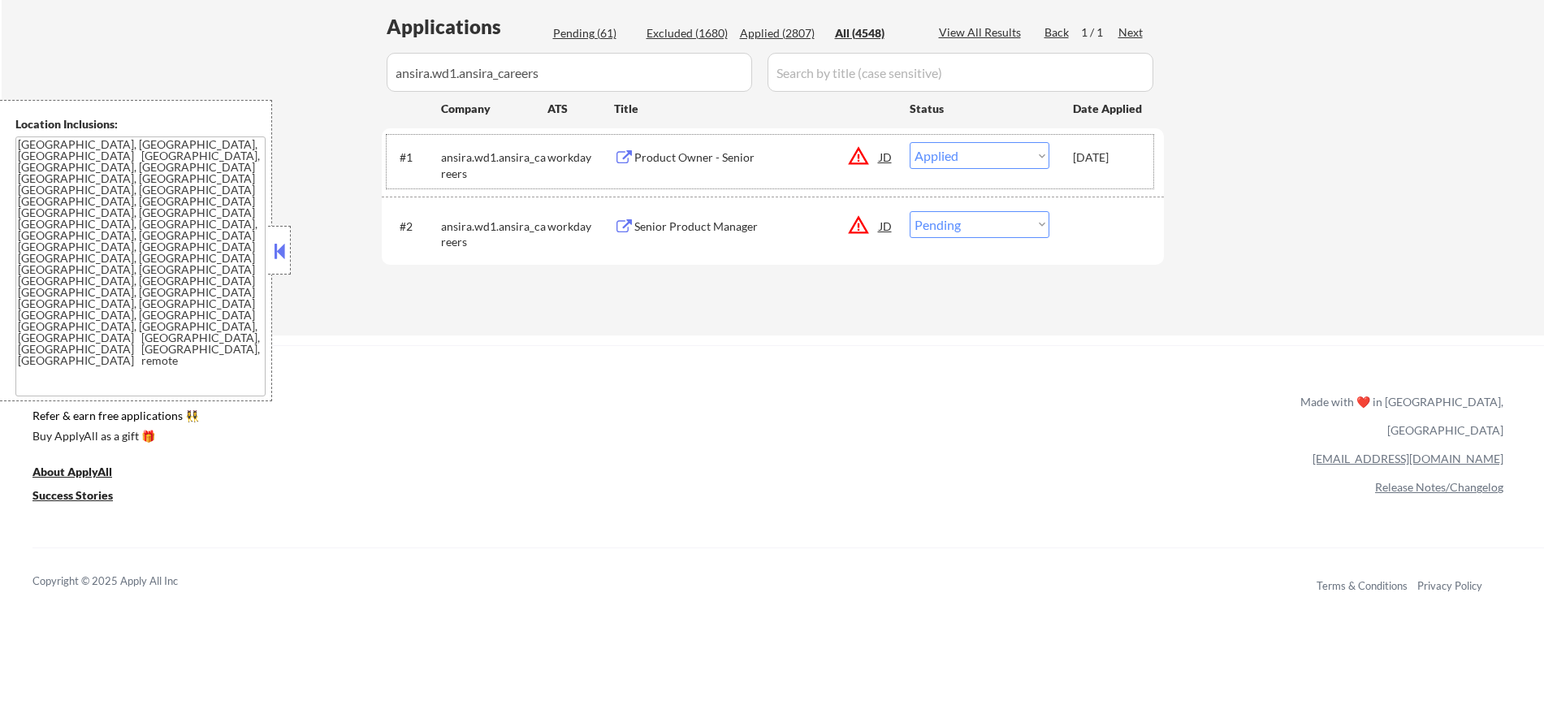
drag, startPoint x: 933, startPoint y: 223, endPoint x: 936, endPoint y: 232, distance: 10.0
click at [933, 224] on select "Choose an option... Pending Applied Excluded (Questions) Excluded (Expired) Exc…" at bounding box center [980, 224] width 140 height 27
click at [910, 211] on select "Choose an option... Pending Applied Excluded (Questions) Excluded (Expired) Exc…" at bounding box center [980, 224] width 140 height 27
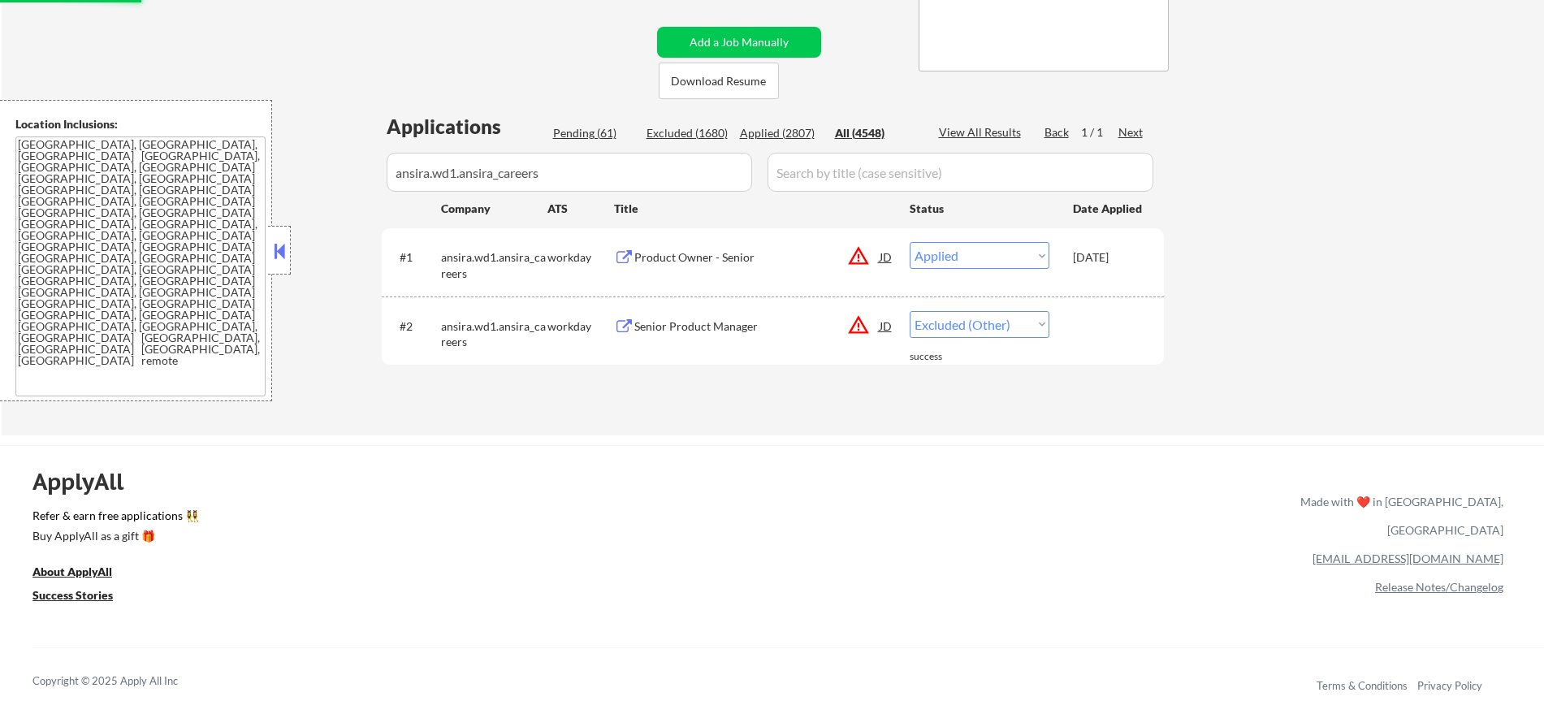
scroll to position [272, 0]
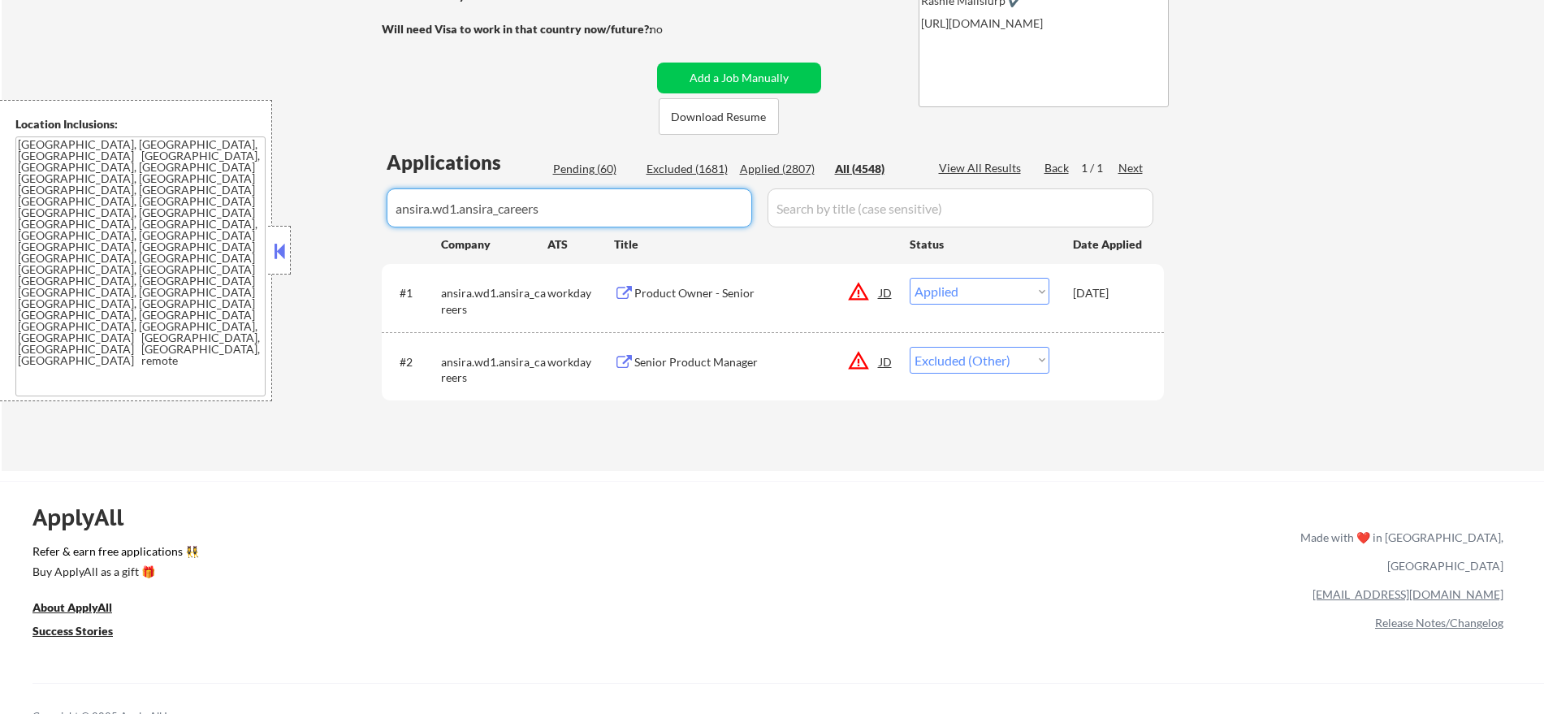
paste input "evercommerce"
drag, startPoint x: 569, startPoint y: 214, endPoint x: 266, endPoint y: 214, distance: 302.2
click at [271, 214] on body "← Return to /applysquad Mailslurp Inbox Job Search Builder [PERSON_NAME] User E…" at bounding box center [772, 85] width 1544 height 714
click at [323, 108] on div "← Return to /applysquad Mailslurp Inbox Job Search Builder [PERSON_NAME] User E…" at bounding box center [773, 132] width 1543 height 678
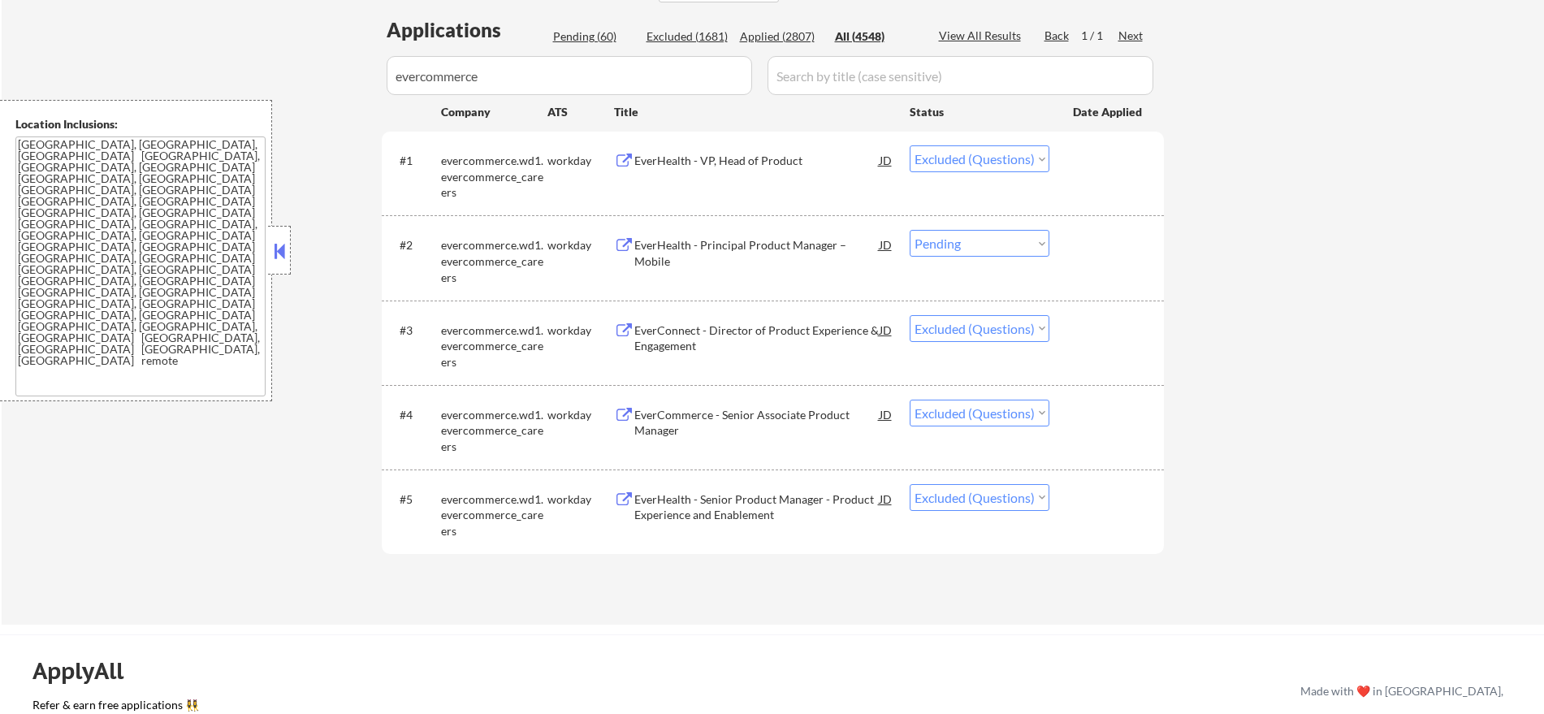
scroll to position [408, 0]
click at [946, 237] on select "Choose an option... Pending Applied Excluded (Questions) Excluded (Expired) Exc…" at bounding box center [980, 240] width 140 height 27
click at [910, 227] on select "Choose an option... Pending Applied Excluded (Questions) Excluded (Expired) Exc…" at bounding box center [980, 240] width 140 height 27
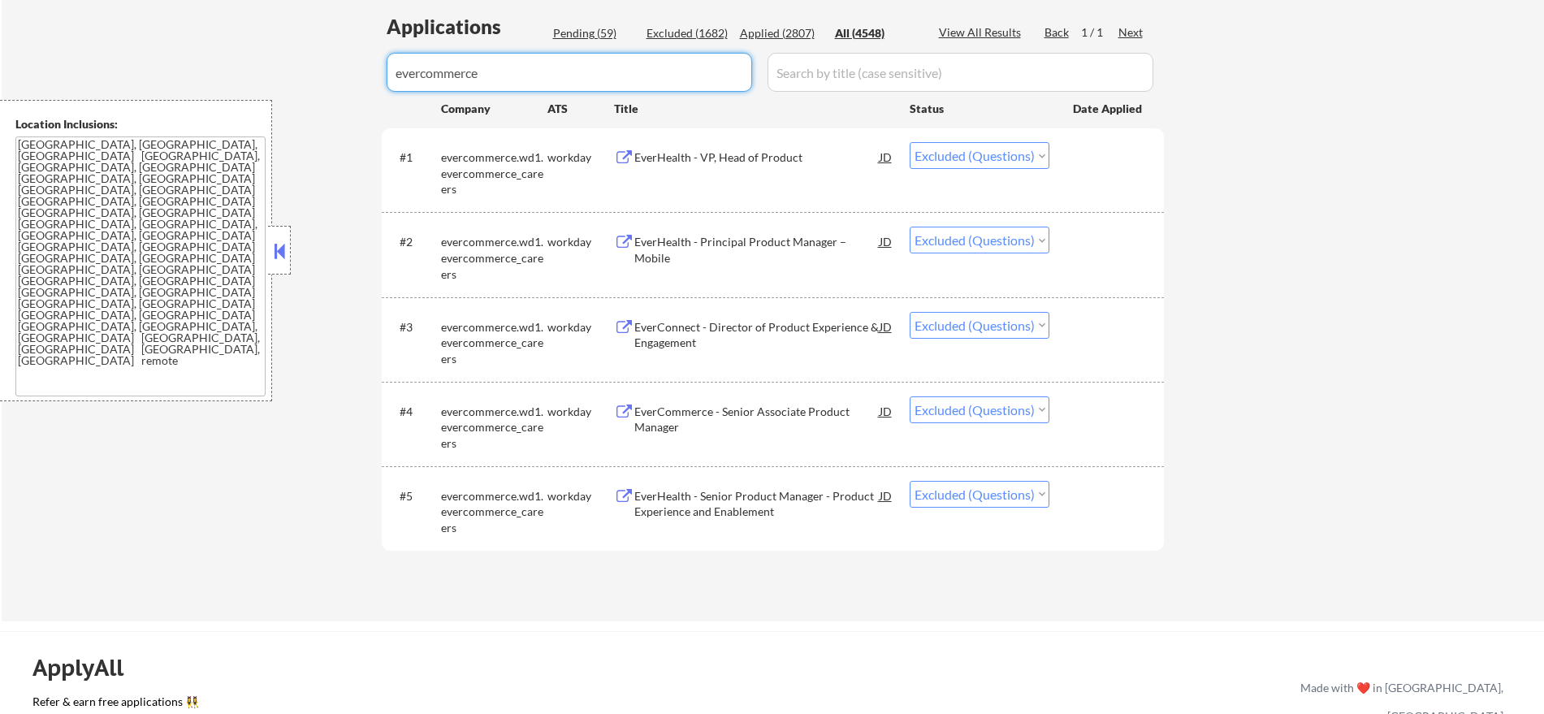
drag, startPoint x: 472, startPoint y: 82, endPoint x: 267, endPoint y: 67, distance: 205.2
click at [290, 76] on div "← Return to /applysquad Mailslurp Inbox Job Search Builder [PERSON_NAME] User E…" at bounding box center [773, 139] width 1543 height 964
paste input "litify"
click at [292, 45] on div "← Return to /applysquad Mailslurp Inbox Job Search Builder [PERSON_NAME] User E…" at bounding box center [773, 139] width 1543 height 964
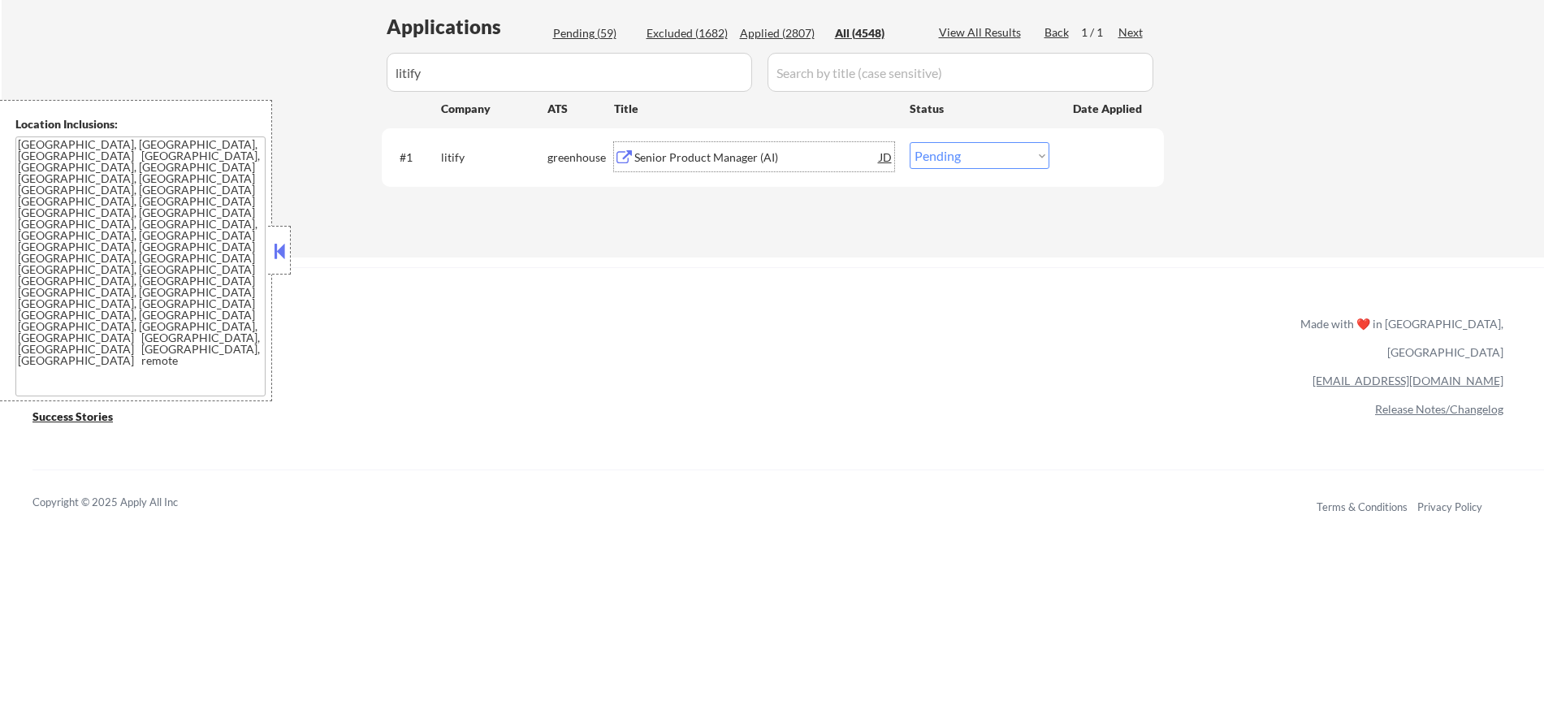
click at [764, 164] on div "Senior Product Manager (AI)" at bounding box center [756, 157] width 245 height 16
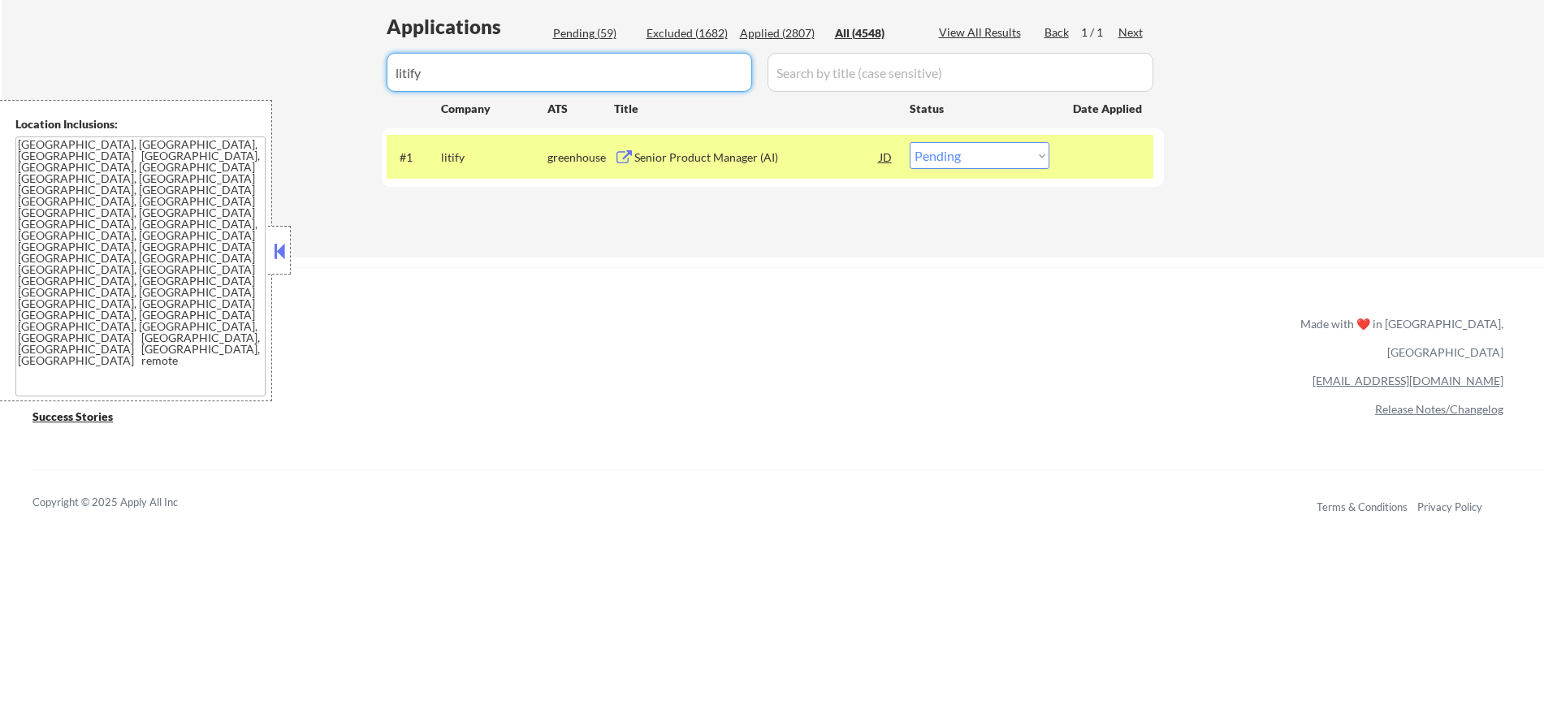
paste input "daxko1"
drag, startPoint x: 522, startPoint y: 71, endPoint x: 245, endPoint y: 58, distance: 277.3
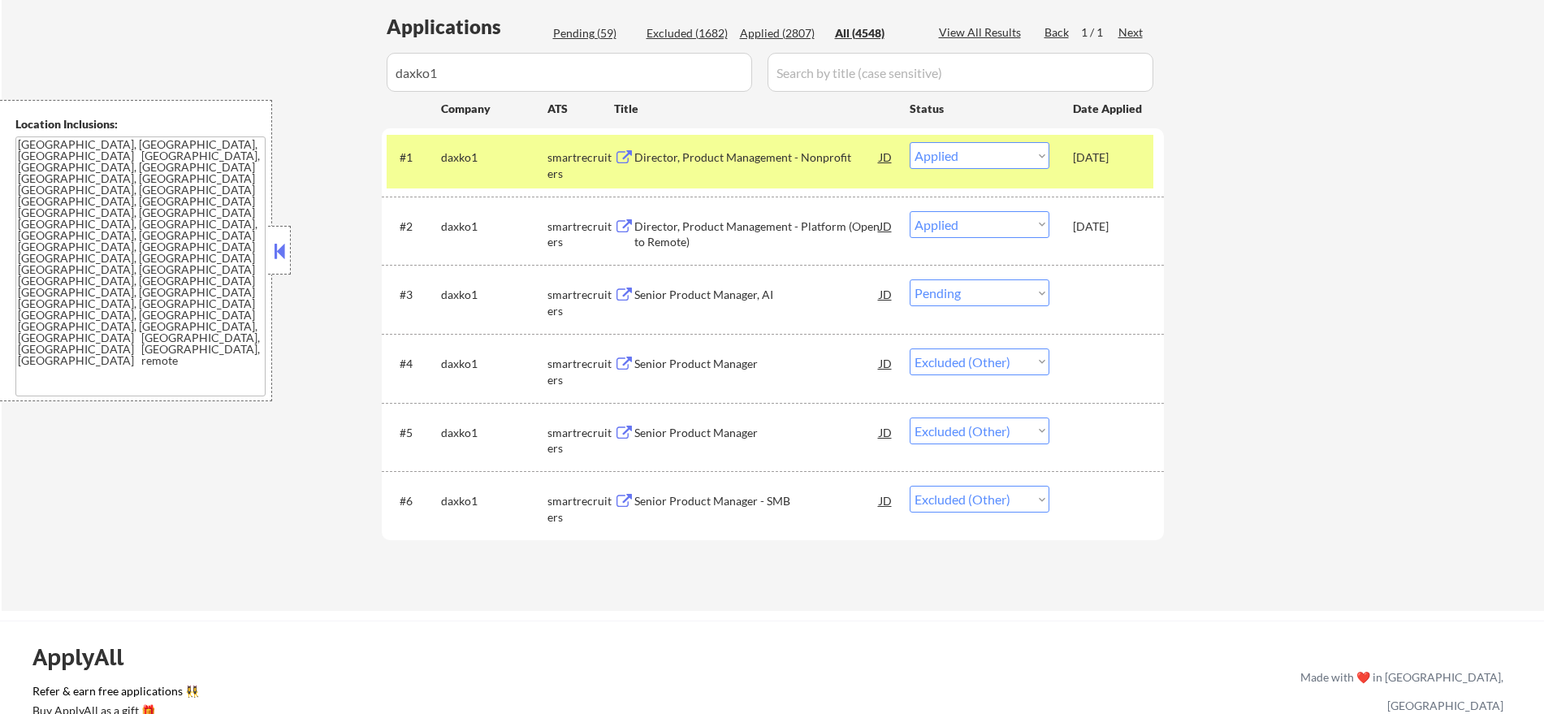
click at [460, 149] on div "daxko1" at bounding box center [494, 157] width 106 height 16
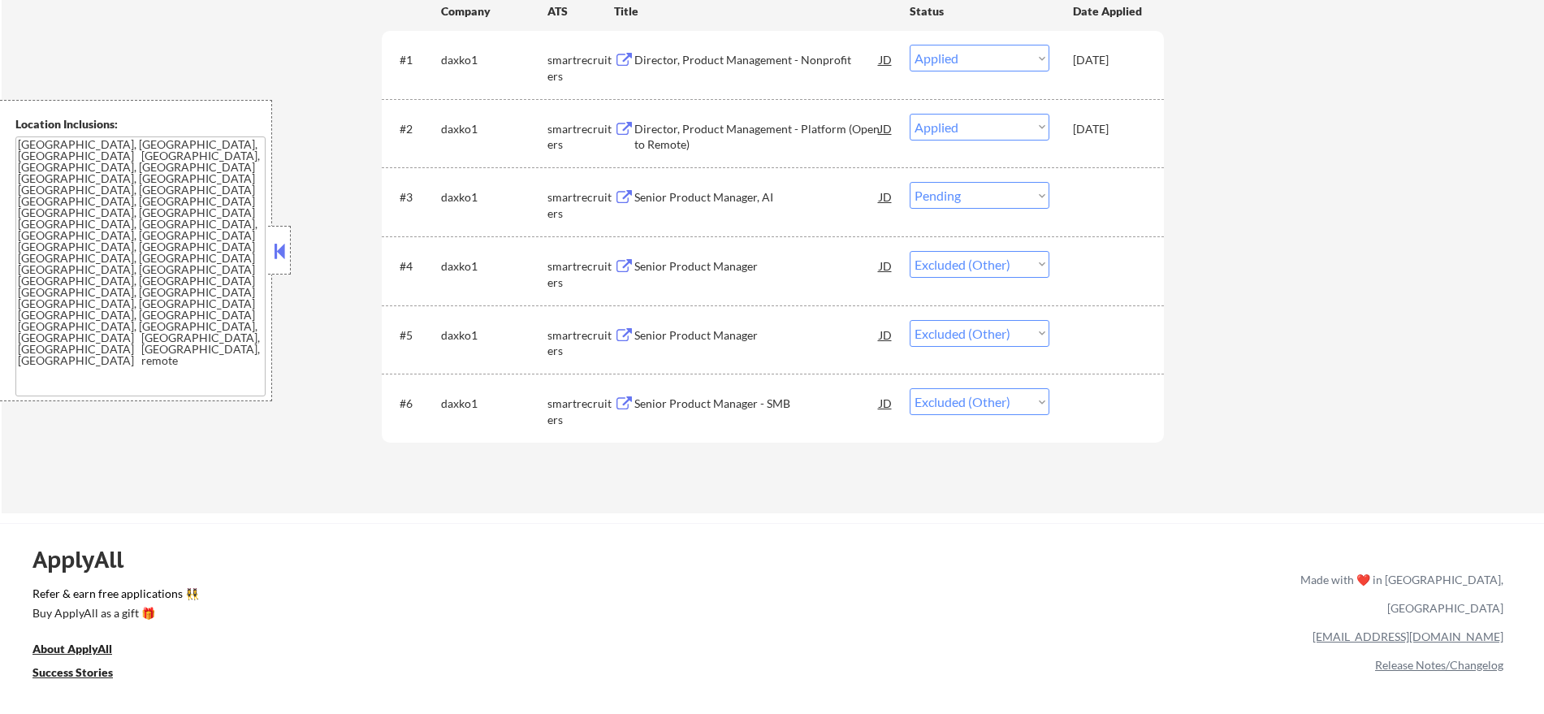
scroll to position [509, 0]
click at [981, 207] on div "#3 daxko1 smartrecruiters Senior Product Manager, AI JD warning_amber Choose an…" at bounding box center [770, 198] width 767 height 54
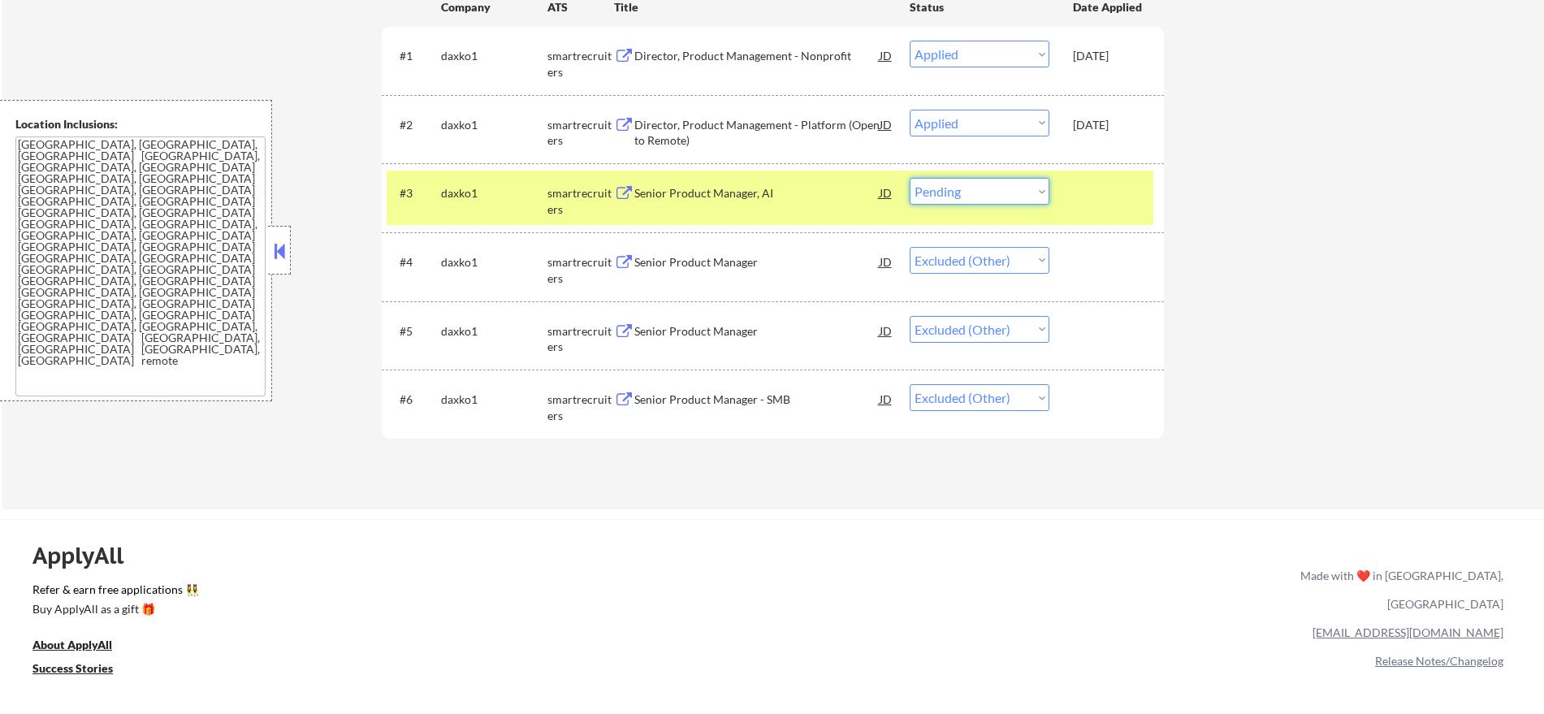
click at [997, 188] on select "Choose an option... Pending Applied Excluded (Questions) Excluded (Expired) Exc…" at bounding box center [980, 191] width 140 height 27
click at [910, 178] on select "Choose an option... Pending Applied Excluded (Questions) Excluded (Expired) Exc…" at bounding box center [980, 191] width 140 height 27
drag, startPoint x: 1508, startPoint y: 179, endPoint x: 1540, endPoint y: 132, distance: 56.8
click at [1539, 127] on div "← Return to /applysquad Mailslurp Inbox Job Search Builder [PERSON_NAME] User E…" at bounding box center [773, 33] width 1543 height 954
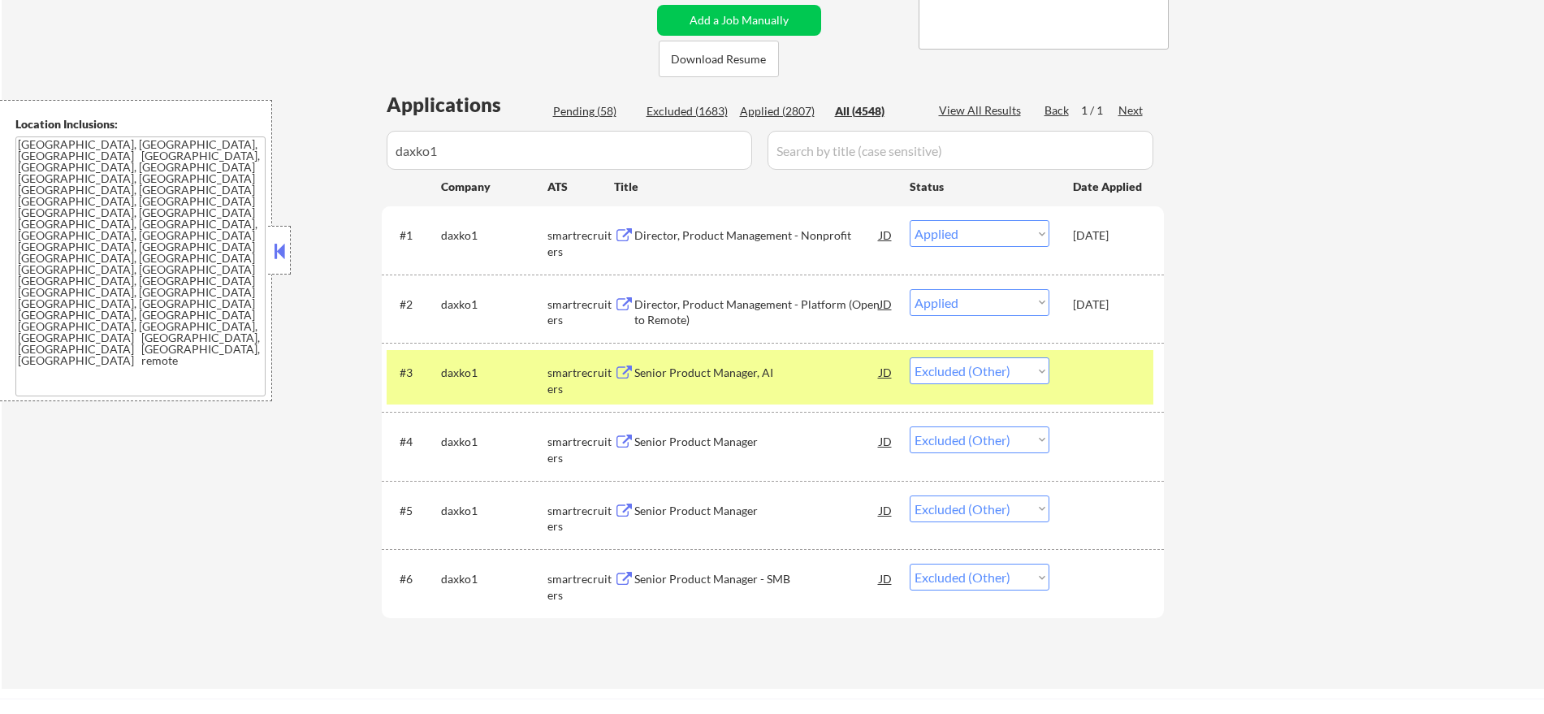
scroll to position [299, 0]
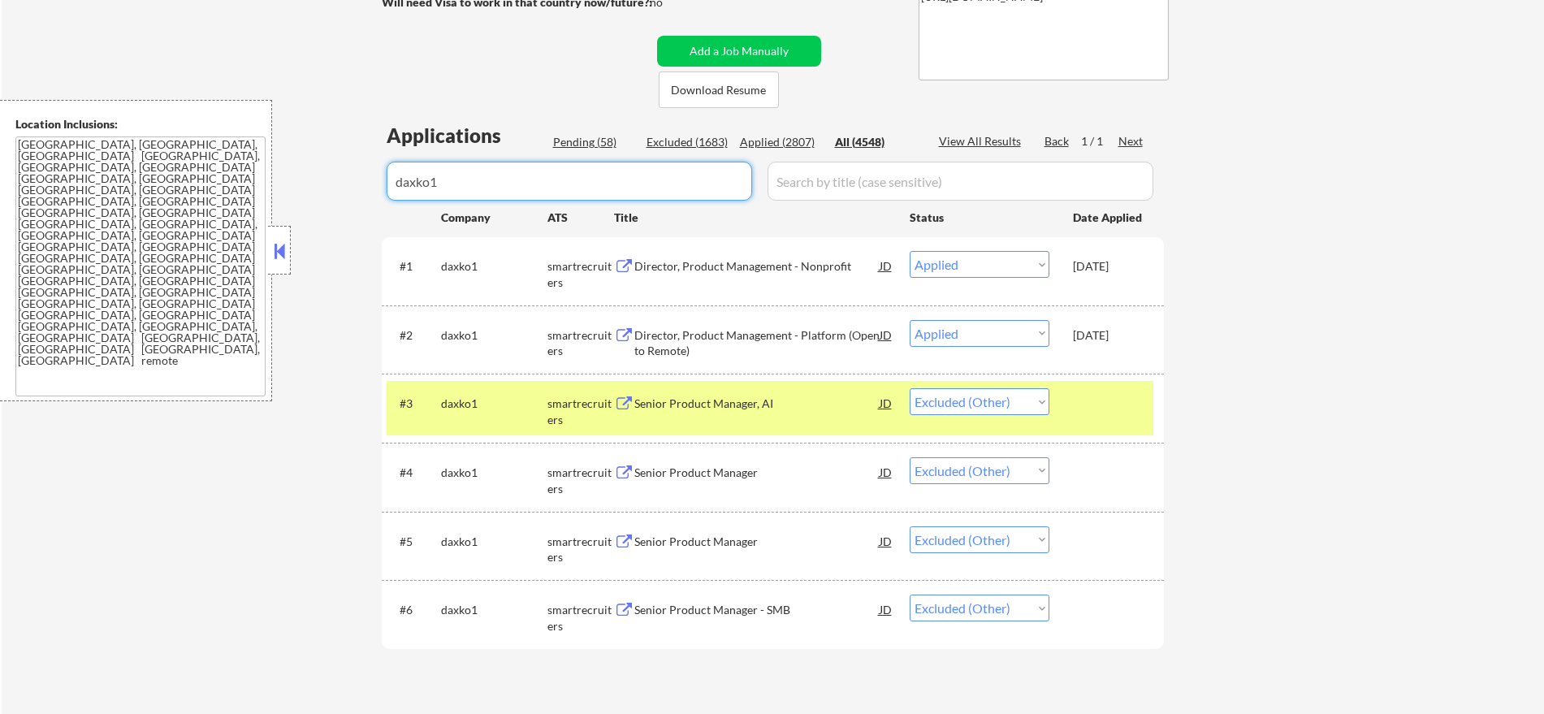
paste input "blacksky"
drag, startPoint x: 626, startPoint y: 188, endPoint x: 285, endPoint y: 172, distance: 341.6
click at [288, 173] on body "← Return to /applysquad Mailslurp Inbox Job Search Builder [PERSON_NAME] User E…" at bounding box center [772, 58] width 1544 height 714
click at [368, 111] on div "← Return to /applysquad Mailslurp Inbox Job Search Builder [PERSON_NAME] User E…" at bounding box center [773, 236] width 811 height 941
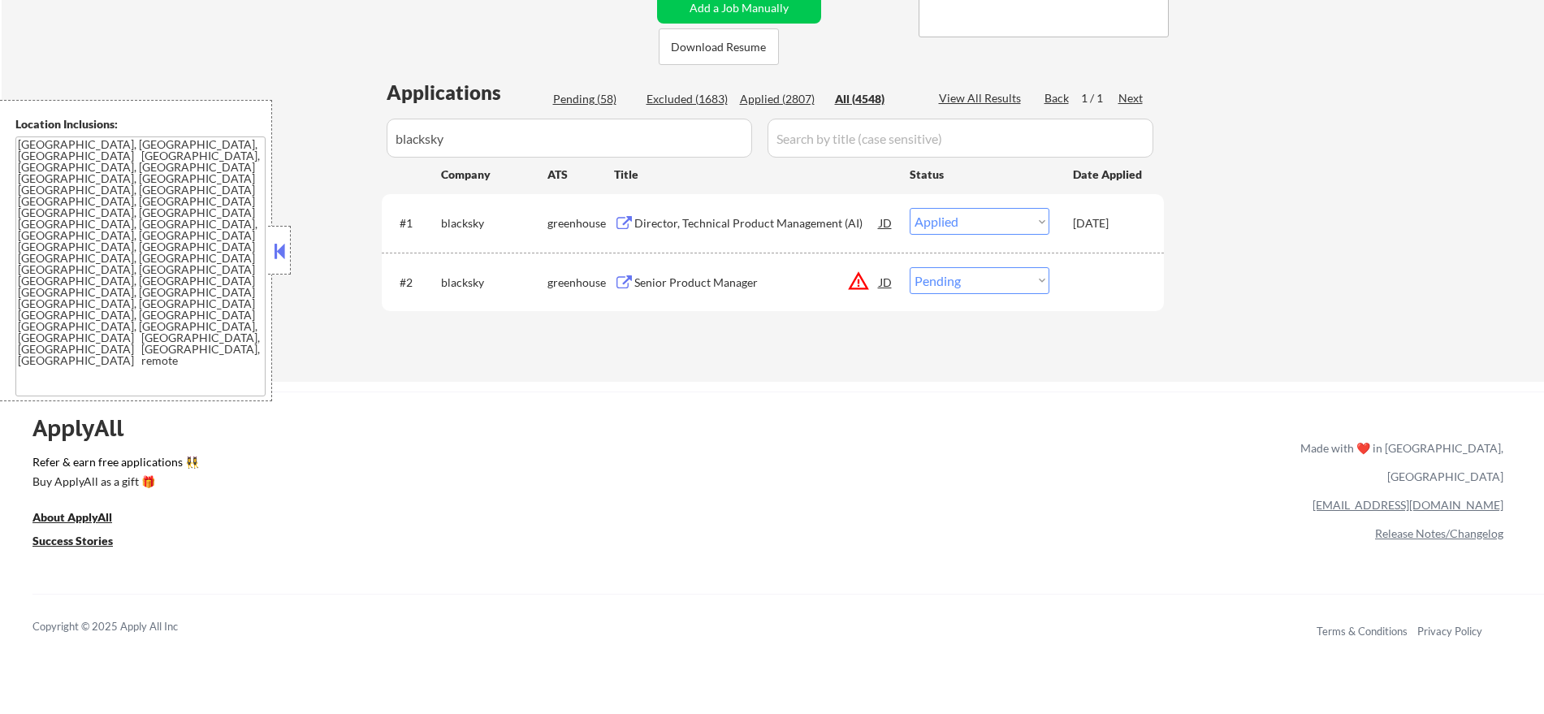
scroll to position [366, 0]
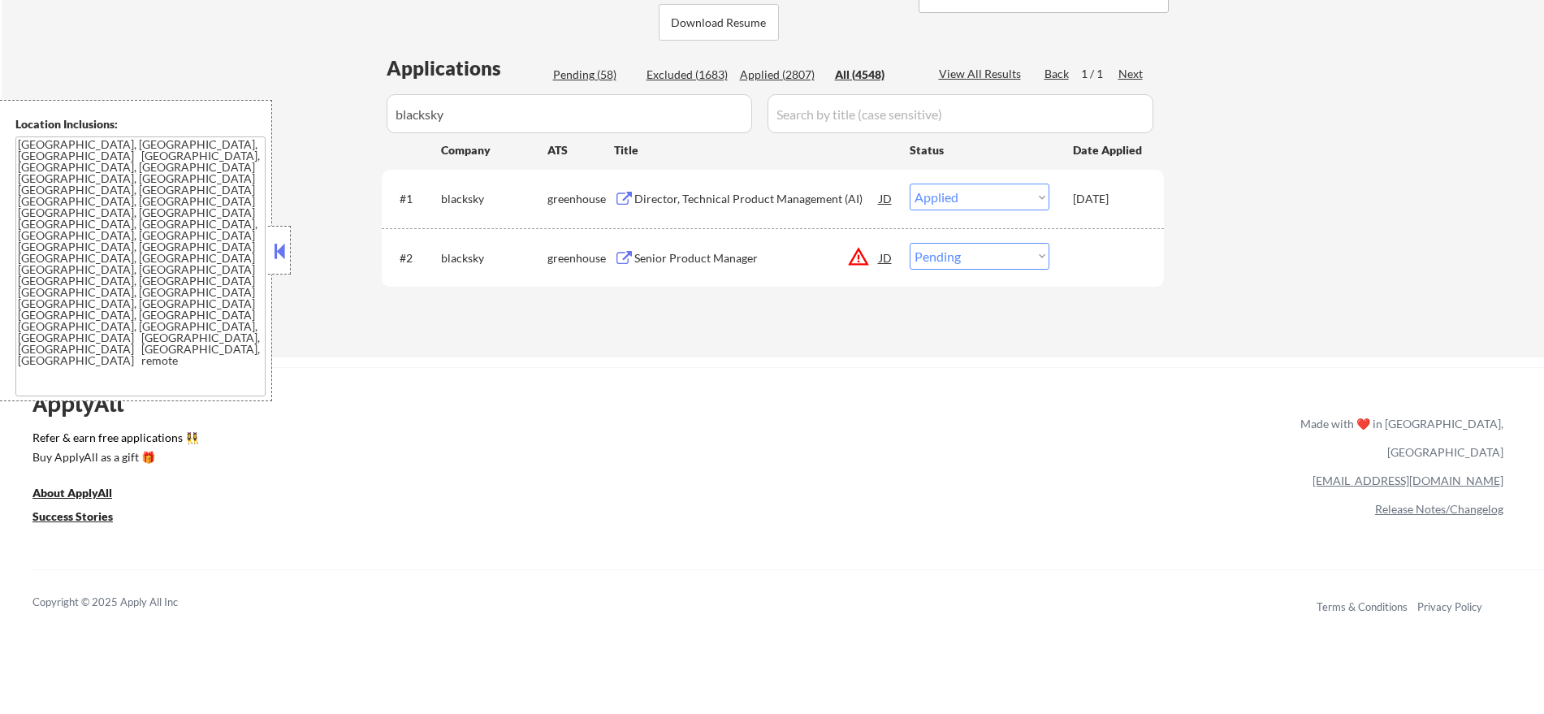
click at [799, 236] on div "#2 blacksky greenhouse Senior Product Manager JD warning_amber Choose an option…" at bounding box center [770, 258] width 767 height 44
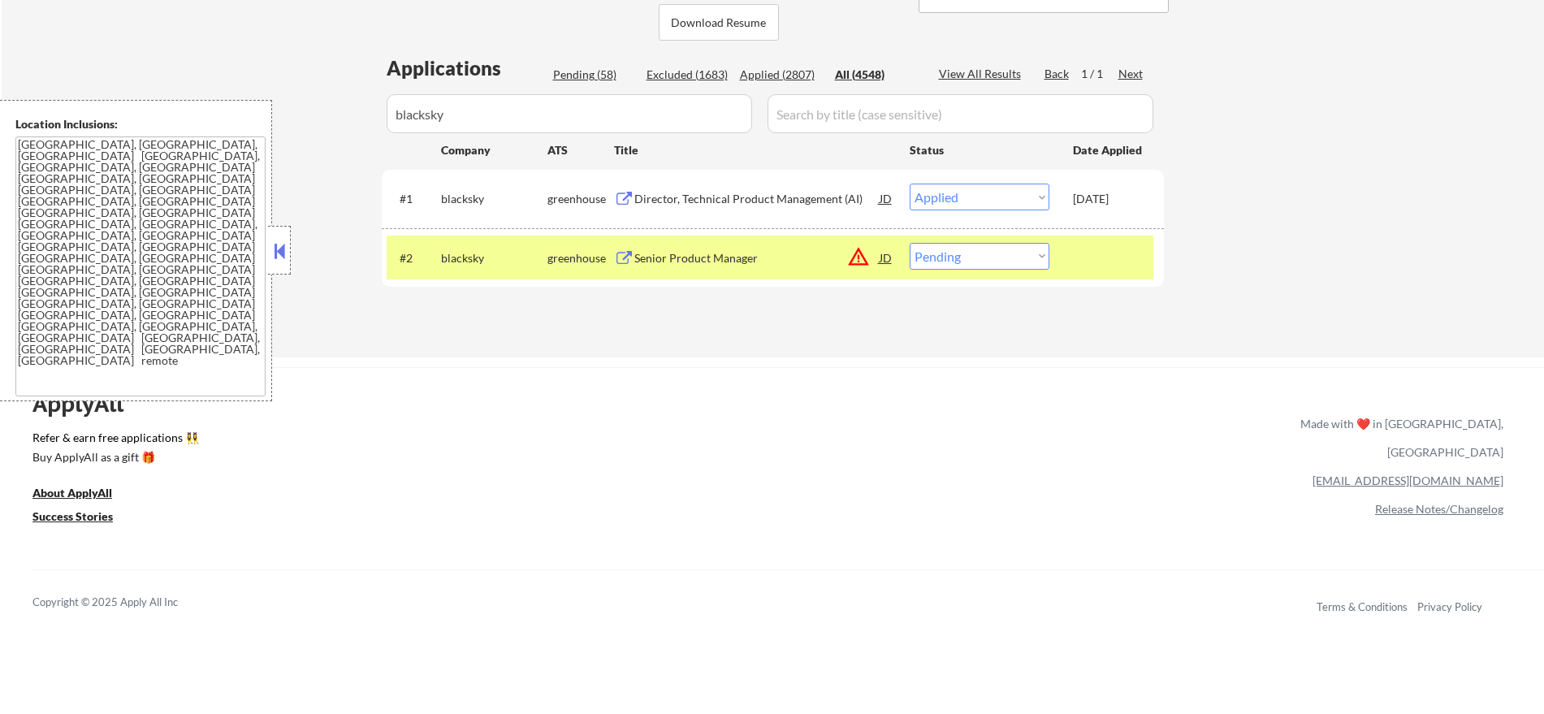
click at [763, 253] on div "Senior Product Manager" at bounding box center [756, 258] width 245 height 16
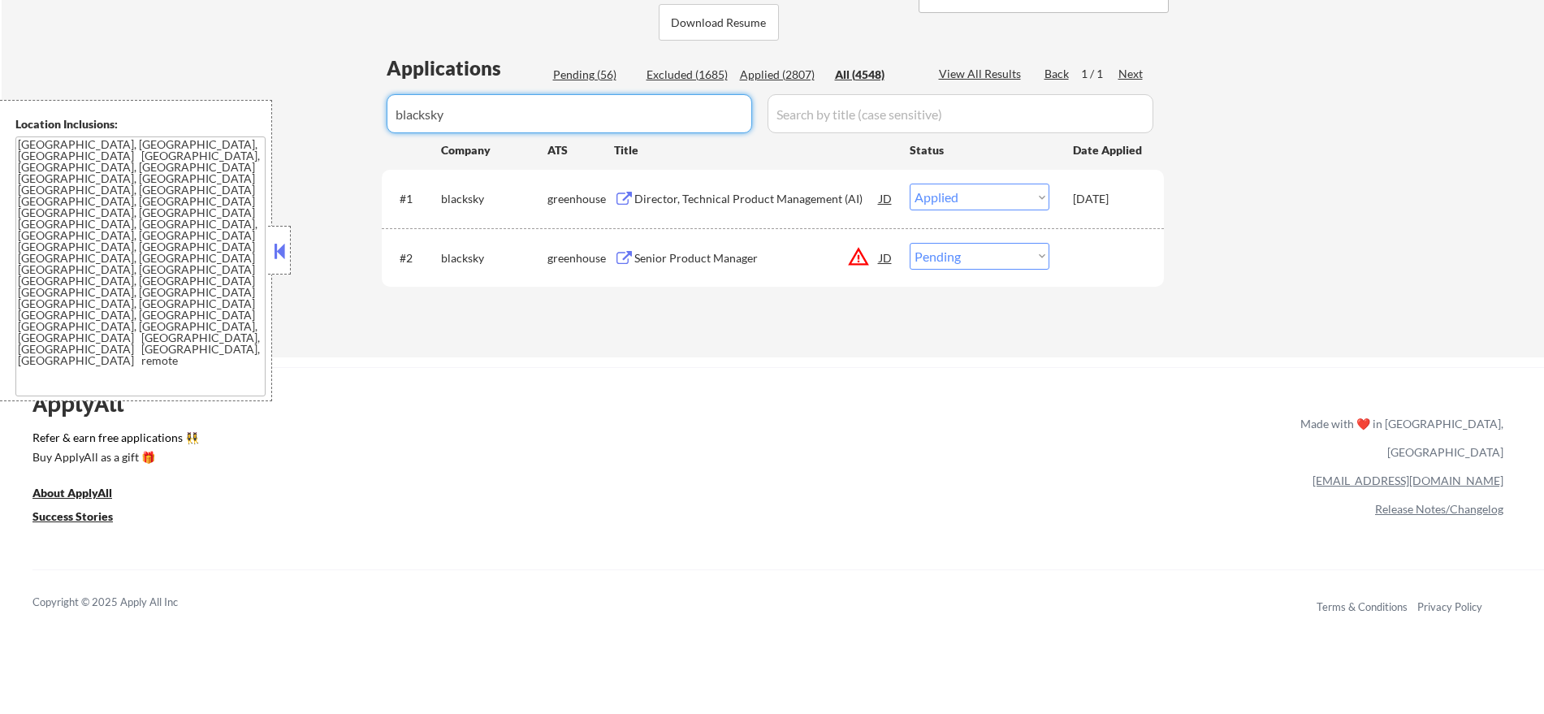
drag, startPoint x: 416, startPoint y: 119, endPoint x: 297, endPoint y: 107, distance: 119.2
click at [304, 108] on div "← Return to /applysquad Mailslurp Inbox Job Search Builder [PERSON_NAME] User E…" at bounding box center [773, 28] width 1543 height 659
paste input "gusto"
click at [301, 100] on div "← Return to /applysquad Mailslurp Inbox Job Search Builder [PERSON_NAME] User E…" at bounding box center [773, 28] width 1543 height 659
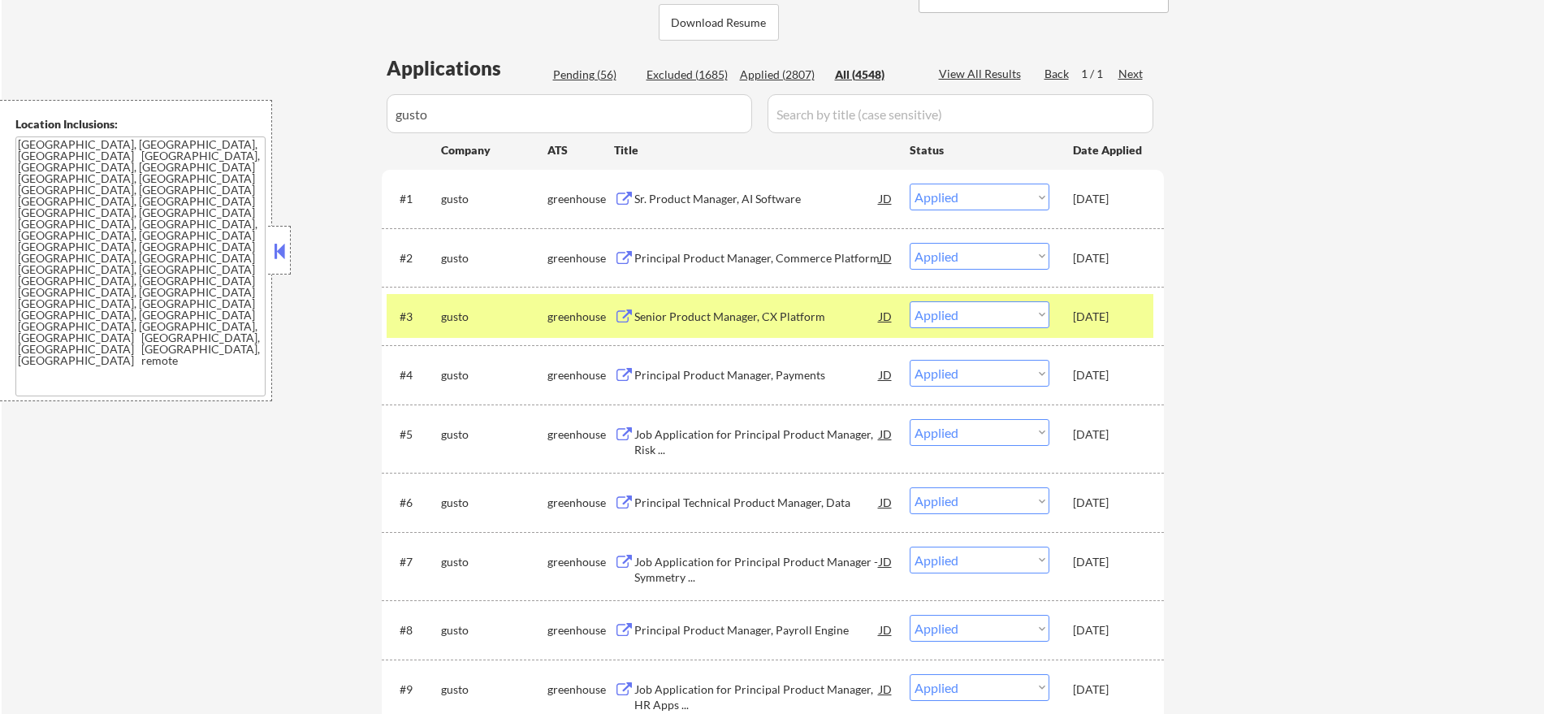
click at [447, 312] on div "gusto" at bounding box center [494, 317] width 106 height 16
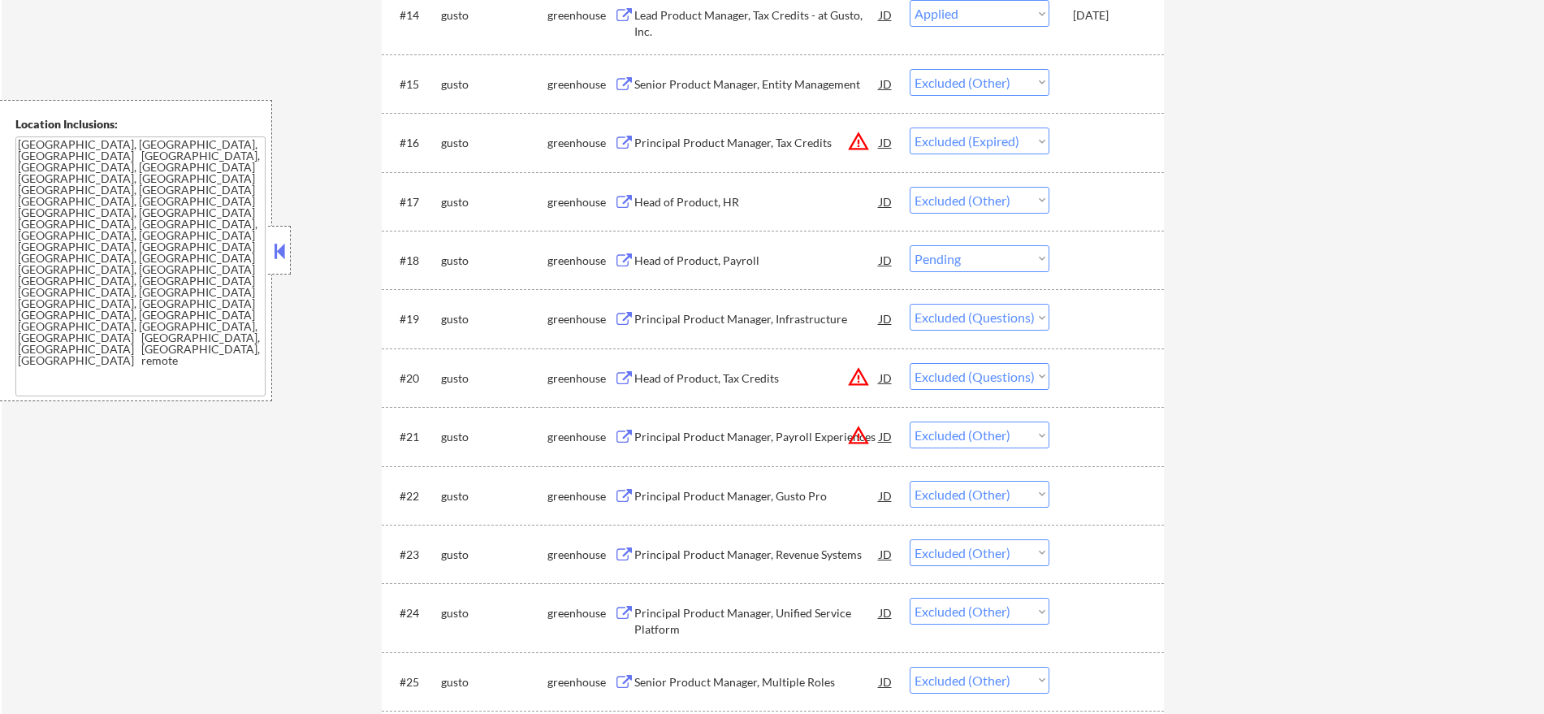
scroll to position [1460, 0]
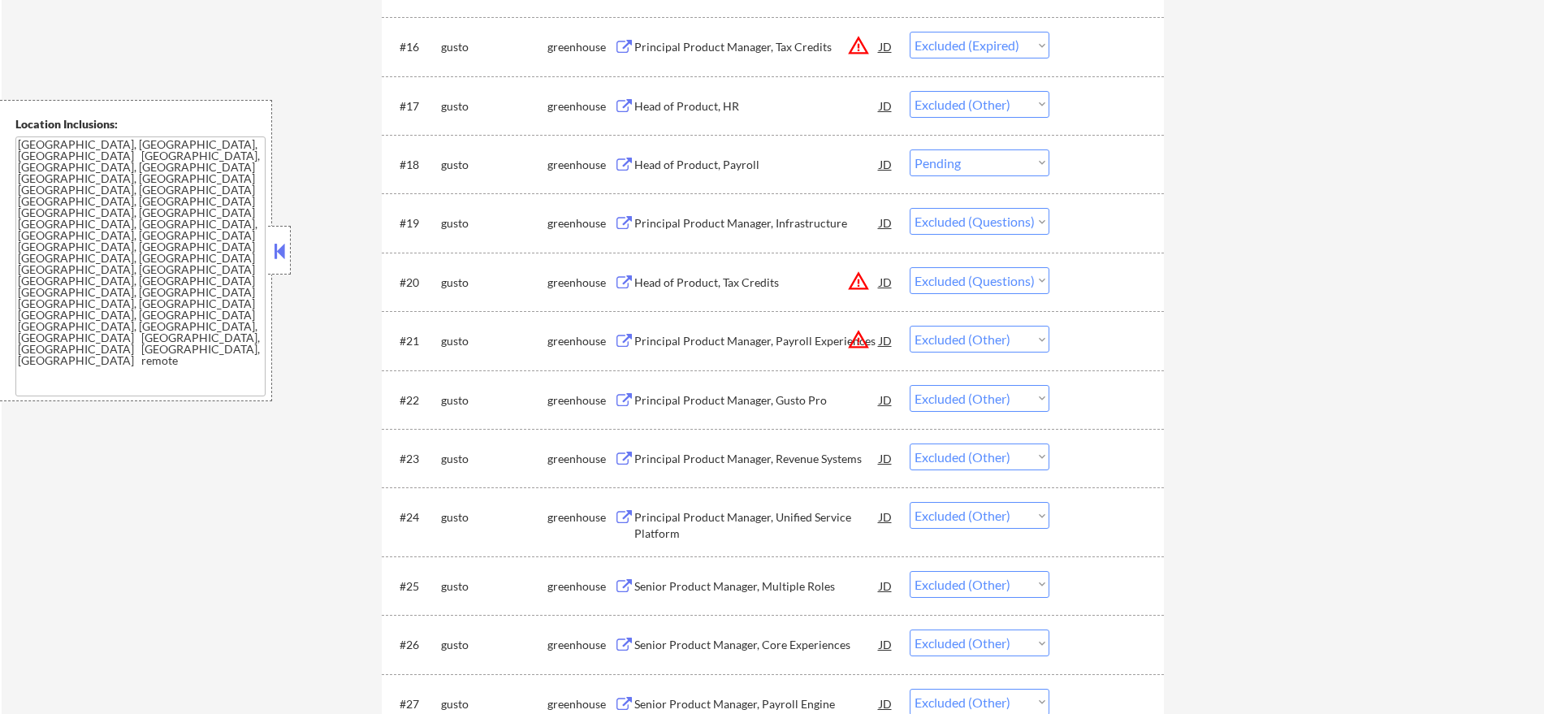
click at [951, 171] on select "Choose an option... Pending Applied Excluded (Questions) Excluded (Expired) Exc…" at bounding box center [980, 162] width 140 height 27
click at [910, 149] on select "Choose an option... Pending Applied Excluded (Questions) Excluded (Expired) Exc…" at bounding box center [980, 162] width 140 height 27
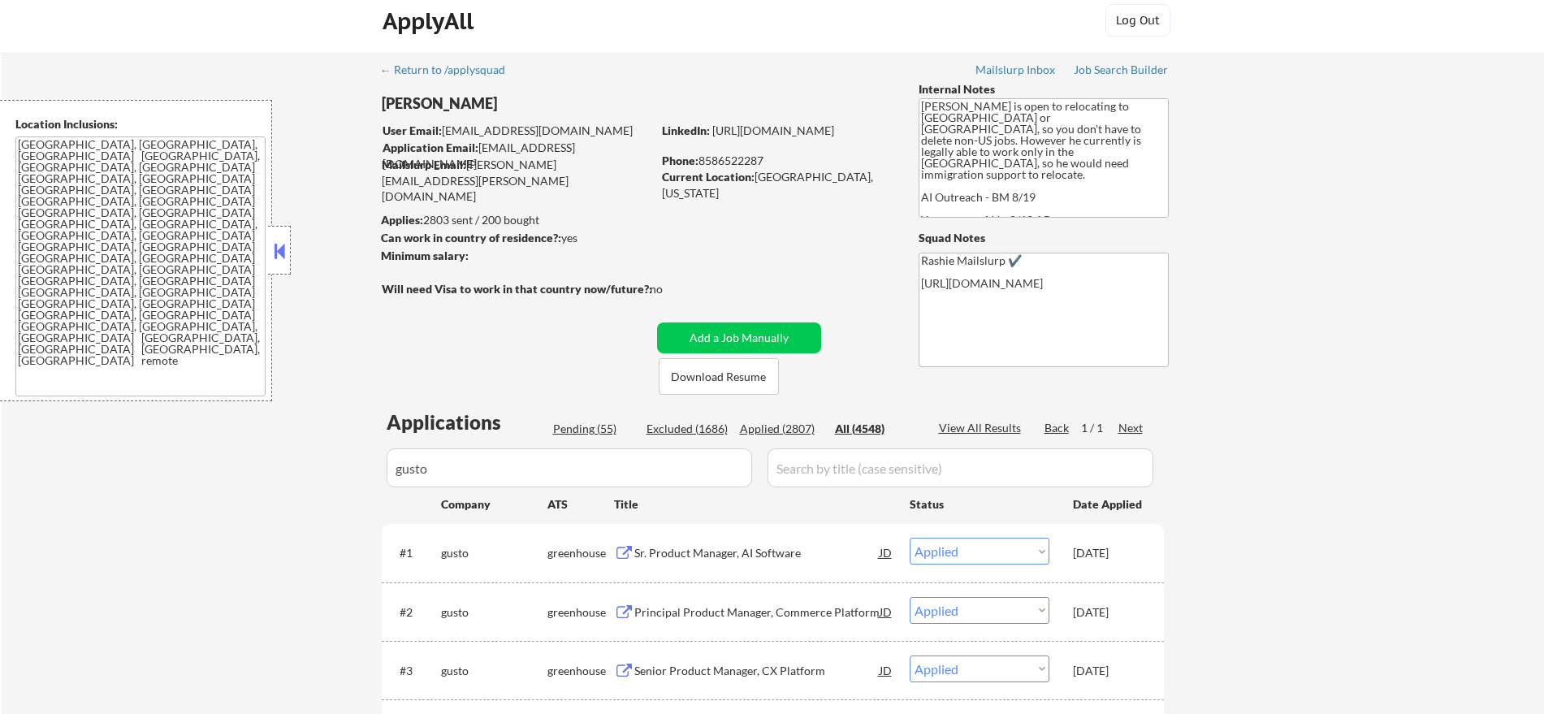
scroll to position [0, 0]
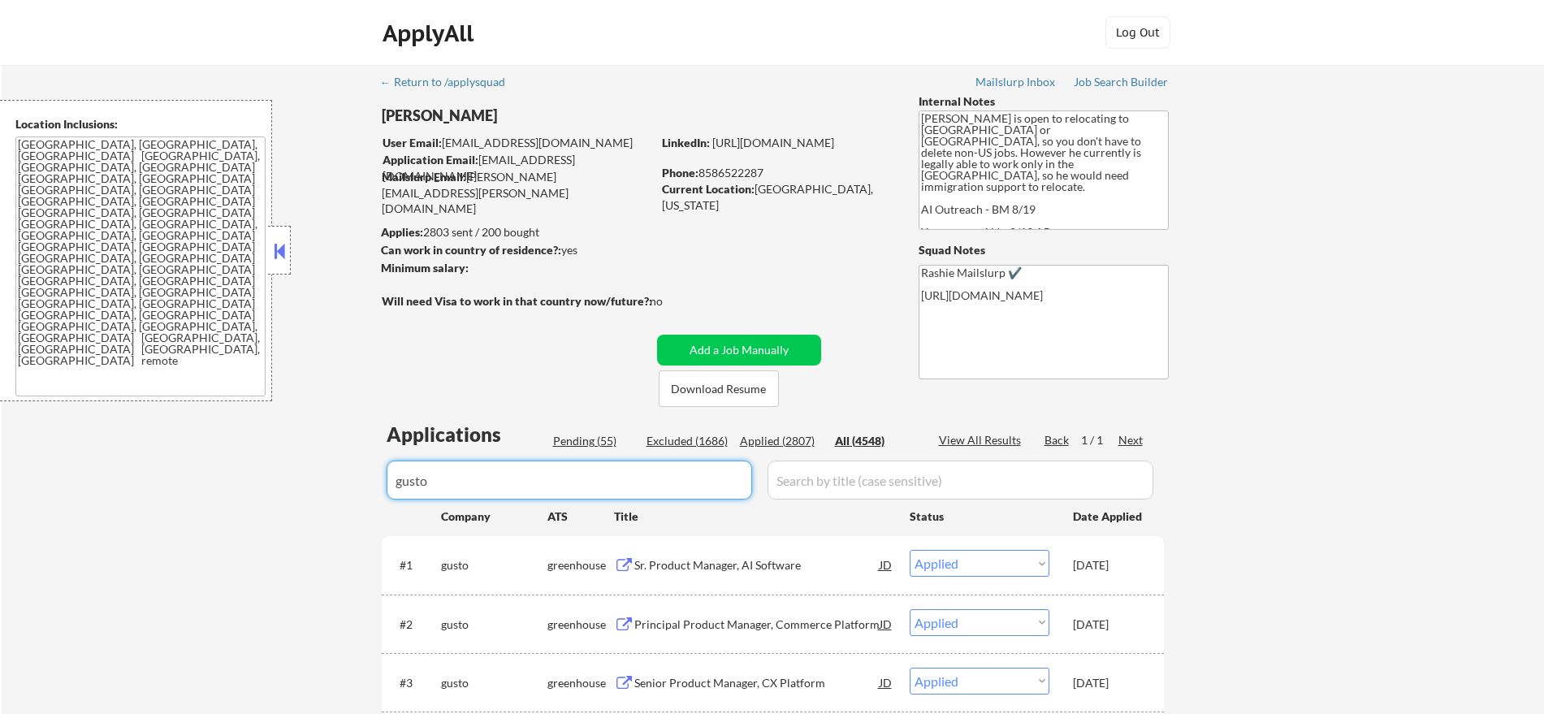
drag, startPoint x: 474, startPoint y: 470, endPoint x: 257, endPoint y: 470, distance: 216.9
paste input "jiffyshirts"
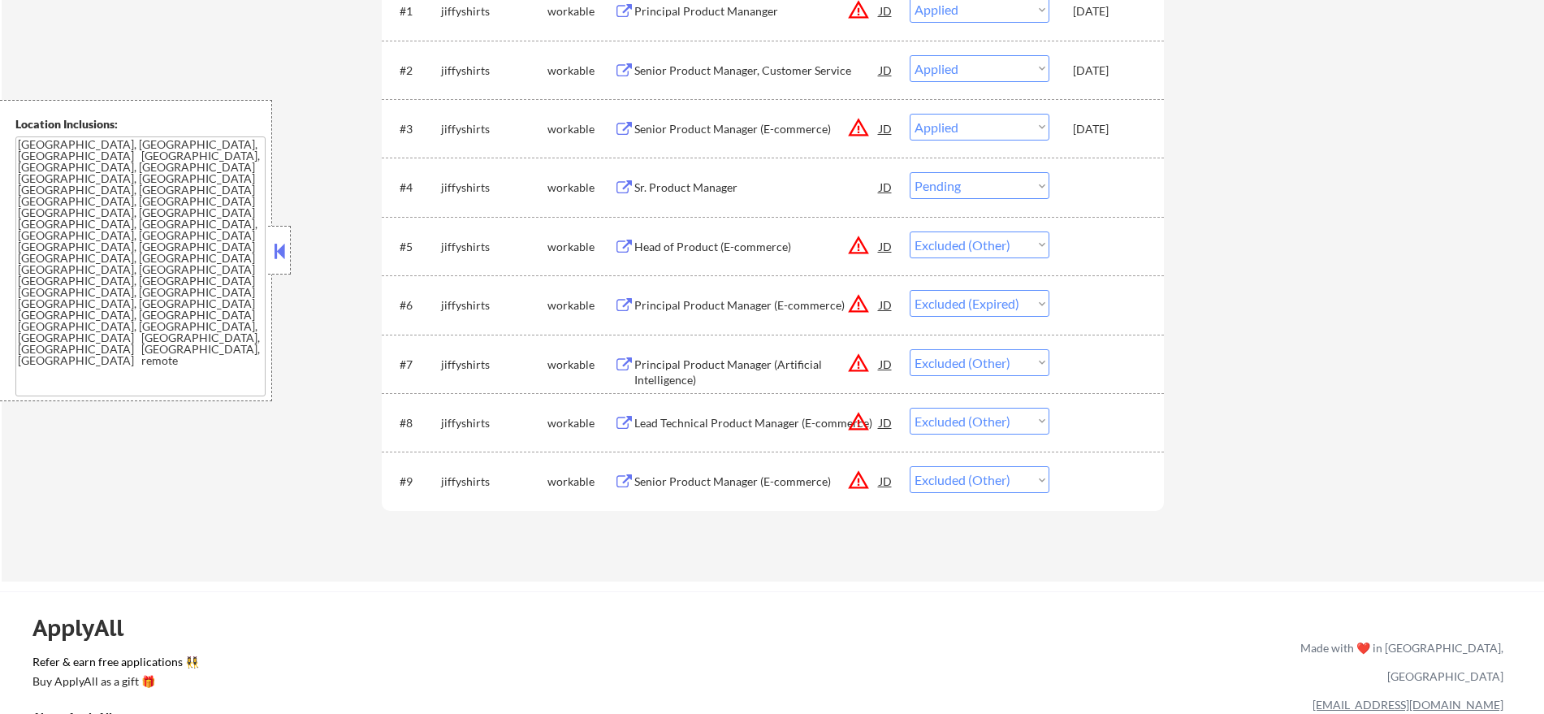
scroll to position [575, 0]
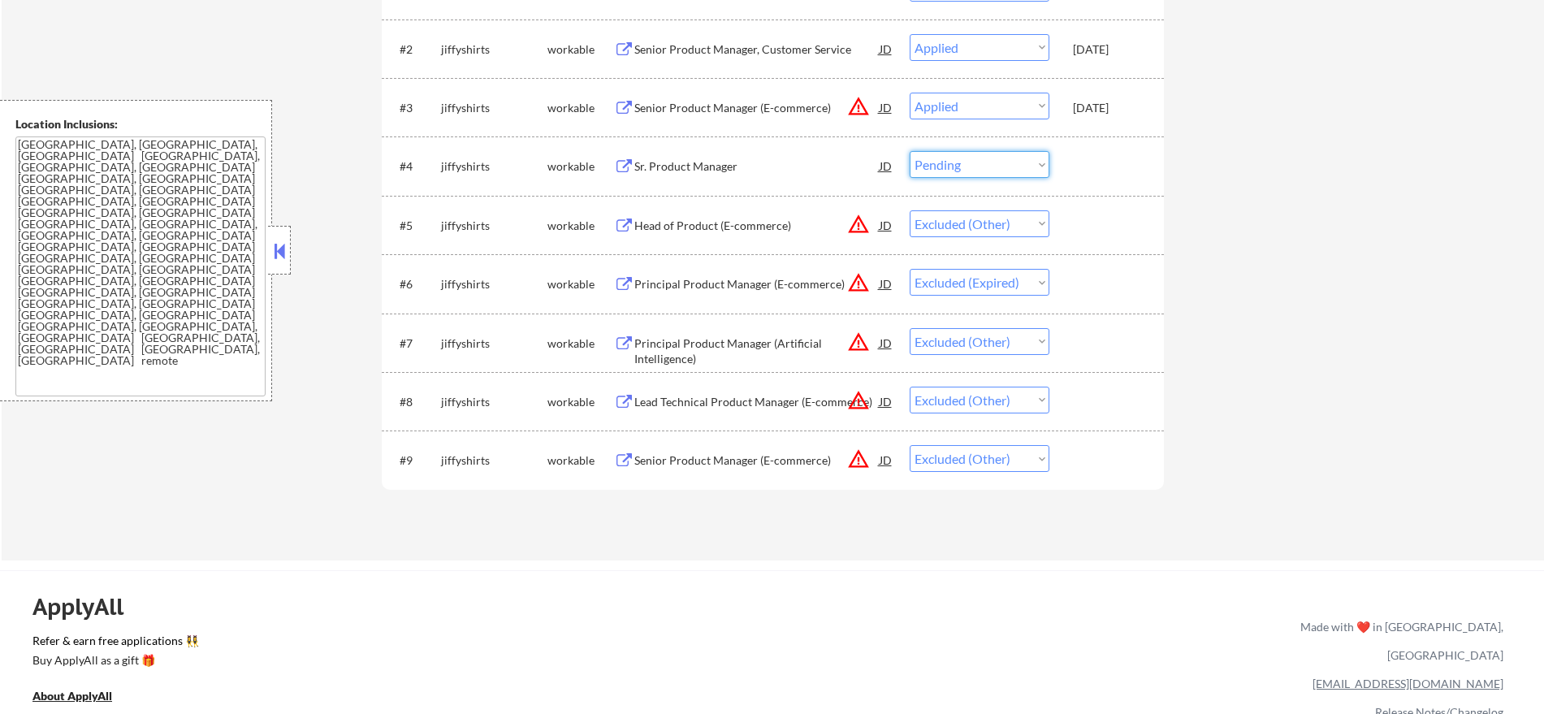
click at [998, 159] on select "Choose an option... Pending Applied Excluded (Questions) Excluded (Expired) Exc…" at bounding box center [980, 164] width 140 height 27
click at [1002, 168] on select "Choose an option... Pending Applied Excluded (Questions) Excluded (Expired) Exc…" at bounding box center [980, 164] width 140 height 27
click at [910, 151] on select "Choose an option... Pending Applied Excluded (Questions) Excluded (Expired) Exc…" at bounding box center [980, 164] width 140 height 27
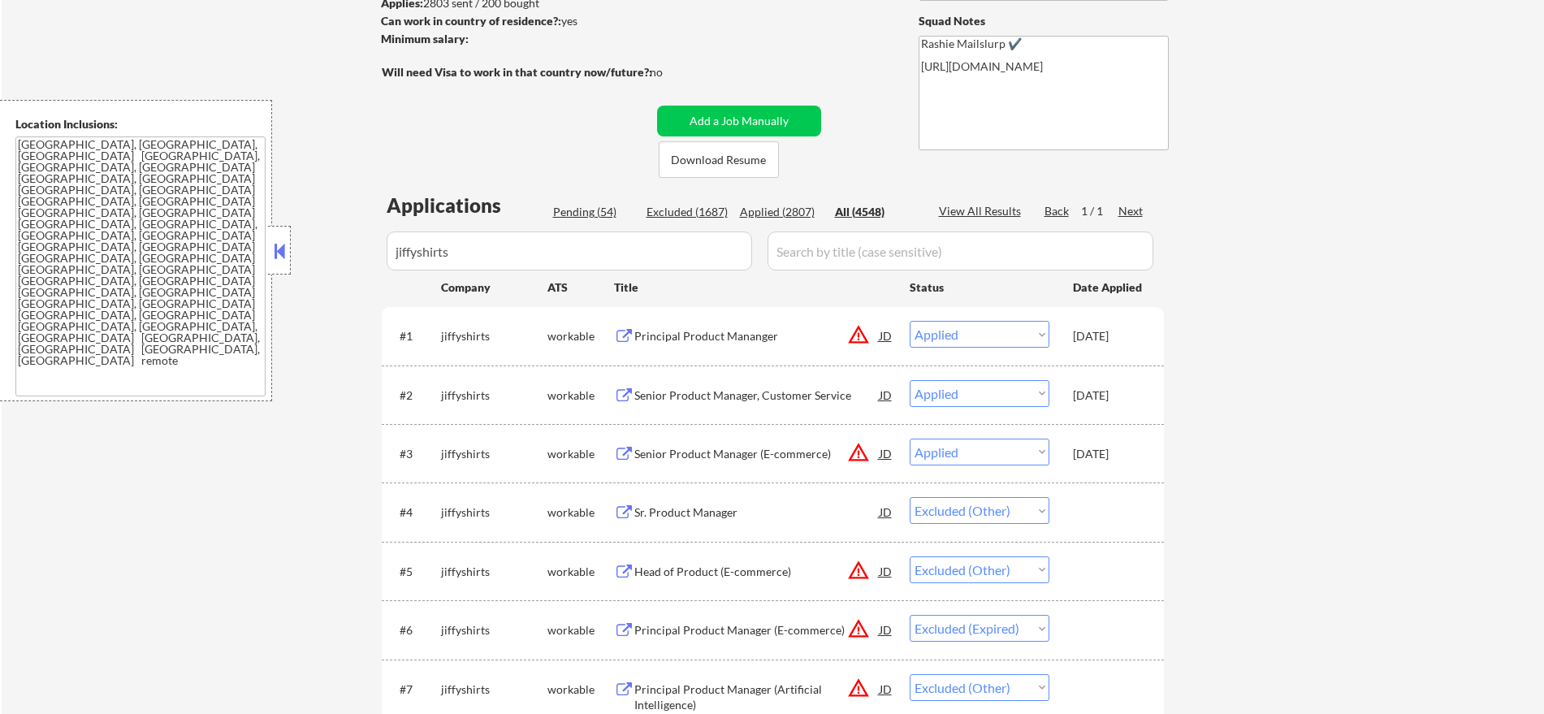
scroll to position [141, 0]
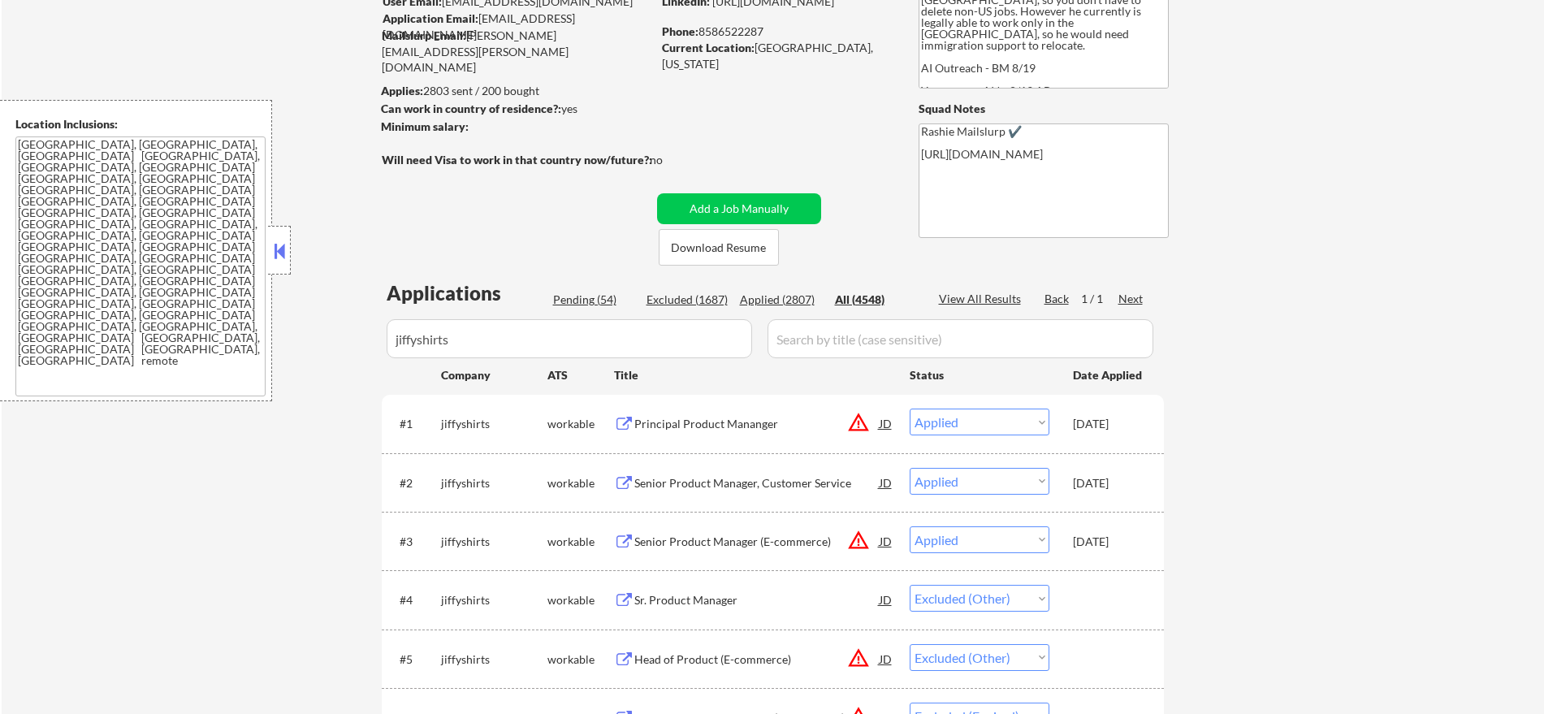
drag, startPoint x: 552, startPoint y: 345, endPoint x: 284, endPoint y: 331, distance: 267.6
click at [284, 331] on body "← Return to /applysquad Mailslurp Inbox Job Search Builder [PERSON_NAME] User E…" at bounding box center [772, 216] width 1544 height 714
paste input "hubspotjobs"
click at [310, 269] on div "← Return to /applysquad Mailslurp Inbox Job Search Builder [PERSON_NAME] User E…" at bounding box center [773, 459] width 1543 height 1071
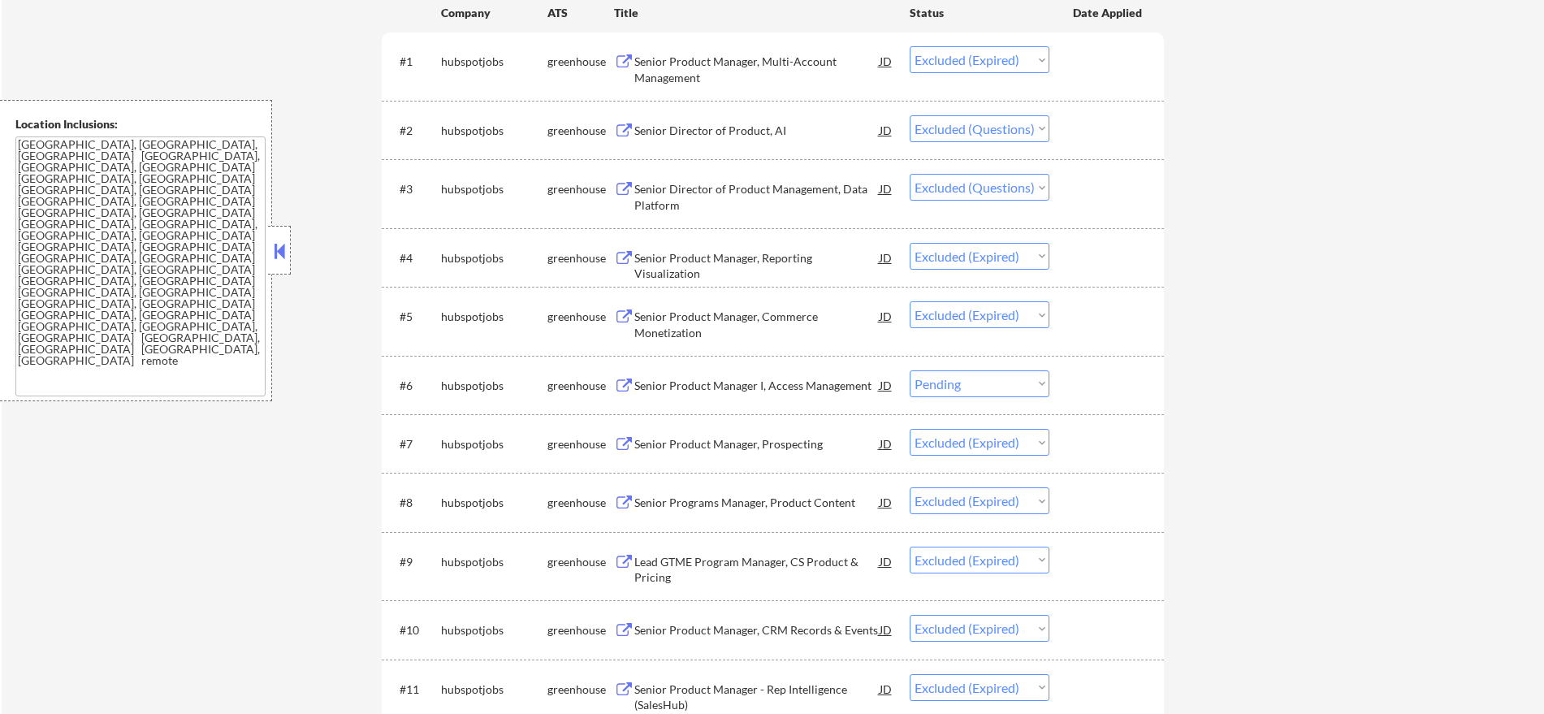
scroll to position [513, 0]
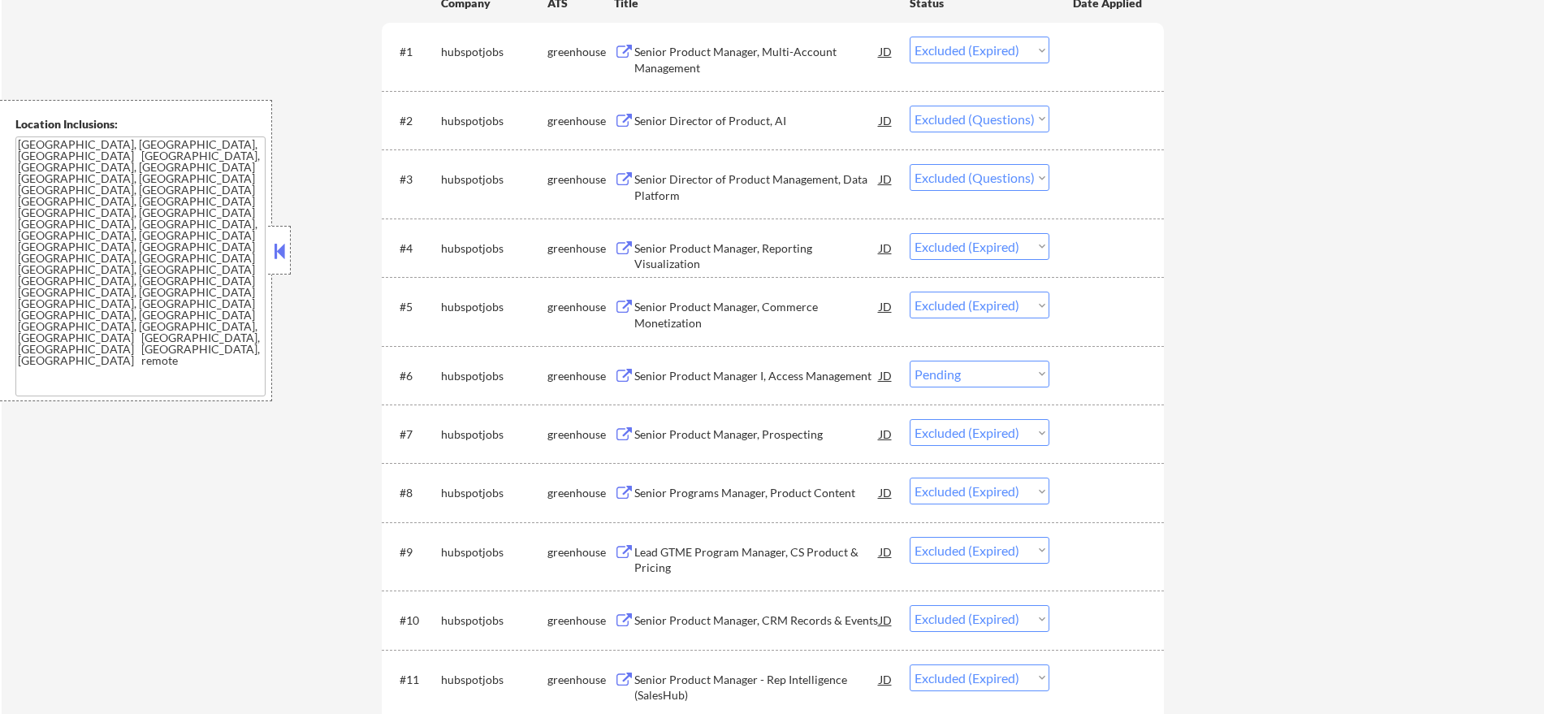
click at [995, 388] on div "#6 hubspotjobs greenhouse Senior Product Manager I, Access Management JD warnin…" at bounding box center [770, 375] width 767 height 44
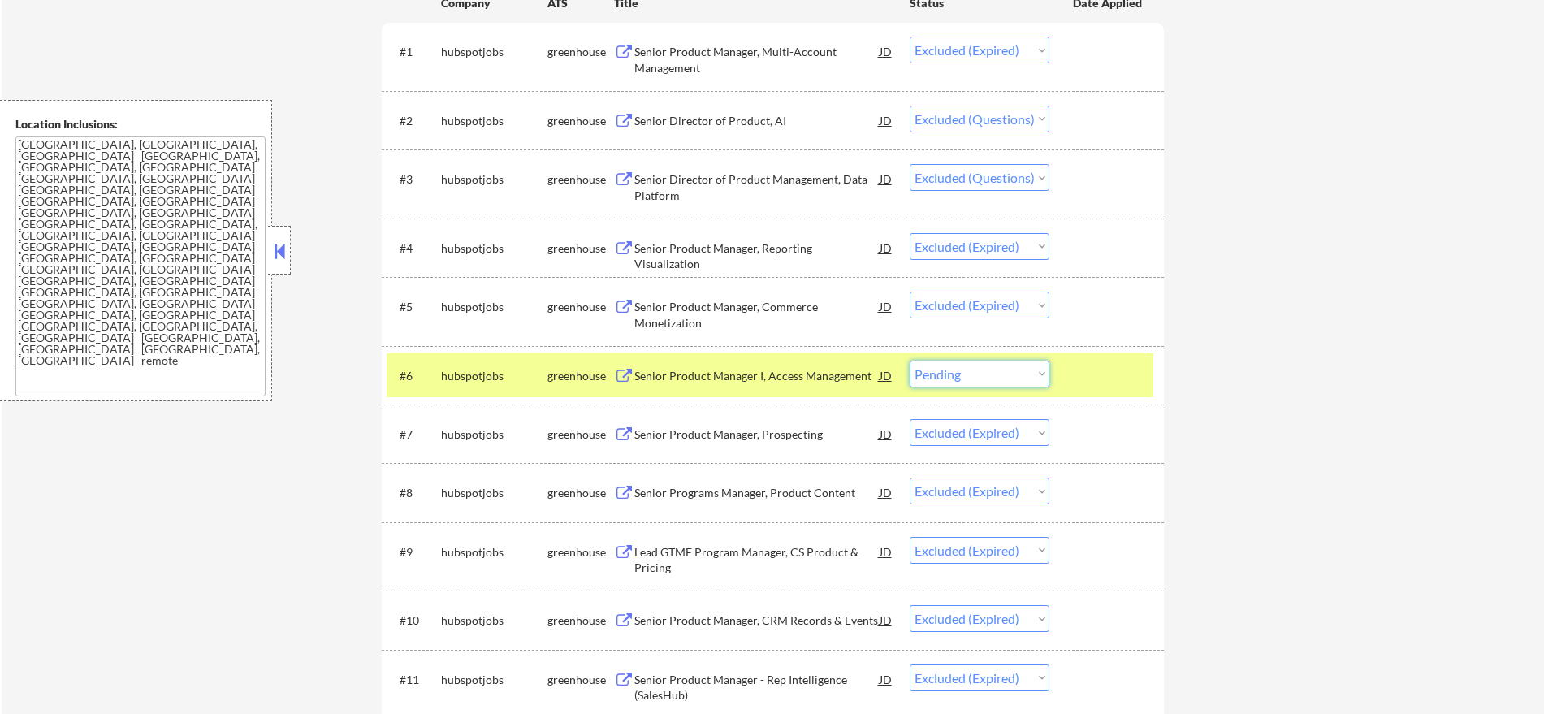
click at [994, 383] on select "Choose an option... Pending Applied Excluded (Questions) Excluded (Expired) Exc…" at bounding box center [980, 374] width 140 height 27
click at [910, 361] on select "Choose an option... Pending Applied Excluded (Questions) Excluded (Expired) Exc…" at bounding box center [980, 374] width 140 height 27
drag, startPoint x: 436, startPoint y: 377, endPoint x: 489, endPoint y: 368, distance: 53.6
click at [441, 377] on div "#6 hubspotjobs greenhouse Senior Product Manager I, Access Management JD warnin…" at bounding box center [770, 375] width 767 height 44
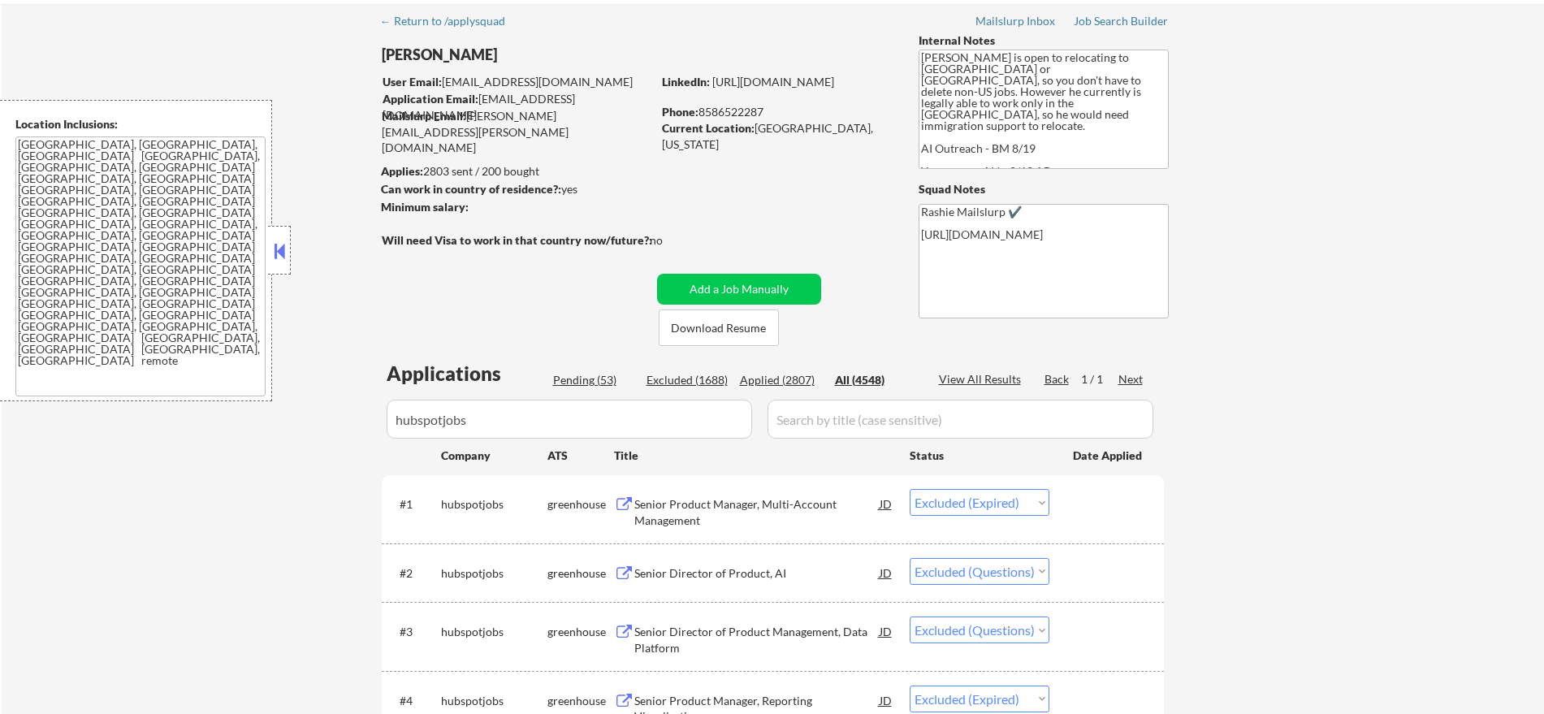
scroll to position [32, 0]
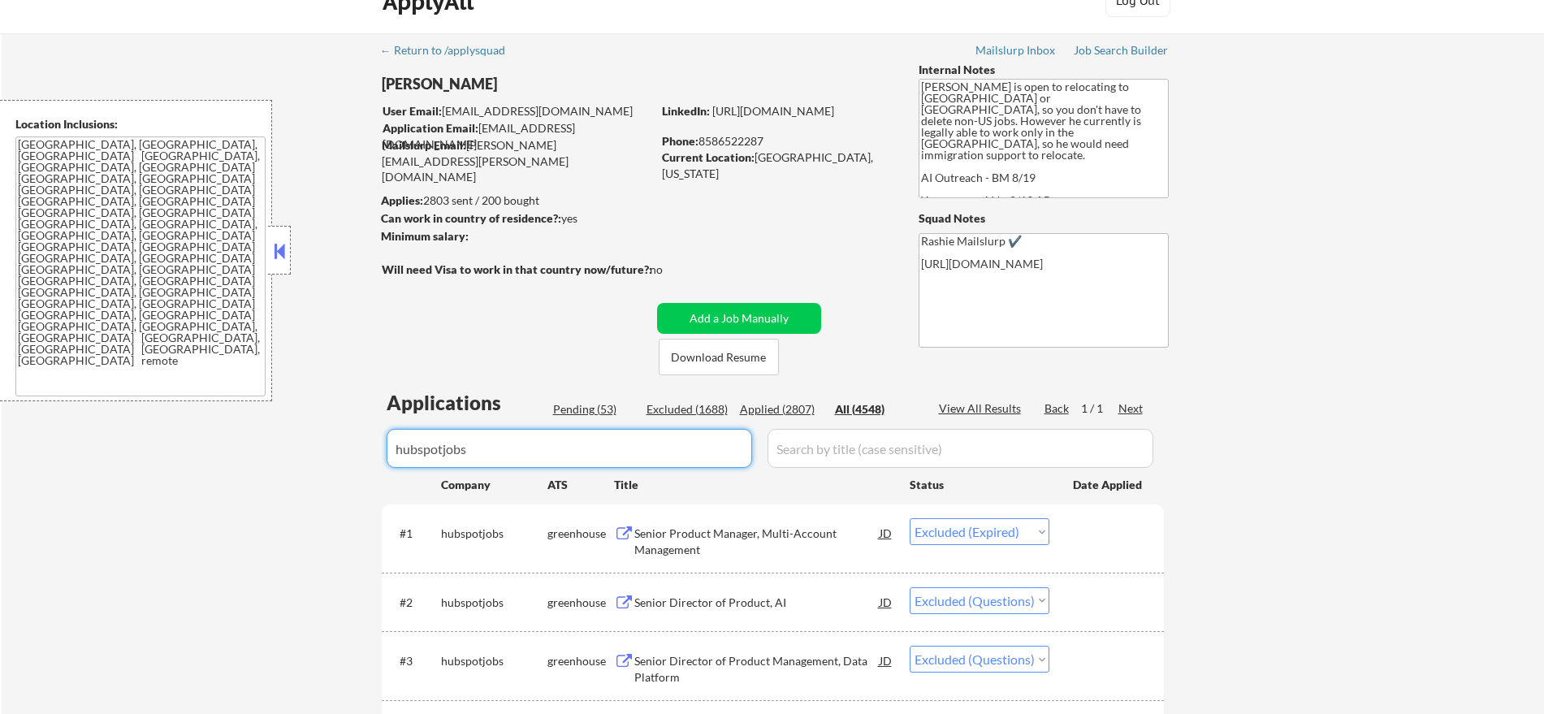
drag, startPoint x: 500, startPoint y: 435, endPoint x: 324, endPoint y: 435, distance: 176.3
click at [327, 435] on div "← Return to /applysquad Mailslurp Inbox Job Search Builder [PERSON_NAME] User E…" at bounding box center [773, 686] width 1543 height 1306
paste input "bounteous"
drag, startPoint x: 311, startPoint y: 418, endPoint x: 318, endPoint y: 413, distance: 9.3
click at [312, 418] on div "← Return to /applysquad Mailslurp Inbox Job Search Builder [PERSON_NAME] User E…" at bounding box center [773, 686] width 1543 height 1306
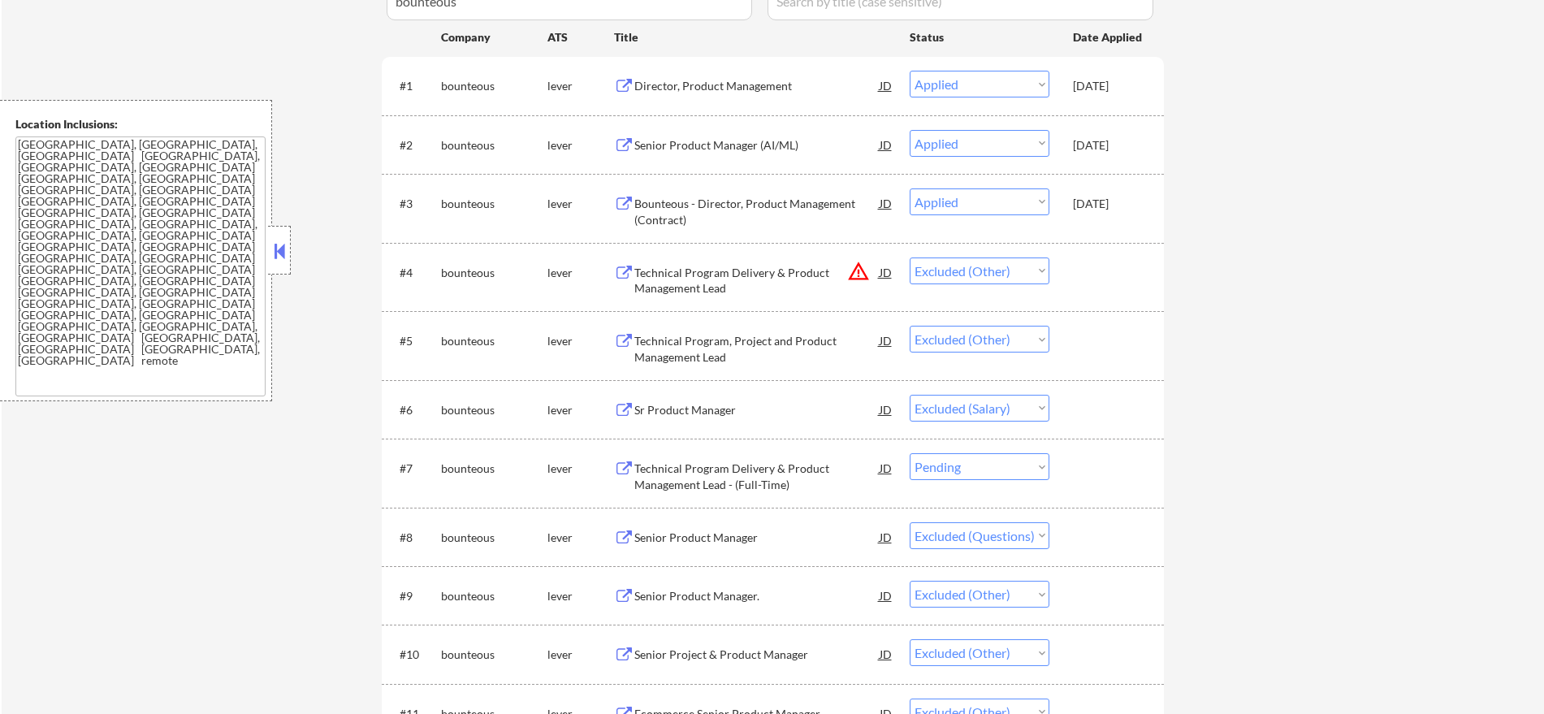
scroll to position [574, 0]
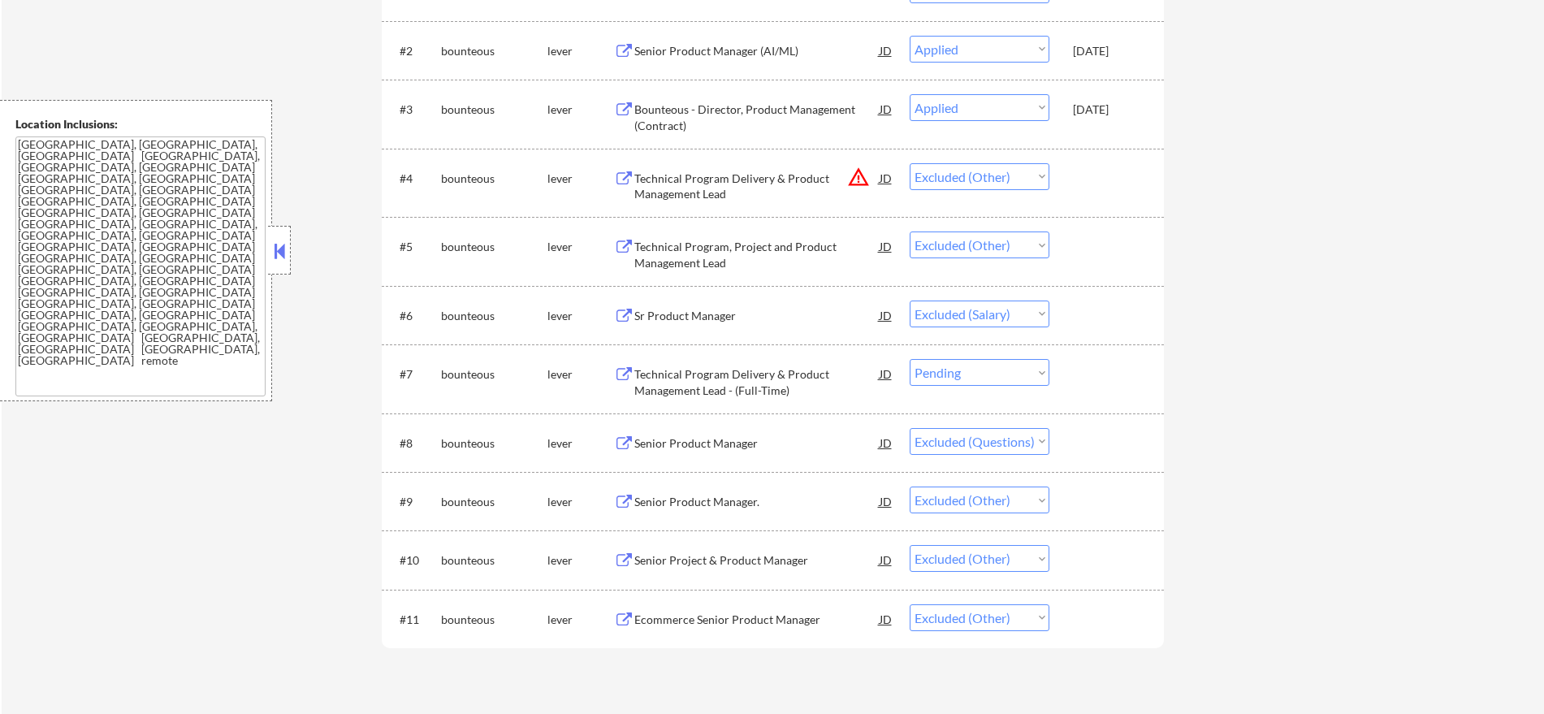
drag, startPoint x: 930, startPoint y: 379, endPoint x: 935, endPoint y: 387, distance: 9.5
click at [932, 379] on select "Choose an option... Pending Applied Excluded (Questions) Excluded (Expired) Exc…" at bounding box center [980, 372] width 140 height 27
click at [985, 377] on select "Choose an option... Pending Applied Excluded (Questions) Excluded (Expired) Exc…" at bounding box center [980, 372] width 140 height 27
click at [910, 359] on select "Choose an option... Pending Applied Excluded (Questions) Excluded (Expired) Exc…" at bounding box center [980, 372] width 140 height 27
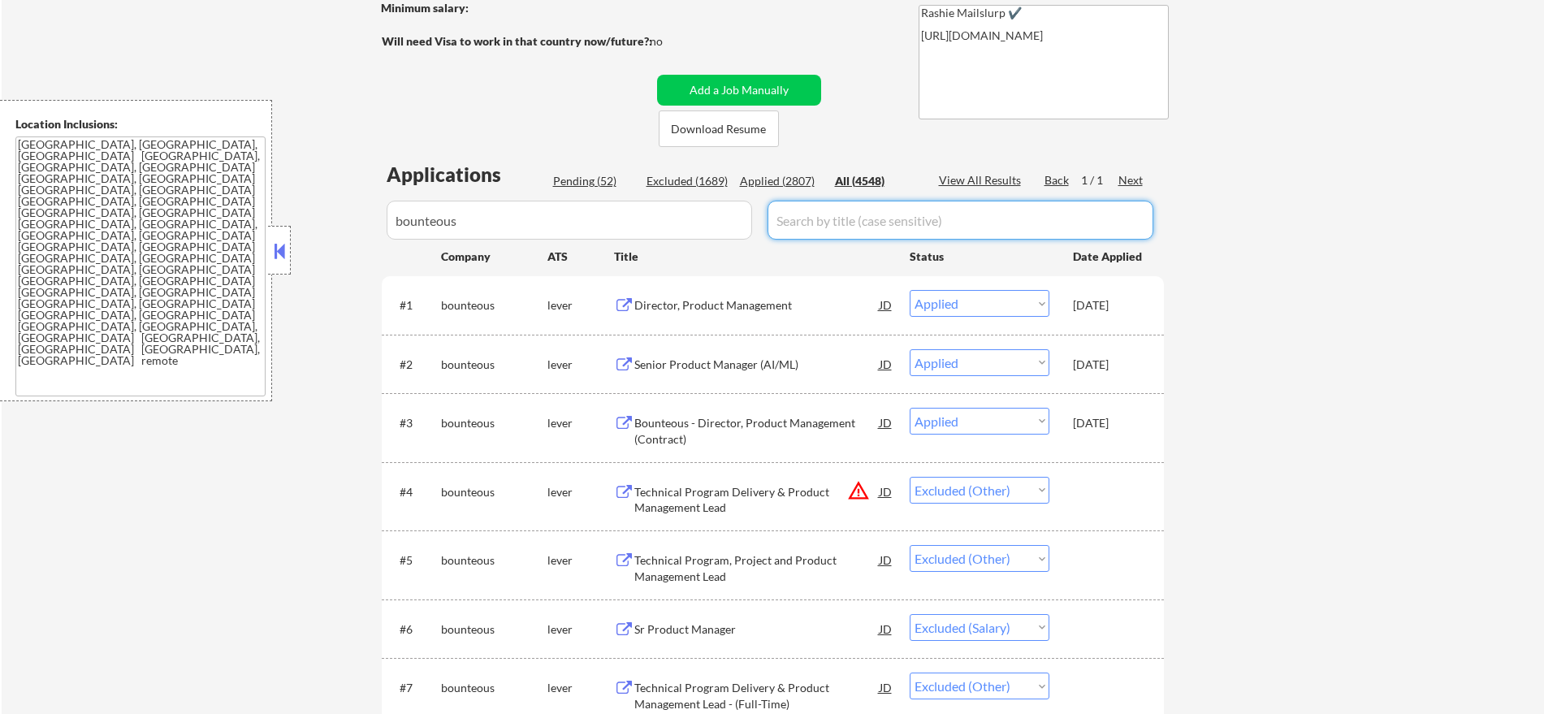
drag, startPoint x: 590, startPoint y: 197, endPoint x: 298, endPoint y: 198, distance: 291.7
click at [300, 198] on div "← Return to /applysquad Mailslurp Inbox Job Search Builder [PERSON_NAME] User E…" at bounding box center [773, 419] width 1543 height 1228
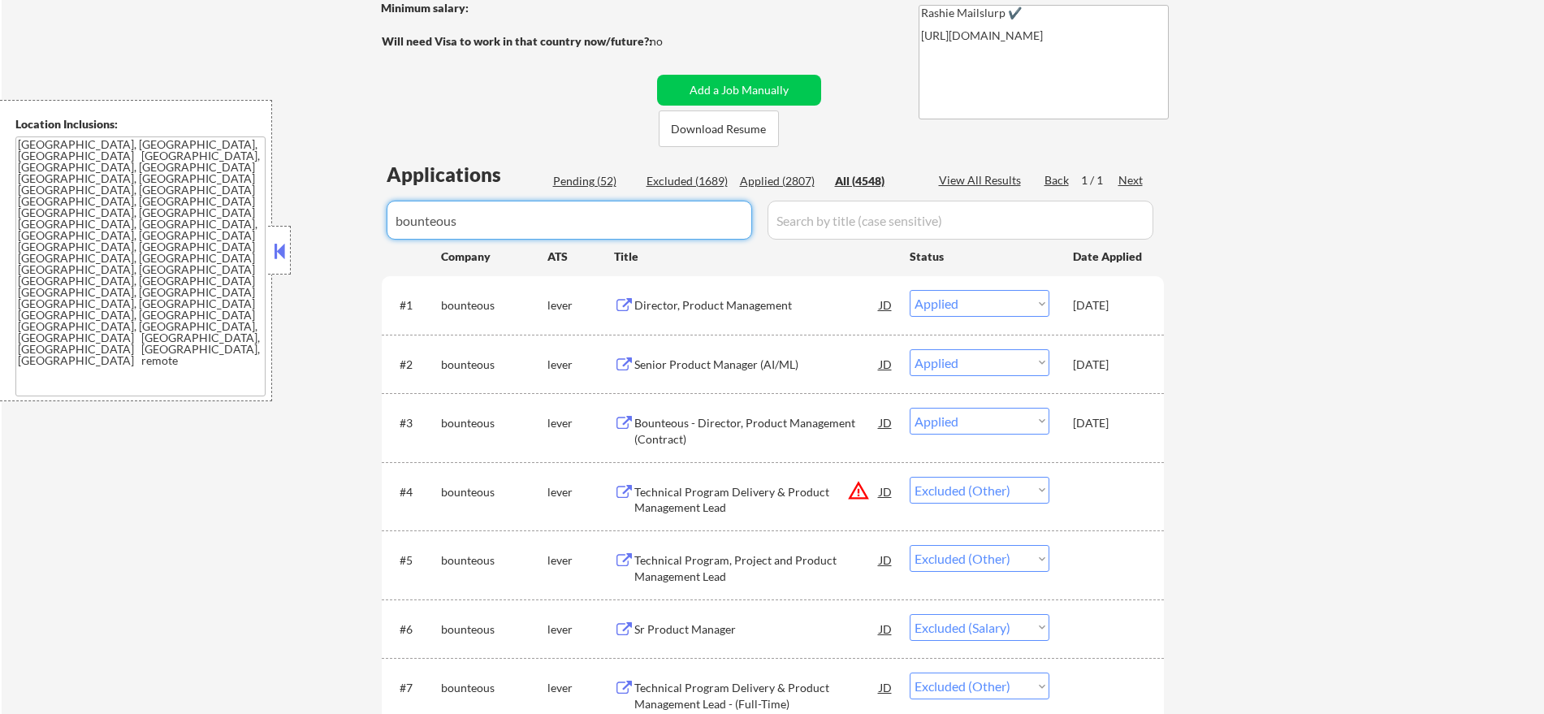
drag, startPoint x: 548, startPoint y: 225, endPoint x: 279, endPoint y: 223, distance: 268.9
click at [285, 225] on body "← Return to /applysquad Mailslurp Inbox Job Search Builder [PERSON_NAME] User E…" at bounding box center [772, 97] width 1544 height 714
paste input "codeorg"
click at [382, 117] on div "← Return to /applysquad Mailslurp Inbox Job Search Builder [PERSON_NAME] User E…" at bounding box center [773, 412] width 811 height 1215
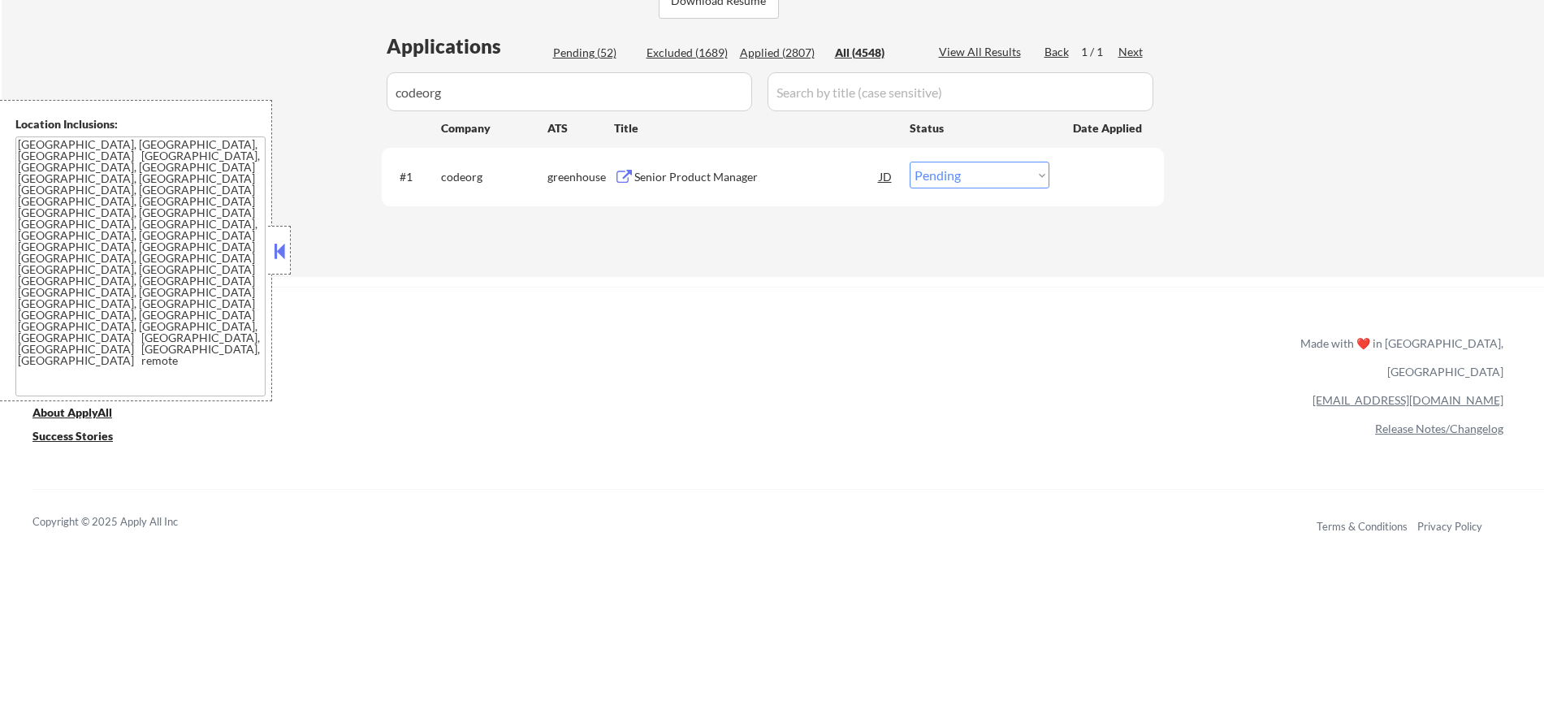
scroll to position [396, 0]
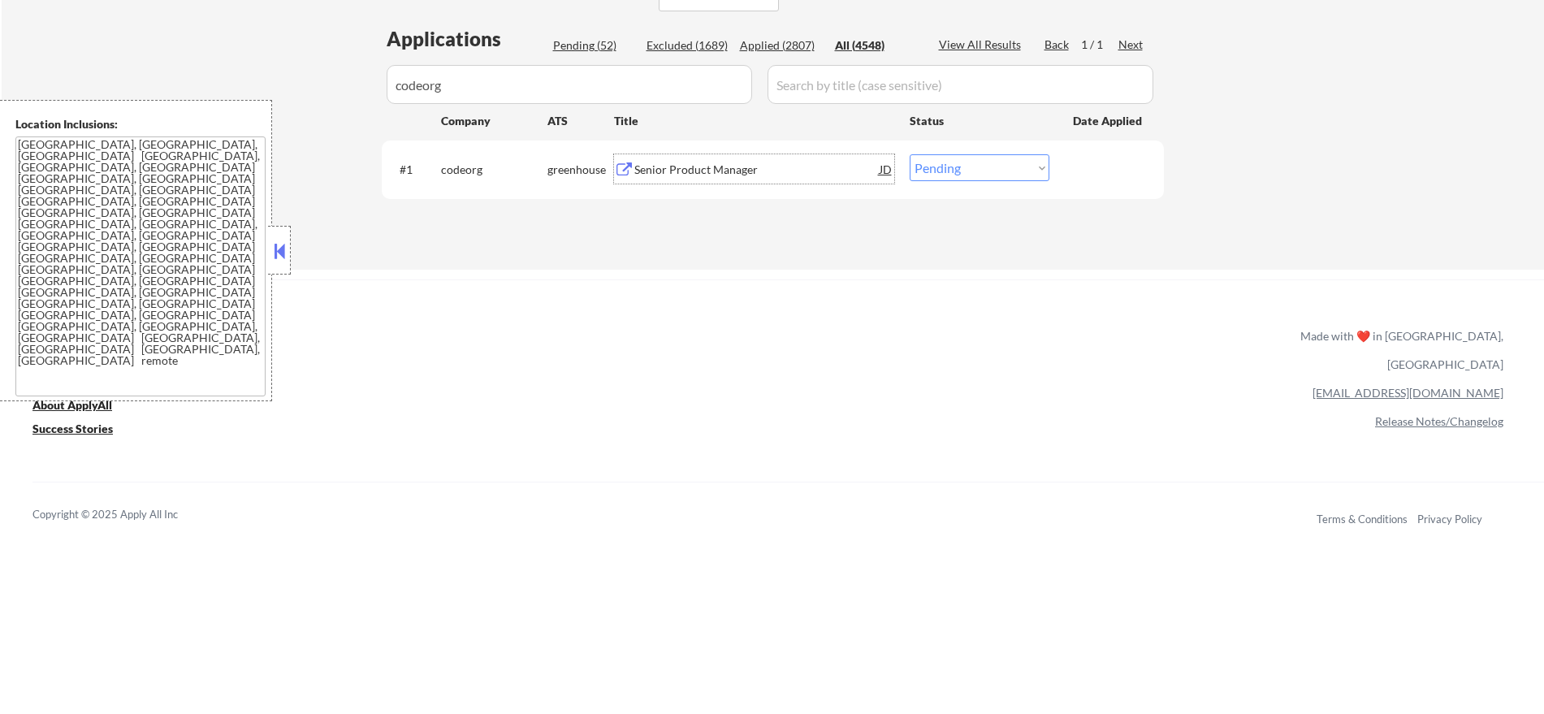
click at [726, 167] on div "Senior Product Manager" at bounding box center [756, 170] width 245 height 16
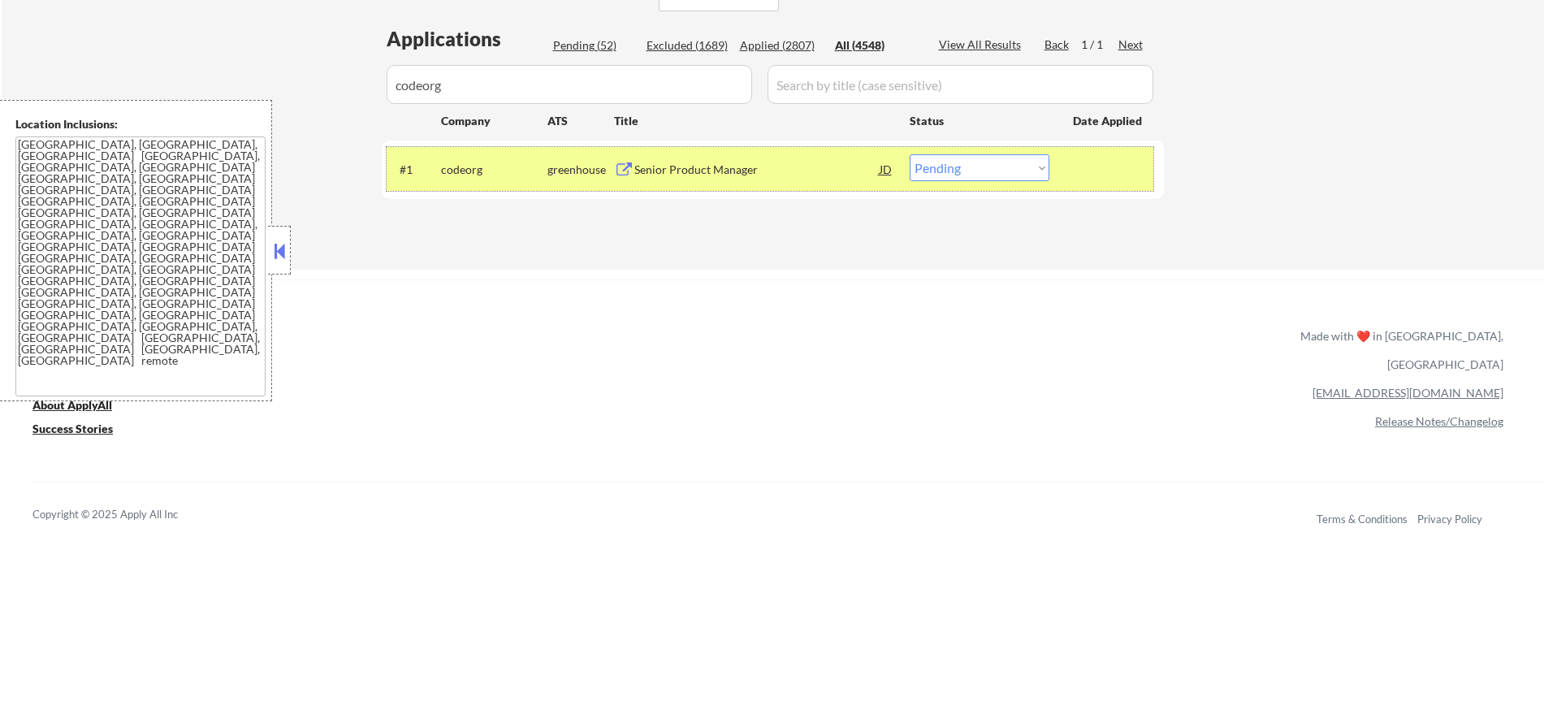
click at [468, 174] on div "codeorg" at bounding box center [494, 170] width 106 height 16
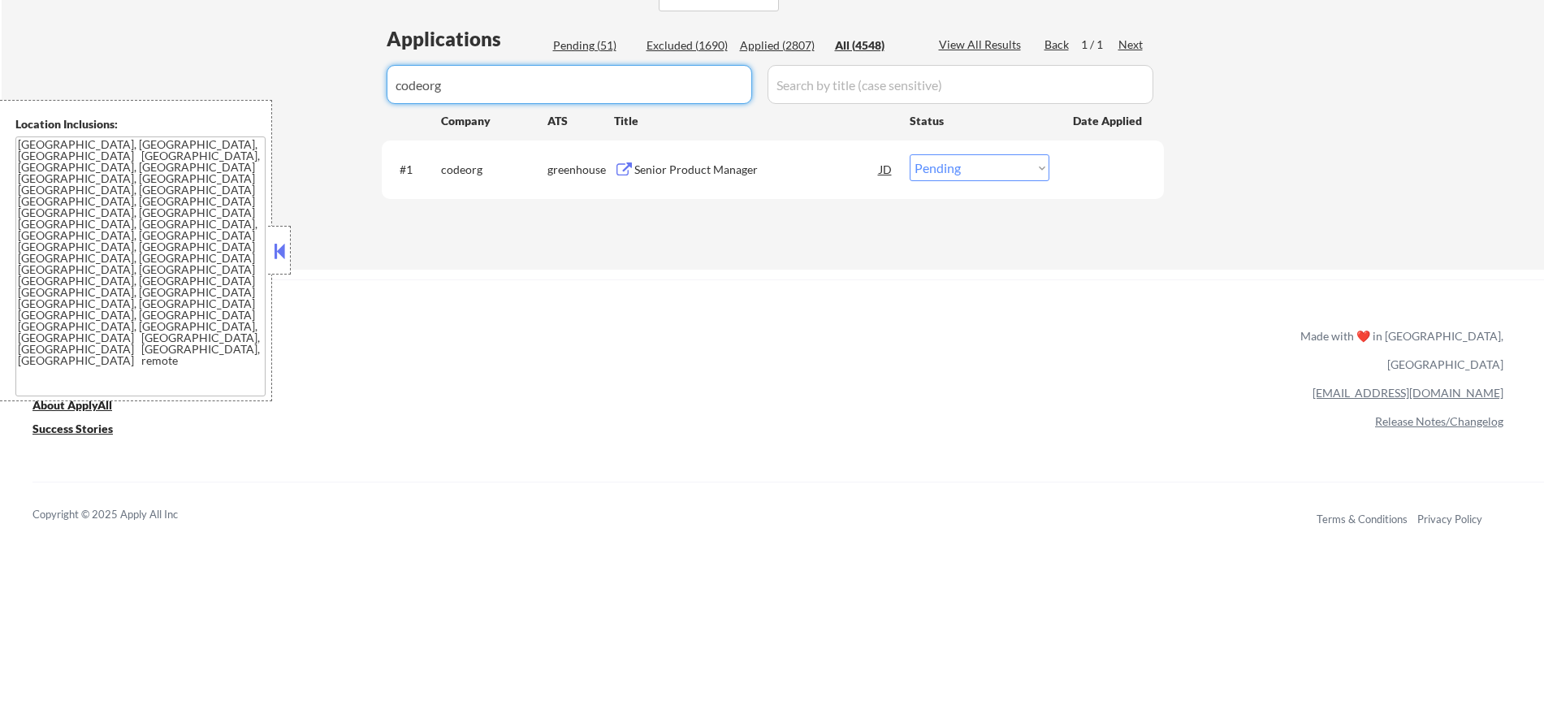
drag, startPoint x: 495, startPoint y: 76, endPoint x: 333, endPoint y: 78, distance: 161.7
paste input "twinhealth"
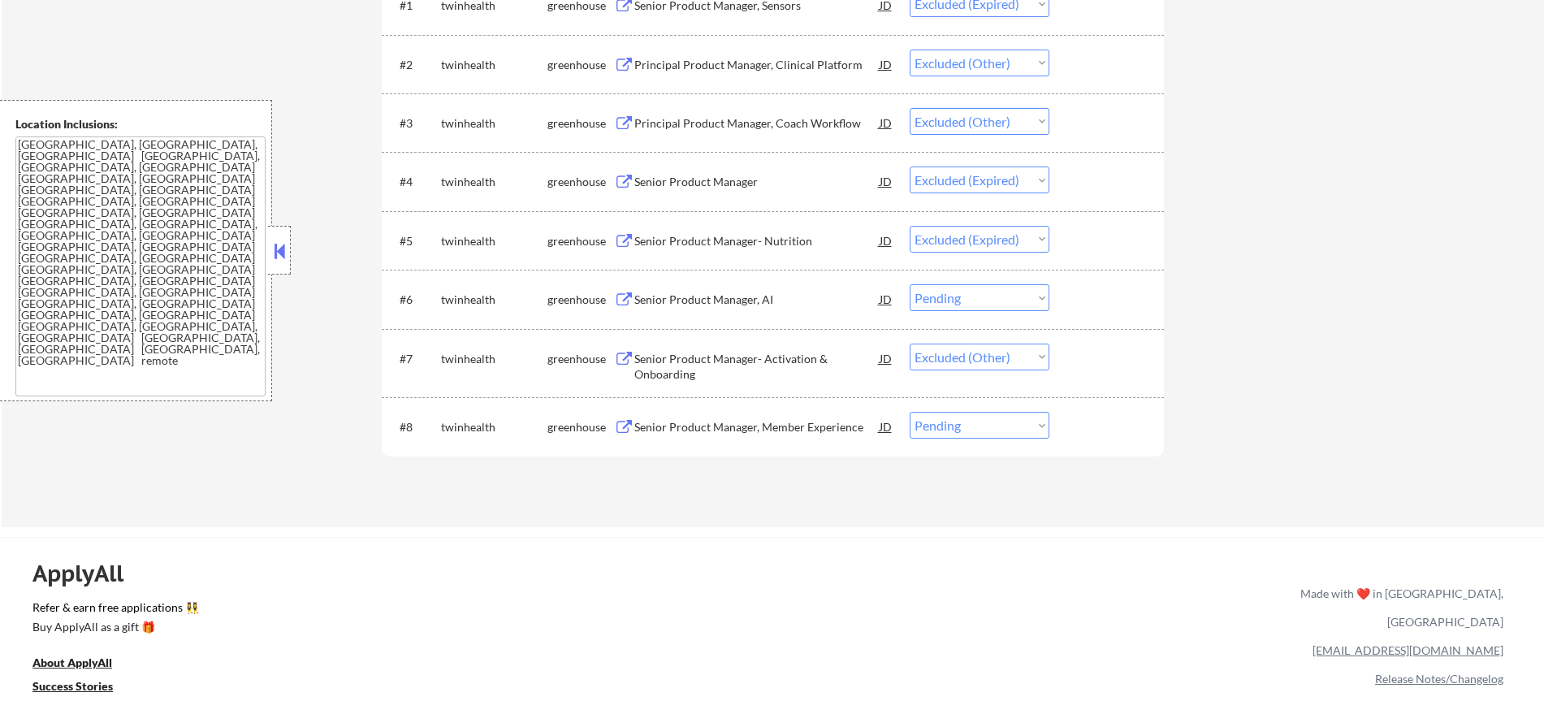
scroll to position [565, 0]
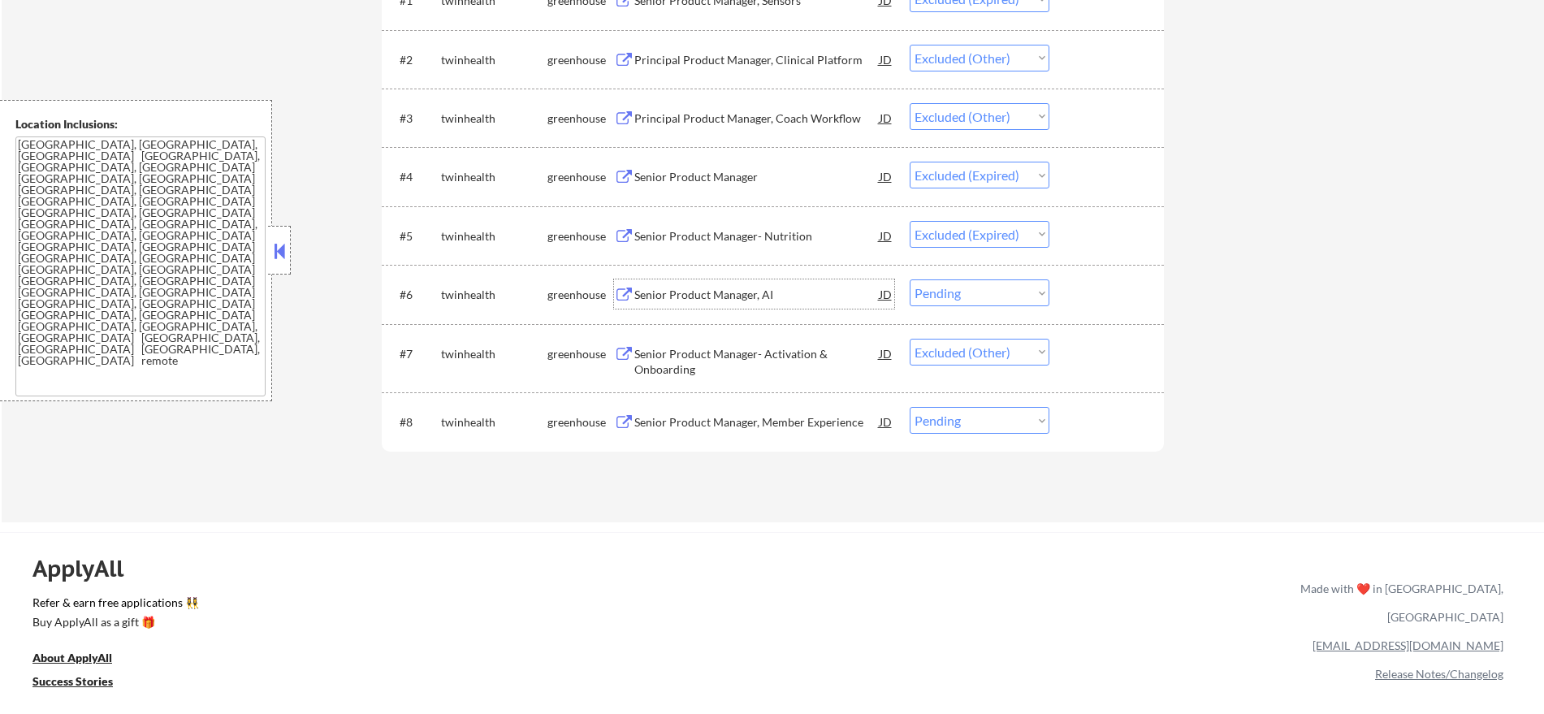
click at [769, 288] on div "Senior Product Manager, AI" at bounding box center [756, 295] width 245 height 16
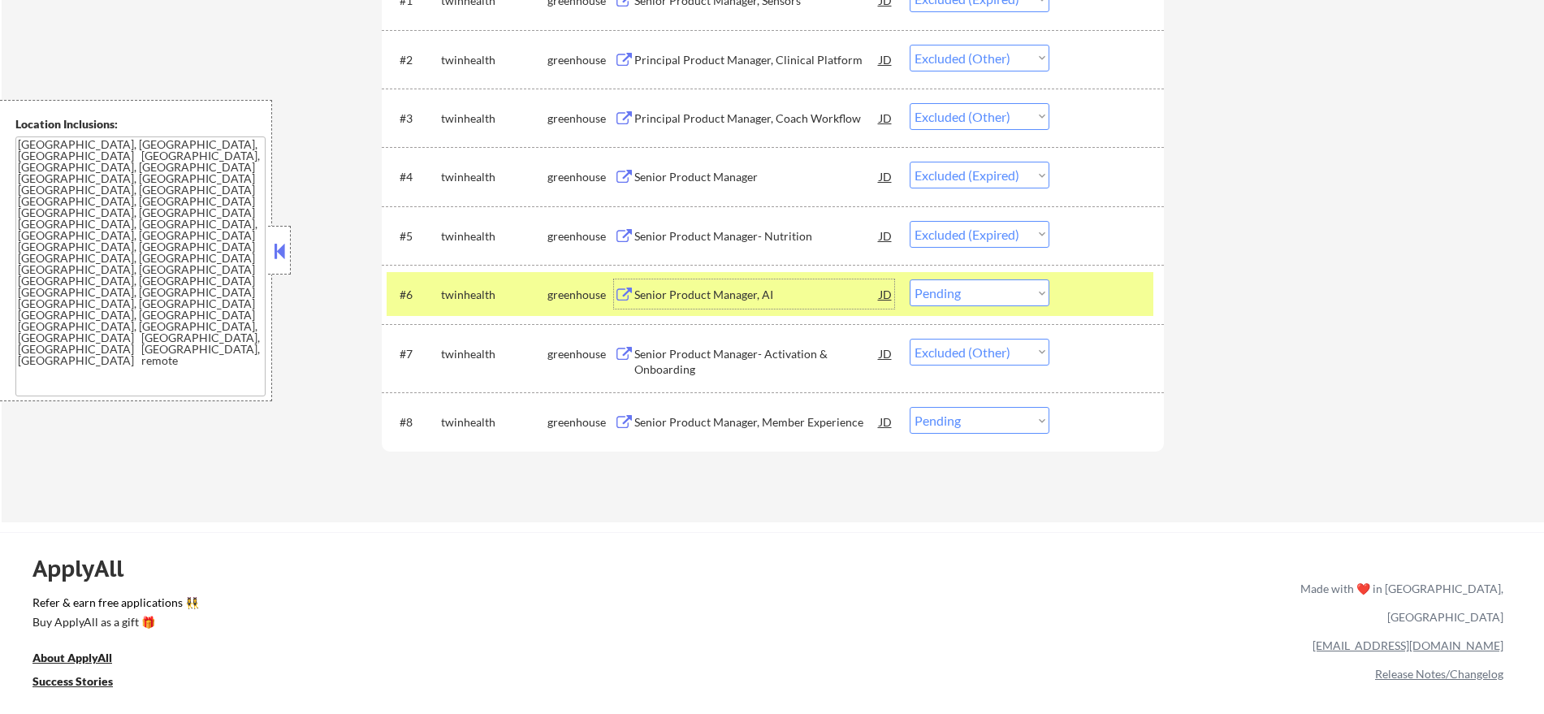
drag, startPoint x: 966, startPoint y: 287, endPoint x: 964, endPoint y: 299, distance: 12.3
click at [966, 288] on select "Choose an option... Pending Applied Excluded (Questions) Excluded (Expired) Exc…" at bounding box center [980, 292] width 140 height 27
click at [910, 279] on select "Choose an option... Pending Applied Excluded (Questions) Excluded (Expired) Exc…" at bounding box center [980, 292] width 140 height 27
click at [992, 430] on select "Choose an option... Pending Applied Excluded (Questions) Excluded (Expired) Exc…" at bounding box center [980, 420] width 140 height 27
click at [825, 422] on div "Senior Product Manager, Member Experience" at bounding box center [756, 422] width 245 height 16
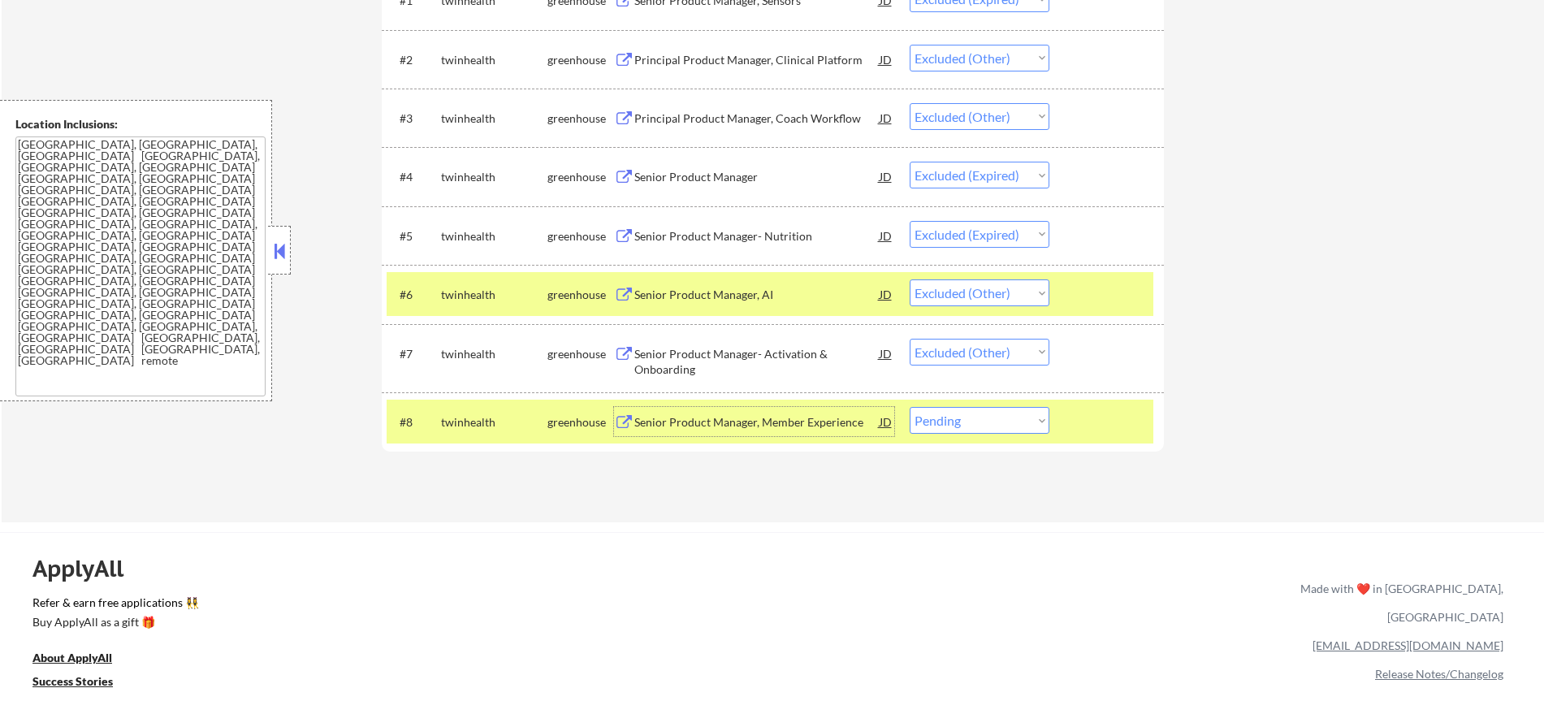
click at [944, 429] on select "Choose an option... Pending Applied Excluded (Questions) Excluded (Expired) Exc…" at bounding box center [980, 420] width 140 height 27
click at [910, 407] on select "Choose an option... Pending Applied Excluded (Questions) Excluded (Expired) Exc…" at bounding box center [980, 420] width 140 height 27
click at [485, 424] on div "twinhealth" at bounding box center [494, 422] width 106 height 16
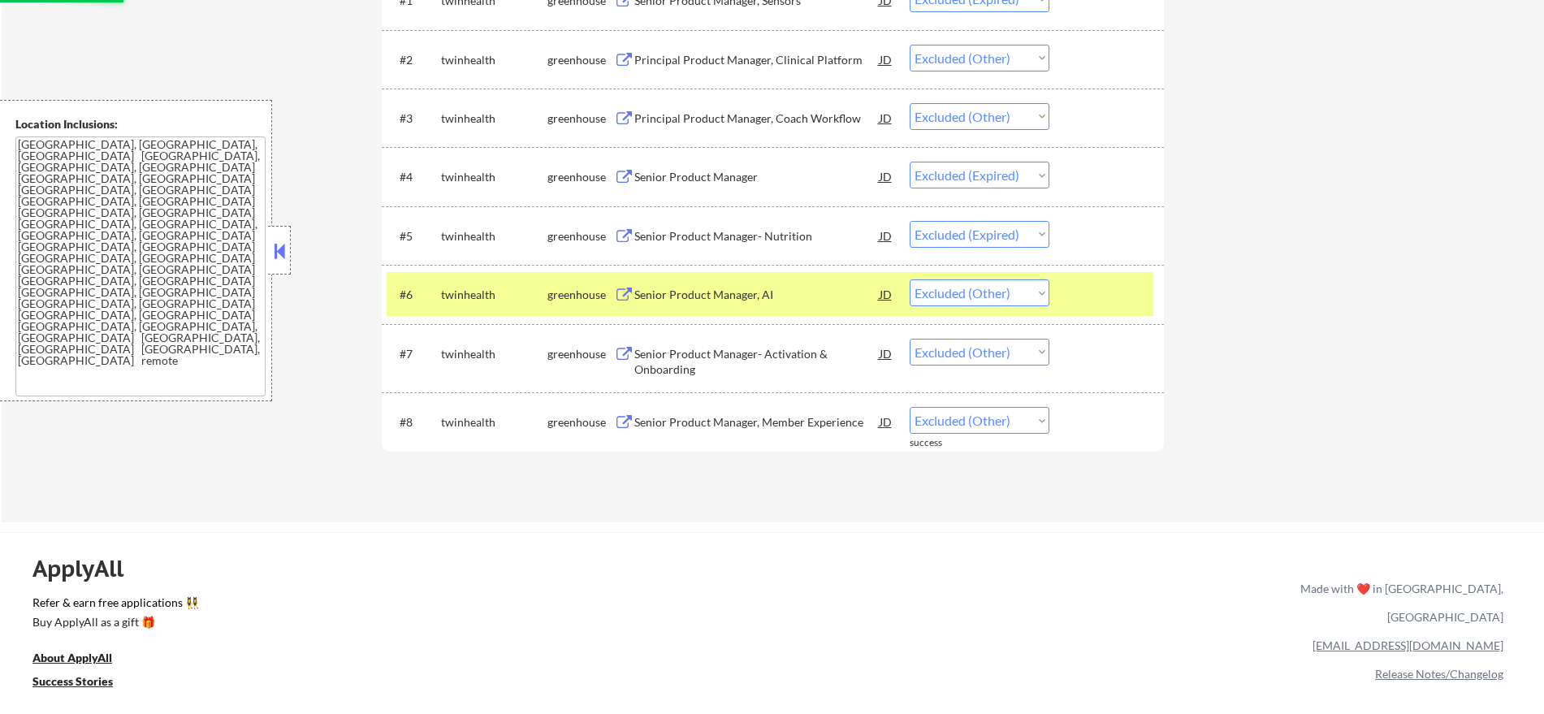
click at [479, 297] on div "twinhealth" at bounding box center [494, 295] width 106 height 16
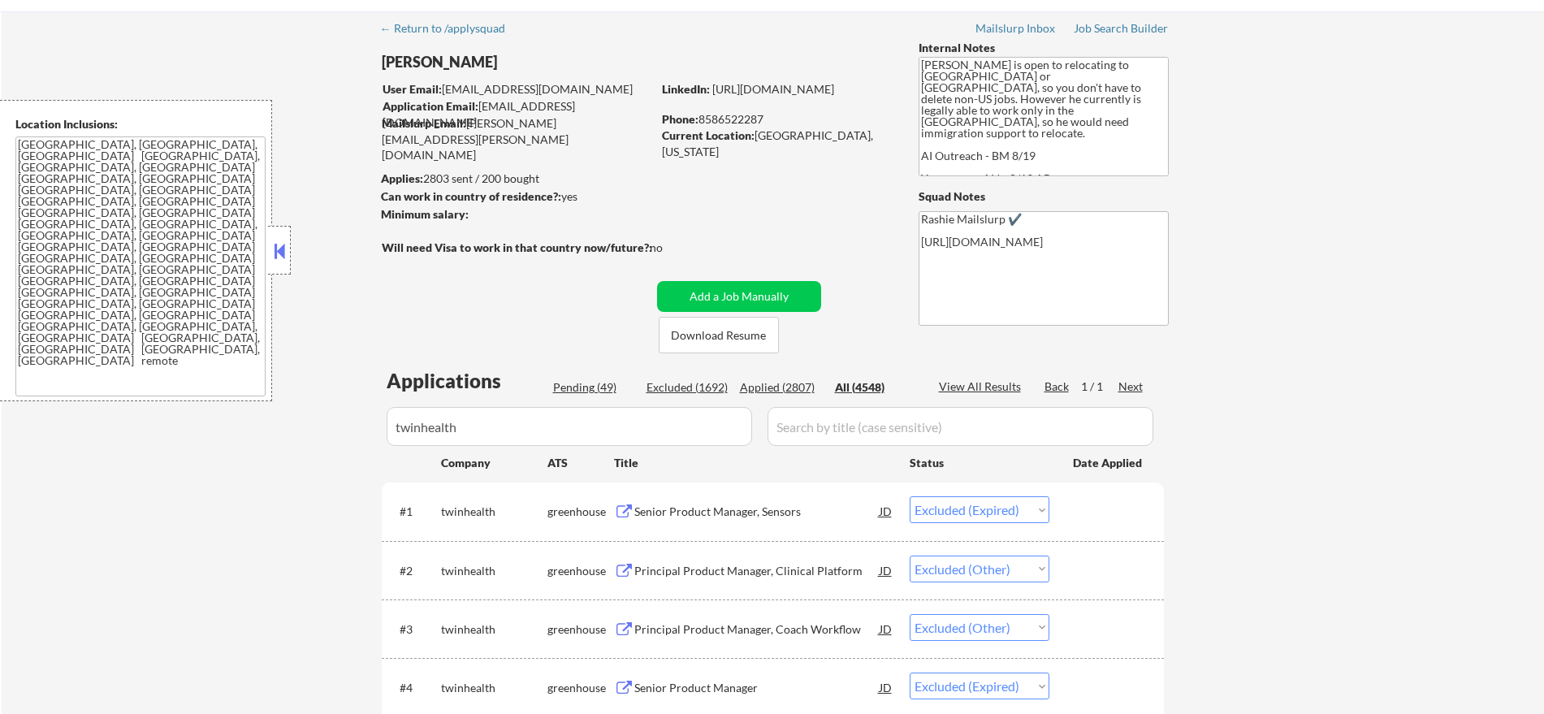
scroll to position [58, 0]
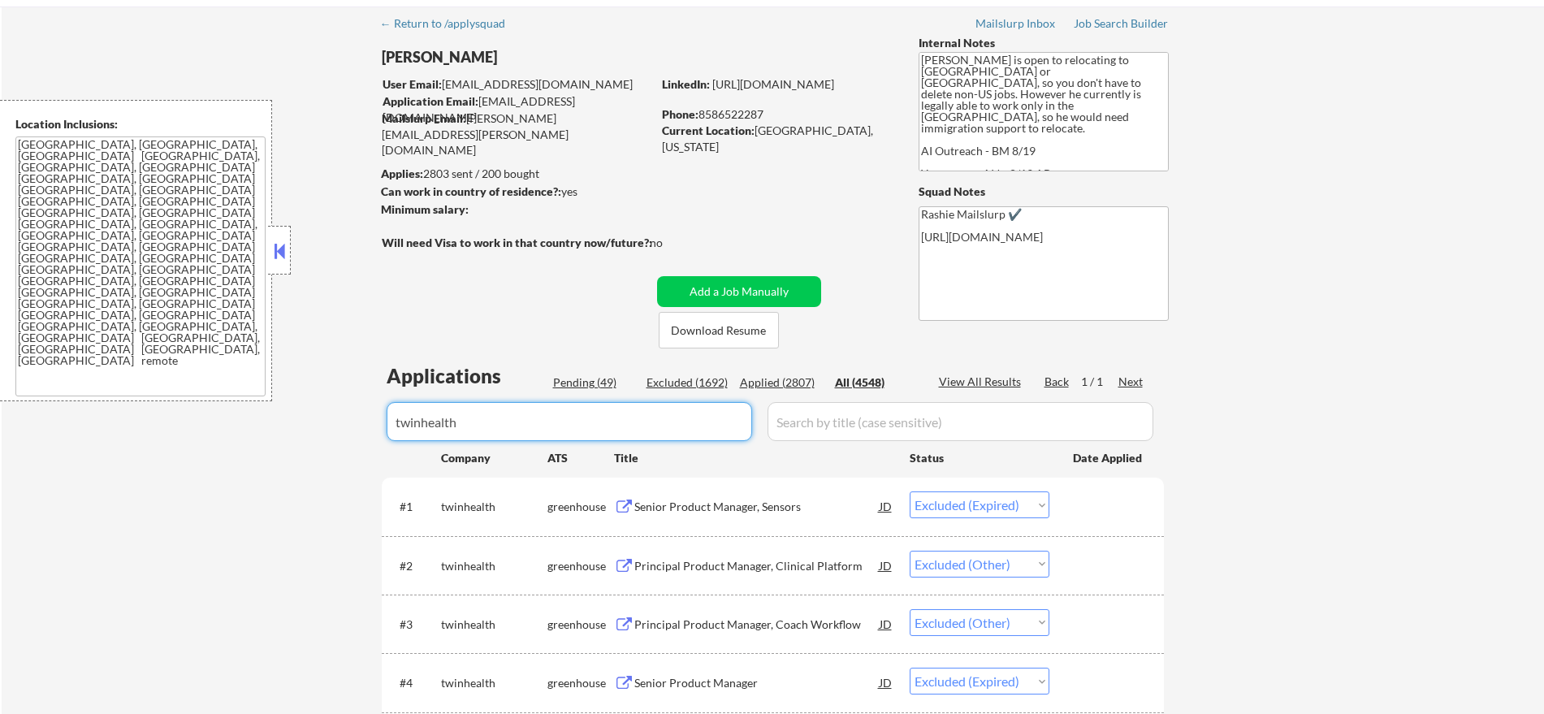
drag, startPoint x: 470, startPoint y: 431, endPoint x: 284, endPoint y: 413, distance: 187.7
click at [285, 413] on div "← Return to /applysquad Mailslurp Inbox Job Search Builder [PERSON_NAME] User E…" at bounding box center [773, 517] width 1543 height 1022
paste input "rushstreetinteractive"
click at [337, 298] on div "← Return to /applysquad Mailslurp Inbox Job Search Builder [PERSON_NAME] User E…" at bounding box center [773, 517] width 1543 height 1022
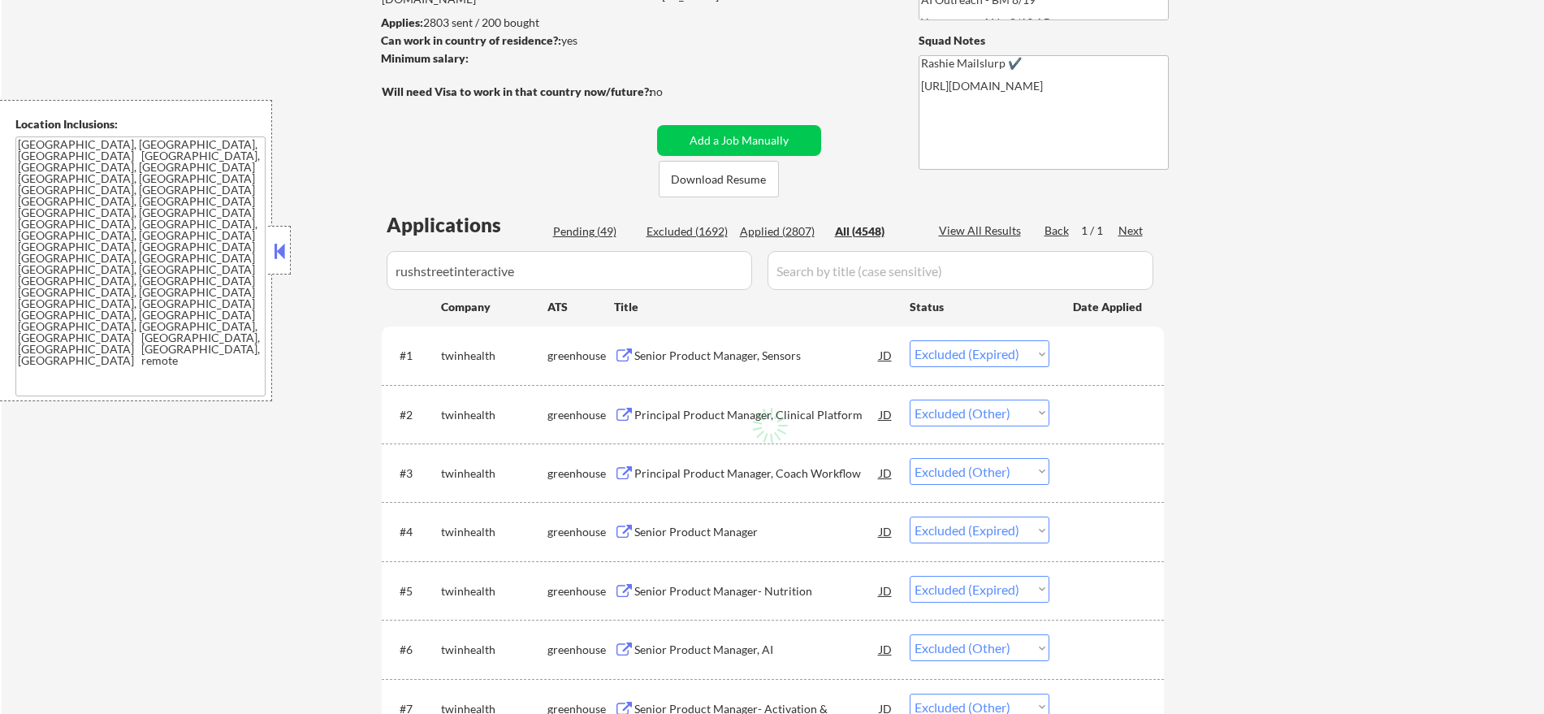
scroll to position [275, 0]
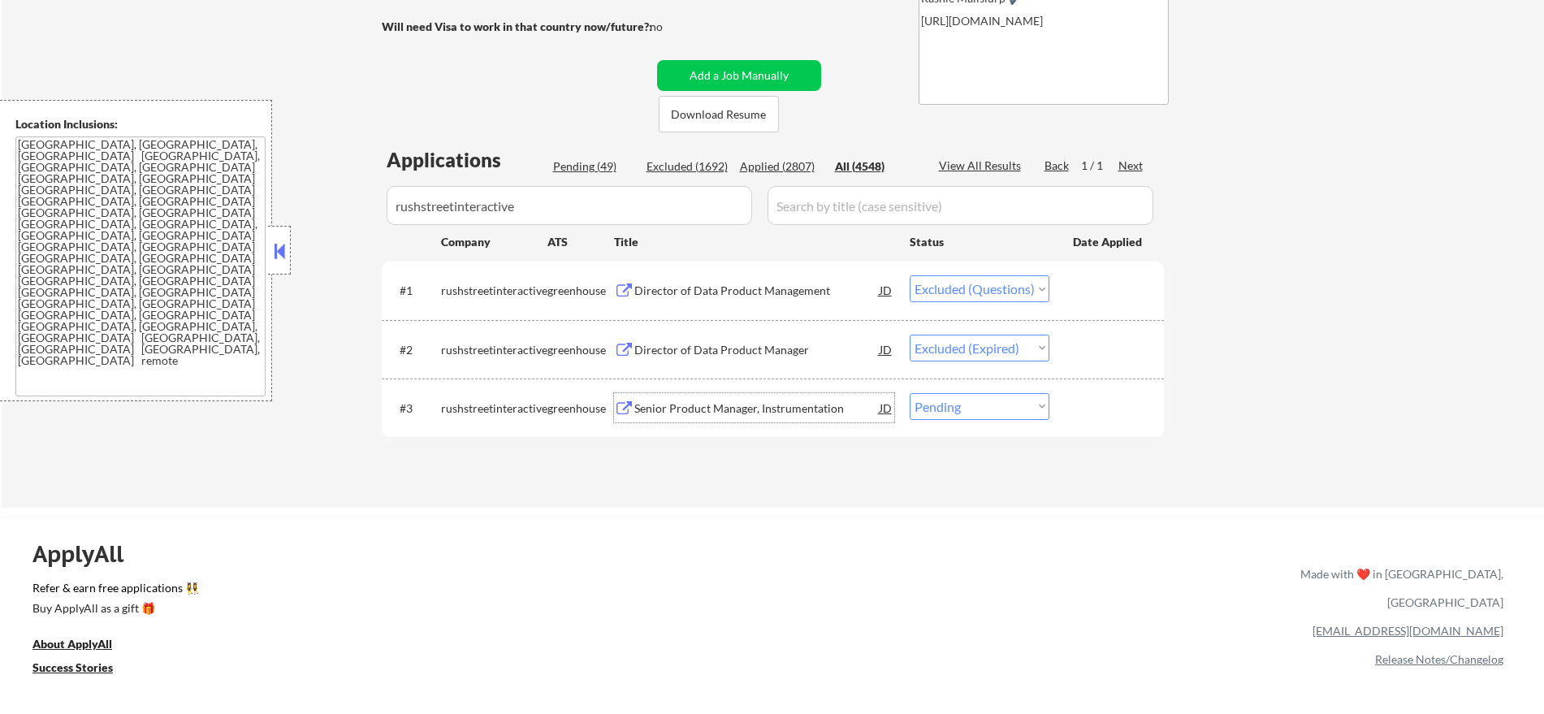
click at [770, 409] on div "Senior Product Manager, Instrumentation" at bounding box center [756, 409] width 245 height 16
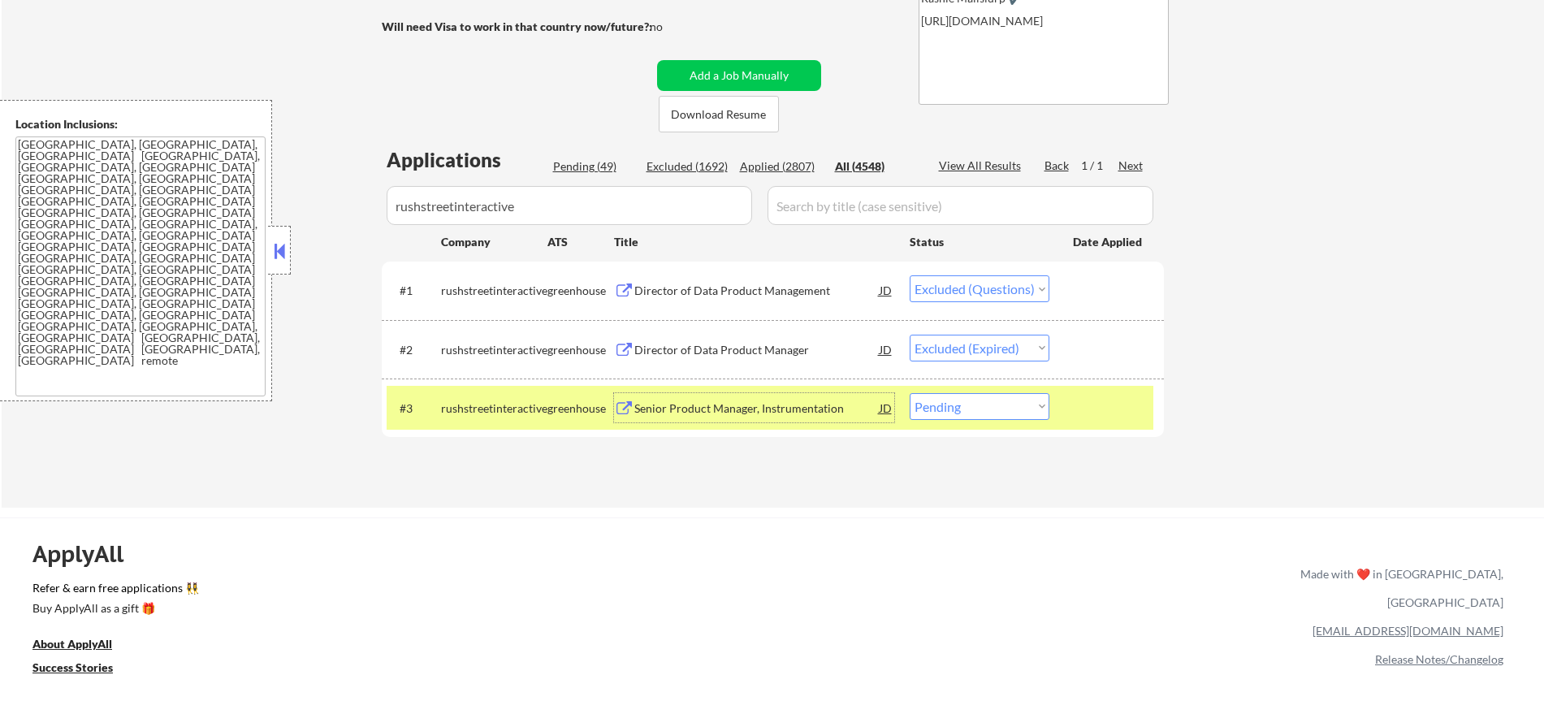
click at [965, 402] on select "Choose an option... Pending Applied Excluded (Questions) Excluded (Expired) Exc…" at bounding box center [980, 406] width 140 height 27
click at [910, 393] on select "Choose an option... Pending Applied Excluded (Questions) Excluded (Expired) Exc…" at bounding box center [980, 406] width 140 height 27
click at [478, 409] on div "rushstreetinteractive" at bounding box center [494, 409] width 106 height 16
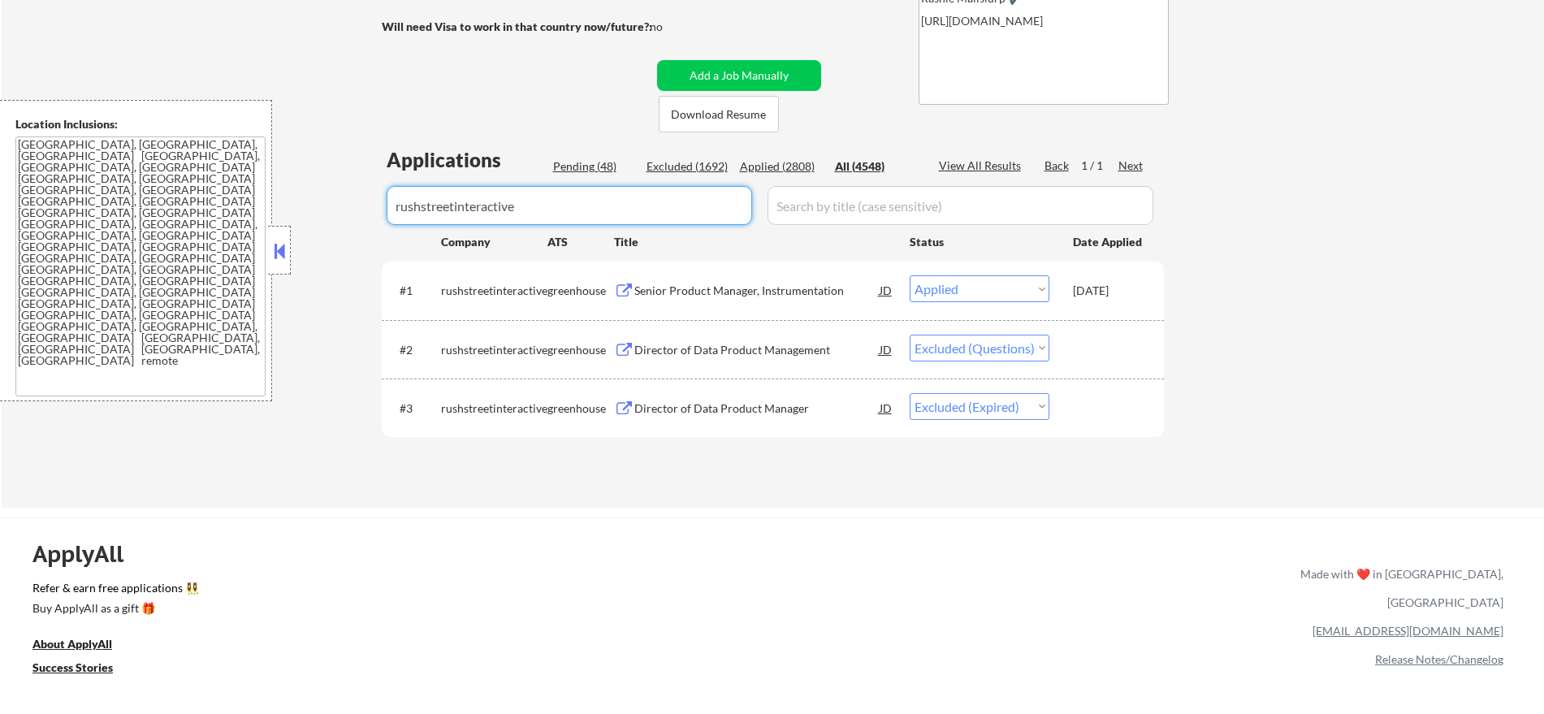
drag, startPoint x: 528, startPoint y: 205, endPoint x: 325, endPoint y: 219, distance: 203.6
click at [330, 220] on div "← Return to /applysquad Mailslurp Inbox Job Search Builder [PERSON_NAME] User E…" at bounding box center [773, 148] width 1543 height 717
paste input "lendbuzz"
click at [360, 131] on div "← Return to /applysquad Mailslurp Inbox Job Search Builder [PERSON_NAME] User E…" at bounding box center [773, 148] width 1543 height 717
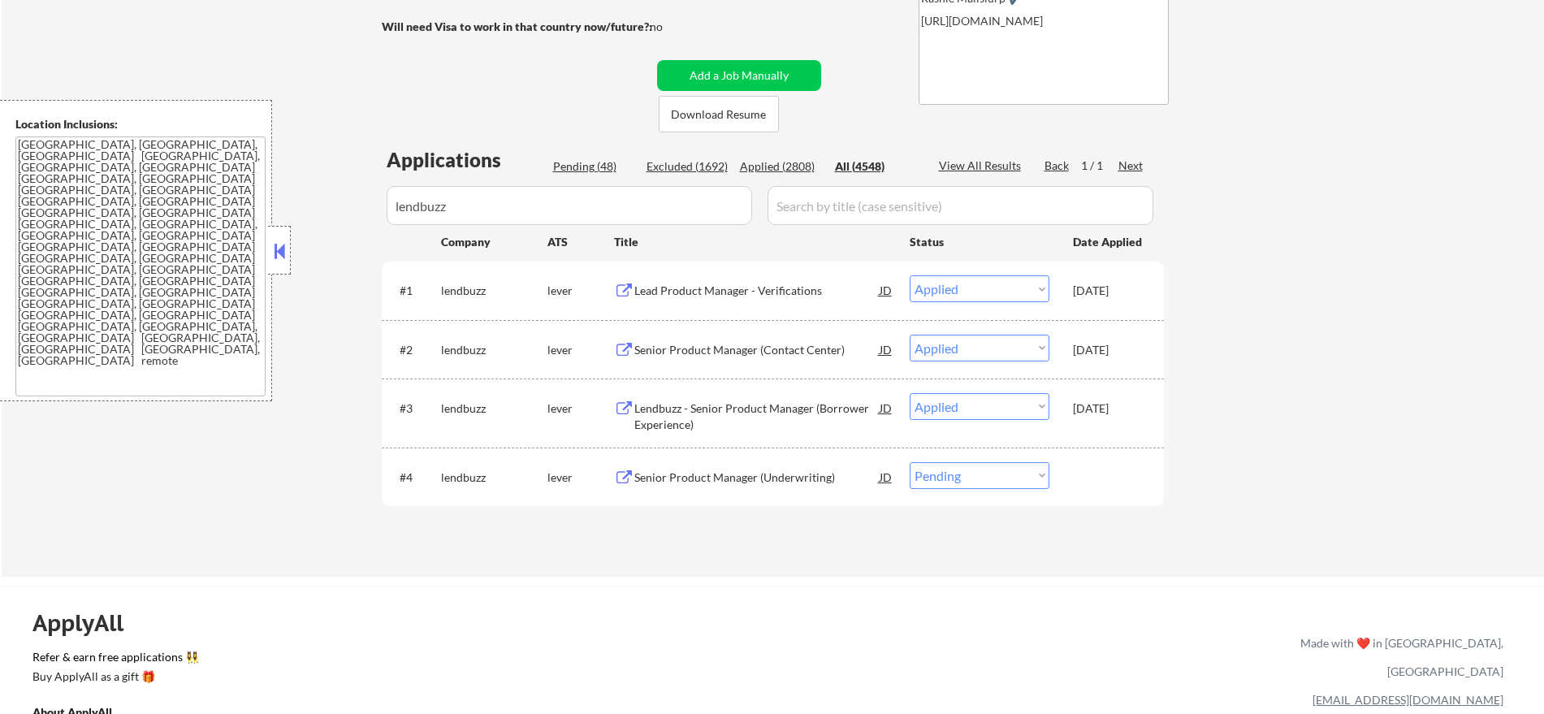
click at [967, 486] on select "Choose an option... Pending Applied Excluded (Questions) Excluded (Expired) Exc…" at bounding box center [980, 475] width 140 height 27
click at [910, 462] on select "Choose an option... Pending Applied Excluded (Questions) Excluded (Expired) Exc…" at bounding box center [980, 475] width 140 height 27
drag, startPoint x: 553, startPoint y: 199, endPoint x: 256, endPoint y: 188, distance: 297.5
click at [254, 202] on body "← Return to /applysquad Mailslurp Inbox Job Search Builder [PERSON_NAME] User E…" at bounding box center [772, 82] width 1544 height 714
paste input "pryon"
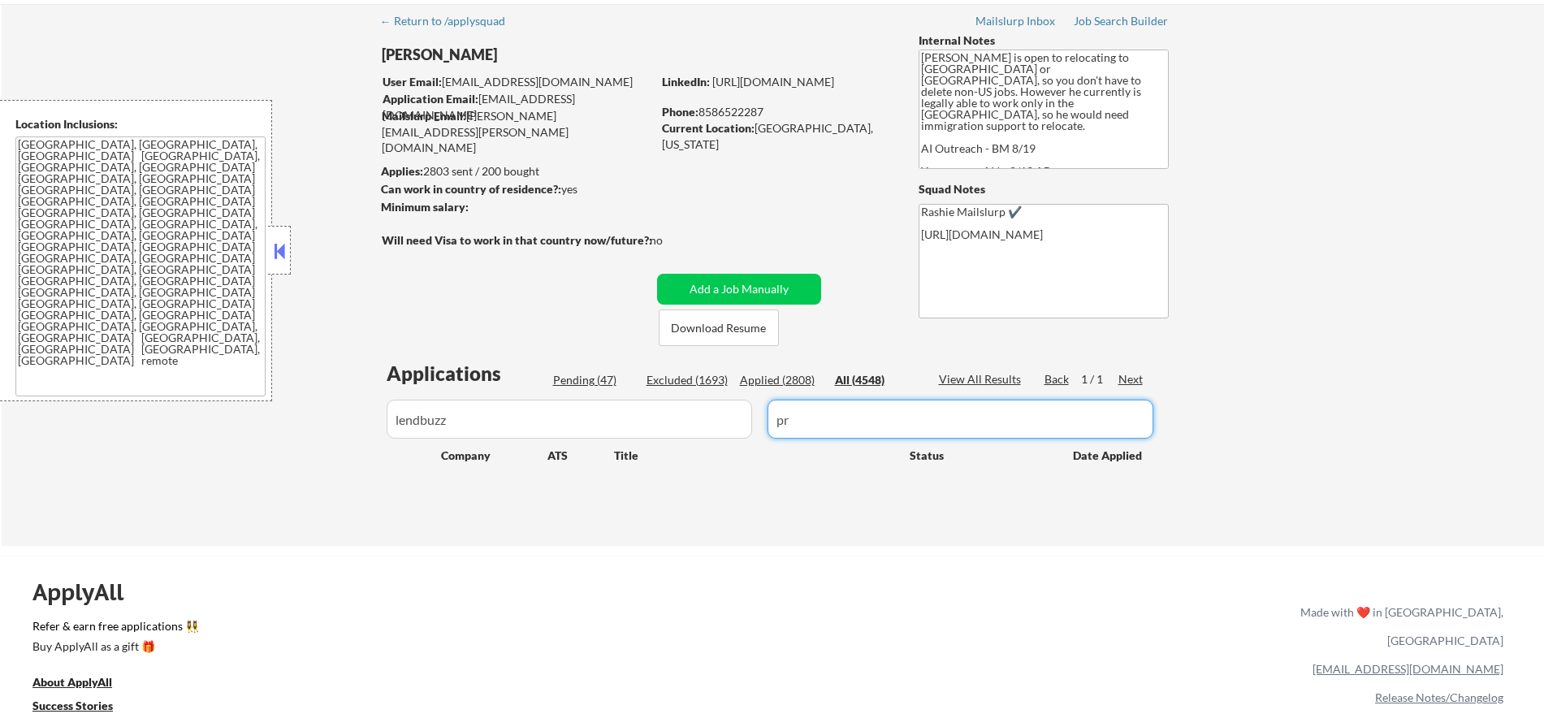
scroll to position [67, 0]
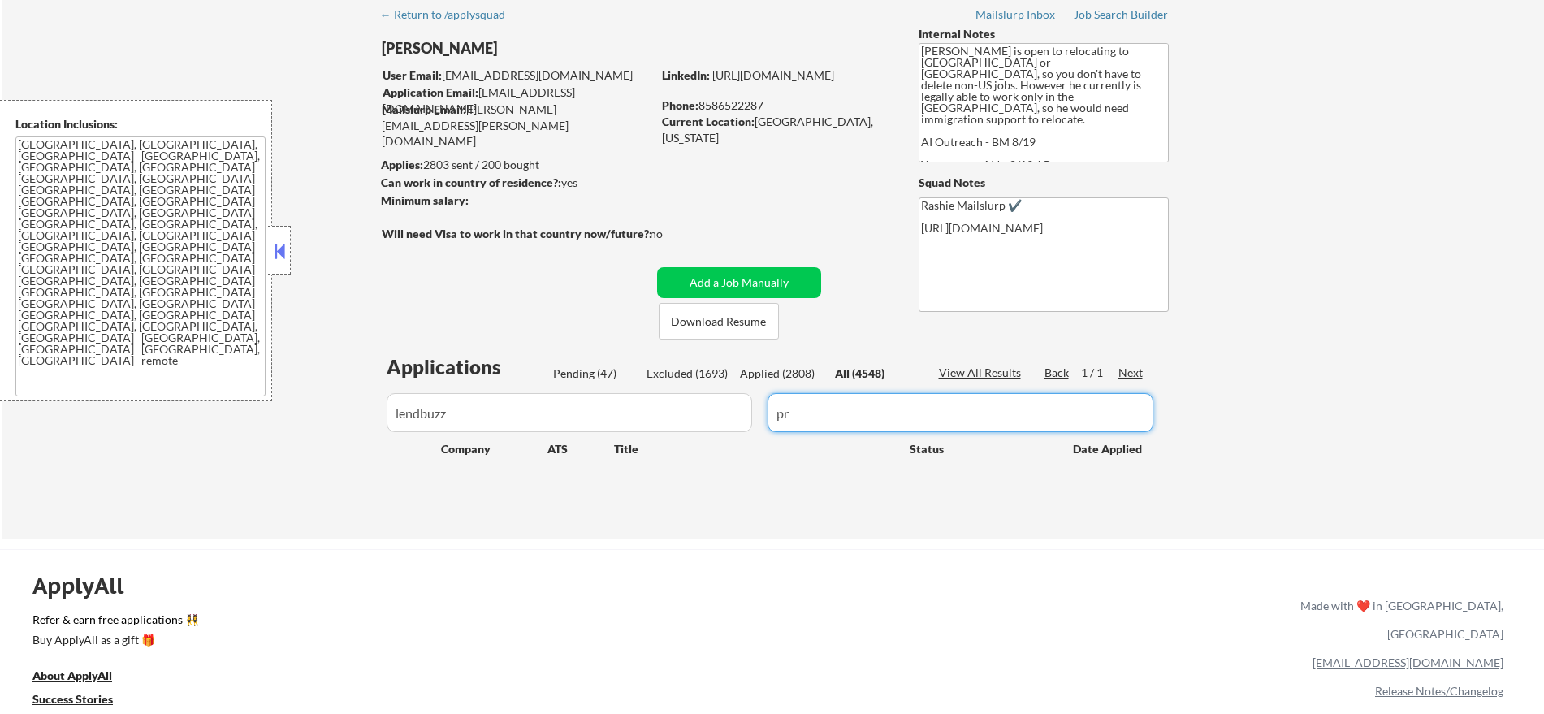
drag, startPoint x: 808, startPoint y: 396, endPoint x: 704, endPoint y: 397, distance: 104.0
click at [704, 397] on div at bounding box center [773, 412] width 782 height 39
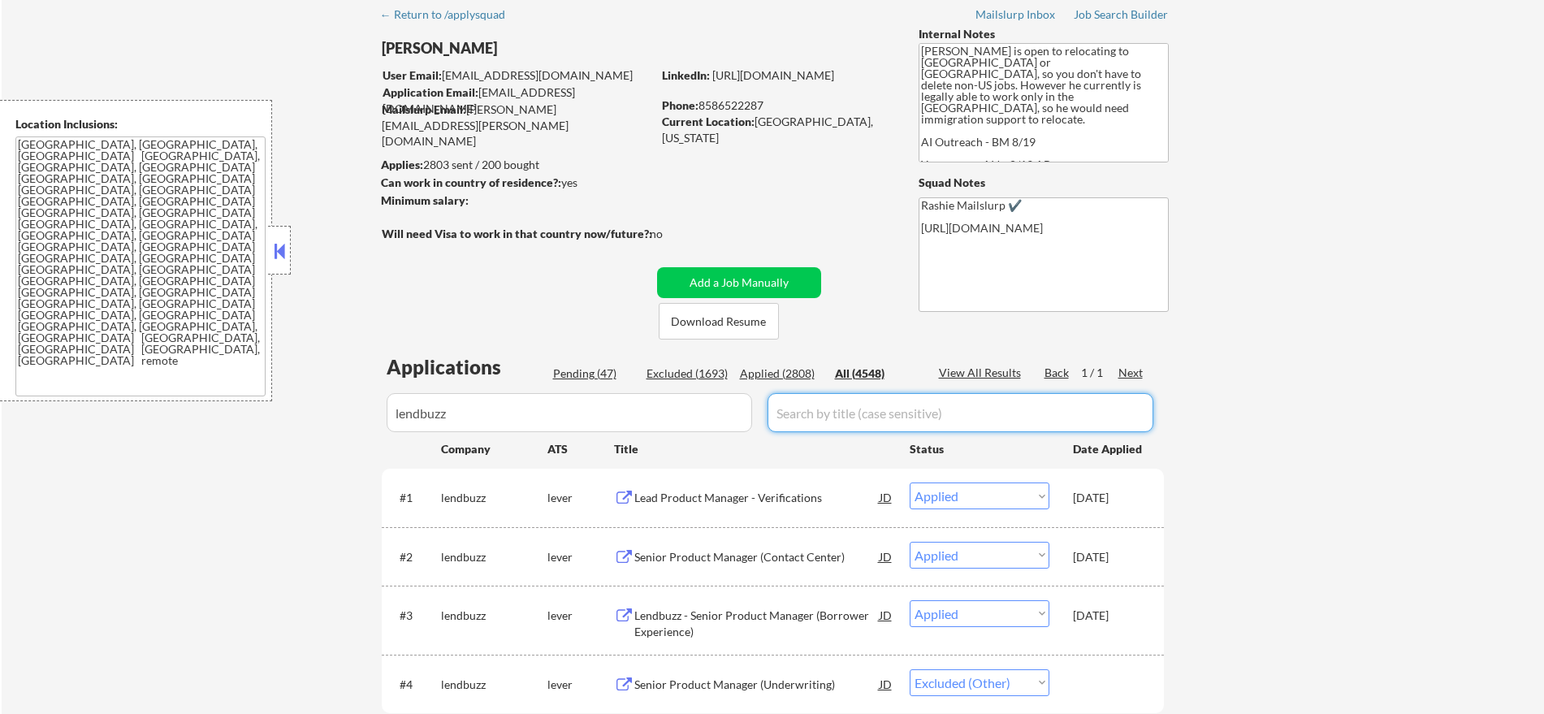
drag, startPoint x: 513, startPoint y: 423, endPoint x: 316, endPoint y: 414, distance: 197.7
click at [316, 414] on div "← Return to /applysquad Mailslurp Inbox Job Search Builder [PERSON_NAME] User E…" at bounding box center [773, 391] width 1543 height 786
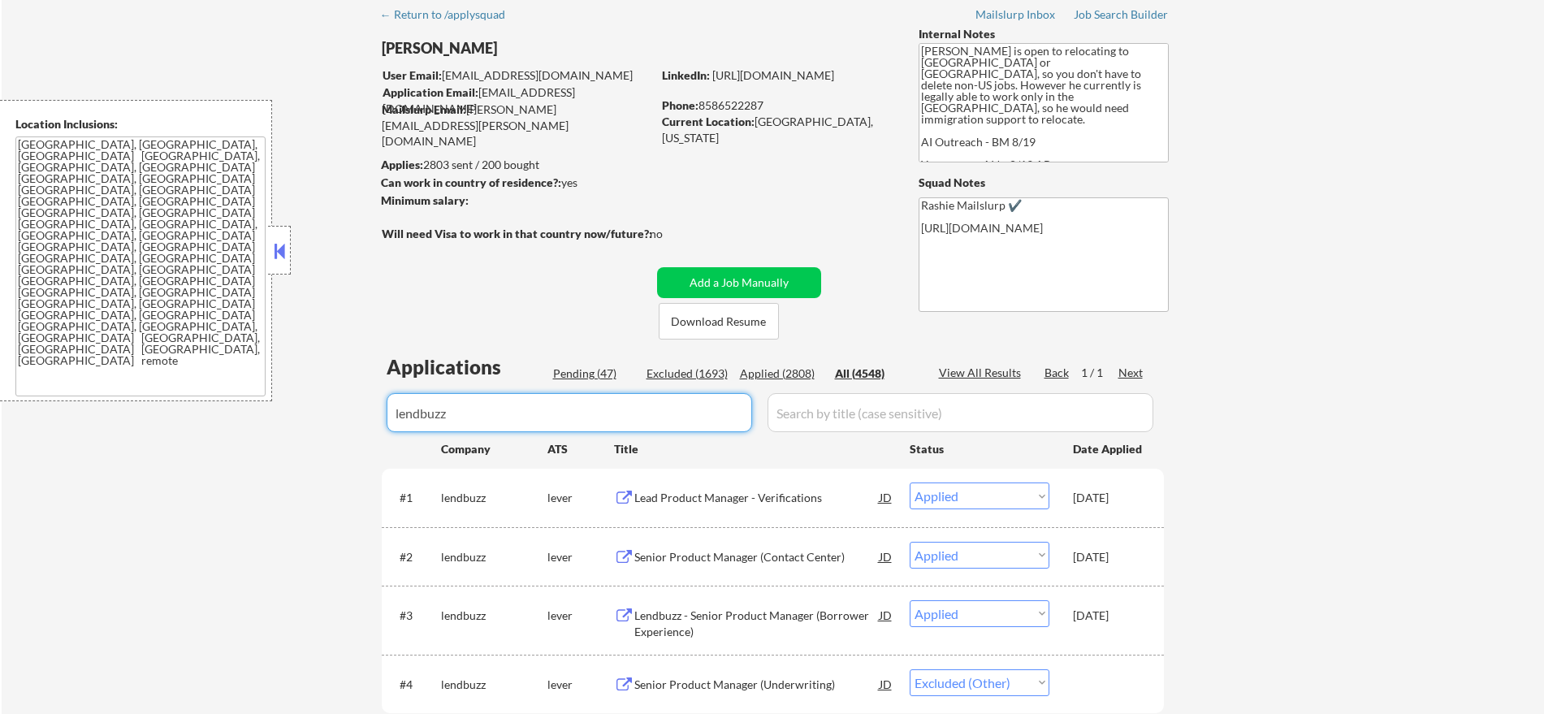
paste input "pryon"
click at [325, 274] on div "← Return to /applysquad Mailslurp Inbox Job Search Builder [PERSON_NAME] User E…" at bounding box center [773, 391] width 1543 height 786
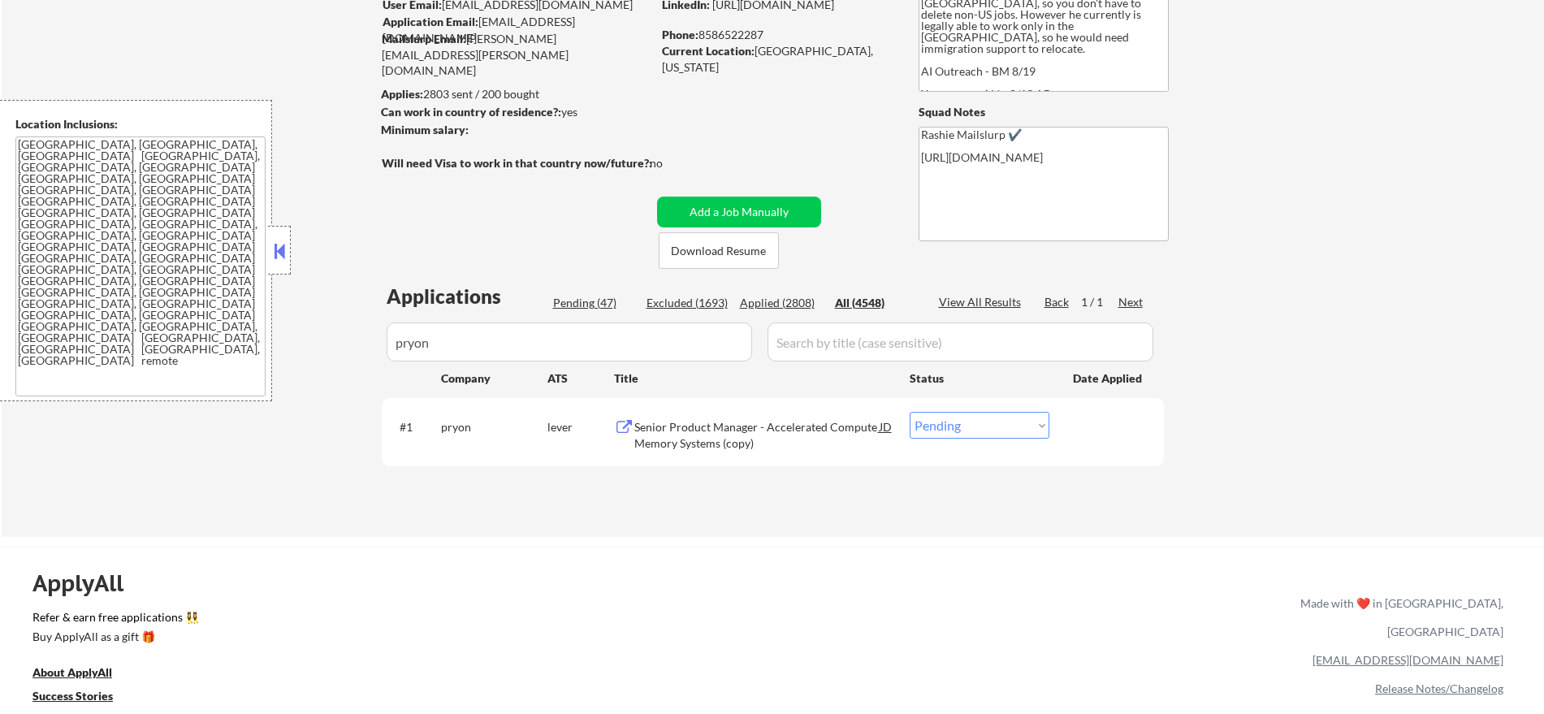
scroll to position [271, 0]
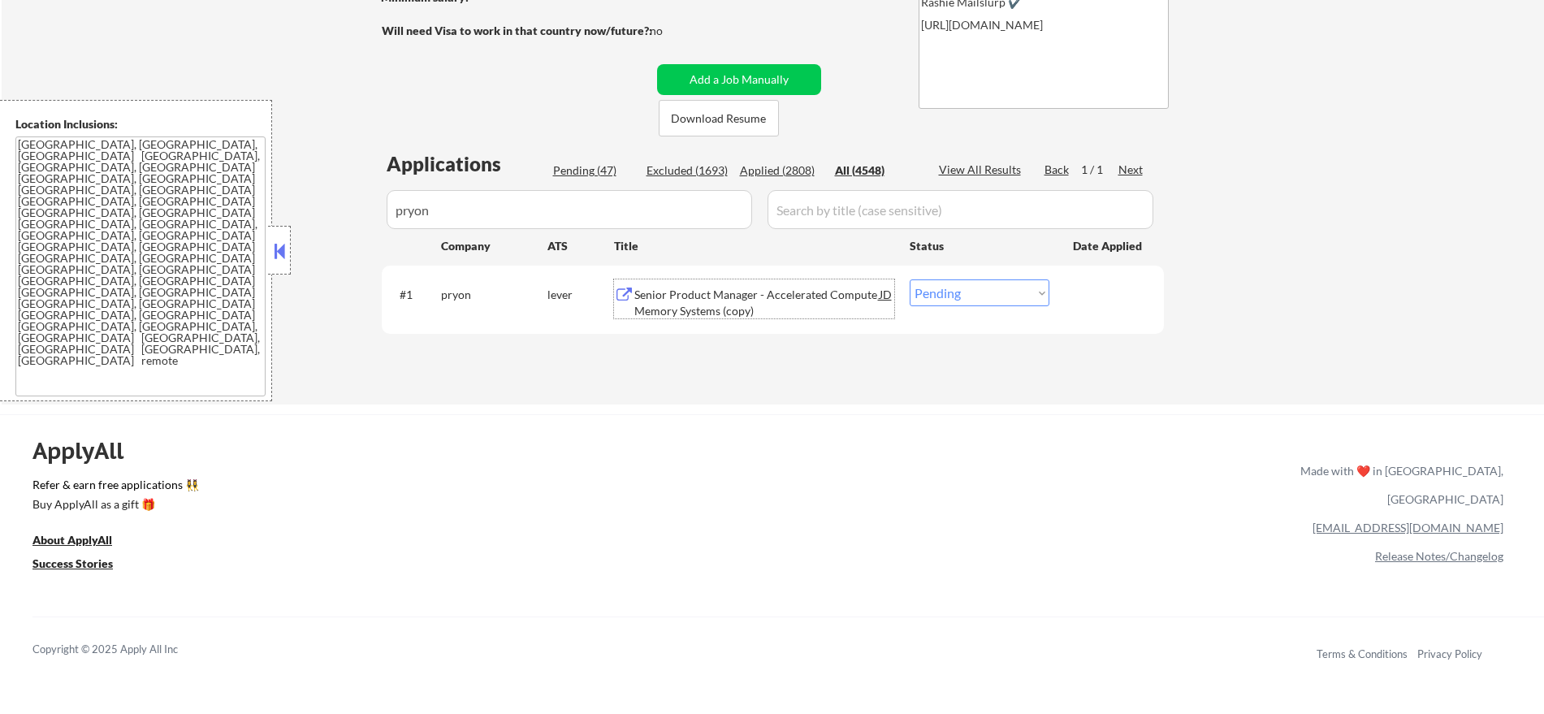
click at [832, 306] on div "Senior Product Manager - Accelerated Compute Memory Systems (copy)" at bounding box center [756, 303] width 245 height 32
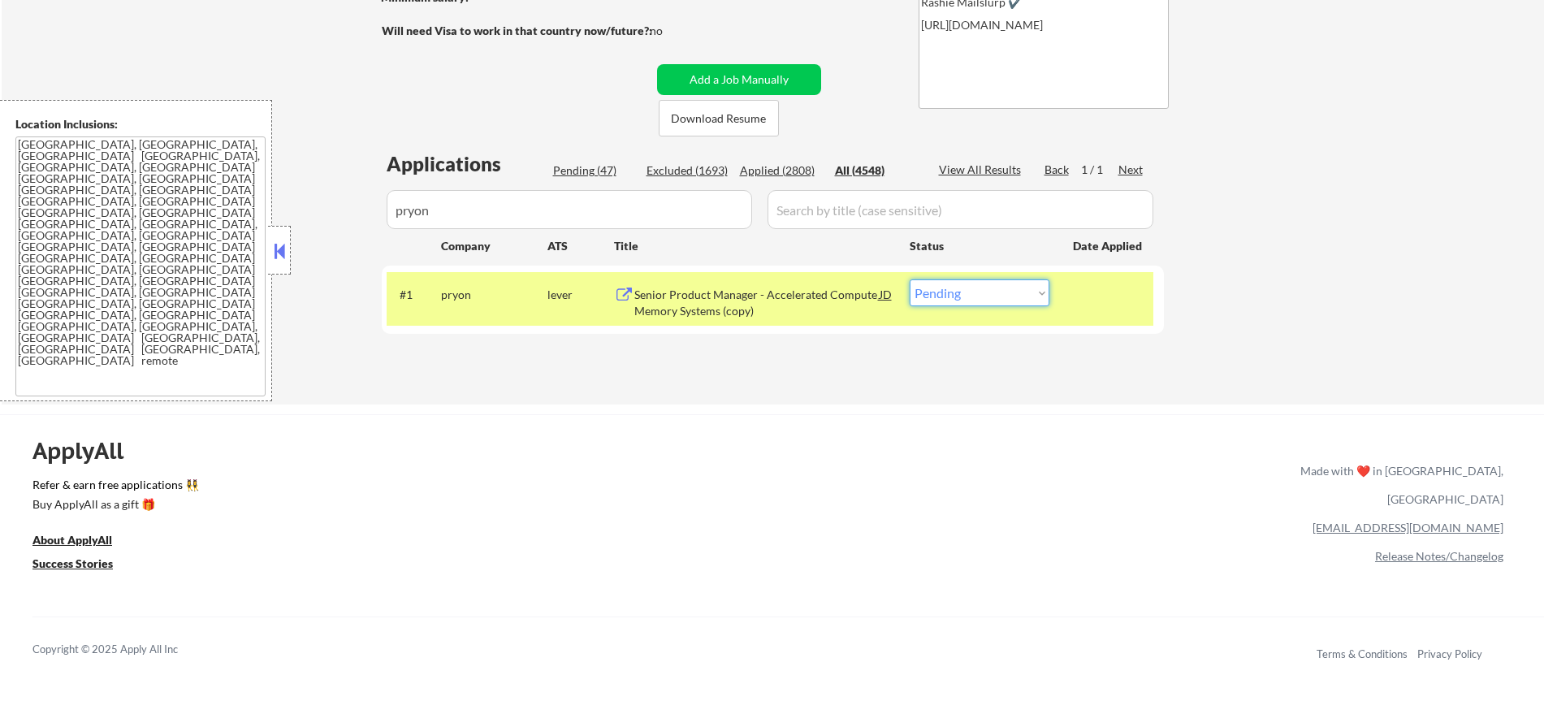
click at [938, 298] on select "Choose an option... Pending Applied Excluded (Questions) Excluded (Expired) Exc…" at bounding box center [980, 292] width 140 height 27
click at [910, 279] on select "Choose an option... Pending Applied Excluded (Questions) Excluded (Expired) Exc…" at bounding box center [980, 292] width 140 height 27
click at [467, 309] on div "#1 [PERSON_NAME] Senior Product Manager - Accelerated Compute Memory Systems (c…" at bounding box center [770, 299] width 767 height 54
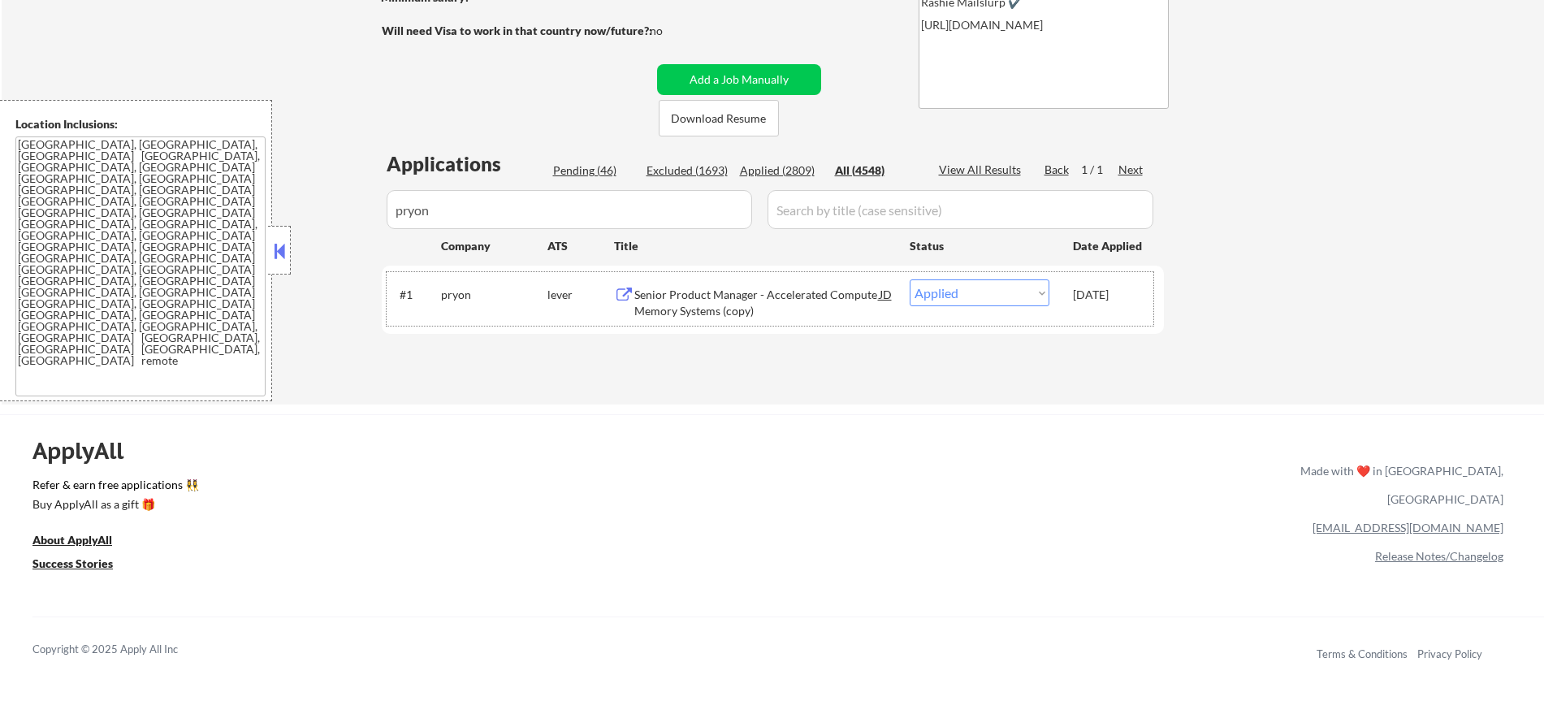
drag, startPoint x: 388, startPoint y: 195, endPoint x: 331, endPoint y: 200, distance: 57.1
click at [332, 200] on div "← Return to /applysquad Mailslurp Inbox Job Search Builder [PERSON_NAME] User E…" at bounding box center [773, 99] width 1543 height 610
paste input "codeorg"
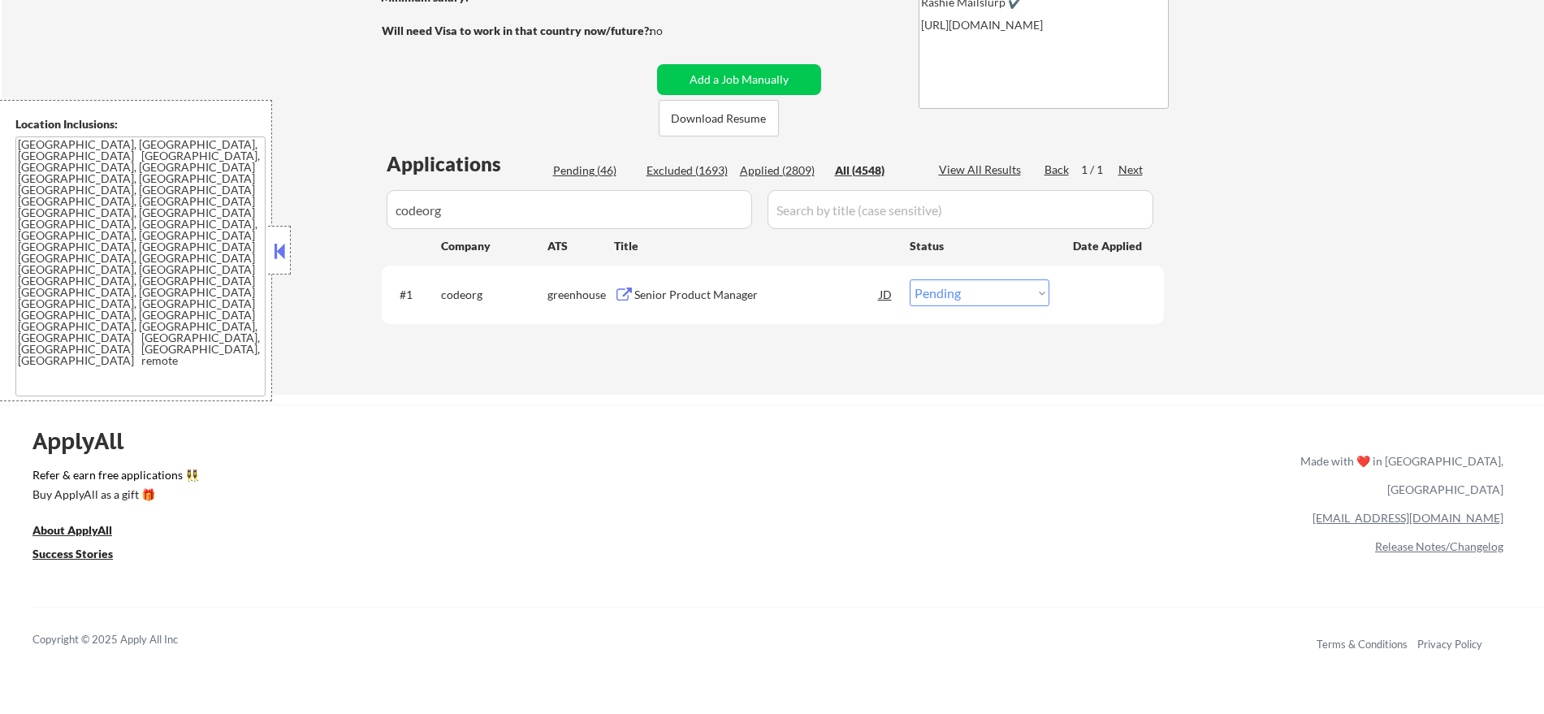
click at [378, 82] on div "← Return to /applysquad Mailslurp Inbox Job Search Builder [PERSON_NAME] User E…" at bounding box center [773, 87] width 811 height 587
click at [740, 294] on div "Senior Product Manager" at bounding box center [756, 295] width 245 height 16
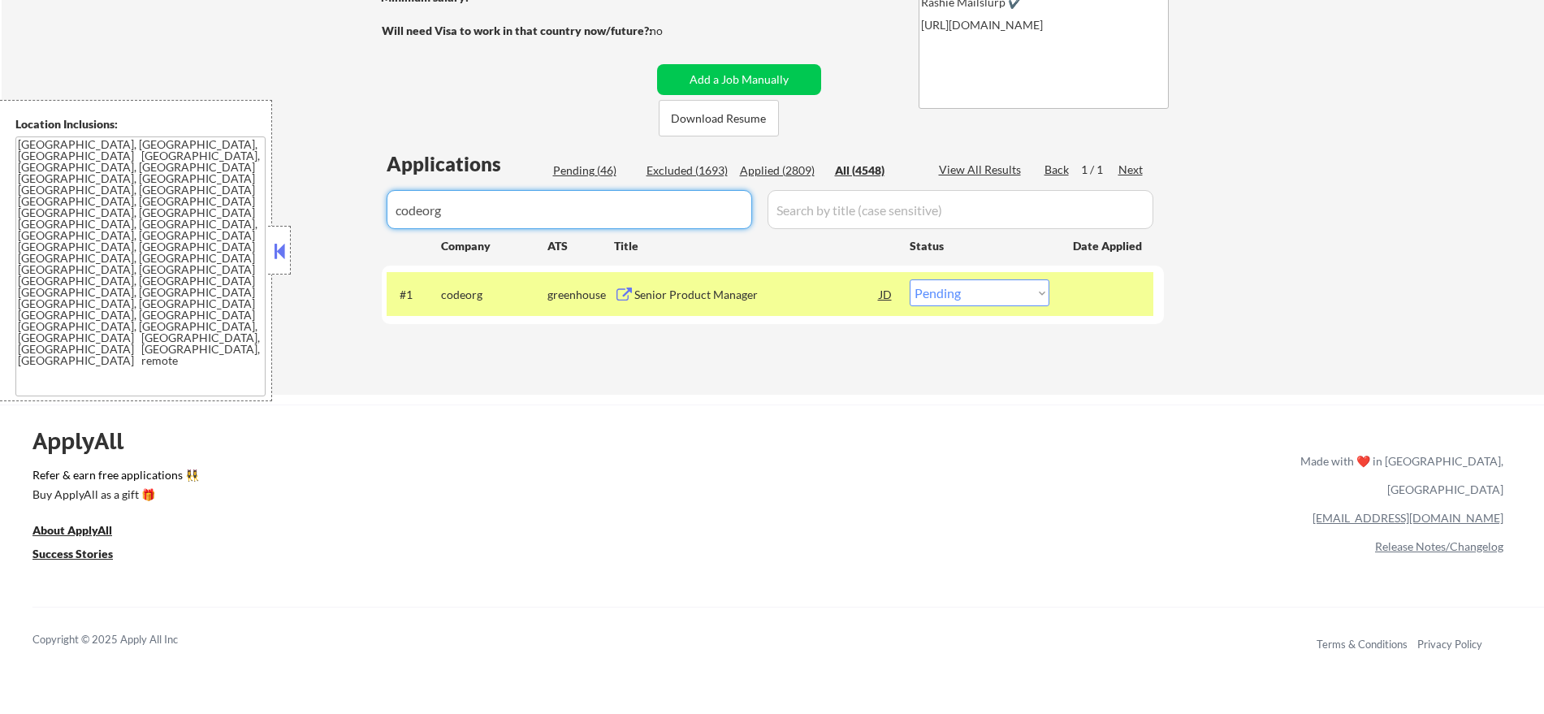
drag, startPoint x: 398, startPoint y: 239, endPoint x: 295, endPoint y: 232, distance: 103.4
click at [296, 238] on div "← Return to /applysquad Mailslurp Inbox Job Search Builder [PERSON_NAME] User E…" at bounding box center [773, 94] width 1543 height 600
paste input "netflix"
click at [346, 115] on div "← Return to /applysquad Mailslurp Inbox Job Search Builder [PERSON_NAME] User E…" at bounding box center [773, 94] width 1543 height 600
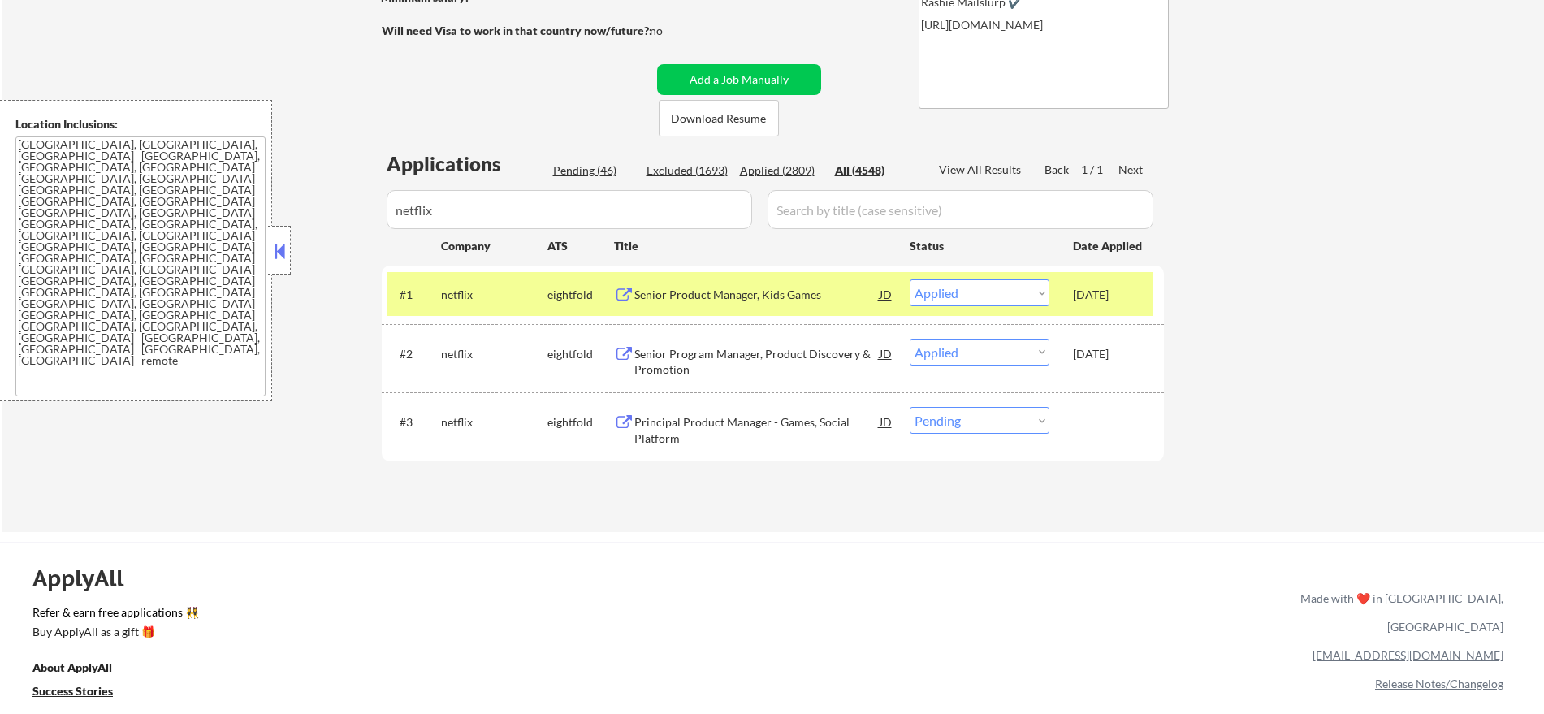
click at [457, 289] on div "netflix" at bounding box center [494, 295] width 106 height 16
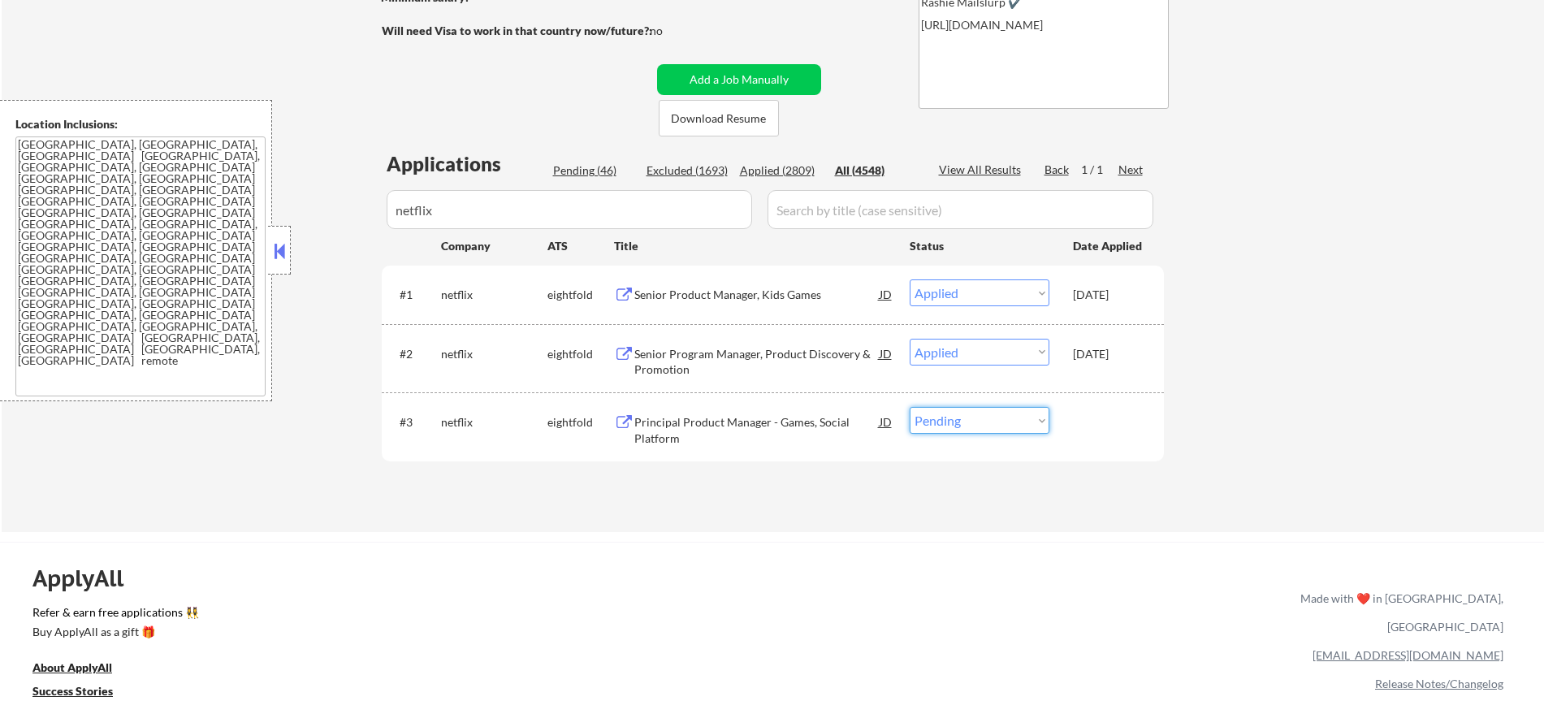
drag, startPoint x: 1020, startPoint y: 416, endPoint x: 1022, endPoint y: 431, distance: 15.5
click at [1020, 416] on select "Choose an option... Pending Applied Excluded (Questions) Excluded (Expired) Exc…" at bounding box center [980, 420] width 140 height 27
click at [910, 407] on select "Choose an option... Pending Applied Excluded (Questions) Excluded (Expired) Exc…" at bounding box center [980, 420] width 140 height 27
drag, startPoint x: 477, startPoint y: 205, endPoint x: 259, endPoint y: 202, distance: 217.7
click at [275, 205] on body "← Return to /applysquad Mailslurp Inbox Job Search Builder [PERSON_NAME] User E…" at bounding box center [772, 86] width 1544 height 714
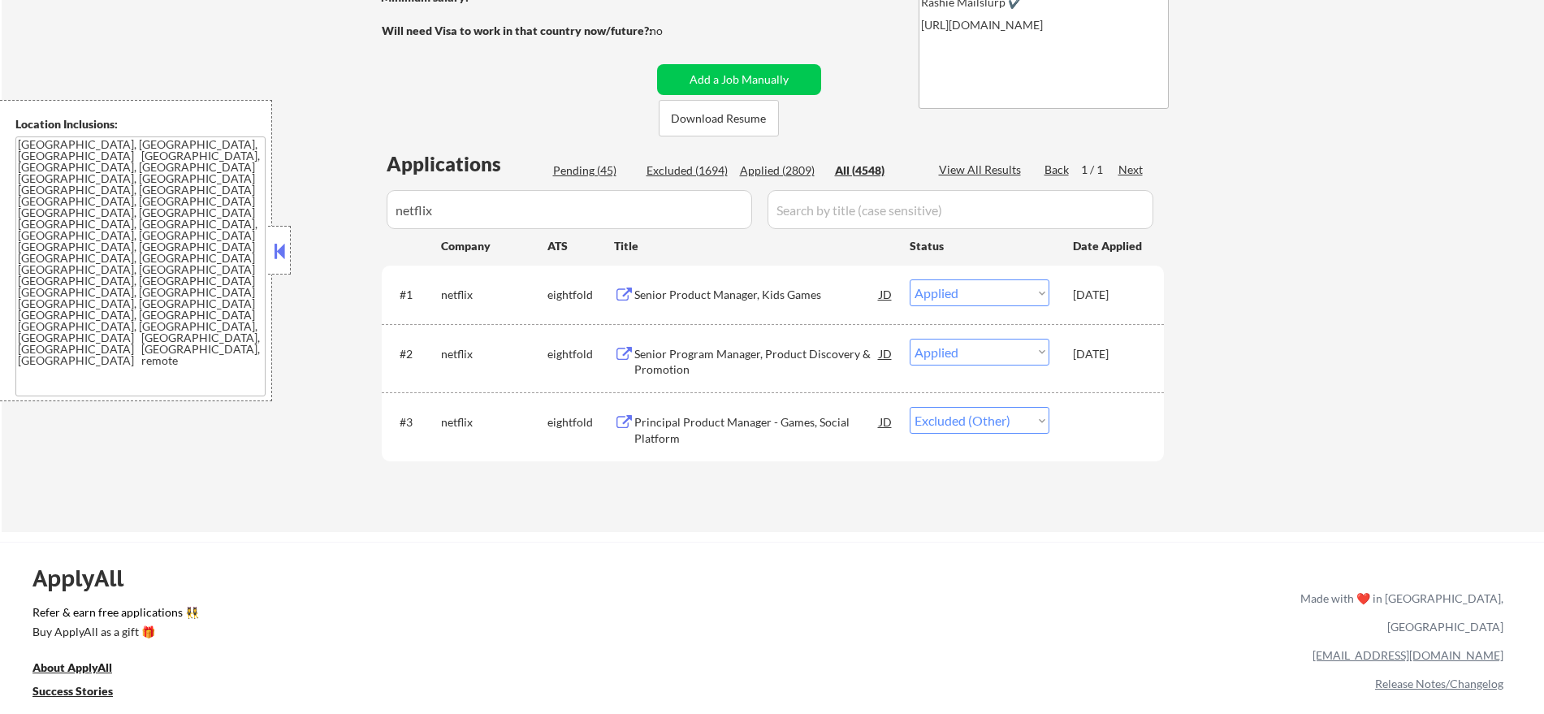
paste input "planetlabs"
click at [364, 112] on div "← Return to /applysquad Mailslurp Inbox Job Search Builder [PERSON_NAME] User E…" at bounding box center [773, 163] width 1543 height 738
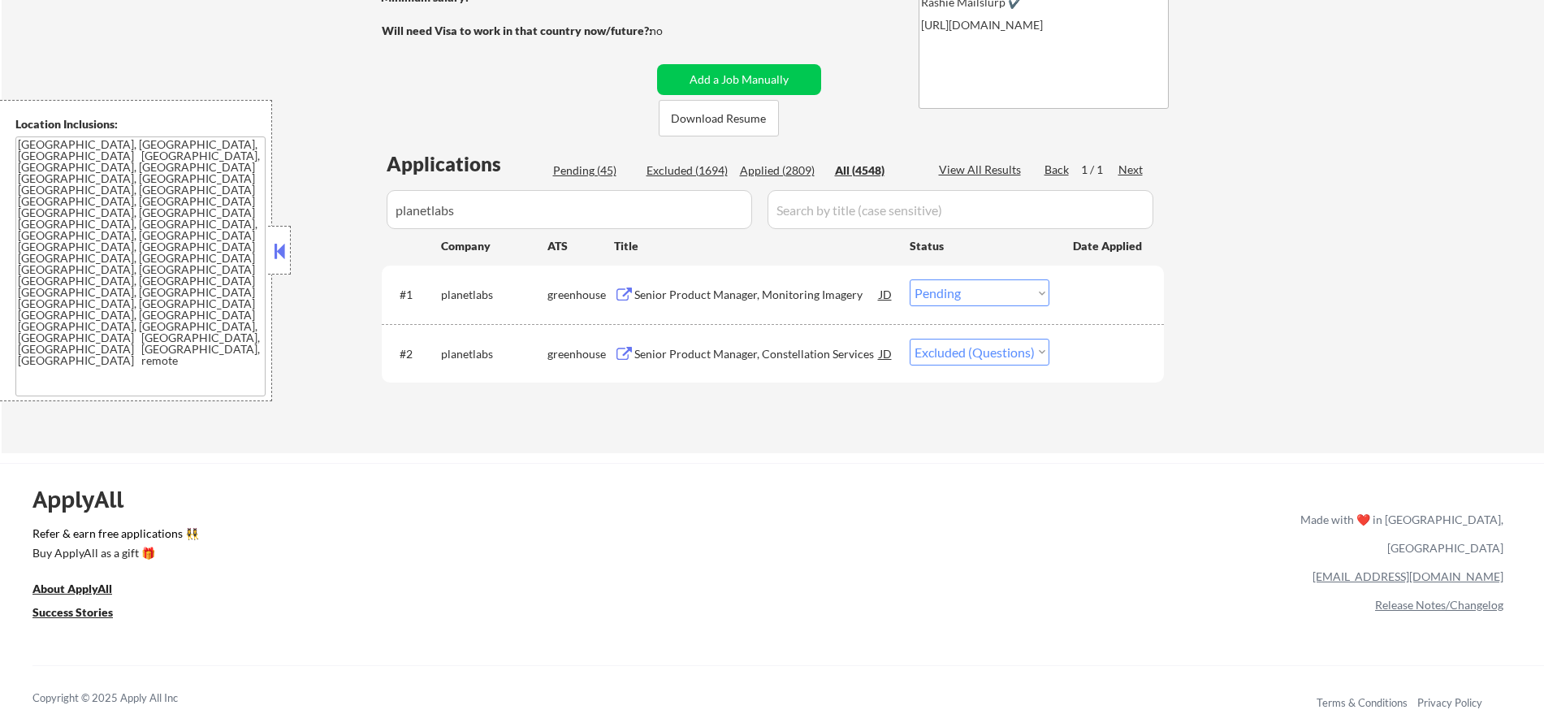
click at [735, 297] on div "Senior Product Manager, Monitoring Imagery" at bounding box center [756, 295] width 245 height 16
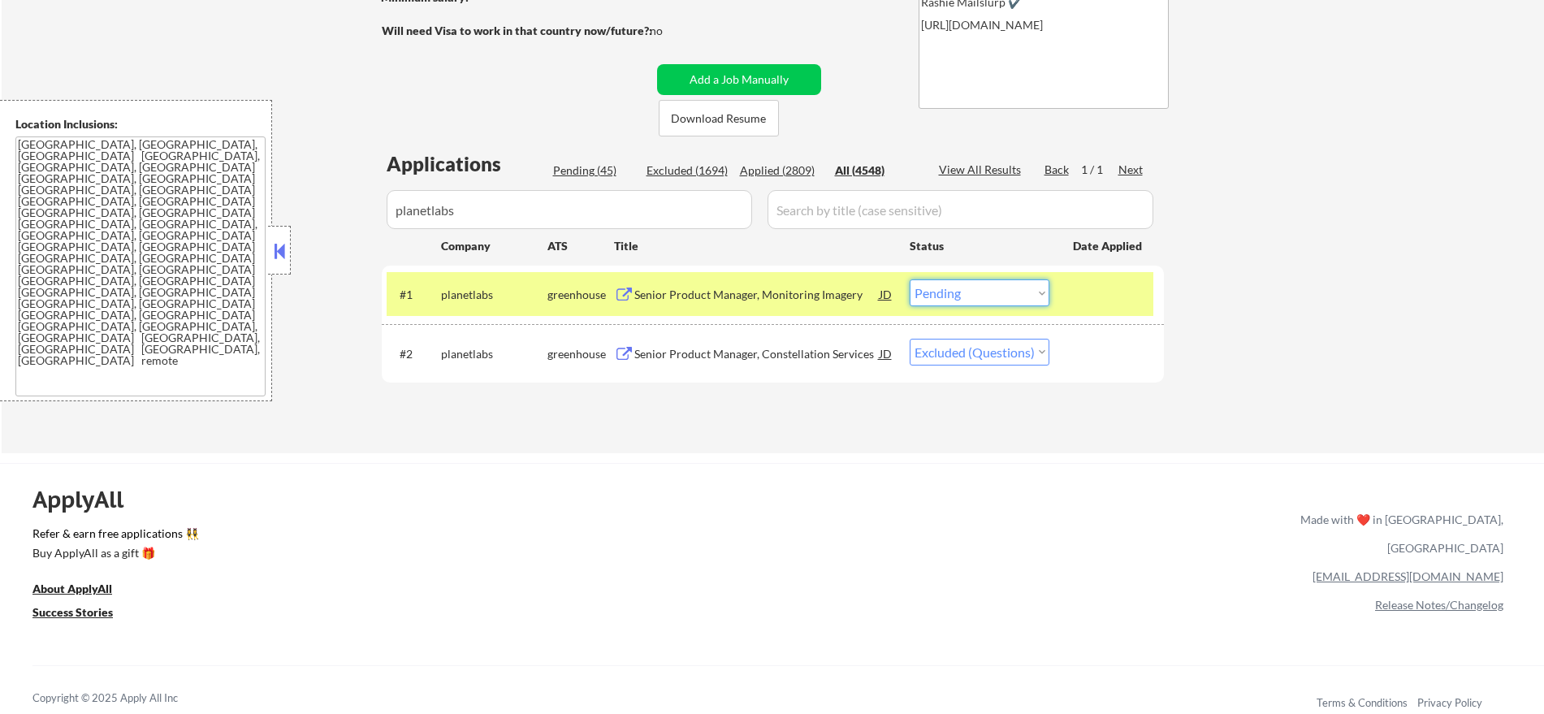
drag, startPoint x: 982, startPoint y: 305, endPoint x: 985, endPoint y: 314, distance: 8.7
click at [985, 314] on div "#1 planetlabs greenhouse Senior Product Manager, Monitoring Imagery JD warning_…" at bounding box center [770, 294] width 767 height 44
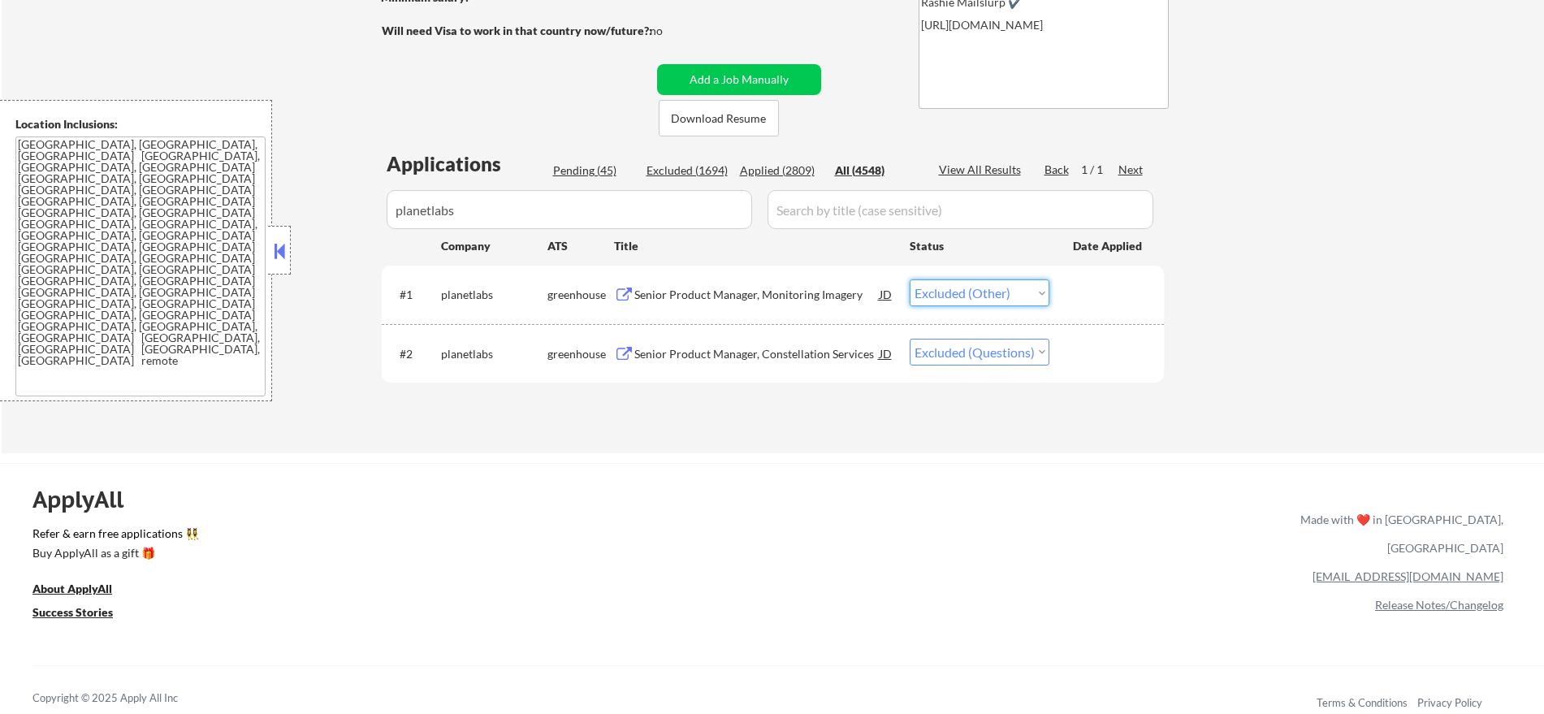
click at [910, 279] on select "Choose an option... Pending Applied Excluded (Questions) Excluded (Expired) Exc…" at bounding box center [980, 292] width 140 height 27
drag, startPoint x: 570, startPoint y: 202, endPoint x: 292, endPoint y: 184, distance: 278.5
click at [307, 212] on div "← Return to /applysquad Mailslurp Inbox Job Search Builder [PERSON_NAME] User E…" at bounding box center [773, 123] width 1543 height 659
paste input "agiloft"
click at [301, 93] on div "← Return to /applysquad Mailslurp Inbox Job Search Builder [PERSON_NAME] User E…" at bounding box center [773, 123] width 1543 height 659
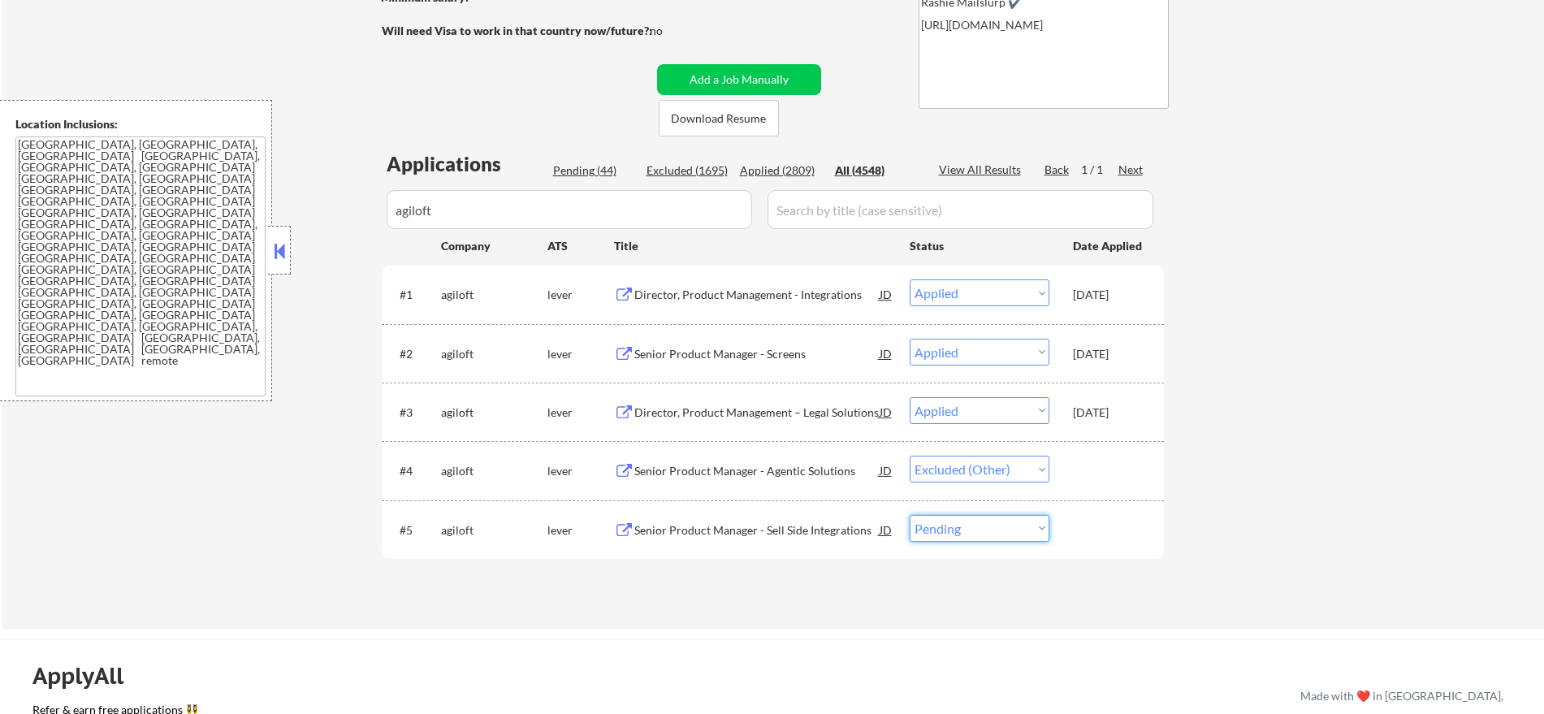
click at [950, 529] on select "Choose an option... Pending Applied Excluded (Questions) Excluded (Expired) Exc…" at bounding box center [980, 528] width 140 height 27
click at [910, 515] on select "Choose an option... Pending Applied Excluded (Questions) Excluded (Expired) Exc…" at bounding box center [980, 528] width 140 height 27
drag, startPoint x: 483, startPoint y: 212, endPoint x: 333, endPoint y: 186, distance: 152.5
click at [335, 188] on div "← Return to /applysquad Mailslurp Inbox Job Search Builder [PERSON_NAME] User E…" at bounding box center [773, 211] width 1543 height 835
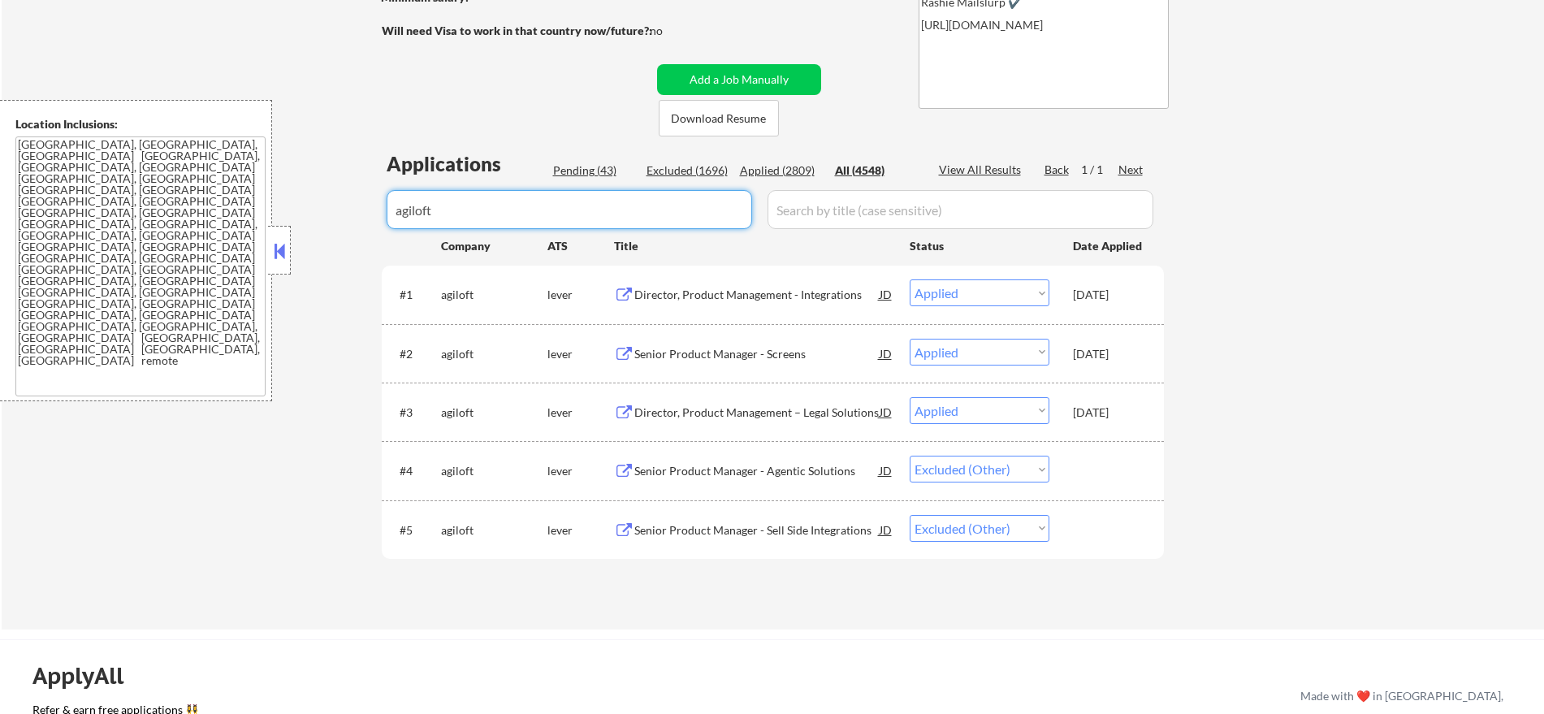
paste input "blacksky"
click at [318, 120] on div "← Return to /applysquad Mailslurp Inbox Job Search Builder [PERSON_NAME] User E…" at bounding box center [773, 211] width 1543 height 835
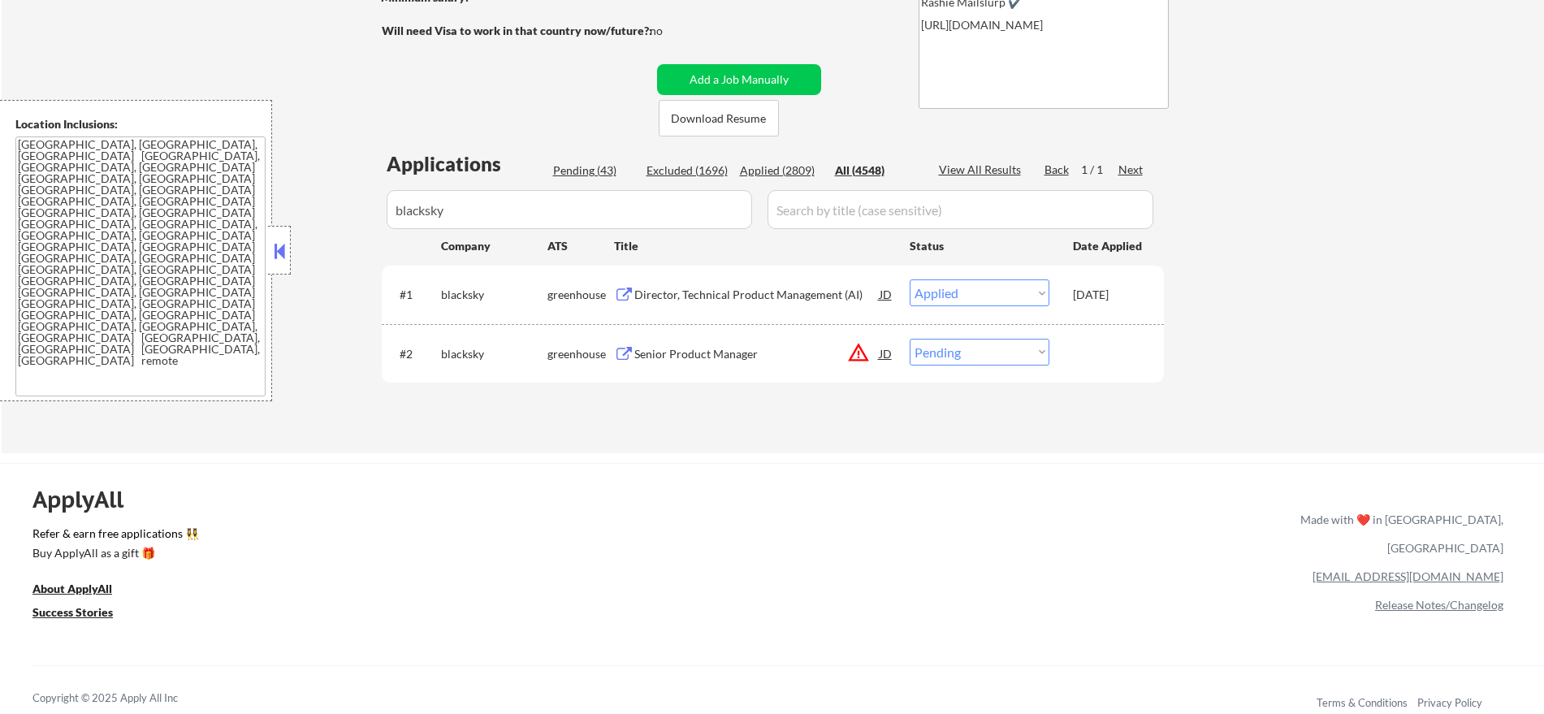
click at [749, 346] on div "Senior Product Manager" at bounding box center [756, 354] width 245 height 16
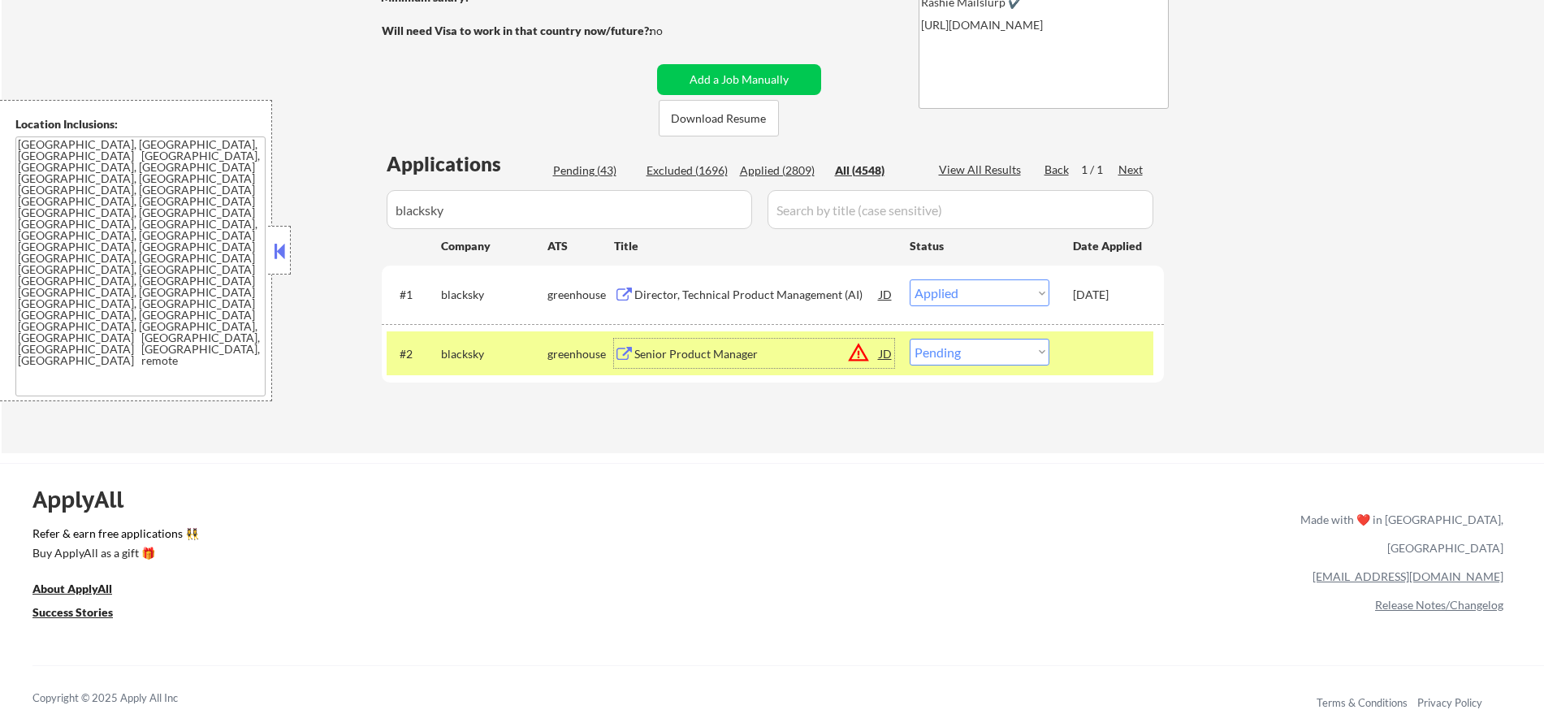
drag, startPoint x: 315, startPoint y: 218, endPoint x: 257, endPoint y: 218, distance: 58.5
click at [258, 218] on body "← Return to /applysquad Mailslurp Inbox Job Search Builder [PERSON_NAME] User E…" at bounding box center [772, 86] width 1544 height 714
paste input "zoom"
click at [331, 48] on div "← Return to /applysquad Mailslurp Inbox Job Search Builder [PERSON_NAME] User E…" at bounding box center [773, 123] width 1543 height 659
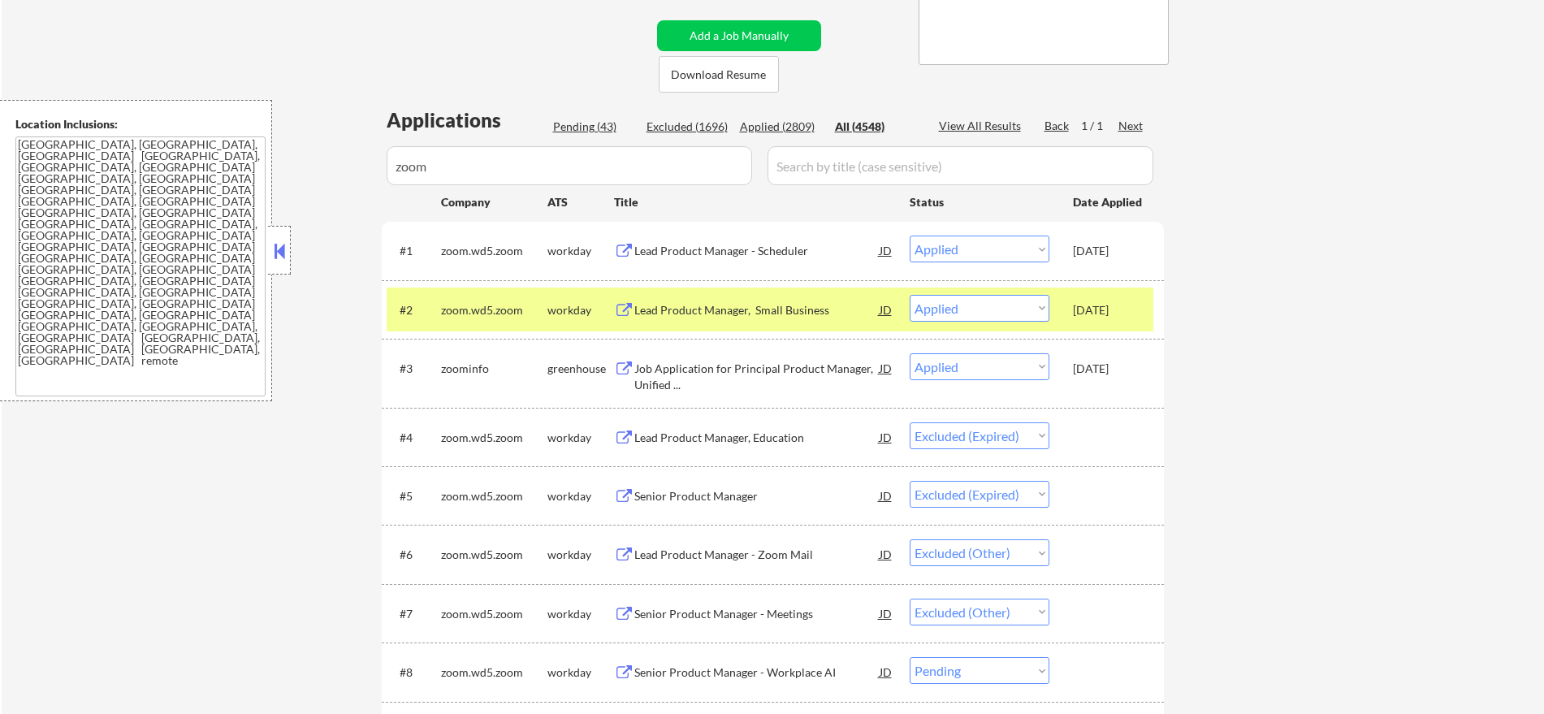
scroll to position [406, 0]
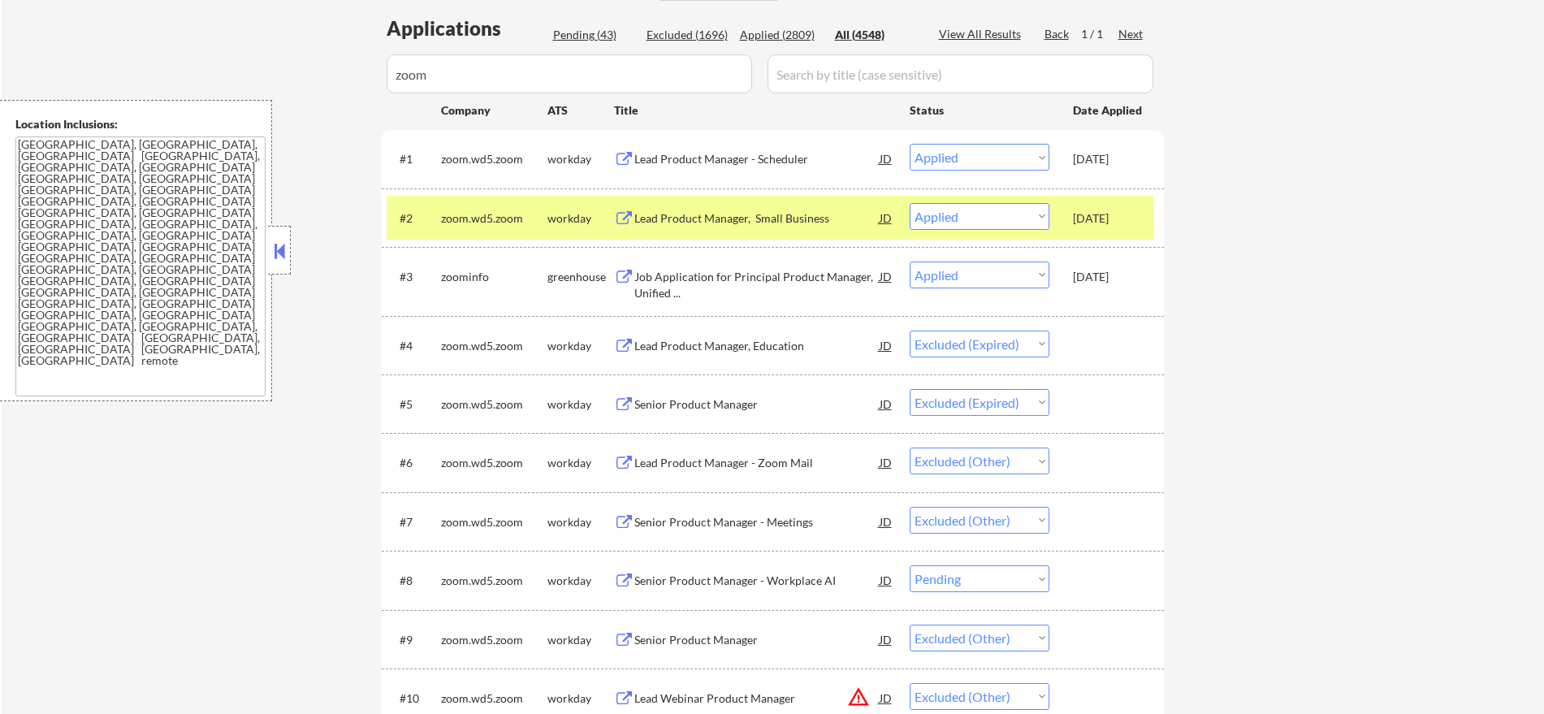
drag, startPoint x: 457, startPoint y: 219, endPoint x: 503, endPoint y: 235, distance: 48.0
click at [457, 219] on div "zoom.wd5.zoom" at bounding box center [494, 218] width 106 height 16
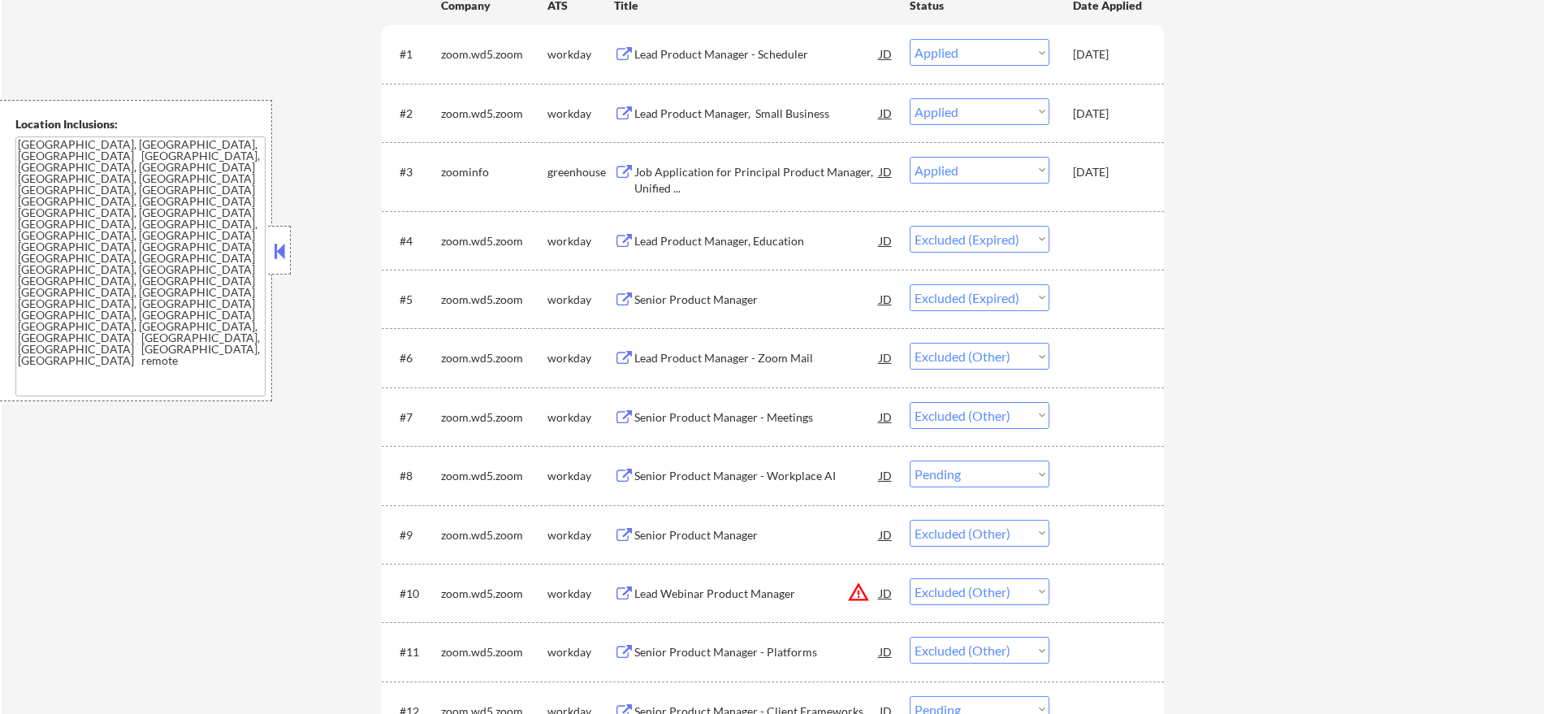
scroll to position [609, 0]
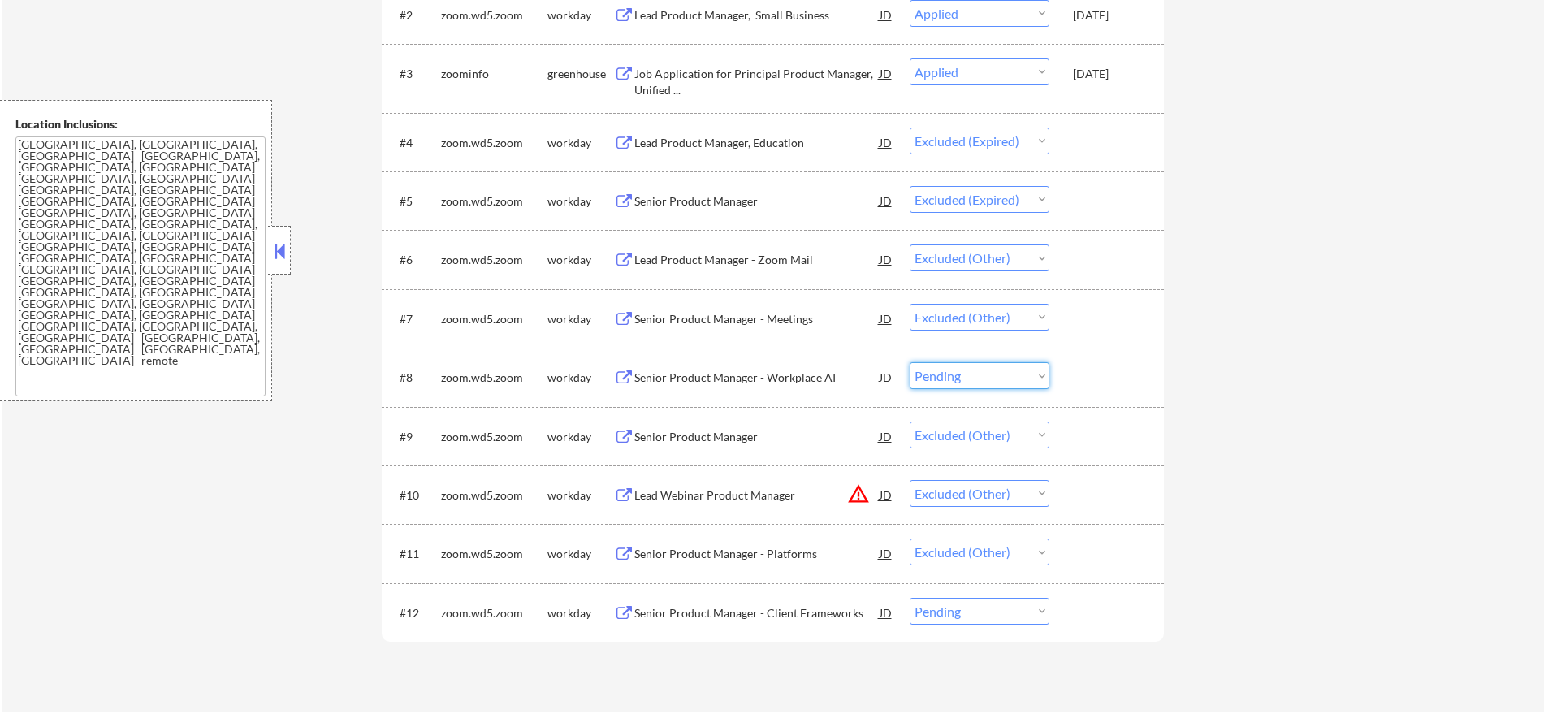
click at [947, 363] on select "Choose an option... Pending Applied Excluded (Questions) Excluded (Expired) Exc…" at bounding box center [980, 375] width 140 height 27
click at [910, 362] on select "Choose an option... Pending Applied Excluded (Questions) Excluded (Expired) Exc…" at bounding box center [980, 375] width 140 height 27
click at [969, 615] on select "Choose an option... Pending Applied Excluded (Questions) Excluded (Expired) Exc…" at bounding box center [980, 611] width 140 height 27
click at [910, 598] on select "Choose an option... Pending Applied Excluded (Questions) Excluded (Expired) Exc…" at bounding box center [980, 611] width 140 height 27
click at [1154, 480] on div "#10 zoom.wd5.zoom workday Lead Webinar Product Manager JD warning_amber Choose …" at bounding box center [773, 495] width 782 height 58
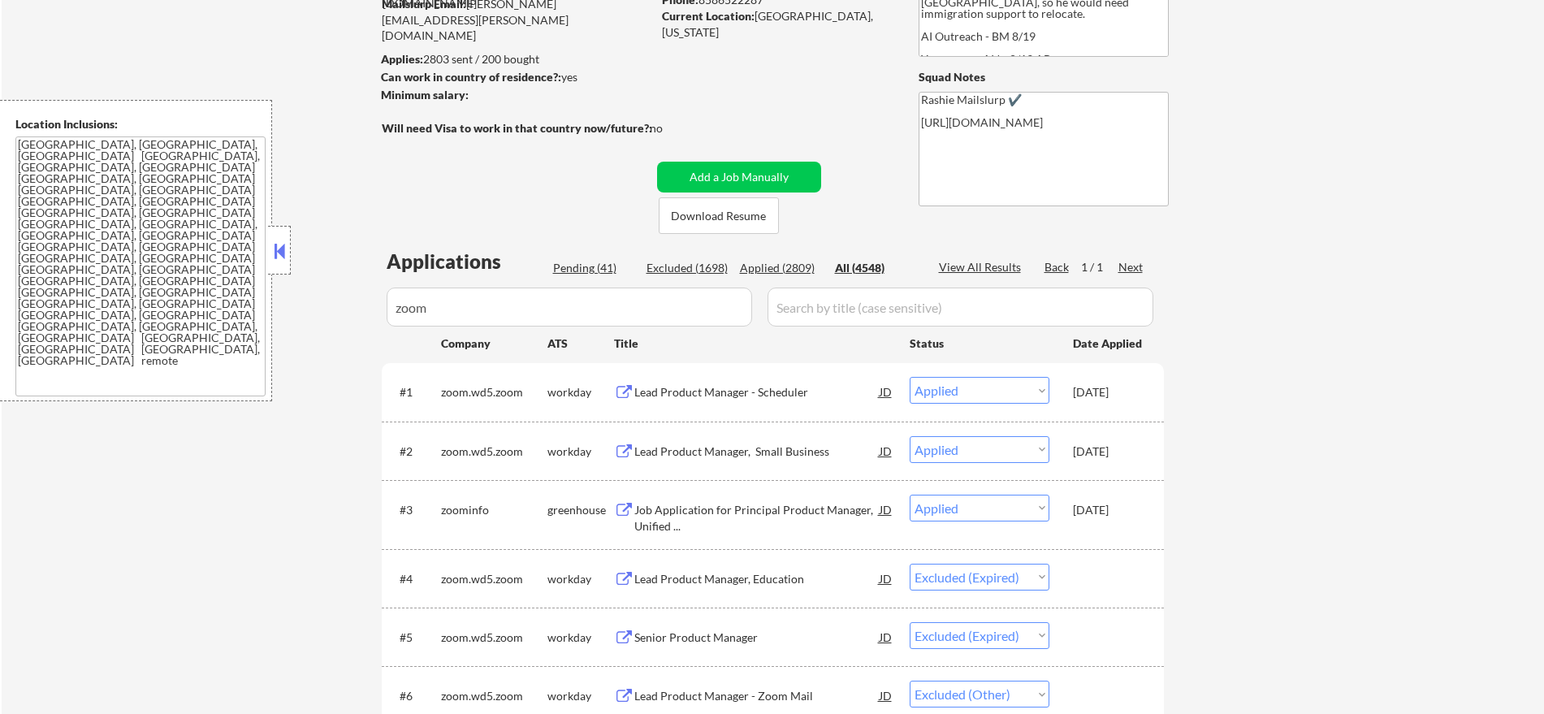
scroll to position [44, 0]
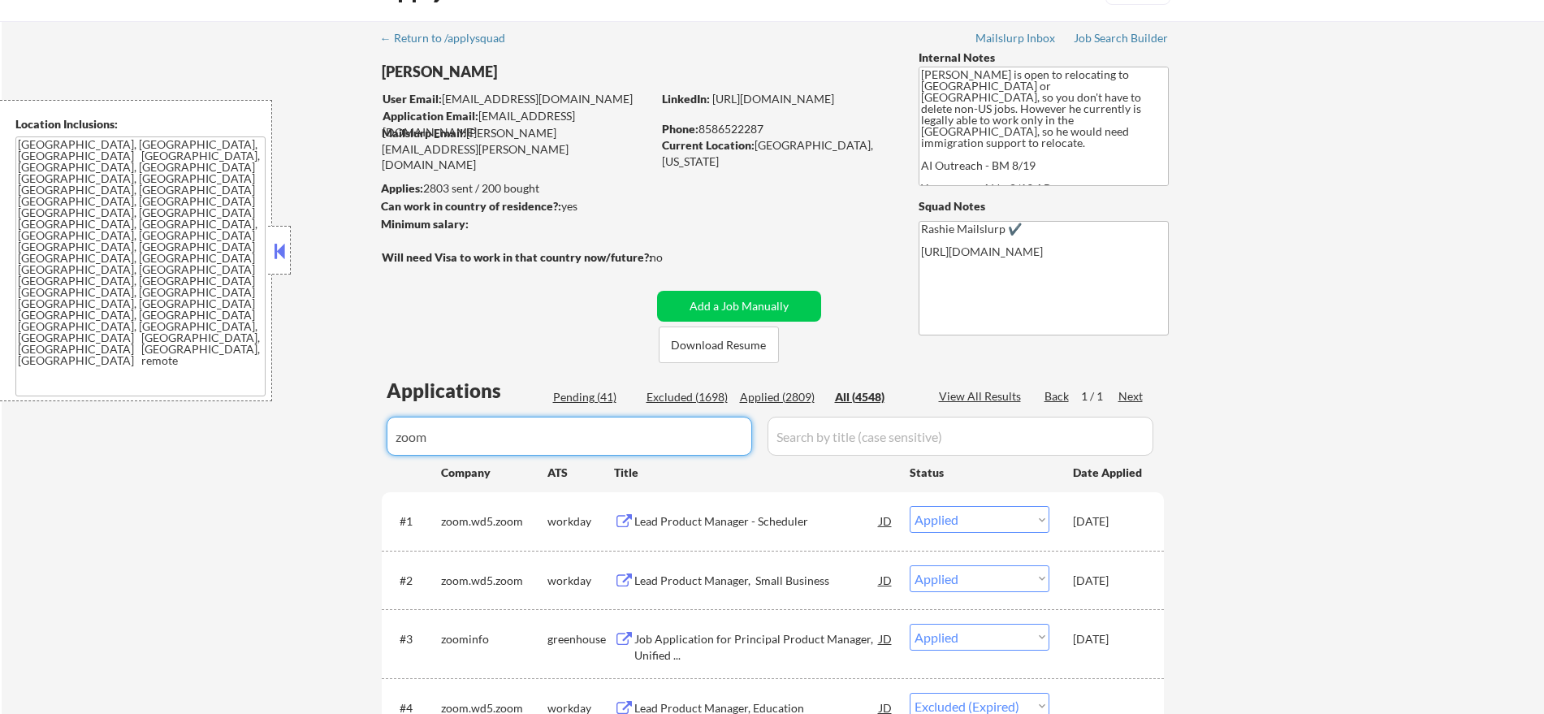
drag, startPoint x: 498, startPoint y: 442, endPoint x: 260, endPoint y: 439, distance: 238.1
click at [262, 440] on div "← Return to /applysquad Mailslurp Inbox Job Search Builder [PERSON_NAME] User E…" at bounding box center [773, 649] width 1543 height 1257
paste input "dickssportinggoods"
click at [276, 284] on div "Location Inclusions: [GEOGRAPHIC_DATA], [GEOGRAPHIC_DATA] [GEOGRAPHIC_DATA], [G…" at bounding box center [145, 250] width 291 height 301
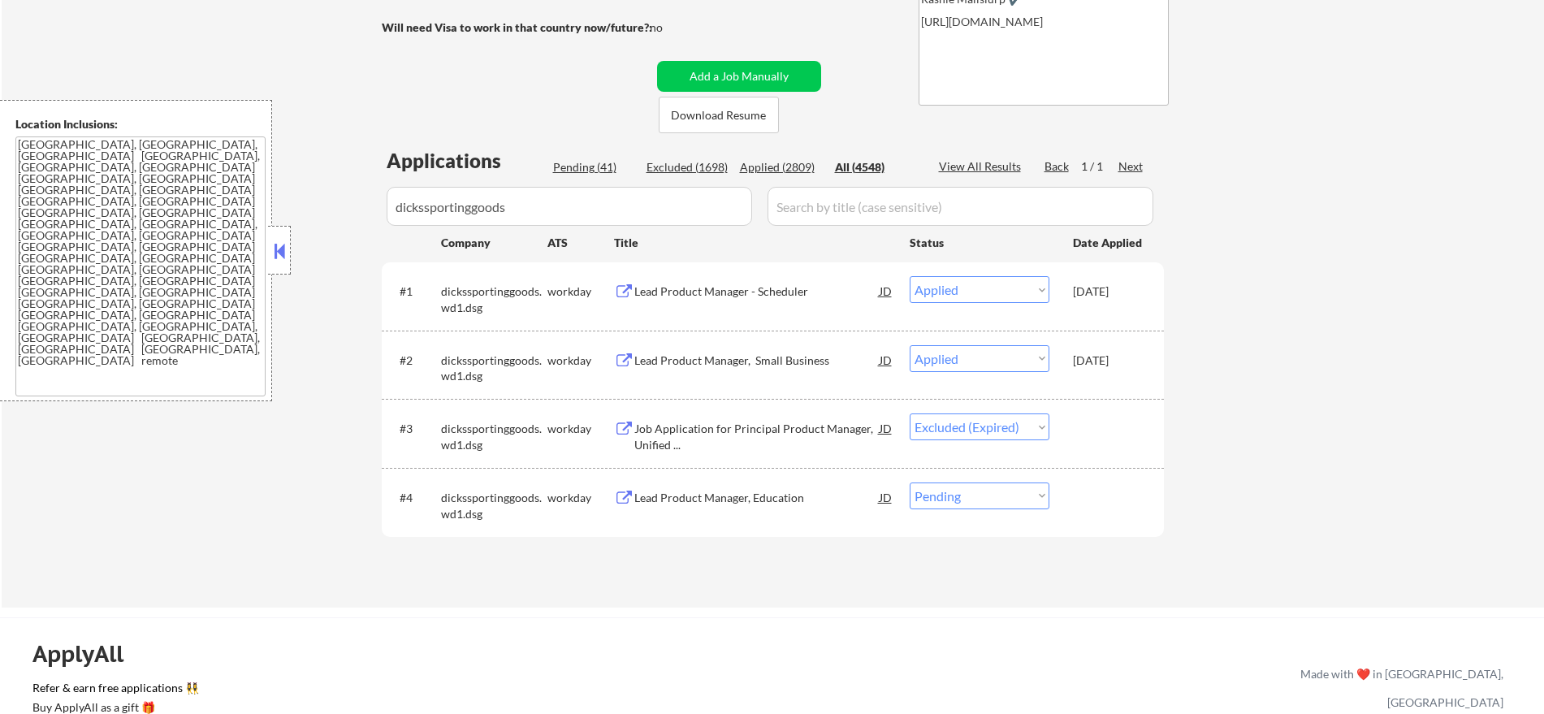
scroll to position [280, 0]
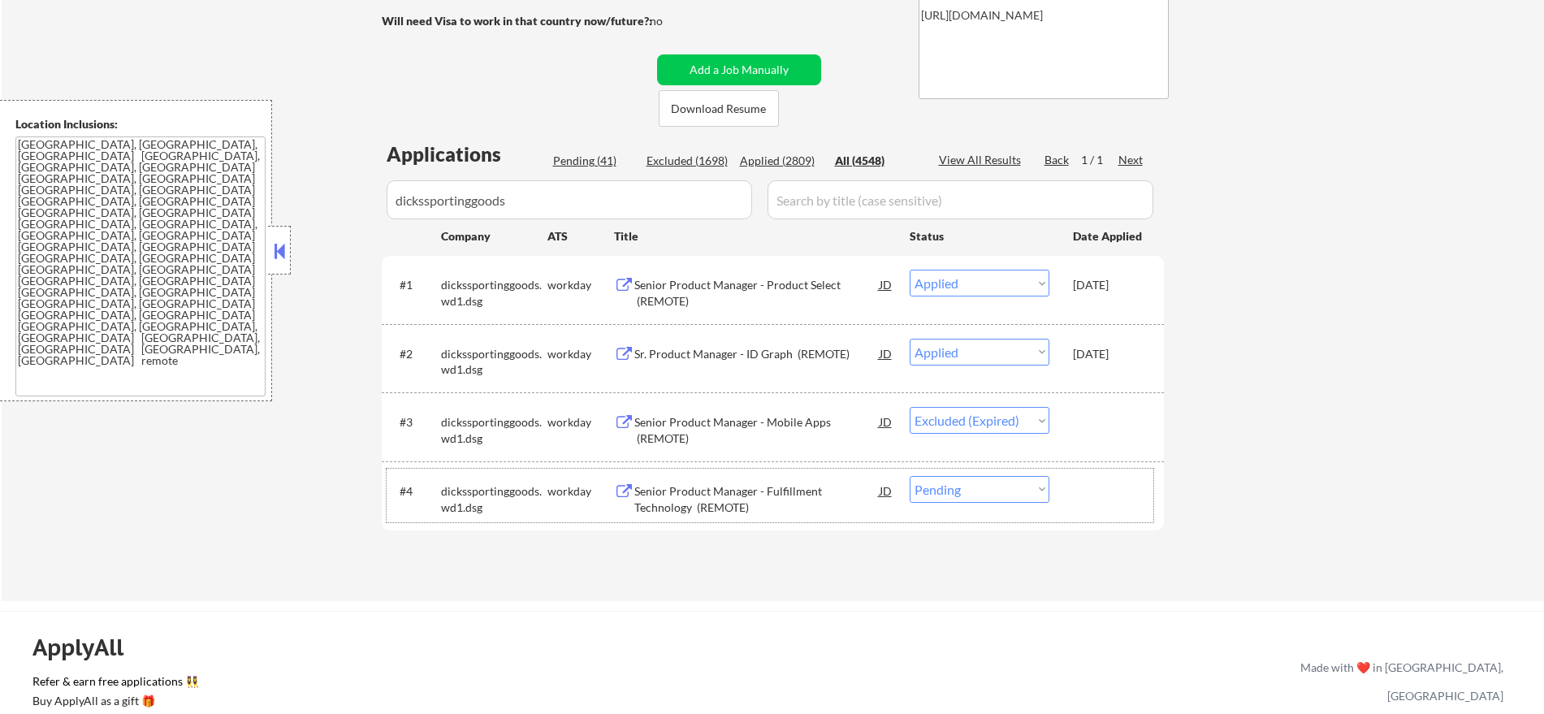
click at [964, 509] on div "#4 dickssportinggoods.wd1.dsg workday Senior Product Manager - Fulfillment Tech…" at bounding box center [770, 496] width 767 height 54
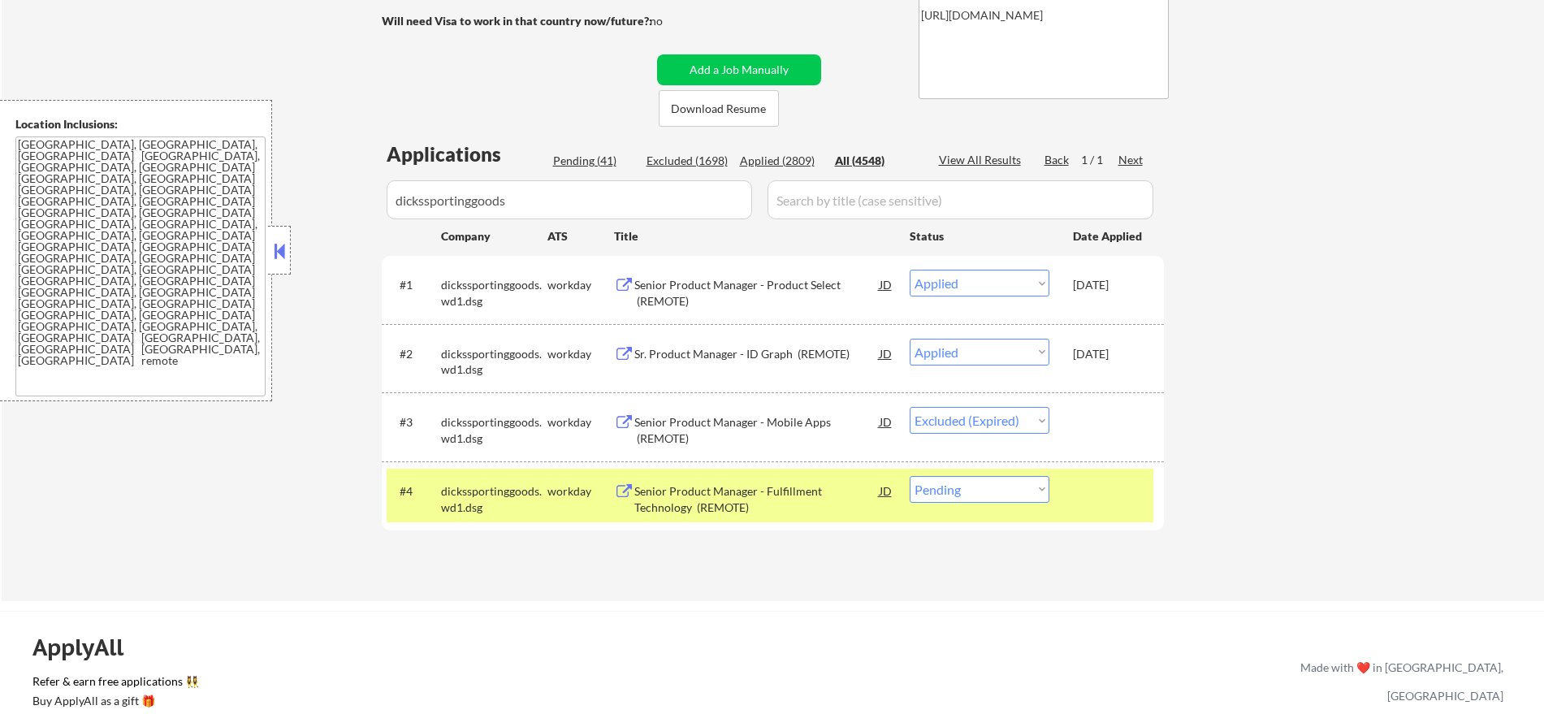
drag, startPoint x: 991, startPoint y: 484, endPoint x: 991, endPoint y: 493, distance: 8.9
click at [991, 487] on select "Choose an option... Pending Applied Excluded (Questions) Excluded (Expired) Exc…" at bounding box center [980, 489] width 140 height 27
click at [910, 476] on select "Choose an option... Pending Applied Excluded (Questions) Excluded (Expired) Exc…" at bounding box center [980, 489] width 140 height 27
drag, startPoint x: 472, startPoint y: 521, endPoint x: 471, endPoint y: 500, distance: 20.3
click at [471, 519] on div "#4 dickssportinggoods.wd1.dsg workday Senior Product Manager - Fulfillment Tech…" at bounding box center [770, 496] width 767 height 54
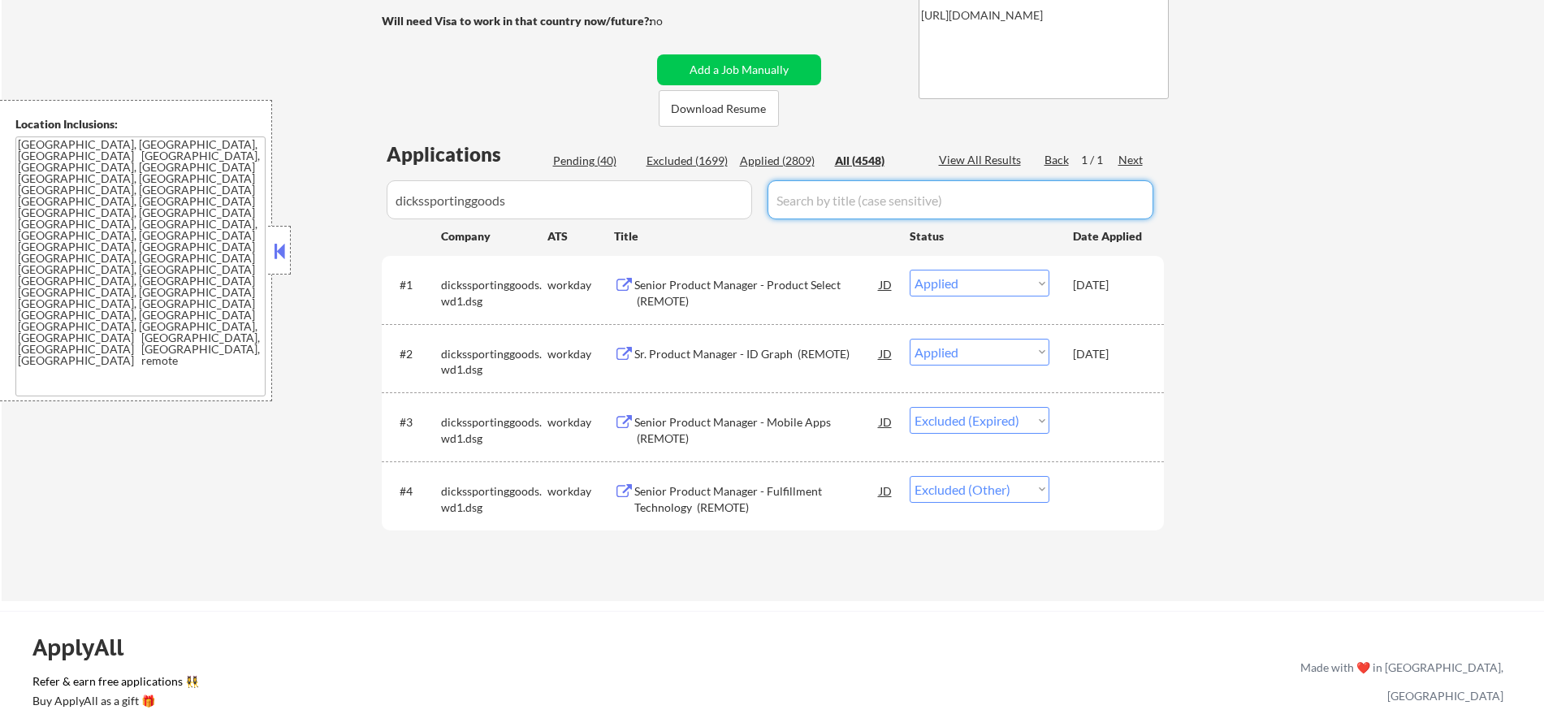
drag, startPoint x: 567, startPoint y: 175, endPoint x: 344, endPoint y: 184, distance: 222.8
click at [357, 194] on div "← Return to /applysquad Mailslurp Inbox Job Search Builder [PERSON_NAME] User E…" at bounding box center [773, 193] width 1543 height 816
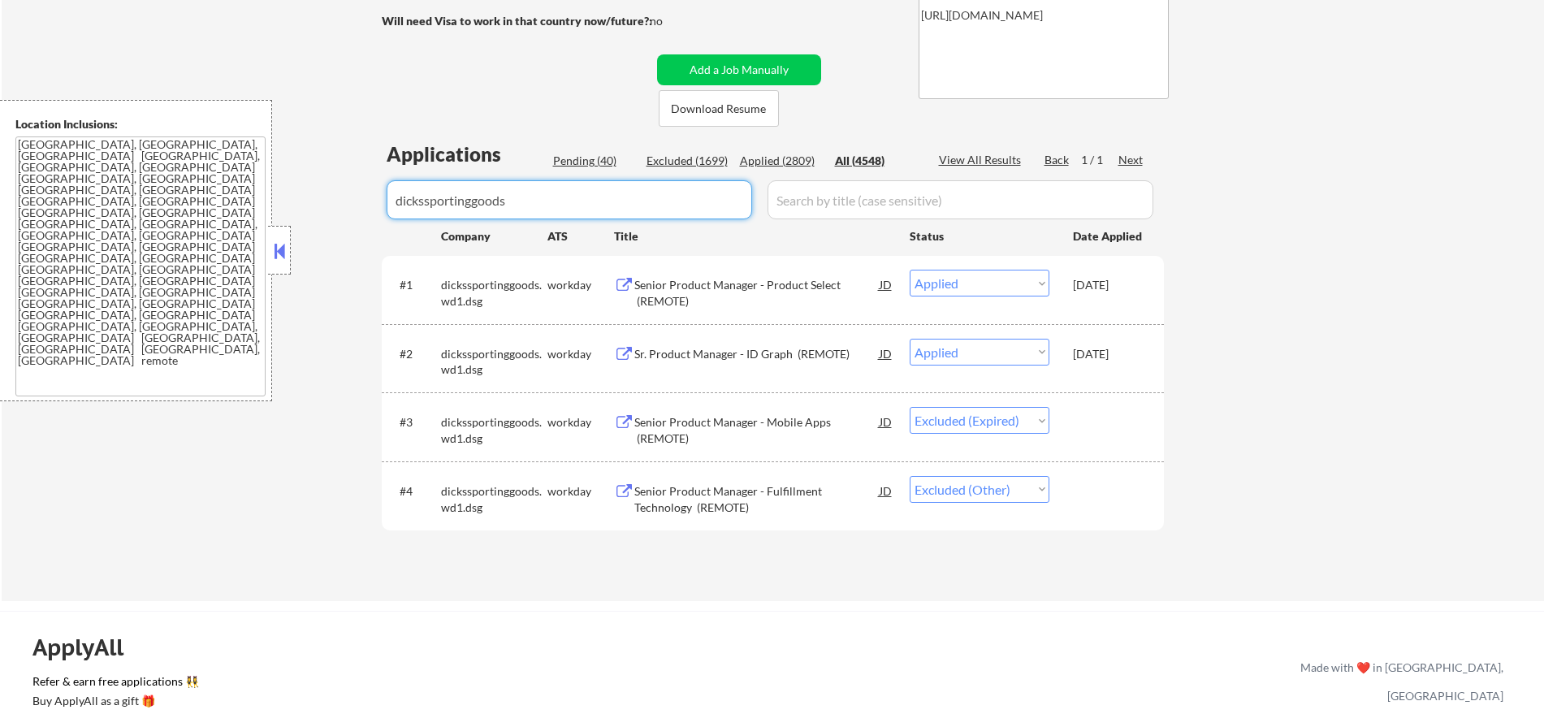
drag, startPoint x: 541, startPoint y: 189, endPoint x: 265, endPoint y: 93, distance: 292.6
click at [321, 178] on div "← Return to /applysquad Mailslurp Inbox Job Search Builder [PERSON_NAME] User E…" at bounding box center [773, 193] width 1543 height 816
paste input "centene"
click at [265, 91] on div "← Return to /applysquad Mailslurp Inbox Job Search Builder [PERSON_NAME] User E…" at bounding box center [773, 193] width 1543 height 816
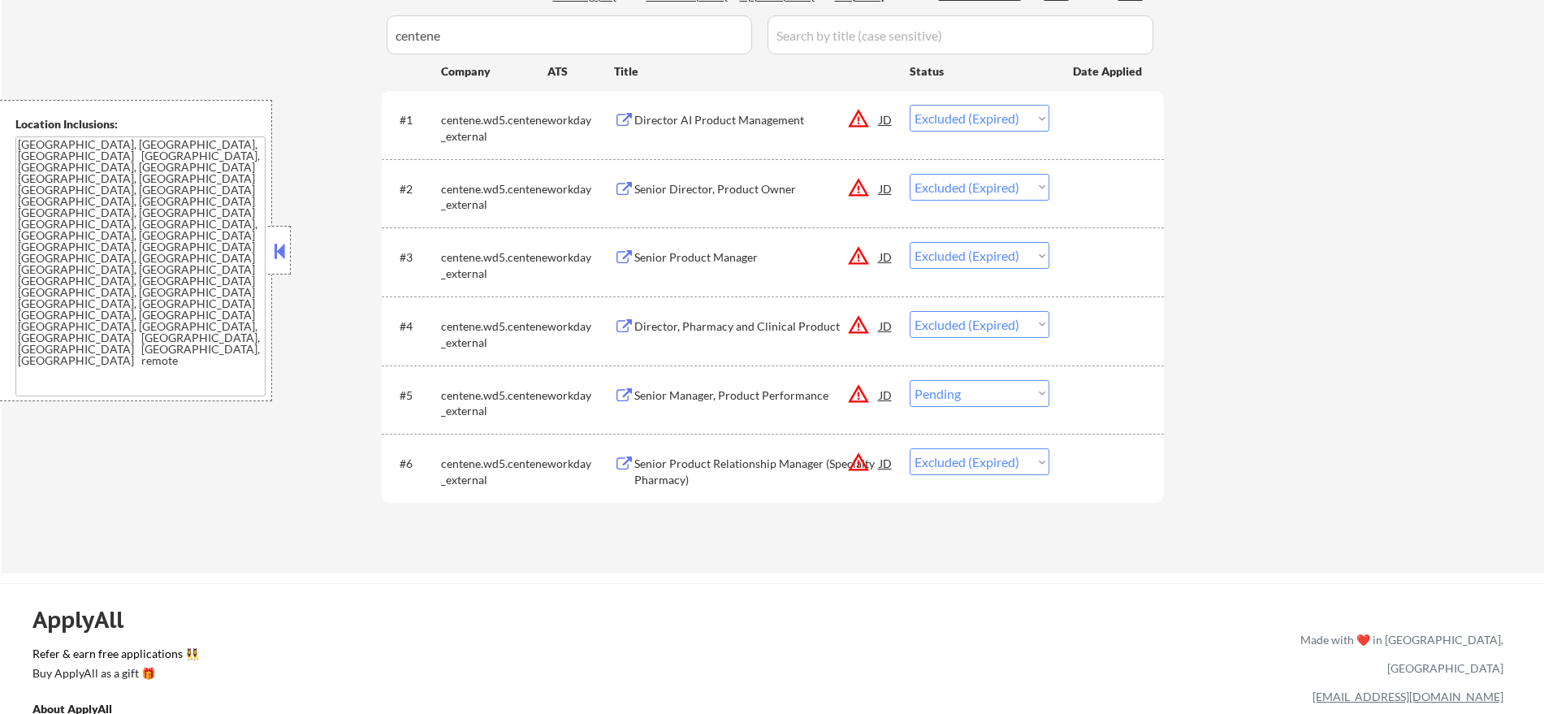
scroll to position [483, 0]
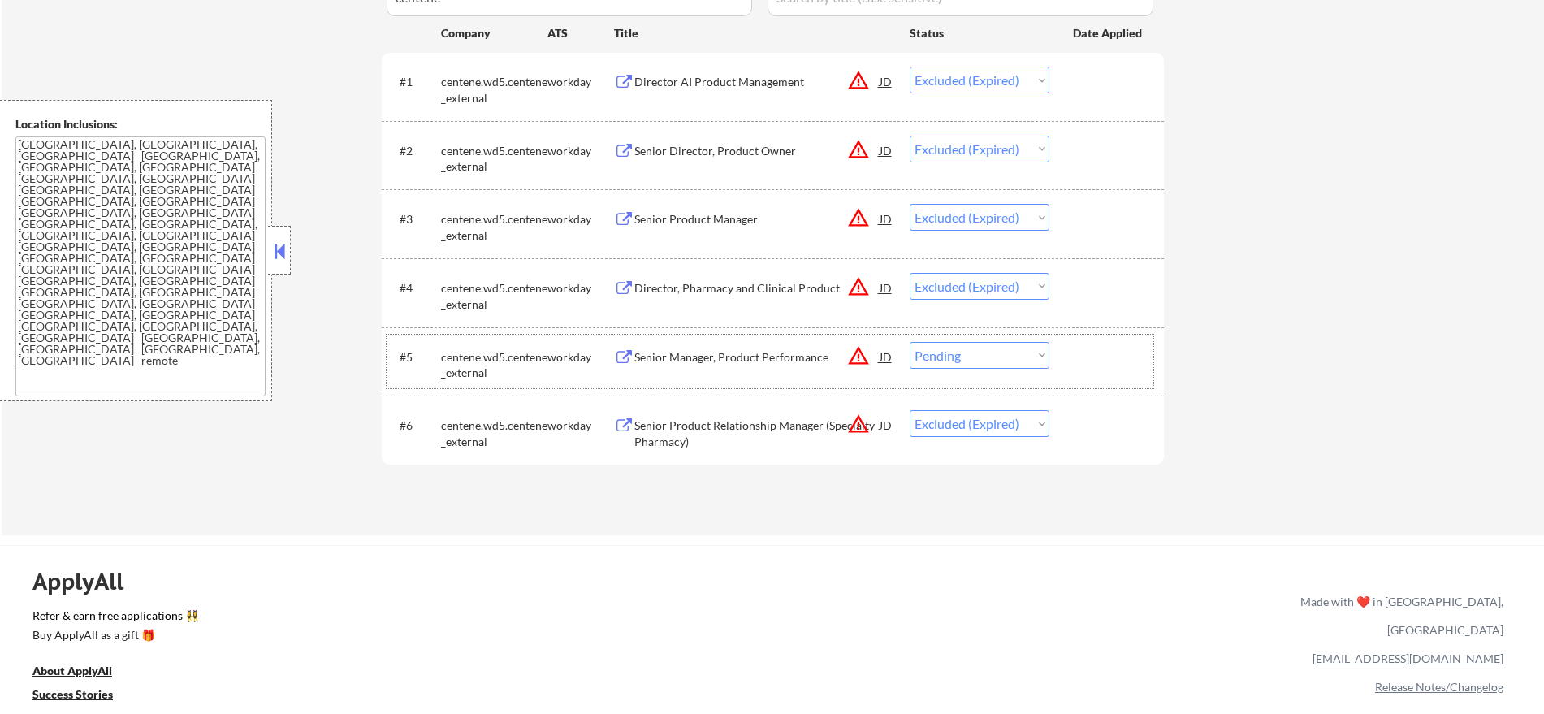
drag, startPoint x: 990, startPoint y: 368, endPoint x: 998, endPoint y: 364, distance: 9.1
click at [998, 364] on div "#5 centene.wd5.centene_external workday Senior Manager, Product Performance JD …" at bounding box center [770, 362] width 767 height 54
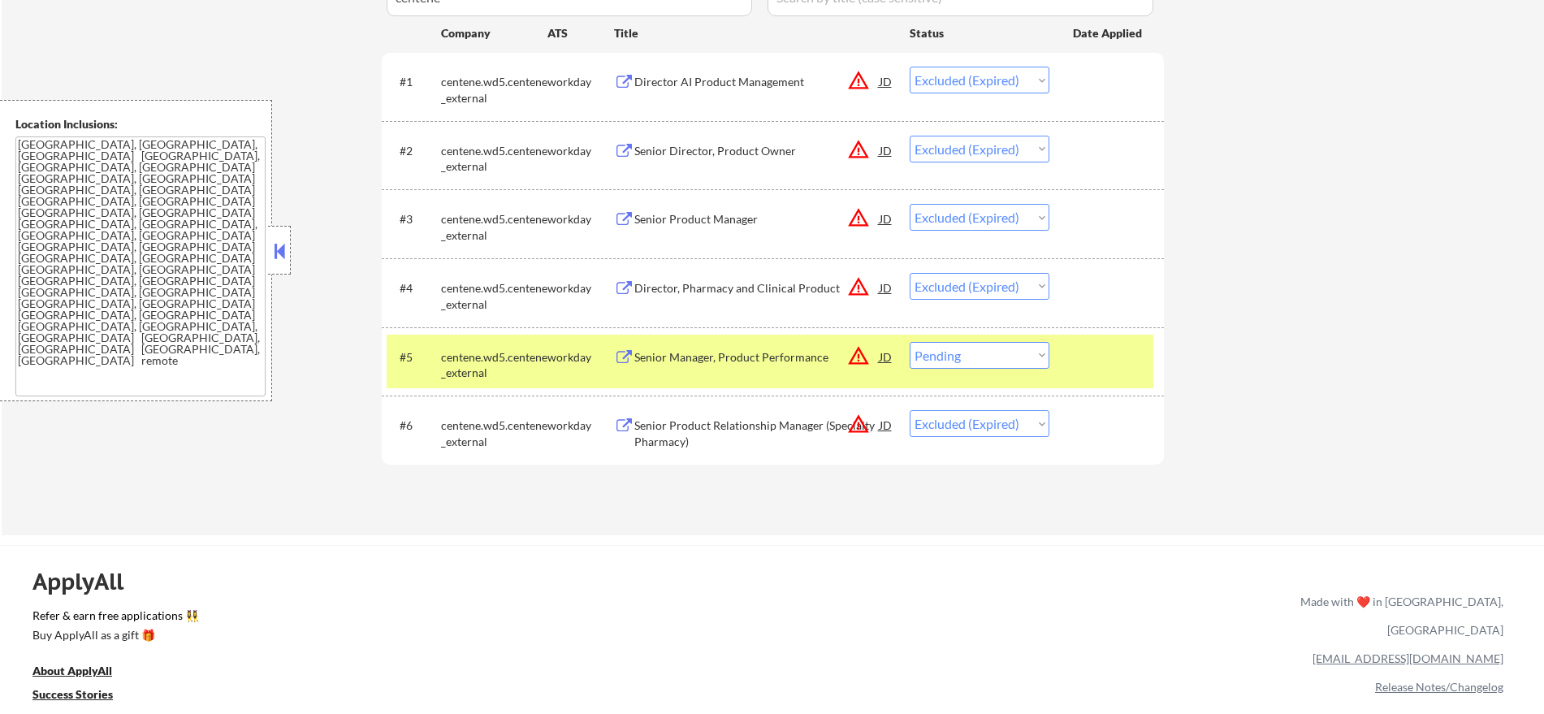
click at [810, 357] on div "Senior Manager, Product Performance" at bounding box center [756, 357] width 245 height 16
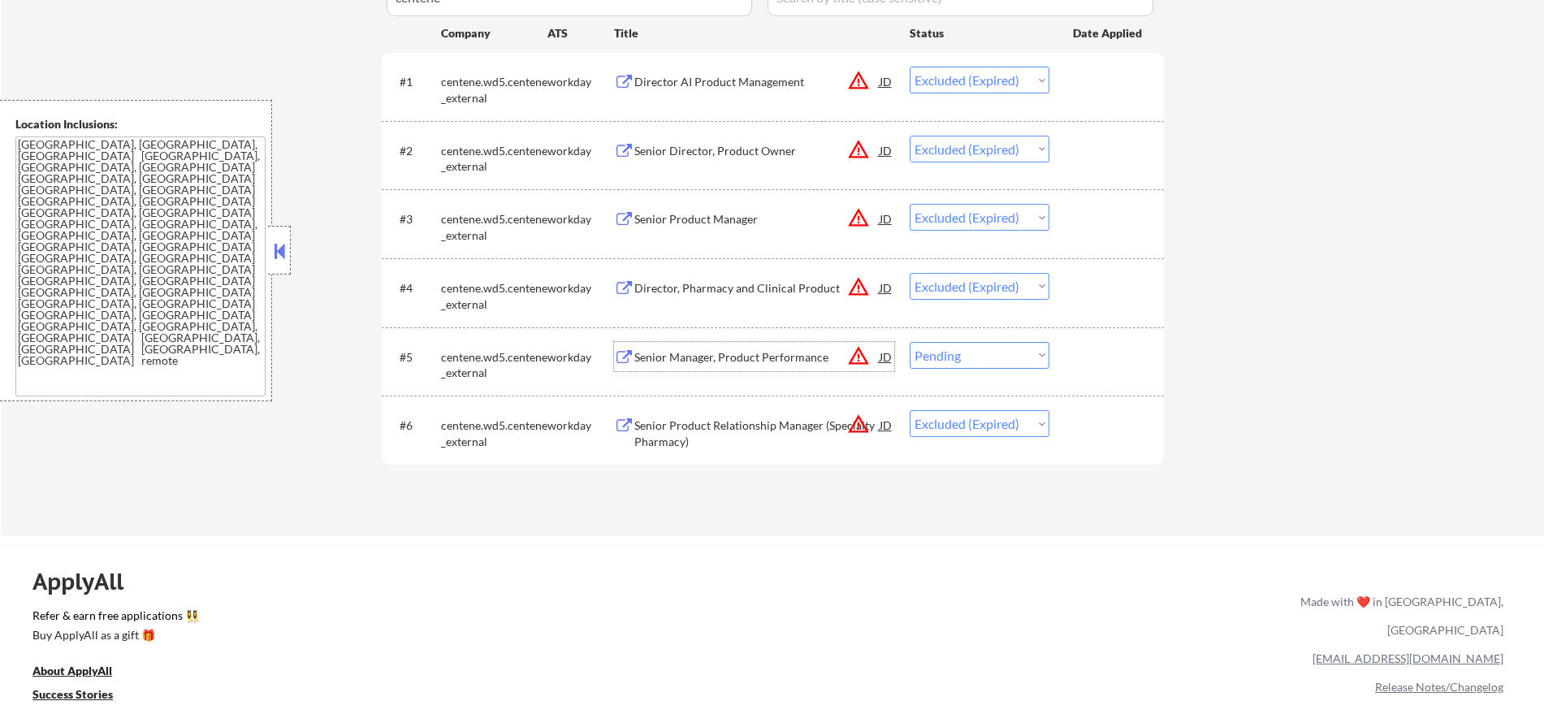
click at [963, 368] on div "#5 centene.wd5.centene_external workday Senior Manager, Product Performance JD …" at bounding box center [770, 362] width 767 height 54
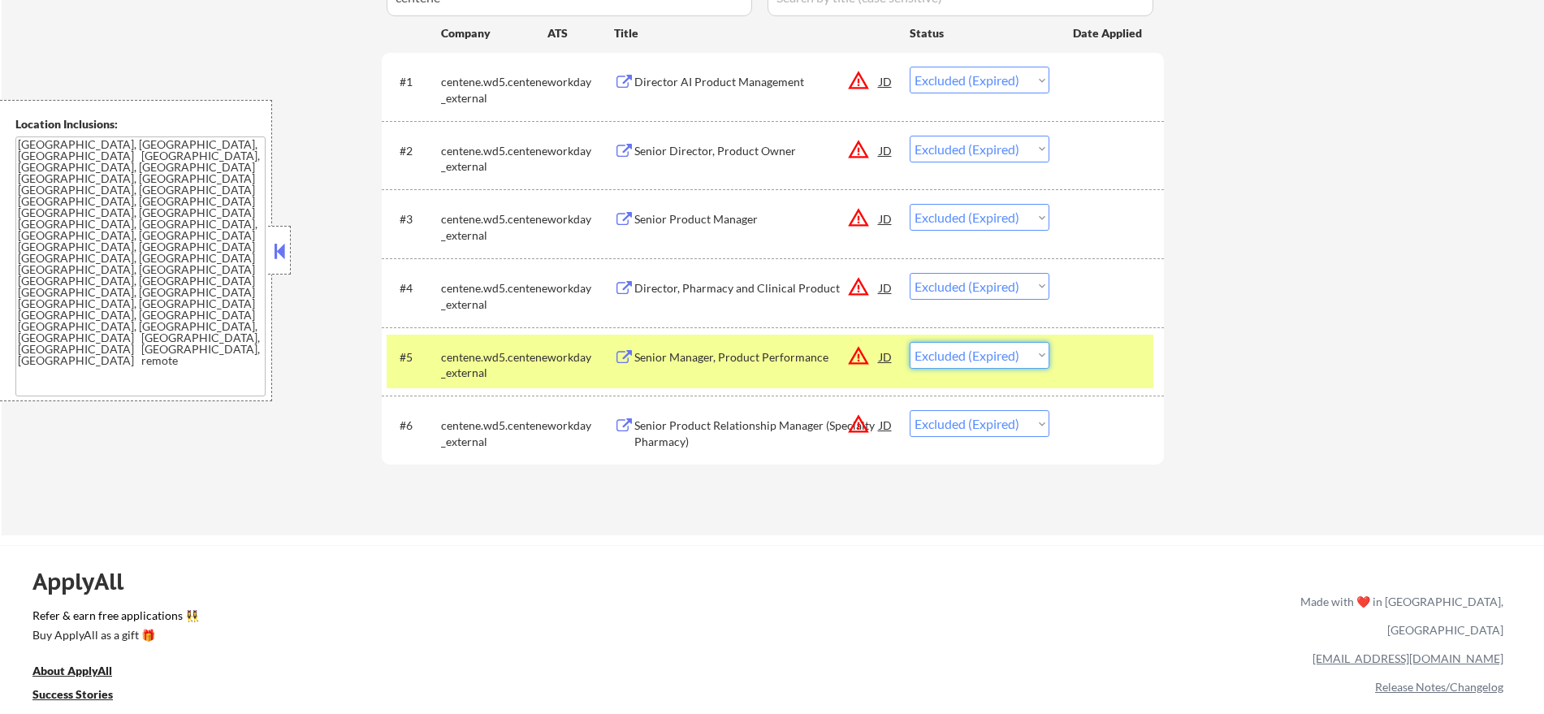
click at [910, 342] on select "Choose an option... Pending Applied Excluded (Questions) Excluded (Expired) Exc…" at bounding box center [980, 355] width 140 height 27
click at [472, 354] on div "centene.wd5.centene_external" at bounding box center [494, 365] width 106 height 32
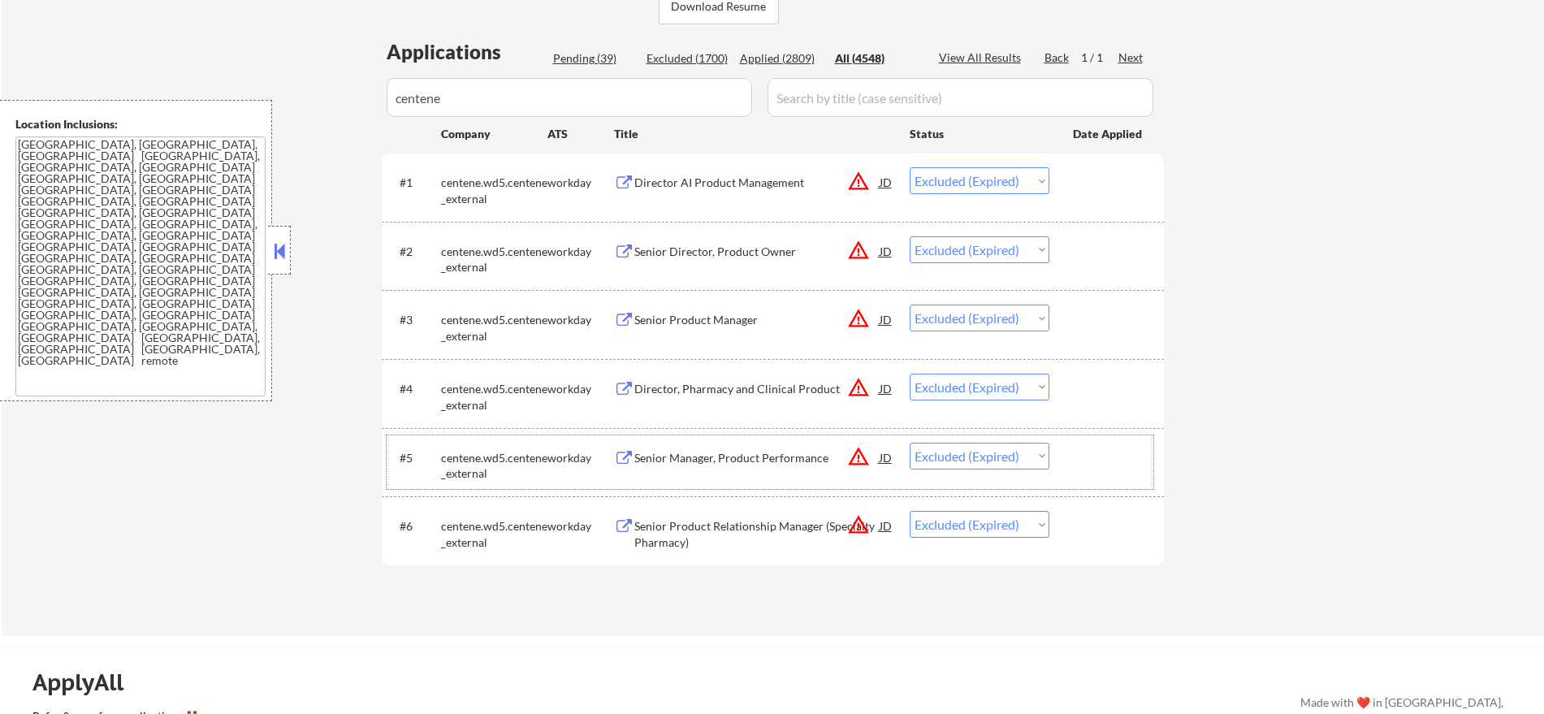
scroll to position [382, 0]
drag, startPoint x: 502, startPoint y: 102, endPoint x: 299, endPoint y: 91, distance: 203.4
click at [303, 100] on div "← Return to /applysquad Mailslurp Inbox Job Search Builder [PERSON_NAME] User E…" at bounding box center [773, 160] width 1543 height 954
paste input "ensemblehp"
click at [307, 83] on div "← Return to /applysquad Mailslurp Inbox Job Search Builder [PERSON_NAME] User E…" at bounding box center [773, 160] width 1543 height 954
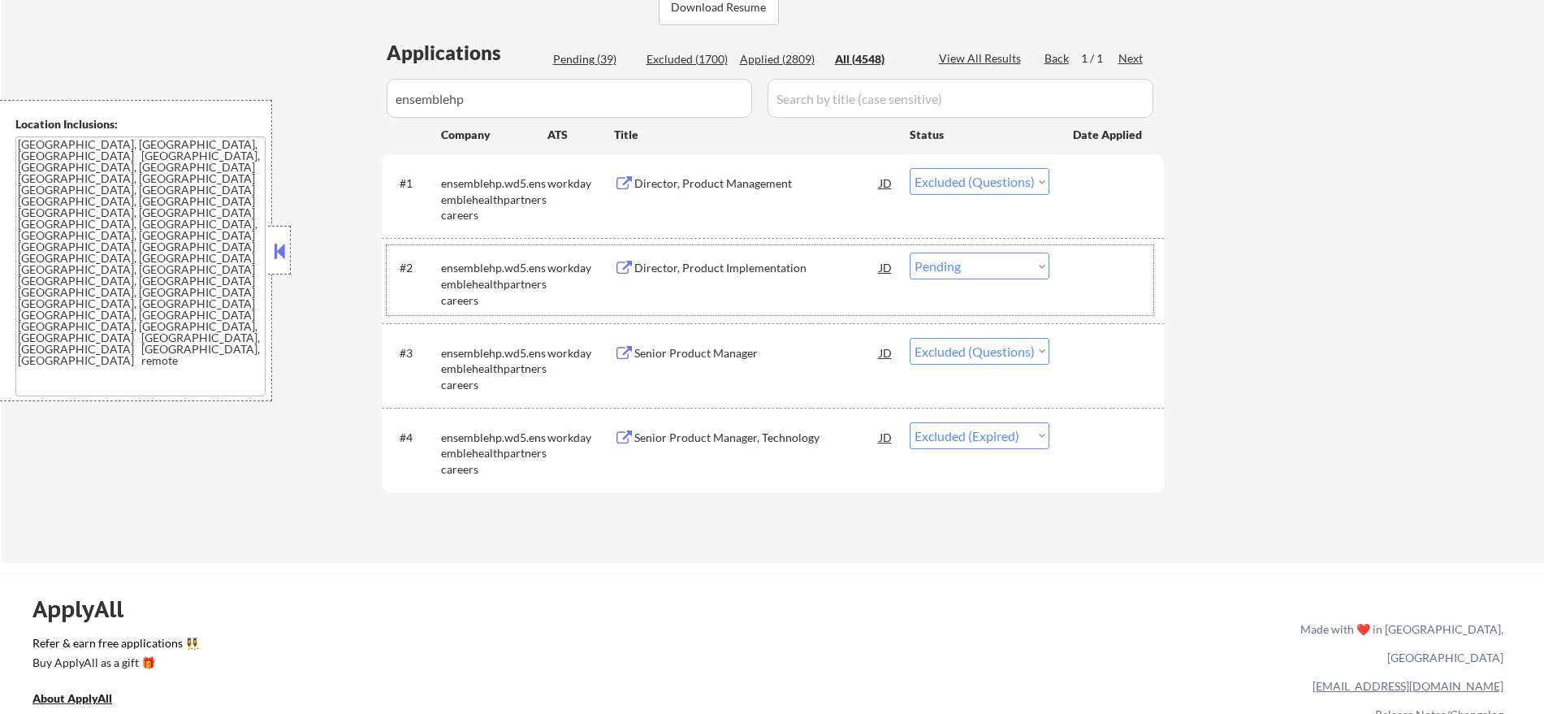
click at [959, 280] on div "#2 ensemblehp.wd5.ensemblehealthpartnerscareers workday Director, Product Imple…" at bounding box center [770, 280] width 767 height 70
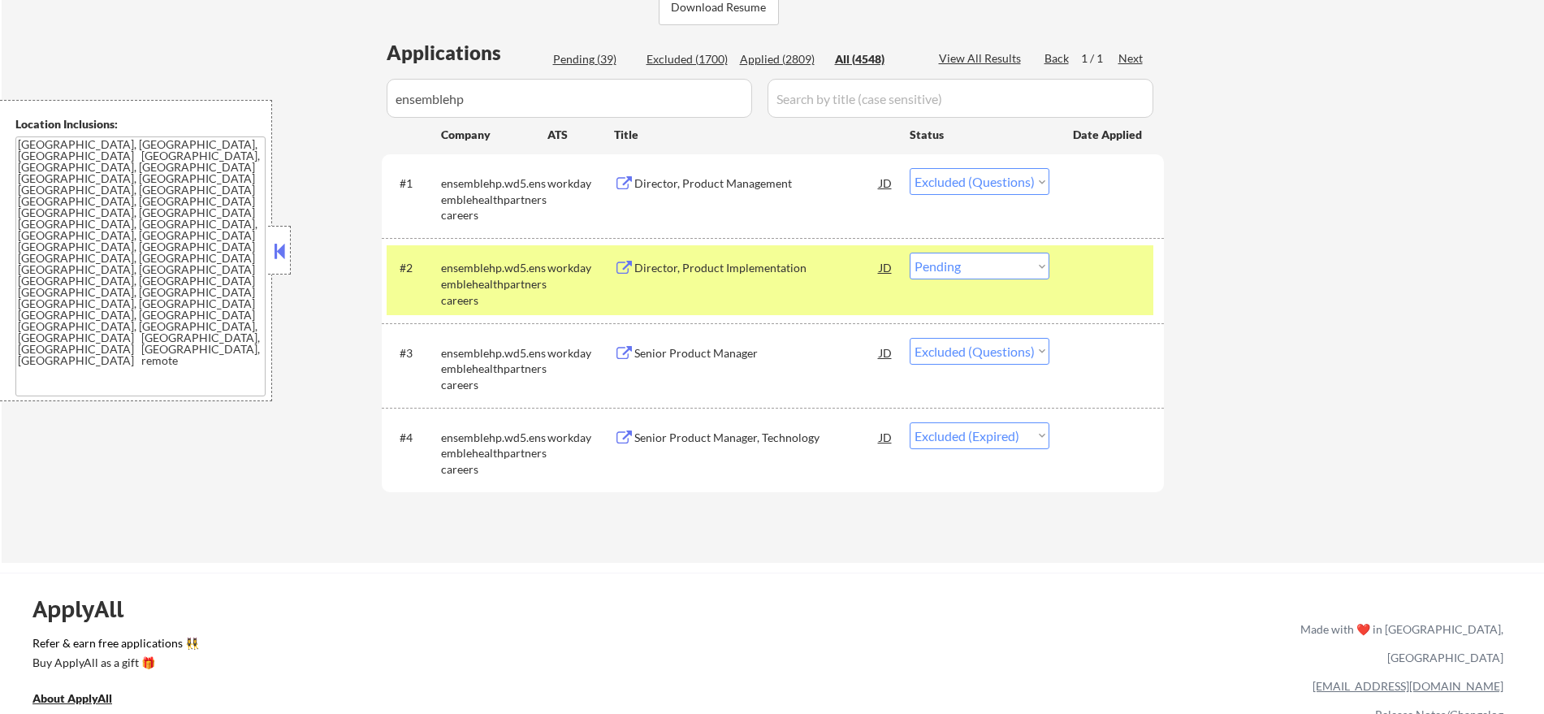
click at [1005, 249] on div "#2 ensemblehp.wd5.ensemblehealthpartnerscareers workday Director, Product Imple…" at bounding box center [770, 280] width 767 height 70
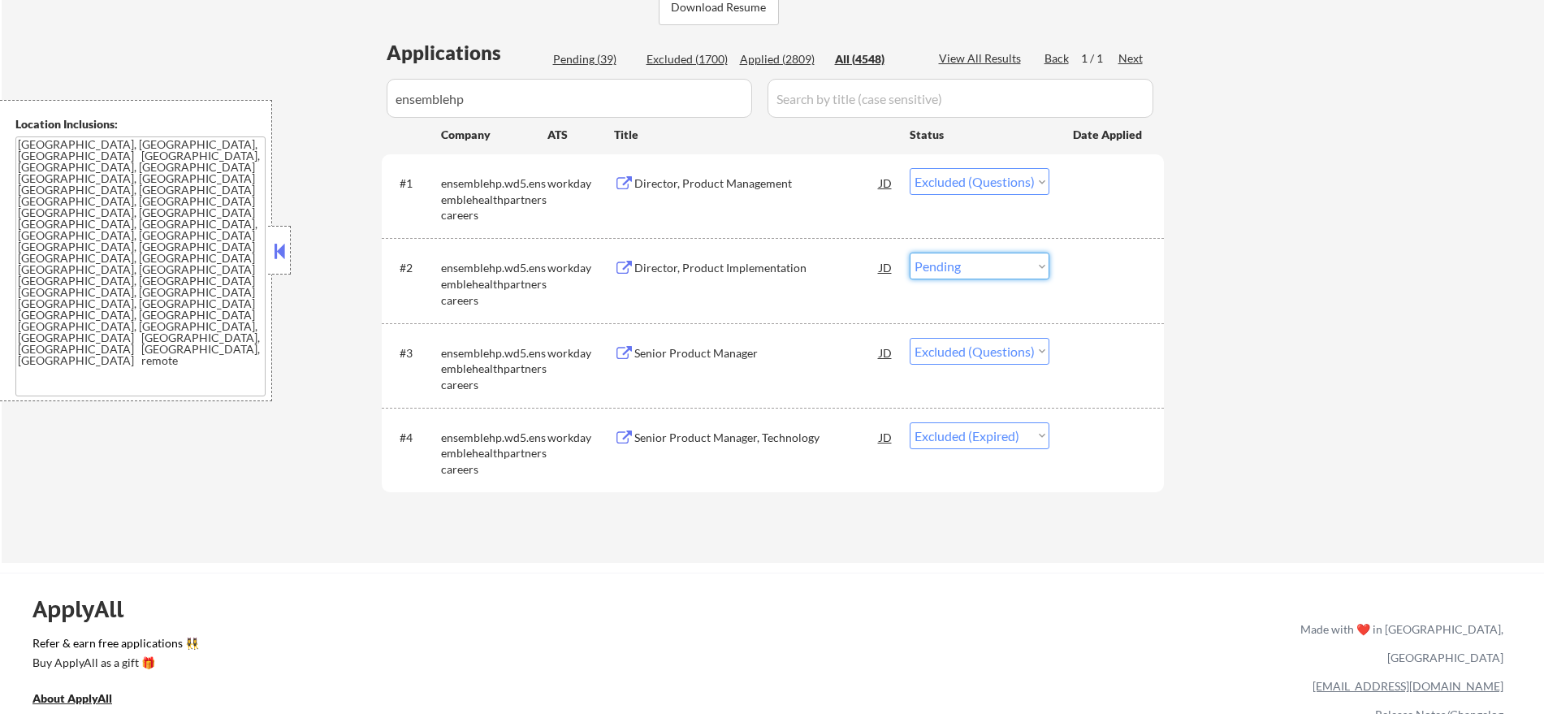
click at [997, 274] on select "Choose an option... Pending Applied Excluded (Questions) Excluded (Expired) Exc…" at bounding box center [980, 266] width 140 height 27
click at [910, 253] on select "Choose an option... Pending Applied Excluded (Questions) Excluded (Expired) Exc…" at bounding box center [980, 266] width 140 height 27
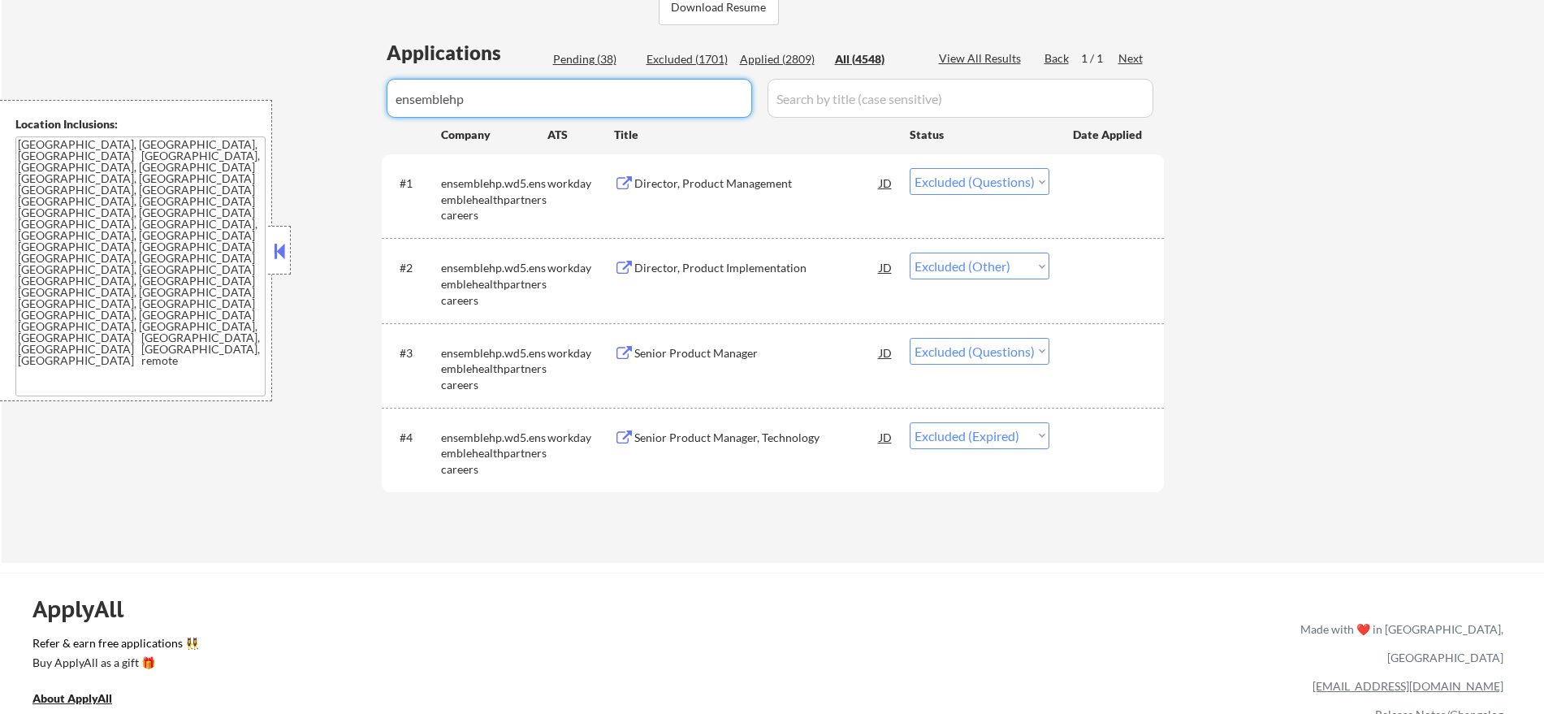
drag, startPoint x: 366, startPoint y: 87, endPoint x: 304, endPoint y: 47, distance: 73.5
click at [320, 78] on div "← Return to /applysquad Mailslurp Inbox Job Search Builder [PERSON_NAME] User E…" at bounding box center [773, 123] width 1543 height 880
paste input "globalhr"
click at [301, 41] on div "← Return to /applysquad Mailslurp Inbox Job Search Builder [PERSON_NAME] User E…" at bounding box center [773, 123] width 1543 height 880
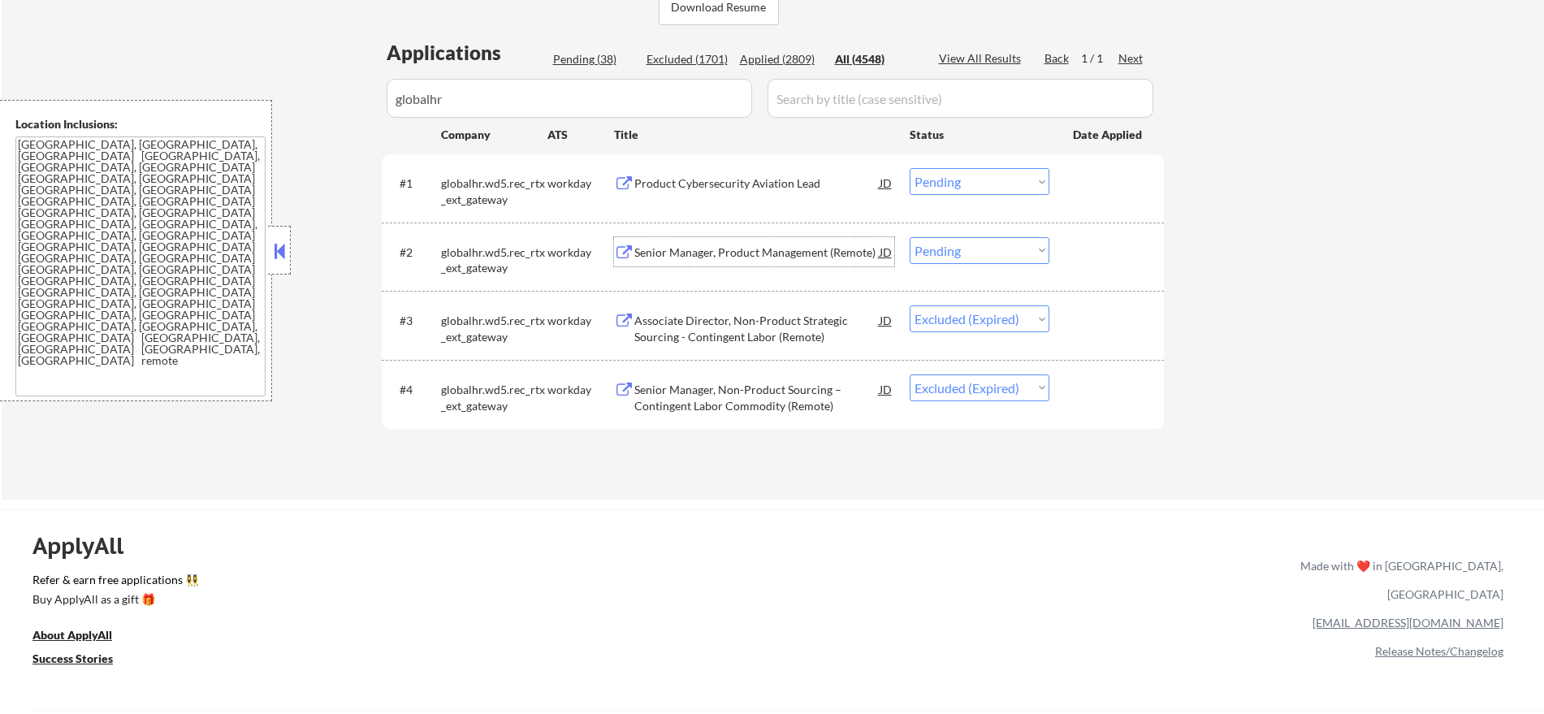
click at [734, 264] on div "Senior Manager, Product Management (Remote)" at bounding box center [756, 251] width 245 height 29
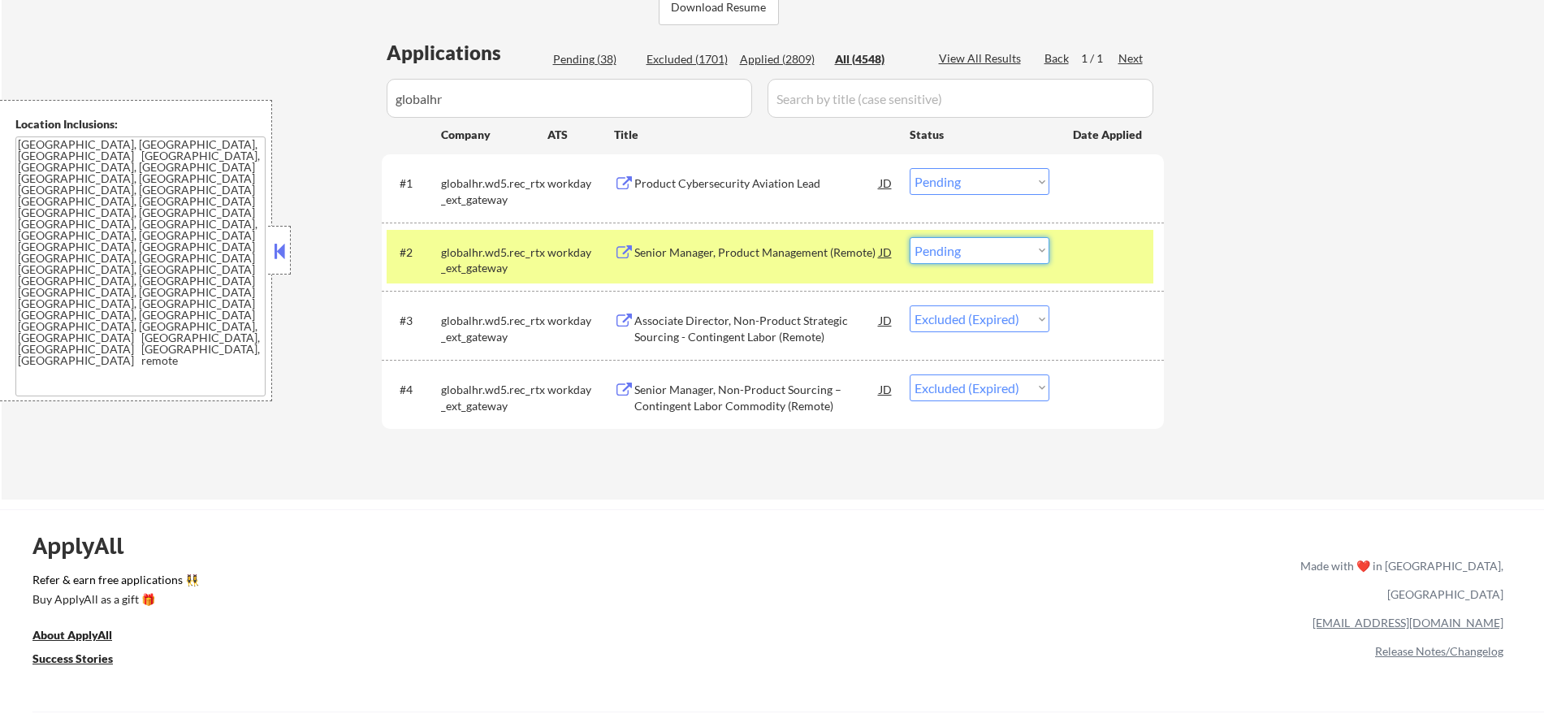
drag, startPoint x: 972, startPoint y: 253, endPoint x: 971, endPoint y: 262, distance: 9.9
click at [972, 253] on select "Choose an option... Pending Applied Excluded (Questions) Excluded (Expired) Exc…" at bounding box center [980, 250] width 140 height 27
click at [910, 237] on select "Choose an option... Pending Applied Excluded (Questions) Excluded (Expired) Exc…" at bounding box center [980, 250] width 140 height 27
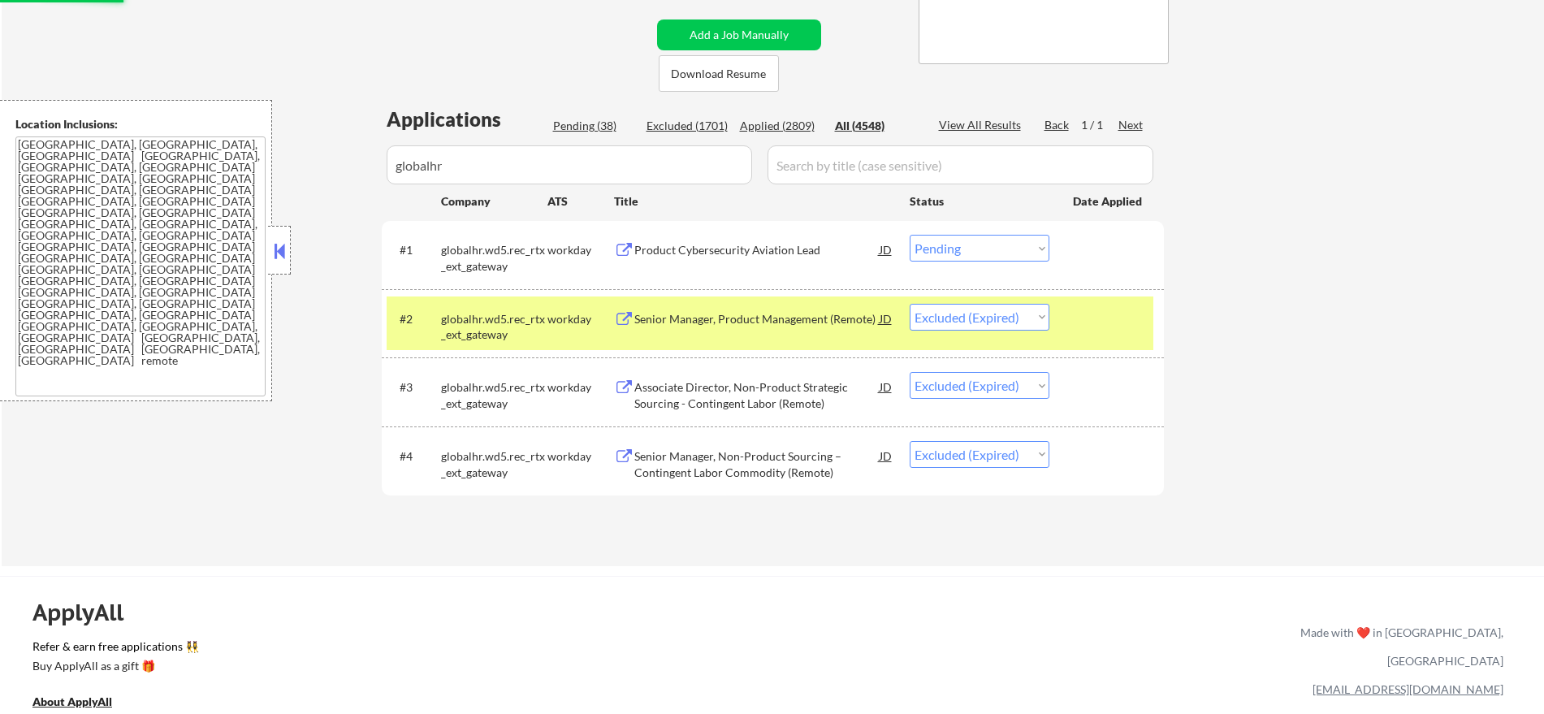
scroll to position [314, 0]
drag, startPoint x: 497, startPoint y: 332, endPoint x: 514, endPoint y: 318, distance: 21.9
click at [497, 331] on div "globalhr.wd5.rec_rtx_ext_gateway" at bounding box center [494, 328] width 106 height 32
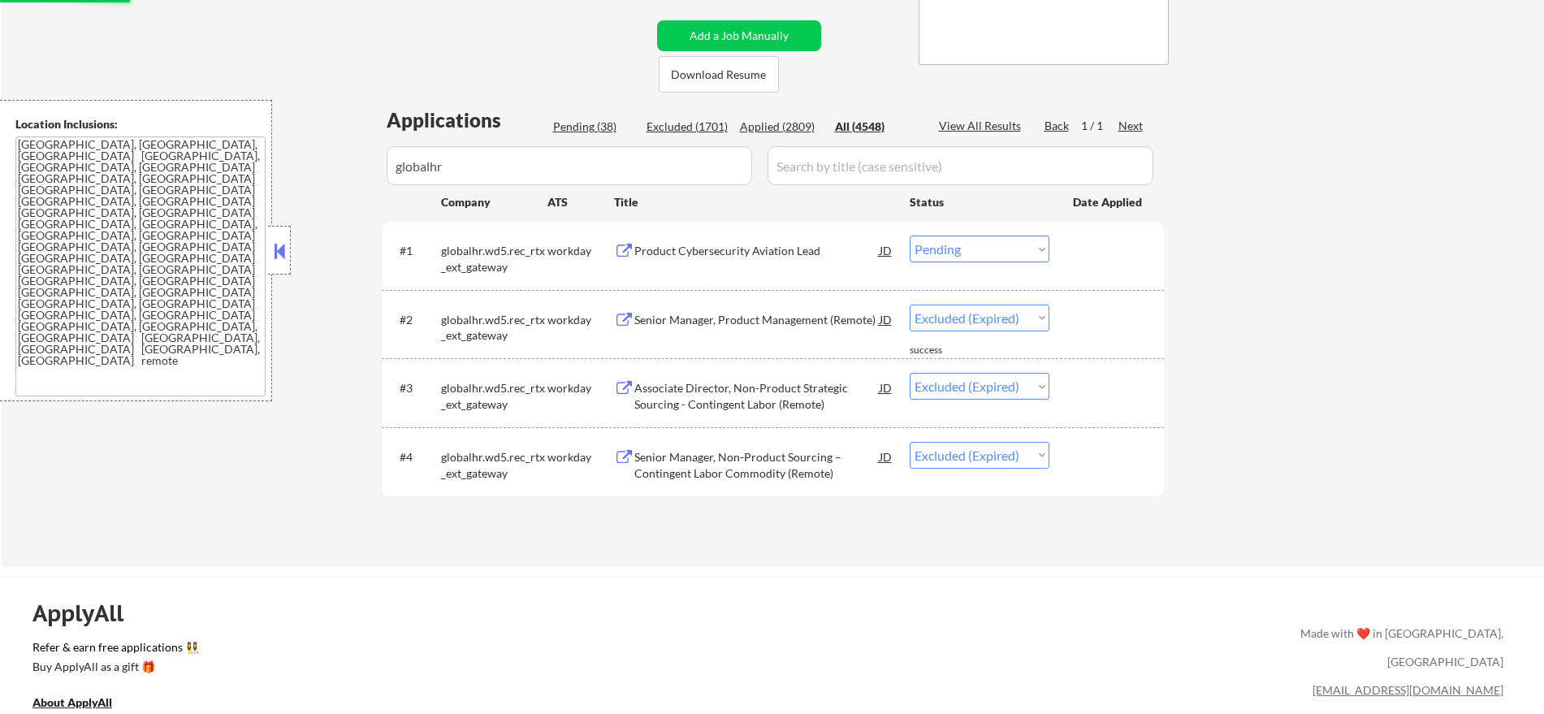
click at [730, 241] on div "Product Cybersecurity Aviation Lead" at bounding box center [756, 250] width 245 height 29
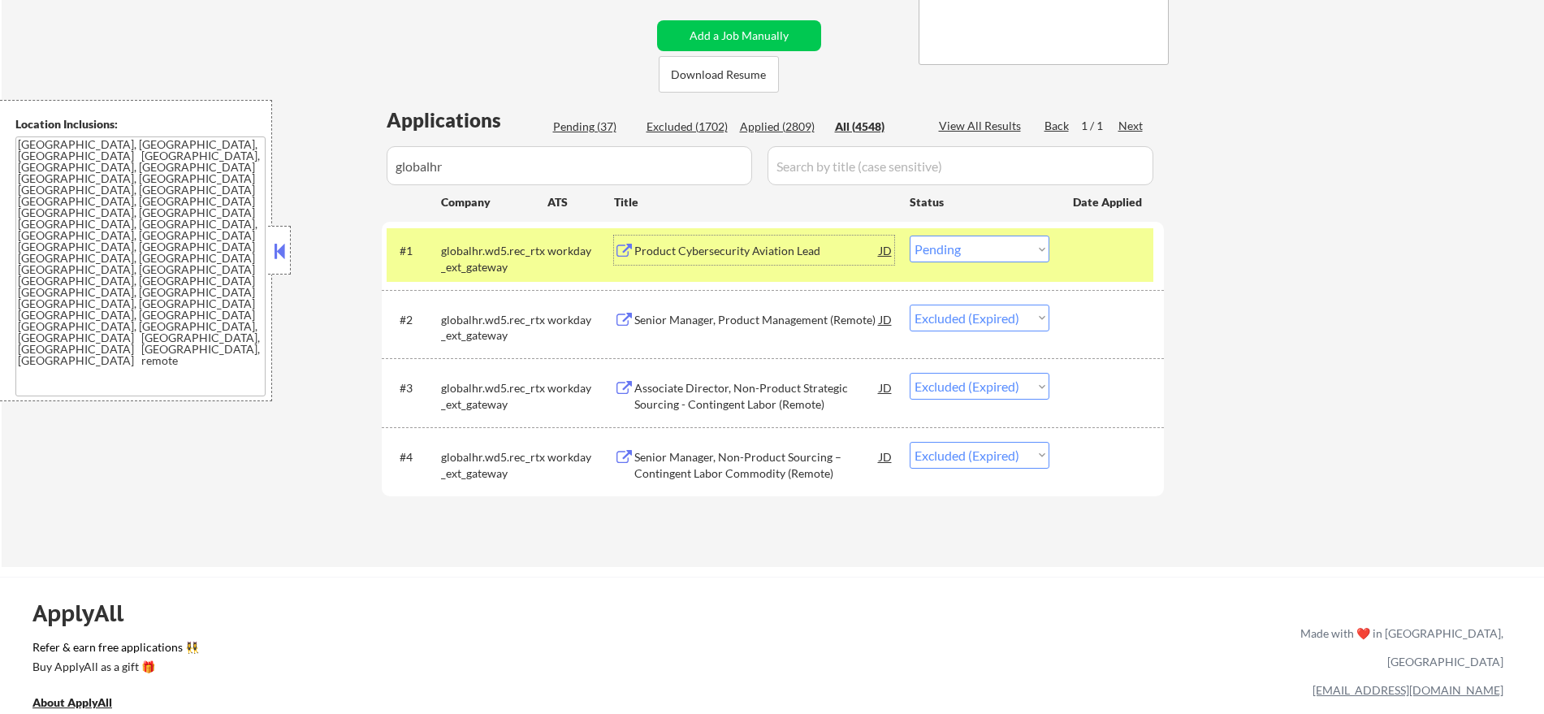
drag, startPoint x: 958, startPoint y: 236, endPoint x: 954, endPoint y: 253, distance: 16.7
click at [958, 239] on select "Choose an option... Pending Applied Excluded (Questions) Excluded (Expired) Exc…" at bounding box center [980, 249] width 140 height 27
click at [910, 236] on select "Choose an option... Pending Applied Excluded (Questions) Excluded (Expired) Exc…" at bounding box center [980, 249] width 140 height 27
click at [485, 256] on div "globalhr.wd5.rec_rtx_ext_gateway" at bounding box center [494, 259] width 106 height 32
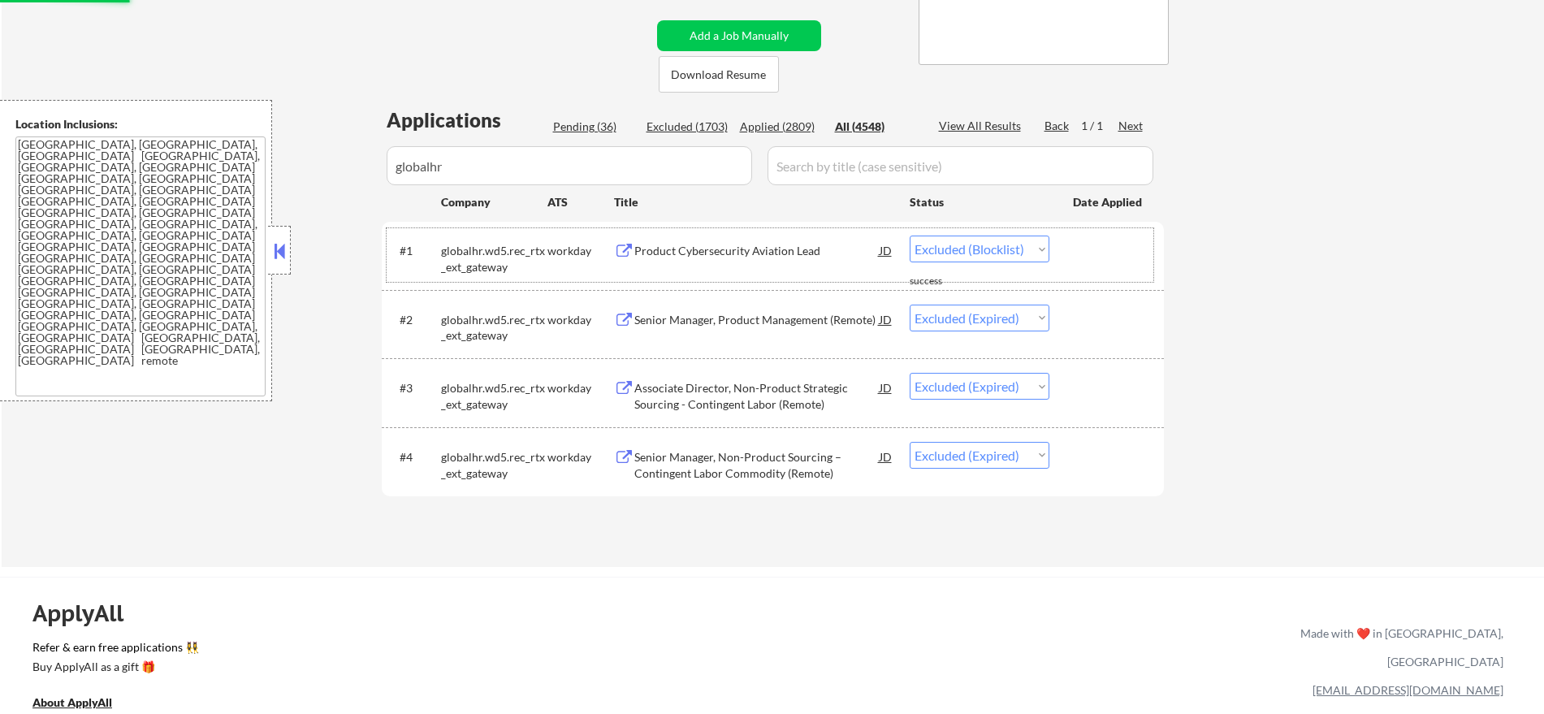
click at [967, 235] on div "#1 globalhr.wd5.rec_rtx_ext_gateway workday Product Cybersecurity Aviation Lead…" at bounding box center [770, 255] width 767 height 54
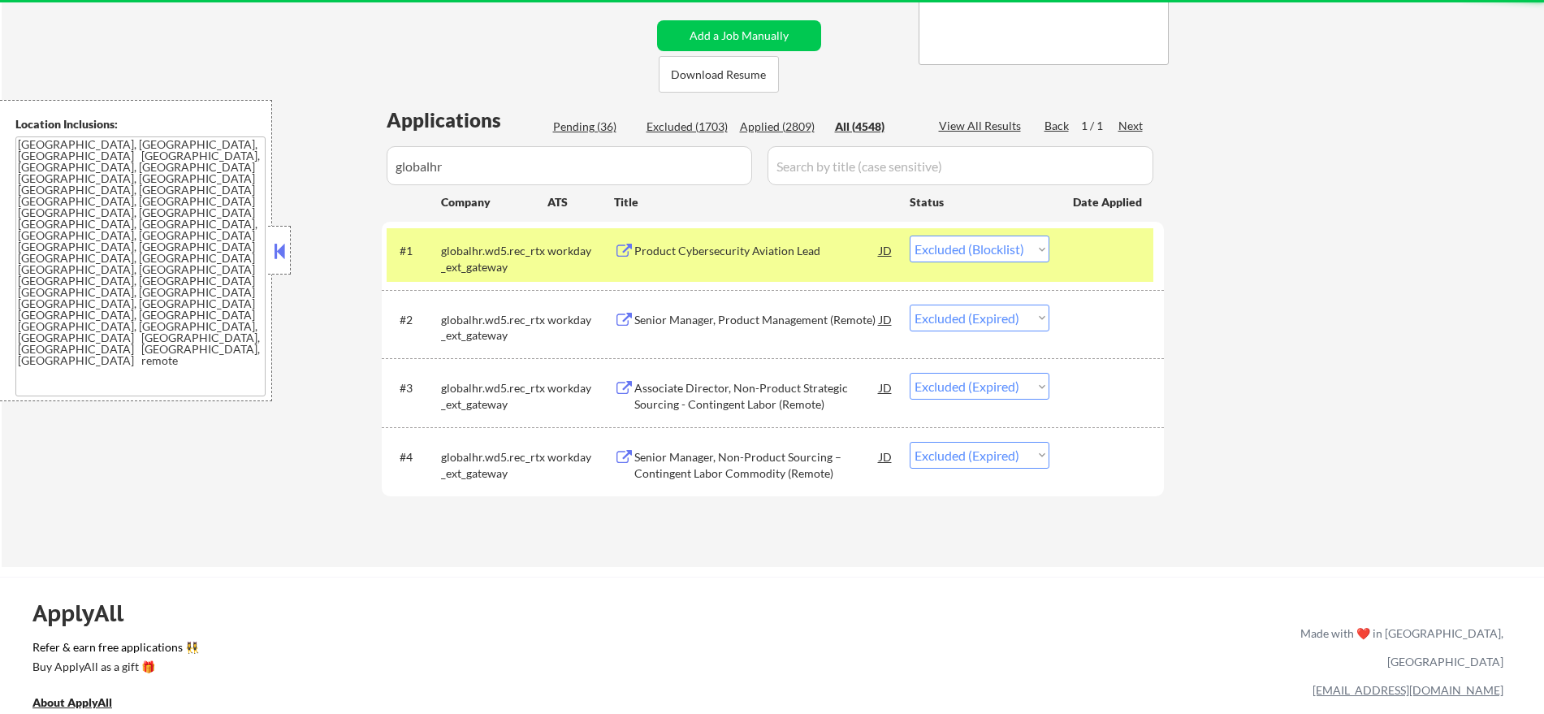
click at [975, 245] on select "Choose an option... Pending Applied Excluded (Questions) Excluded (Expired) Exc…" at bounding box center [980, 249] width 140 height 27
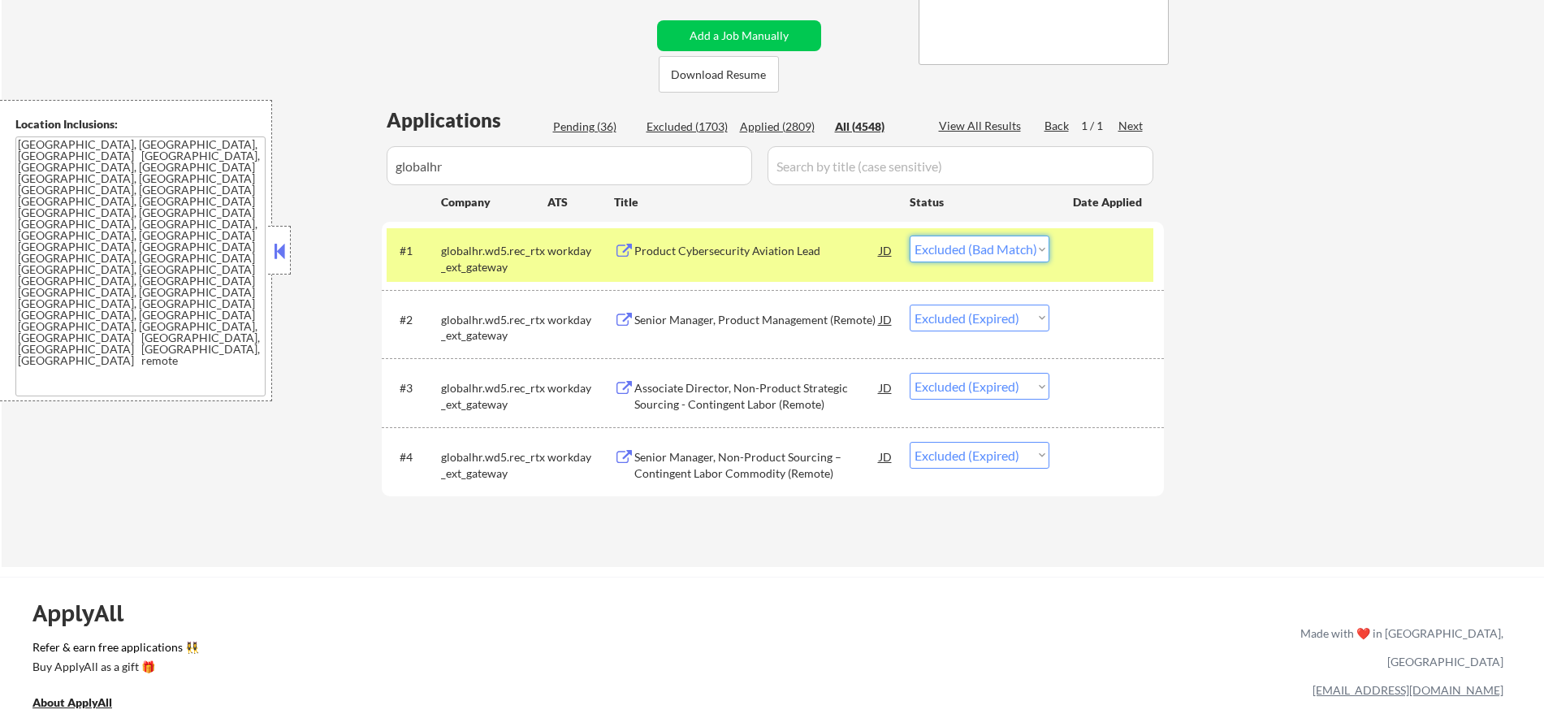
click at [910, 236] on select "Choose an option... Pending Applied Excluded (Questions) Excluded (Expired) Exc…" at bounding box center [980, 249] width 140 height 27
drag, startPoint x: 469, startPoint y: 274, endPoint x: 465, endPoint y: 260, distance: 14.4
click at [467, 269] on div "#1 globalhr.wd5.rec_rtx_ext_gateway workday Product Cybersecurity Aviation Lead…" at bounding box center [770, 255] width 767 height 54
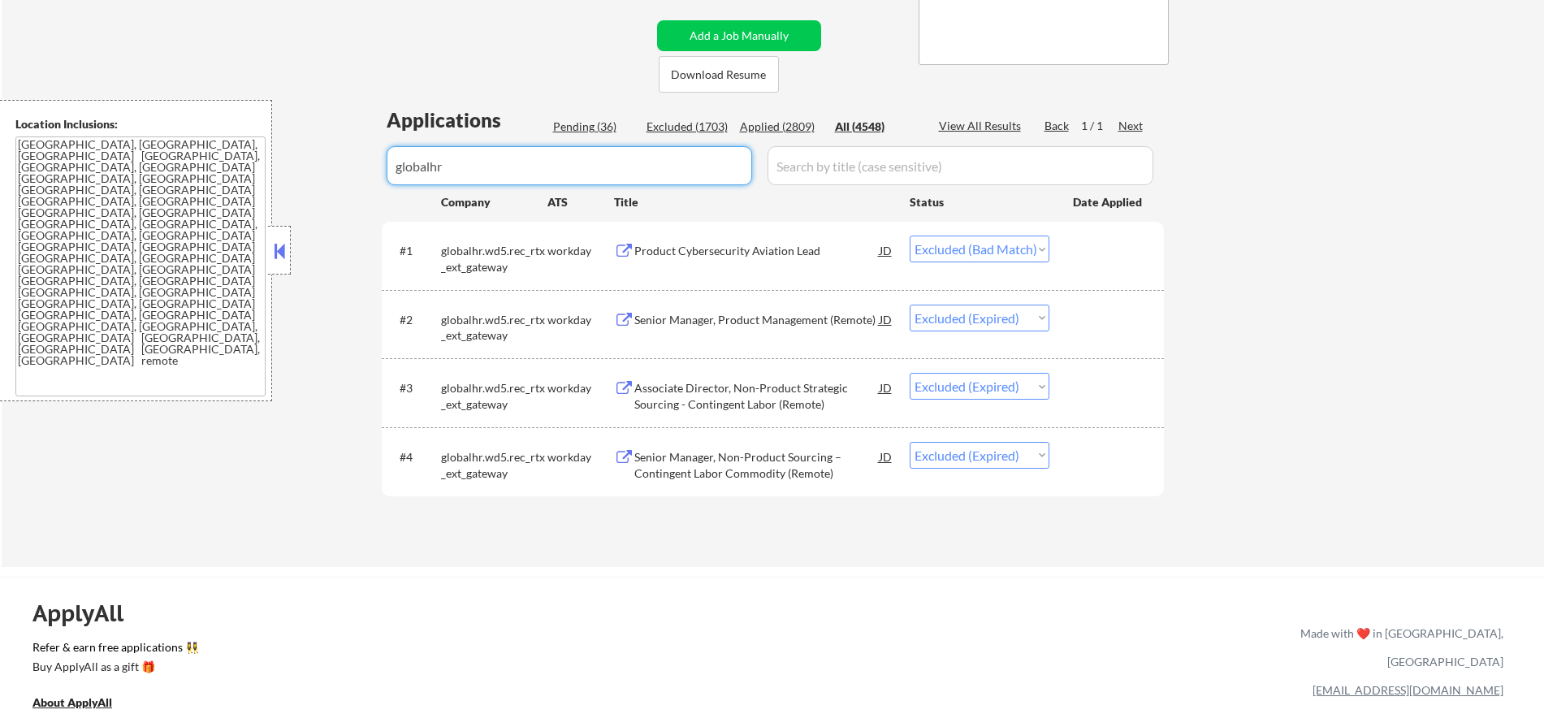
drag, startPoint x: 437, startPoint y: 175, endPoint x: 234, endPoint y: 166, distance: 203.3
click at [246, 168] on body "← Return to /applysquad Mailslurp Inbox Job Search Builder [PERSON_NAME] User E…" at bounding box center [772, 43] width 1544 height 714
paste input "gdit"
click at [330, 81] on div "← Return to /applysquad Mailslurp Inbox Job Search Builder [PERSON_NAME] User E…" at bounding box center [773, 159] width 1543 height 816
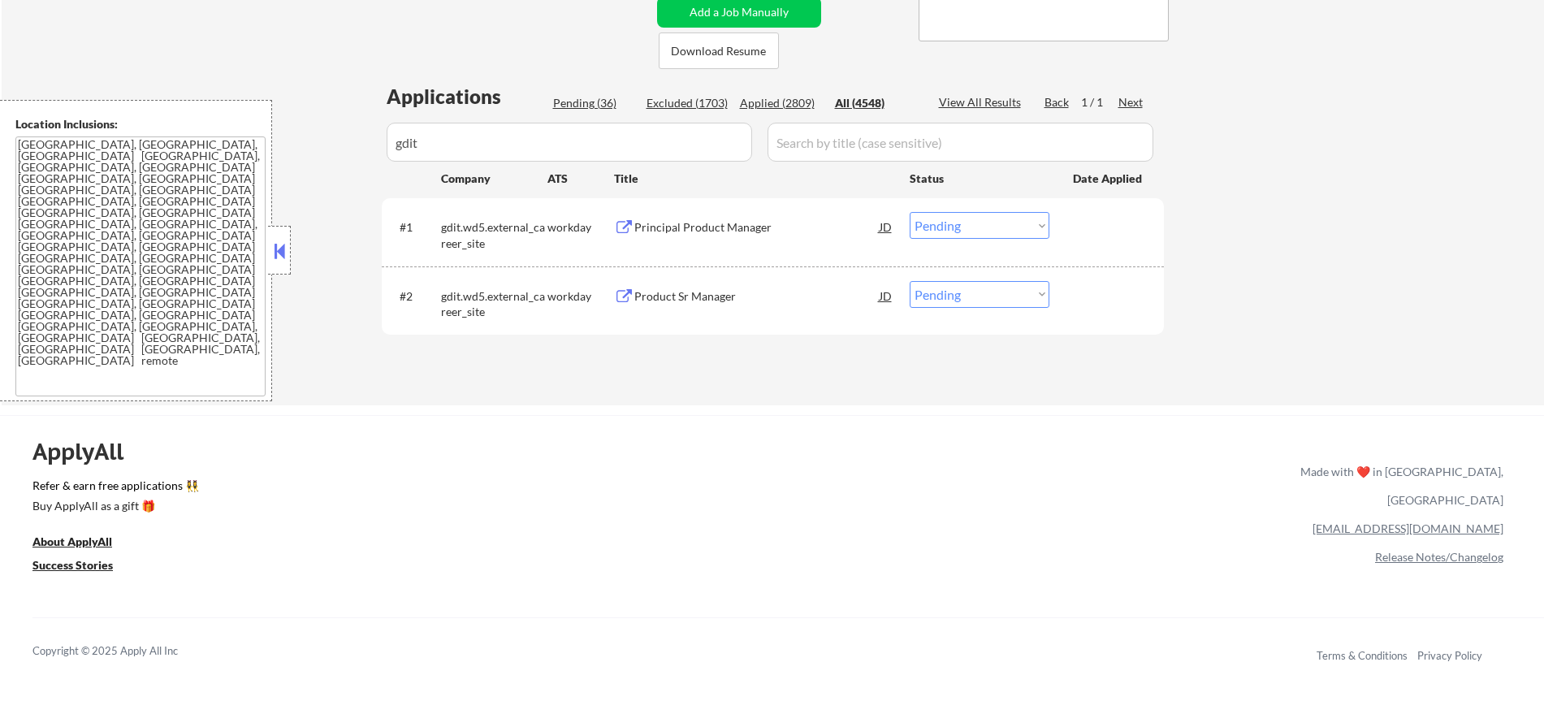
scroll to position [349, 0]
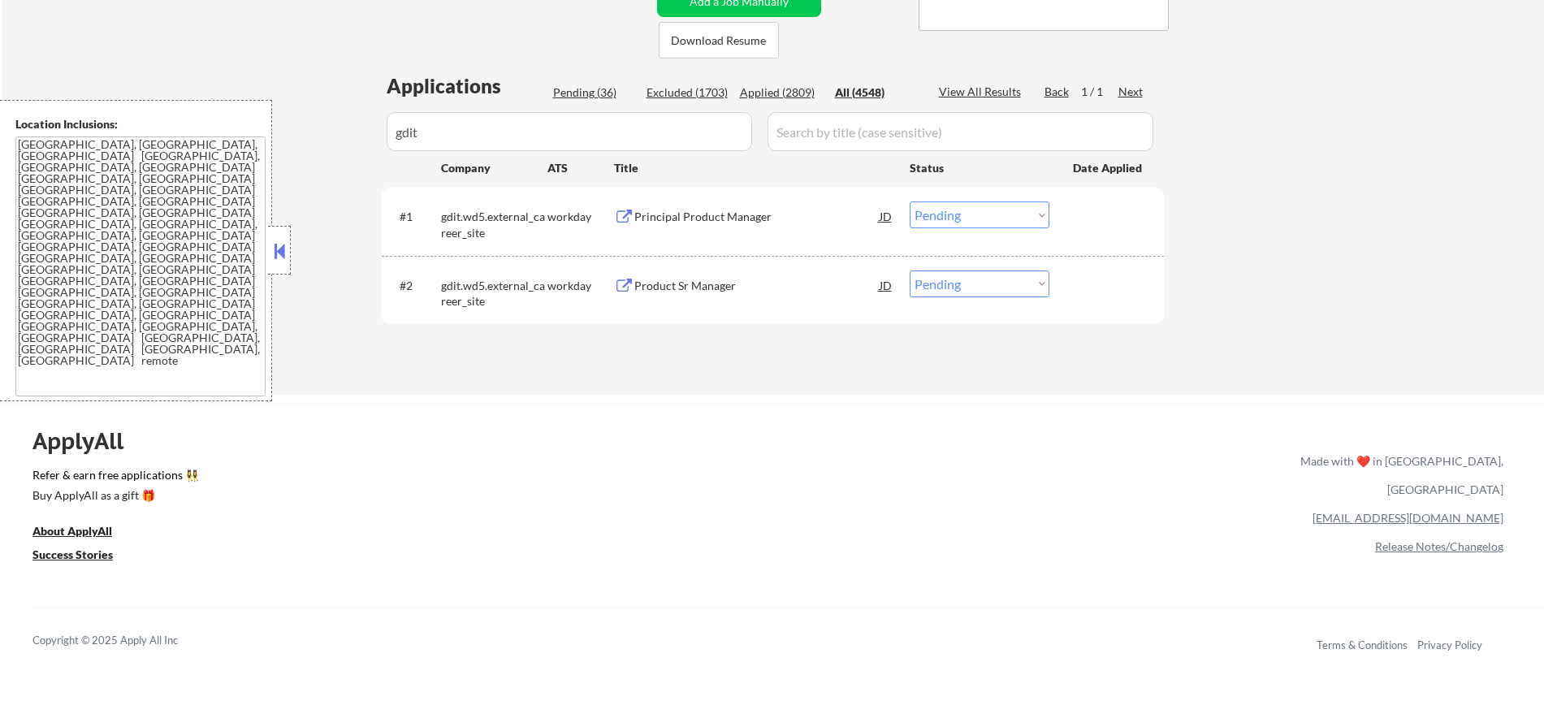
click at [689, 229] on div "Principal Product Manager" at bounding box center [756, 215] width 245 height 29
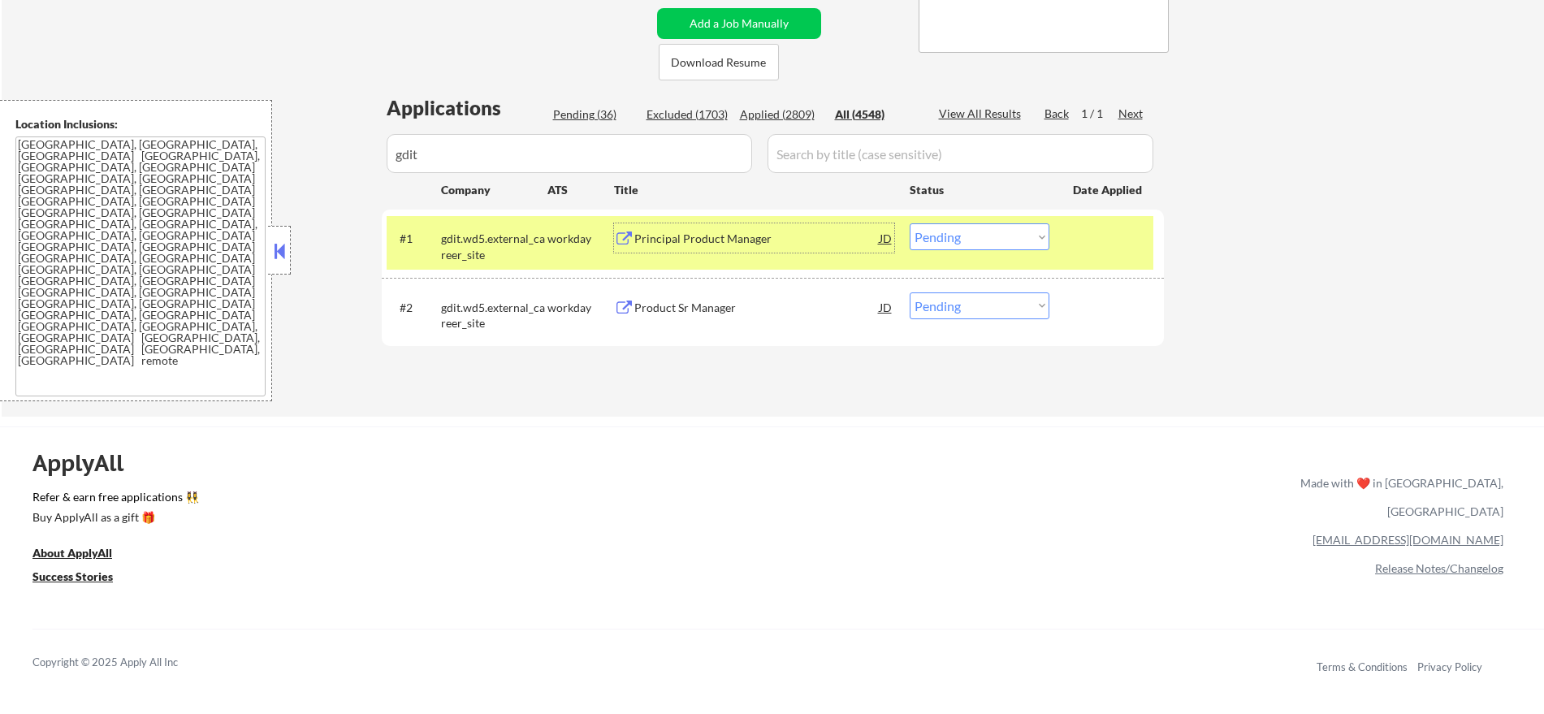
scroll to position [314, 0]
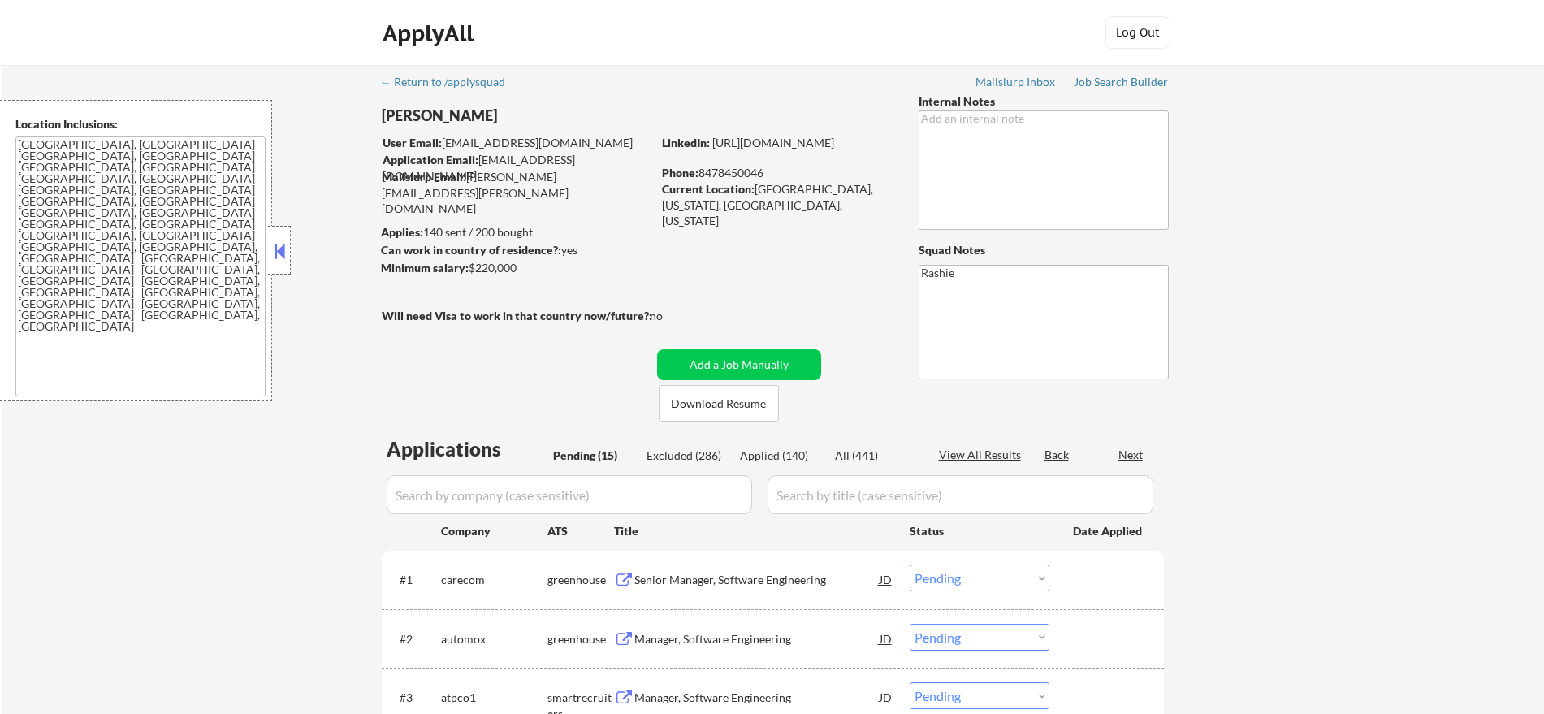
select select ""pending""
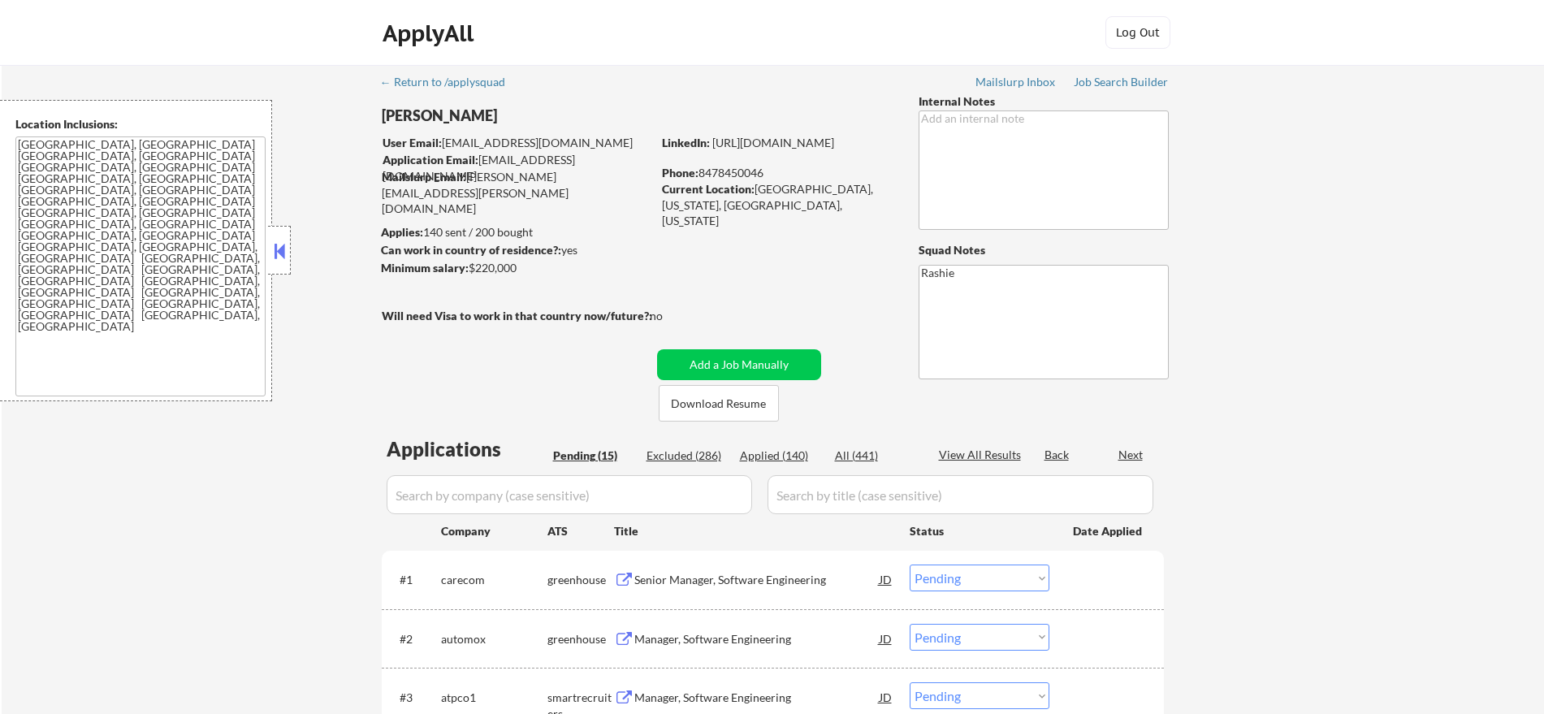
select select ""pending""
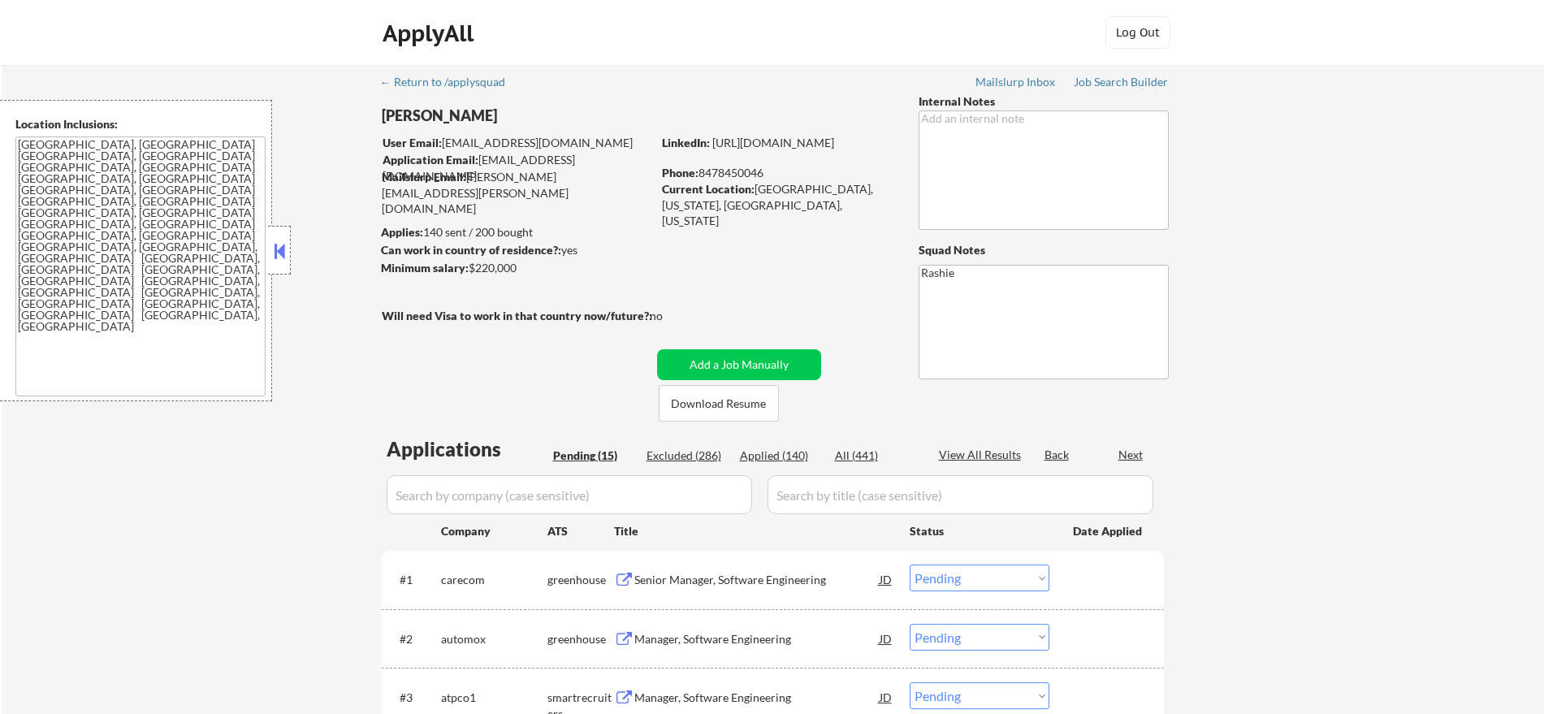
select select ""pending""
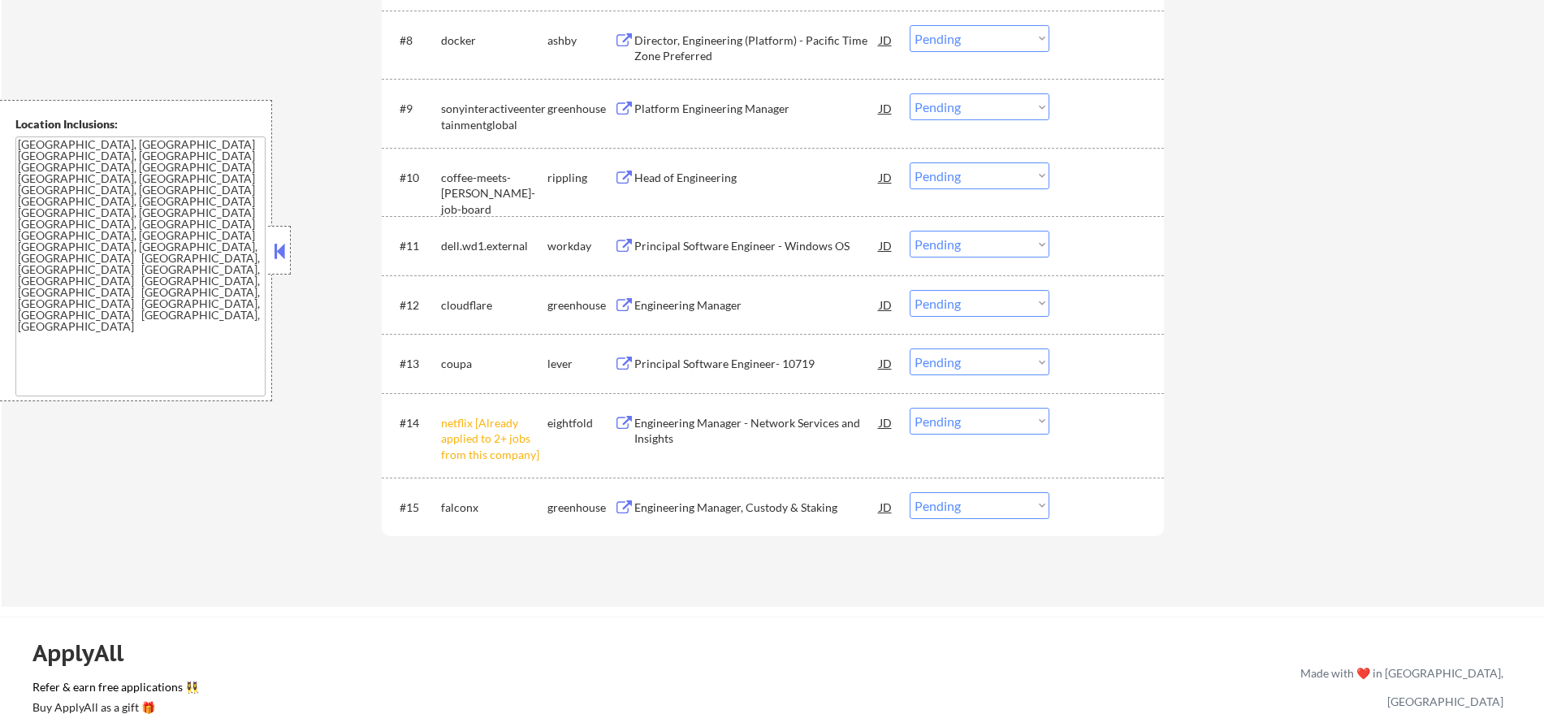
scroll to position [1016, 0]
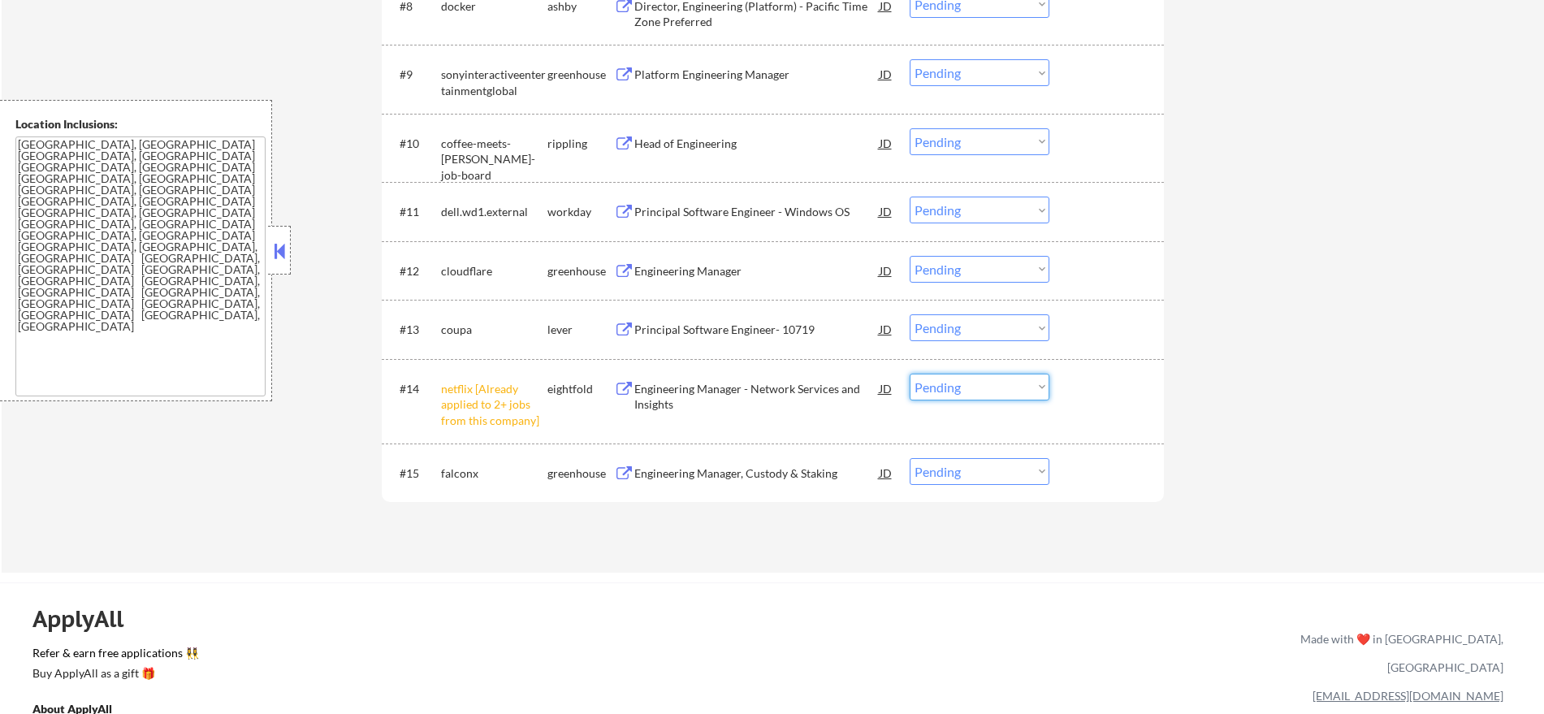
click at [961, 396] on select "Choose an option... Pending Applied Excluded (Questions) Excluded (Expired) Exc…" at bounding box center [980, 387] width 140 height 27
click at [910, 374] on select "Choose an option... Pending Applied Excluded (Questions) Excluded (Expired) Exc…" at bounding box center [980, 387] width 140 height 27
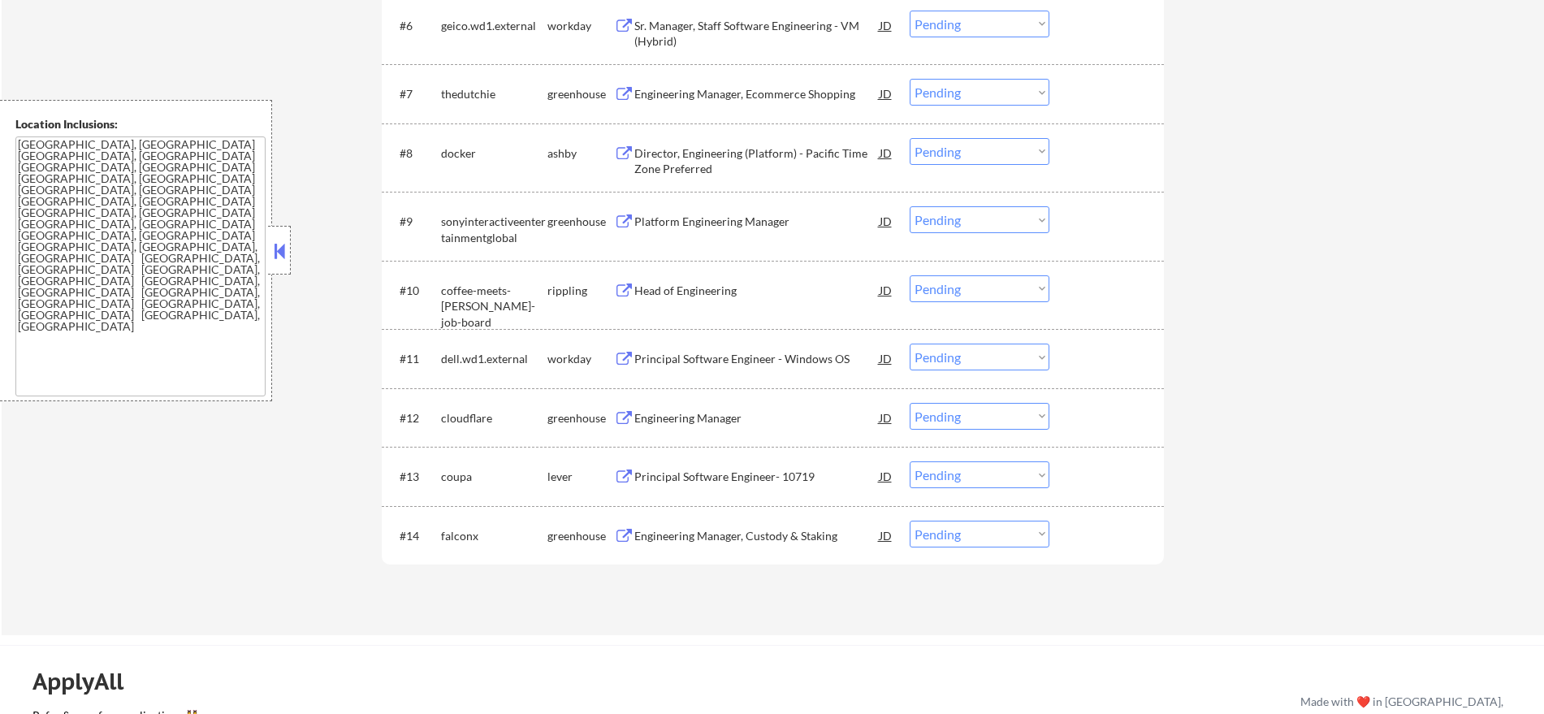
scroll to position [881, 0]
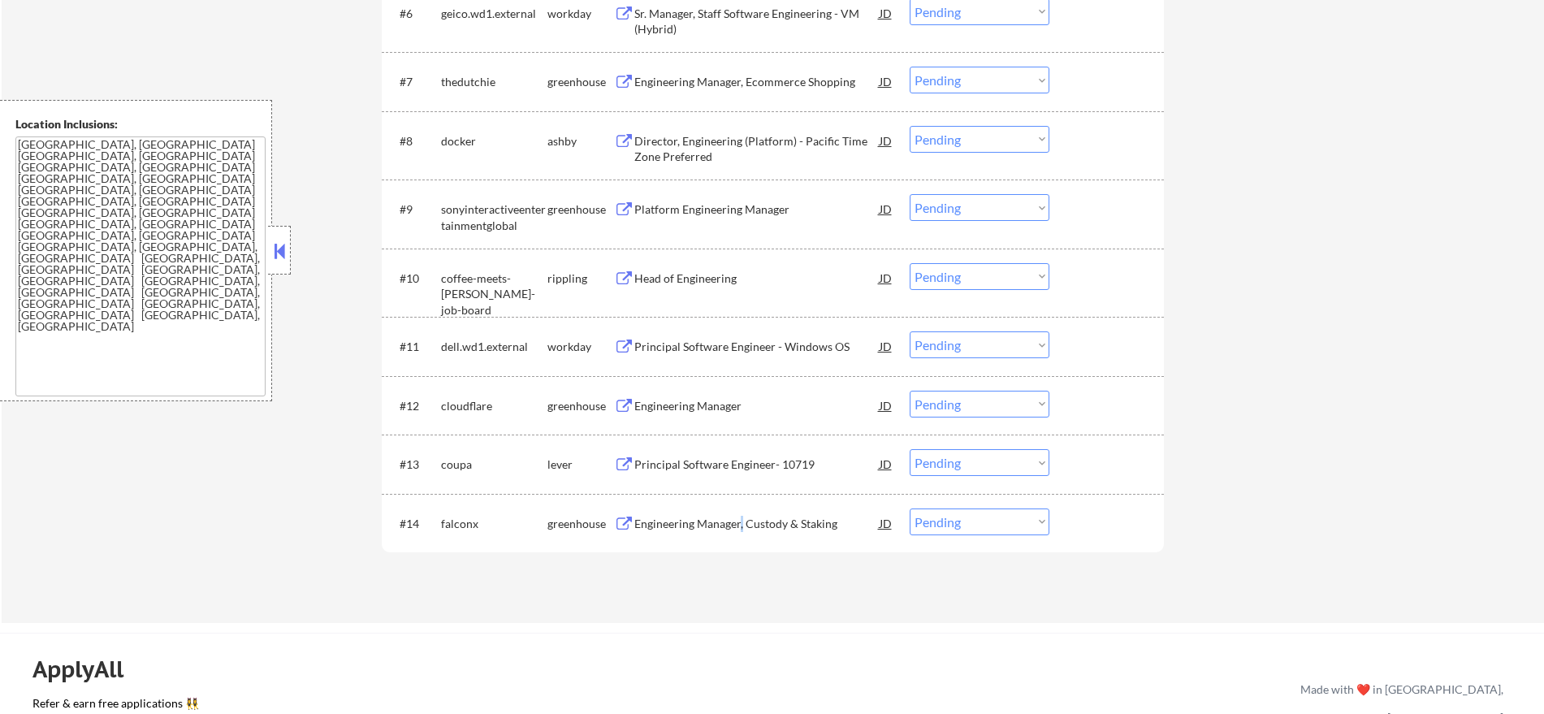
click at [742, 511] on div "Engineering Manager, Custody & Staking" at bounding box center [756, 523] width 245 height 29
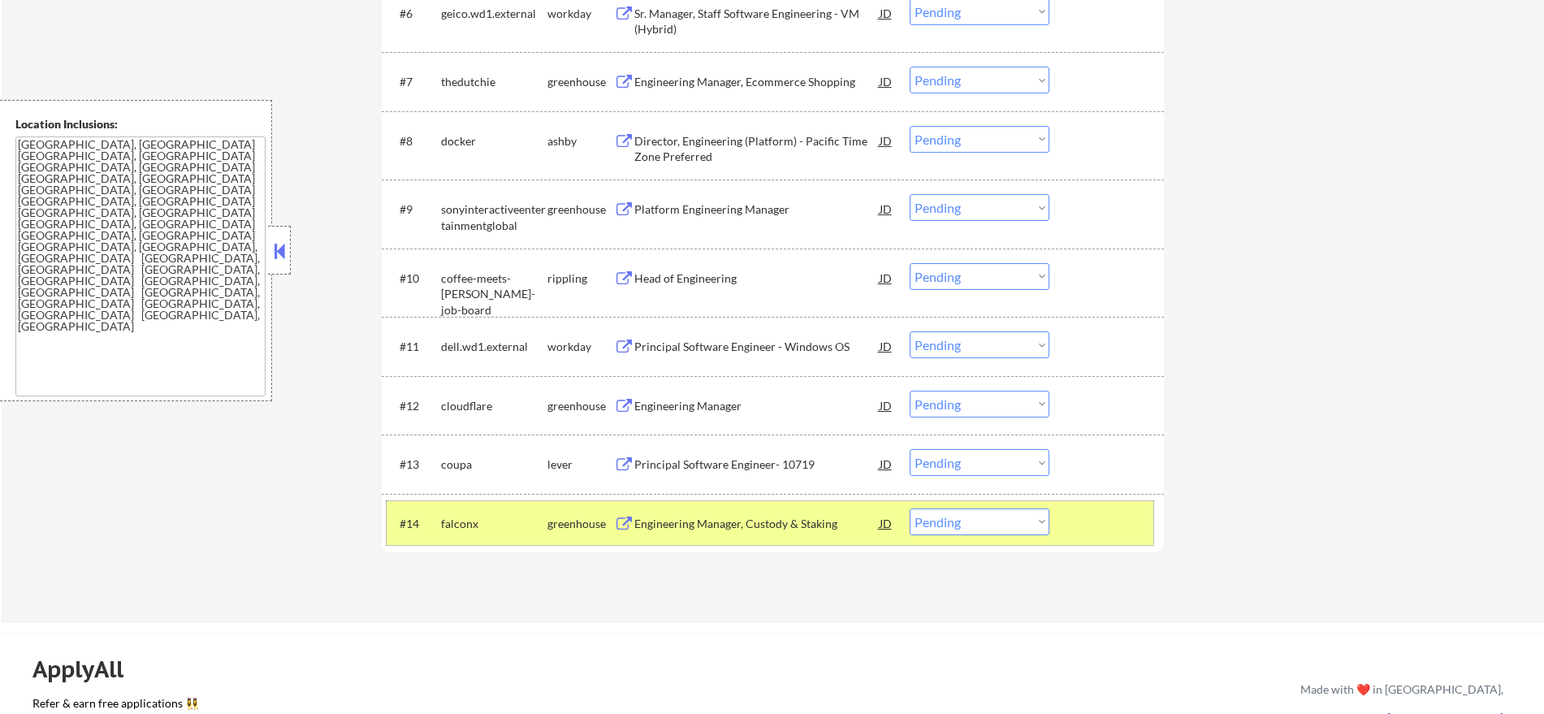
click at [513, 510] on div "falconx" at bounding box center [494, 523] width 106 height 29
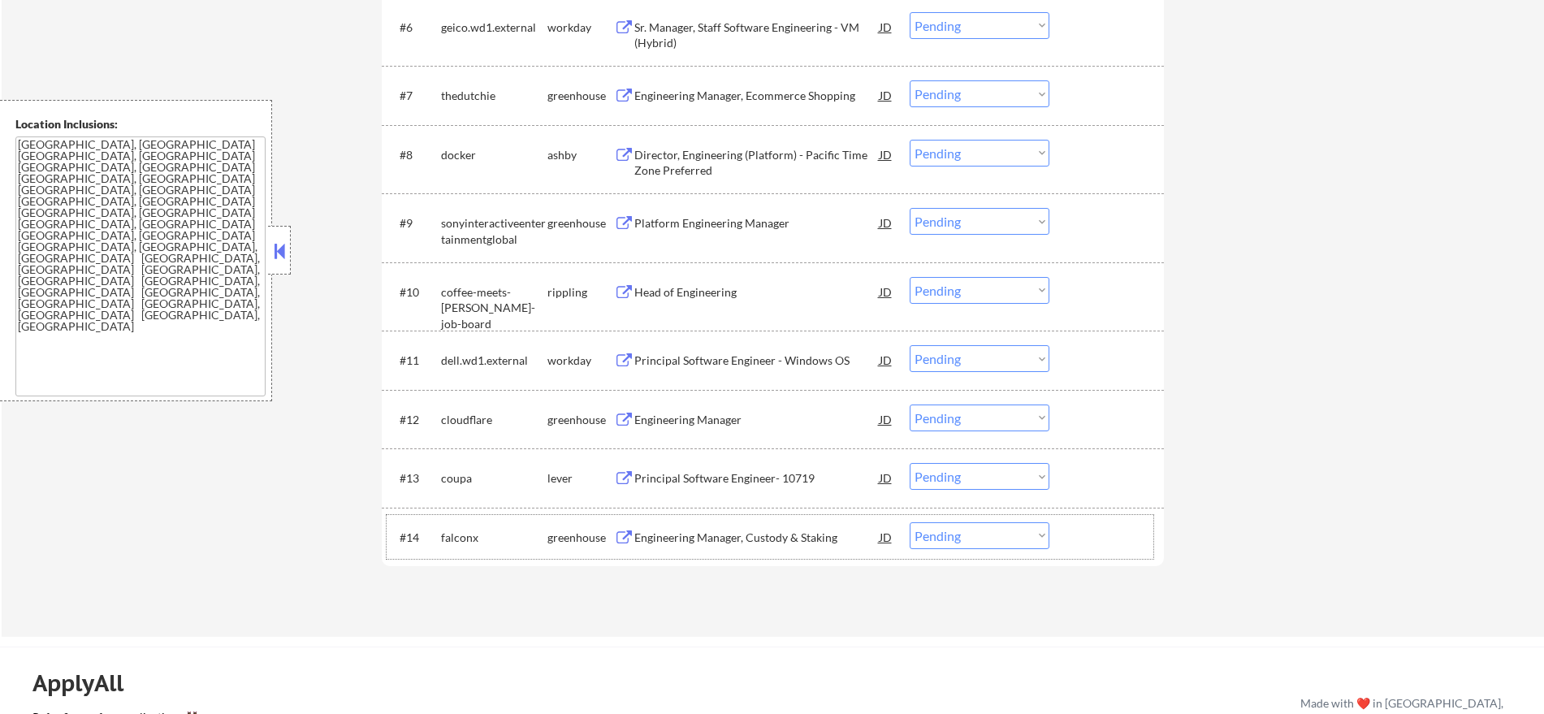
scroll to position [868, 0]
click at [721, 550] on div "#14 falconx greenhouse Engineering Manager, Custody & Staking JD Choose an opti…" at bounding box center [770, 536] width 767 height 44
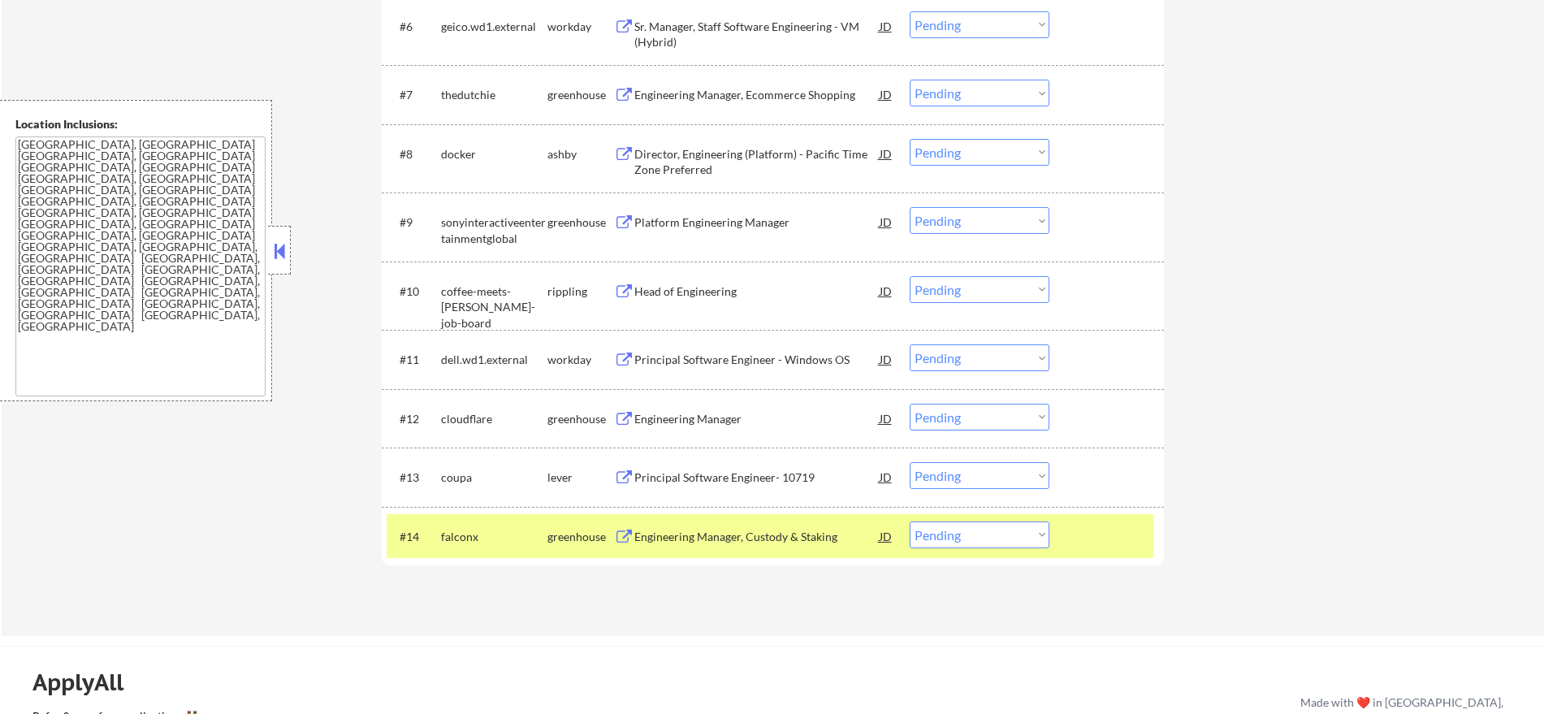
click at [731, 539] on div "Engineering Manager, Custody & Staking" at bounding box center [756, 537] width 245 height 16
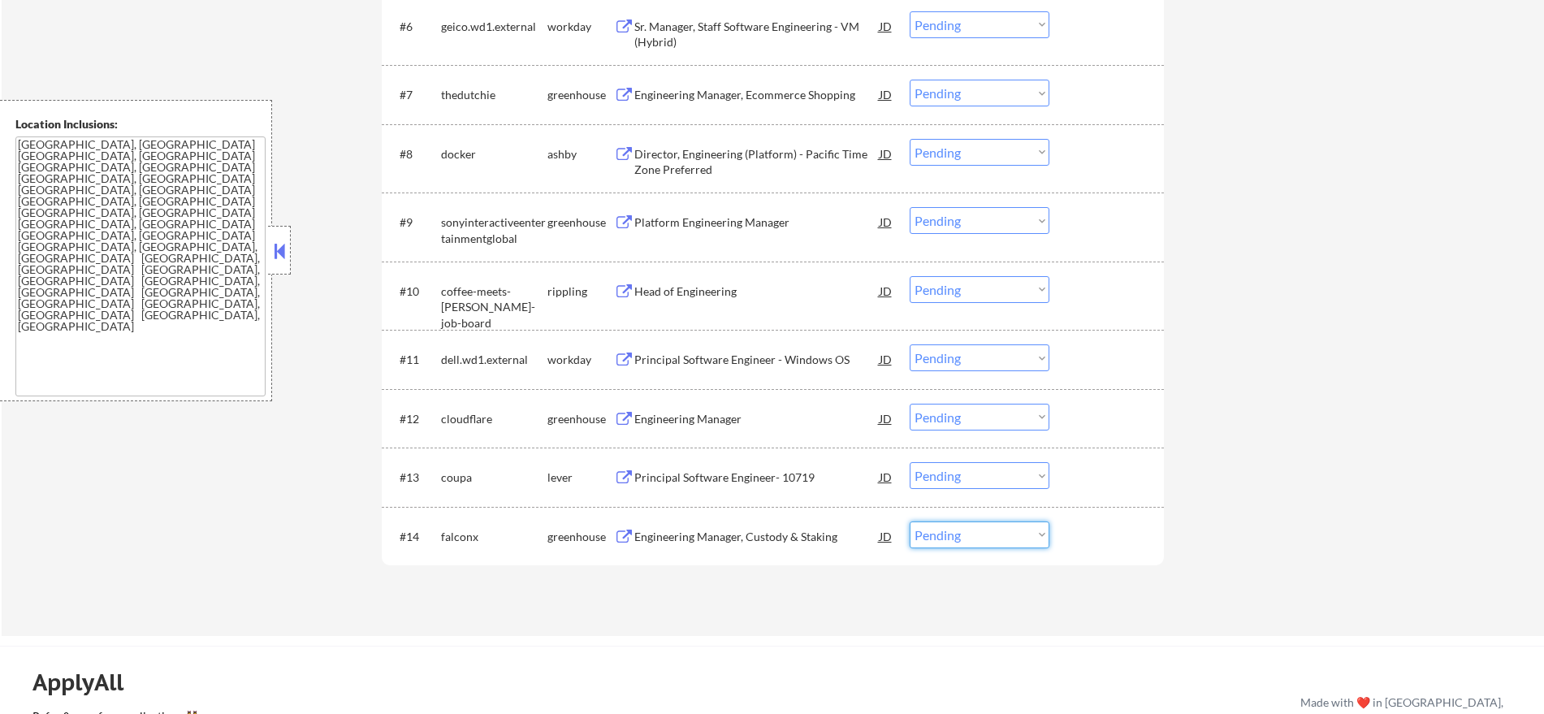
click at [969, 534] on select "Choose an option... Pending Applied Excluded (Questions) Excluded (Expired) Exc…" at bounding box center [980, 535] width 140 height 27
select select ""excluded__location_""
click at [910, 522] on select "Choose an option... Pending Applied Excluded (Questions) Excluded (Expired) Exc…" at bounding box center [980, 535] width 140 height 27
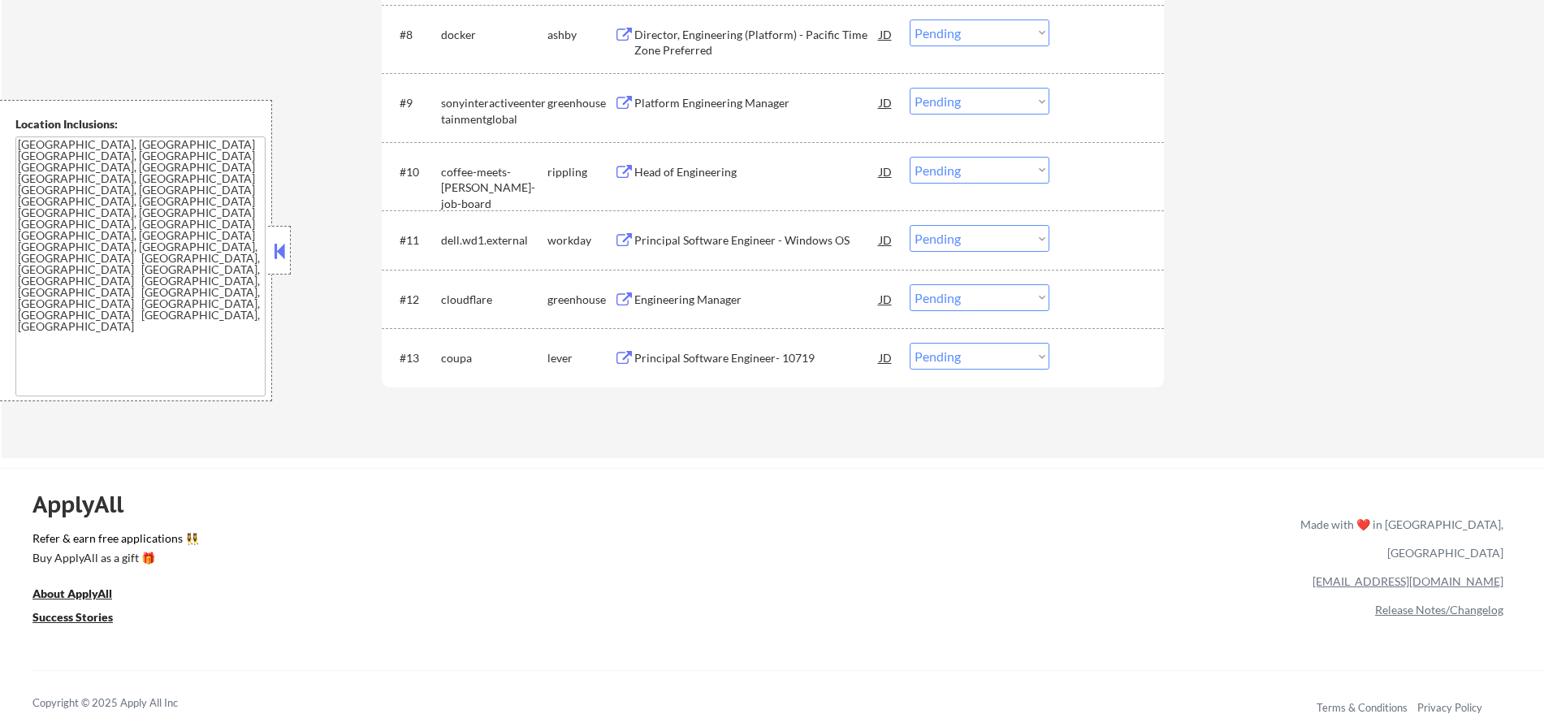
scroll to position [1003, 0]
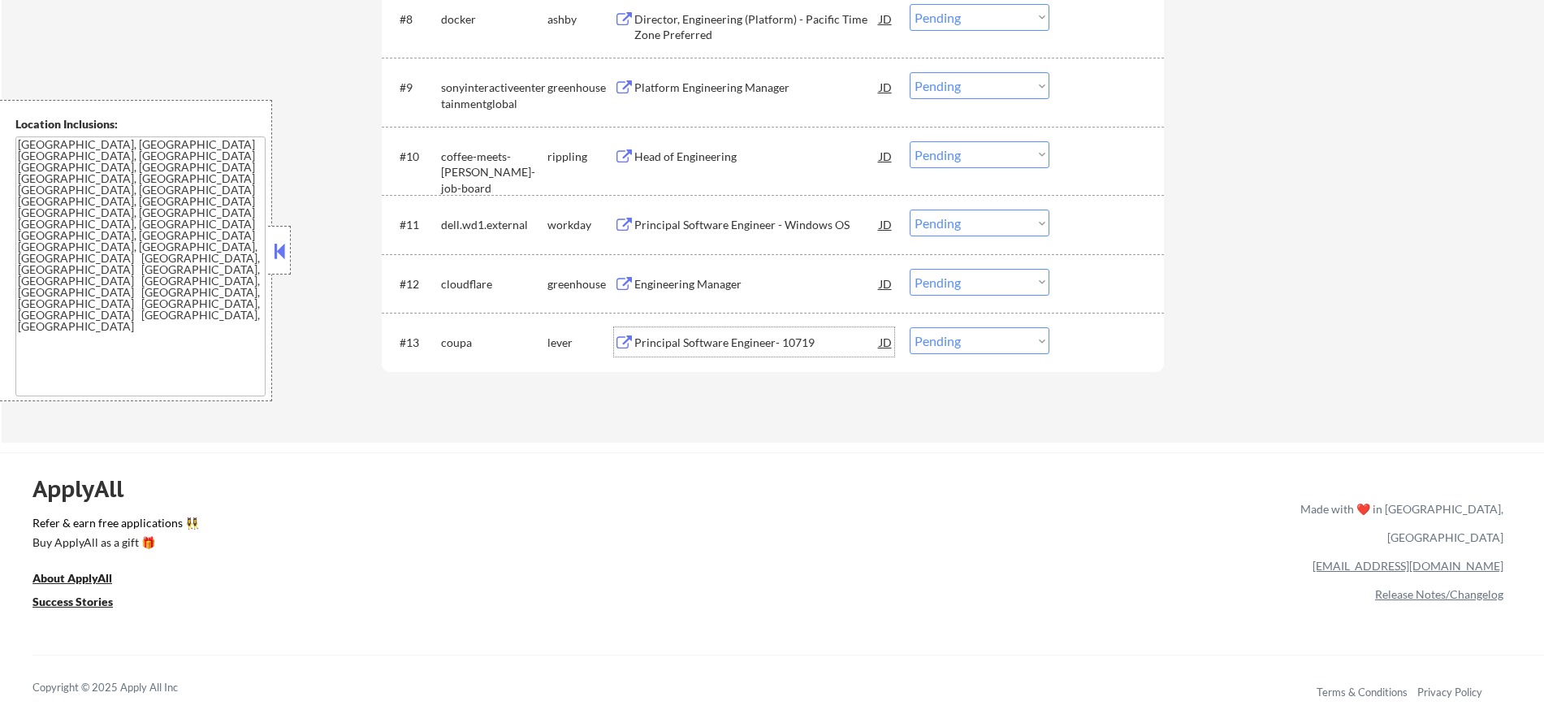
click at [794, 339] on div "Principal Software Engineer- 10719" at bounding box center [756, 343] width 245 height 16
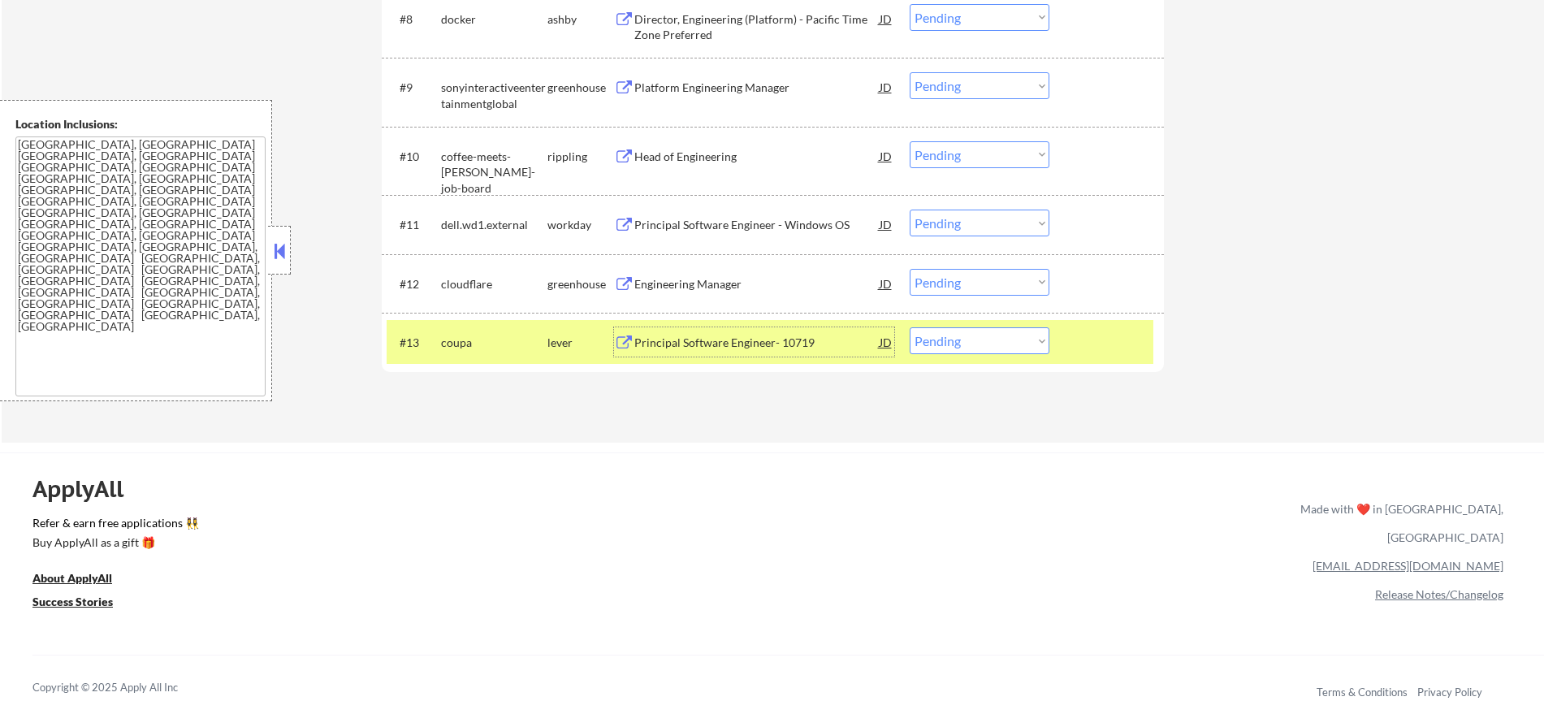
click at [927, 349] on select "Choose an option... Pending Applied Excluded (Questions) Excluded (Expired) Exc…" at bounding box center [980, 340] width 140 height 27
select select ""excluded__blocklist_""
click at [910, 327] on select "Choose an option... Pending Applied Excluded (Questions) Excluded (Expired) Exc…" at bounding box center [980, 340] width 140 height 27
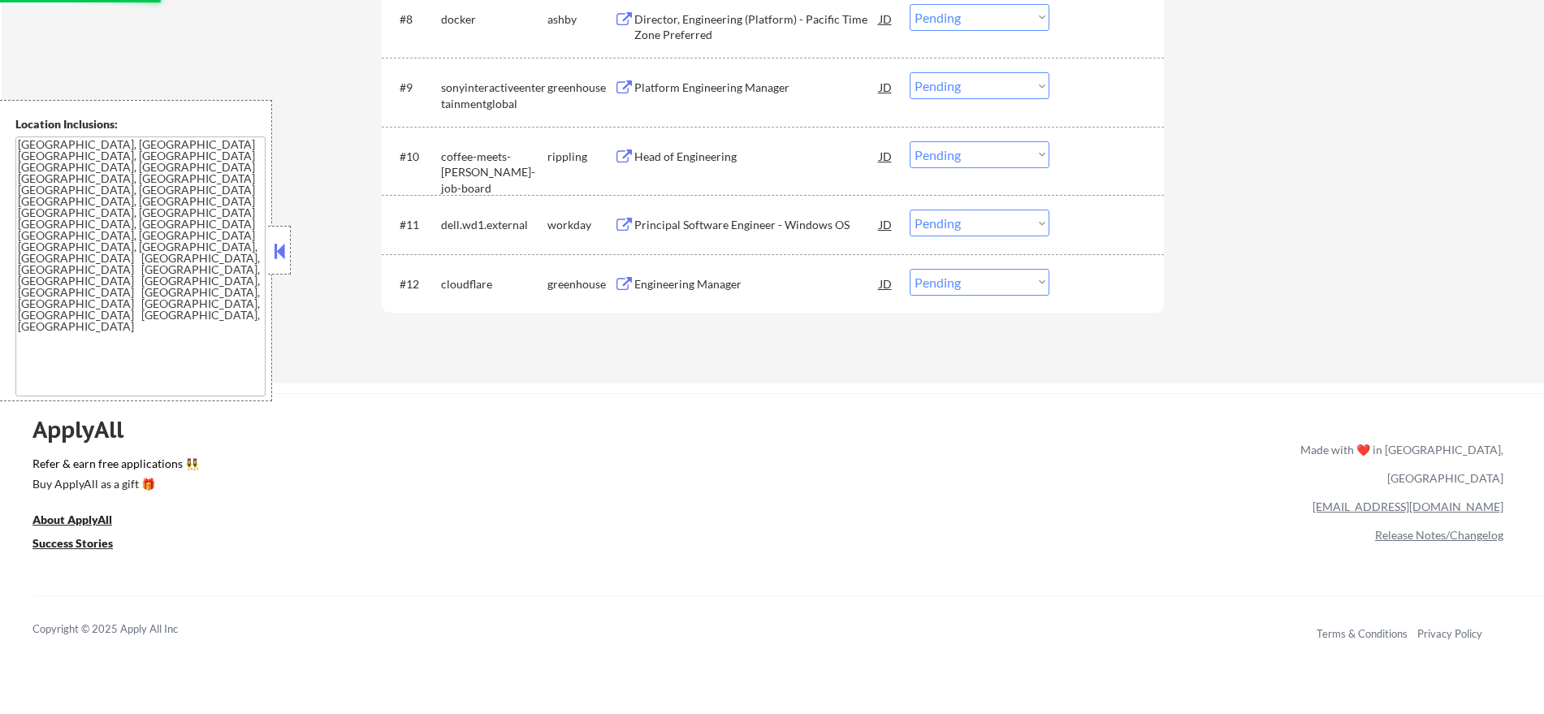
click at [683, 267] on div "#12 cloudflare greenhouse Engineering Manager JD Choose an option... Pending Ap…" at bounding box center [770, 284] width 767 height 44
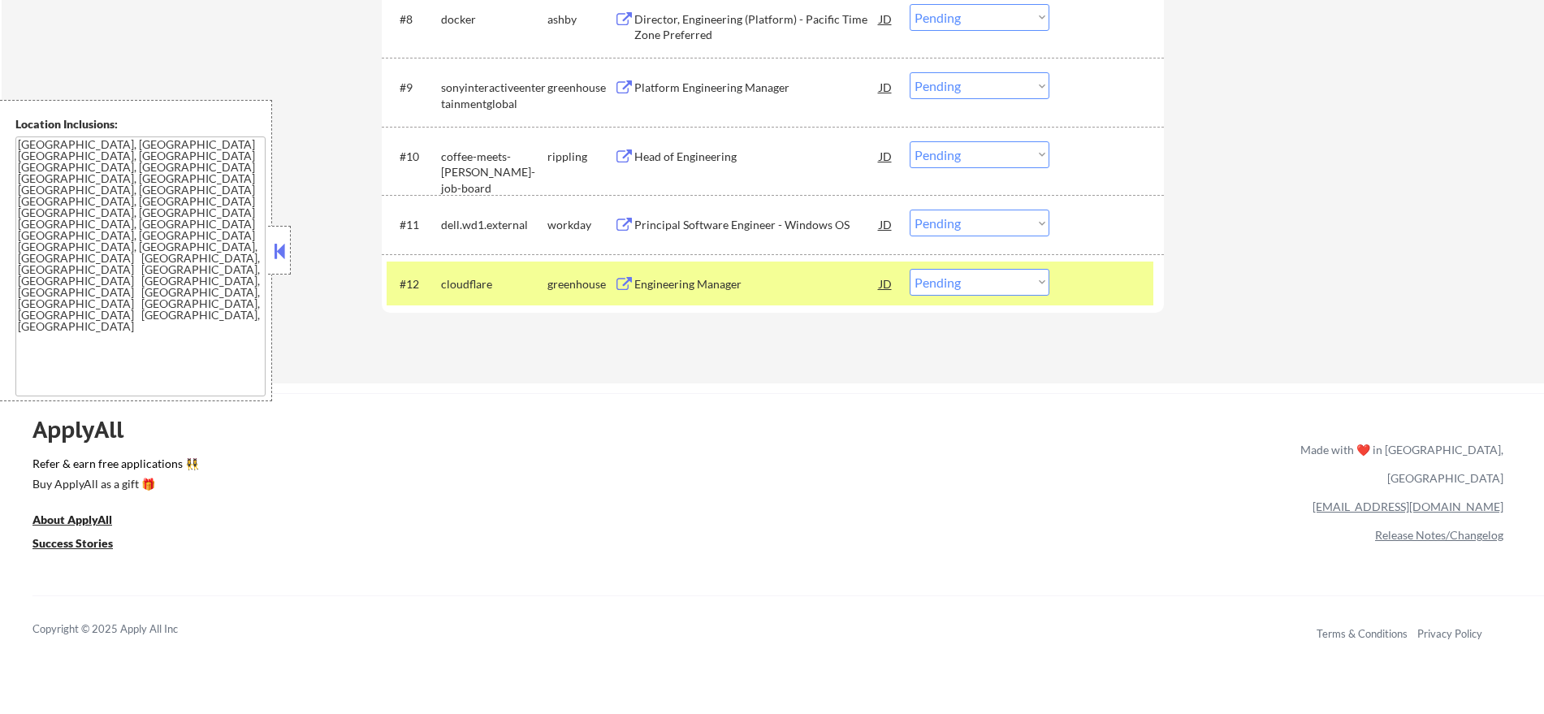
click at [685, 286] on div "Engineering Manager" at bounding box center [756, 284] width 245 height 16
